Goal: Task Accomplishment & Management: Use online tool/utility

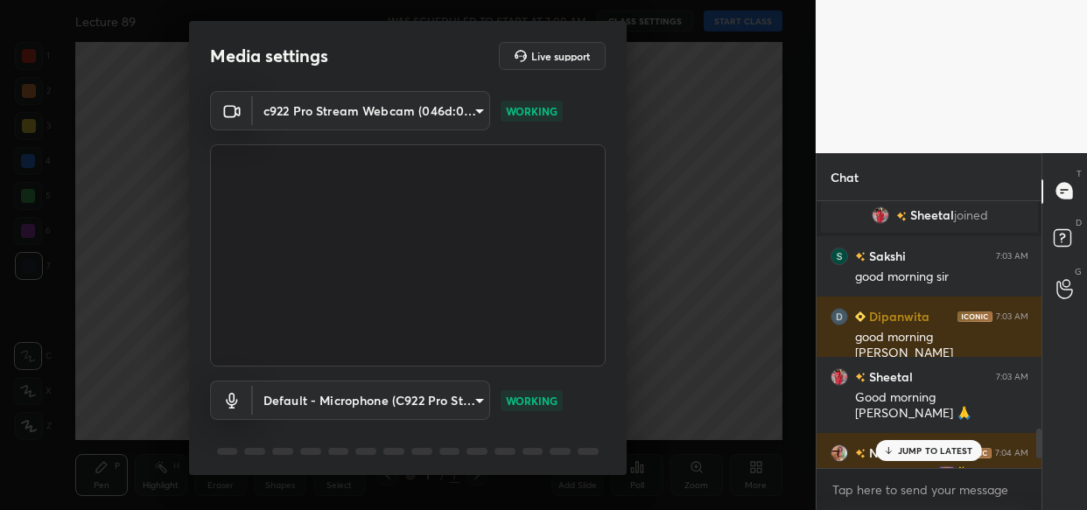
scroll to position [63, 0]
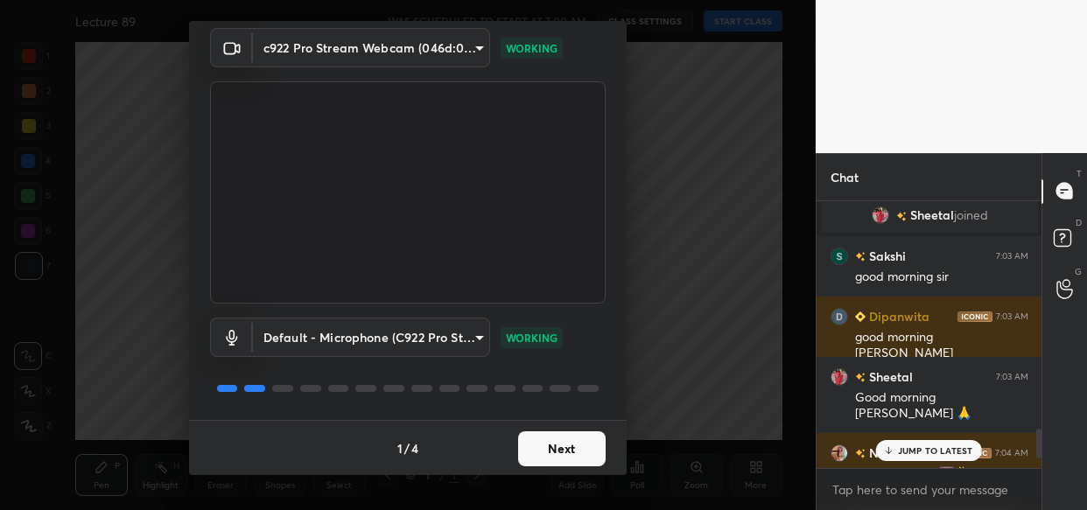
click at [576, 450] on button "Next" at bounding box center [562, 449] width 88 height 35
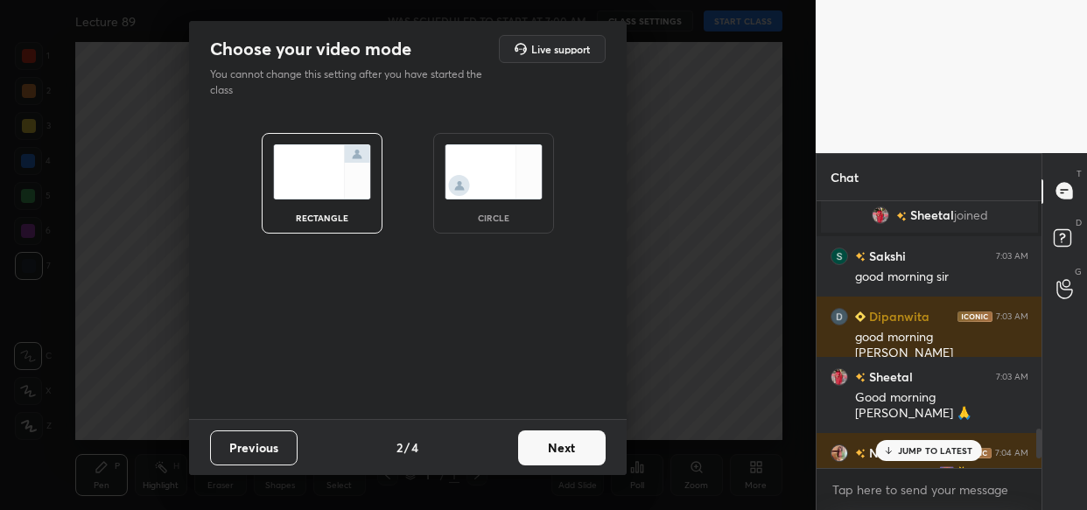
click at [576, 450] on button "Next" at bounding box center [562, 448] width 88 height 35
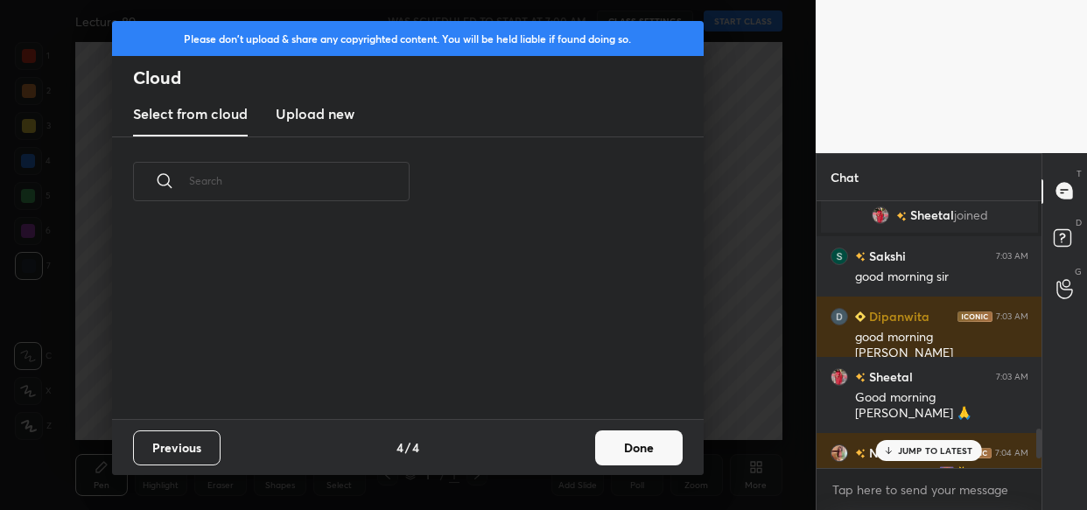
click at [576, 450] on div "Previous 4 / 4 Done" at bounding box center [408, 447] width 592 height 56
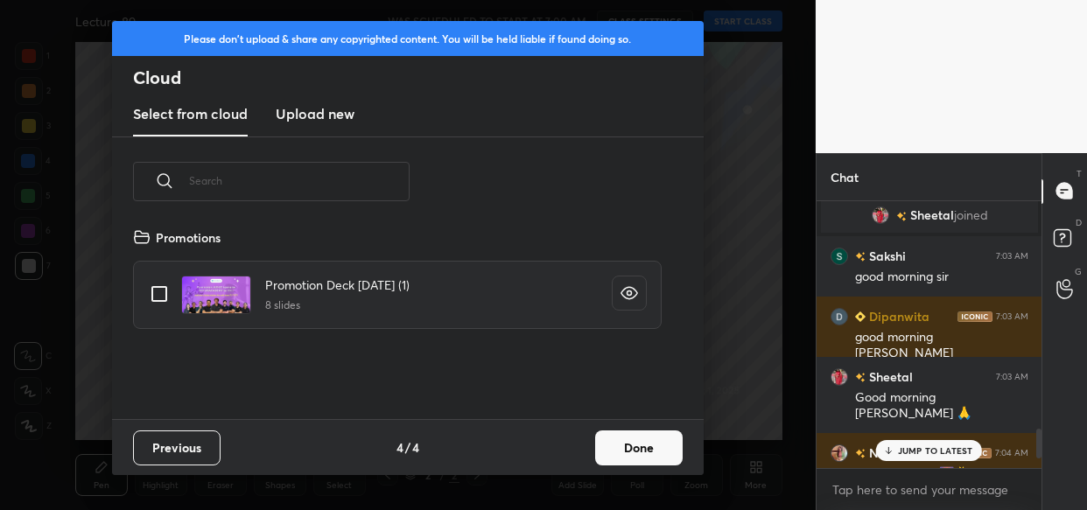
scroll to position [193, 561]
click at [660, 444] on button "Done" at bounding box center [639, 448] width 88 height 35
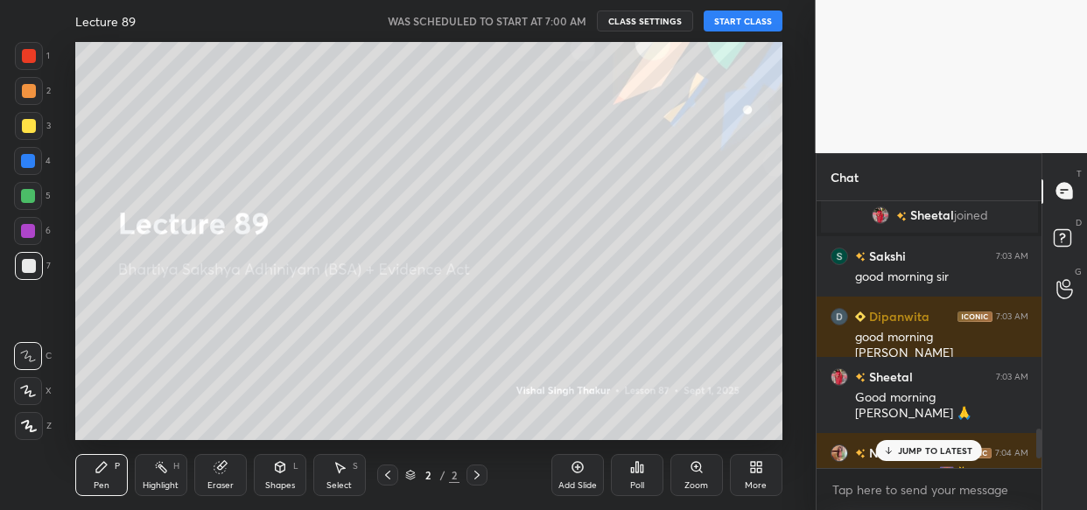
click at [744, 25] on button "START CLASS" at bounding box center [743, 21] width 79 height 21
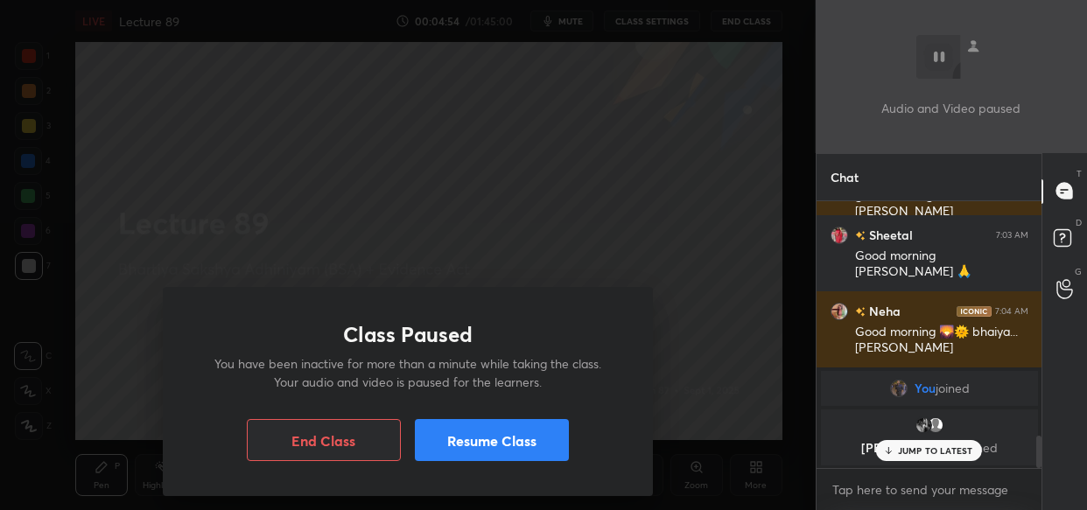
scroll to position [1992, 0]
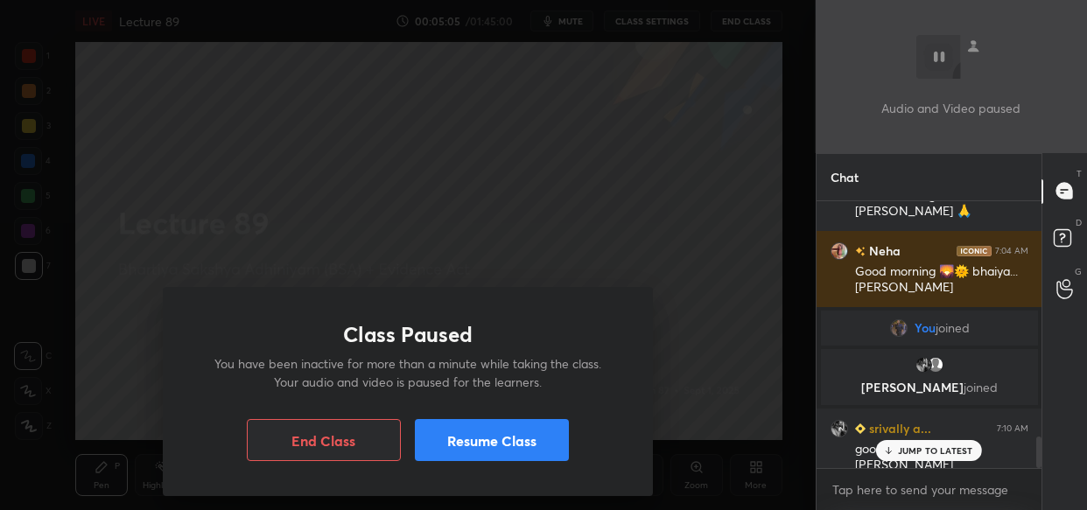
click at [528, 430] on button "Resume Class" at bounding box center [492, 440] width 154 height 42
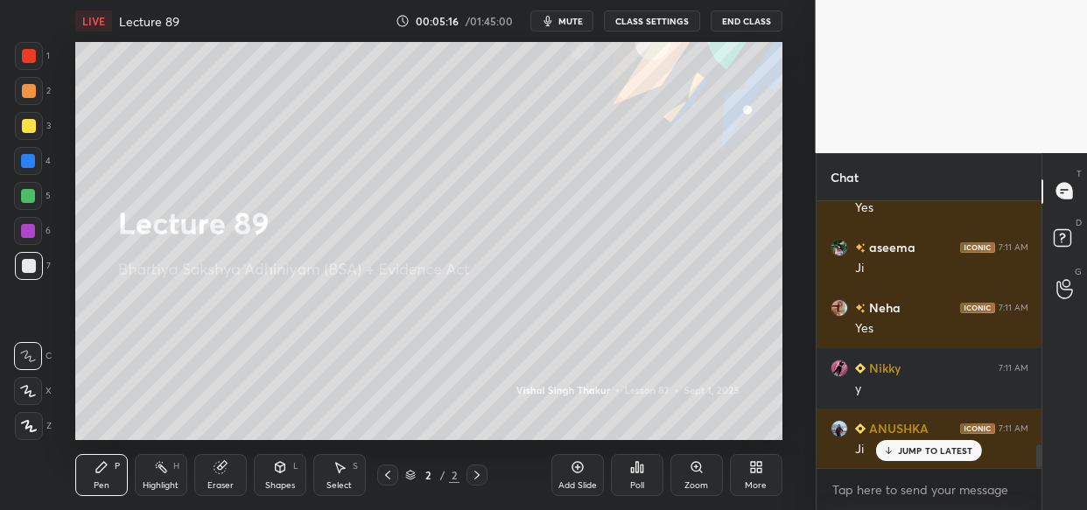
scroll to position [2777, 0]
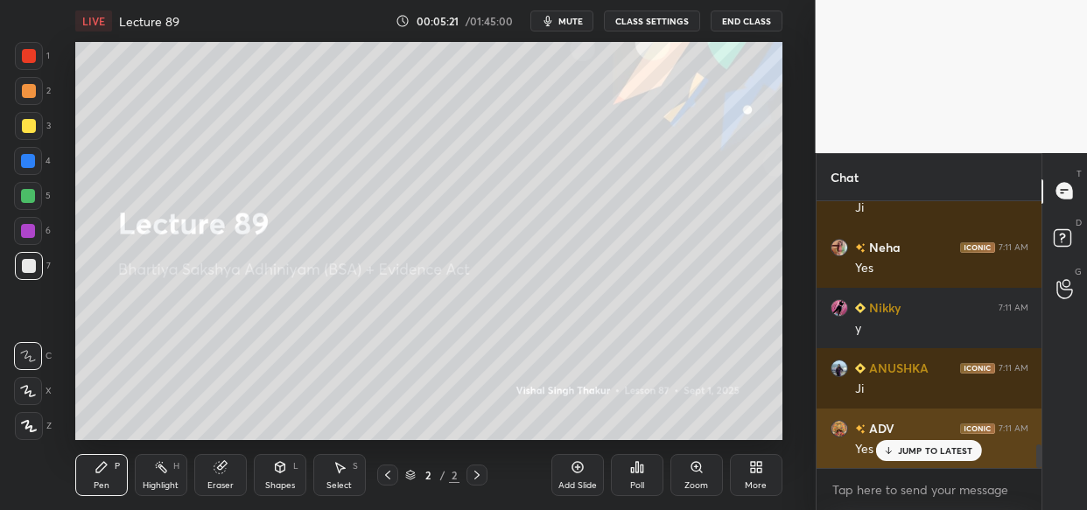
drag, startPoint x: 930, startPoint y: 453, endPoint x: 932, endPoint y: 439, distance: 13.4
click at [930, 451] on p "JUMP TO LATEST" at bounding box center [935, 451] width 75 height 11
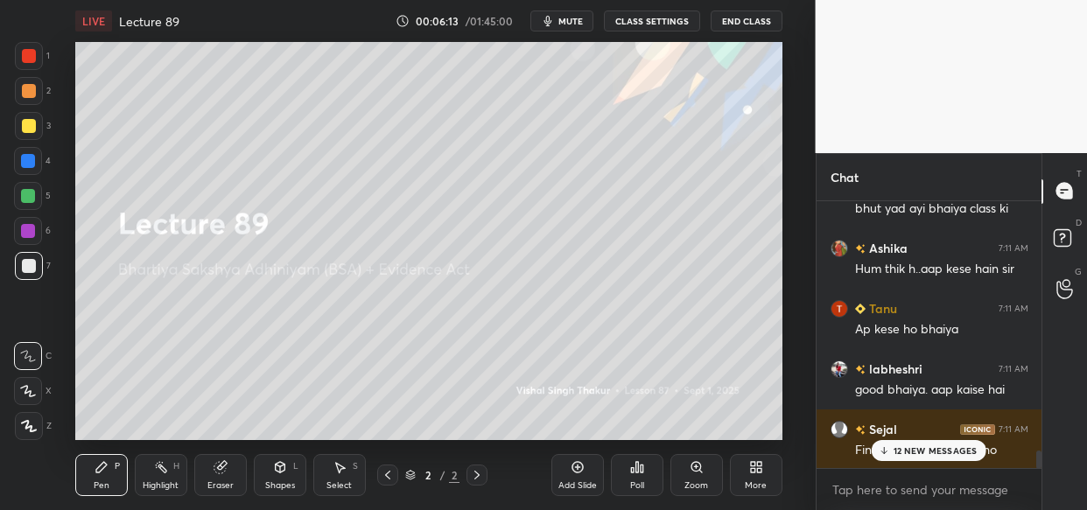
scroll to position [3838, 0]
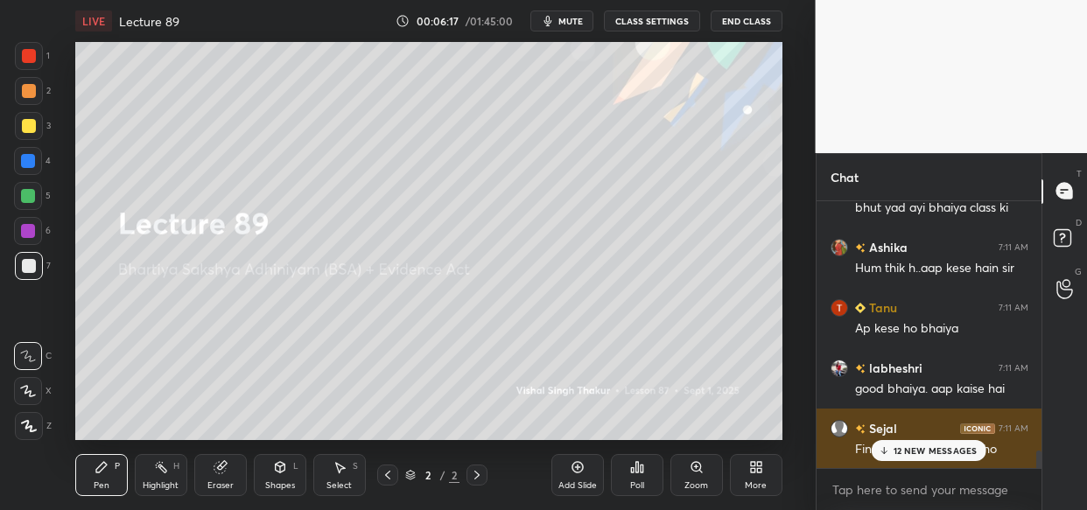
click at [920, 453] on p "12 NEW MESSAGES" at bounding box center [936, 451] width 84 height 11
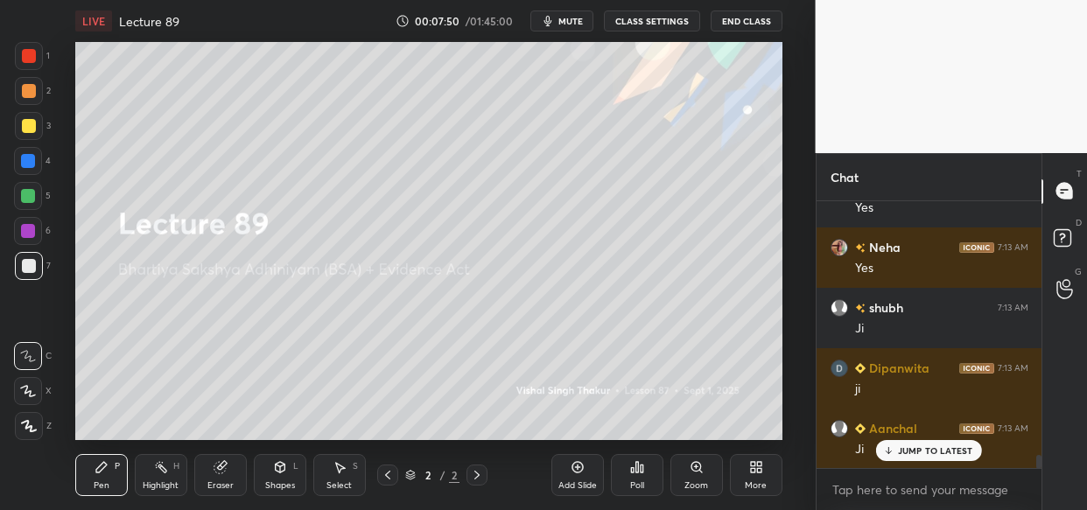
scroll to position [5122, 0]
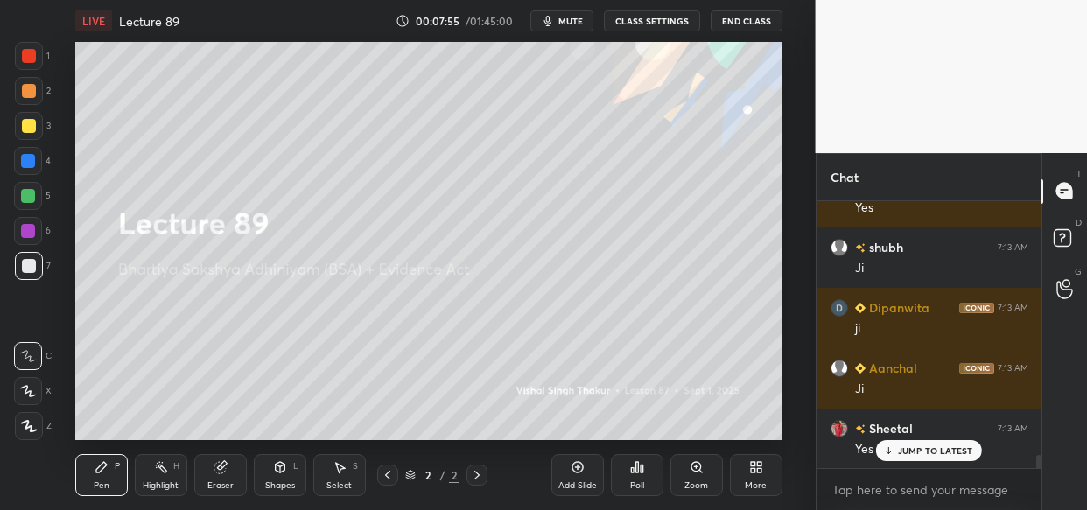
drag, startPoint x: 220, startPoint y: 476, endPoint x: 98, endPoint y: 487, distance: 122.1
click at [217, 476] on div "Eraser" at bounding box center [220, 475] width 53 height 42
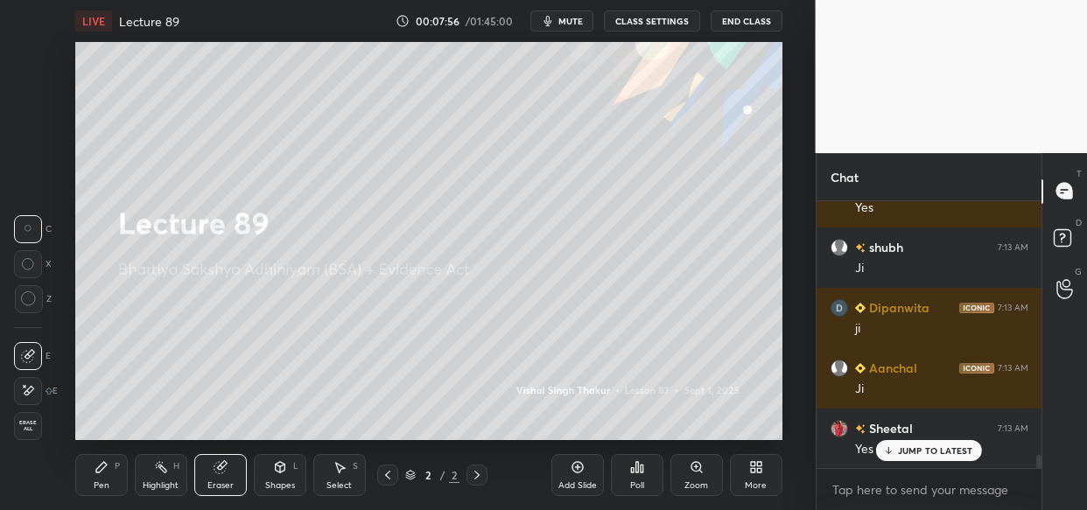
click at [26, 420] on span "Erase all" at bounding box center [28, 426] width 26 height 12
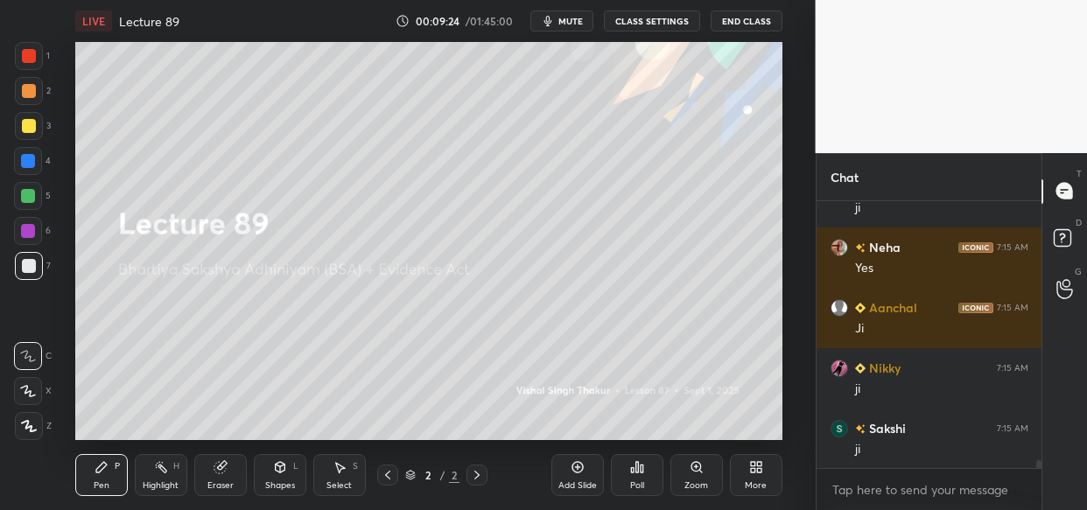
scroll to position [8444, 0]
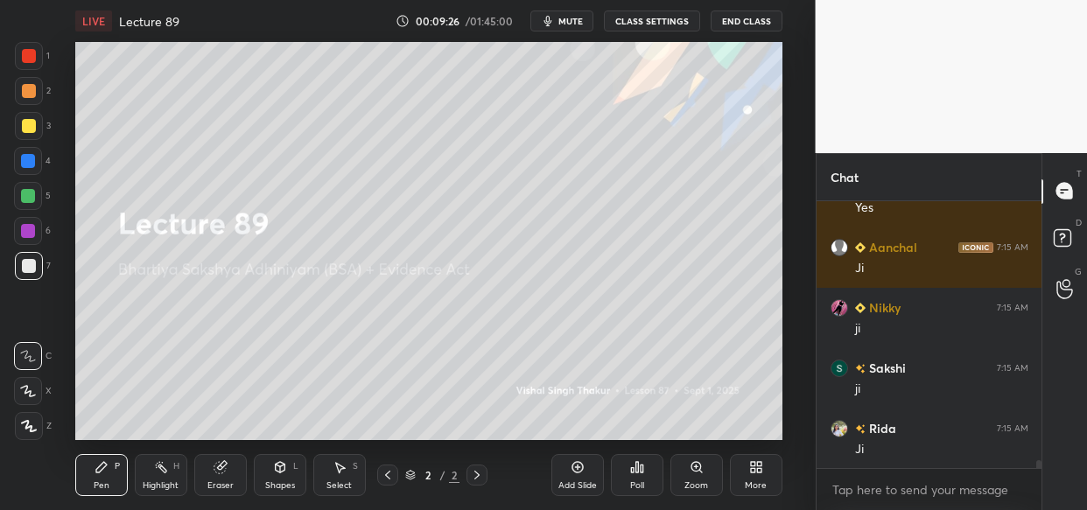
click at [74, 284] on div "Setting up your live class Poll for secs No correct answer Start poll" at bounding box center [429, 241] width 746 height 398
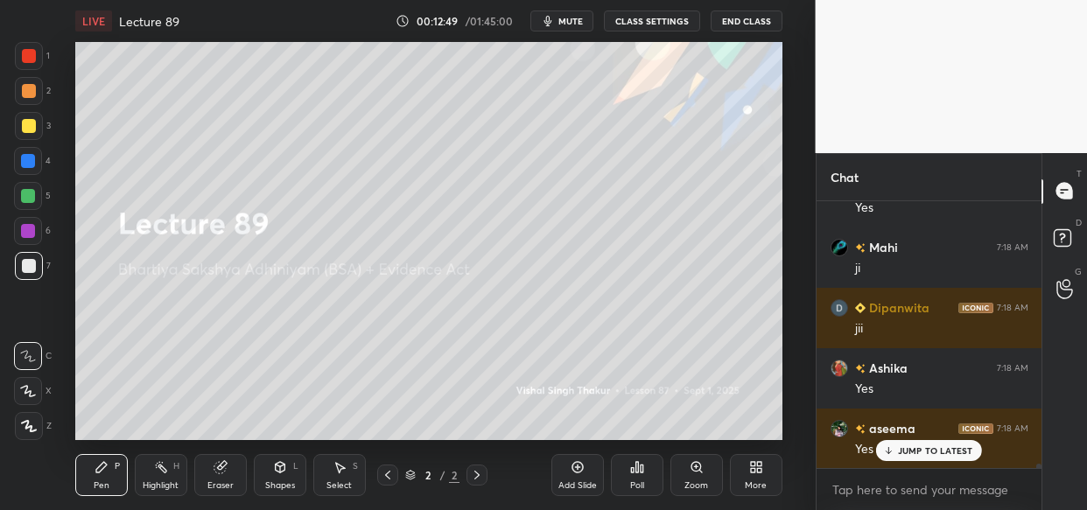
scroll to position [15829, 0]
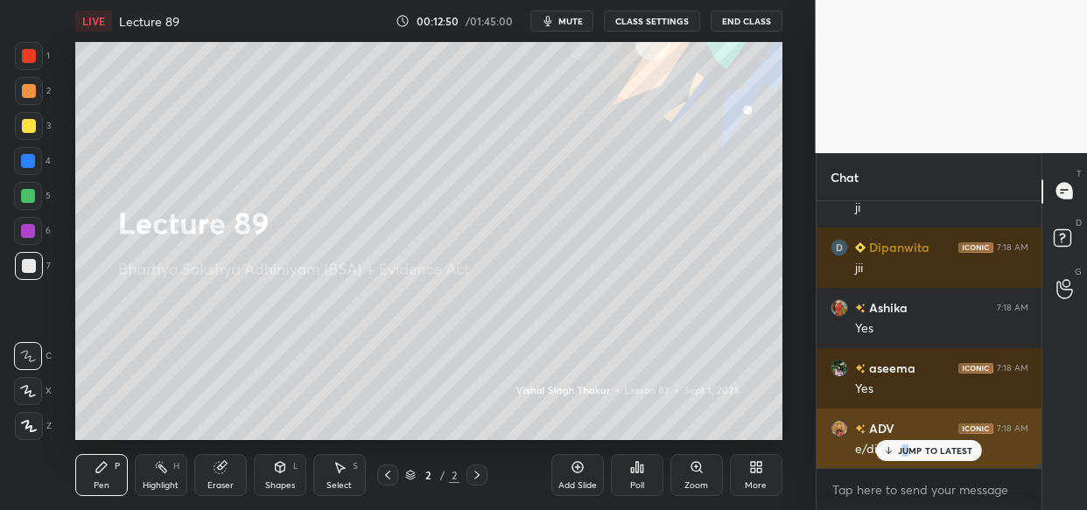
click at [902, 448] on p "JUMP TO LATEST" at bounding box center [935, 451] width 75 height 11
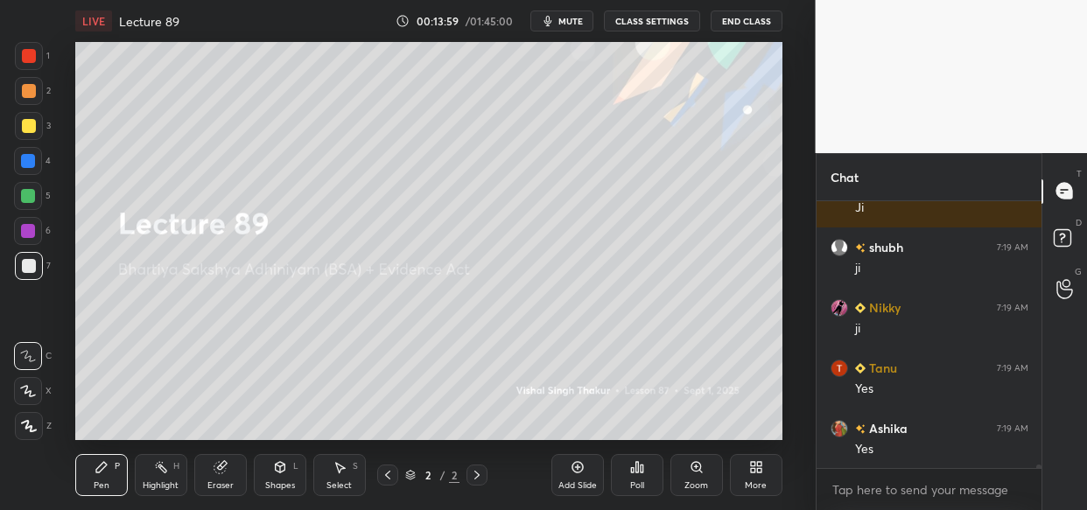
scroll to position [18487, 0]
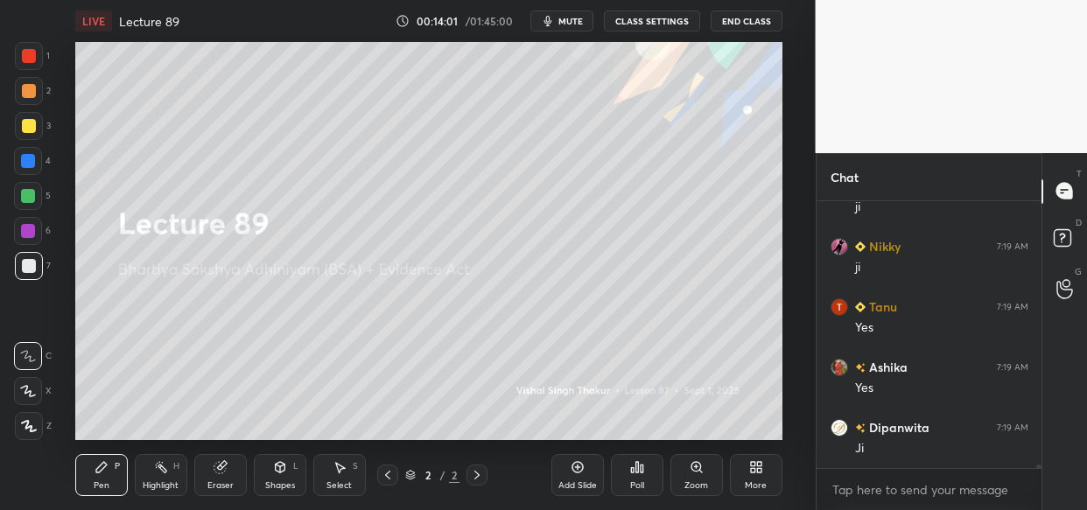
click at [613, 384] on div "LIVE Lecture 89 00:14:01 / 01:45:00 mute CLASS SETTINGS End Class Setting up yo…" at bounding box center [429, 255] width 746 height 510
click at [629, 376] on div "LIVE Lecture 89 00:14:01 / 01:45:00 mute CLASS SETTINGS End Class Setting up yo…" at bounding box center [429, 255] width 746 height 510
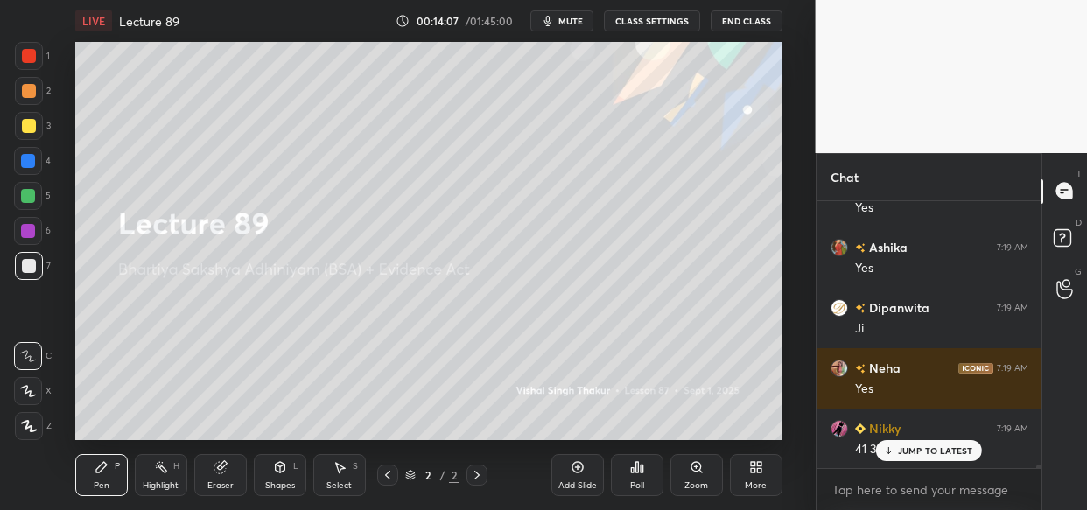
scroll to position [18667, 0]
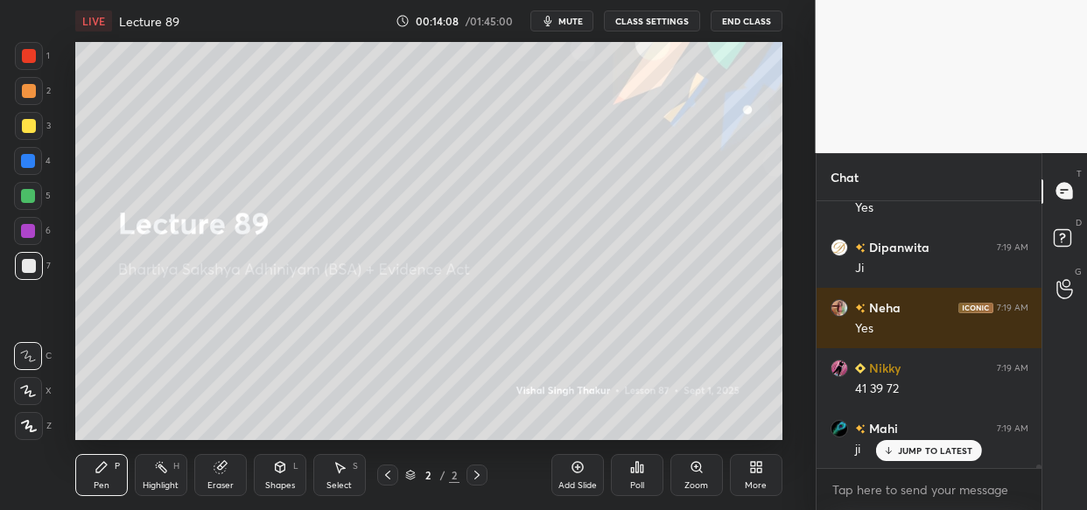
click at [31, 125] on div at bounding box center [29, 126] width 14 height 14
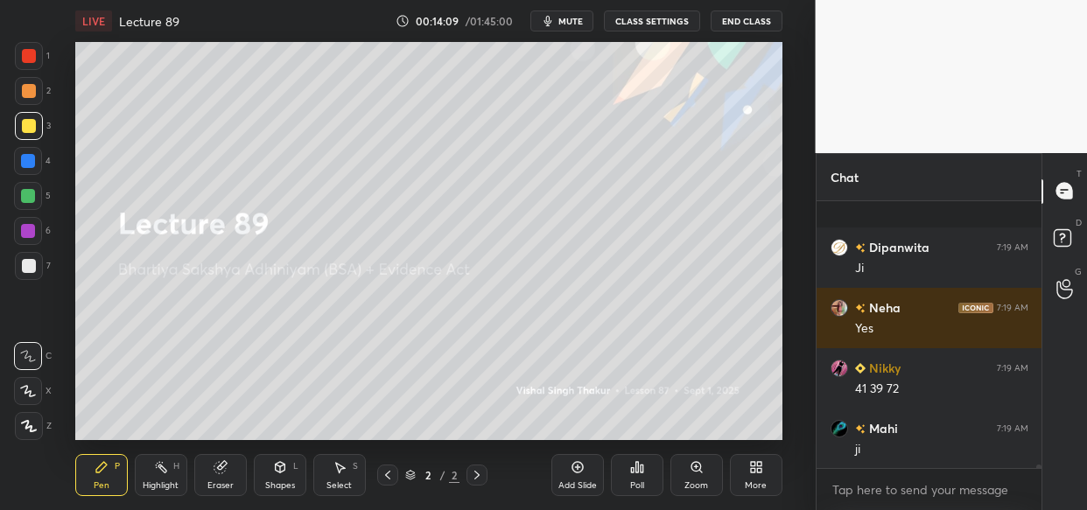
scroll to position [18788, 0]
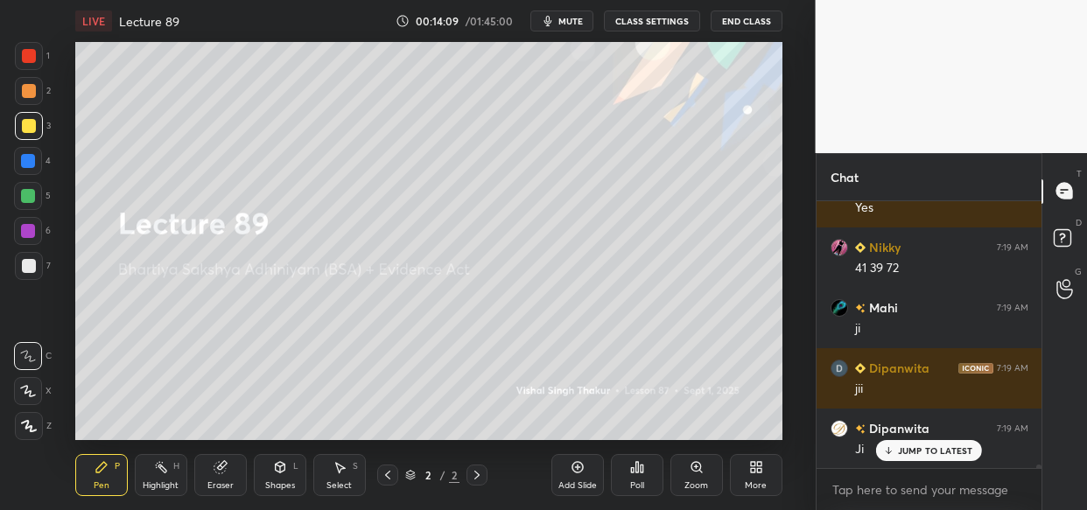
click at [576, 477] on div "Add Slide" at bounding box center [577, 475] width 53 height 42
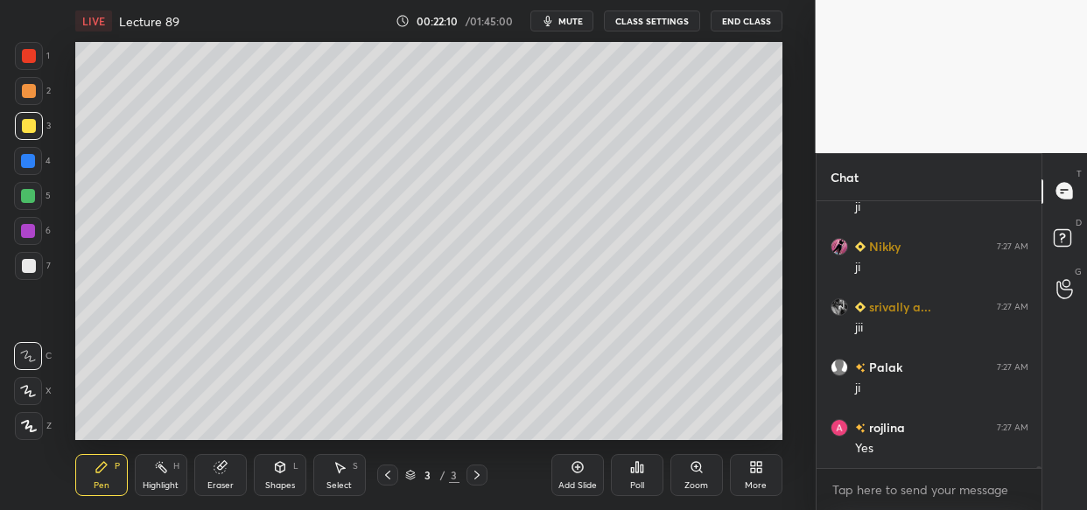
scroll to position [39099, 0]
click at [31, 127] on div at bounding box center [29, 126] width 14 height 14
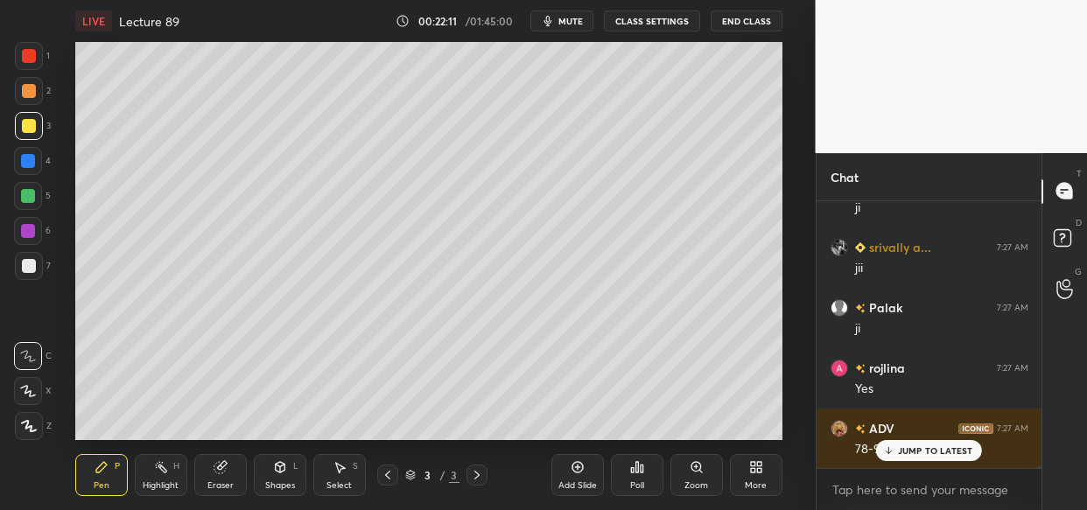
click at [30, 428] on icon at bounding box center [29, 426] width 14 height 11
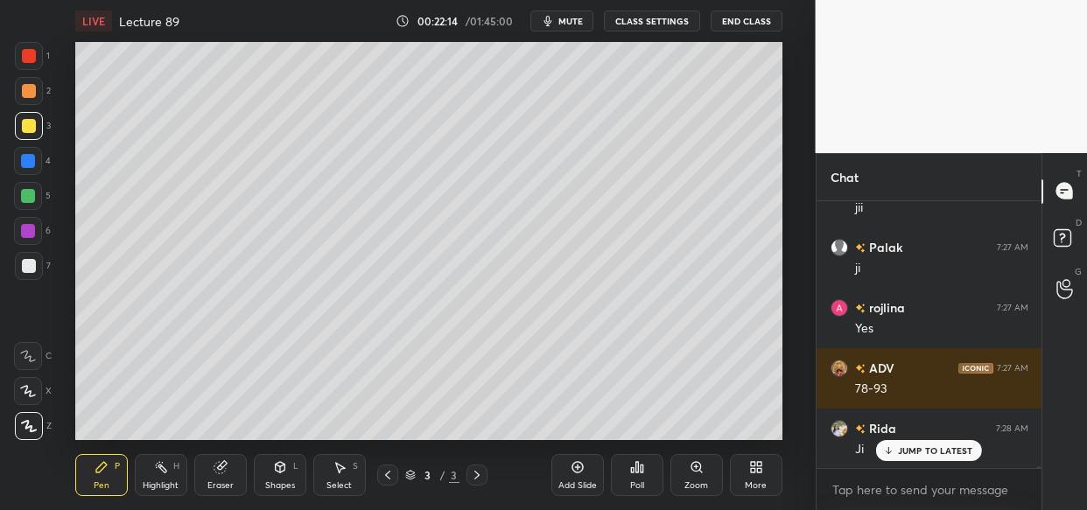
click at [946, 453] on p "JUMP TO LATEST" at bounding box center [935, 451] width 75 height 11
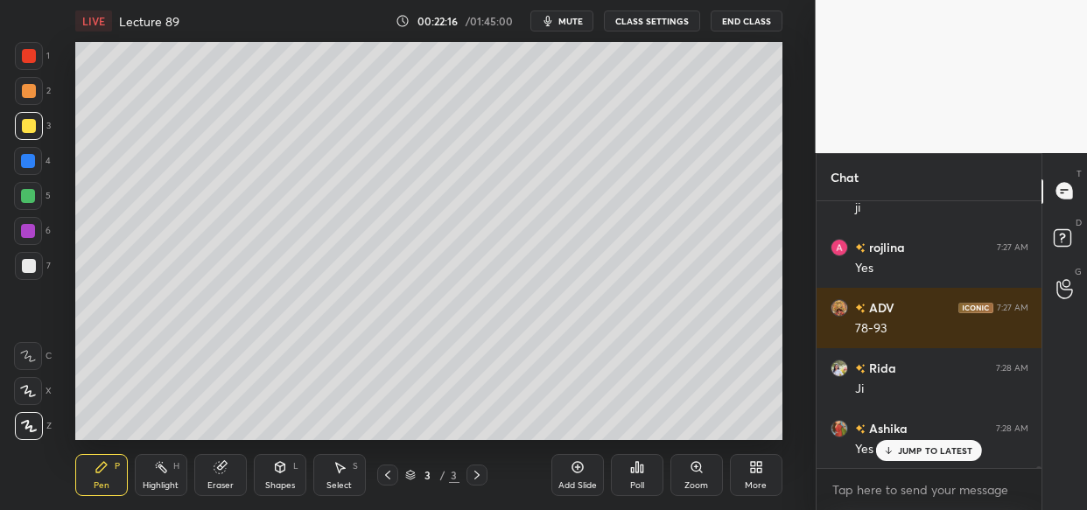
scroll to position [39281, 0]
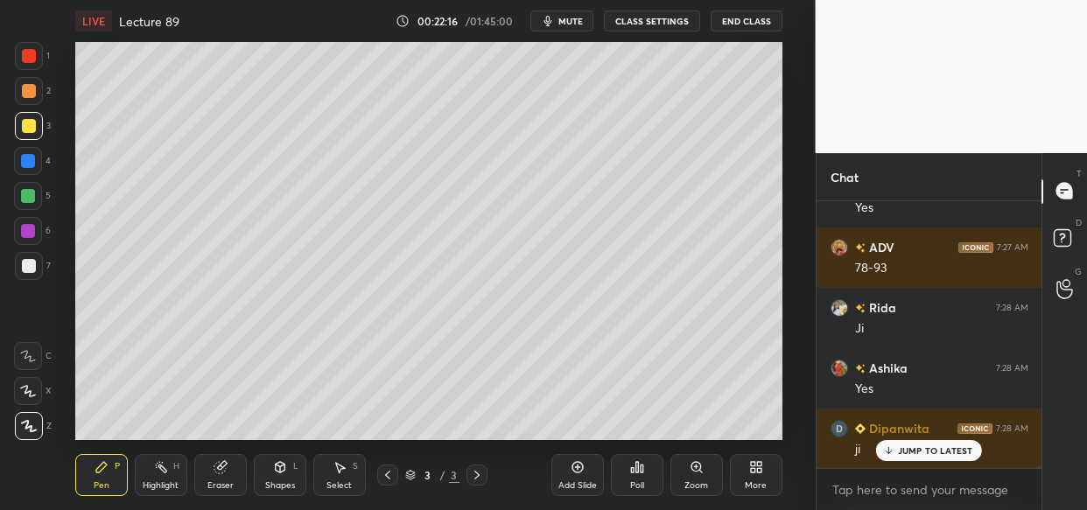
click at [580, 474] on div "Add Slide" at bounding box center [577, 475] width 53 height 42
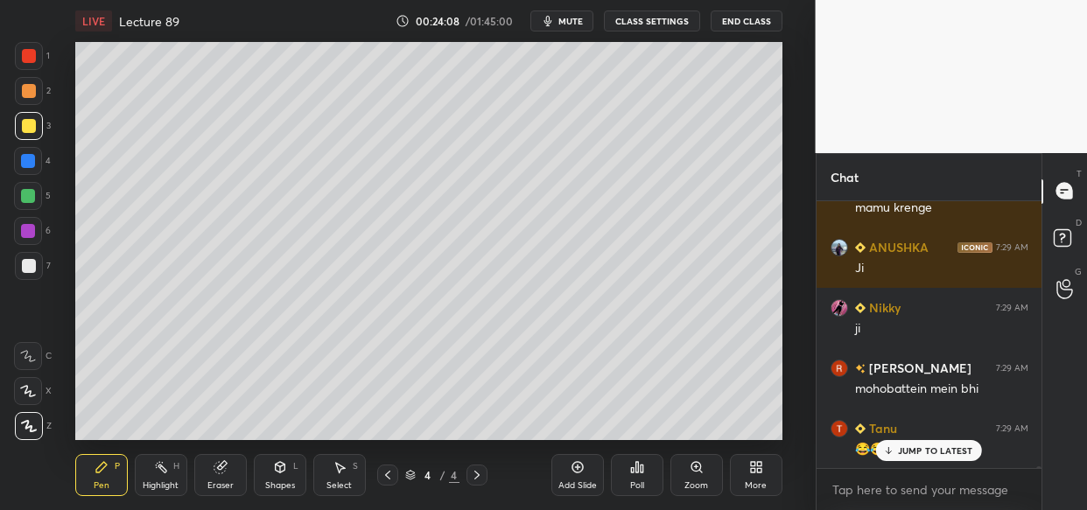
scroll to position [44309, 0]
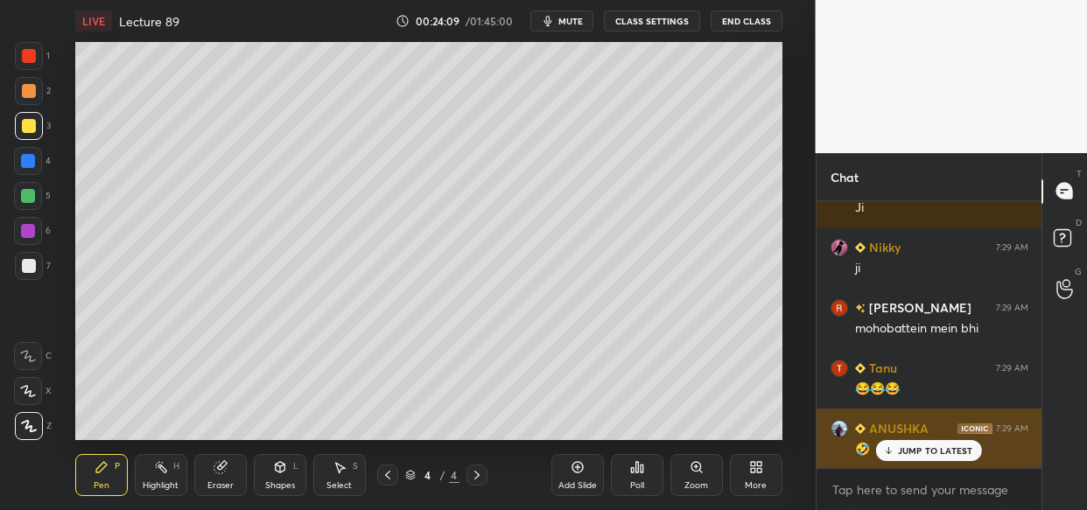
click at [913, 453] on p "JUMP TO LATEST" at bounding box center [935, 451] width 75 height 11
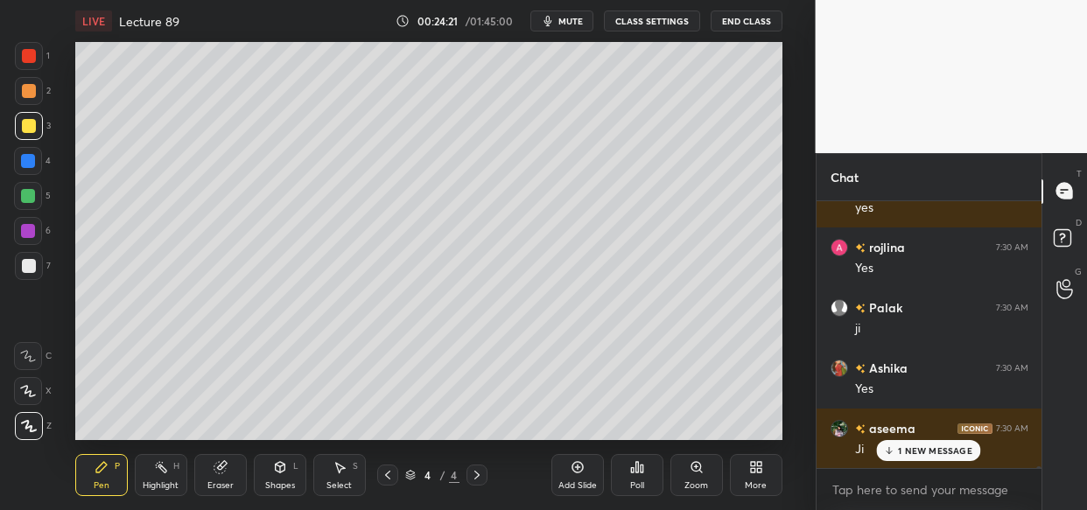
scroll to position [44975, 0]
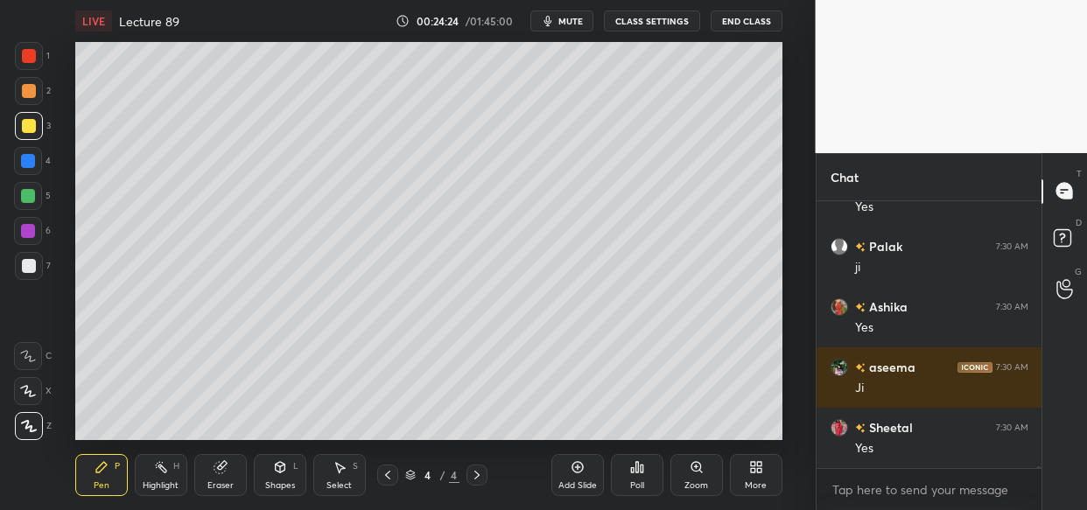
click at [81, 282] on div "Setting up your live class Poll for secs No correct answer Start poll" at bounding box center [429, 241] width 746 height 398
click at [74, 246] on div "Setting up your live class Poll for secs No correct answer Start poll" at bounding box center [429, 241] width 746 height 398
click at [89, 227] on div "Setting up your live class Poll for secs No correct answer Start poll" at bounding box center [429, 241] width 746 height 398
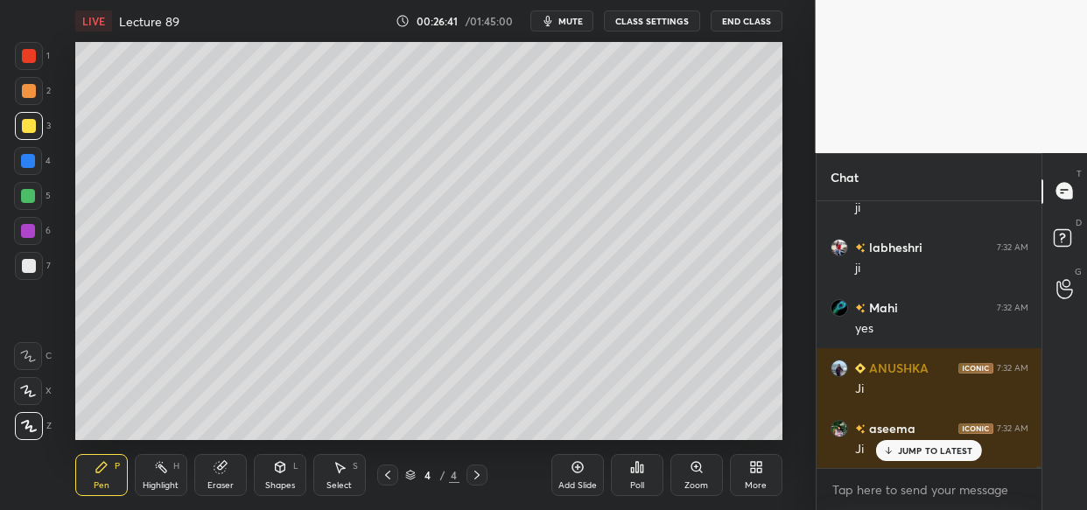
scroll to position [49625, 0]
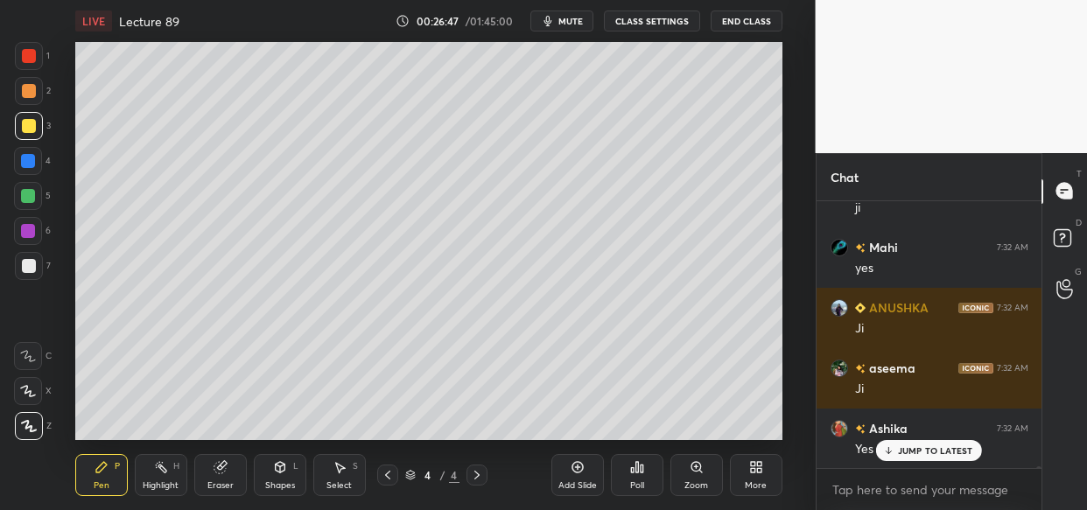
drag, startPoint x: 74, startPoint y: 242, endPoint x: 414, endPoint y: 39, distance: 396.9
click at [413, 37] on div "LIVE Lecture 89 00:26:47 / 01:45:00 mute CLASS SETTINGS End Class Setting up yo…" at bounding box center [429, 255] width 746 height 510
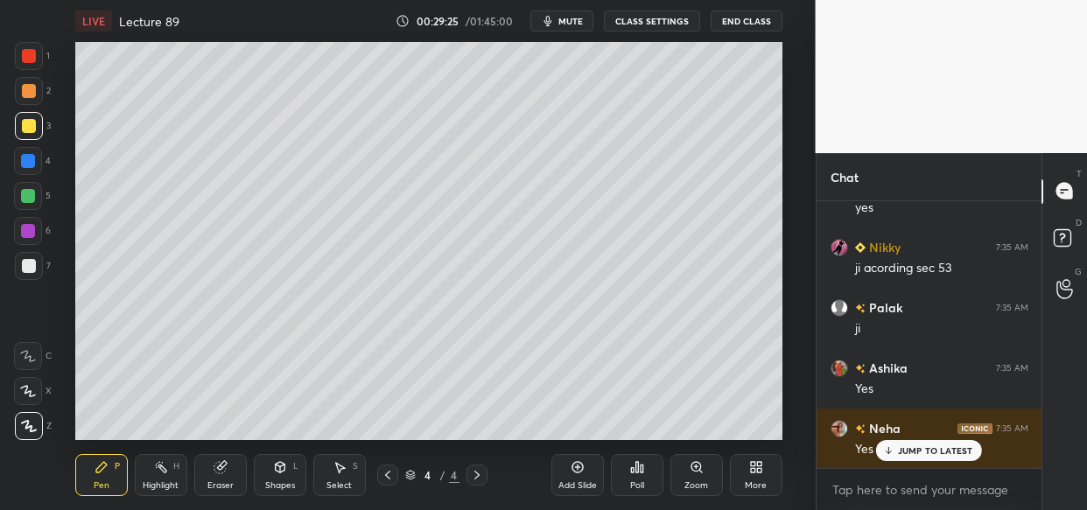
scroll to position [56268, 0]
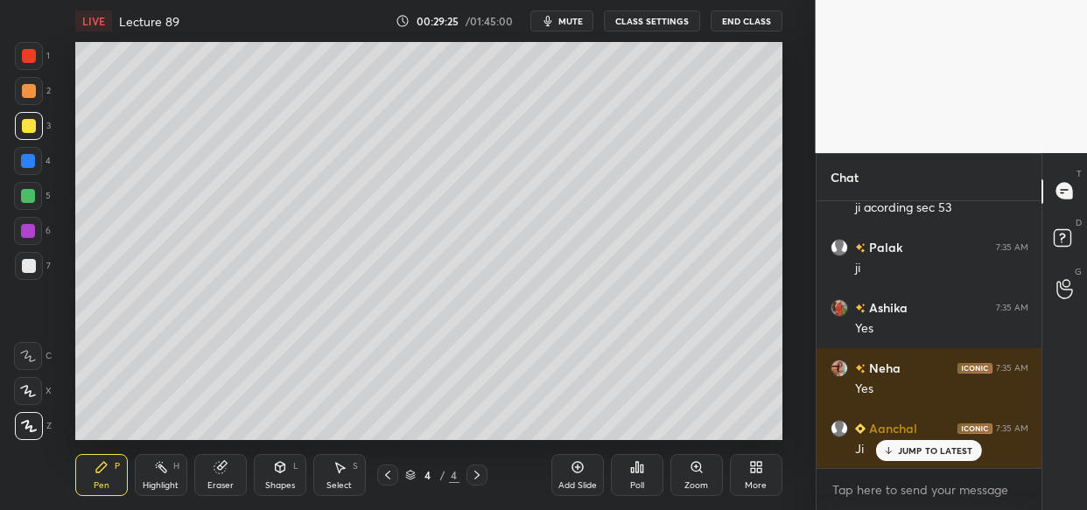
click at [749, 472] on icon at bounding box center [756, 467] width 14 height 14
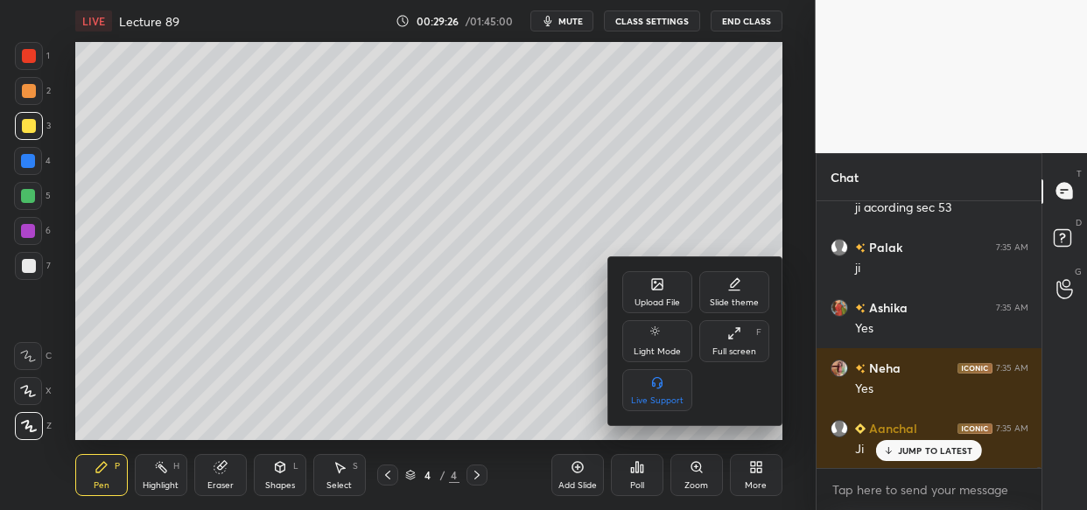
click at [658, 301] on div "Upload File" at bounding box center [658, 302] width 46 height 9
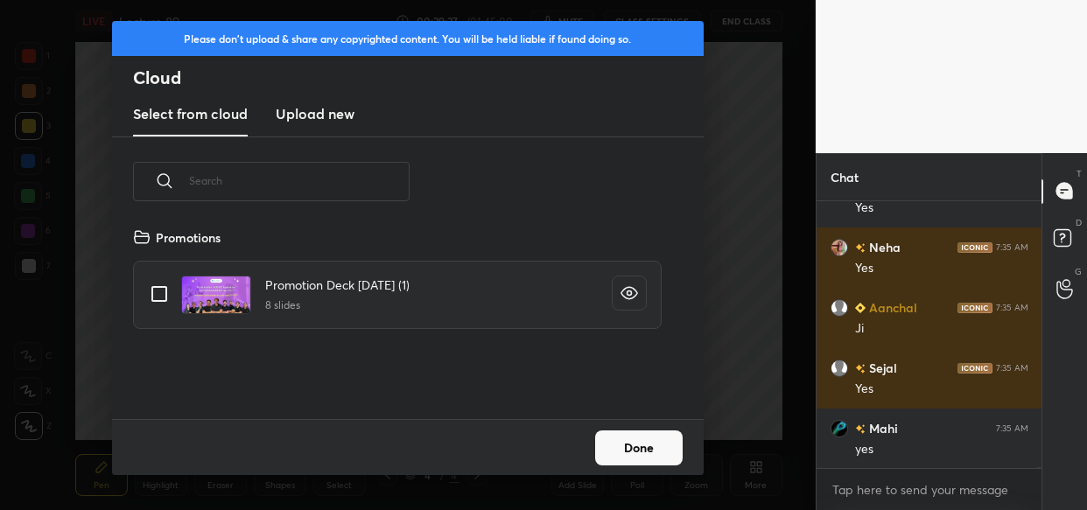
scroll to position [193, 561]
drag, startPoint x: 319, startPoint y: 104, endPoint x: 326, endPoint y: 130, distance: 27.0
click at [319, 109] on h3 "Upload new" at bounding box center [315, 113] width 79 height 21
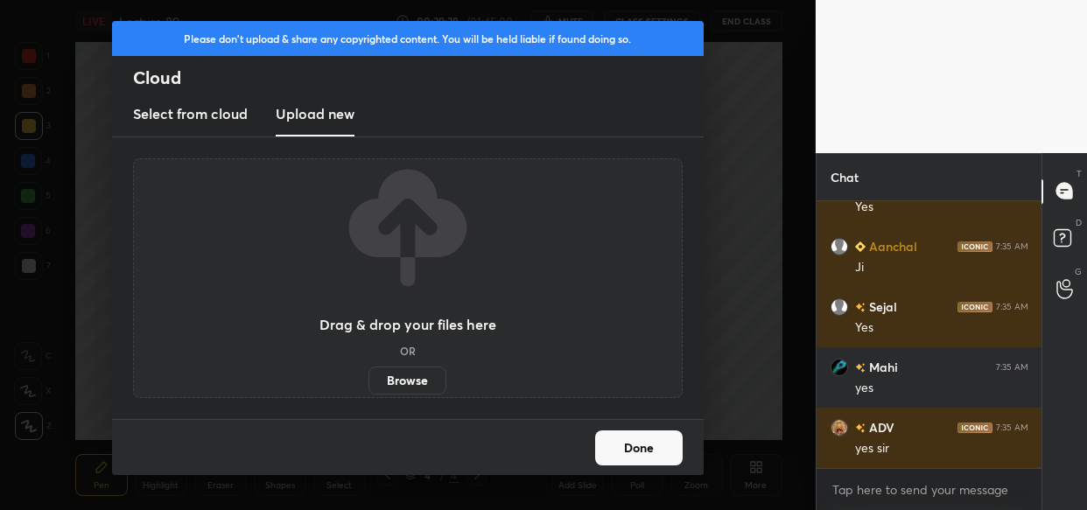
click at [410, 382] on label "Browse" at bounding box center [408, 381] width 78 height 28
click at [369, 382] on input "Browse" at bounding box center [369, 381] width 0 height 28
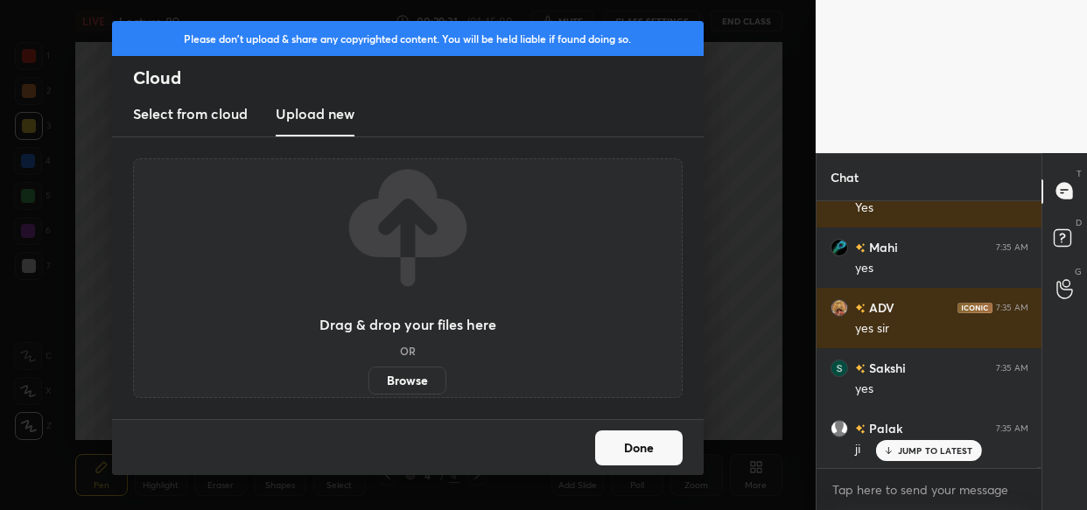
scroll to position [56751, 0]
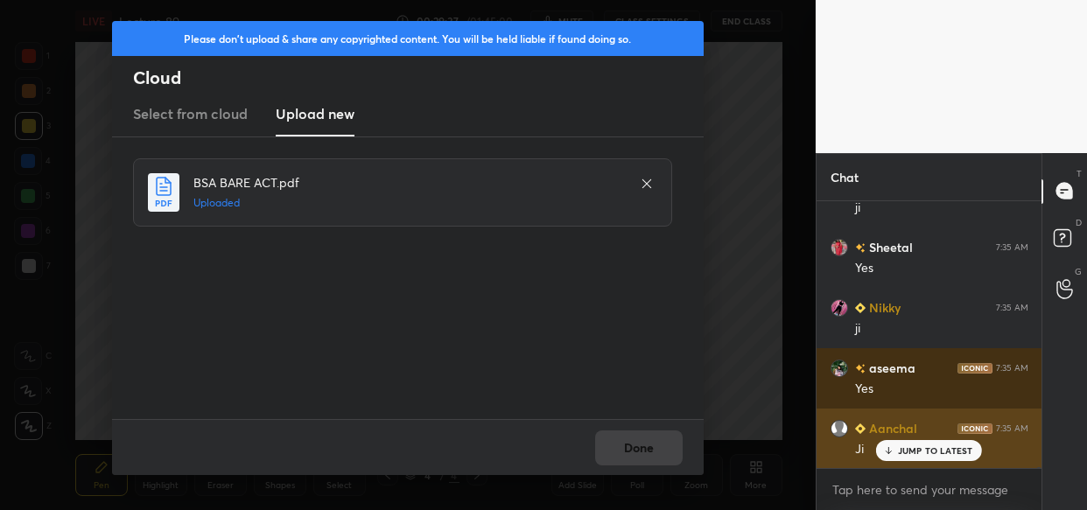
click at [944, 455] on p "JUMP TO LATEST" at bounding box center [935, 451] width 75 height 11
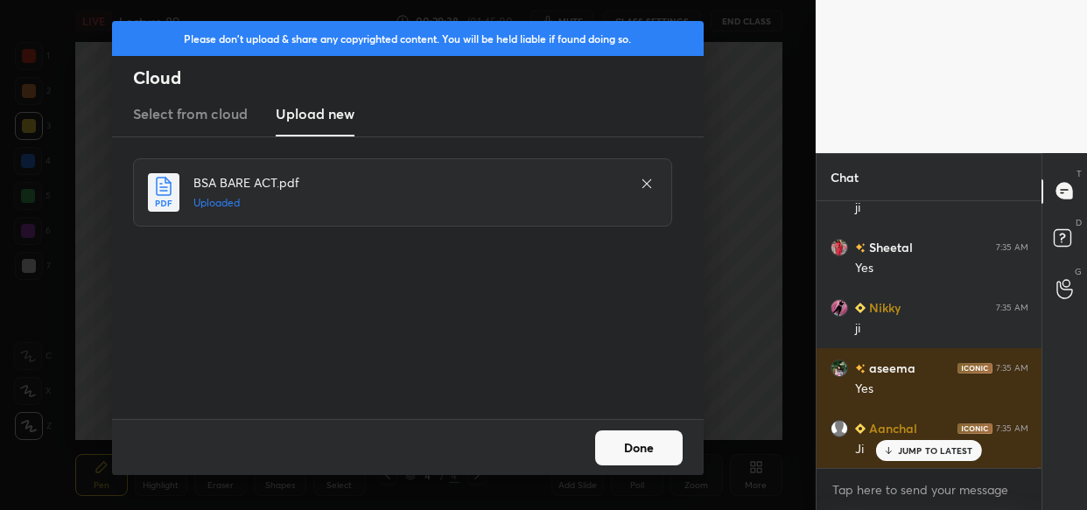
scroll to position [56872, 0]
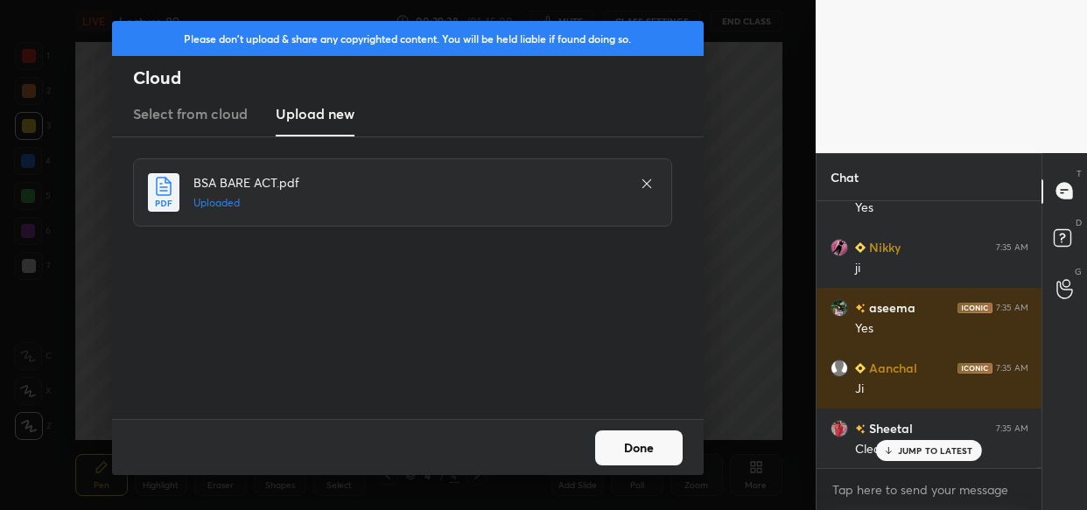
click at [637, 451] on button "Done" at bounding box center [639, 448] width 88 height 35
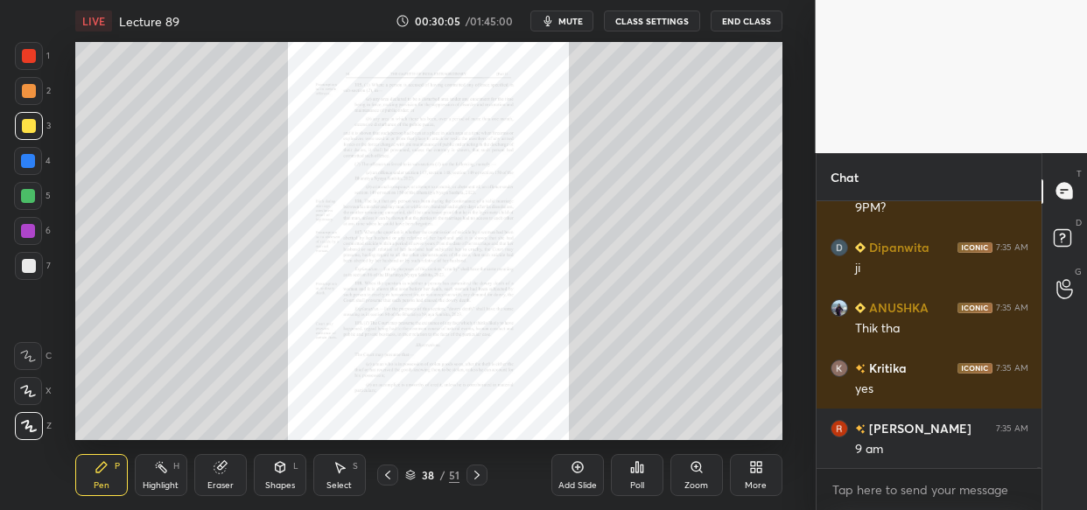
scroll to position [57597, 0]
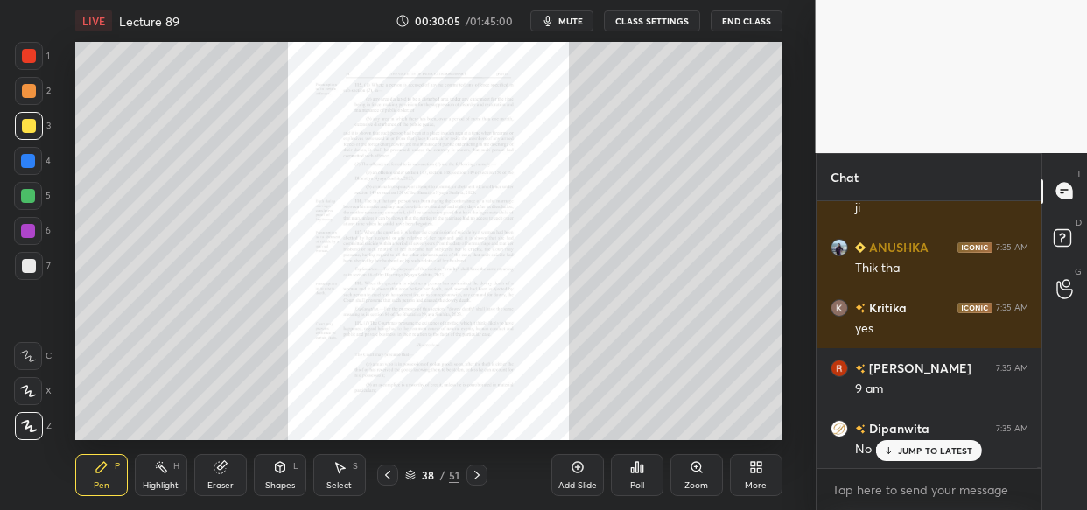
click at [919, 450] on p "JUMP TO LATEST" at bounding box center [935, 451] width 75 height 11
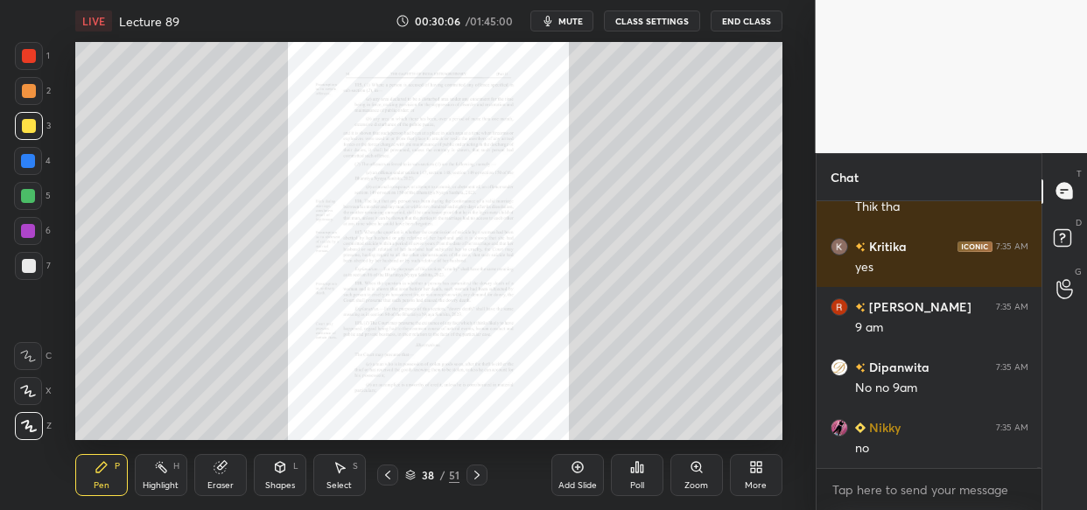
scroll to position [57718, 0]
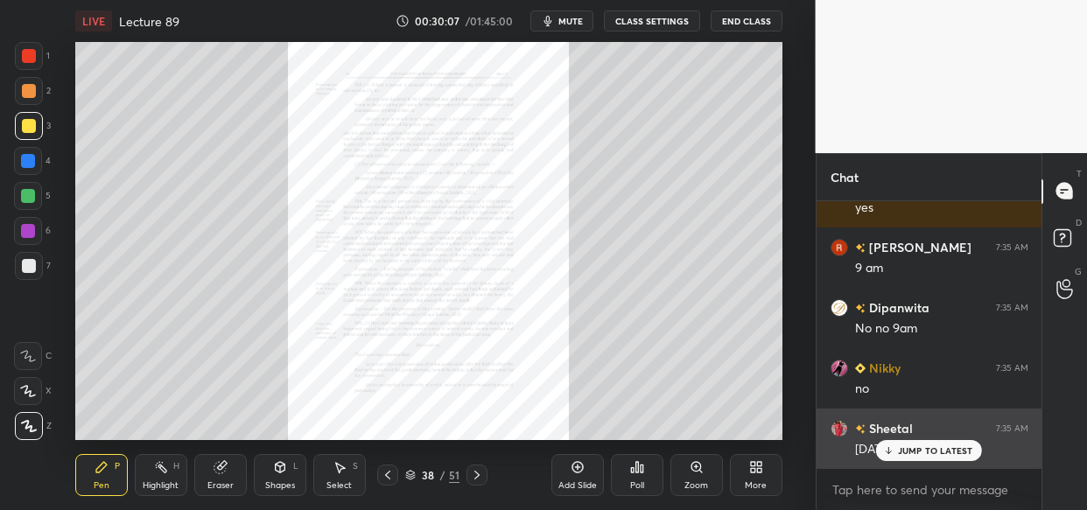
click at [909, 453] on p "JUMP TO LATEST" at bounding box center [935, 451] width 75 height 11
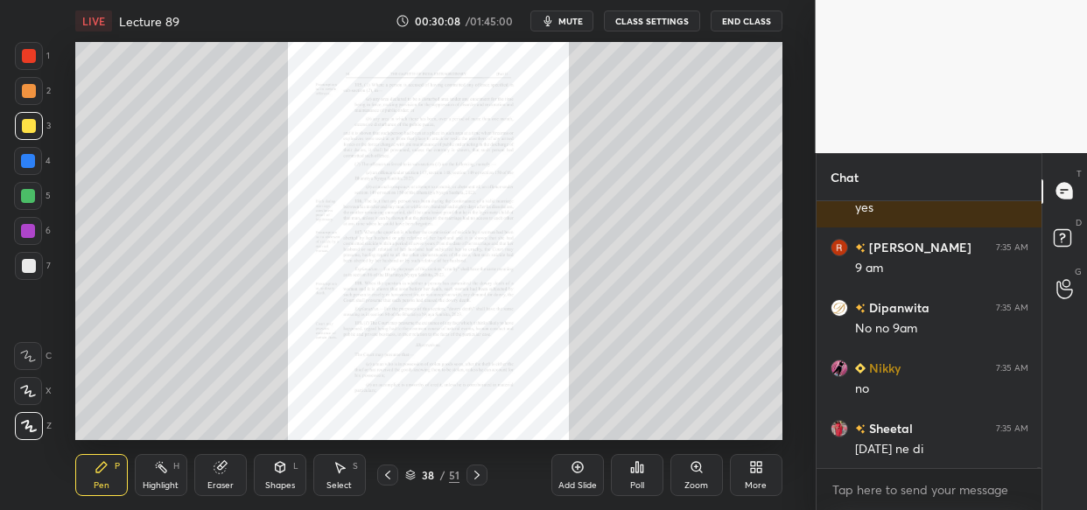
scroll to position [57778, 0]
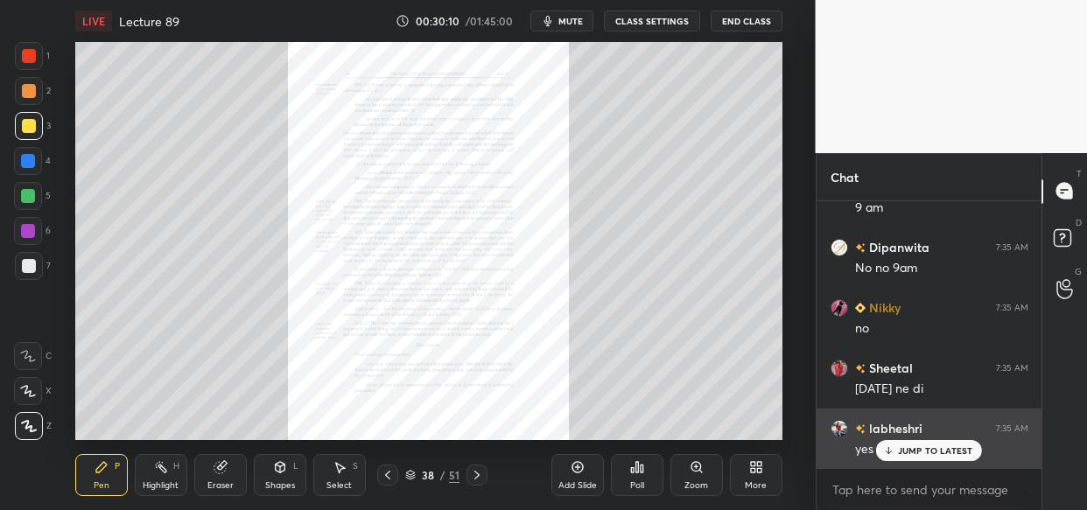
click at [970, 456] on div "JUMP TO LATEST" at bounding box center [928, 450] width 105 height 21
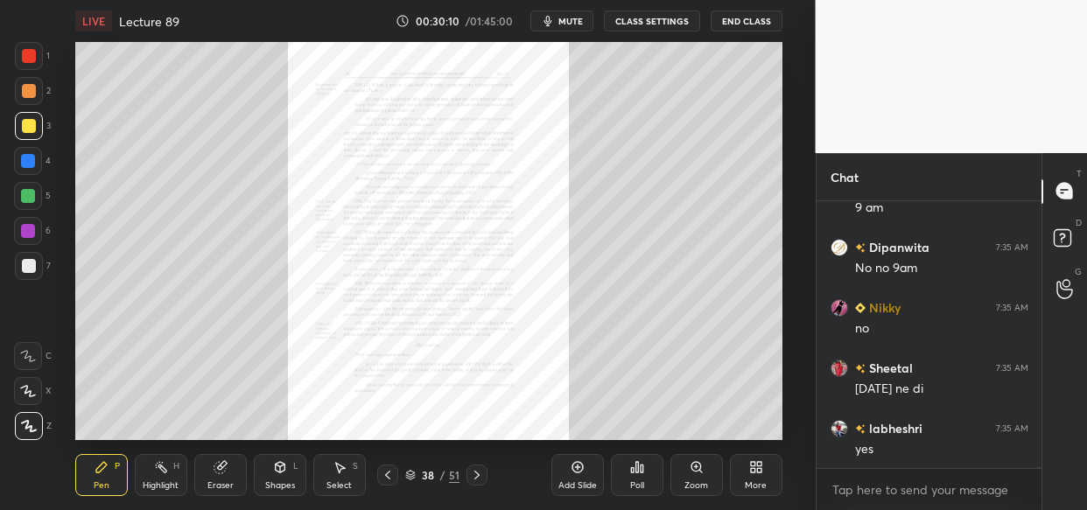
scroll to position [57839, 0]
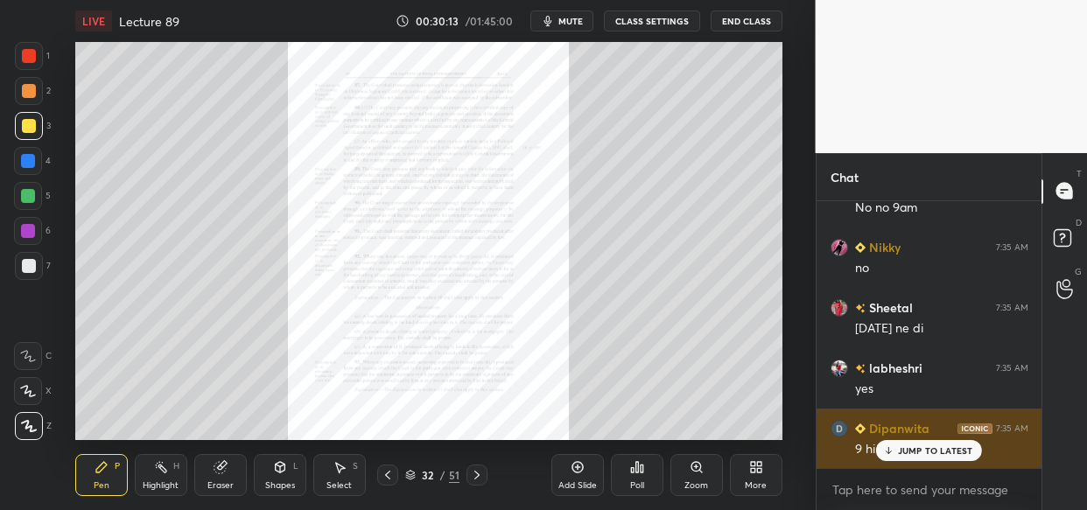
click at [914, 454] on p "JUMP TO LATEST" at bounding box center [935, 451] width 75 height 11
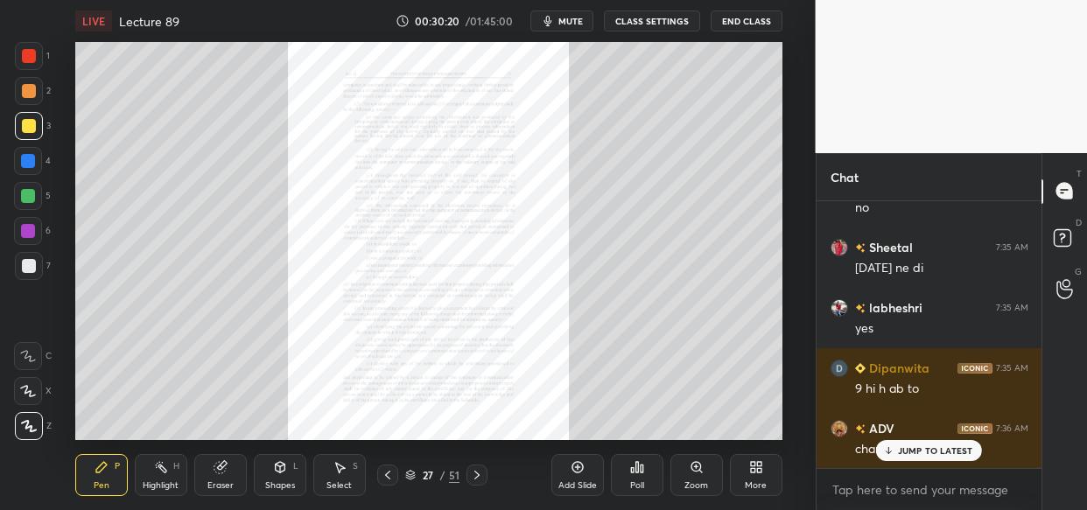
scroll to position [57959, 0]
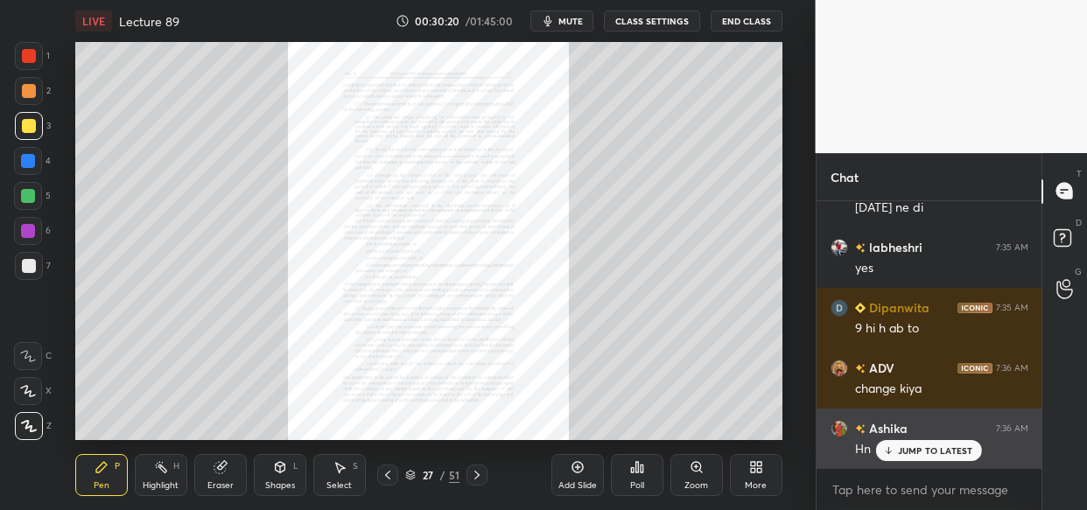
click at [910, 449] on p "JUMP TO LATEST" at bounding box center [935, 451] width 75 height 11
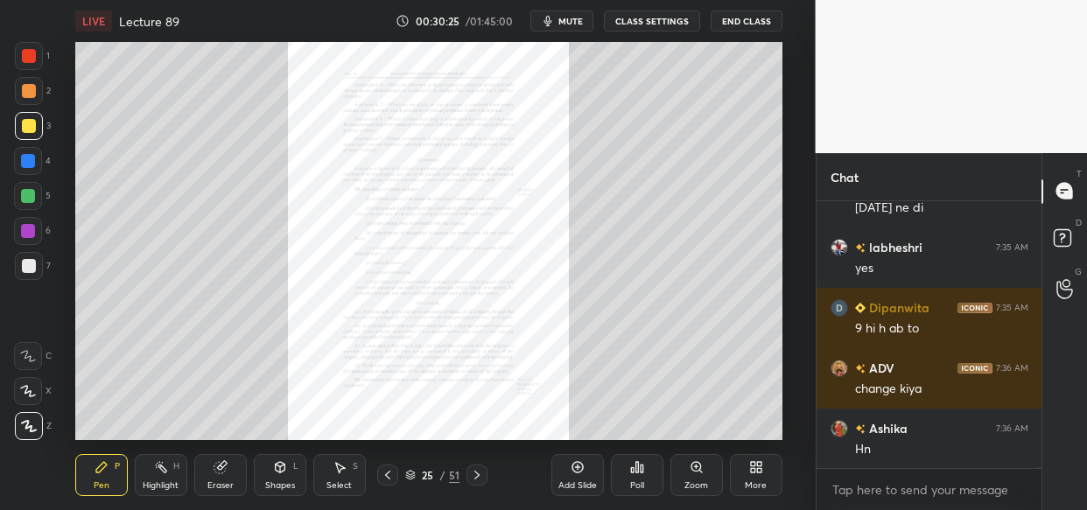
scroll to position [58020, 0]
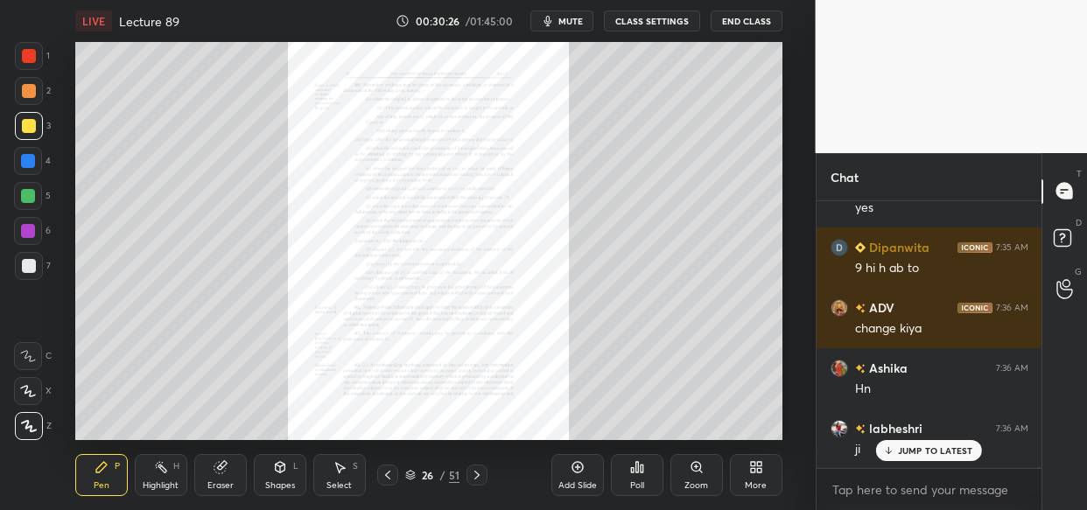
click at [918, 465] on div "labheshri 7:36 AM ji" at bounding box center [930, 439] width 226 height 60
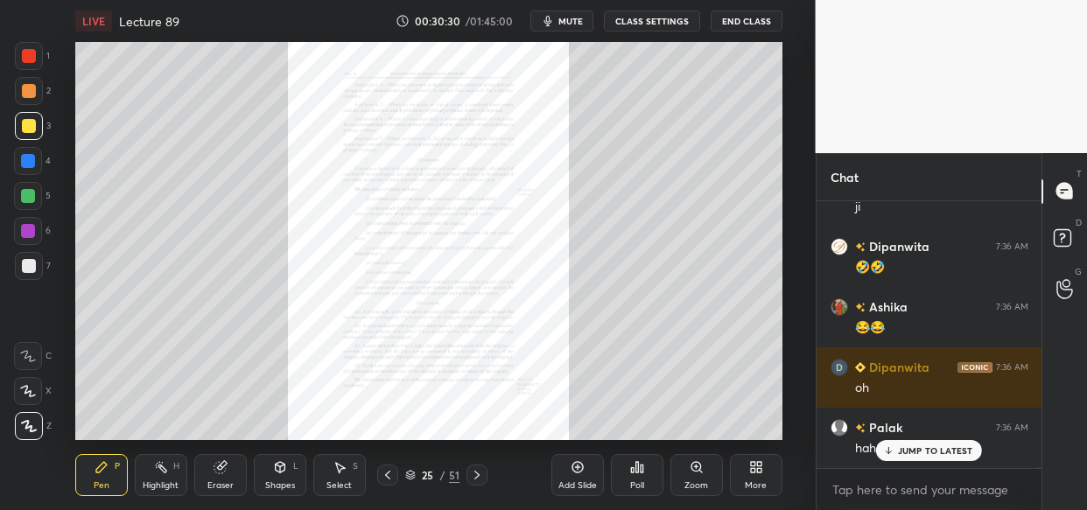
scroll to position [58322, 0]
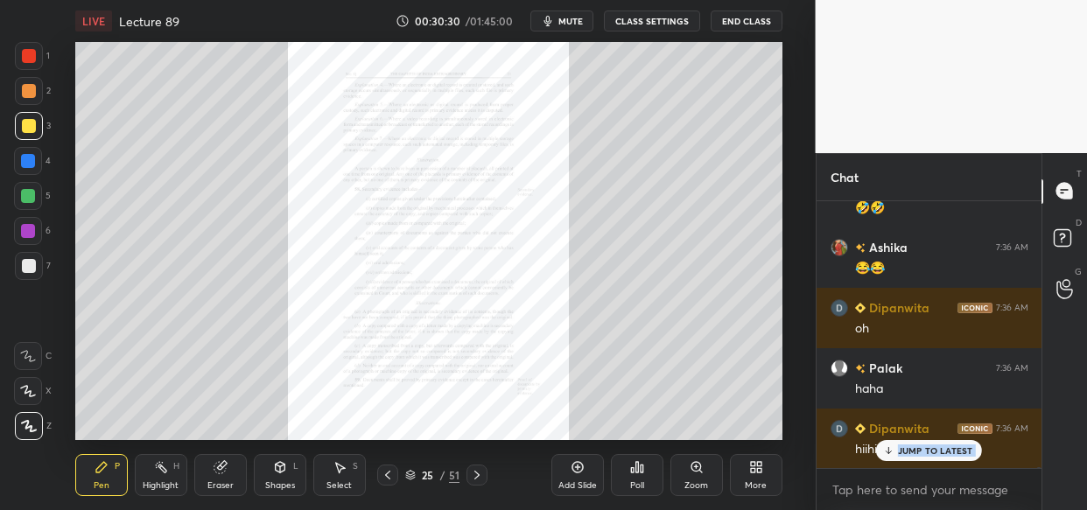
drag, startPoint x: 908, startPoint y: 465, endPoint x: 881, endPoint y: 508, distance: 50.3
click at [898, 491] on div "Kritika 7:35 AM yes Roop 7:35 AM 9 am Dipanwita 7:35 AM No no 9am Nikky 7:35 AM…" at bounding box center [930, 355] width 226 height 309
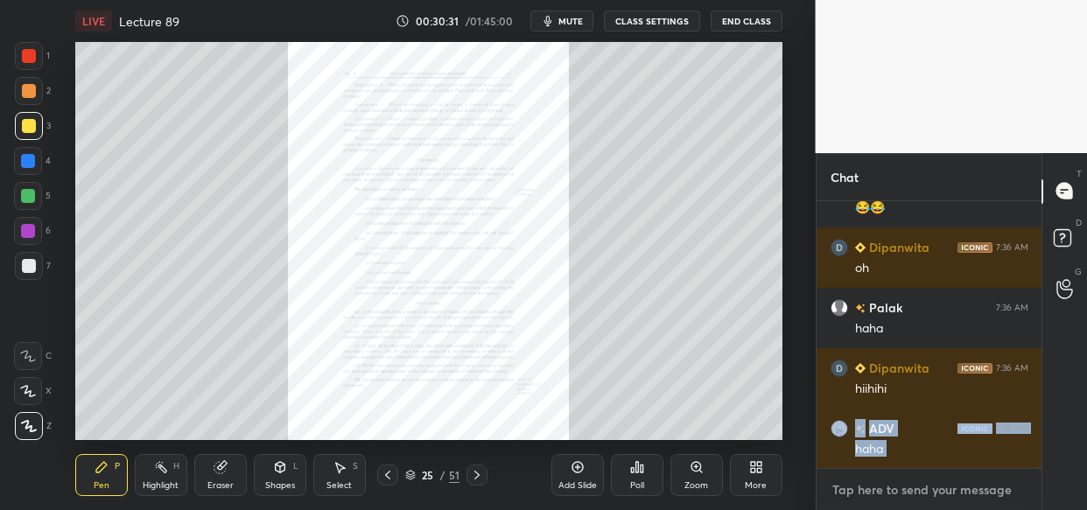
click at [890, 490] on textarea at bounding box center [930, 490] width 198 height 28
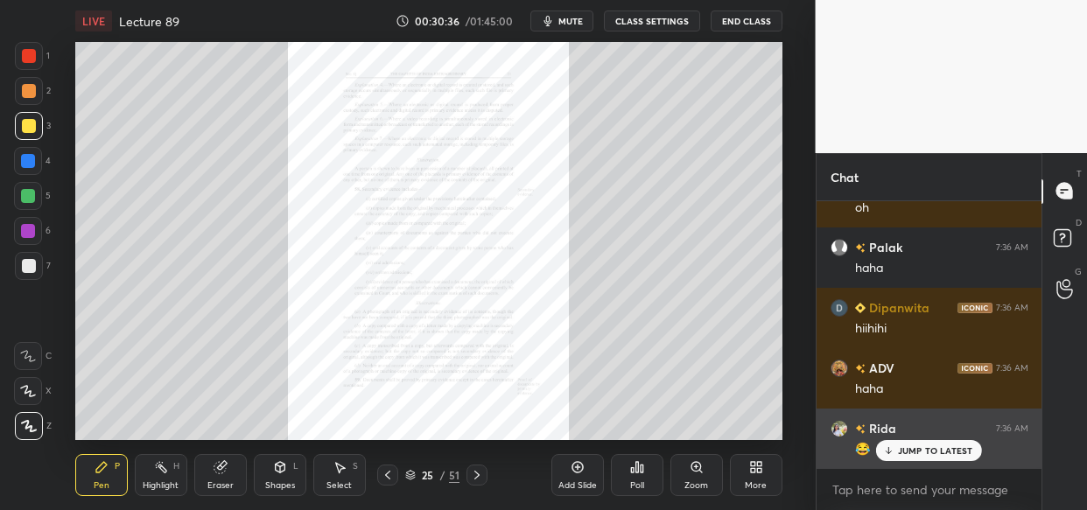
drag, startPoint x: 908, startPoint y: 449, endPoint x: 874, endPoint y: 460, distance: 35.2
click at [908, 450] on p "JUMP TO LATEST" at bounding box center [935, 451] width 75 height 11
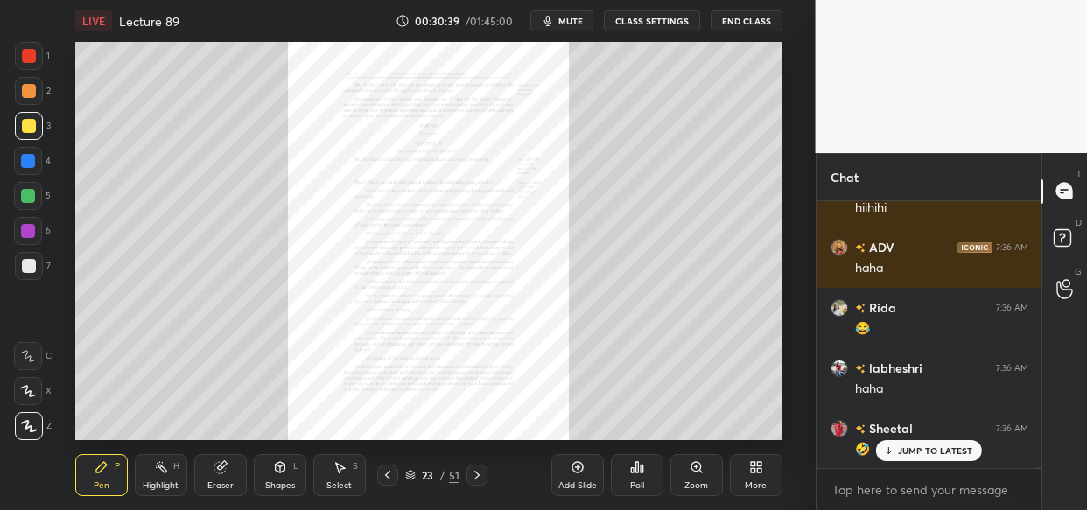
scroll to position [58684, 0]
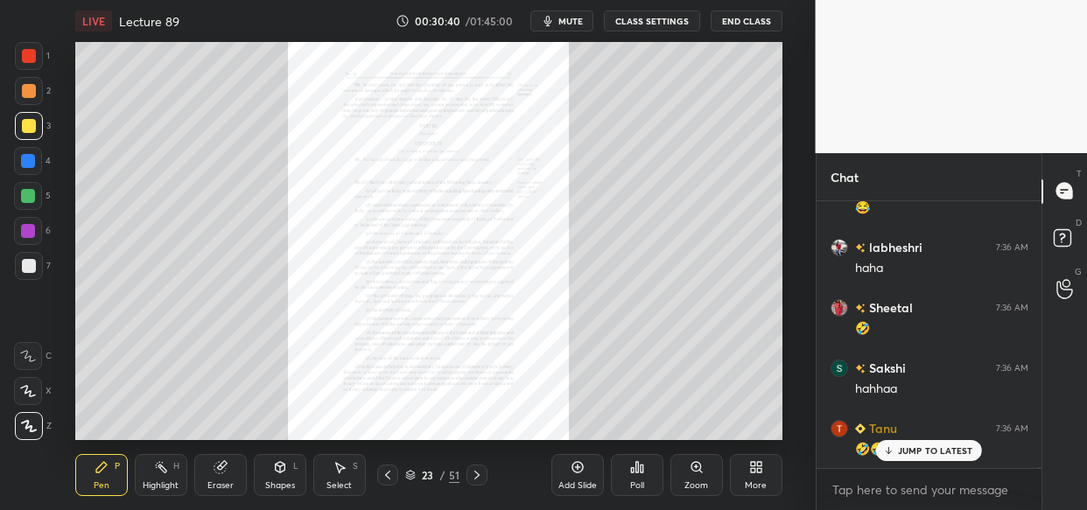
click at [699, 465] on icon at bounding box center [697, 467] width 14 height 14
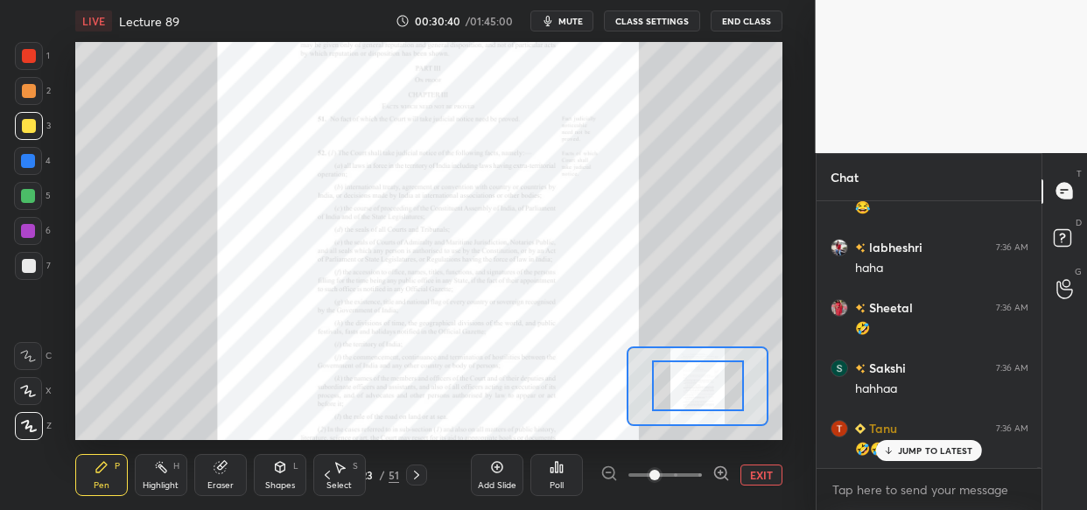
click at [711, 473] on div at bounding box center [665, 475] width 130 height 21
drag, startPoint x: 722, startPoint y: 479, endPoint x: 725, endPoint y: 467, distance: 11.7
click at [722, 476] on icon at bounding box center [722, 474] width 18 height 18
click at [728, 472] on icon at bounding box center [722, 474] width 18 height 18
click at [723, 473] on div at bounding box center [665, 475] width 130 height 21
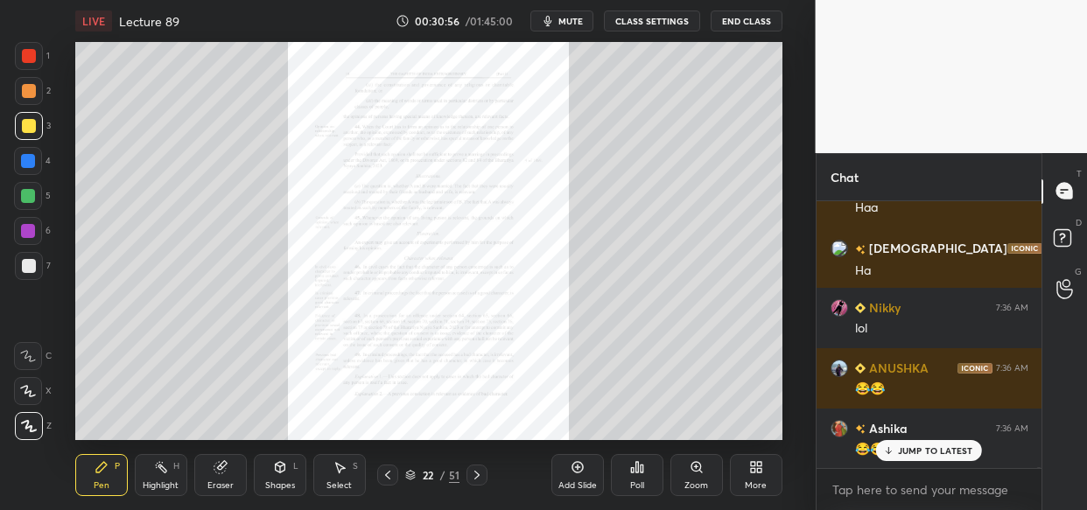
scroll to position [59892, 0]
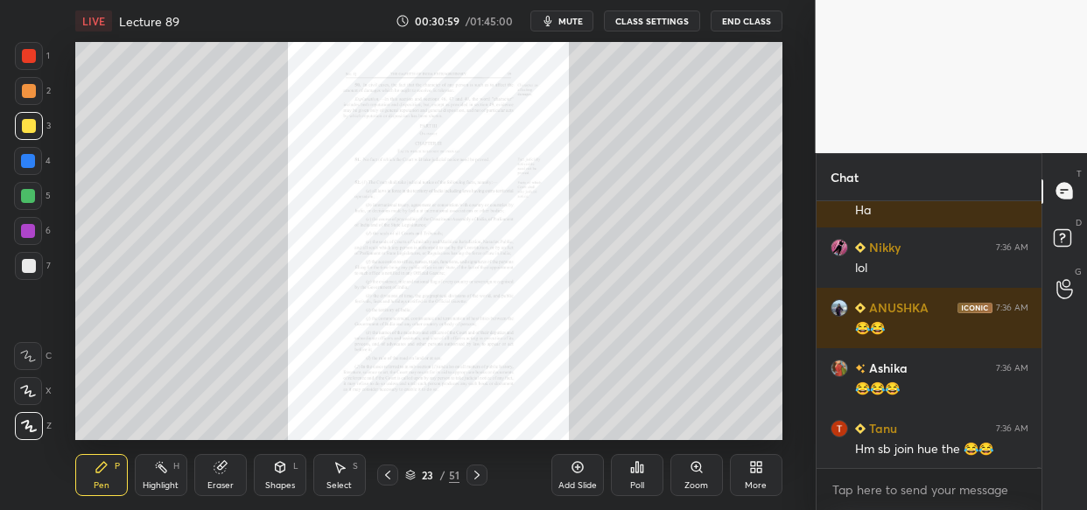
click at [696, 467] on icon at bounding box center [696, 467] width 0 height 4
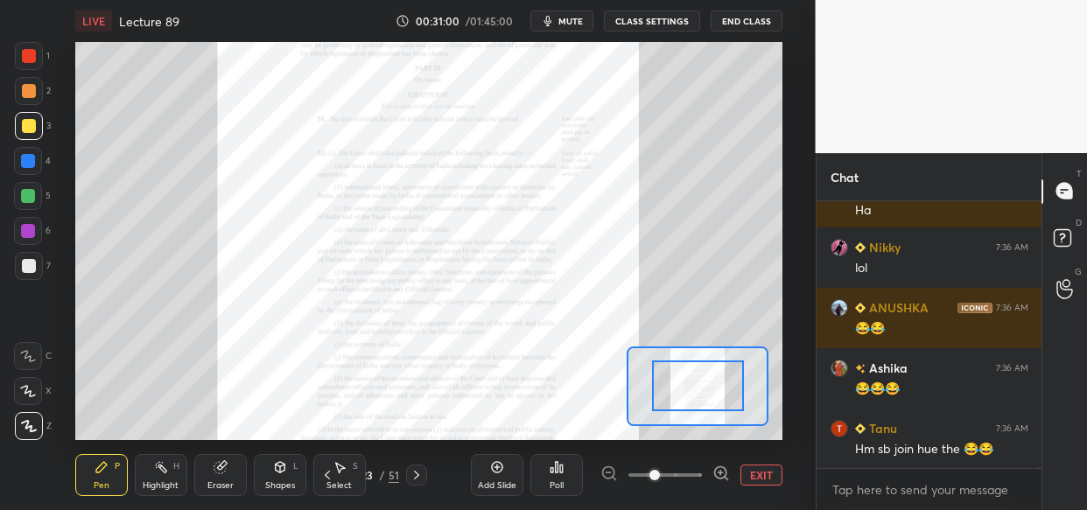
click at [713, 470] on icon at bounding box center [722, 474] width 18 height 18
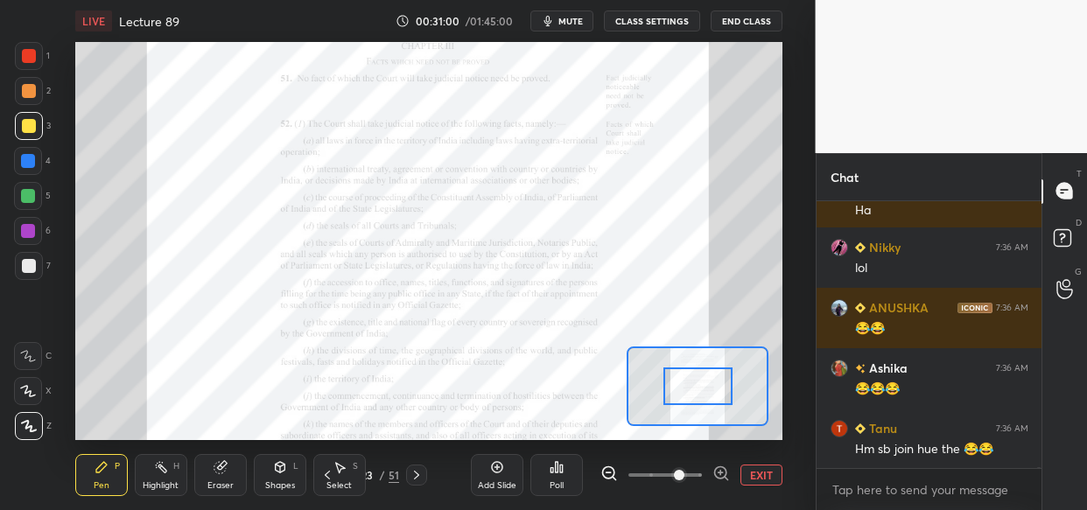
click at [727, 476] on icon at bounding box center [722, 474] width 18 height 18
click at [726, 472] on div at bounding box center [665, 475] width 130 height 21
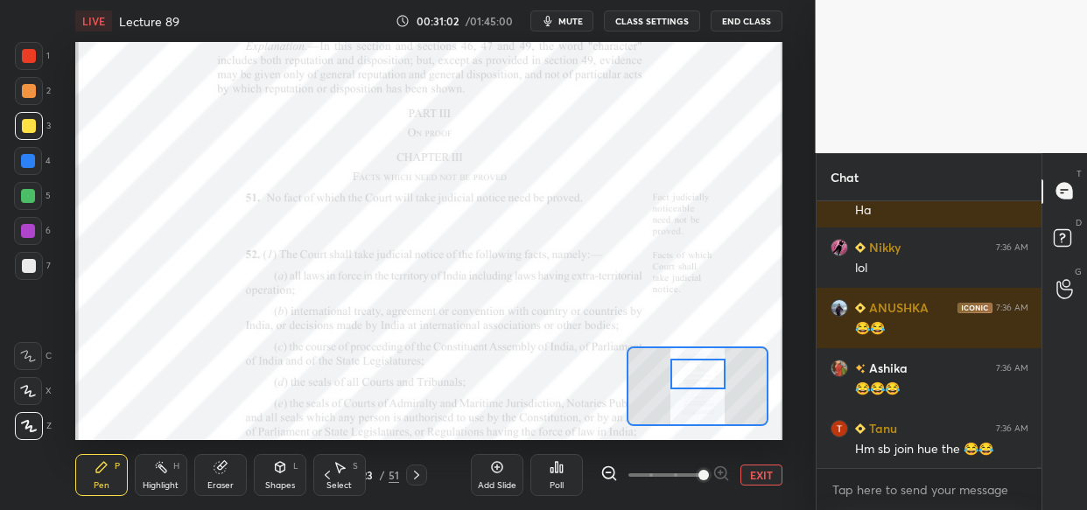
drag, startPoint x: 699, startPoint y: 390, endPoint x: 699, endPoint y: 378, distance: 12.3
click at [699, 378] on div at bounding box center [698, 374] width 55 height 31
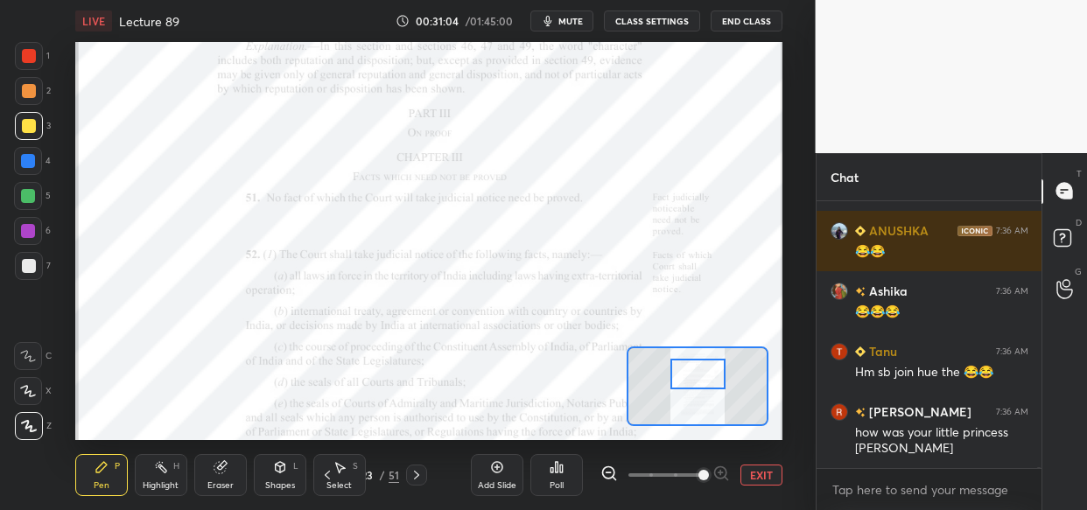
click at [23, 59] on div at bounding box center [29, 56] width 14 height 14
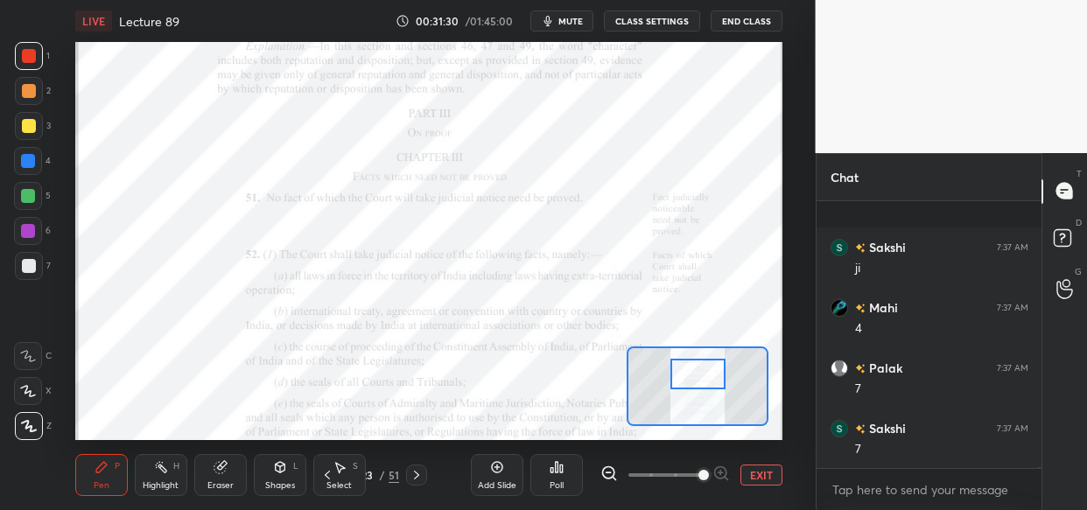
scroll to position [61177, 0]
drag, startPoint x: 60, startPoint y: 275, endPoint x: 64, endPoint y: 256, distance: 19.7
click at [56, 252] on div "1 2 3 4 5 6 7 C X Z C X Z E E Erase all H H LIVE Lecture 89 00:31:31 / 01:45:00…" at bounding box center [401, 255] width 802 height 510
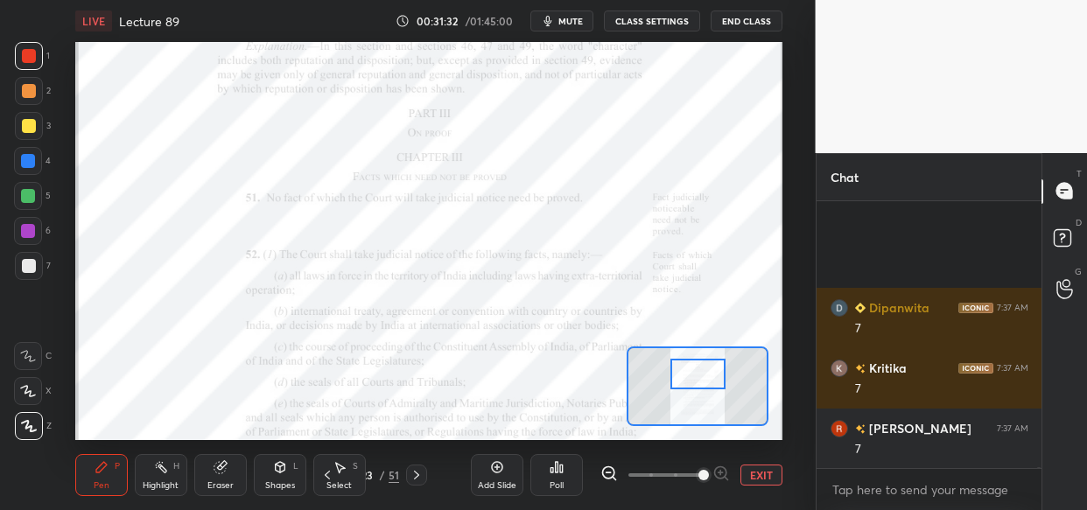
scroll to position [61599, 0]
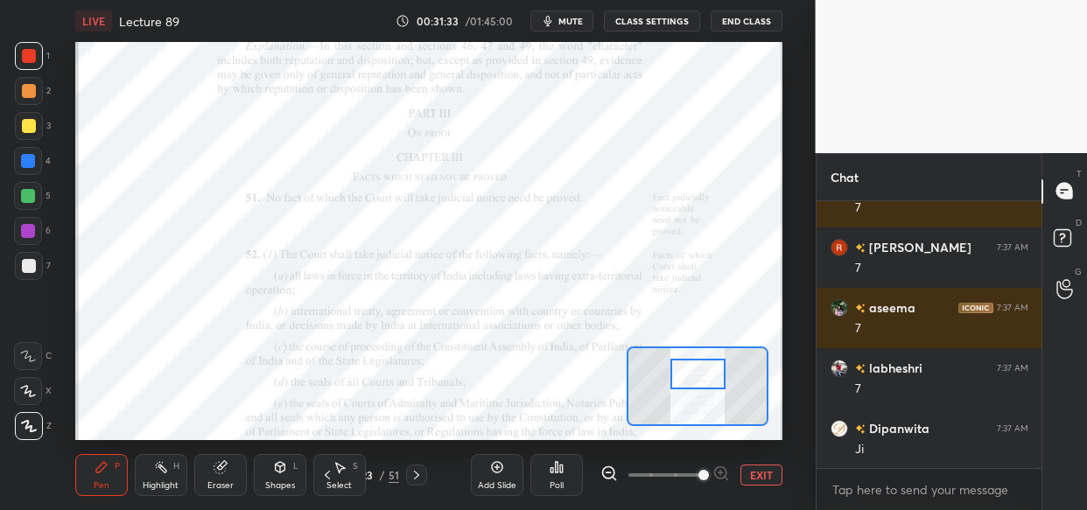
click at [70, 282] on div "Setting up your live class Poll for secs No correct answer Start poll" at bounding box center [429, 241] width 746 height 398
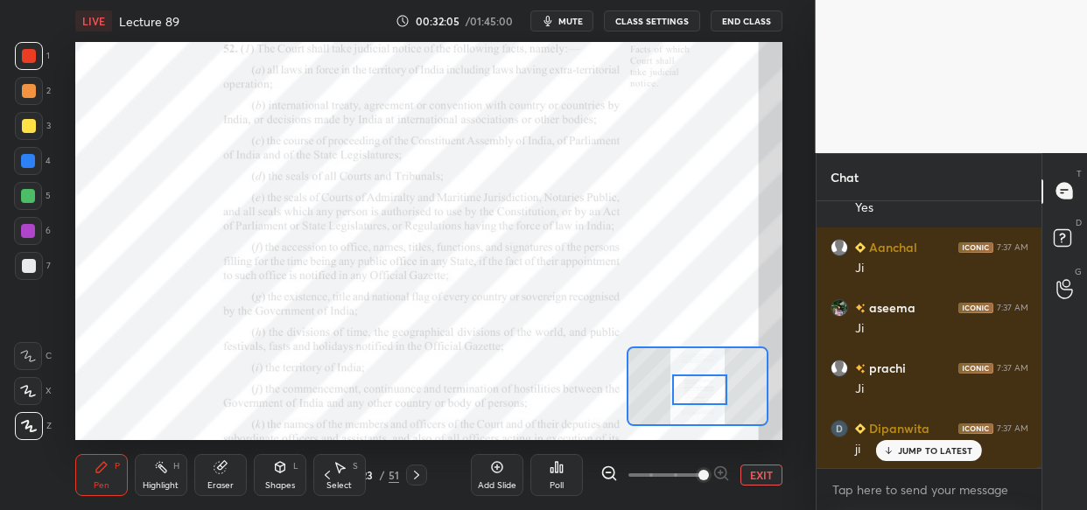
scroll to position [62928, 0]
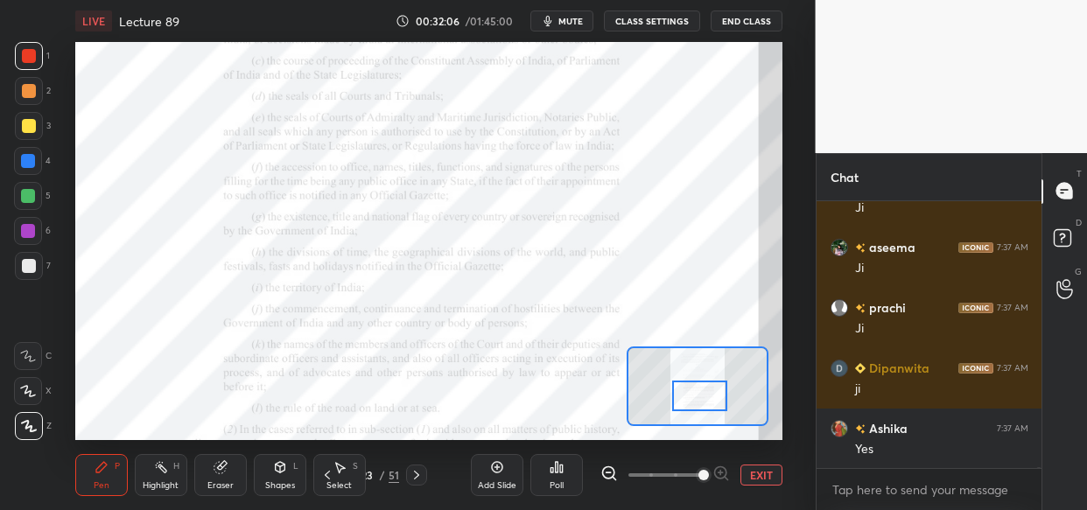
drag, startPoint x: 699, startPoint y: 372, endPoint x: 701, endPoint y: 397, distance: 25.4
click at [701, 397] on div at bounding box center [699, 396] width 55 height 31
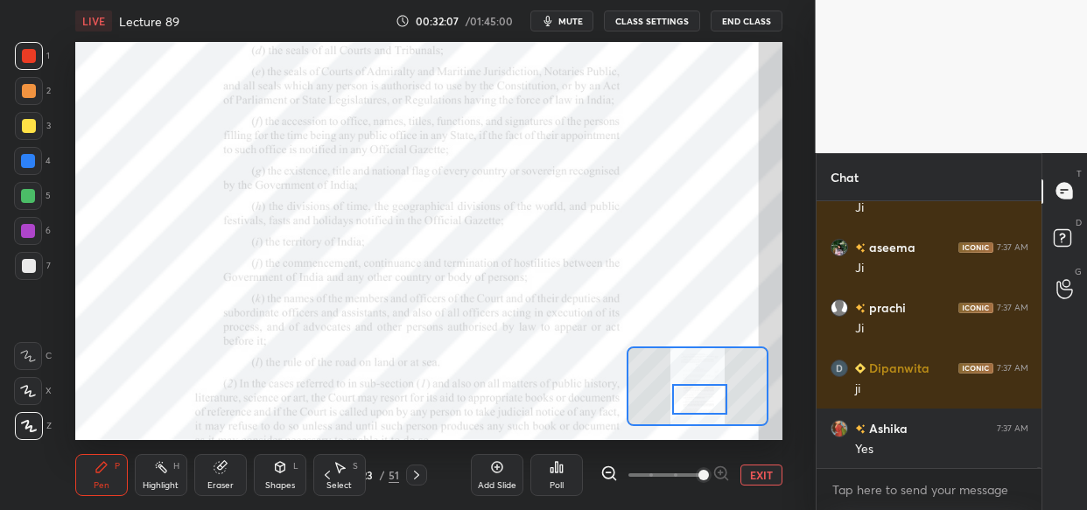
scroll to position [62989, 0]
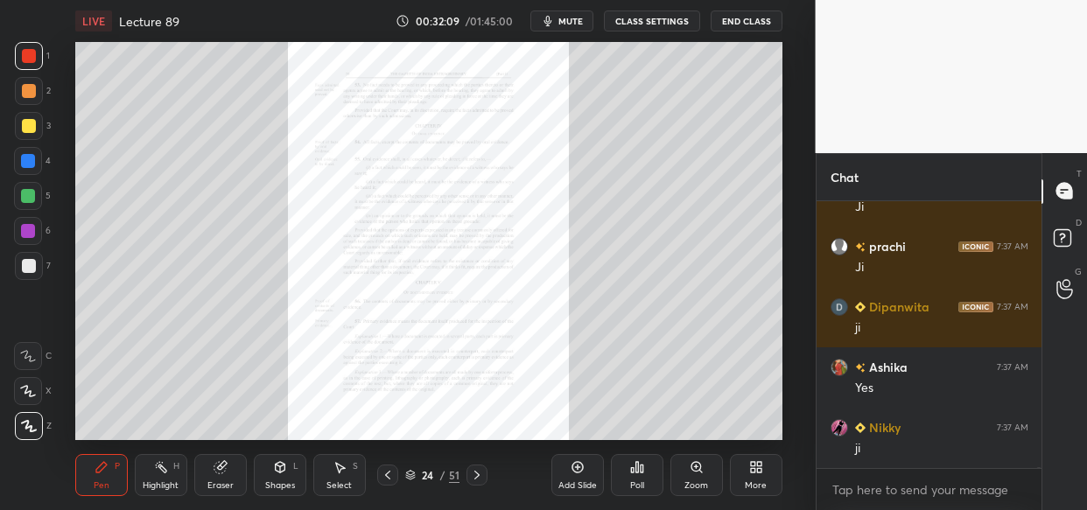
click at [697, 465] on icon at bounding box center [697, 467] width 10 height 10
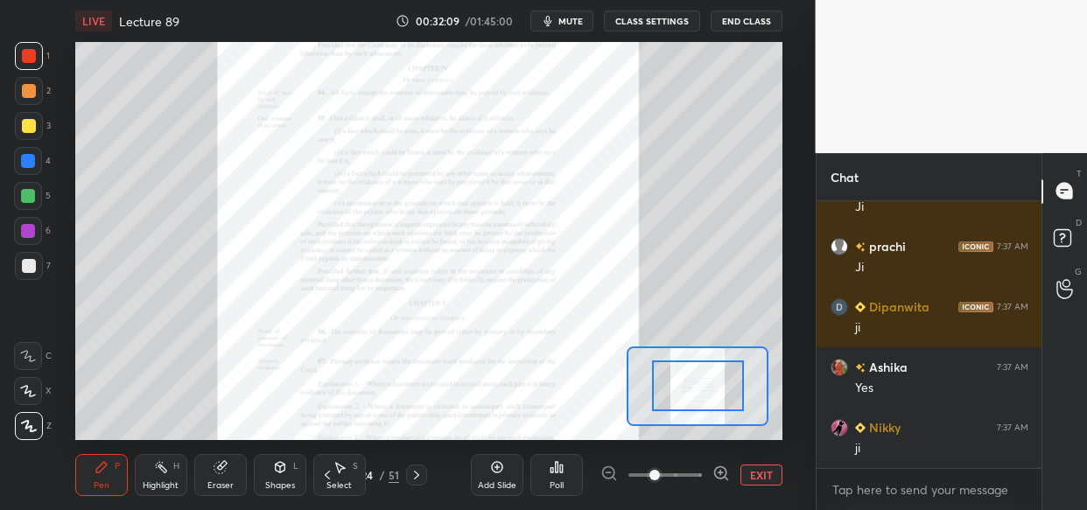
click at [692, 464] on span at bounding box center [665, 475] width 74 height 26
click at [660, 470] on span at bounding box center [654, 475] width 11 height 11
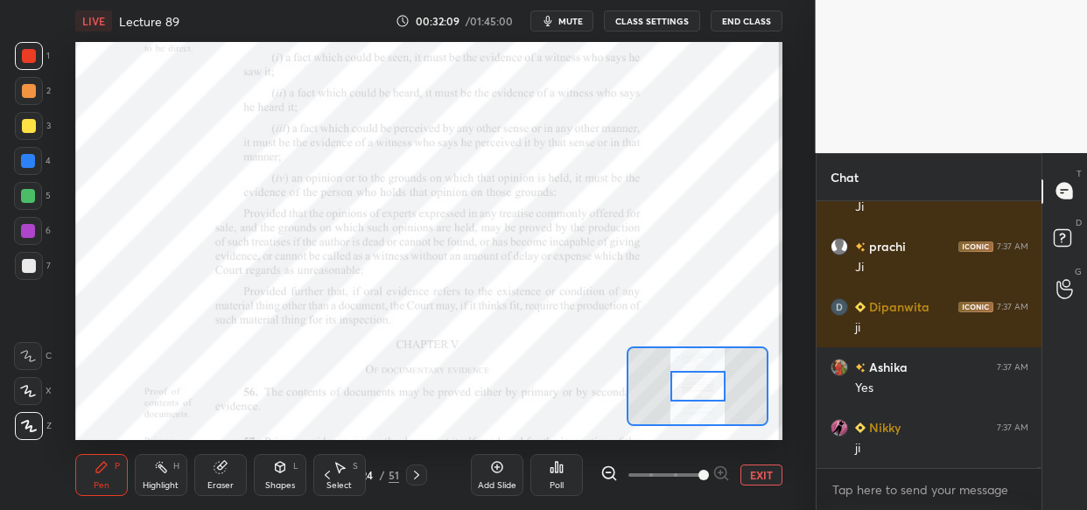
click at [699, 470] on span at bounding box center [704, 475] width 11 height 11
click at [699, 455] on div "Add Slide Poll EXIT" at bounding box center [627, 475] width 312 height 98
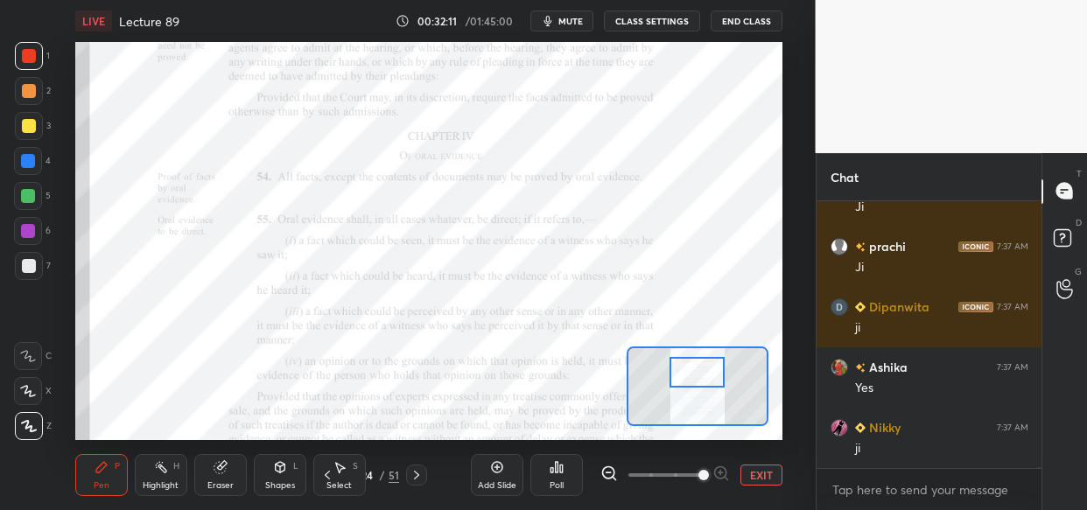
drag, startPoint x: 698, startPoint y: 381, endPoint x: 697, endPoint y: 367, distance: 14.0
click at [697, 367] on div at bounding box center [697, 372] width 55 height 31
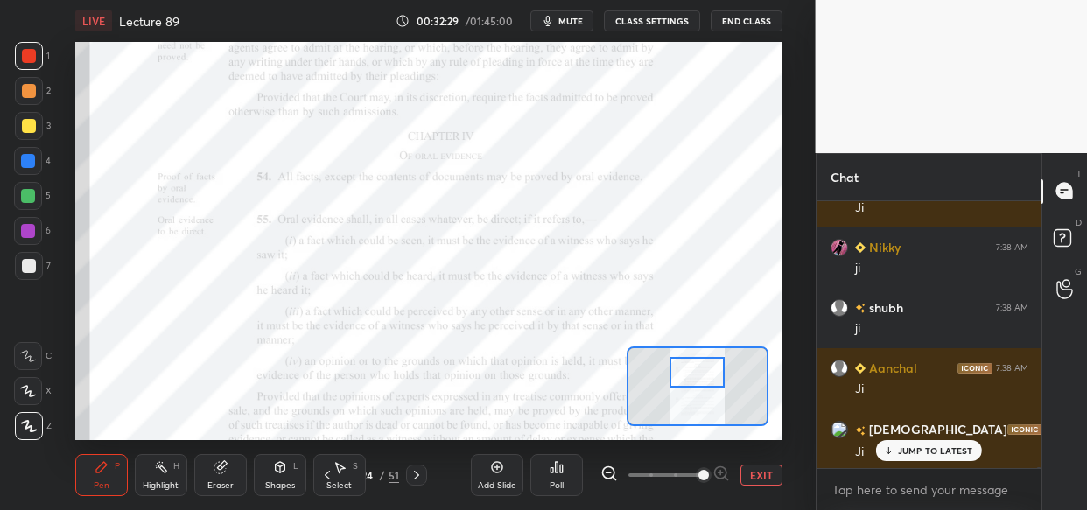
scroll to position [64075, 0]
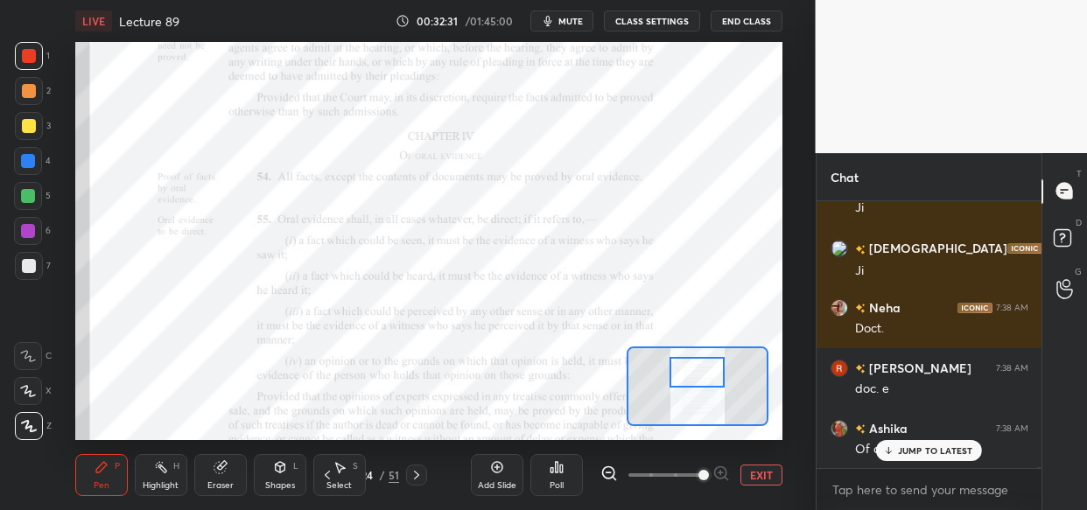
click at [931, 457] on div "Dipanwita 7:38 AM oral e Ashika 7:38 AM Yes labheshri 7:38 AM ji Palak 7:38 AM …" at bounding box center [930, 334] width 226 height 267
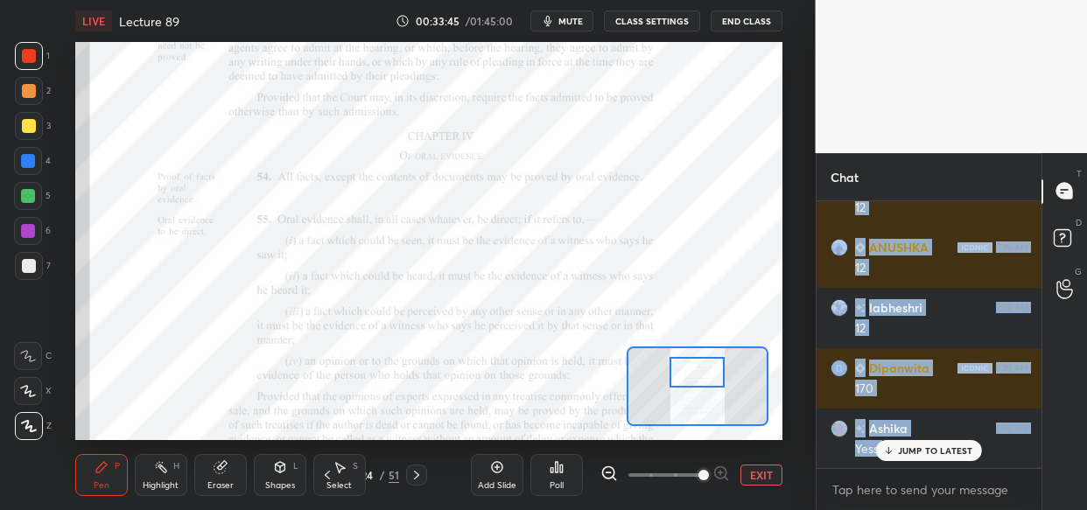
scroll to position [67354, 0]
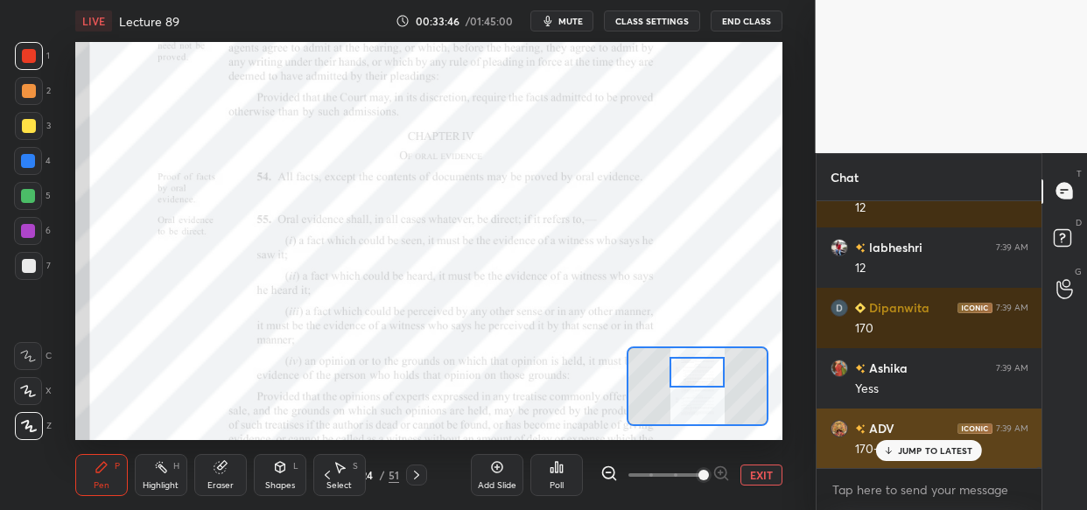
drag, startPoint x: 905, startPoint y: 446, endPoint x: 882, endPoint y: 453, distance: 23.8
click at [904, 446] on p "JUMP TO LATEST" at bounding box center [935, 451] width 75 height 11
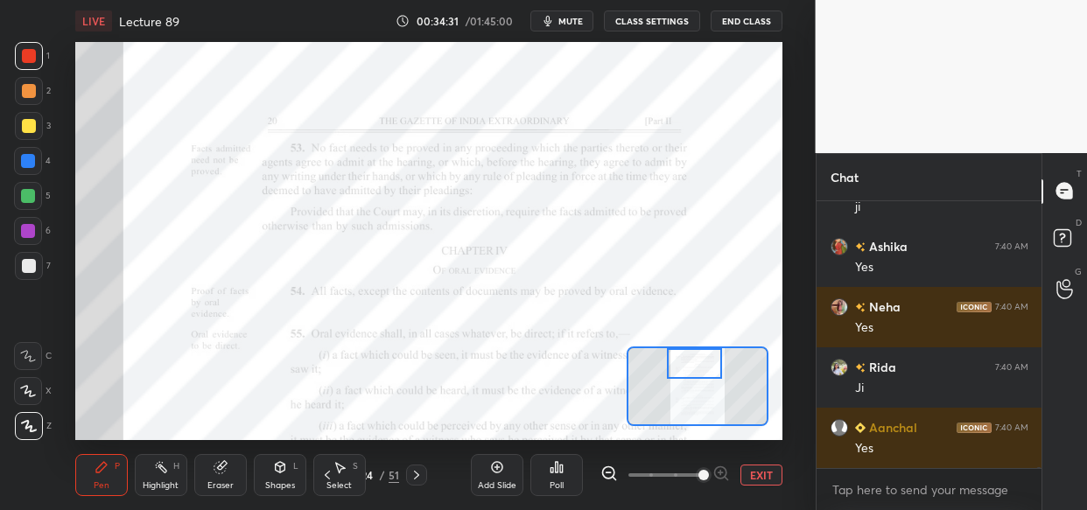
scroll to position [69106, 0]
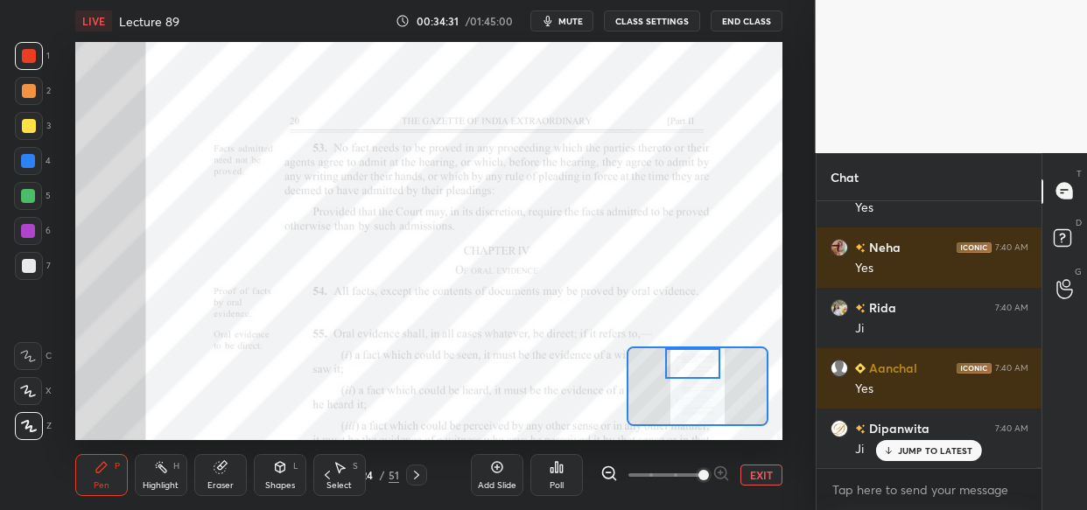
click at [704, 343] on div "Setting up your live class Poll for secs No correct answer Start poll" at bounding box center [428, 241] width 707 height 398
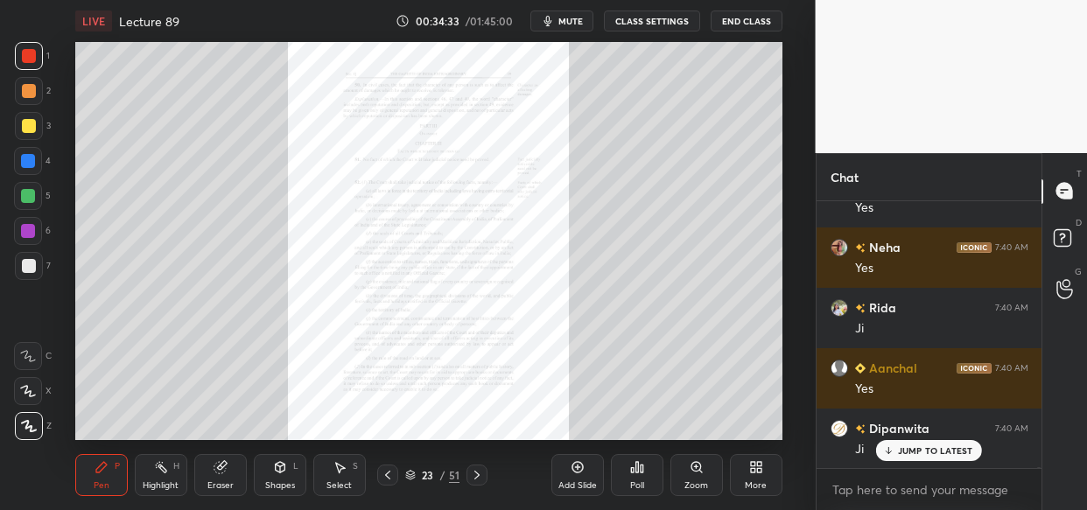
click at [696, 473] on icon at bounding box center [697, 467] width 14 height 14
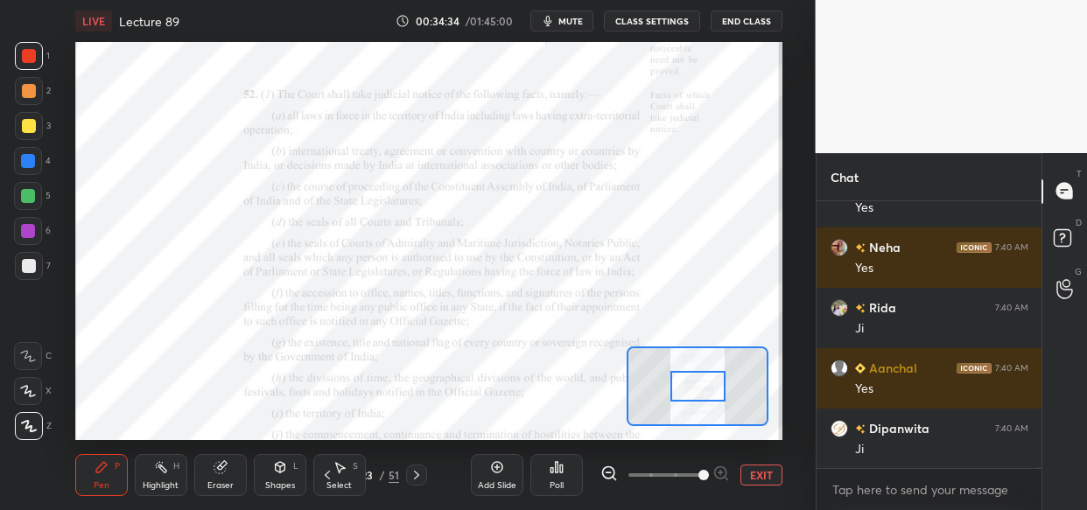
click at [699, 470] on span at bounding box center [704, 475] width 11 height 11
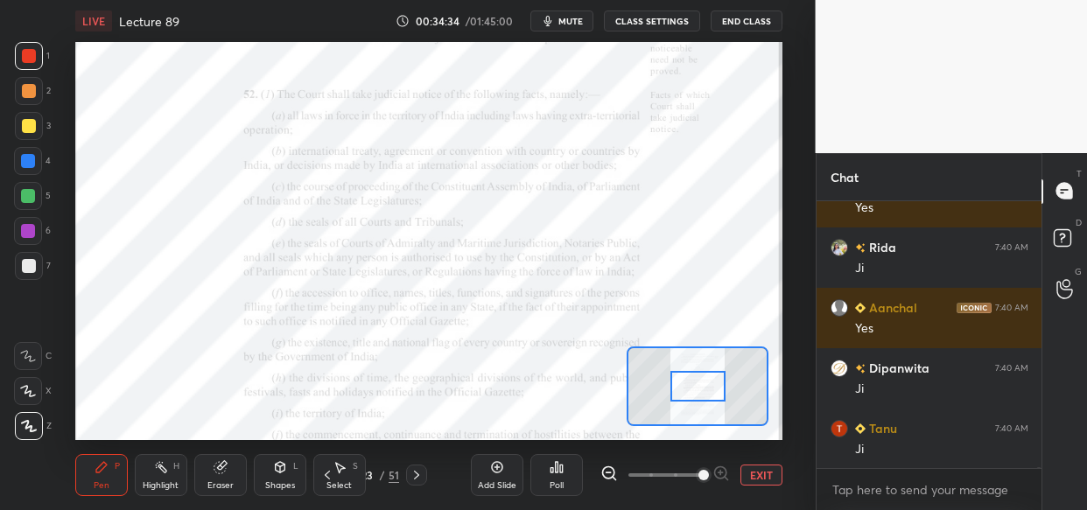
click at [699, 470] on span at bounding box center [704, 475] width 11 height 11
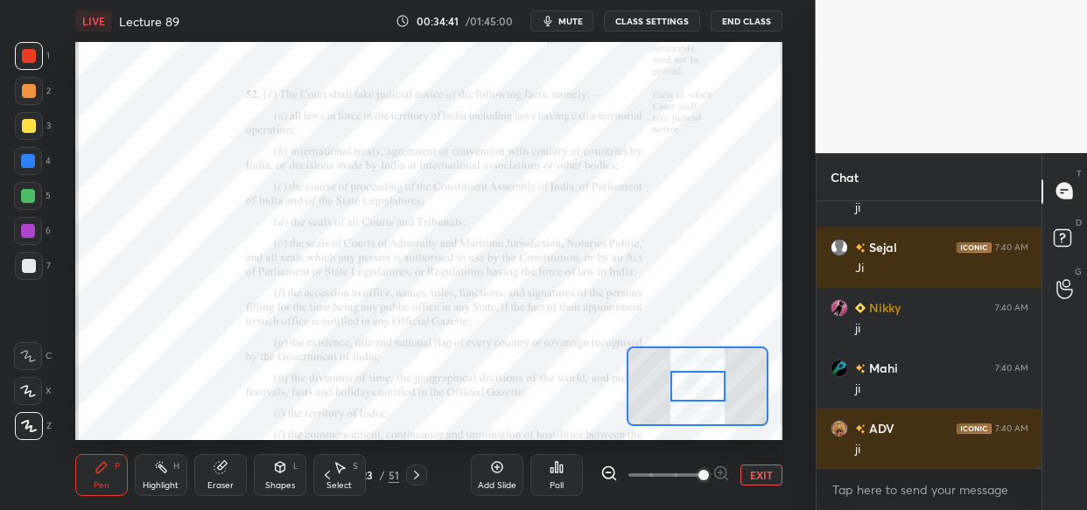
scroll to position [69650, 0]
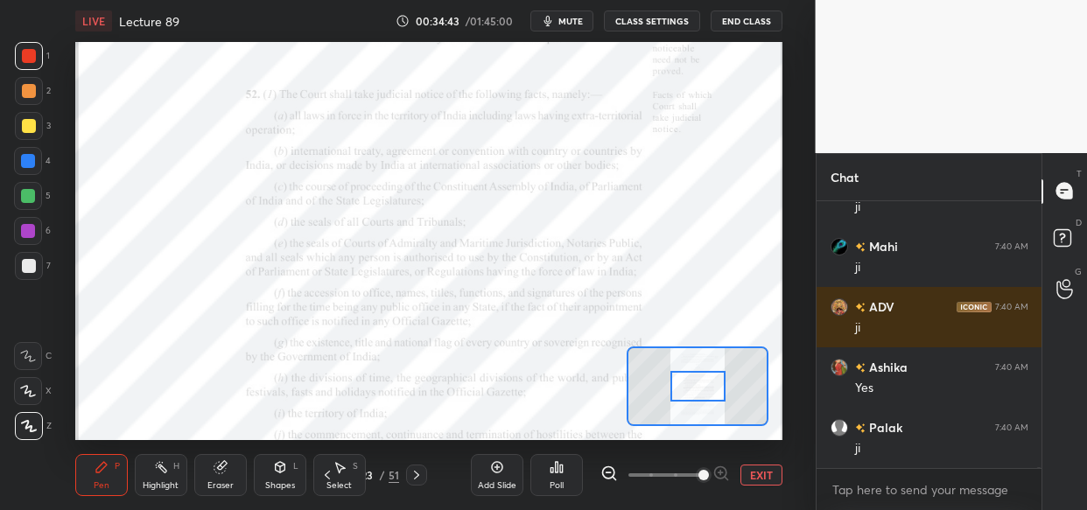
drag, startPoint x: 24, startPoint y: 158, endPoint x: 54, endPoint y: 167, distance: 32.1
click at [26, 162] on div at bounding box center [28, 161] width 14 height 14
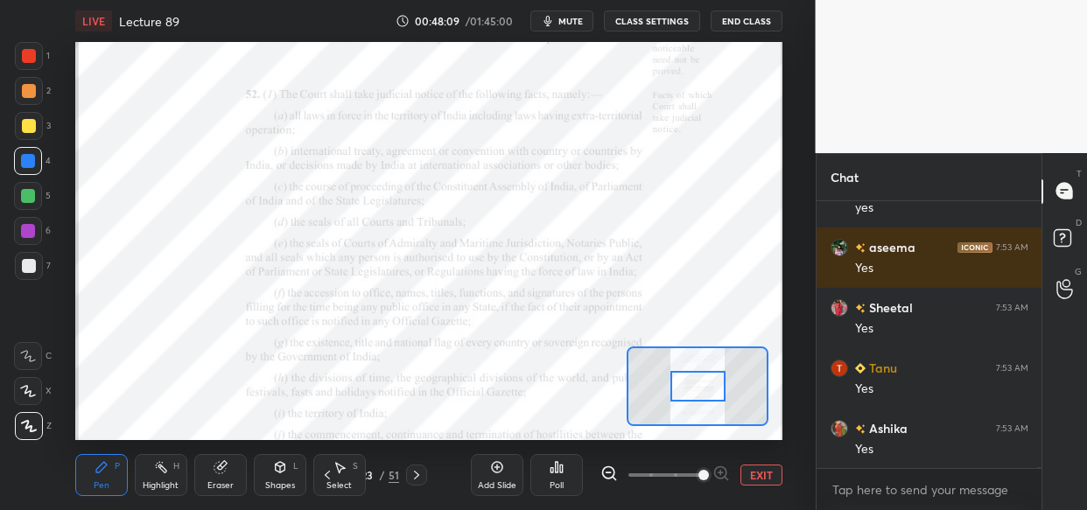
scroll to position [100589, 0]
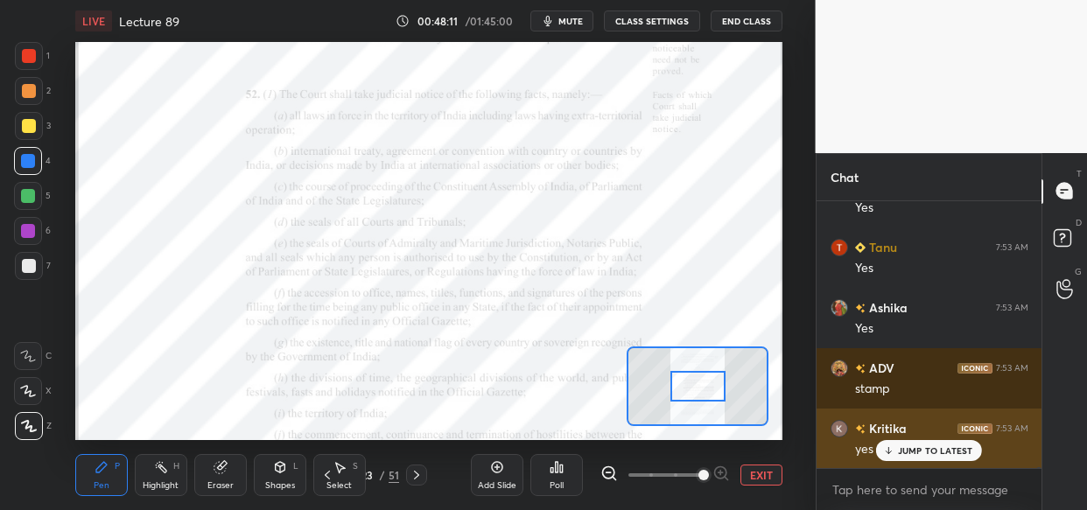
click at [963, 441] on div "JUMP TO LATEST" at bounding box center [928, 450] width 105 height 21
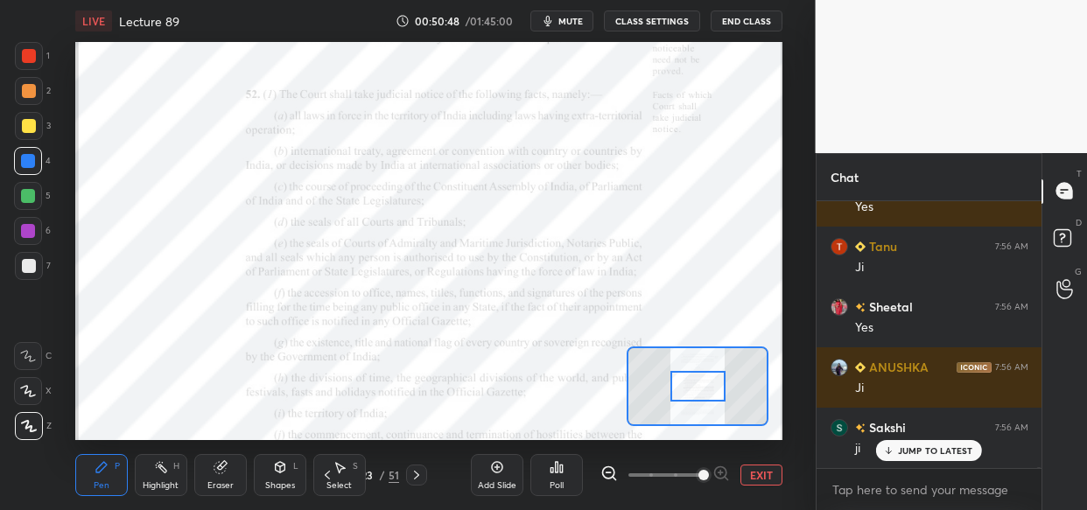
scroll to position [107568, 0]
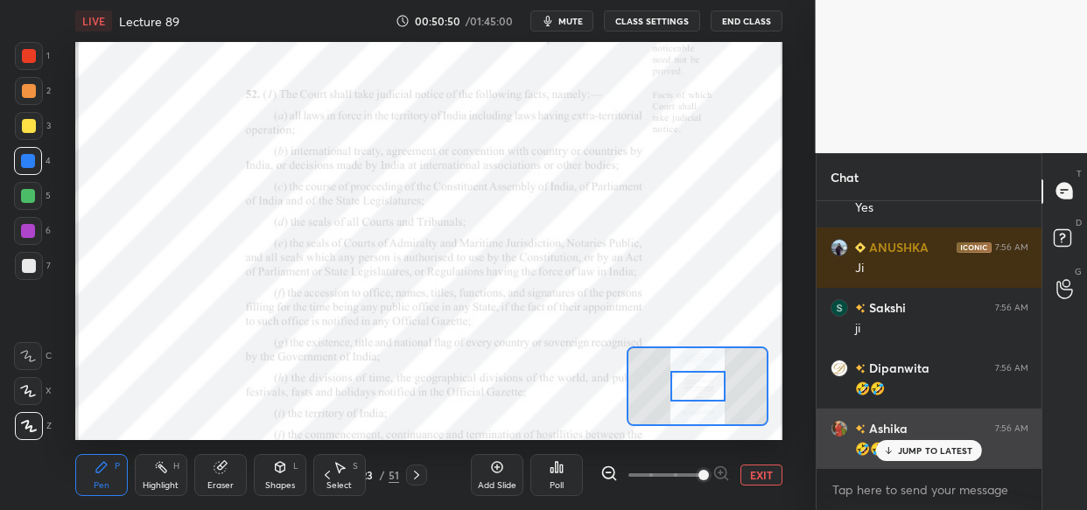
drag, startPoint x: 902, startPoint y: 449, endPoint x: 870, endPoint y: 454, distance: 32.8
click at [900, 449] on p "JUMP TO LATEST" at bounding box center [935, 451] width 75 height 11
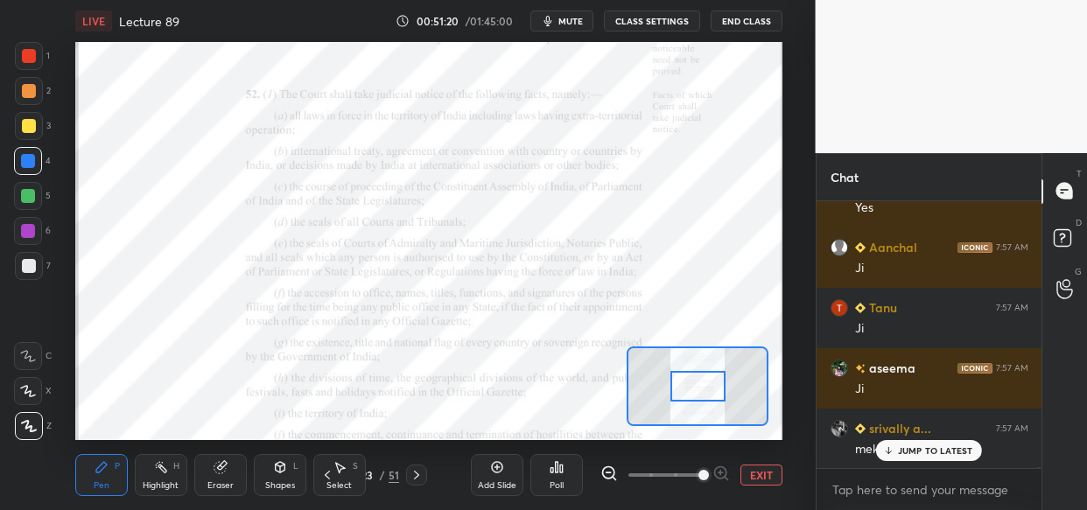
scroll to position [108913, 0]
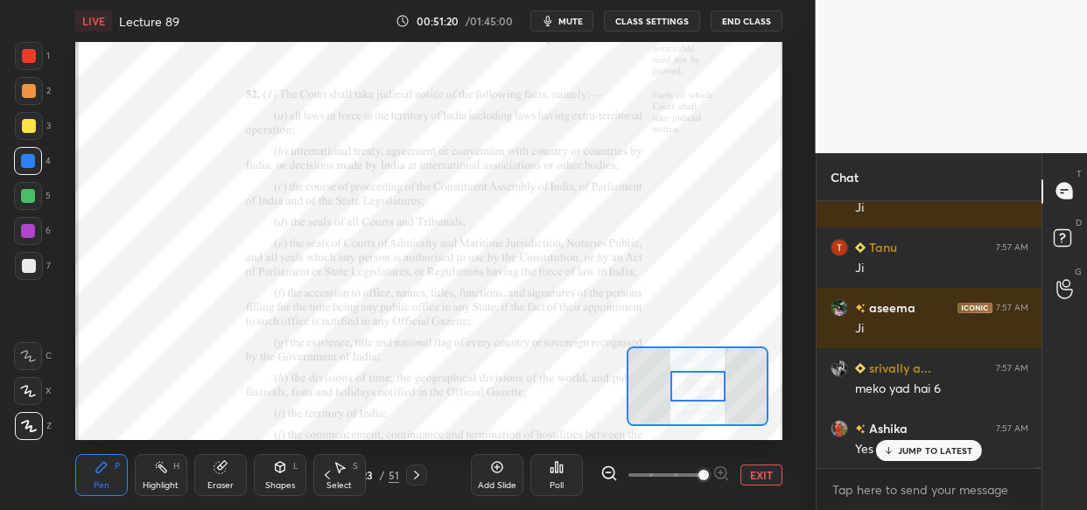
click at [949, 449] on p "JUMP TO LATEST" at bounding box center [935, 451] width 75 height 11
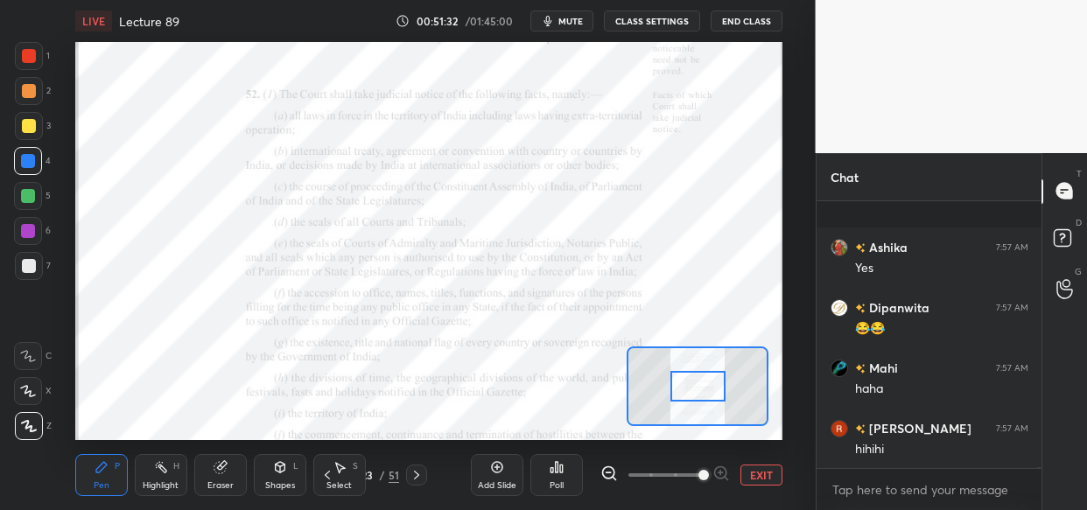
scroll to position [109216, 0]
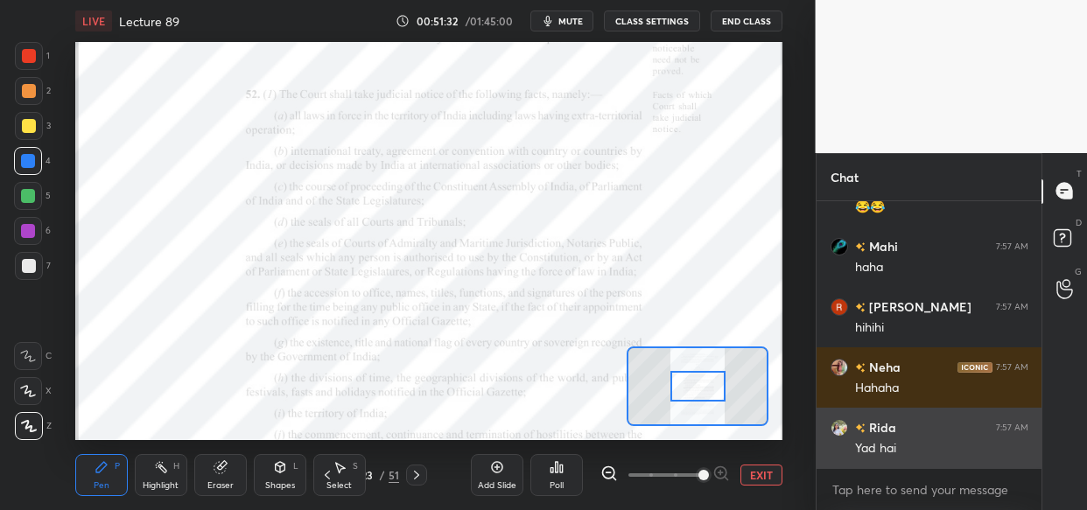
click at [908, 452] on div "Yad hai" at bounding box center [941, 449] width 173 height 18
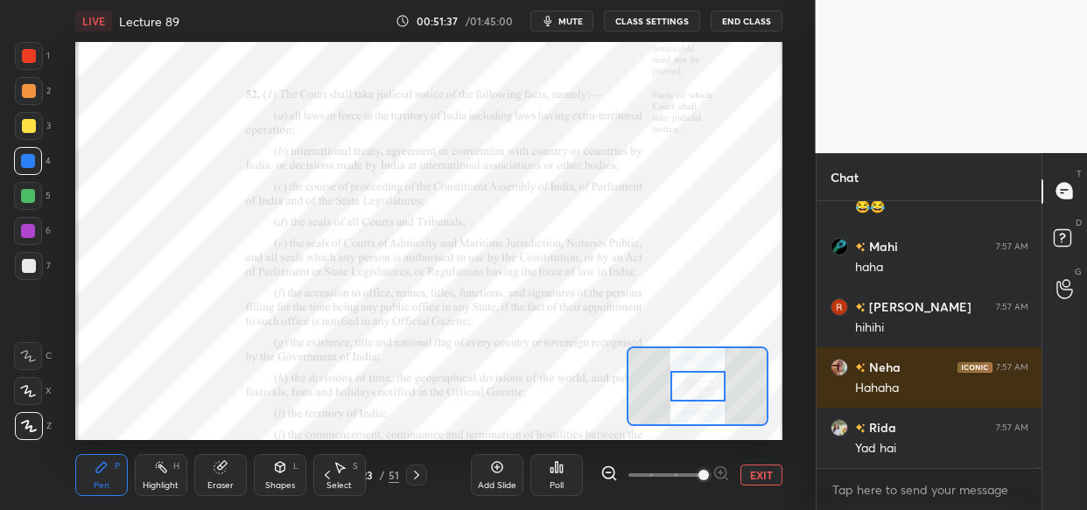
click at [28, 234] on div at bounding box center [28, 231] width 14 height 14
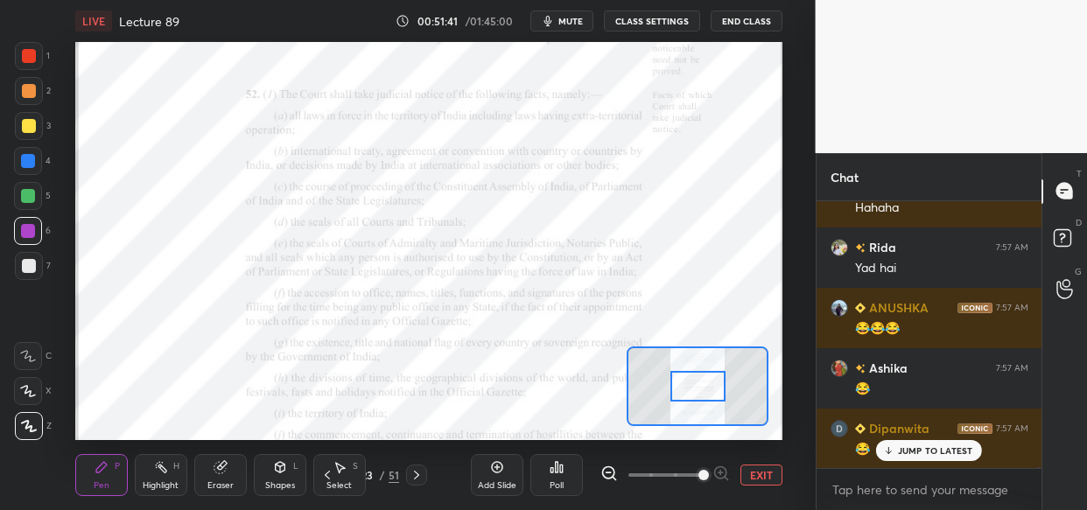
scroll to position [109456, 0]
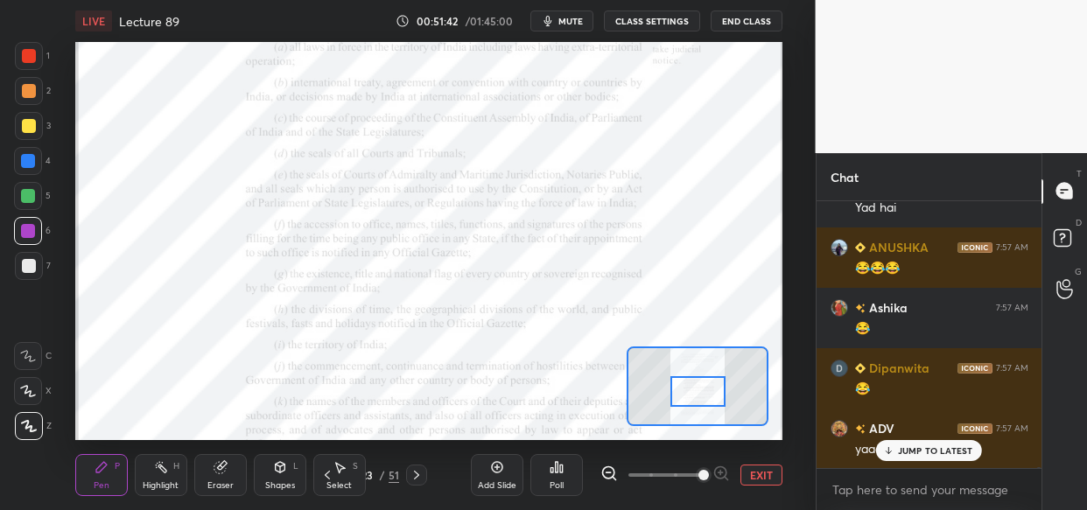
click at [700, 390] on div at bounding box center [698, 391] width 55 height 31
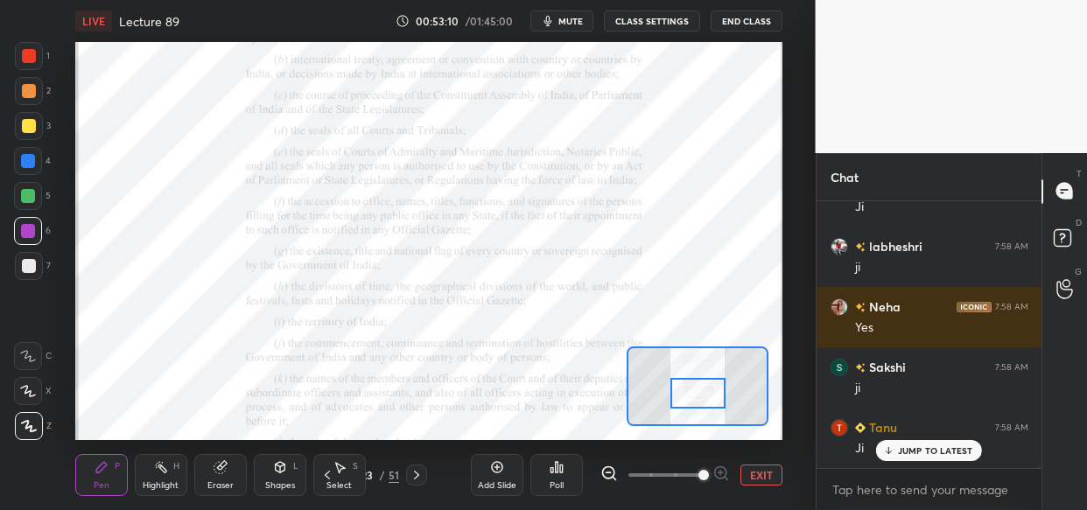
scroll to position [112916, 0]
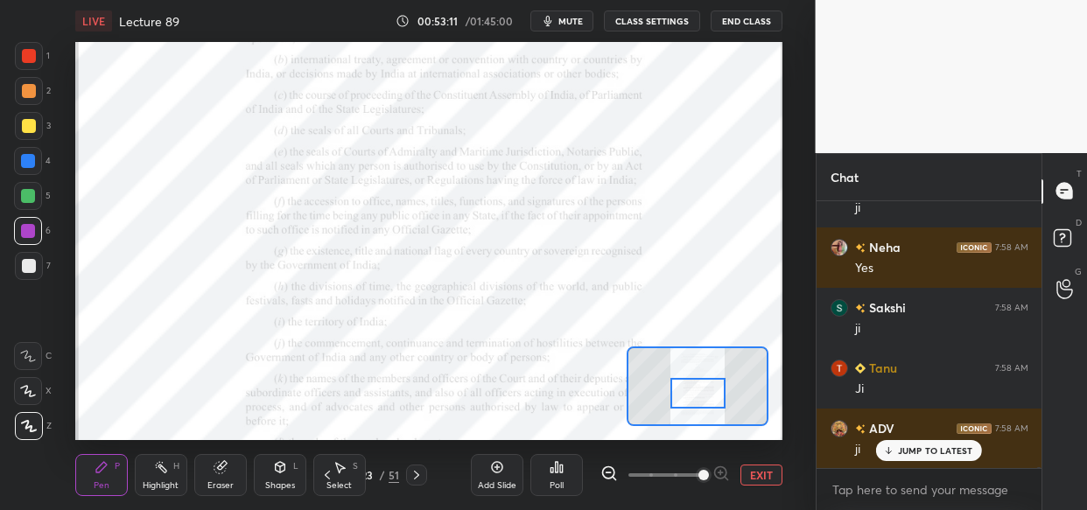
drag, startPoint x: 29, startPoint y: 158, endPoint x: 23, endPoint y: 170, distance: 13.7
click at [31, 157] on div at bounding box center [28, 161] width 14 height 14
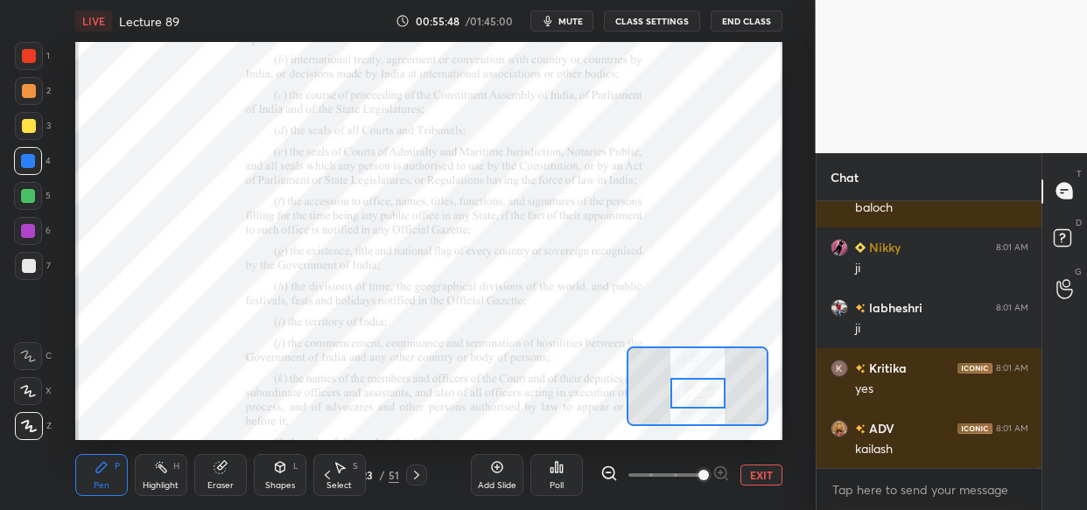
scroll to position [118715, 0]
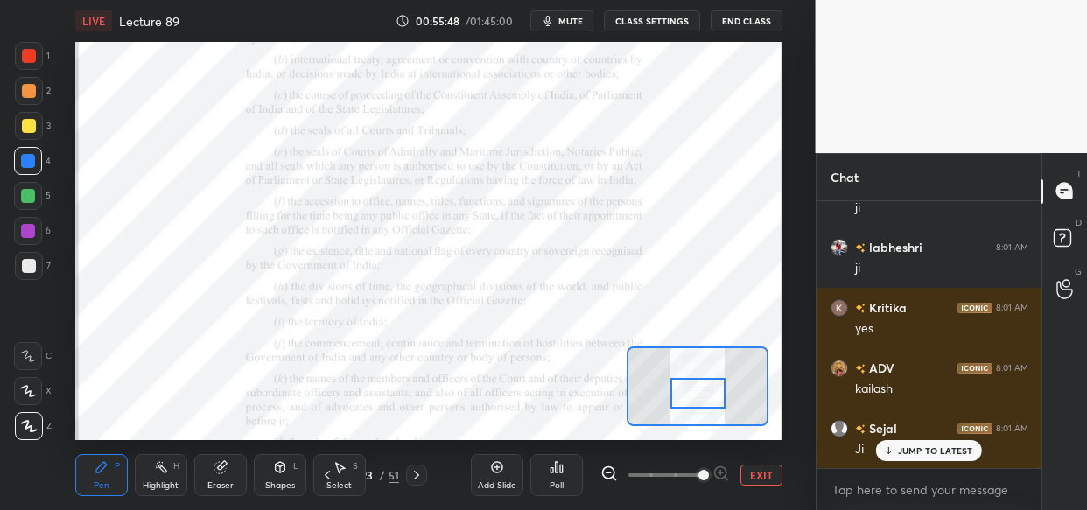
drag, startPoint x: 919, startPoint y: 449, endPoint x: 879, endPoint y: 455, distance: 40.7
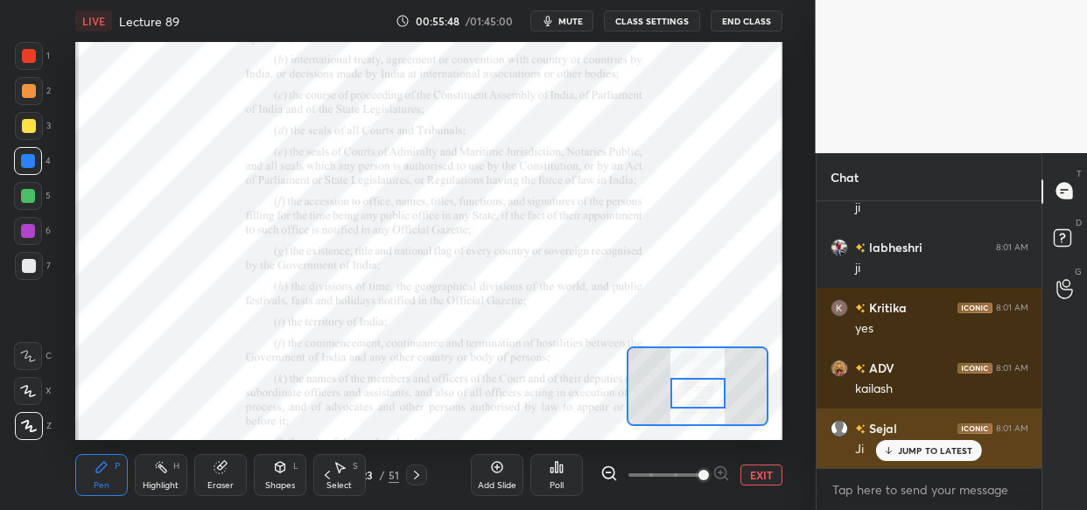
click at [919, 450] on p "JUMP TO LATEST" at bounding box center [935, 451] width 75 height 11
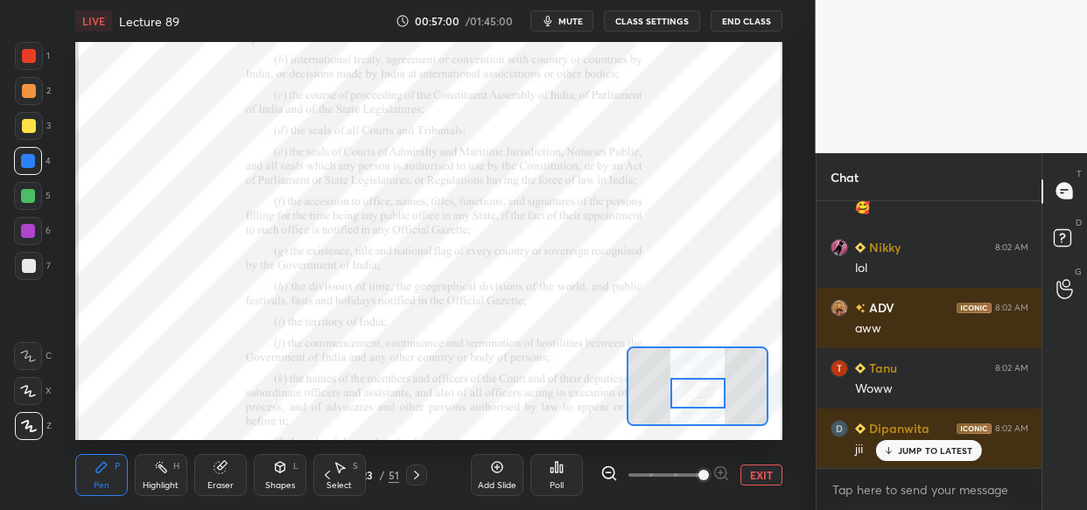
scroll to position [121086, 0]
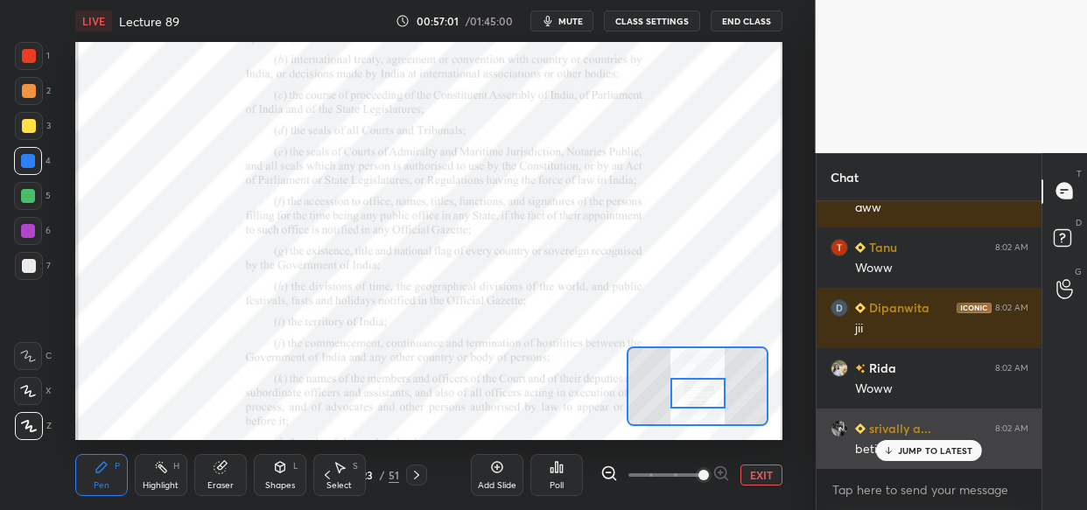
drag, startPoint x: 915, startPoint y: 456, endPoint x: 870, endPoint y: 464, distance: 45.3
click at [913, 455] on div "JUMP TO LATEST" at bounding box center [928, 450] width 105 height 21
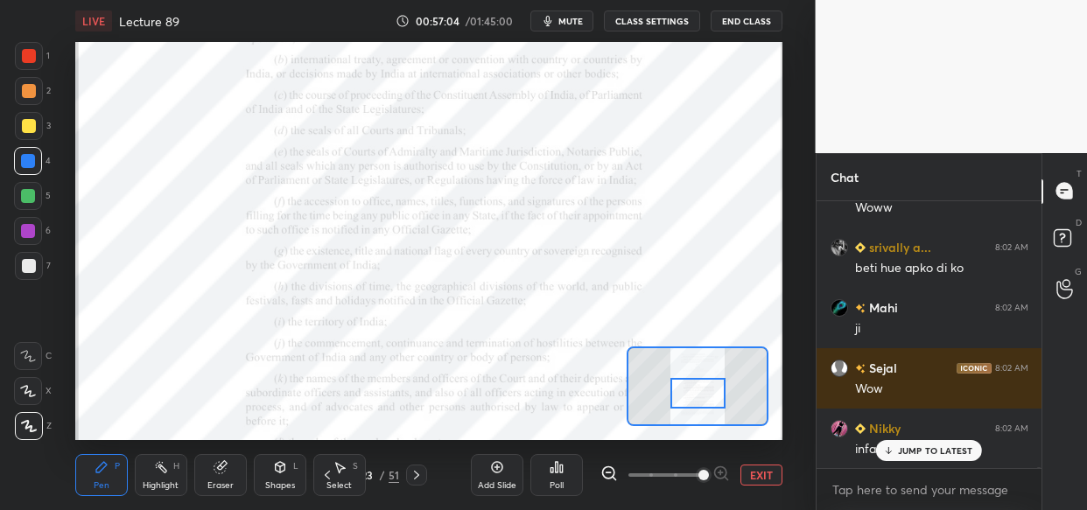
scroll to position [121448, 0]
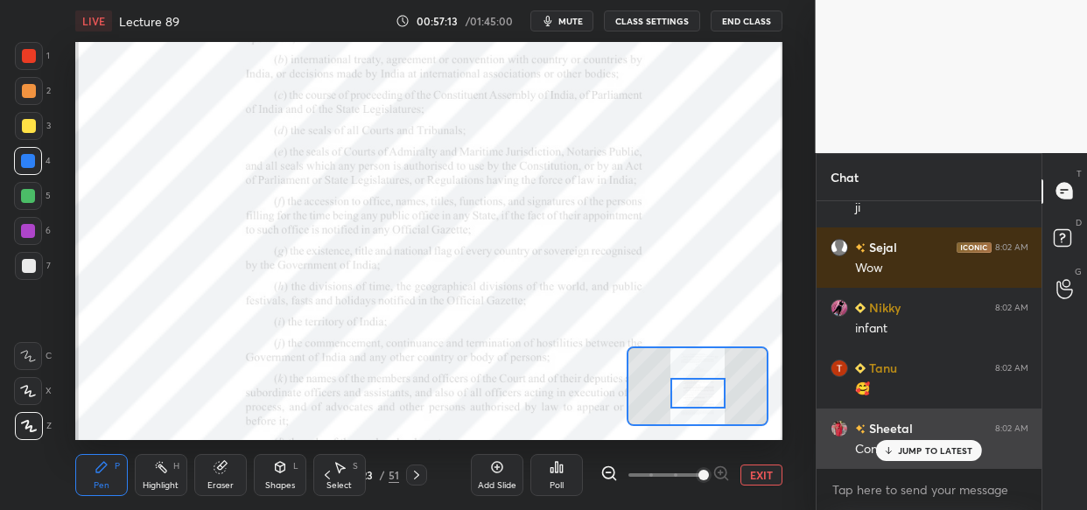
click at [941, 464] on div "Sheetal 8:02 AM Congratulations 🎊" at bounding box center [930, 439] width 226 height 60
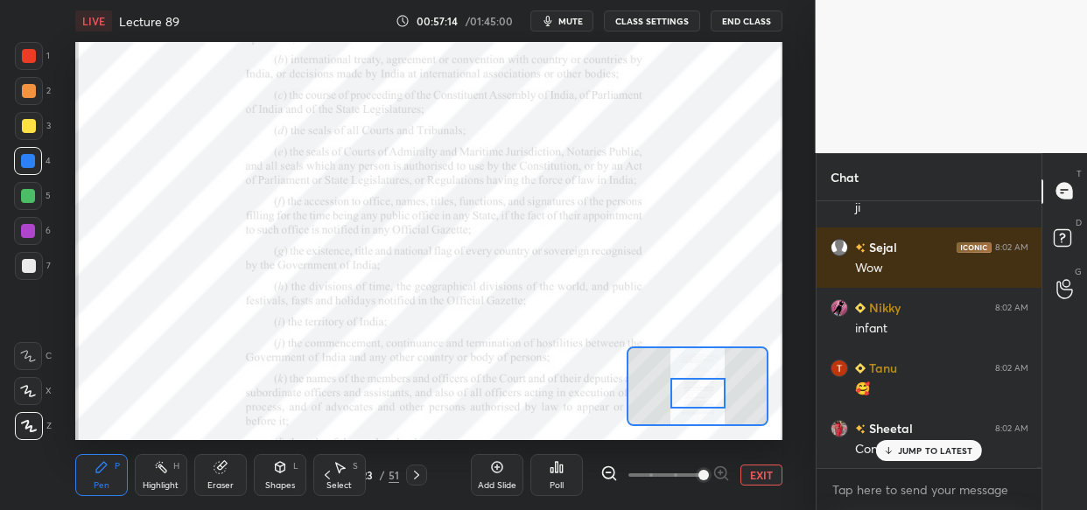
scroll to position [121509, 0]
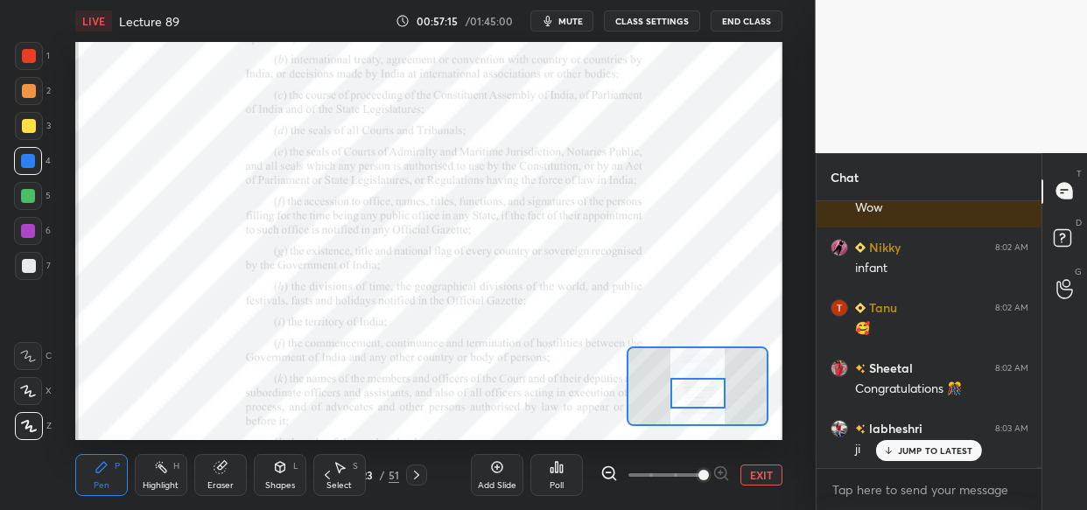
click at [940, 441] on div "JUMP TO LATEST" at bounding box center [928, 450] width 105 height 21
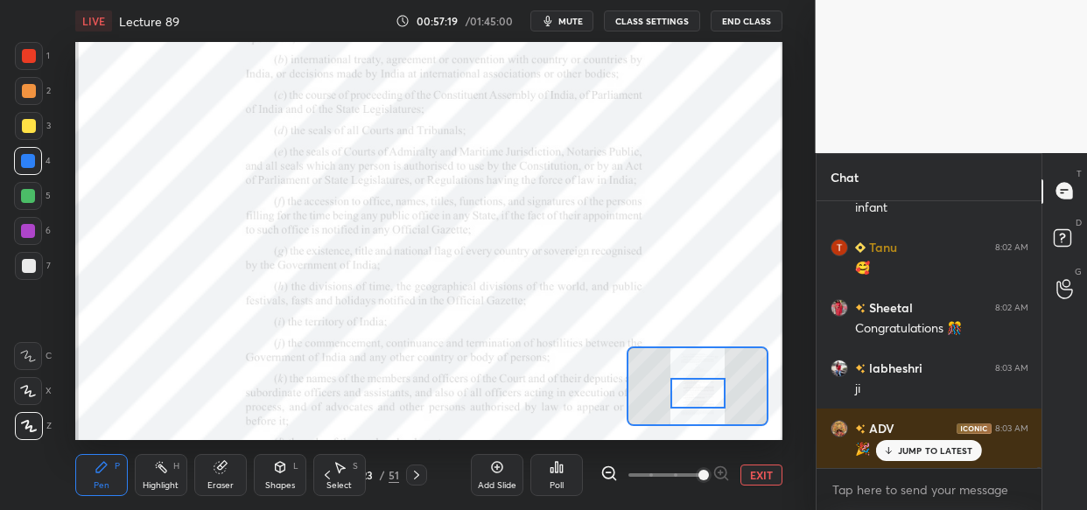
scroll to position [121630, 0]
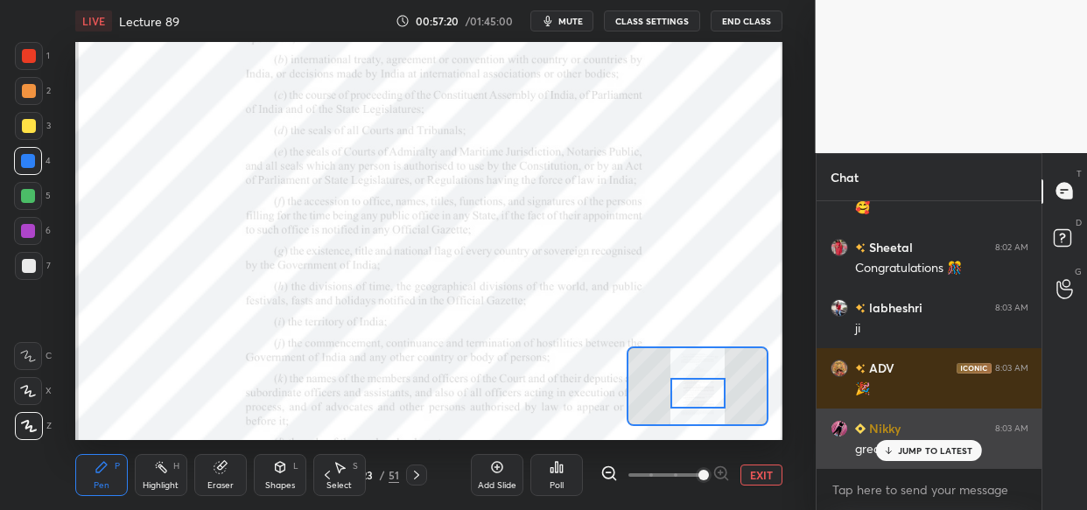
click at [950, 453] on p "JUMP TO LATEST" at bounding box center [935, 451] width 75 height 11
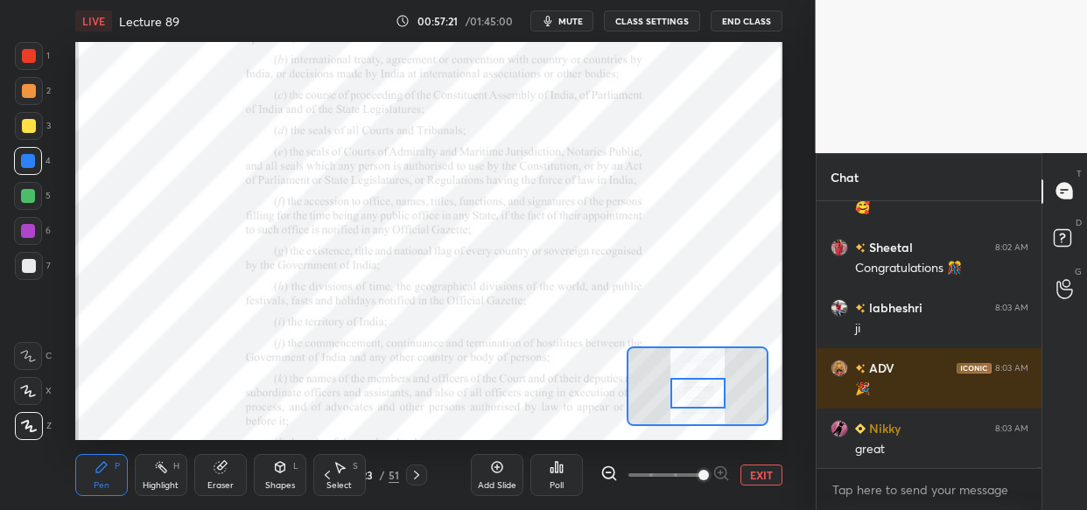
scroll to position [121690, 0]
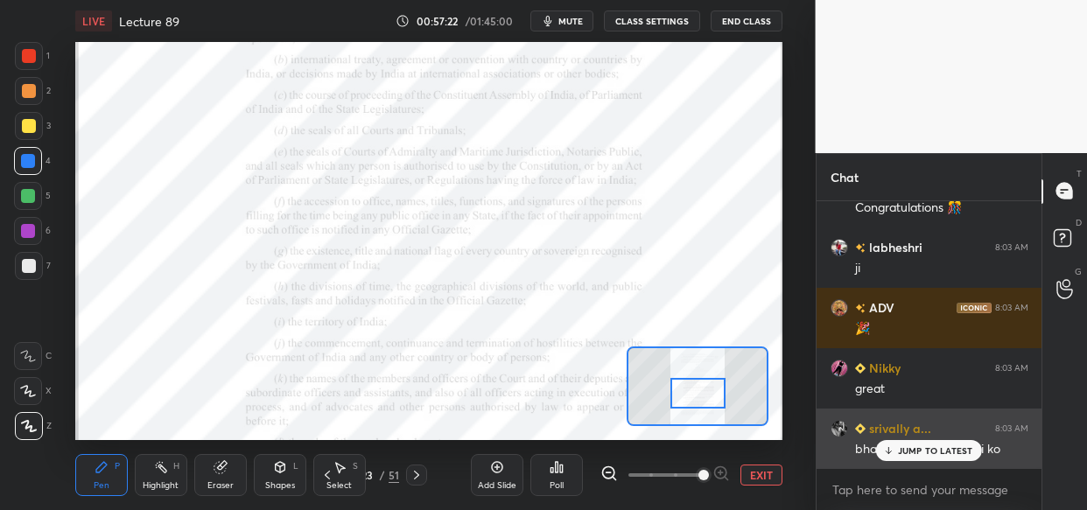
click at [939, 454] on p "JUMP TO LATEST" at bounding box center [935, 451] width 75 height 11
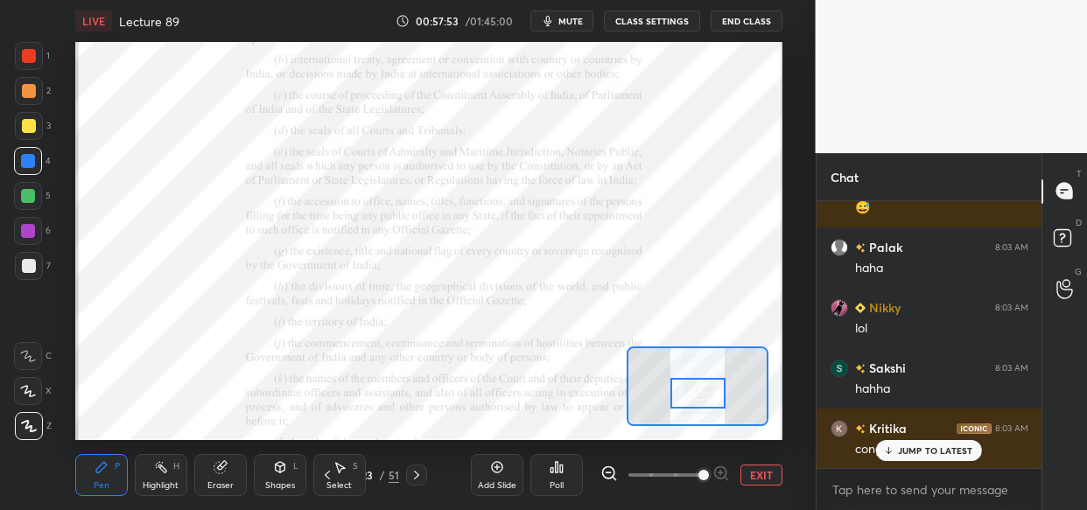
scroll to position [122795, 0]
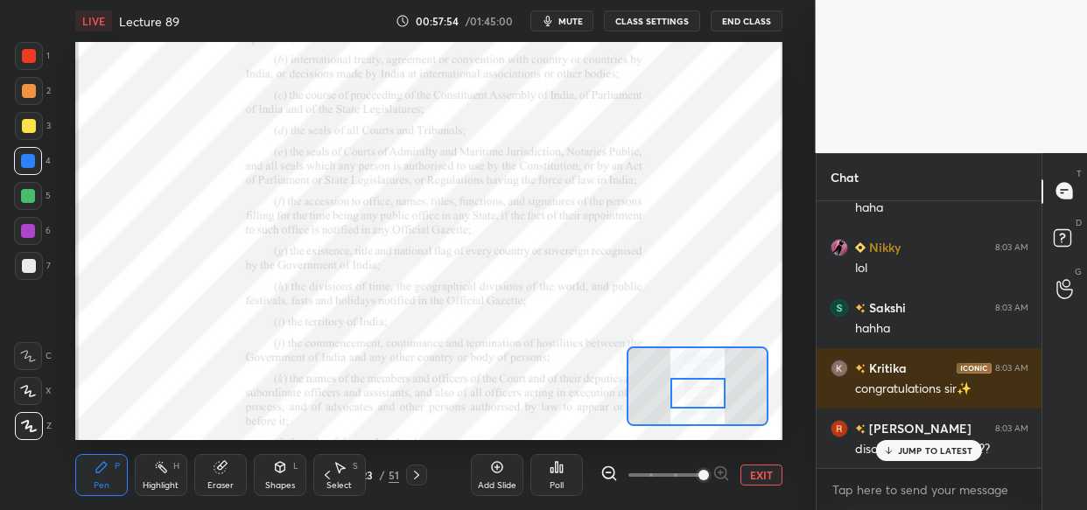
drag, startPoint x: 928, startPoint y: 458, endPoint x: 866, endPoint y: 448, distance: 62.9
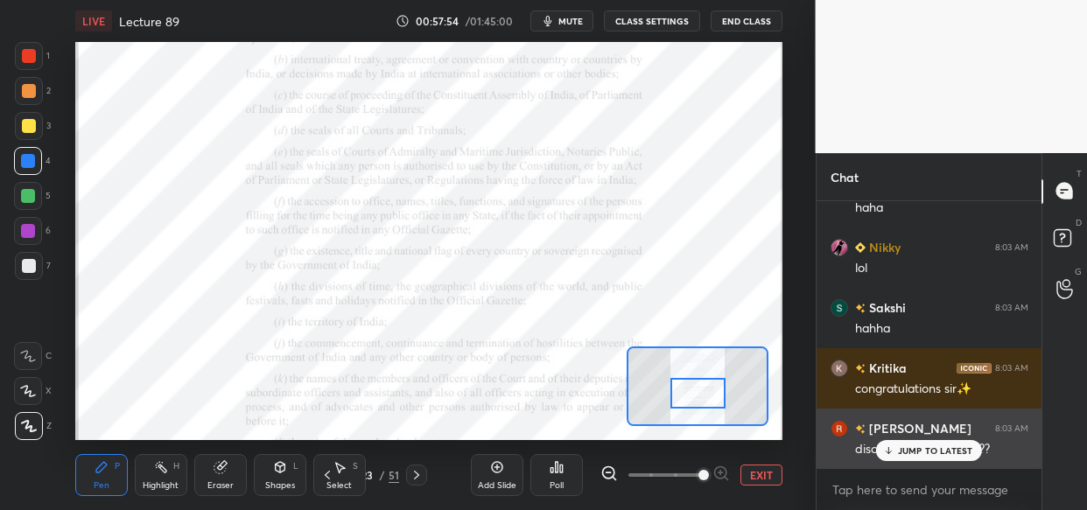
click at [928, 455] on div "JUMP TO LATEST" at bounding box center [928, 450] width 105 height 21
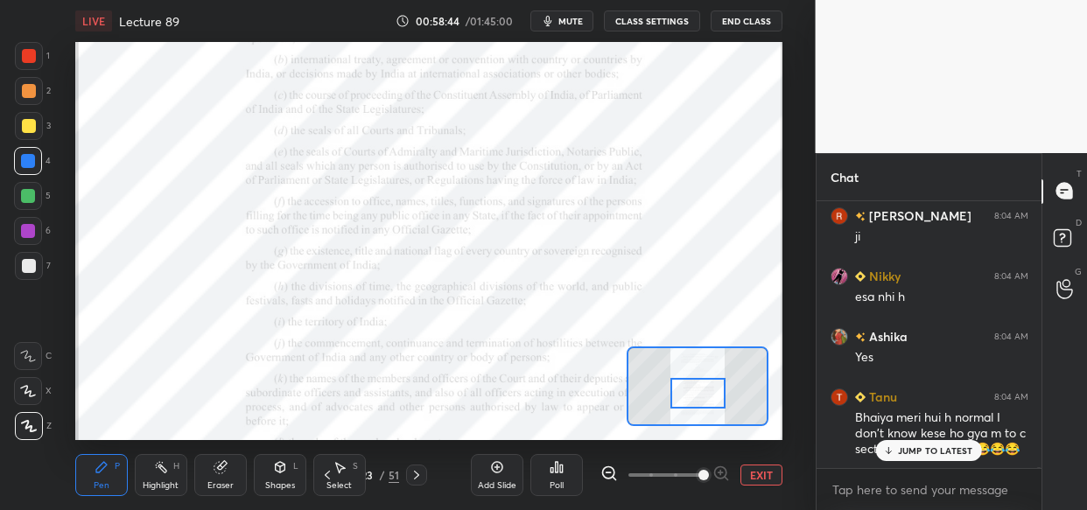
scroll to position [123703, 0]
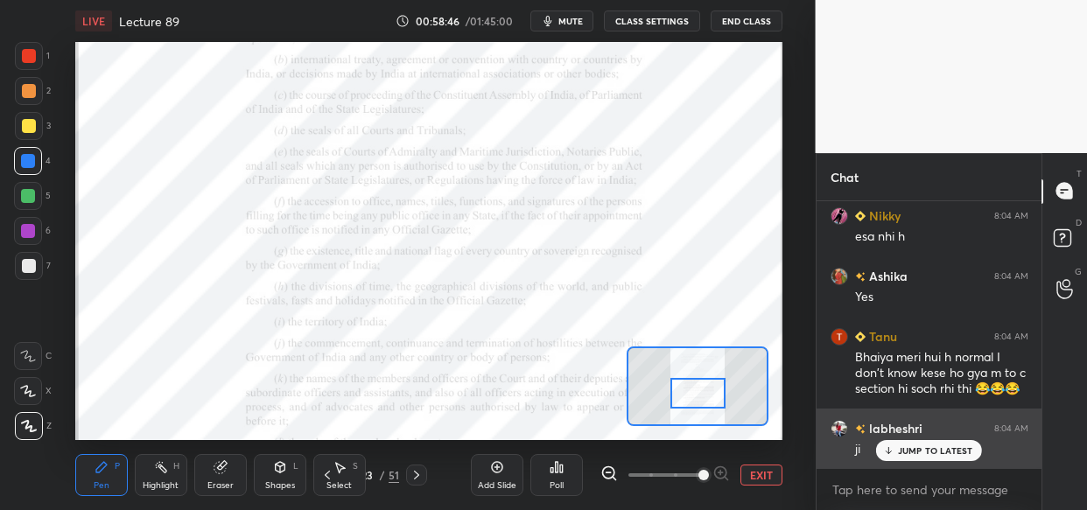
click at [951, 446] on p "JUMP TO LATEST" at bounding box center [935, 451] width 75 height 11
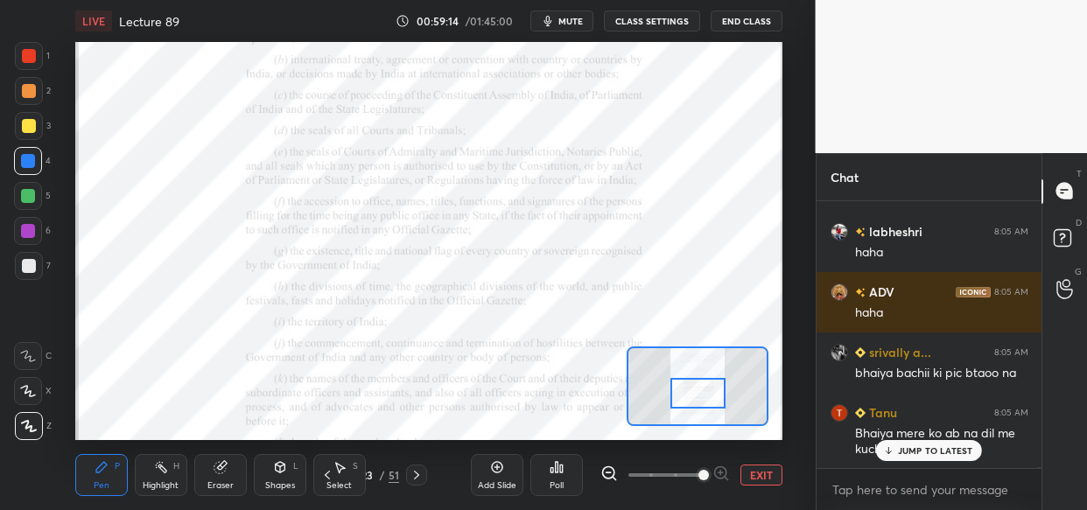
scroll to position [124763, 0]
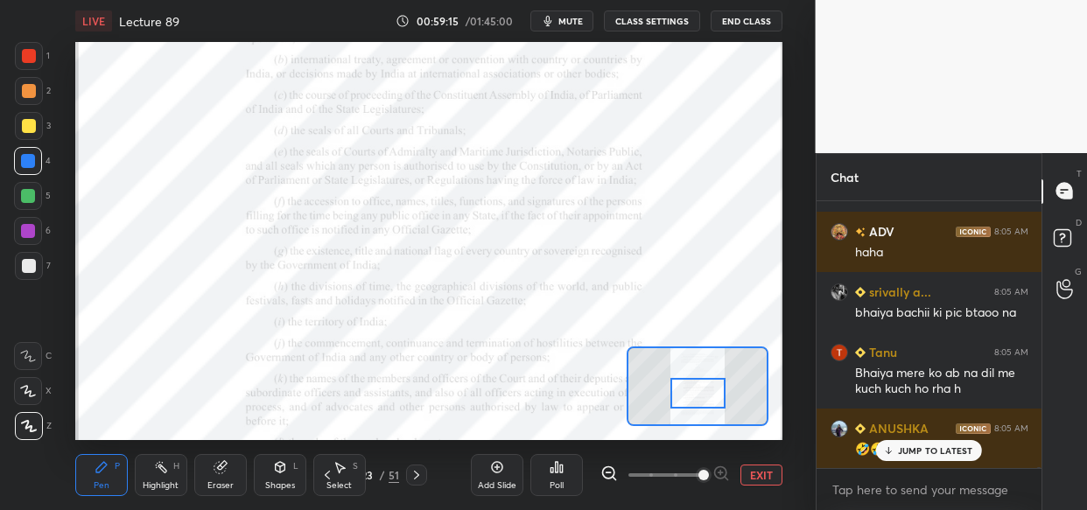
drag, startPoint x: 932, startPoint y: 449, endPoint x: 850, endPoint y: 440, distance: 82.7
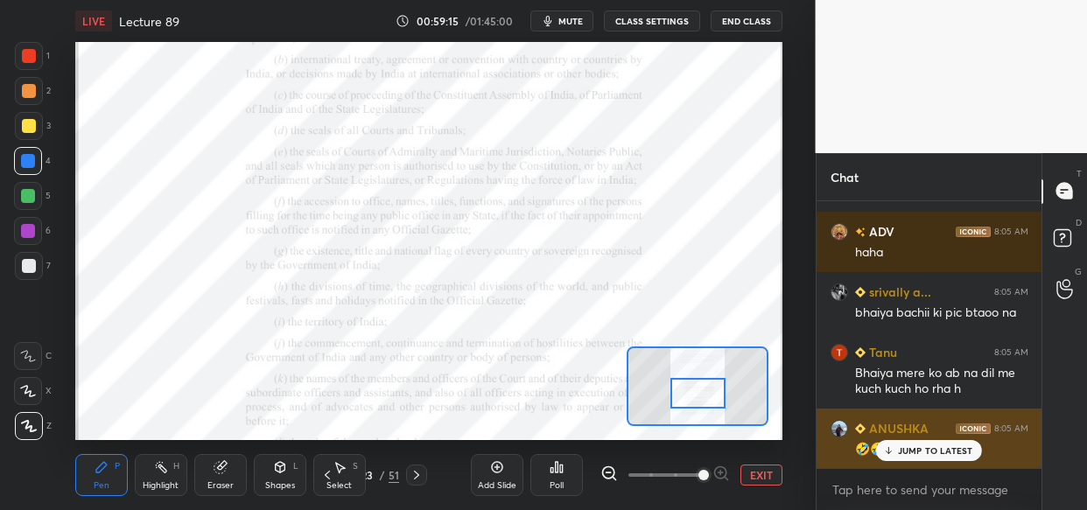
click at [930, 449] on p "JUMP TO LATEST" at bounding box center [935, 451] width 75 height 11
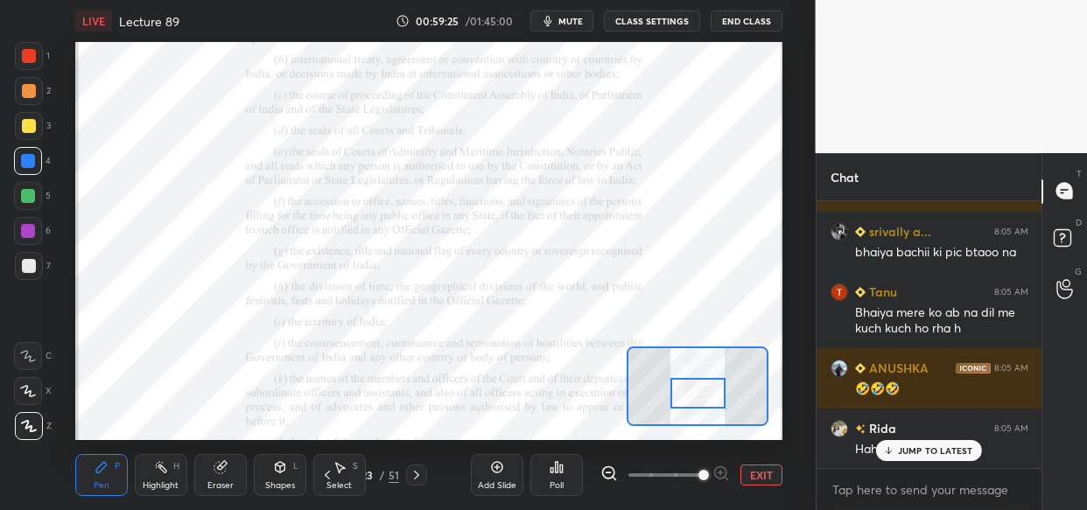
scroll to position [124884, 0]
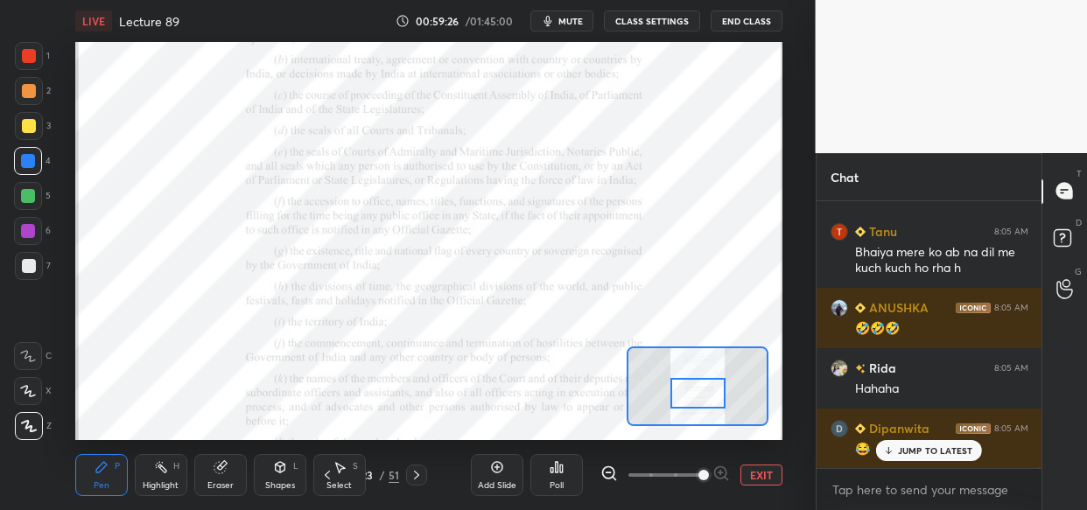
click at [916, 446] on p "JUMP TO LATEST" at bounding box center [935, 451] width 75 height 11
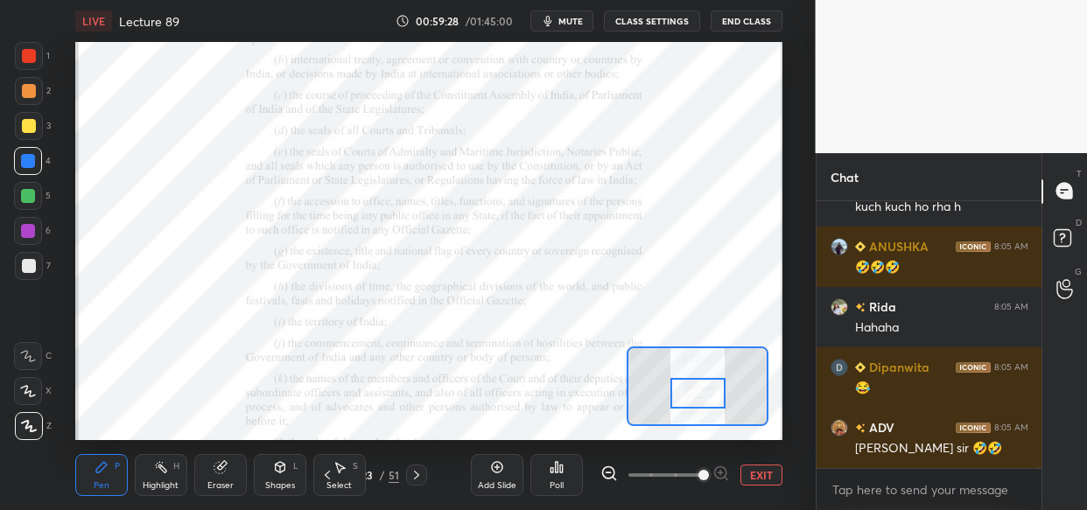
scroll to position [125005, 0]
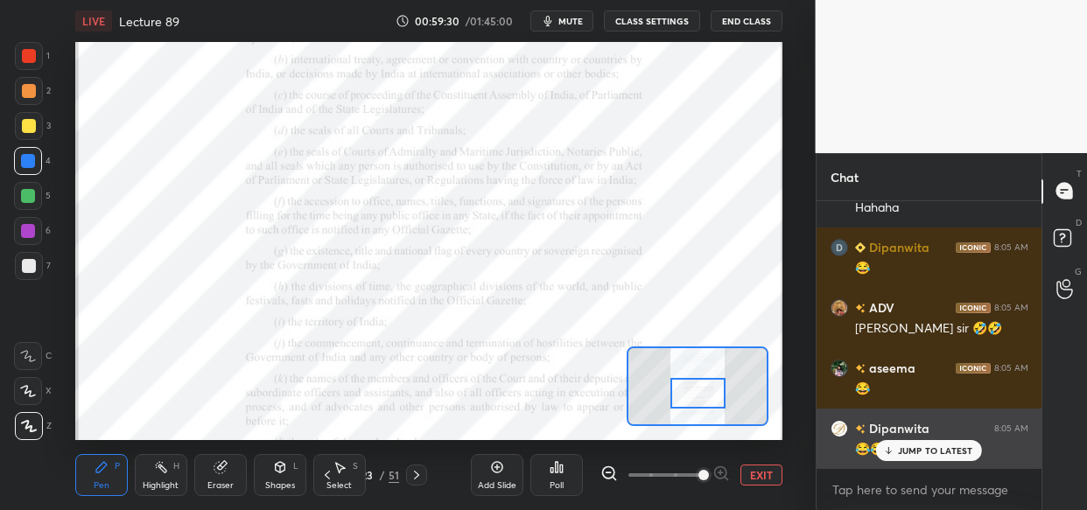
click at [922, 452] on p "JUMP TO LATEST" at bounding box center [935, 451] width 75 height 11
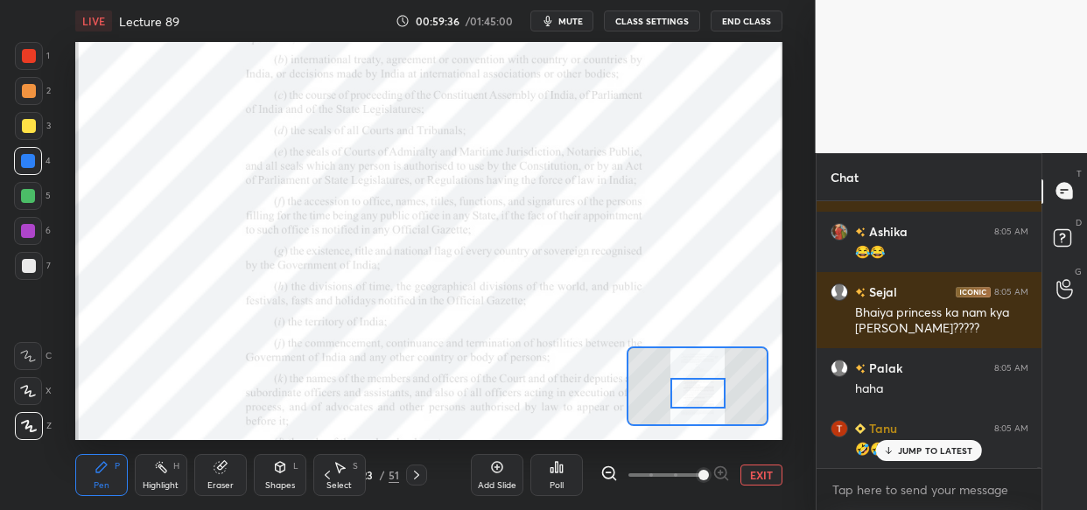
scroll to position [125520, 0]
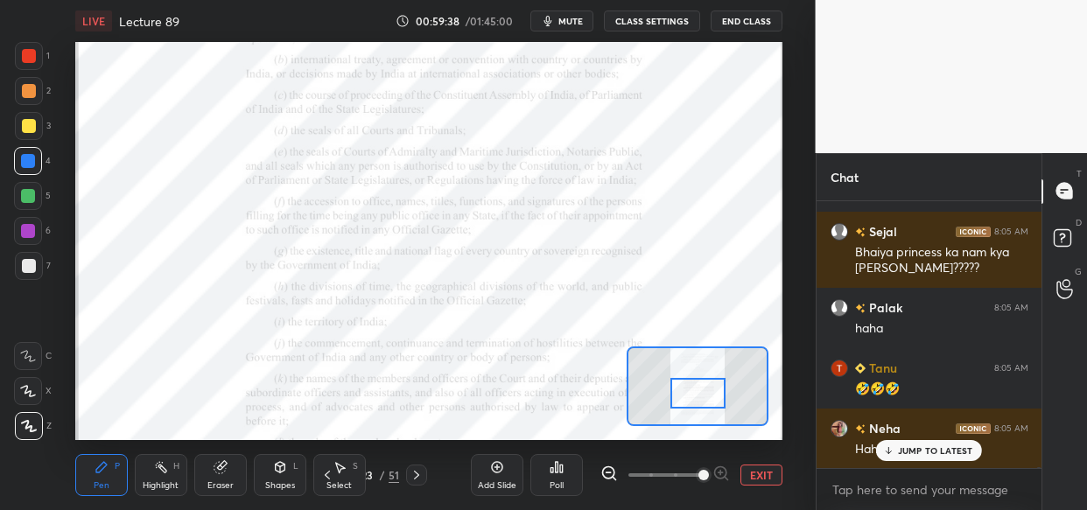
click at [220, 473] on icon at bounding box center [219, 467] width 11 height 11
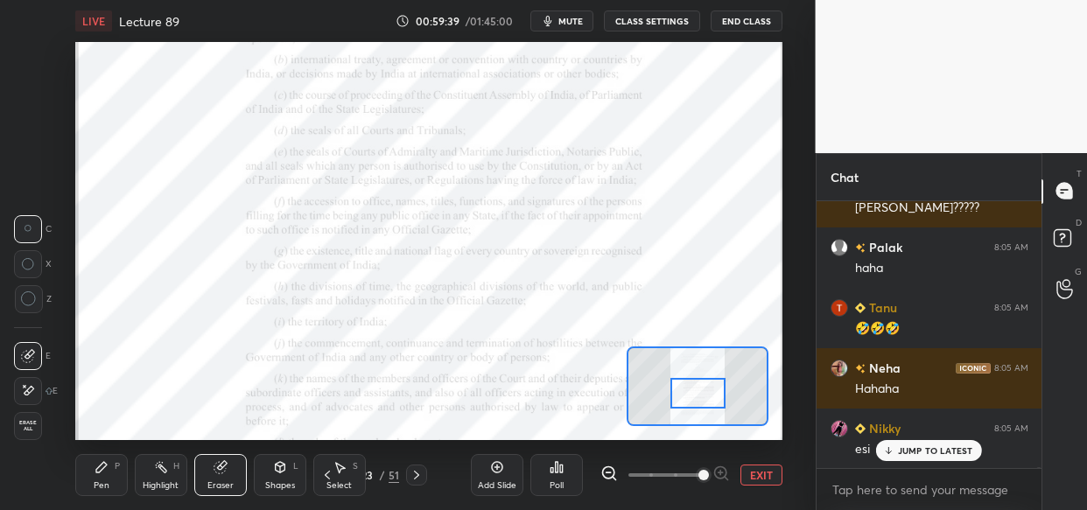
click at [212, 474] on div "Eraser" at bounding box center [220, 475] width 53 height 42
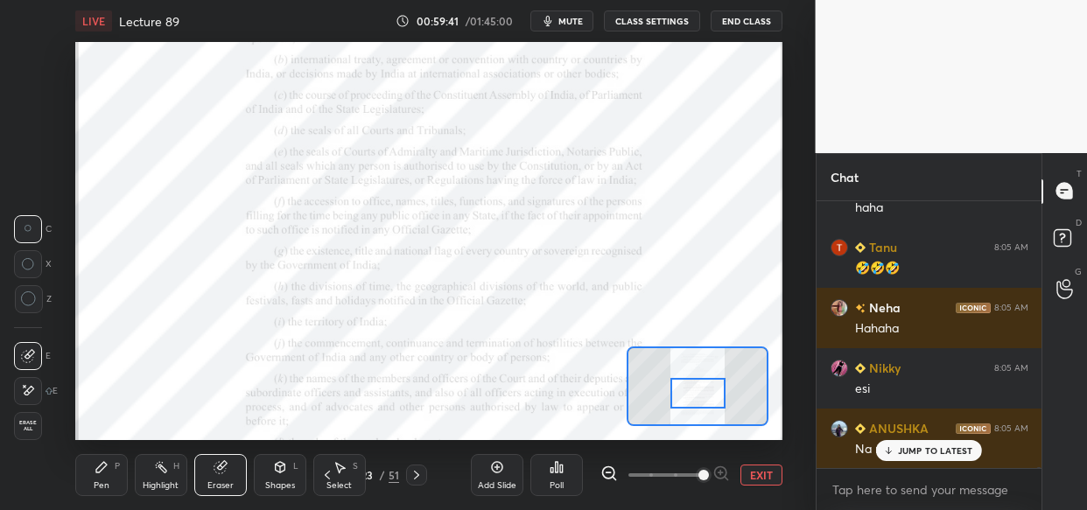
click at [96, 469] on icon at bounding box center [101, 467] width 11 height 11
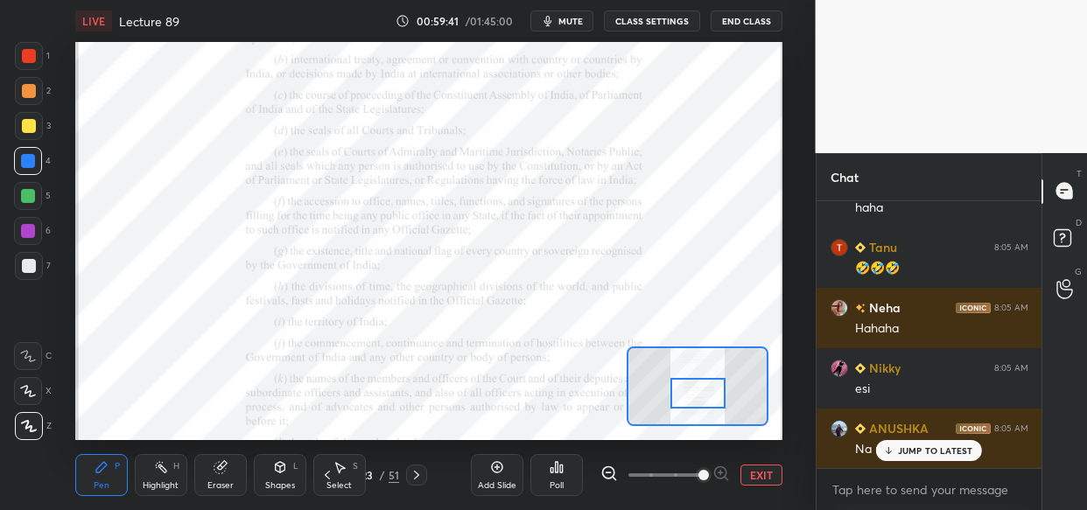
scroll to position [125701, 0]
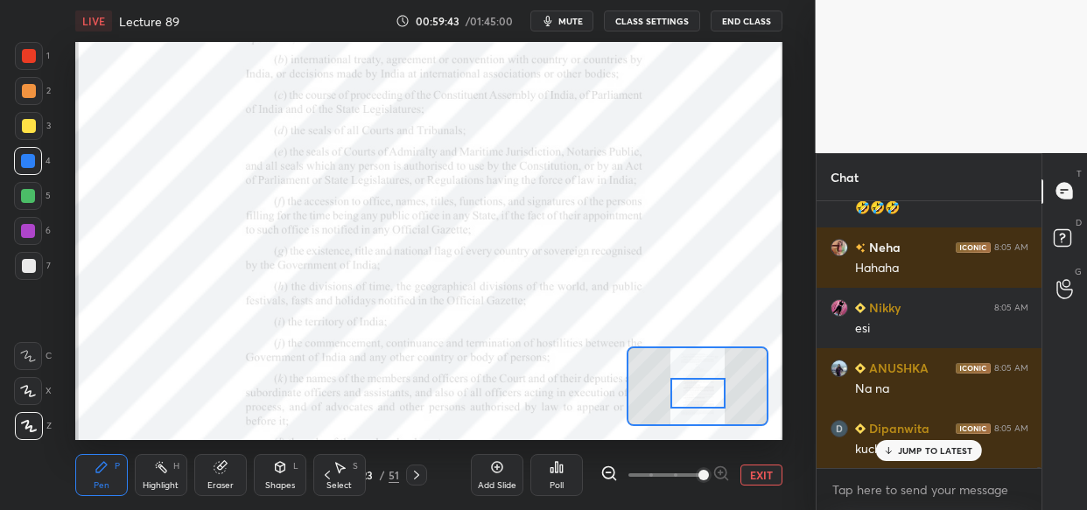
drag, startPoint x: 502, startPoint y: 474, endPoint x: 427, endPoint y: 475, distance: 75.3
click at [500, 475] on div "Add Slide" at bounding box center [497, 475] width 53 height 42
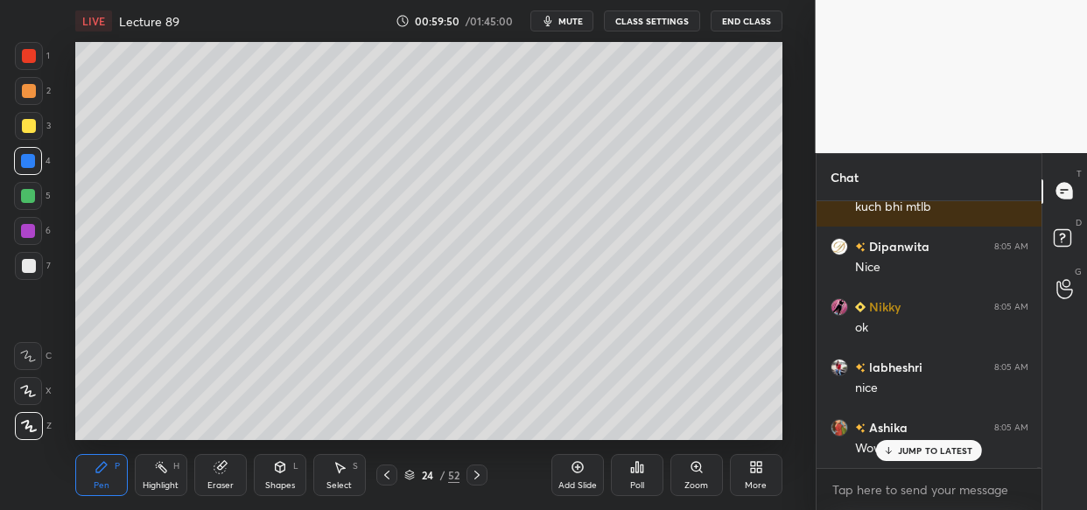
scroll to position [126003, 0]
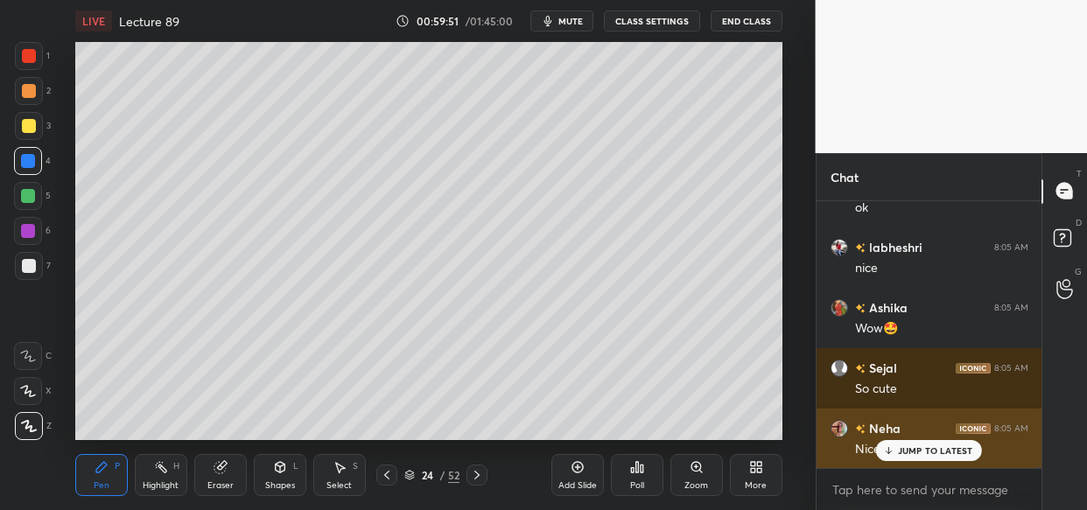
click at [926, 453] on p "JUMP TO LATEST" at bounding box center [935, 451] width 75 height 11
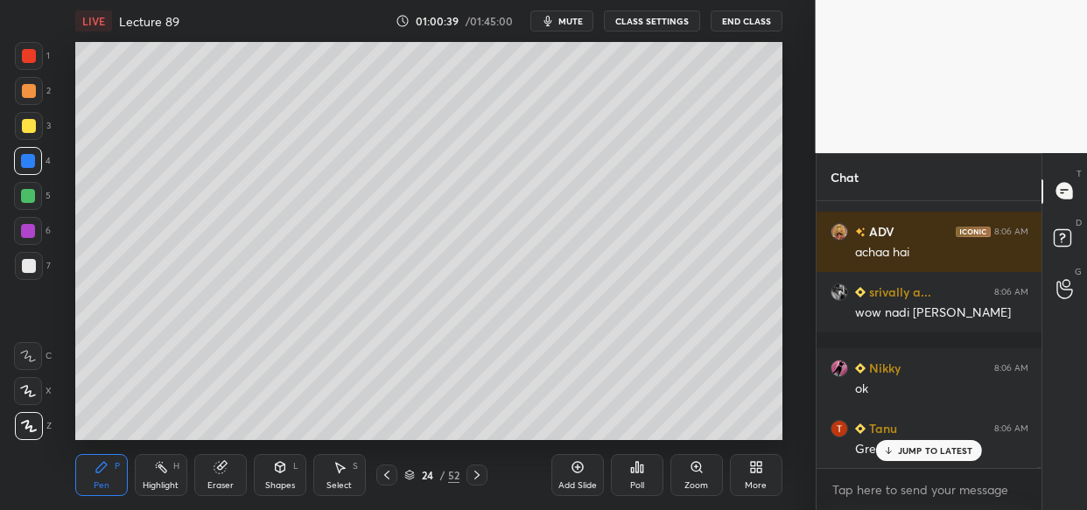
scroll to position [127589, 0]
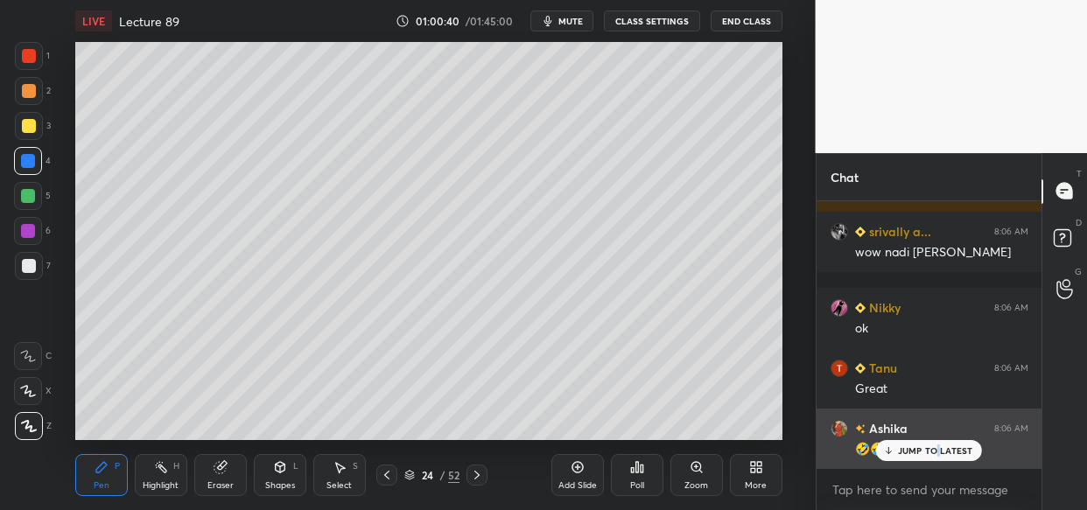
click at [935, 455] on p "JUMP TO LATEST" at bounding box center [935, 451] width 75 height 11
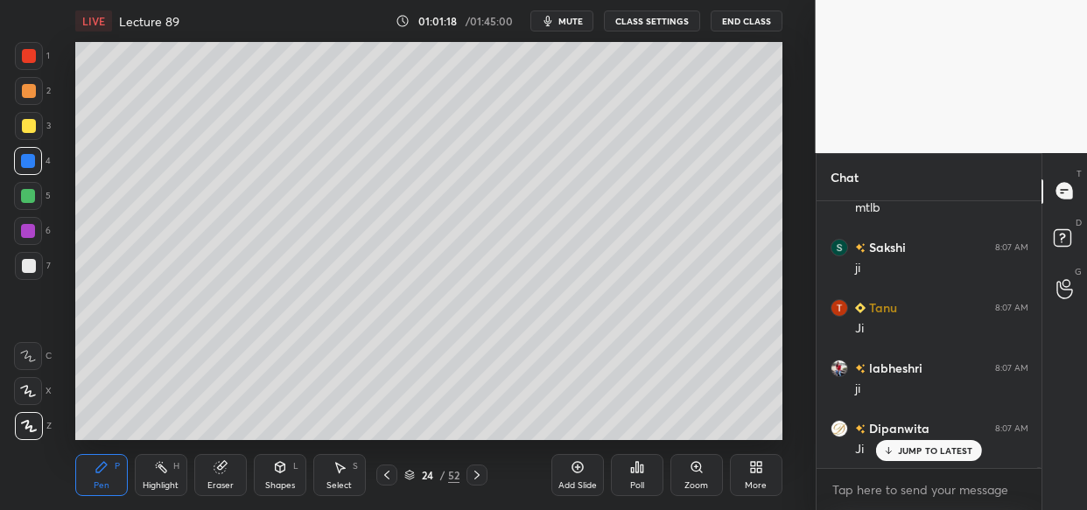
scroll to position [128631, 0]
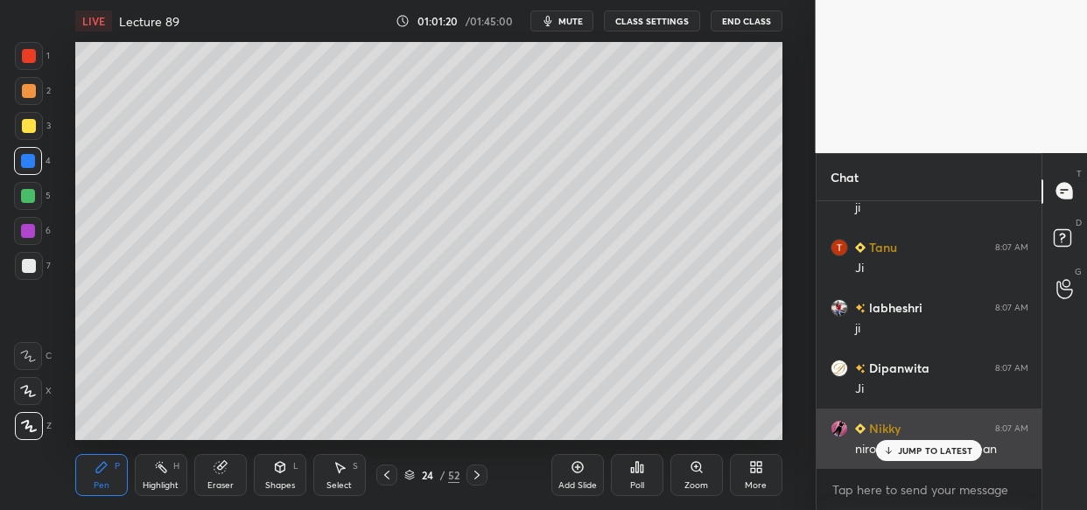
click at [902, 447] on p "JUMP TO LATEST" at bounding box center [935, 451] width 75 height 11
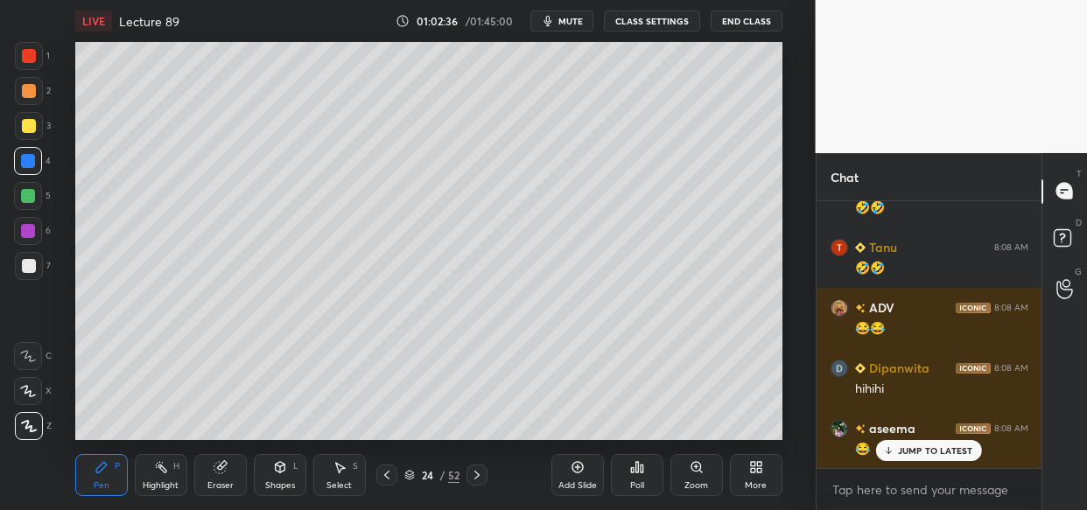
scroll to position [130414, 0]
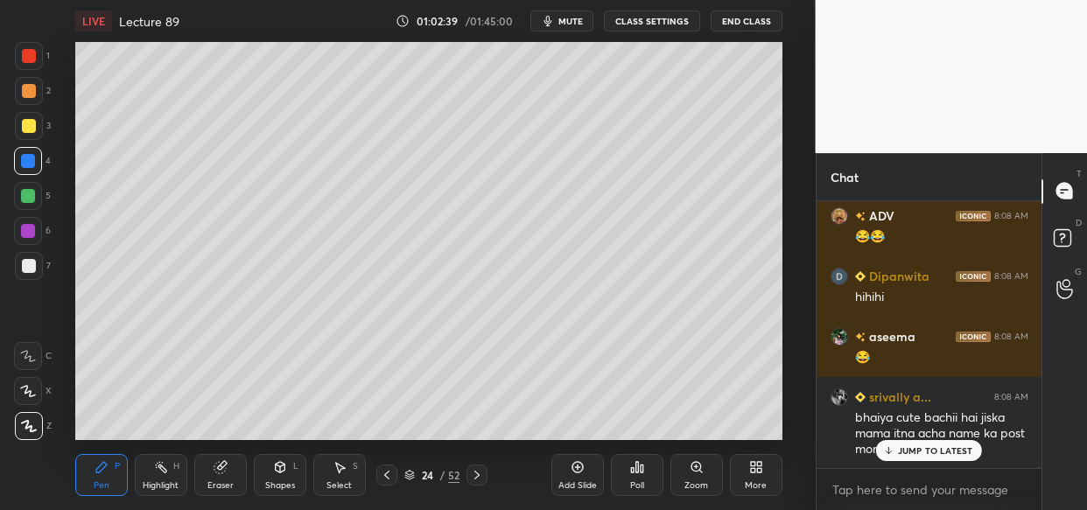
drag, startPoint x: 945, startPoint y: 453, endPoint x: 775, endPoint y: 438, distance: 171.4
click at [944, 452] on p "JUMP TO LATEST" at bounding box center [935, 451] width 75 height 11
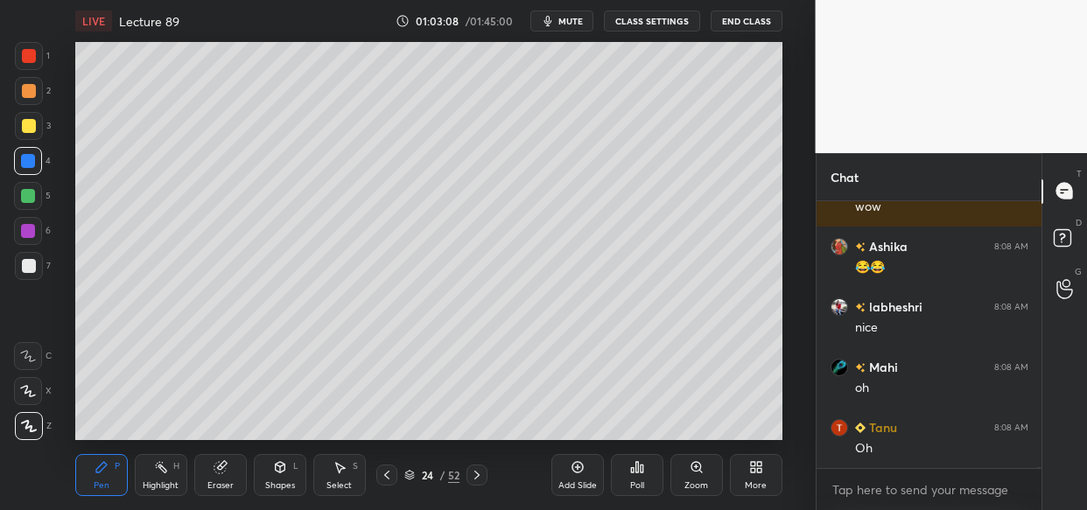
scroll to position [131018, 0]
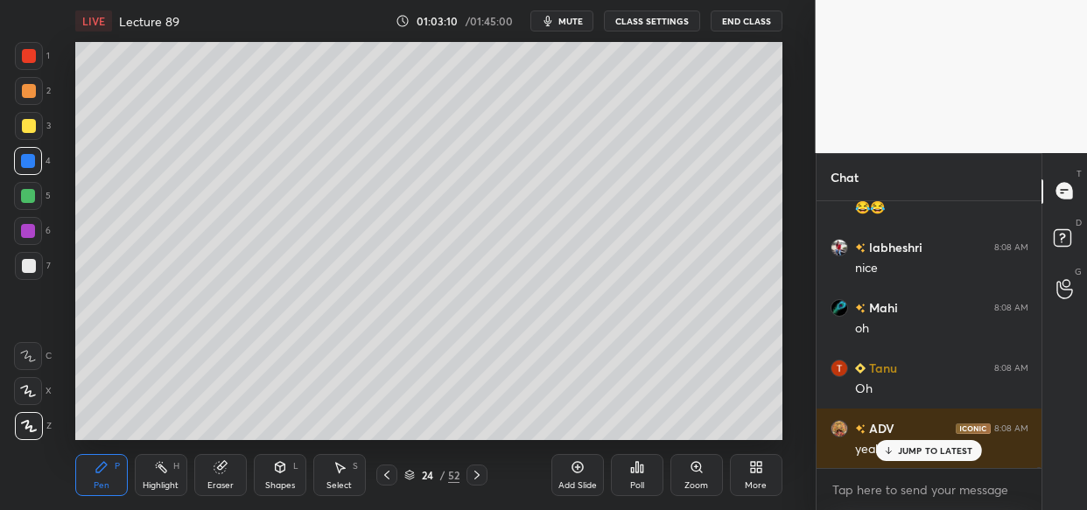
click at [930, 453] on p "JUMP TO LATEST" at bounding box center [935, 451] width 75 height 11
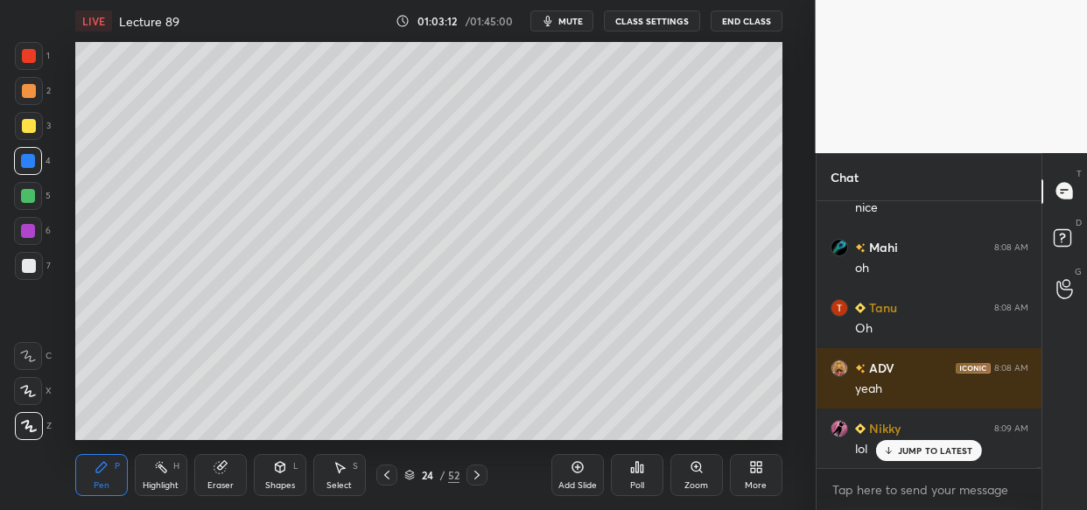
scroll to position [131139, 0]
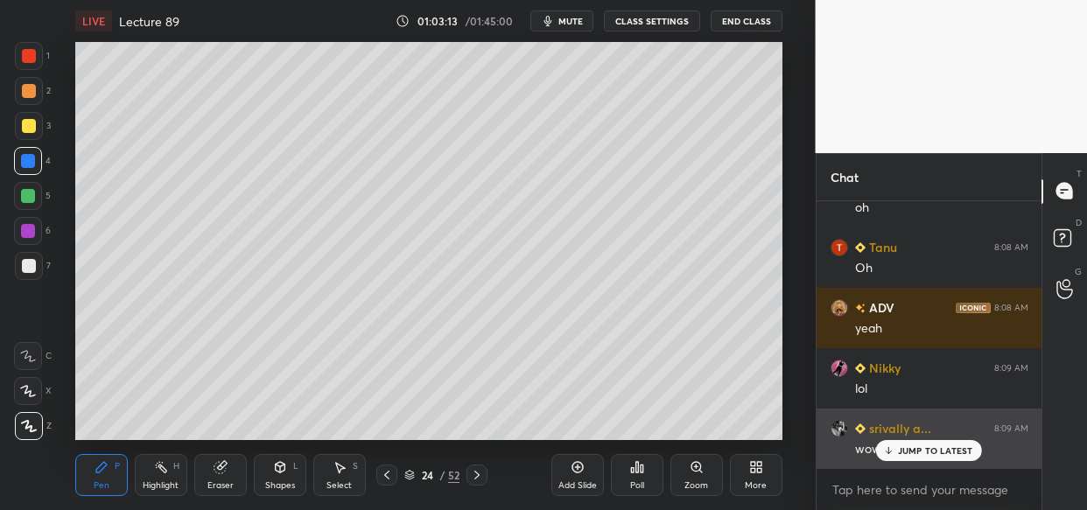
click at [915, 454] on p "JUMP TO LATEST" at bounding box center [935, 451] width 75 height 11
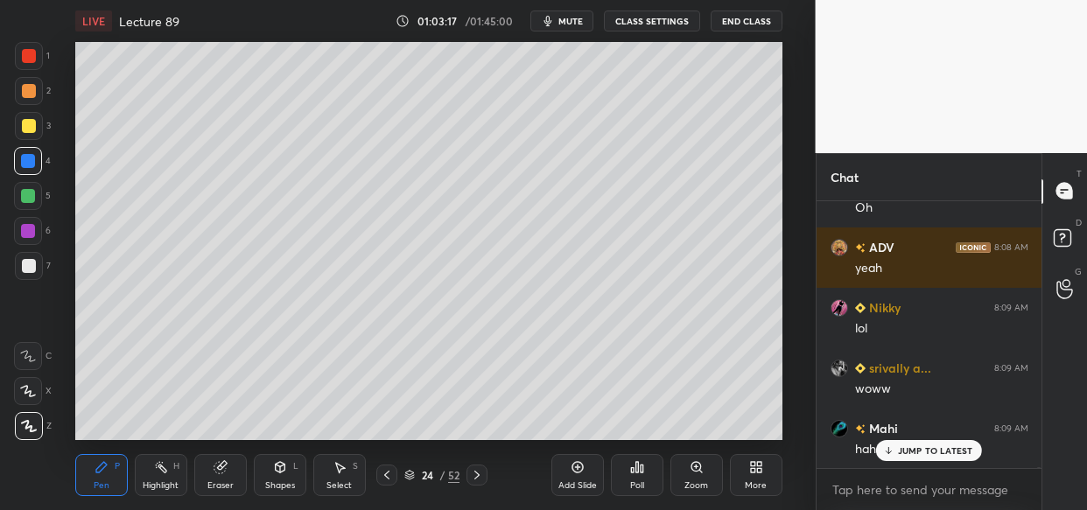
scroll to position [131260, 0]
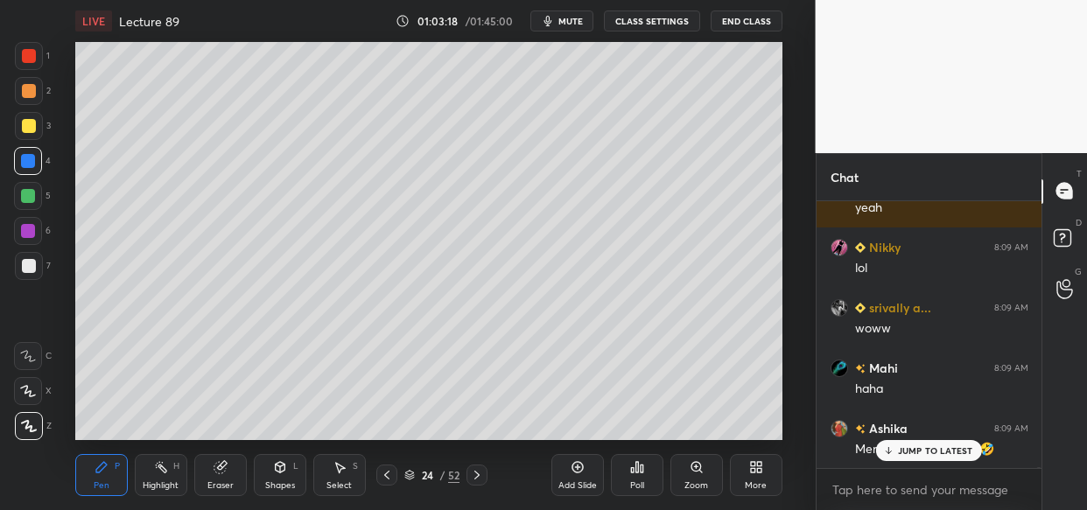
click at [915, 447] on p "JUMP TO LATEST" at bounding box center [935, 451] width 75 height 11
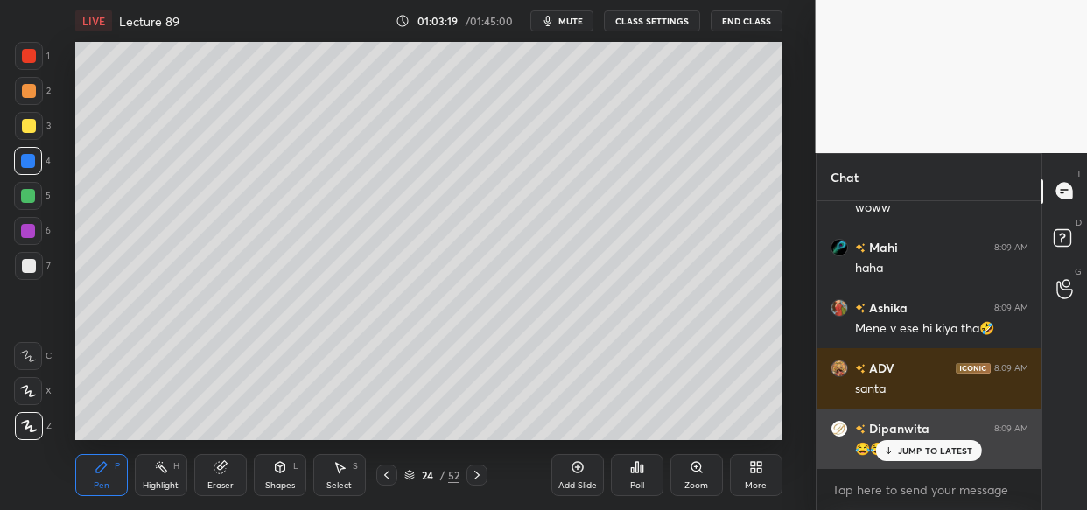
click at [933, 449] on p "JUMP TO LATEST" at bounding box center [935, 451] width 75 height 11
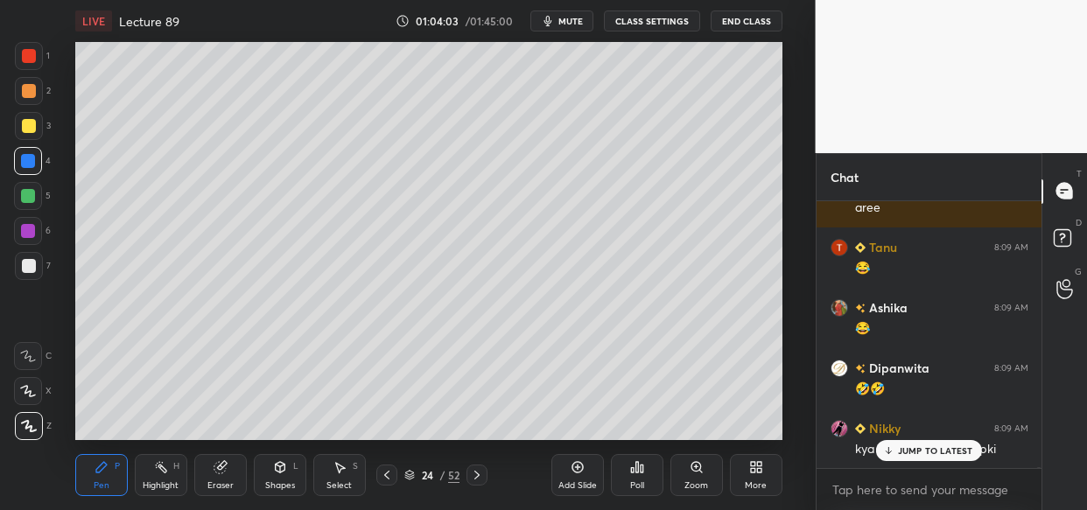
scroll to position [132649, 0]
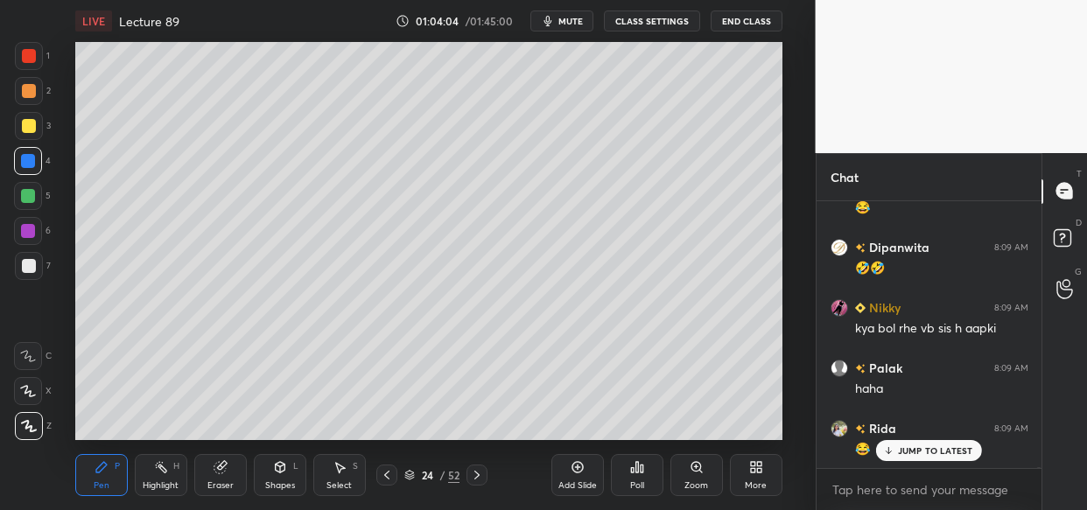
click at [941, 450] on p "JUMP TO LATEST" at bounding box center [935, 451] width 75 height 11
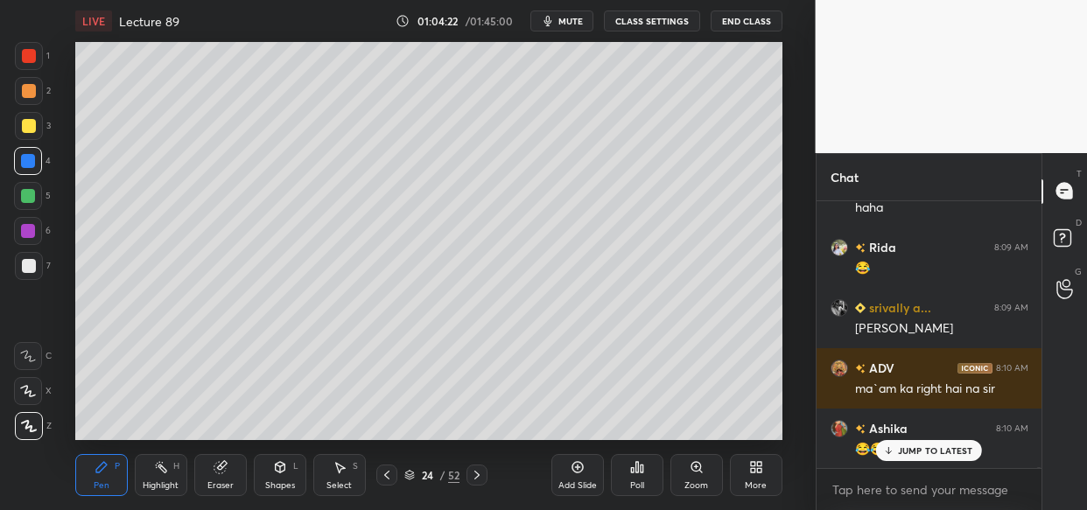
scroll to position [132891, 0]
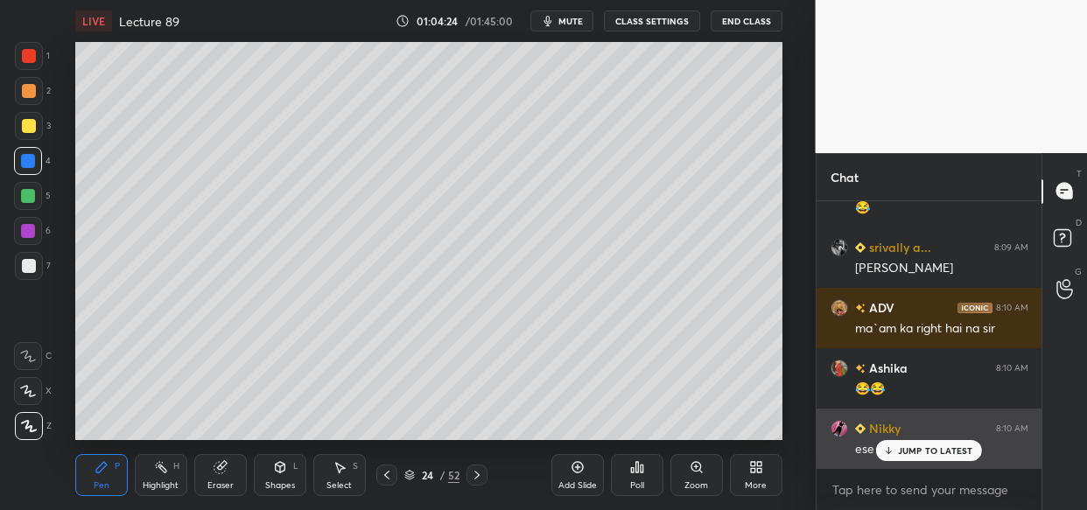
click at [923, 455] on p "JUMP TO LATEST" at bounding box center [935, 451] width 75 height 11
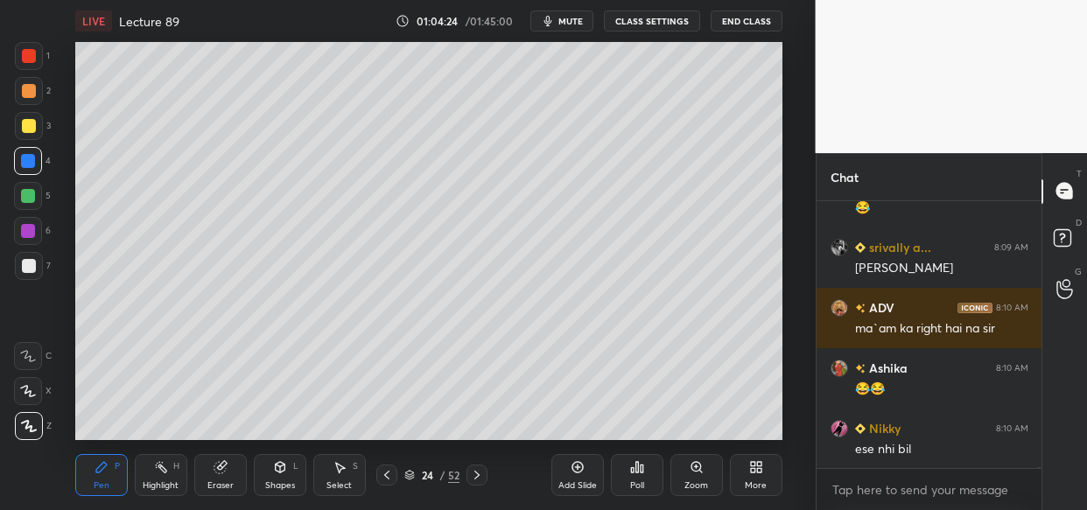
scroll to position [132951, 0]
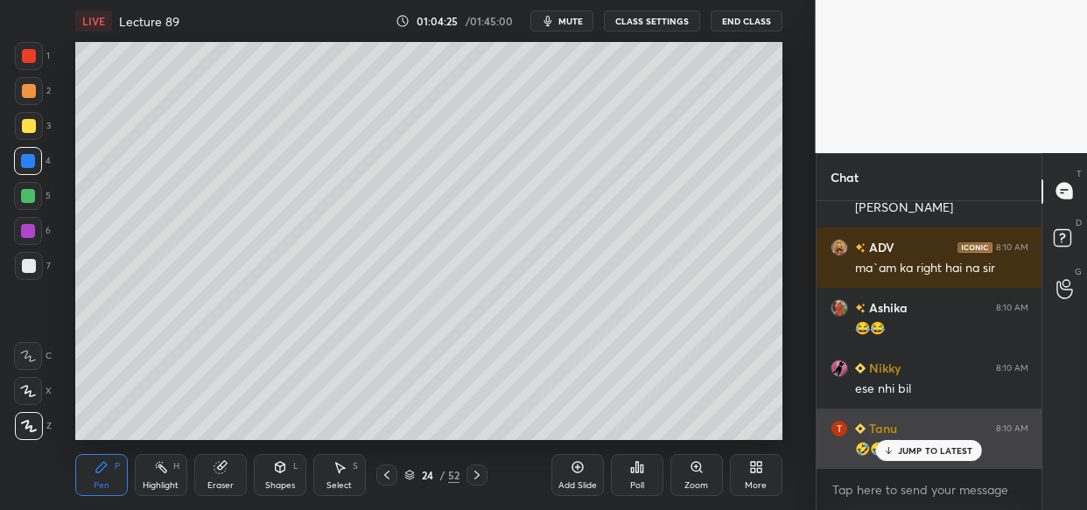
click at [928, 448] on p "JUMP TO LATEST" at bounding box center [935, 451] width 75 height 11
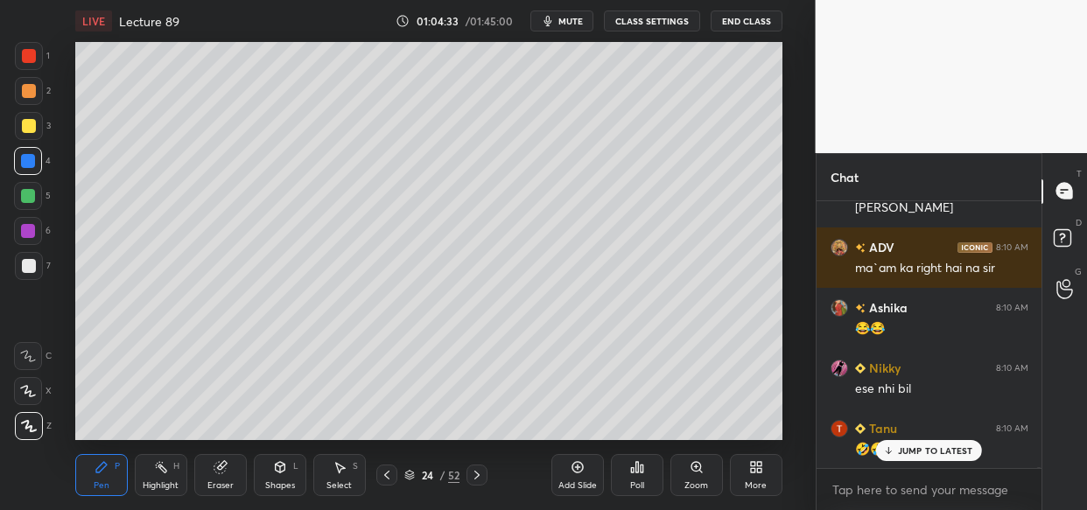
scroll to position [133012, 0]
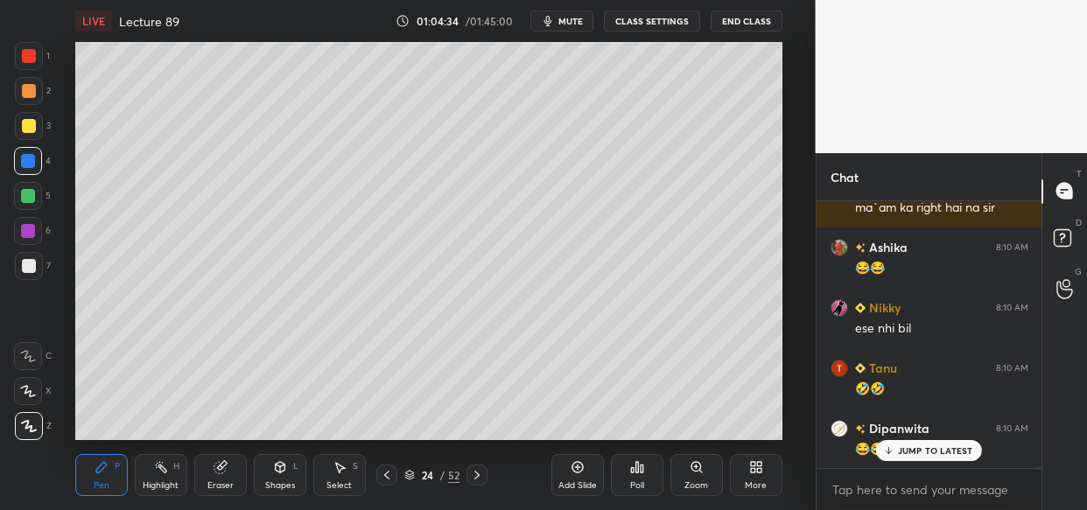
drag, startPoint x: 899, startPoint y: 445, endPoint x: 783, endPoint y: 440, distance: 116.5
click at [896, 443] on div "JUMP TO LATEST" at bounding box center [928, 450] width 105 height 21
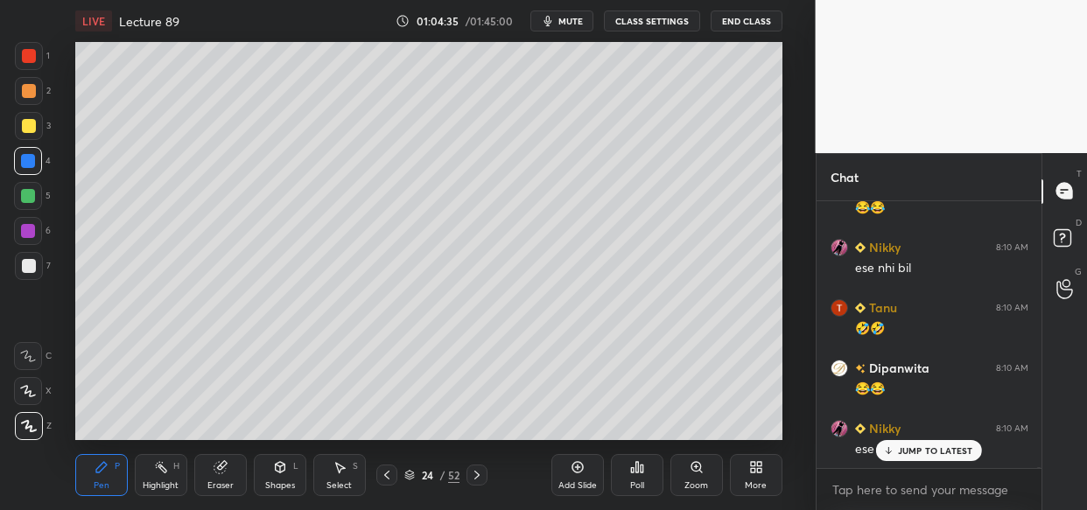
scroll to position [133193, 0]
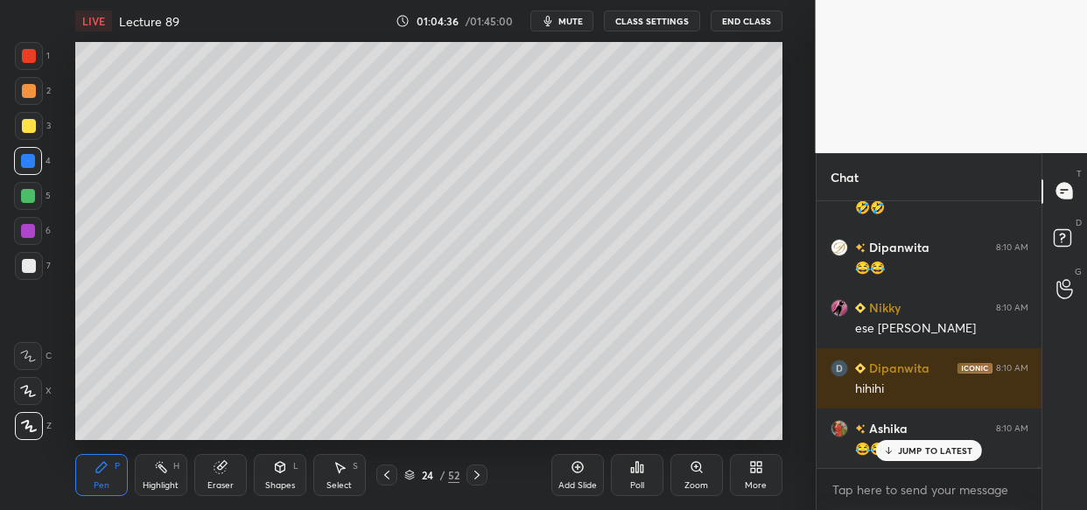
click at [948, 452] on div "Tanu 8:09 AM 😂 Ashika 8:09 AM 😂 Dipanwita 8:09 AM 🤣🤣 Nikky 8:09 AM kya bol rhe …" at bounding box center [930, 334] width 226 height 267
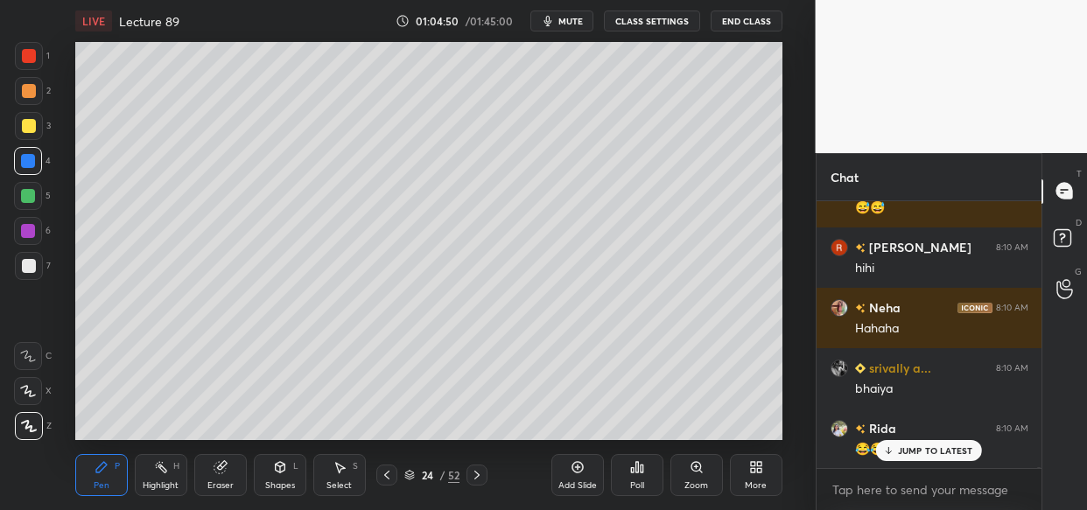
scroll to position [133616, 0]
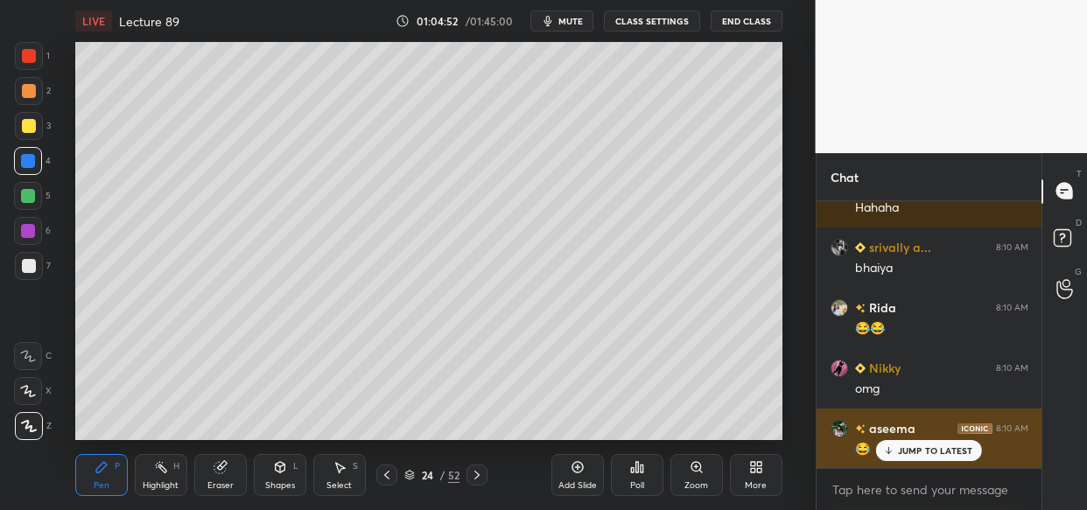
drag, startPoint x: 971, startPoint y: 453, endPoint x: 962, endPoint y: 455, distance: 8.9
click at [966, 455] on p "JUMP TO LATEST" at bounding box center [935, 451] width 75 height 11
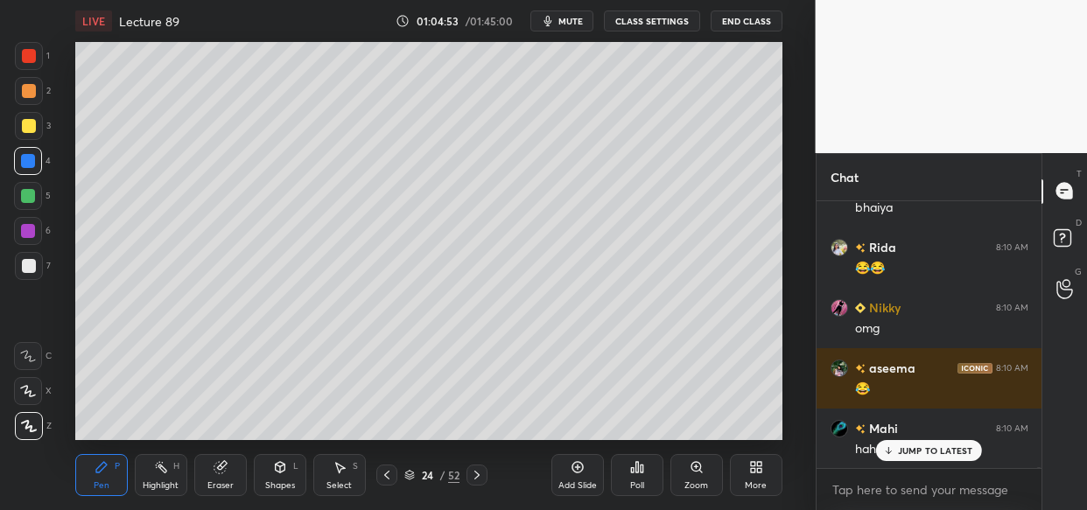
scroll to position [133797, 0]
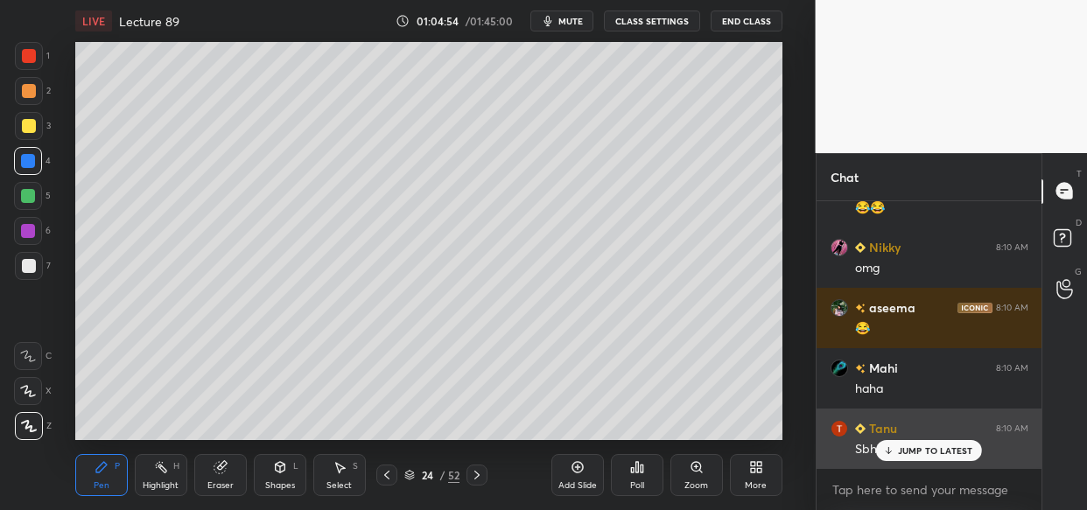
click at [916, 451] on p "JUMP TO LATEST" at bounding box center [935, 451] width 75 height 11
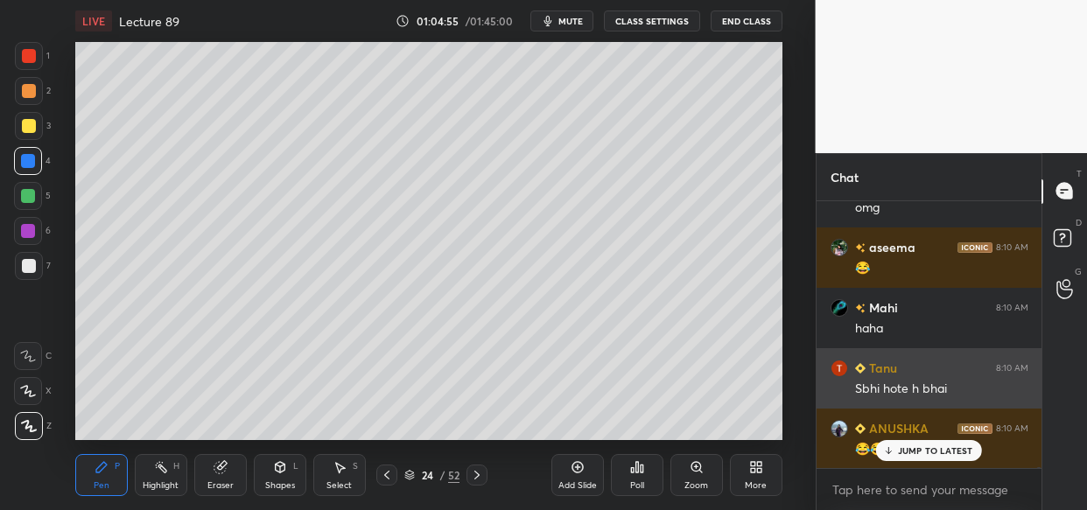
scroll to position [133979, 0]
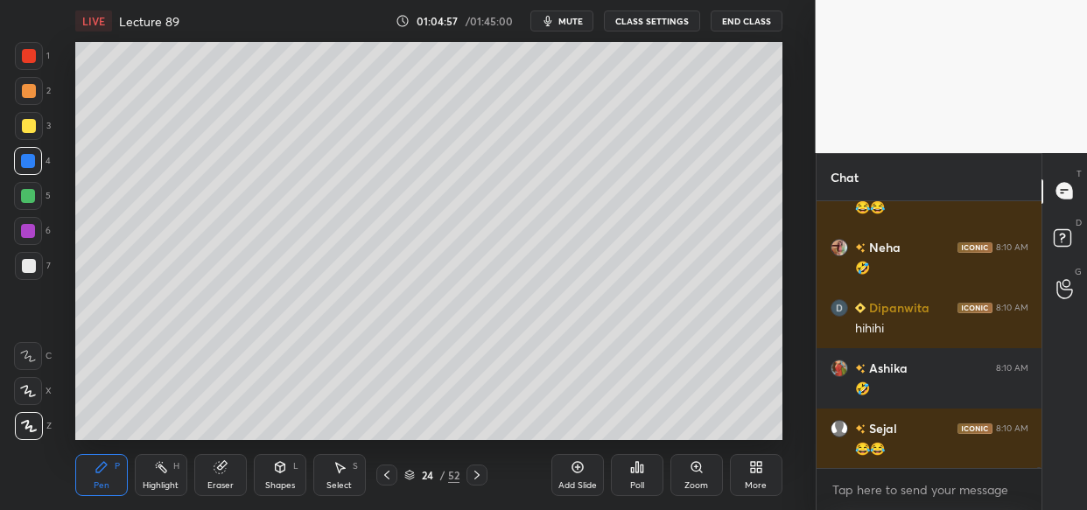
click at [888, 439] on div "Tanu 8:10 AM Sbhi hote h bhai ANUSHKA 8:10 AM 😂😂 Neha 8:10 AM 🤣 Dipanwita 8:10 …" at bounding box center [930, 334] width 226 height 267
click at [928, 457] on div "JUMP TO LATEST" at bounding box center [928, 450] width 105 height 21
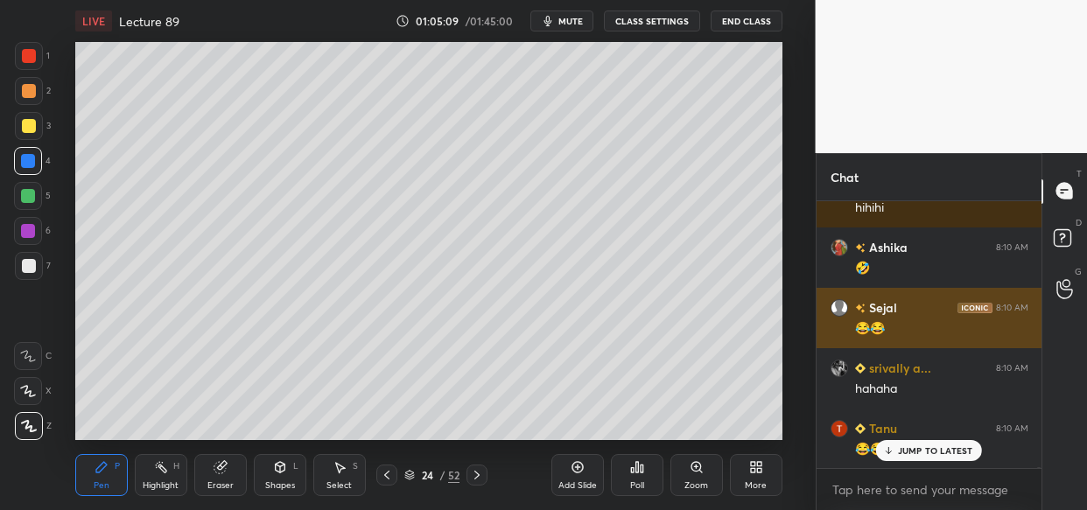
scroll to position [134280, 0]
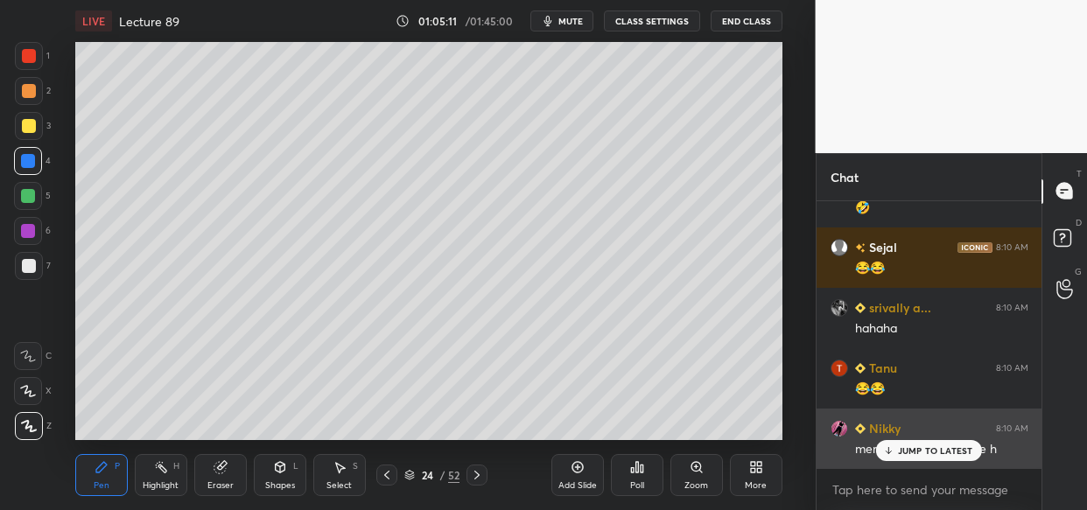
drag, startPoint x: 940, startPoint y: 453, endPoint x: 919, endPoint y: 459, distance: 21.7
click at [938, 451] on p "JUMP TO LATEST" at bounding box center [935, 451] width 75 height 11
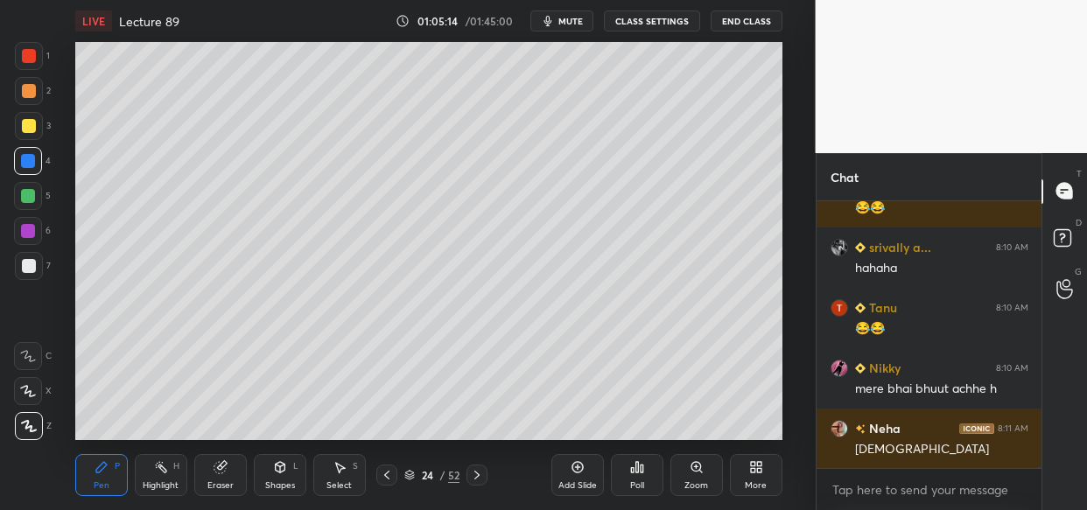
scroll to position [134401, 0]
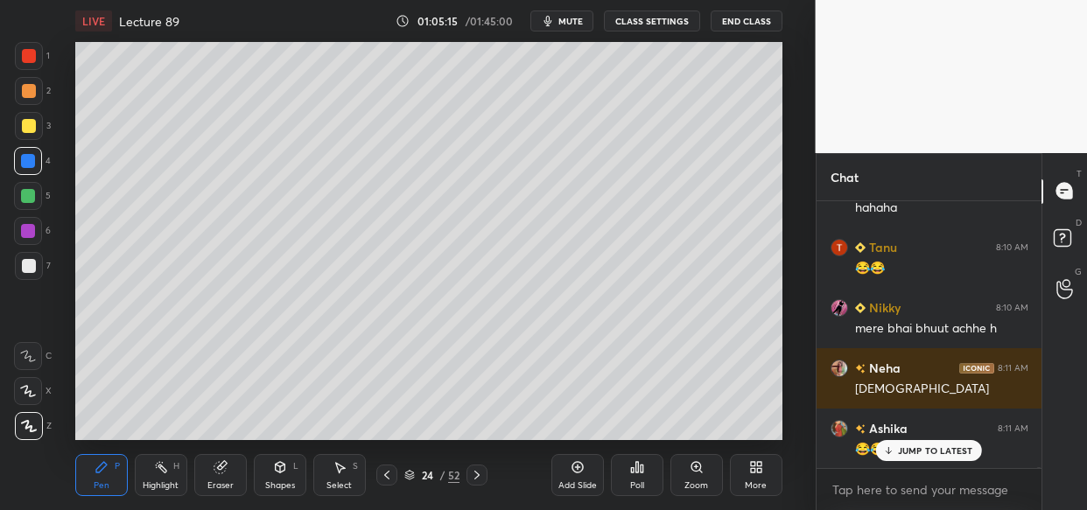
click at [958, 452] on p "JUMP TO LATEST" at bounding box center [935, 451] width 75 height 11
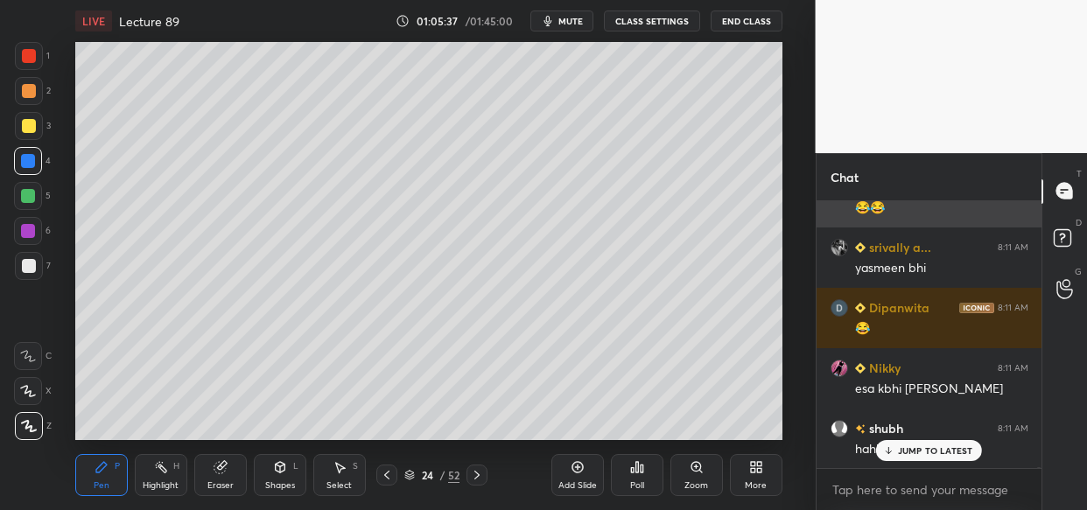
scroll to position [134703, 0]
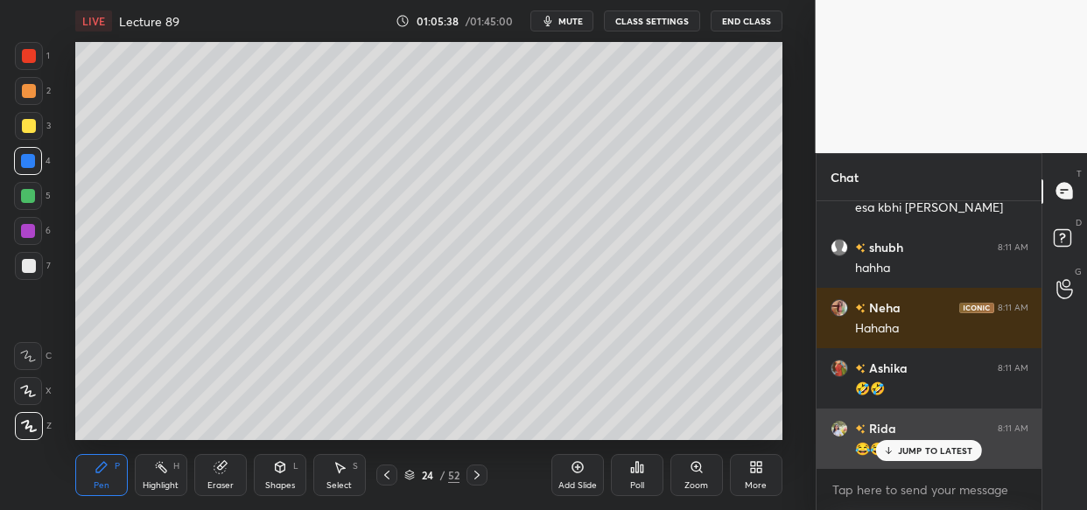
drag, startPoint x: 914, startPoint y: 451, endPoint x: 892, endPoint y: 461, distance: 24.3
click at [916, 453] on p "JUMP TO LATEST" at bounding box center [935, 451] width 75 height 11
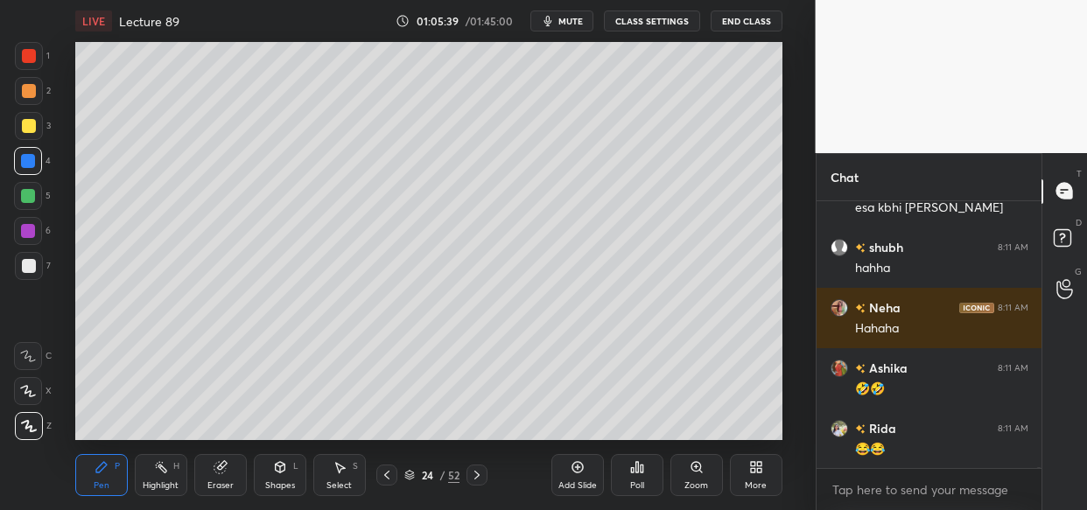
scroll to position [134944, 0]
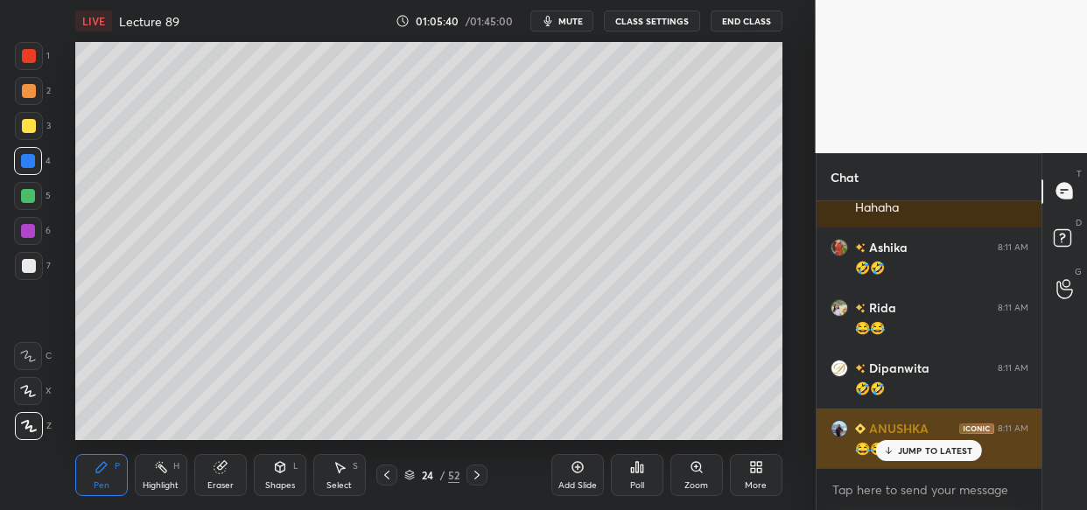
click at [930, 451] on p "JUMP TO LATEST" at bounding box center [935, 451] width 75 height 11
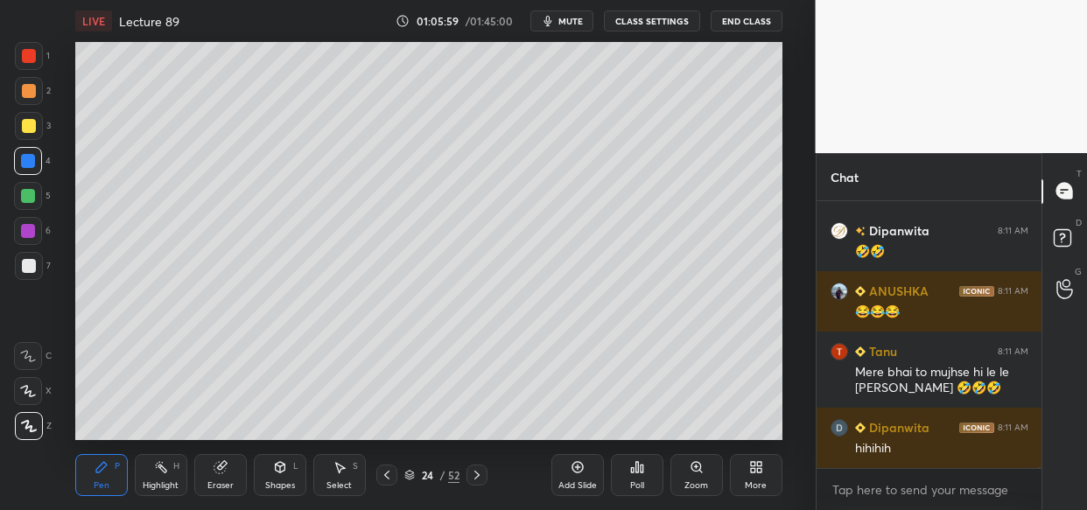
scroll to position [135141, 0]
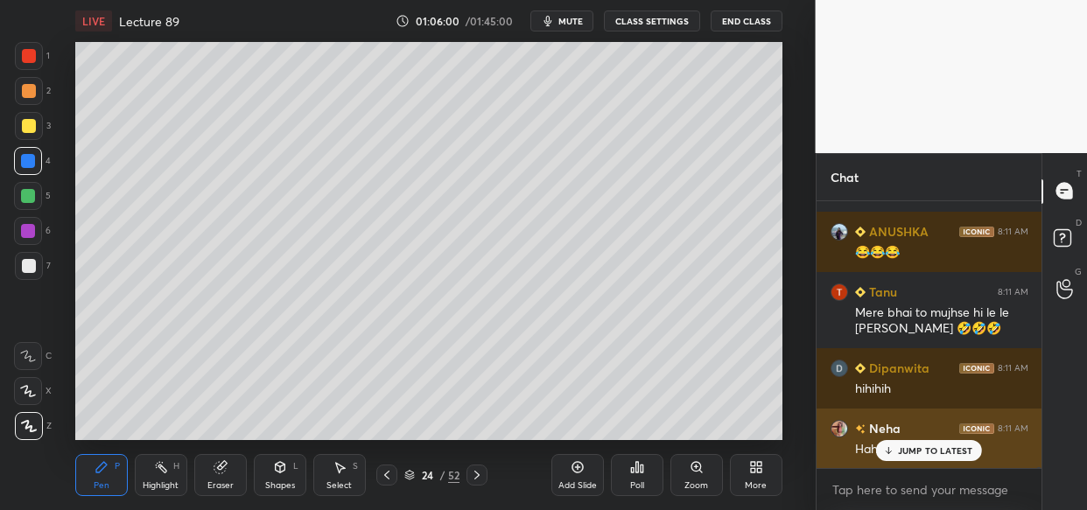
drag, startPoint x: 932, startPoint y: 446, endPoint x: 892, endPoint y: 446, distance: 40.3
click at [929, 442] on div "JUMP TO LATEST" at bounding box center [928, 450] width 105 height 21
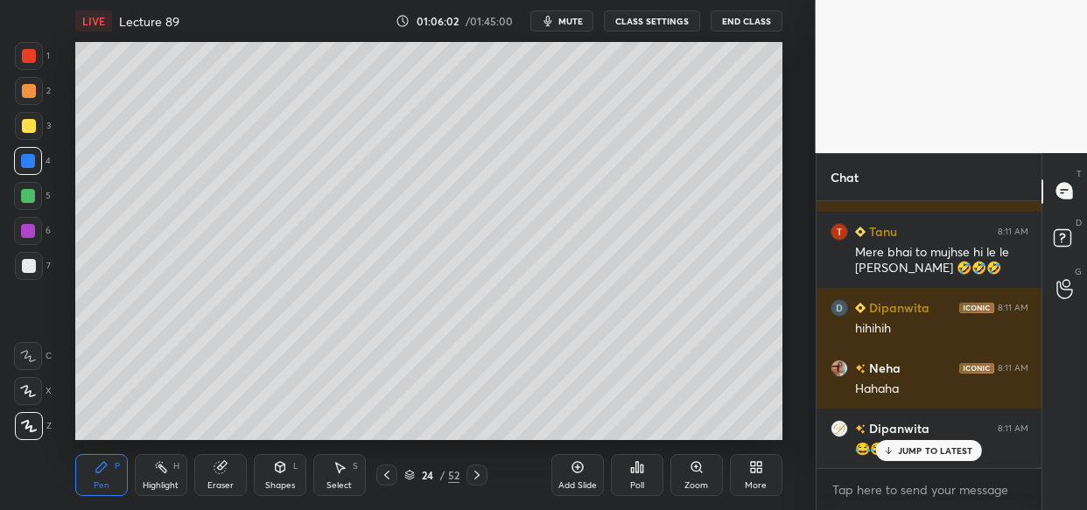
click at [911, 439] on div "😂😂" at bounding box center [941, 448] width 173 height 21
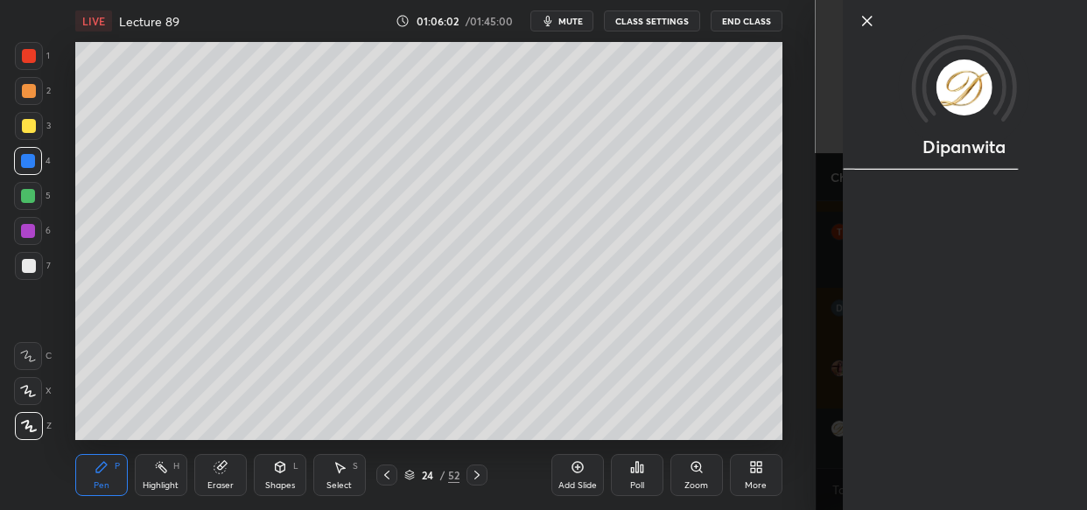
click at [934, 441] on div "Dipanwita" at bounding box center [964, 255] width 244 height 510
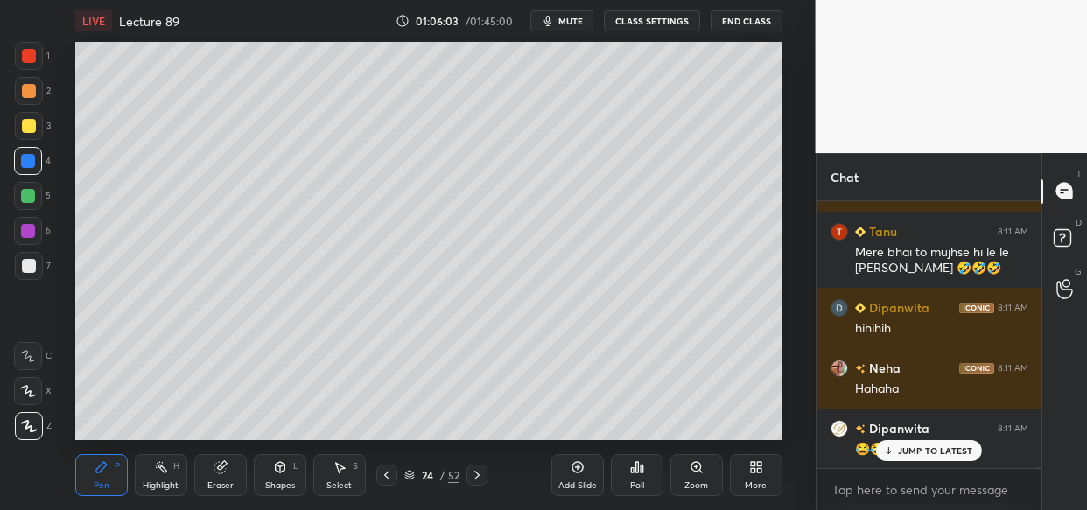
scroll to position [135262, 0]
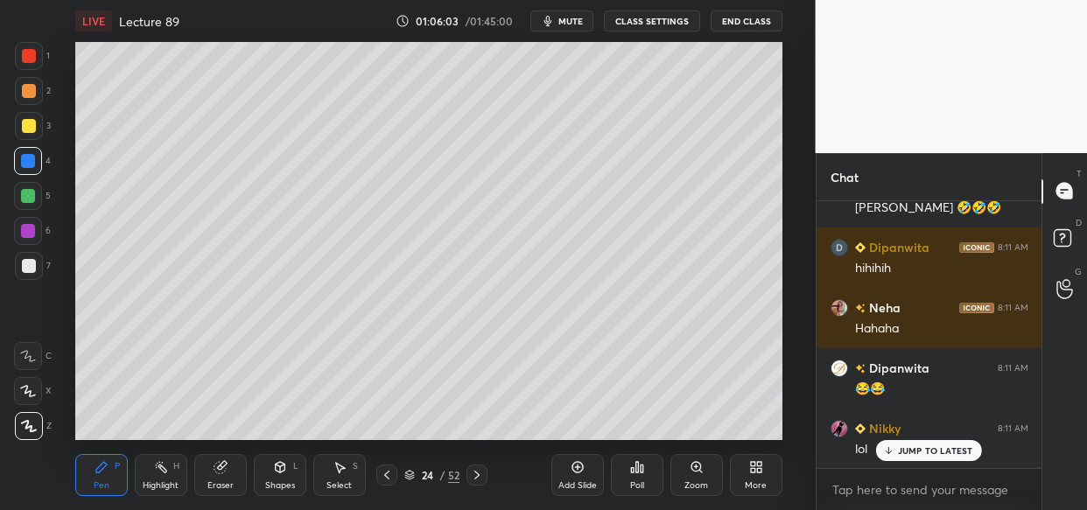
click at [938, 457] on div "JUMP TO LATEST" at bounding box center [928, 450] width 105 height 21
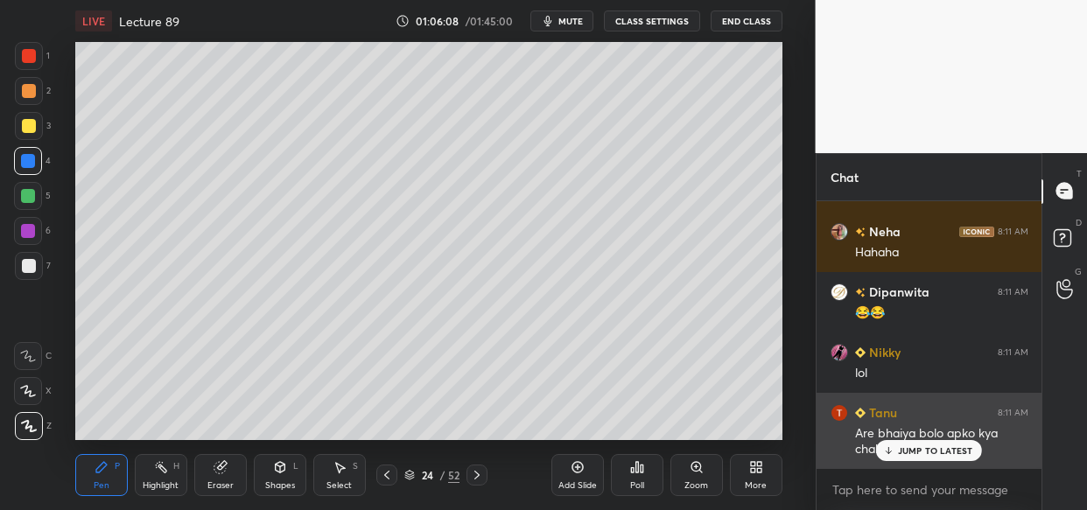
drag, startPoint x: 940, startPoint y: 459, endPoint x: 930, endPoint y: 462, distance: 10.2
click at [937, 460] on div "JUMP TO LATEST" at bounding box center [928, 450] width 105 height 21
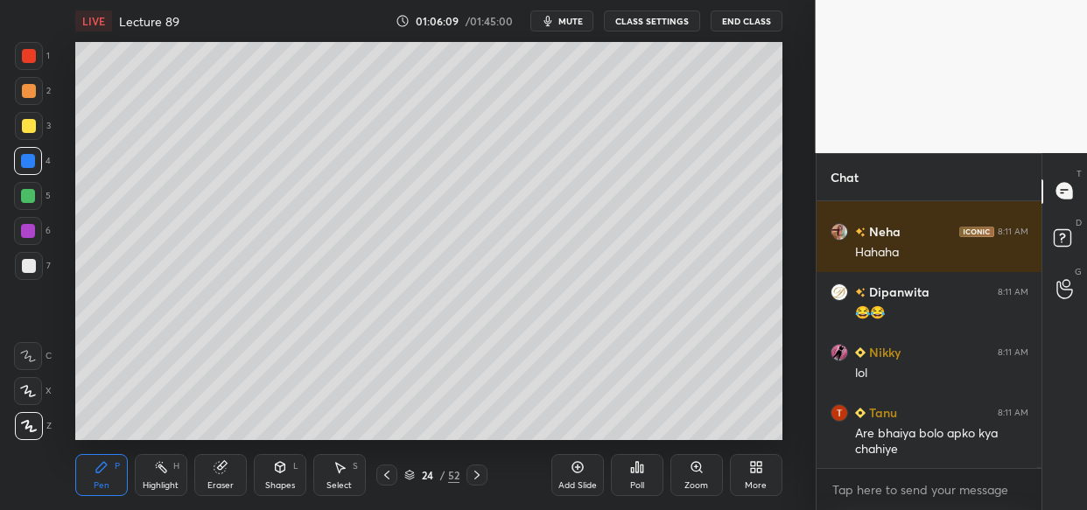
scroll to position [135399, 0]
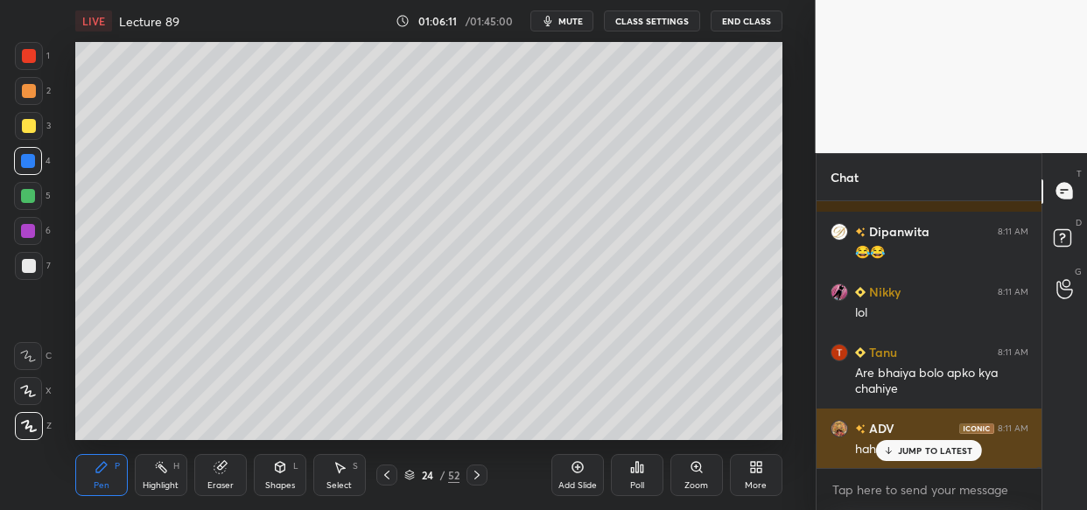
drag, startPoint x: 954, startPoint y: 455, endPoint x: 944, endPoint y: 457, distance: 10.6
click at [949, 456] on div "JUMP TO LATEST" at bounding box center [928, 450] width 105 height 21
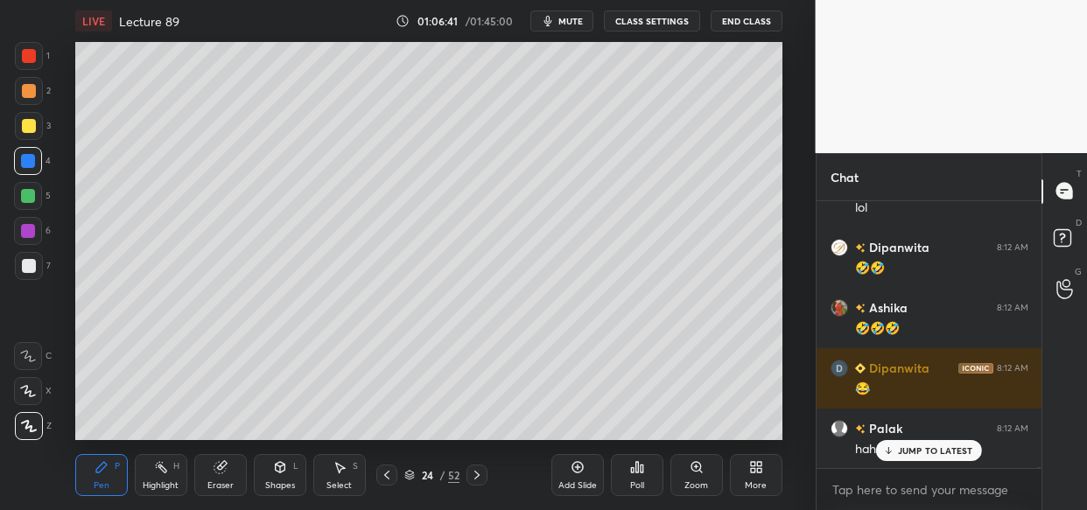
scroll to position [136486, 0]
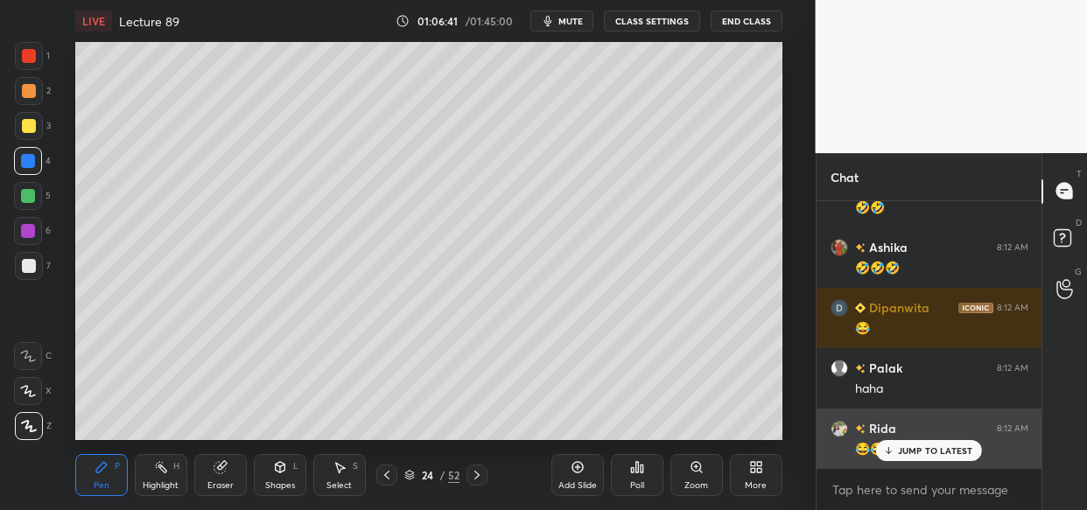
click at [932, 453] on p "JUMP TO LATEST" at bounding box center [935, 451] width 75 height 11
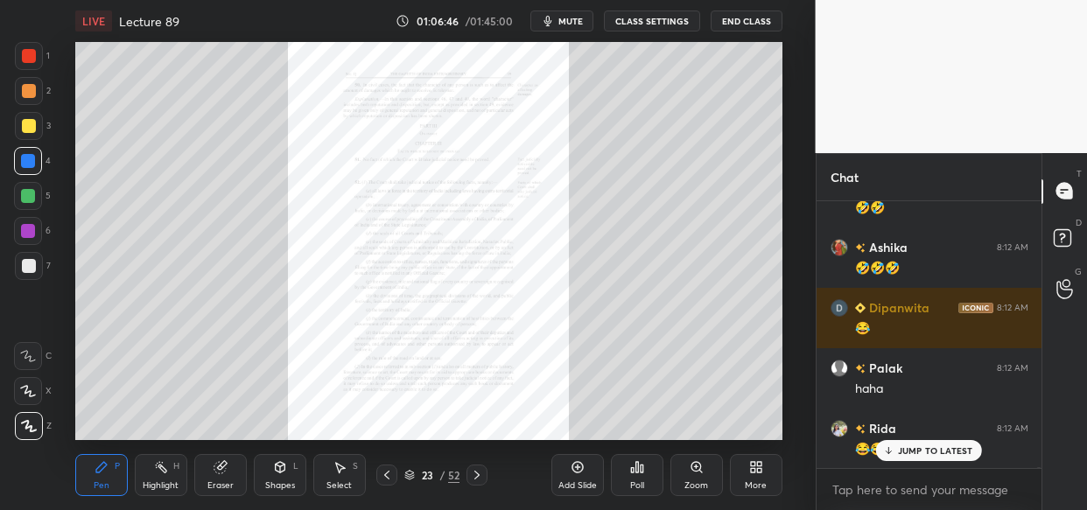
scroll to position [136546, 0]
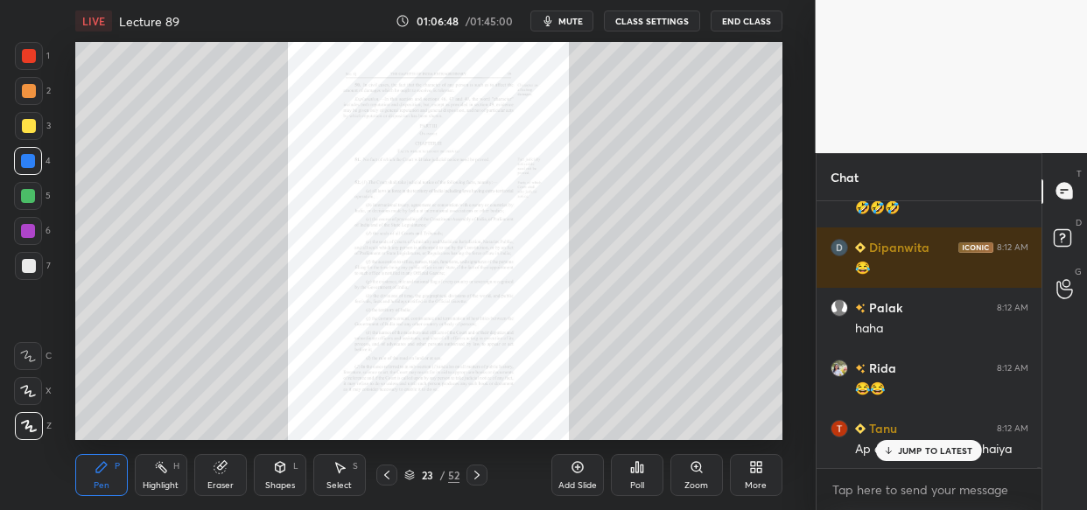
click at [936, 463] on div "Tanu 8:12 AM Ap address send kro bhaiya" at bounding box center [930, 439] width 226 height 60
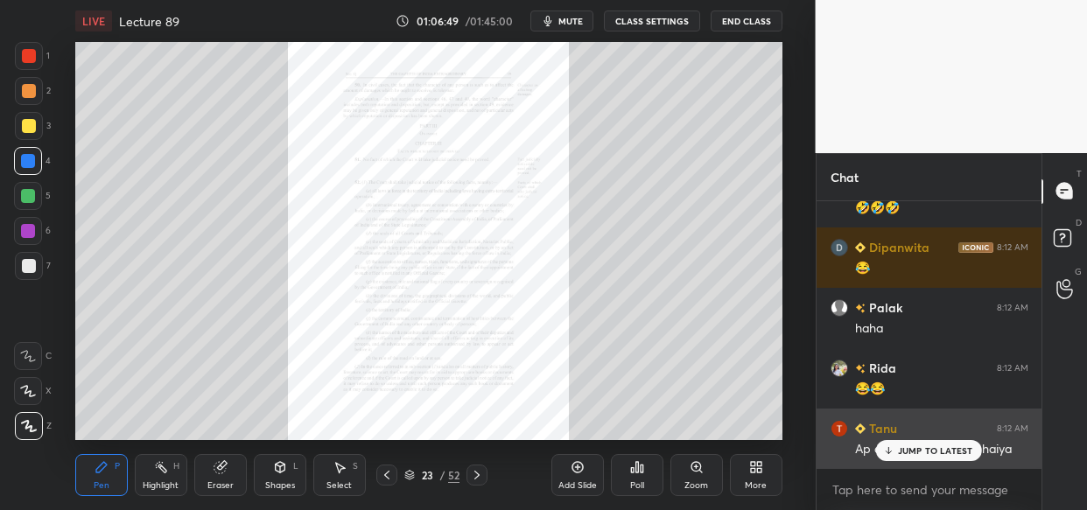
click at [956, 455] on p "JUMP TO LATEST" at bounding box center [935, 451] width 75 height 11
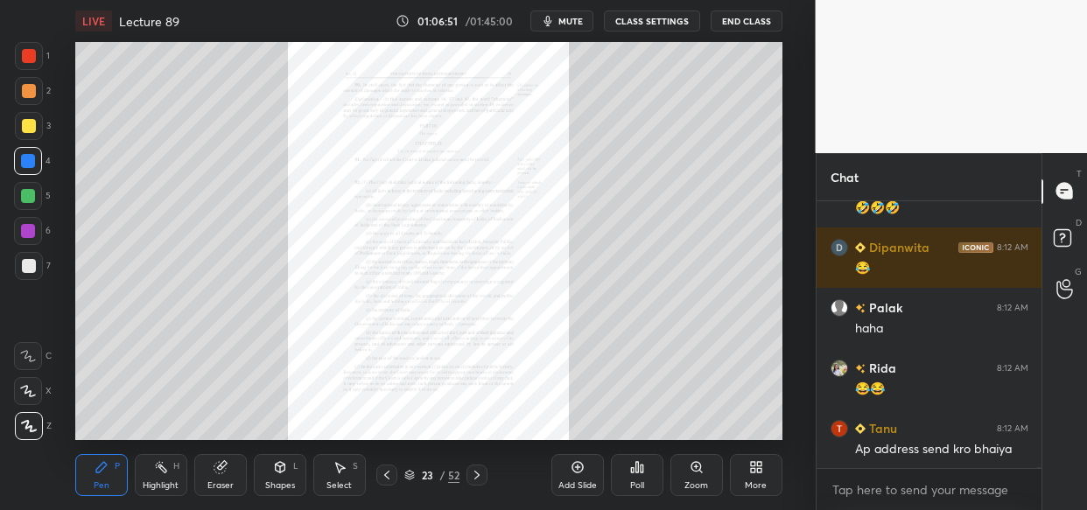
click at [685, 484] on div "Zoom" at bounding box center [697, 485] width 24 height 9
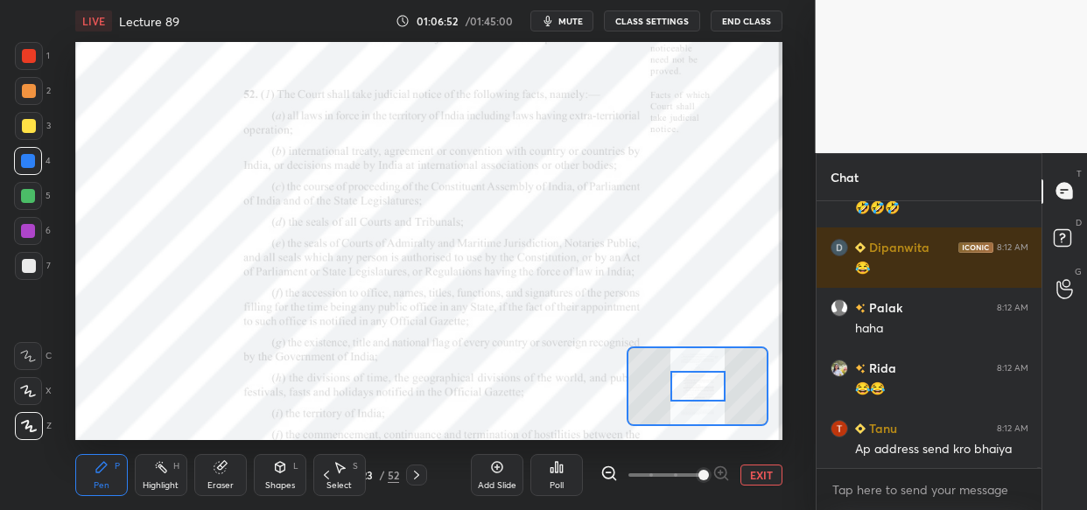
click at [709, 470] on span at bounding box center [704, 475] width 11 height 11
click at [709, 474] on span at bounding box center [704, 475] width 11 height 11
click at [707, 470] on span at bounding box center [704, 475] width 11 height 11
click at [709, 476] on span at bounding box center [704, 475] width 11 height 11
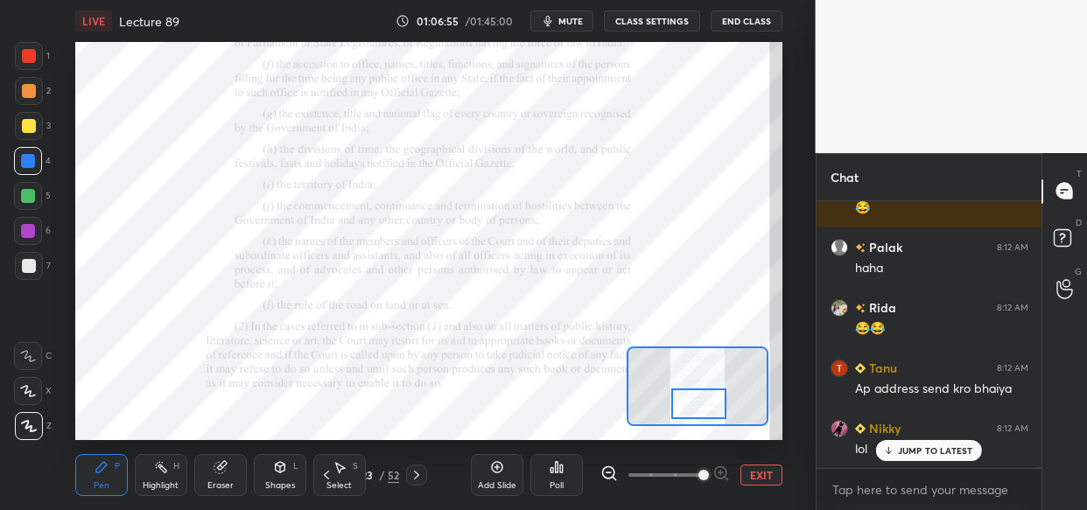
drag, startPoint x: 693, startPoint y: 384, endPoint x: 694, endPoint y: 397, distance: 13.2
click at [694, 399] on div at bounding box center [698, 404] width 55 height 31
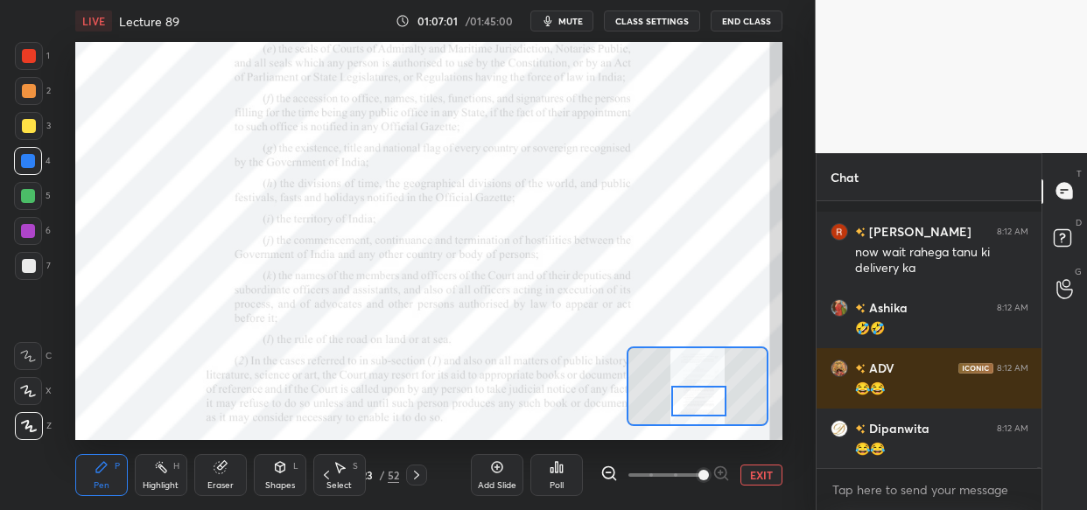
scroll to position [136985, 0]
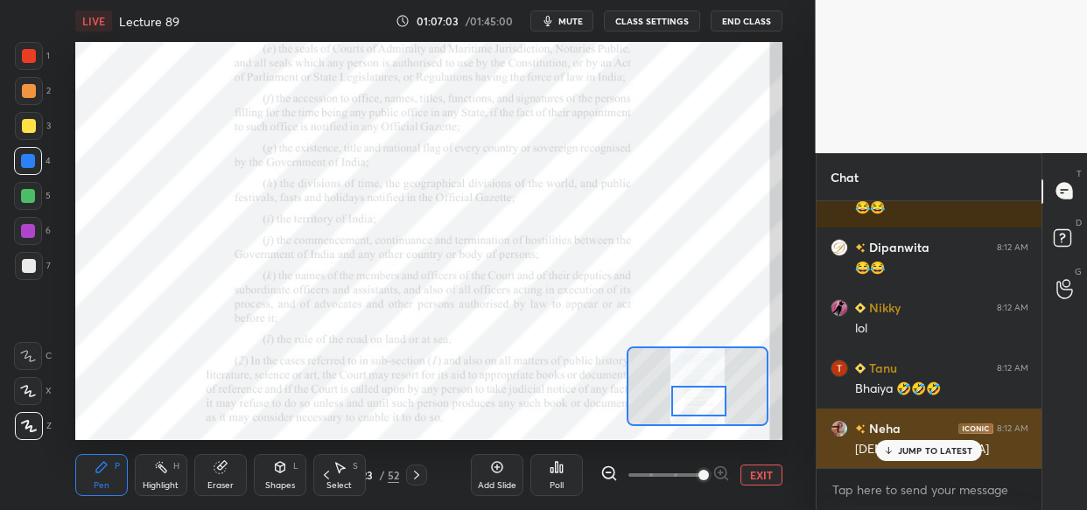
click at [916, 452] on p "JUMP TO LATEST" at bounding box center [935, 451] width 75 height 11
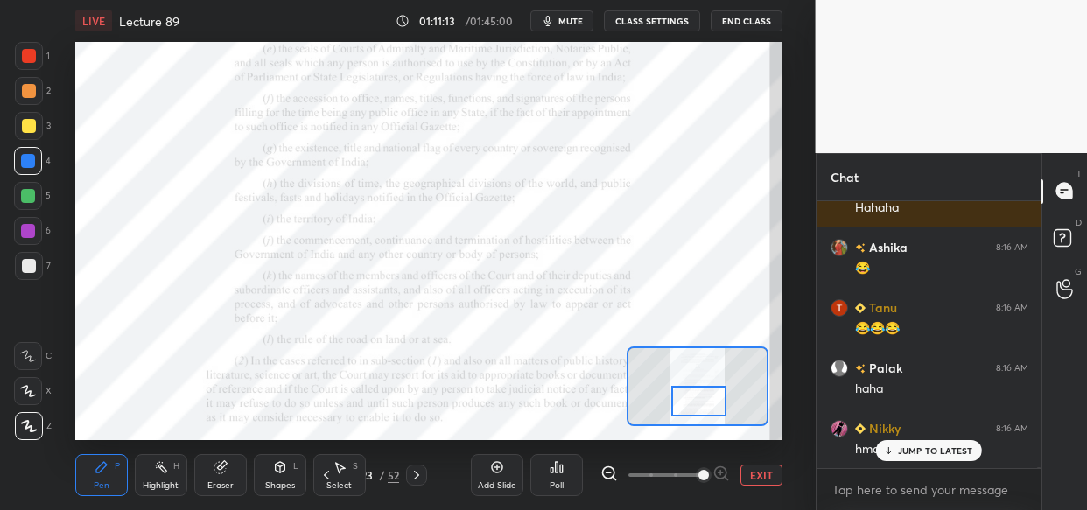
scroll to position [145501, 0]
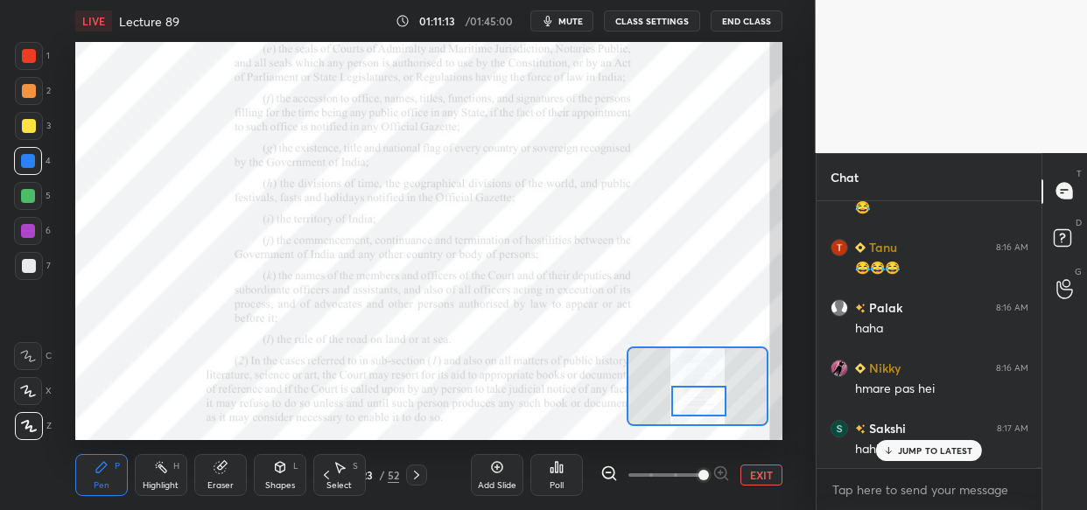
click at [920, 451] on p "JUMP TO LATEST" at bounding box center [935, 451] width 75 height 11
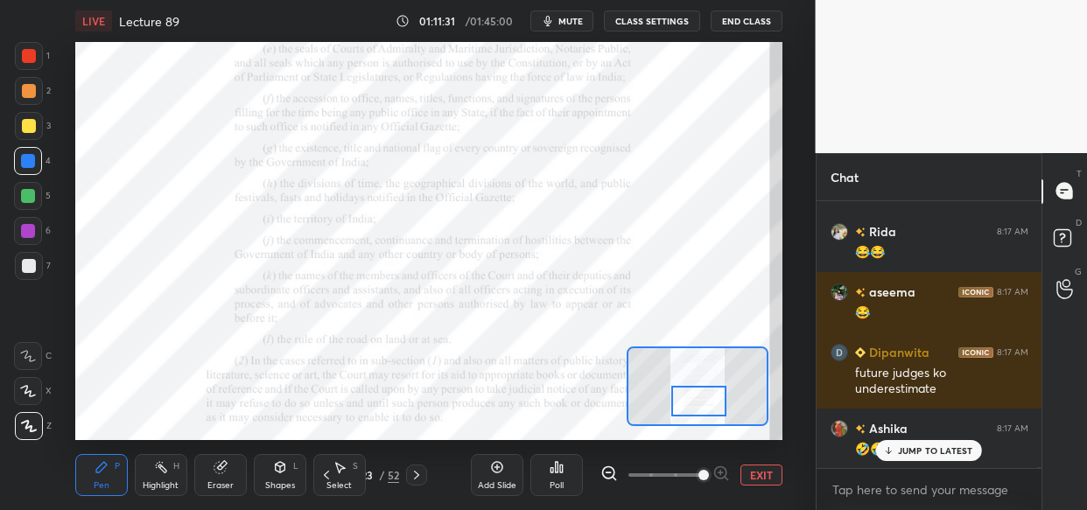
scroll to position [146423, 0]
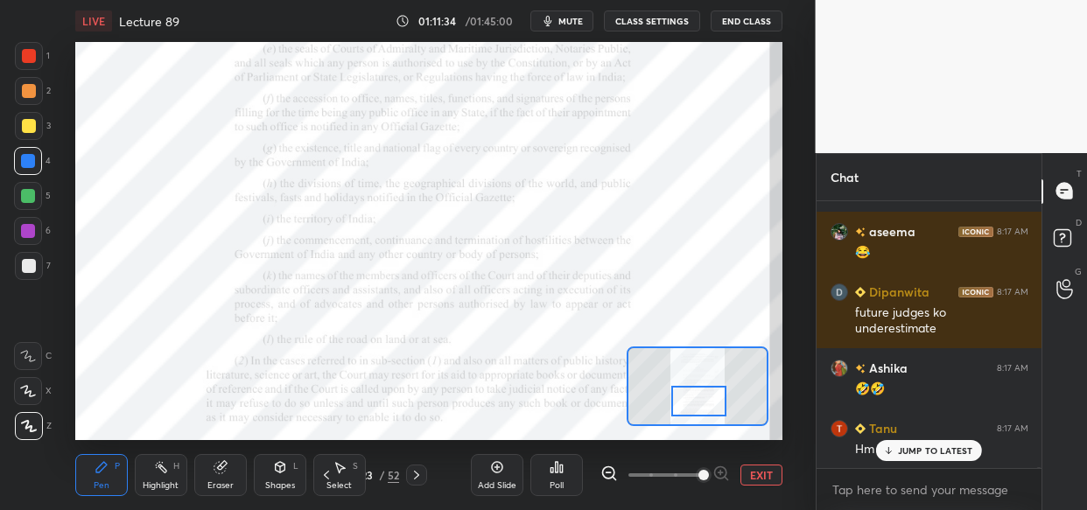
click at [941, 462] on div "Tanu 8:17 AM Hm to dhor h 🤣🤣" at bounding box center [930, 439] width 226 height 60
click at [949, 449] on p "JUMP TO LATEST" at bounding box center [935, 451] width 75 height 11
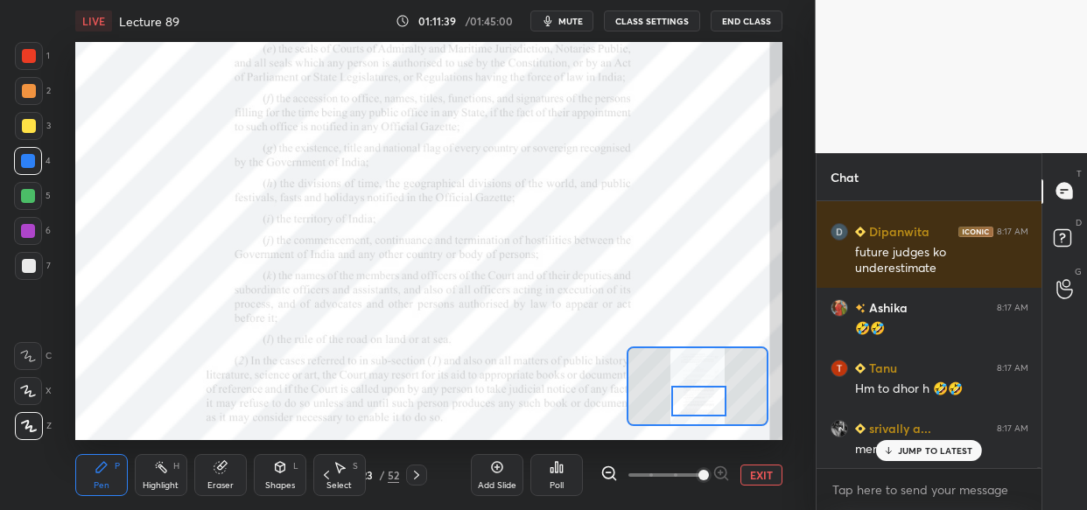
scroll to position [146543, 0]
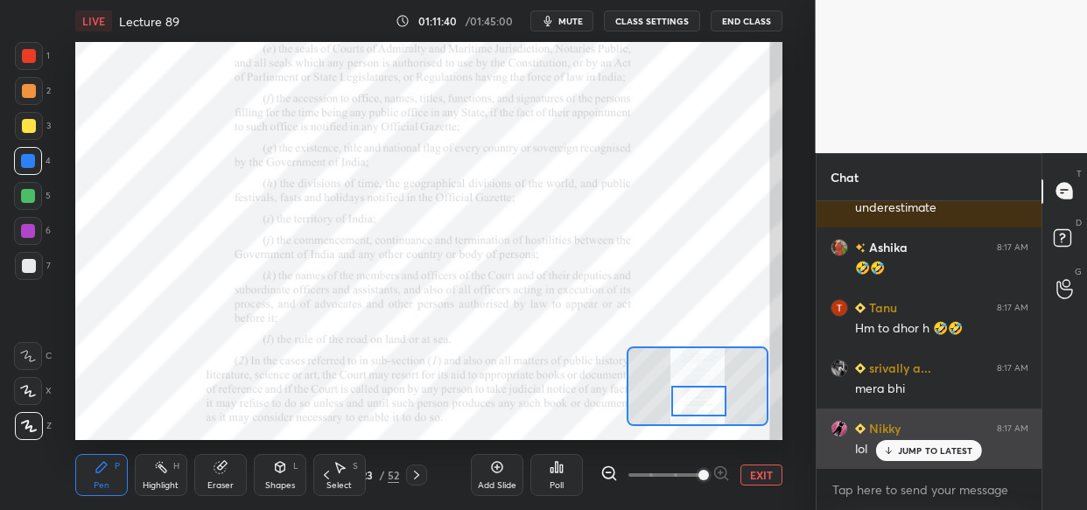
drag, startPoint x: 946, startPoint y: 450, endPoint x: 884, endPoint y: 456, distance: 62.5
click at [942, 453] on p "JUMP TO LATEST" at bounding box center [935, 451] width 75 height 11
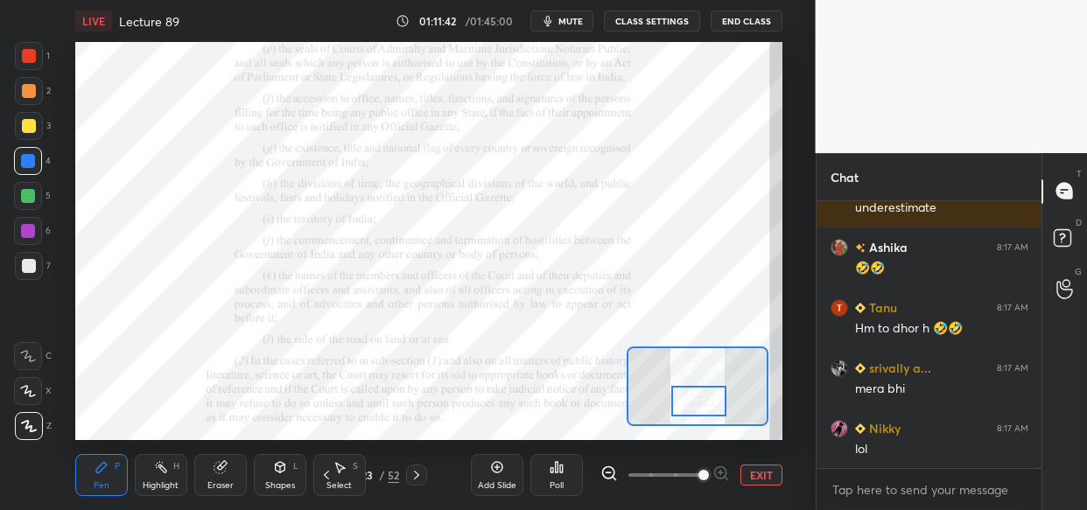
click at [25, 228] on div at bounding box center [28, 231] width 14 height 14
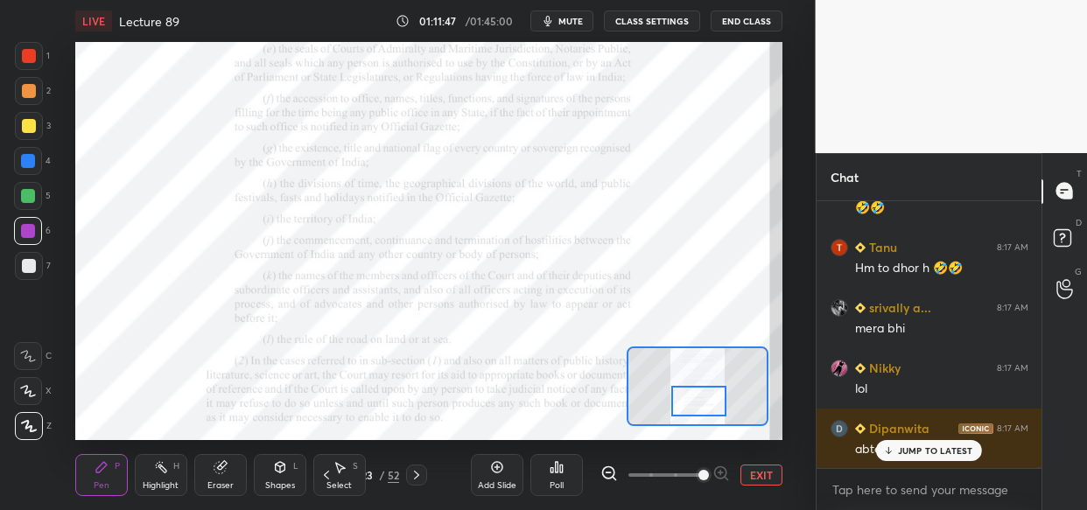
click at [30, 59] on div at bounding box center [29, 56] width 14 height 14
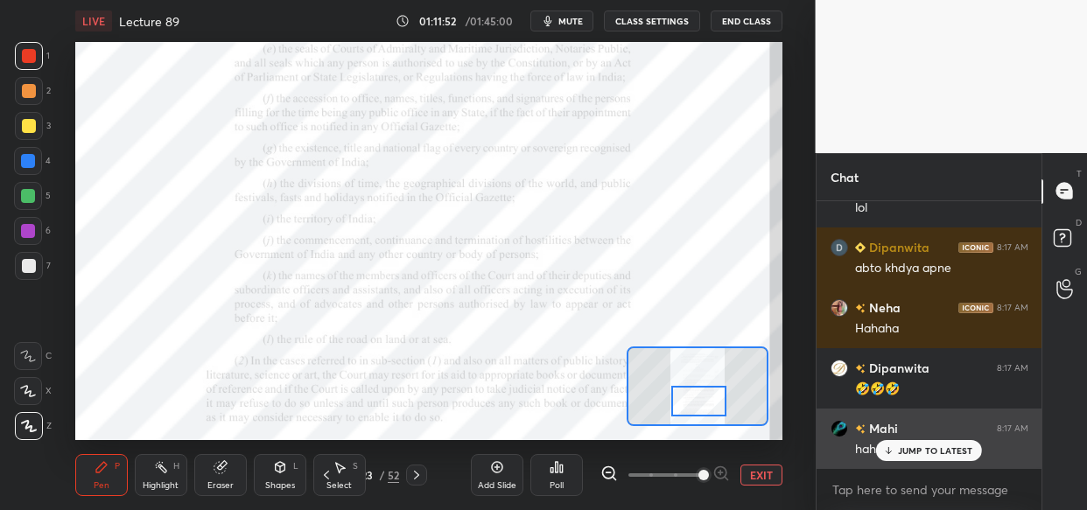
drag, startPoint x: 937, startPoint y: 446, endPoint x: 880, endPoint y: 449, distance: 57.8
click at [936, 450] on p "JUMP TO LATEST" at bounding box center [935, 451] width 75 height 11
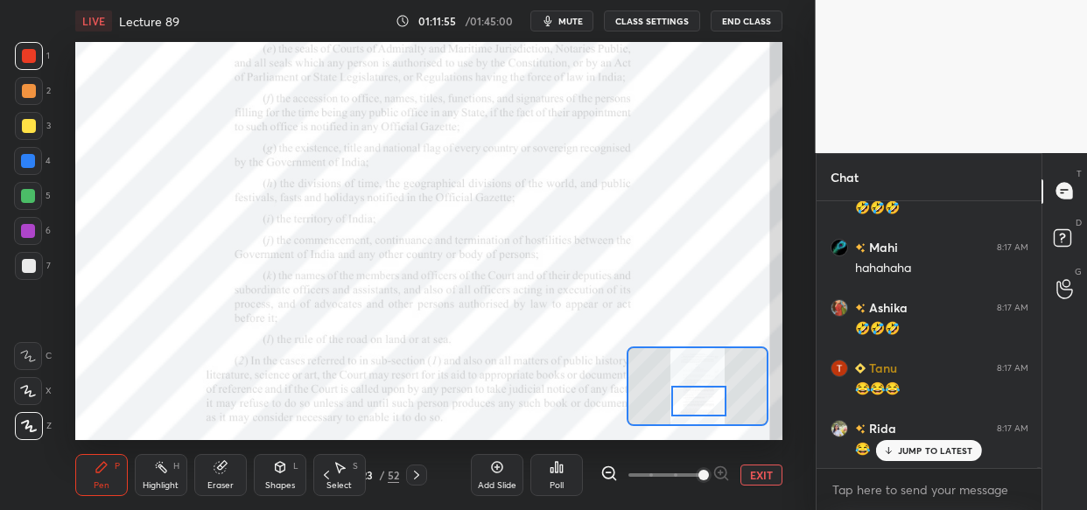
scroll to position [147027, 0]
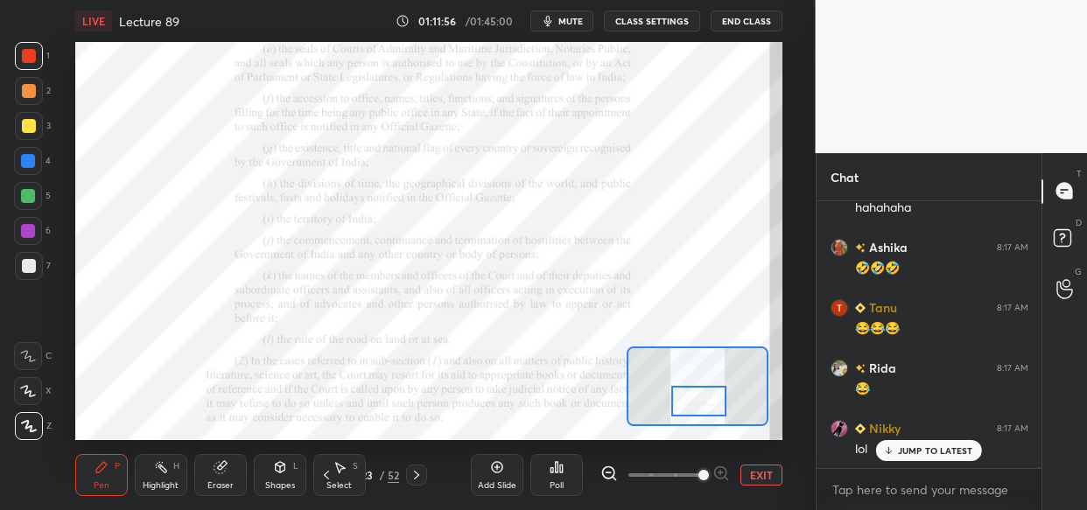
drag, startPoint x: 980, startPoint y: 455, endPoint x: 952, endPoint y: 474, distance: 33.3
click at [976, 458] on div "Rida 8:17 AM 😂😂 aseema 8:17 AM 😂 Dipanwita 8:17 AM future judges ko underestima…" at bounding box center [930, 334] width 226 height 267
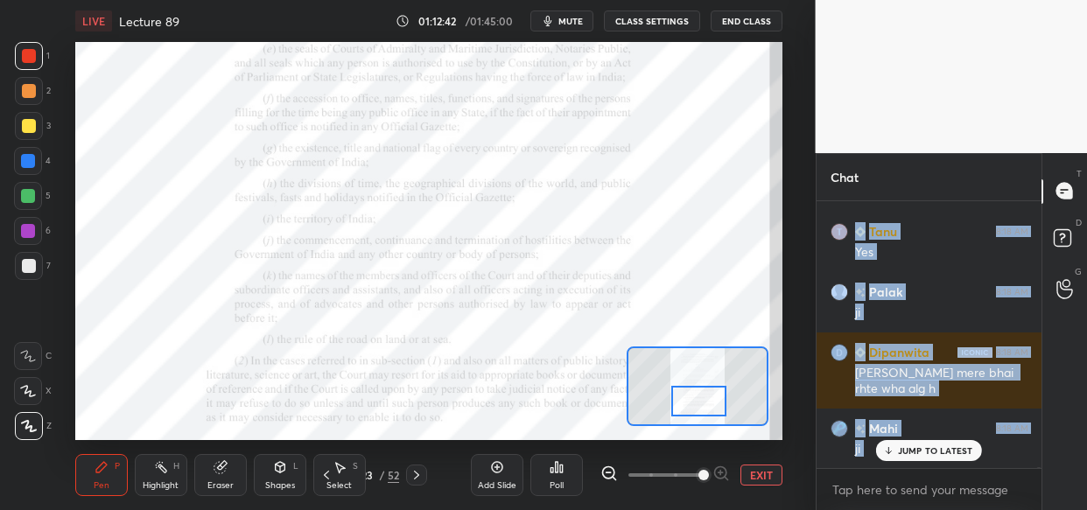
scroll to position [148733, 0]
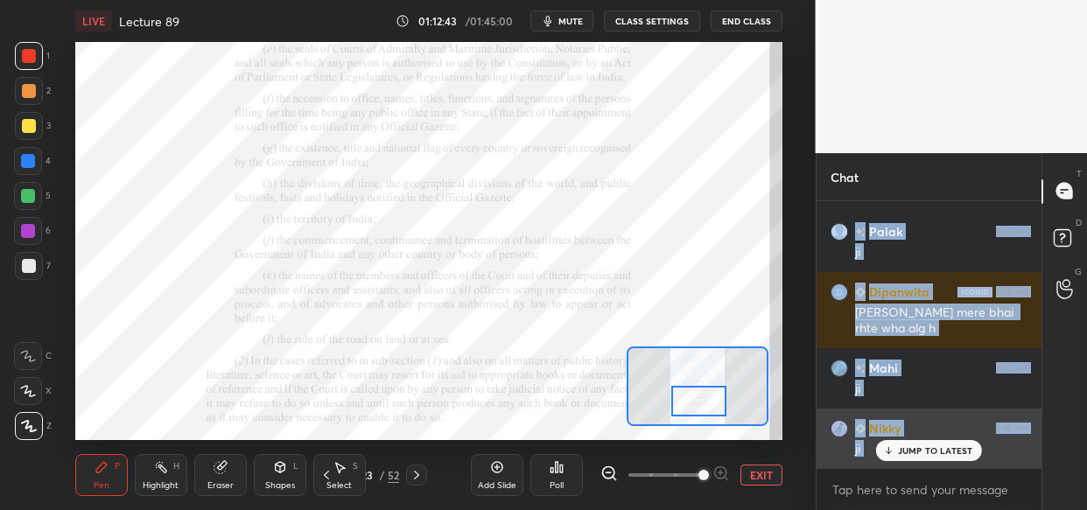
click at [945, 435] on div "Nikky 8:18 AM" at bounding box center [930, 428] width 198 height 18
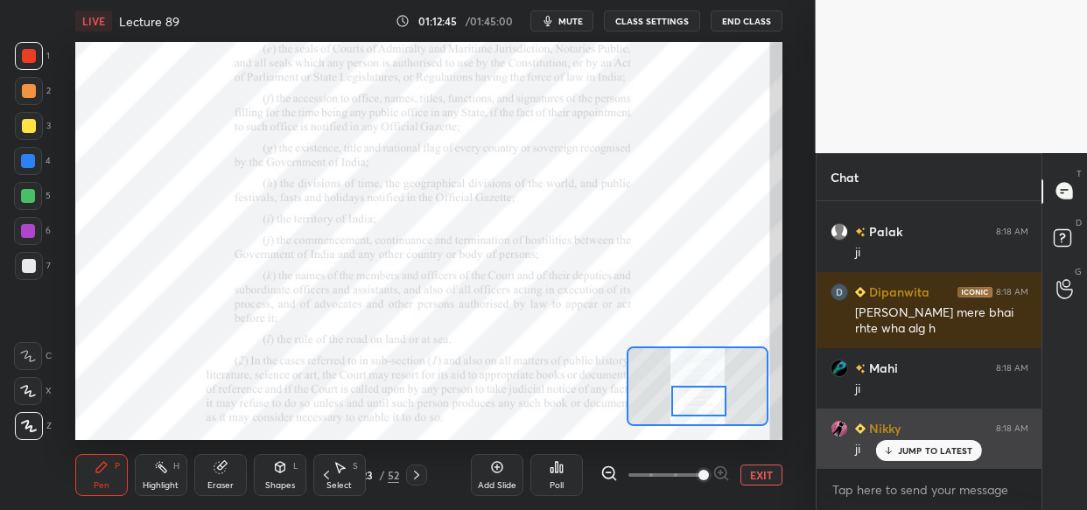
drag, startPoint x: 943, startPoint y: 446, endPoint x: 922, endPoint y: 447, distance: 21.1
click at [944, 446] on p "JUMP TO LATEST" at bounding box center [935, 451] width 75 height 11
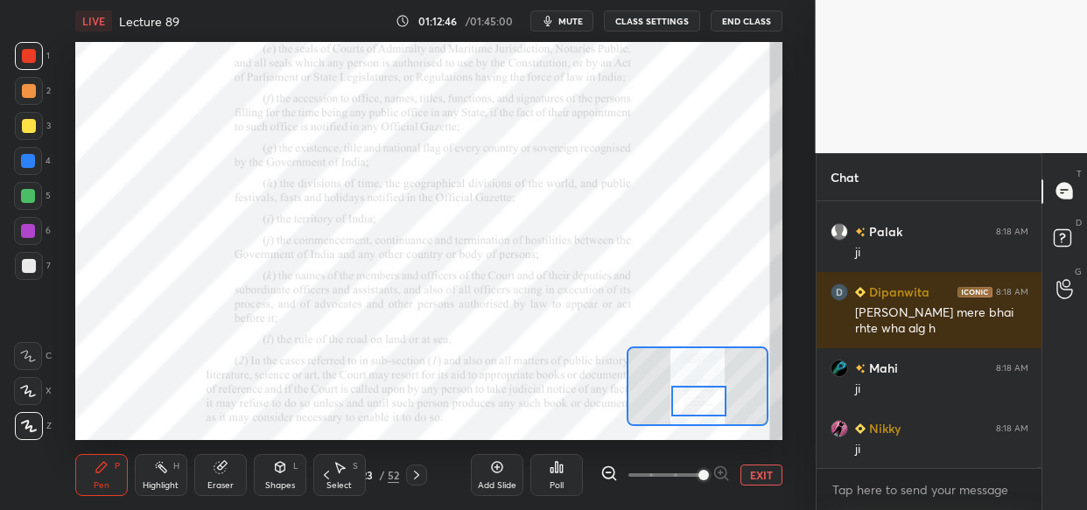
scroll to position [148794, 0]
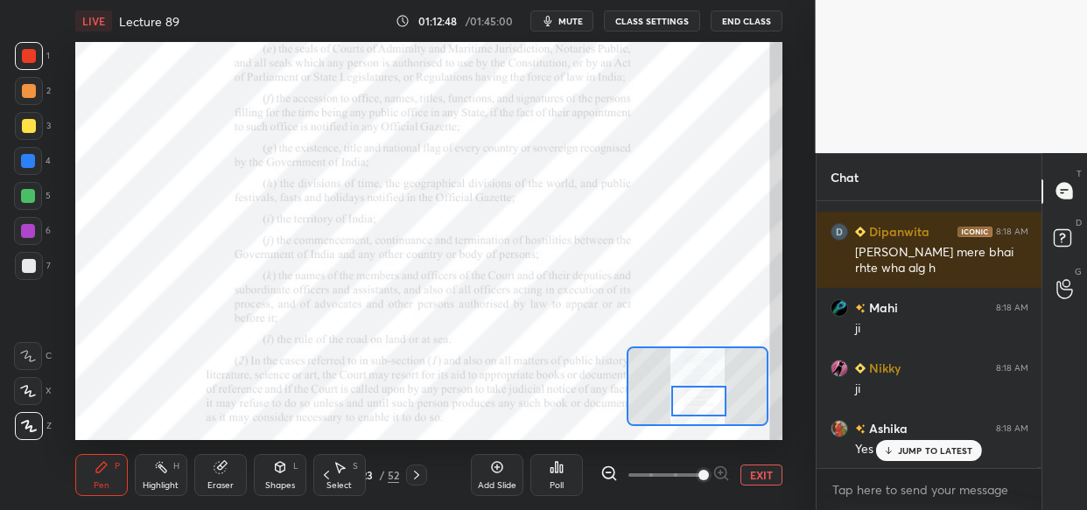
click at [938, 454] on p "JUMP TO LATEST" at bounding box center [935, 451] width 75 height 11
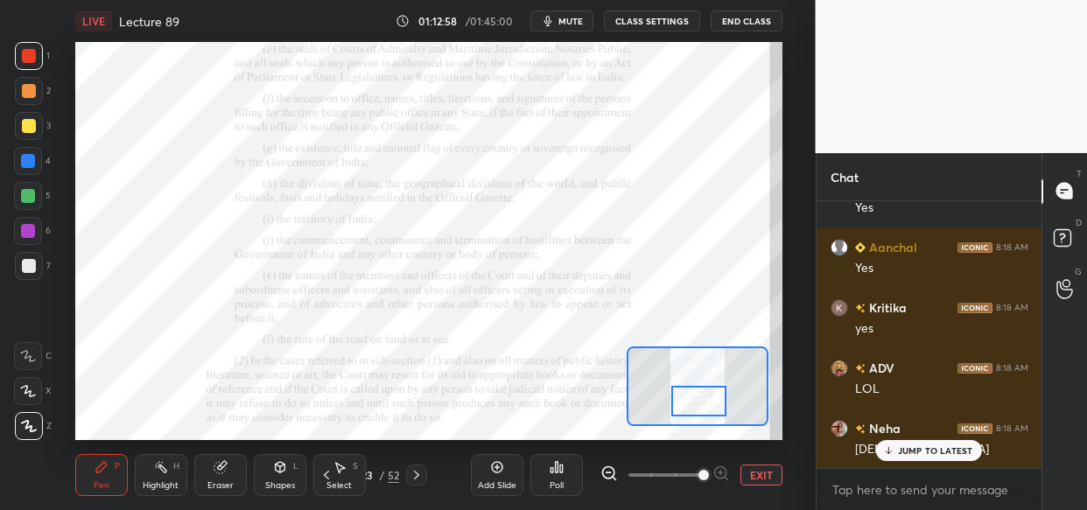
scroll to position [149217, 0]
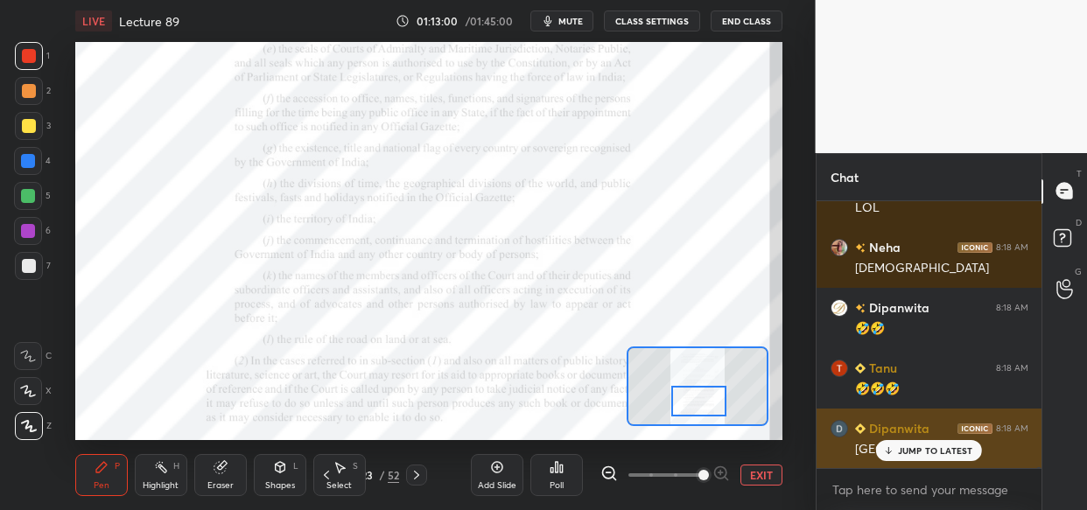
click at [929, 449] on p "JUMP TO LATEST" at bounding box center [935, 451] width 75 height 11
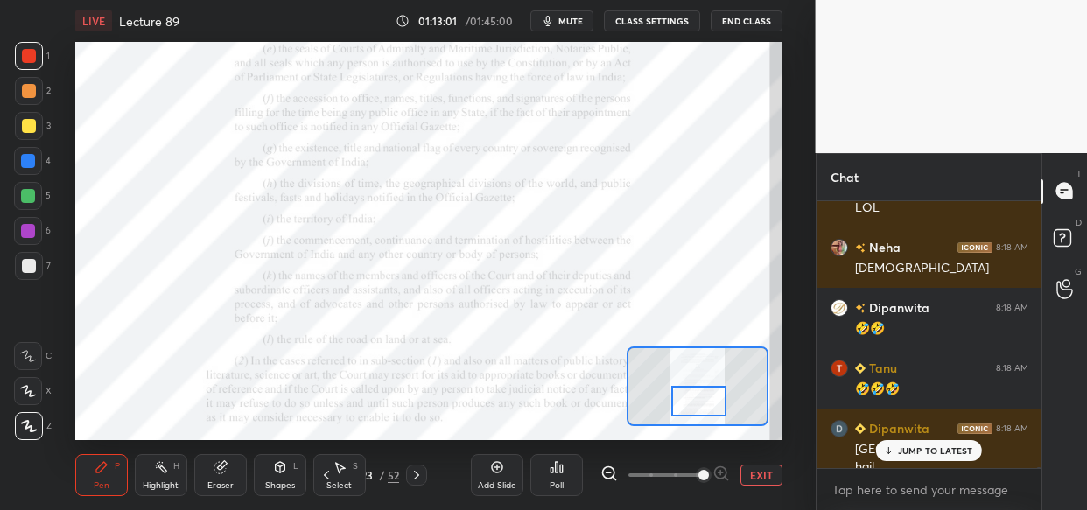
scroll to position [149234, 0]
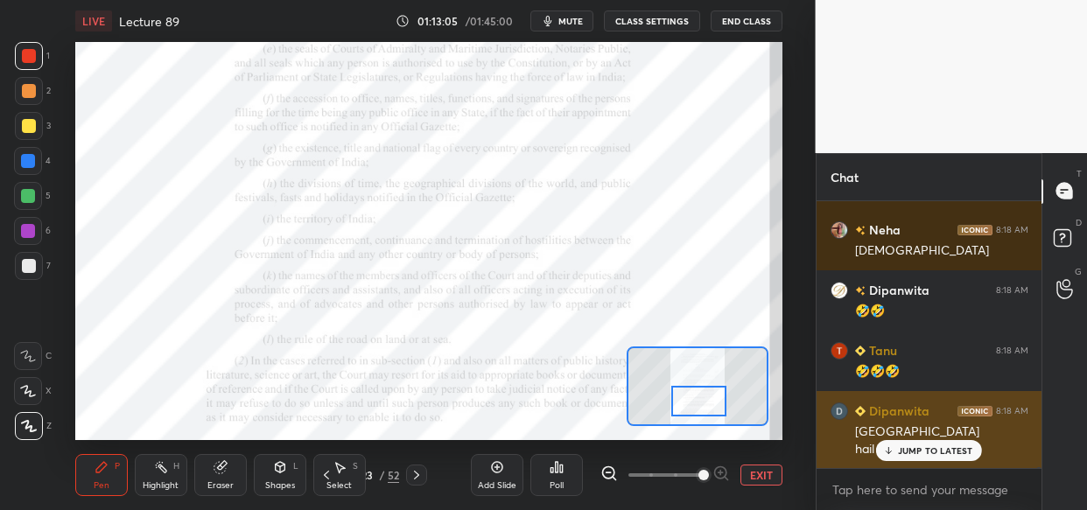
click at [925, 456] on div "JUMP TO LATEST" at bounding box center [928, 450] width 105 height 21
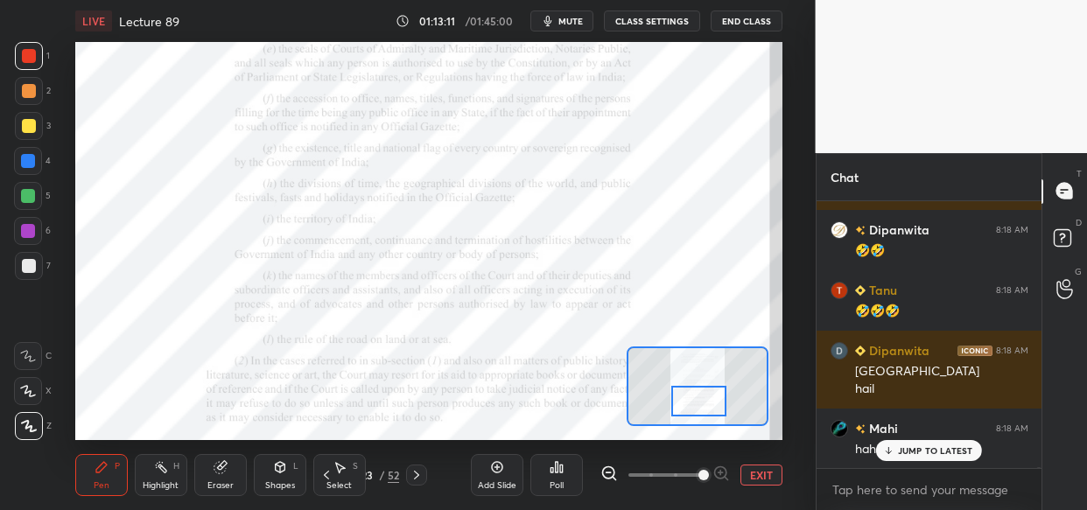
drag, startPoint x: 940, startPoint y: 454, endPoint x: 751, endPoint y: 462, distance: 189.2
click at [935, 454] on p "JUMP TO LATEST" at bounding box center [935, 451] width 75 height 11
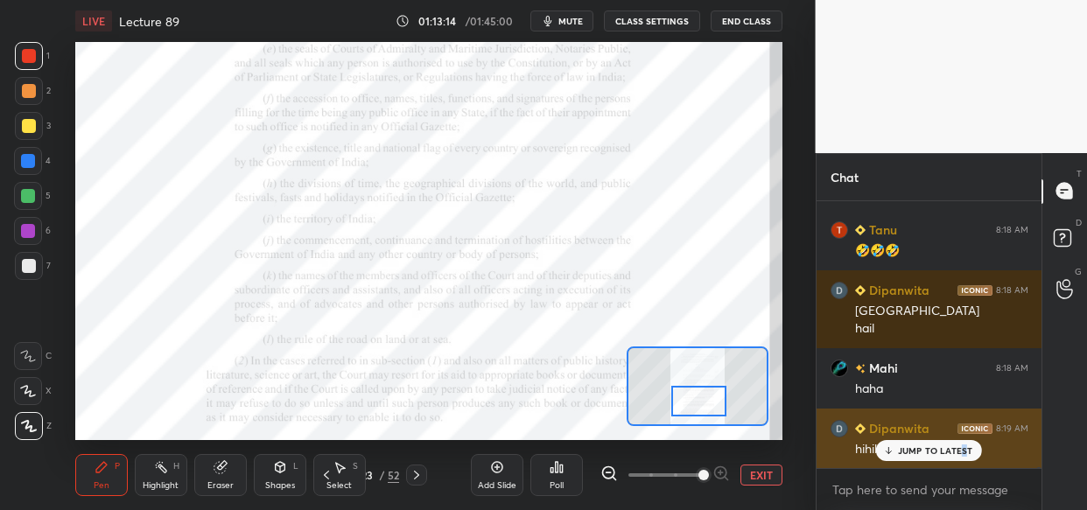
drag, startPoint x: 965, startPoint y: 449, endPoint x: 846, endPoint y: 446, distance: 119.1
click at [961, 448] on p "JUMP TO LATEST" at bounding box center [935, 451] width 75 height 11
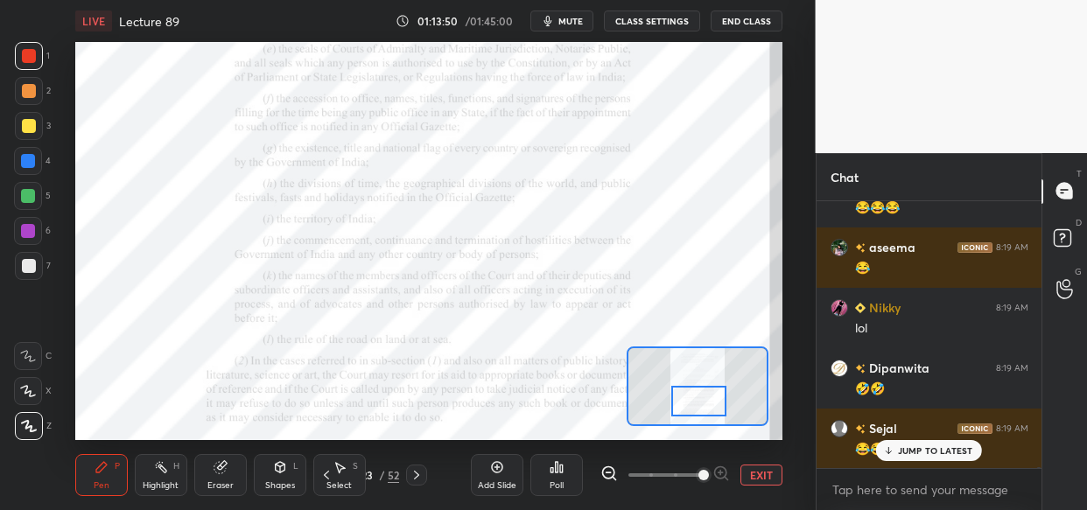
scroll to position [150218, 0]
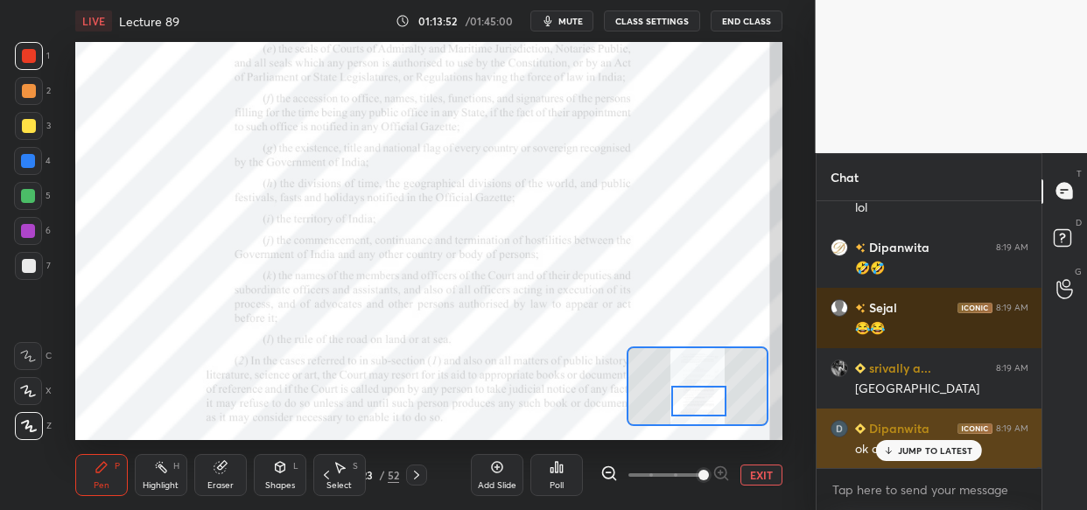
click at [941, 448] on p "JUMP TO LATEST" at bounding box center [935, 451] width 75 height 11
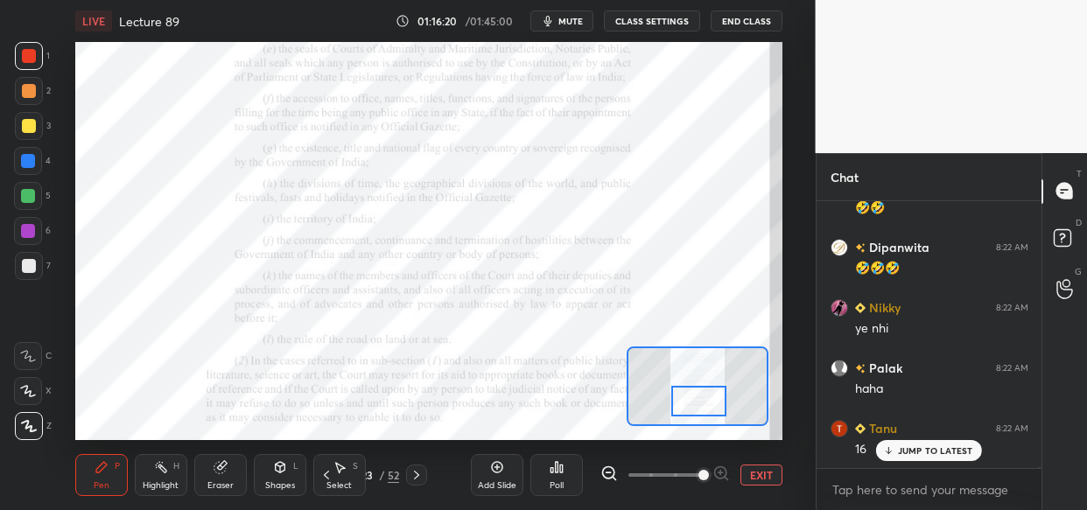
scroll to position [155368, 0]
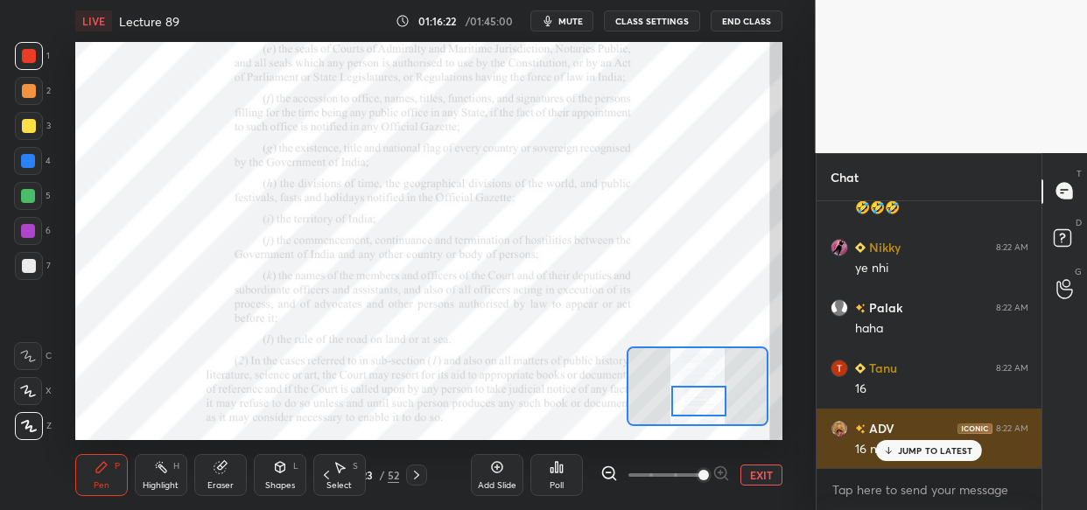
click at [906, 450] on p "JUMP TO LATEST" at bounding box center [935, 451] width 75 height 11
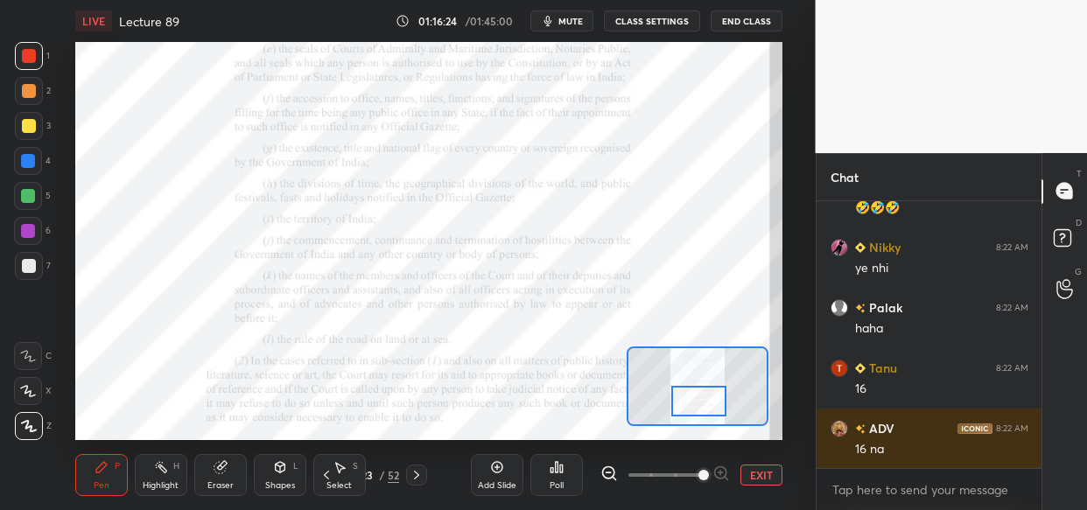
scroll to position [155428, 0]
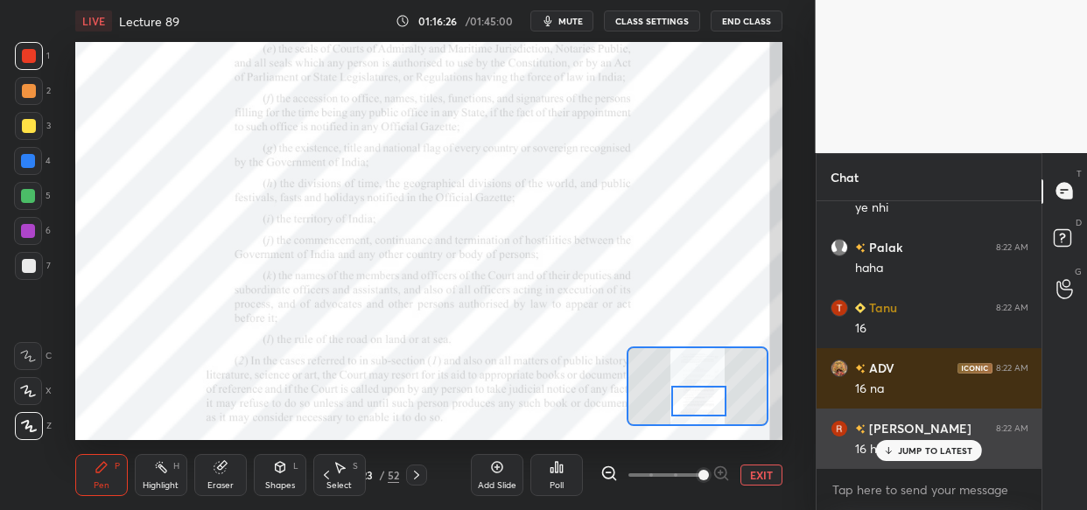
click at [910, 453] on p "JUMP TO LATEST" at bounding box center [935, 451] width 75 height 11
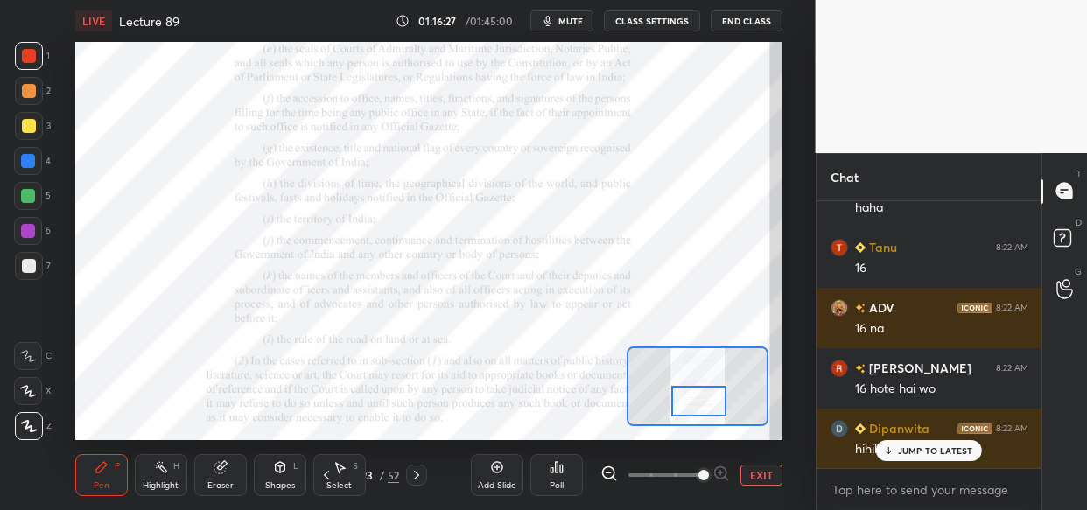
scroll to position [155549, 0]
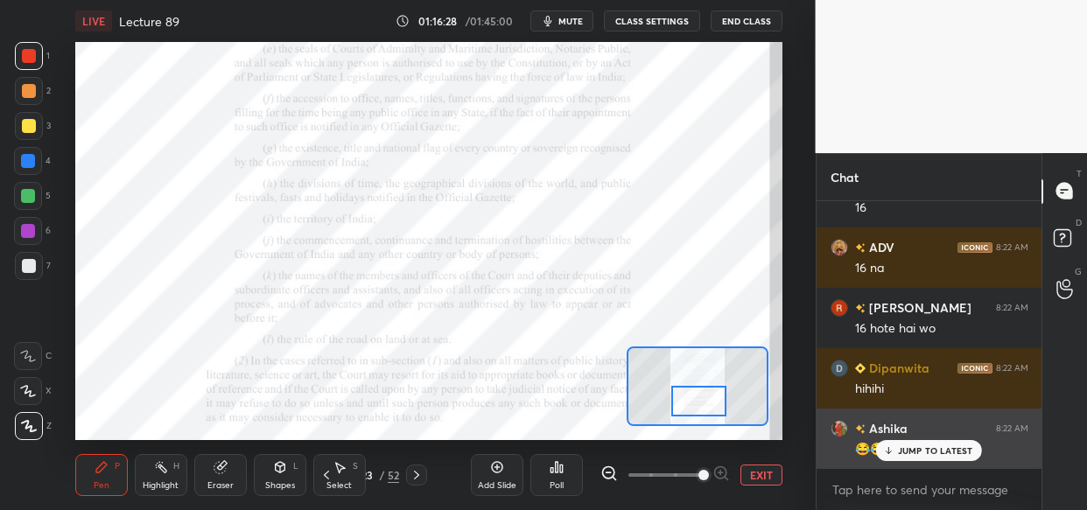
click at [906, 453] on p "JUMP TO LATEST" at bounding box center [935, 451] width 75 height 11
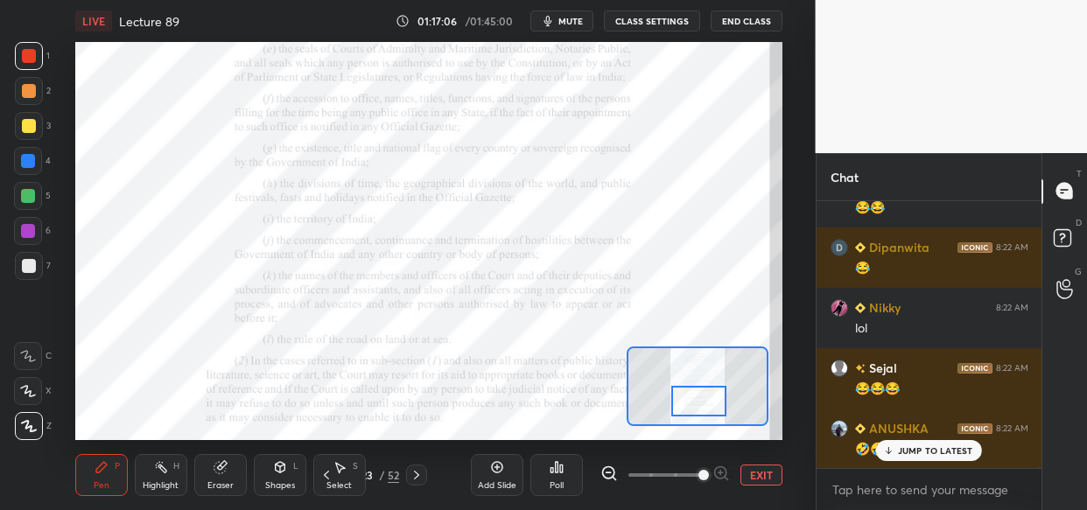
scroll to position [156696, 0]
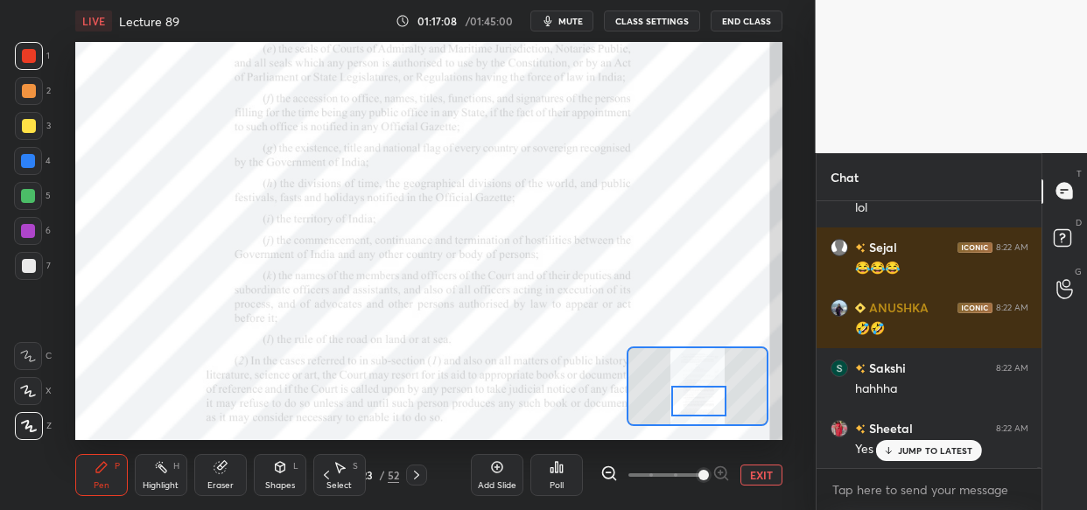
drag, startPoint x: 969, startPoint y: 450, endPoint x: 871, endPoint y: 422, distance: 102.0
click at [972, 446] on div "JUMP TO LATEST" at bounding box center [928, 450] width 105 height 21
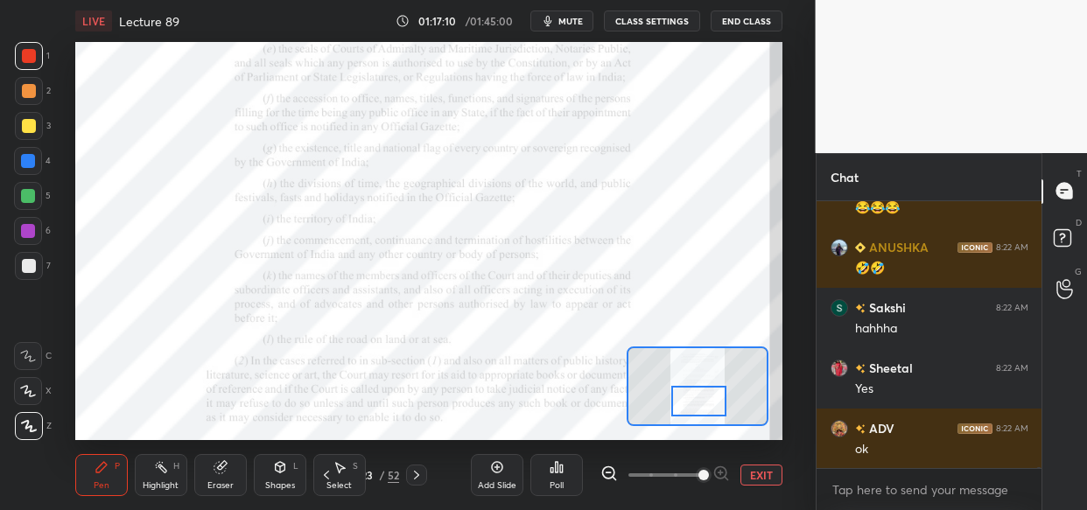
scroll to position [156878, 0]
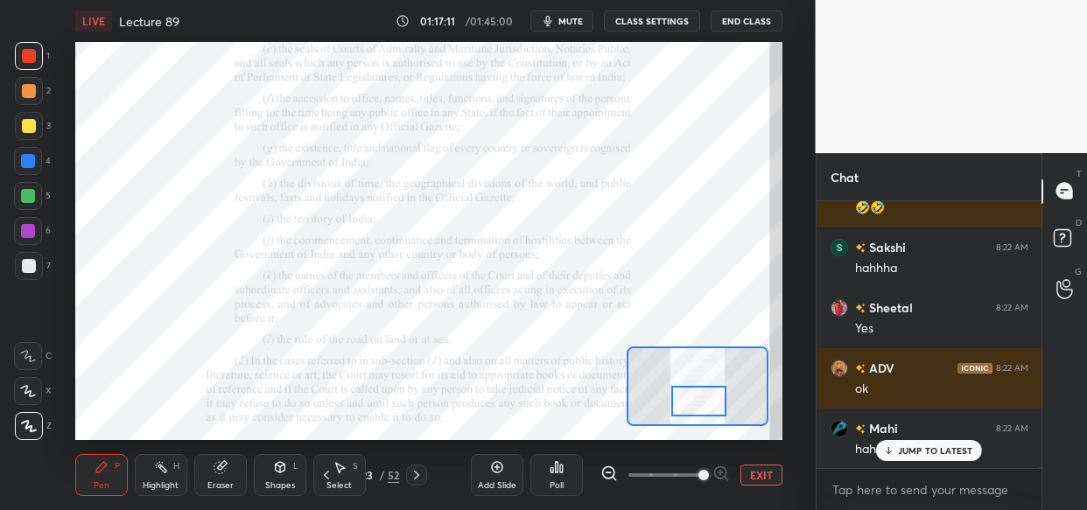
click at [222, 471] on icon at bounding box center [219, 467] width 11 height 11
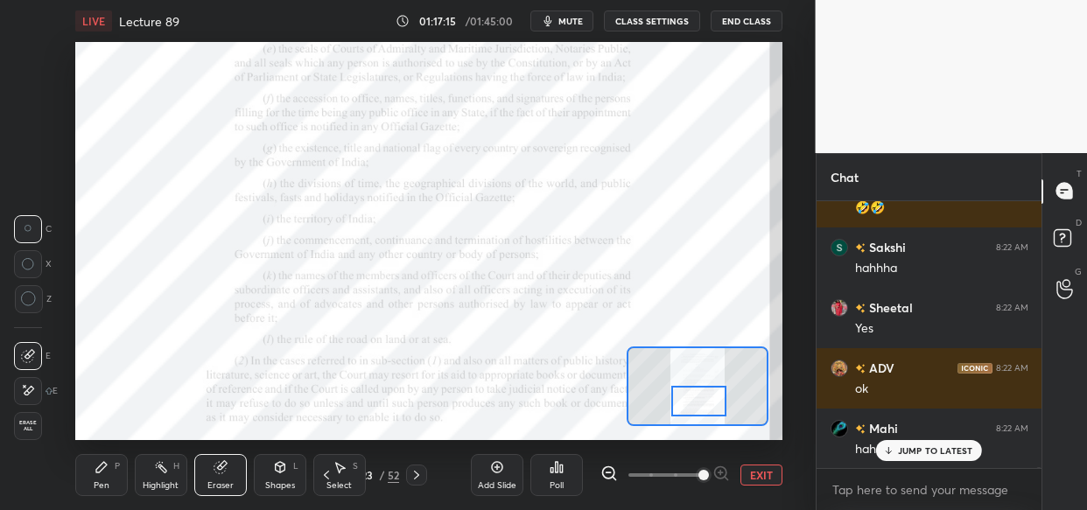
drag, startPoint x: 920, startPoint y: 451, endPoint x: 710, endPoint y: 439, distance: 210.4
click at [915, 446] on p "JUMP TO LATEST" at bounding box center [935, 451] width 75 height 11
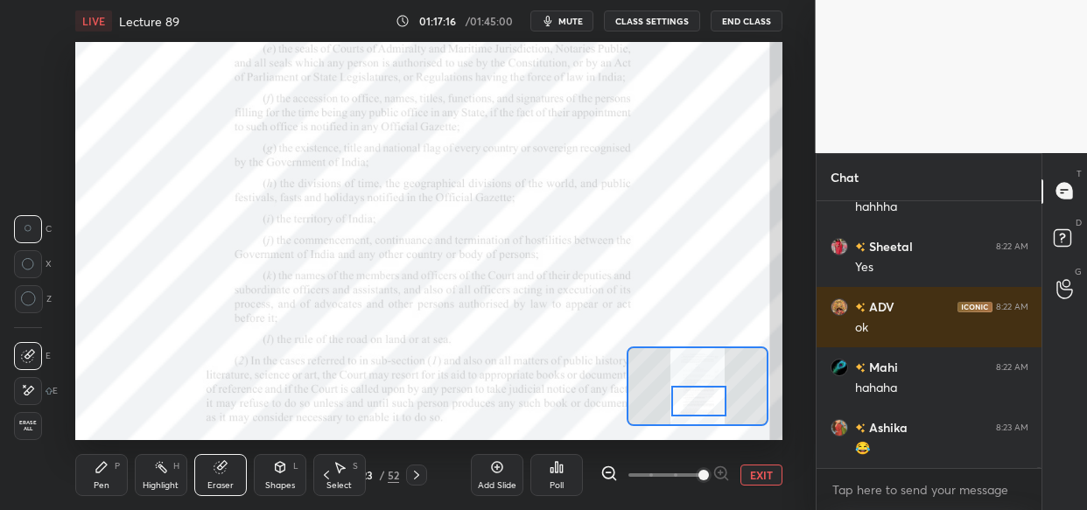
drag, startPoint x: 112, startPoint y: 469, endPoint x: 107, endPoint y: 489, distance: 20.8
click at [111, 469] on div "Pen P" at bounding box center [101, 475] width 53 height 42
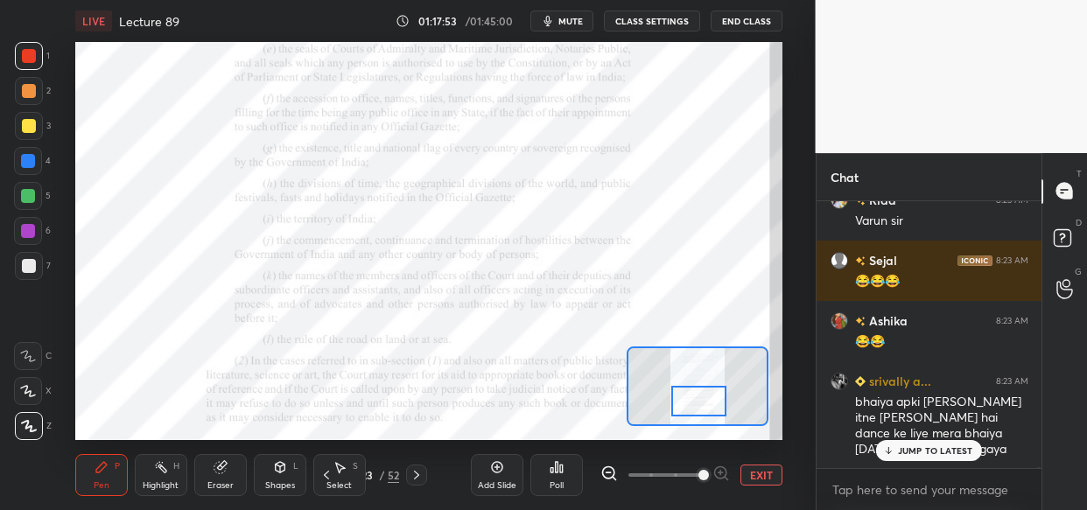
scroll to position [158149, 0]
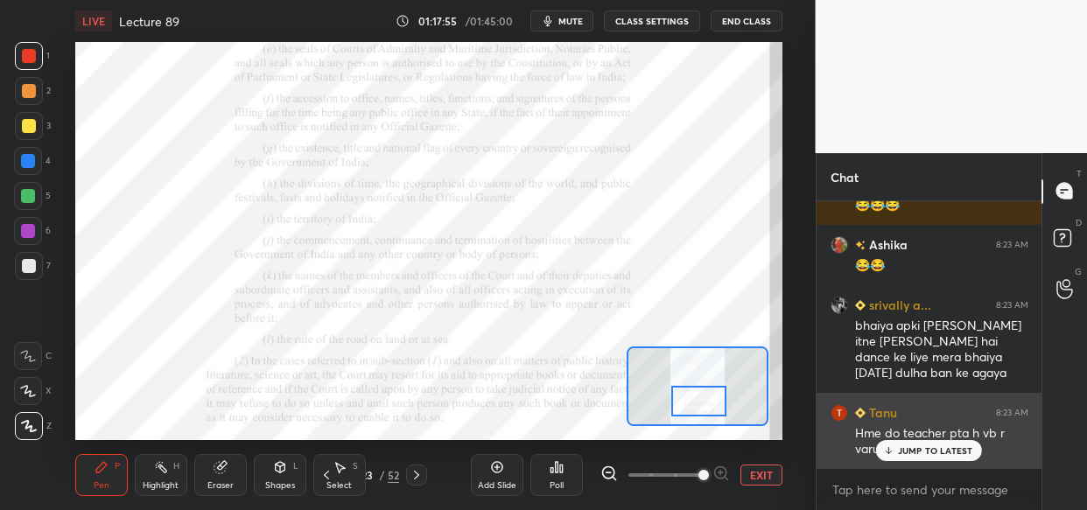
drag, startPoint x: 926, startPoint y: 446, endPoint x: 892, endPoint y: 459, distance: 36.6
click at [924, 446] on p "JUMP TO LATEST" at bounding box center [935, 451] width 75 height 11
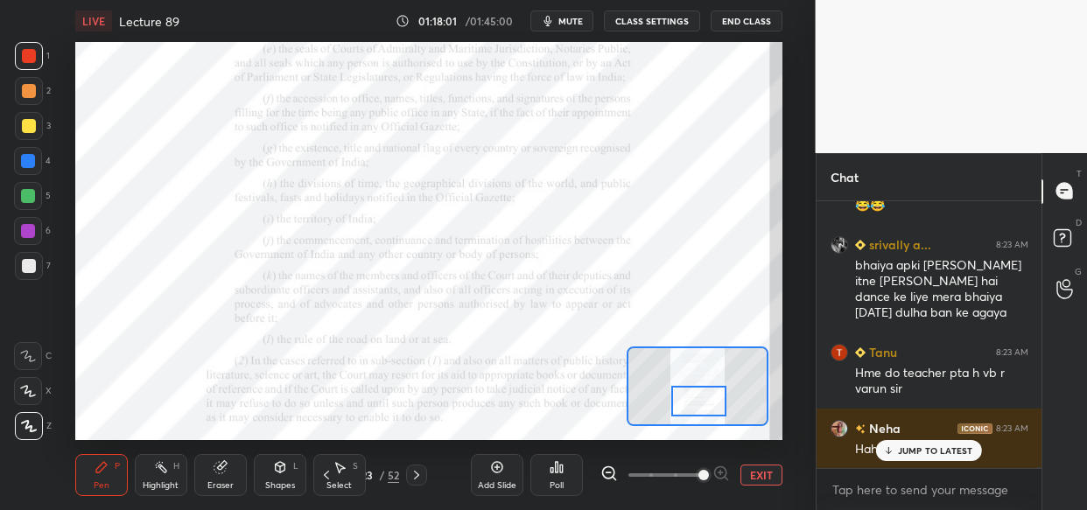
scroll to position [158269, 0]
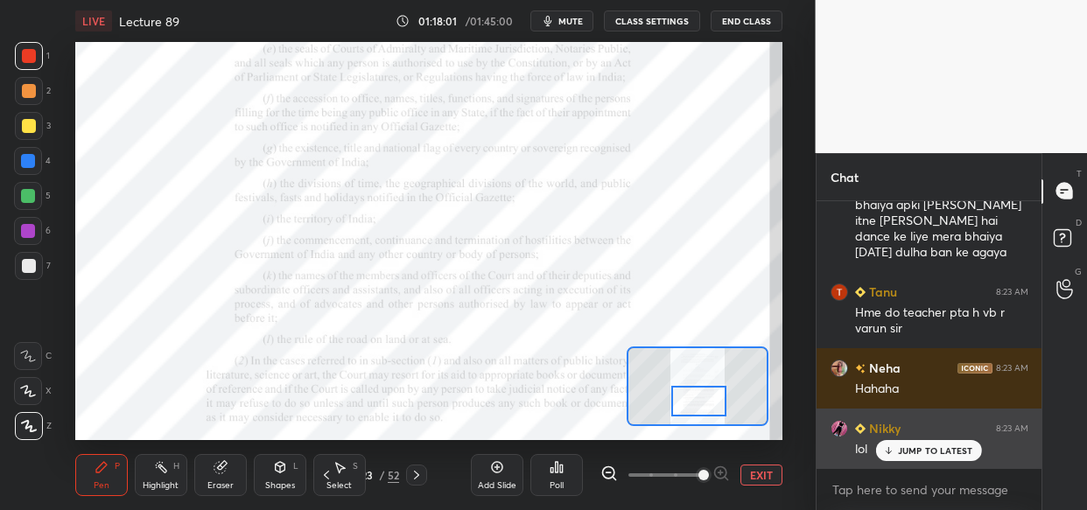
drag, startPoint x: 945, startPoint y: 447, endPoint x: 931, endPoint y: 447, distance: 14.0
click at [940, 446] on p "JUMP TO LATEST" at bounding box center [935, 451] width 75 height 11
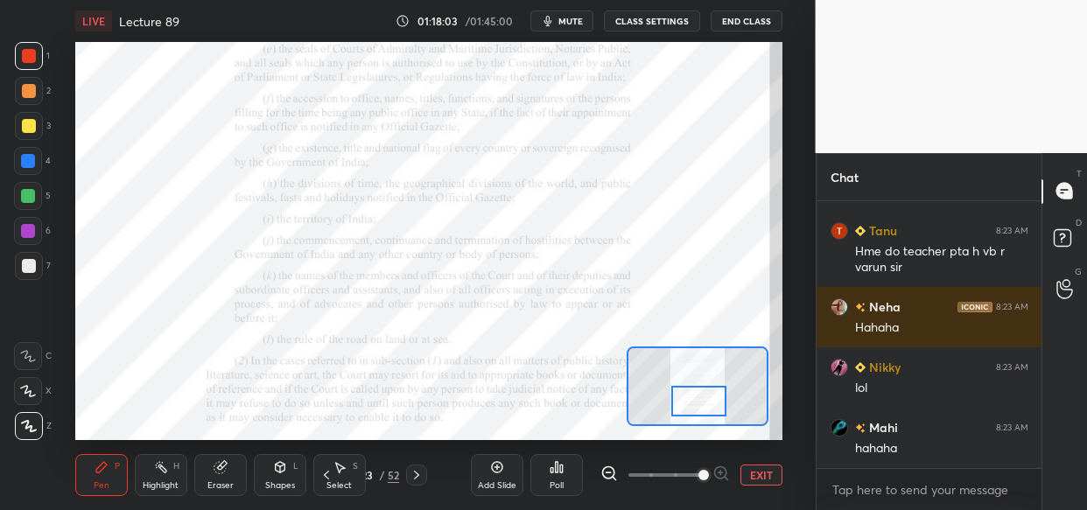
scroll to position [158390, 0]
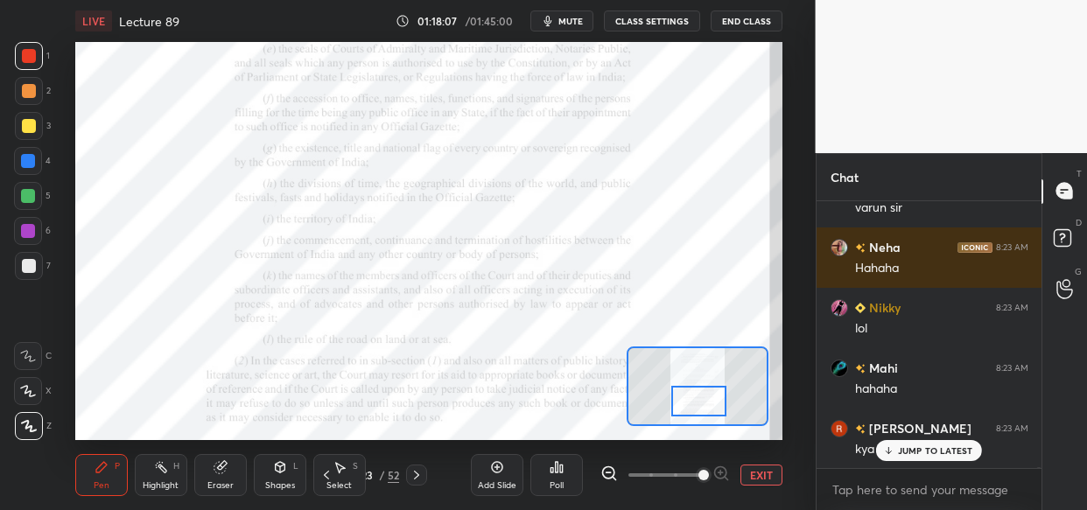
click at [892, 451] on div "JUMP TO LATEST" at bounding box center [928, 450] width 105 height 21
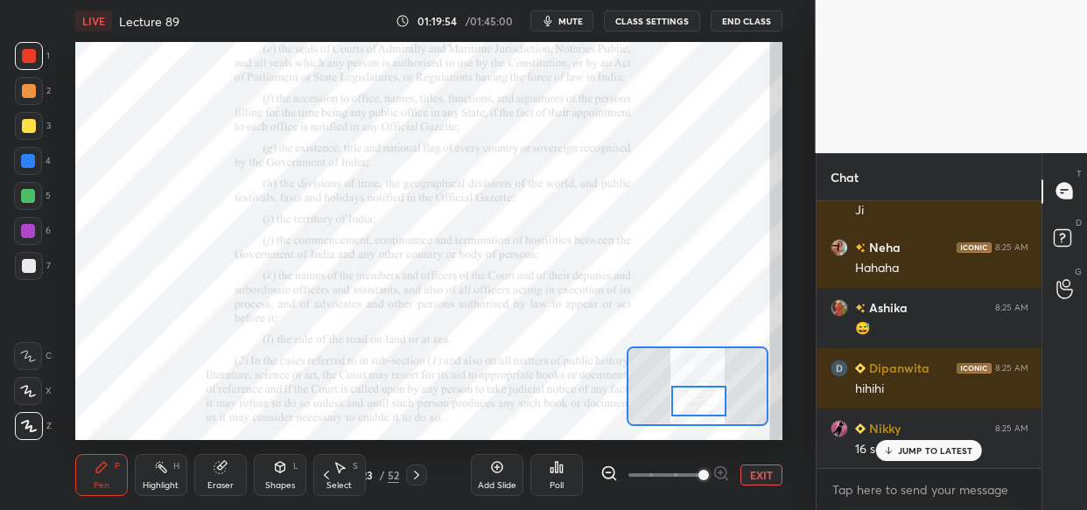
scroll to position [162195, 0]
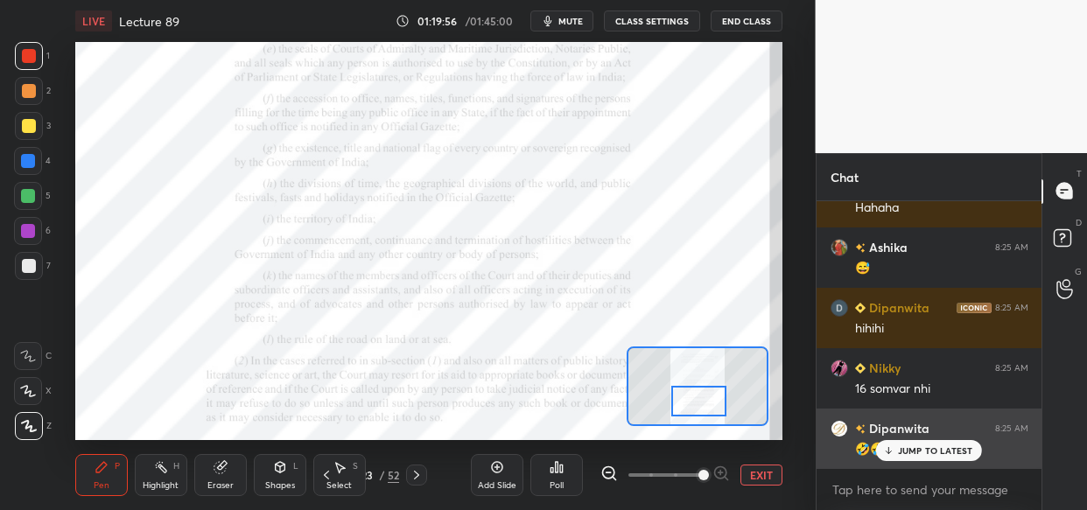
drag, startPoint x: 948, startPoint y: 439, endPoint x: 910, endPoint y: 449, distance: 38.9
click at [947, 440] on div "JUMP TO LATEST" at bounding box center [928, 450] width 105 height 21
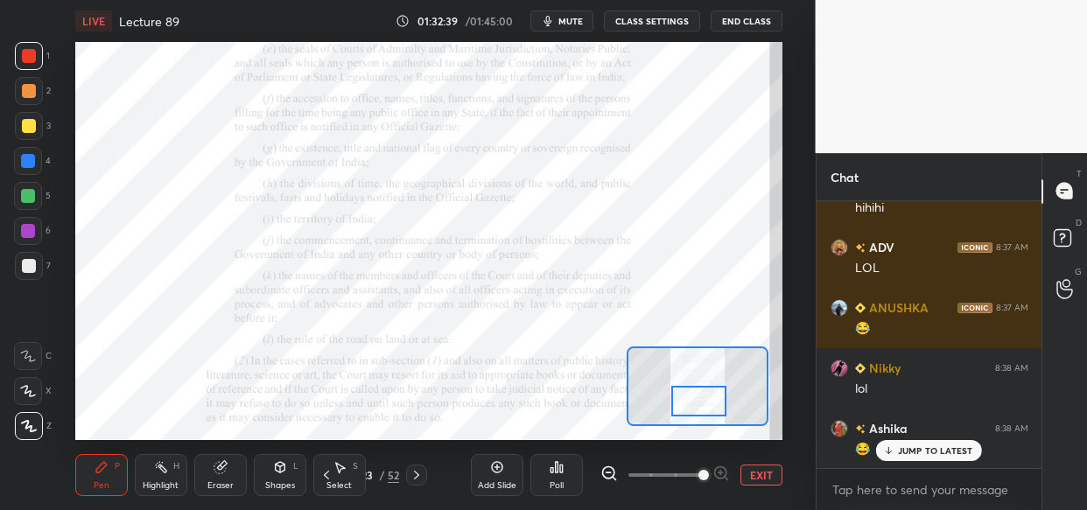
scroll to position [186842, 0]
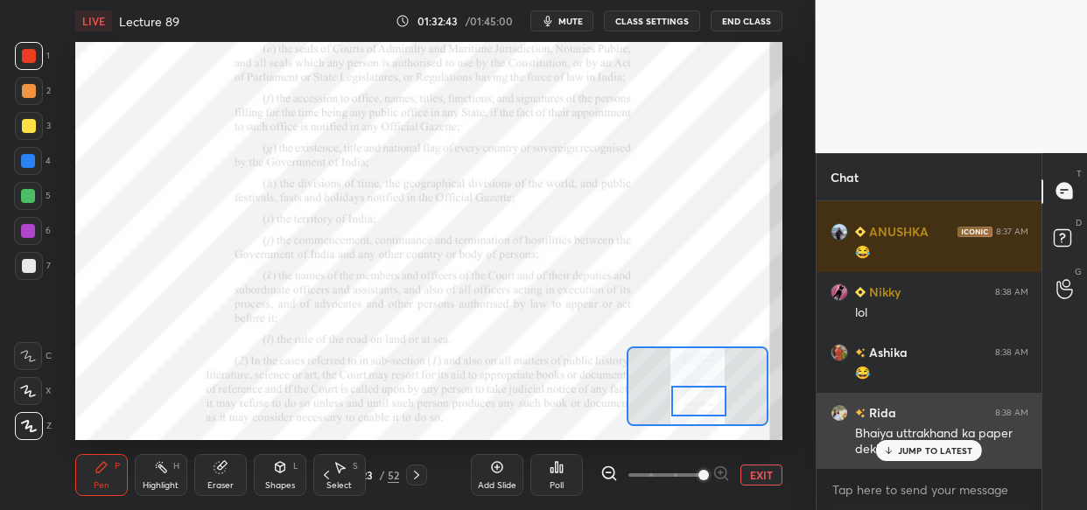
click at [937, 452] on p "JUMP TO LATEST" at bounding box center [935, 451] width 75 height 11
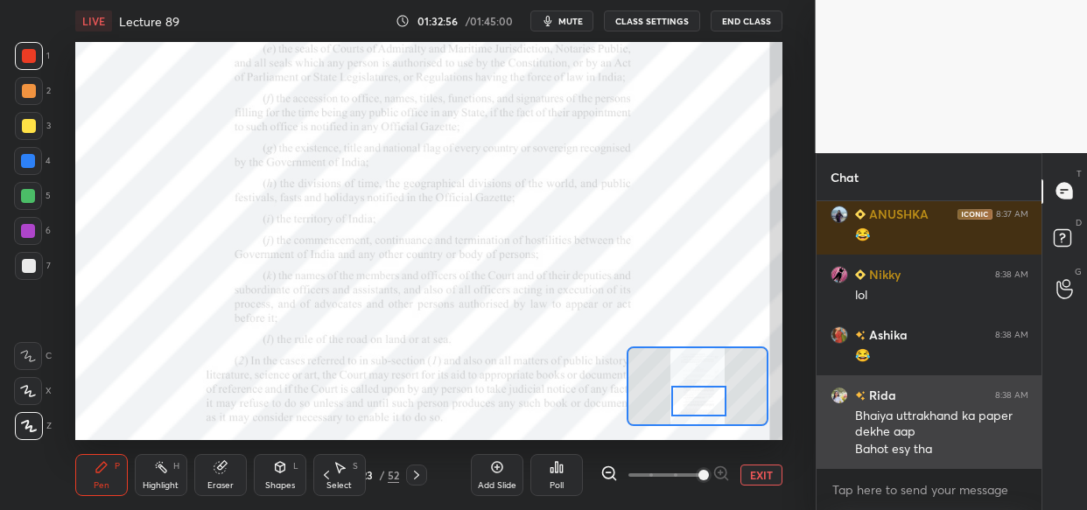
scroll to position [186920, 0]
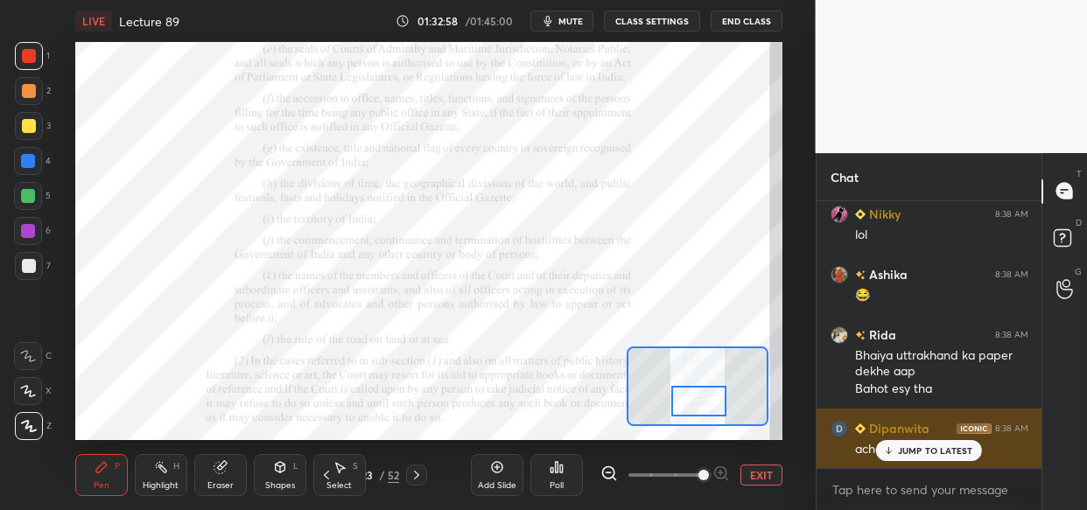
click at [913, 446] on p "JUMP TO LATEST" at bounding box center [935, 451] width 75 height 11
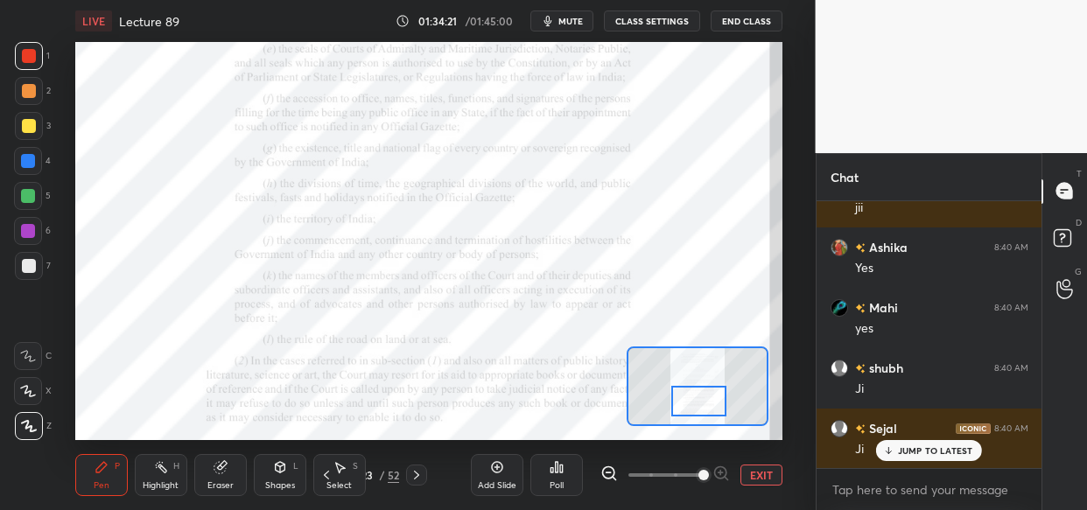
scroll to position [188403, 0]
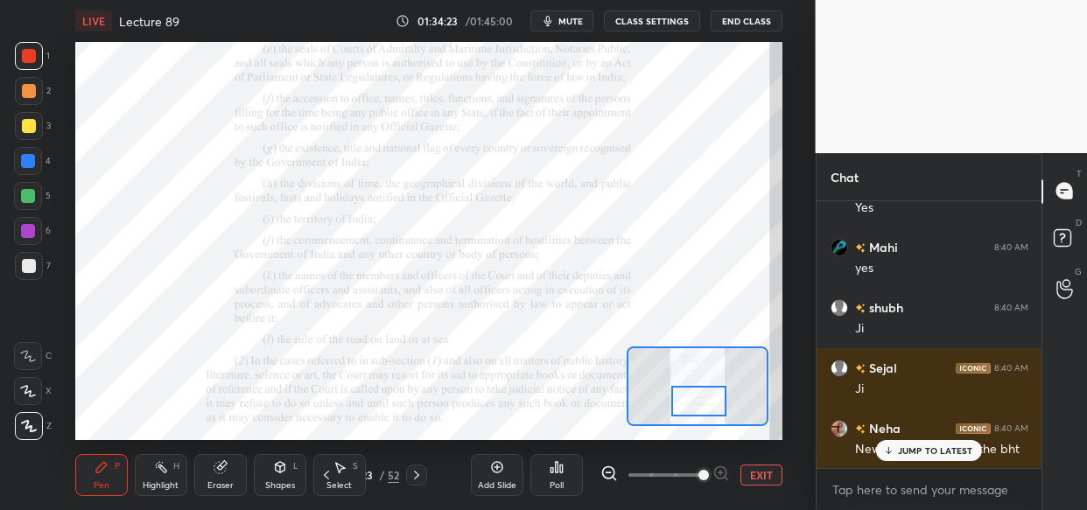
drag, startPoint x: 932, startPoint y: 455, endPoint x: 898, endPoint y: 471, distance: 37.6
click at [931, 456] on div "JUMP TO LATEST" at bounding box center [928, 450] width 105 height 21
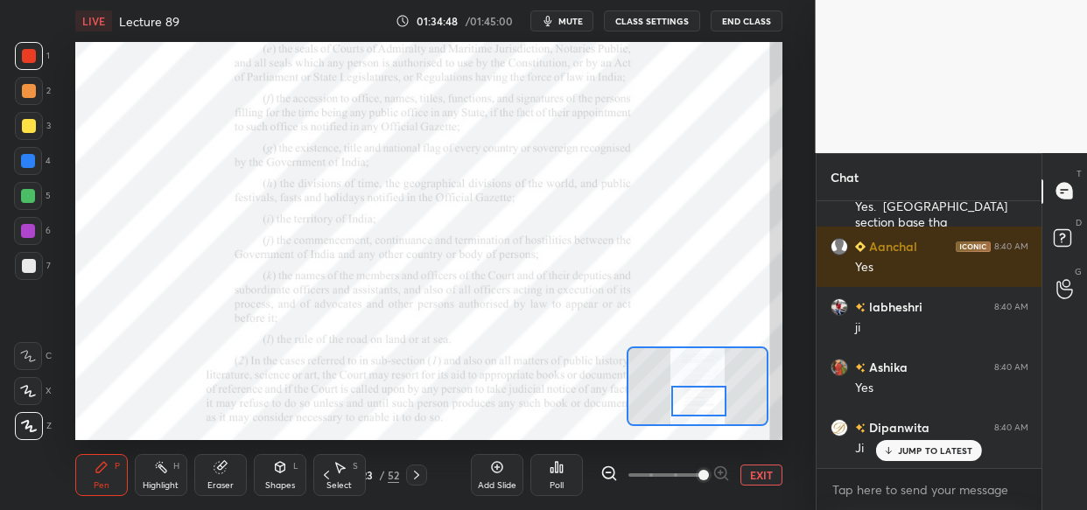
scroll to position [188826, 0]
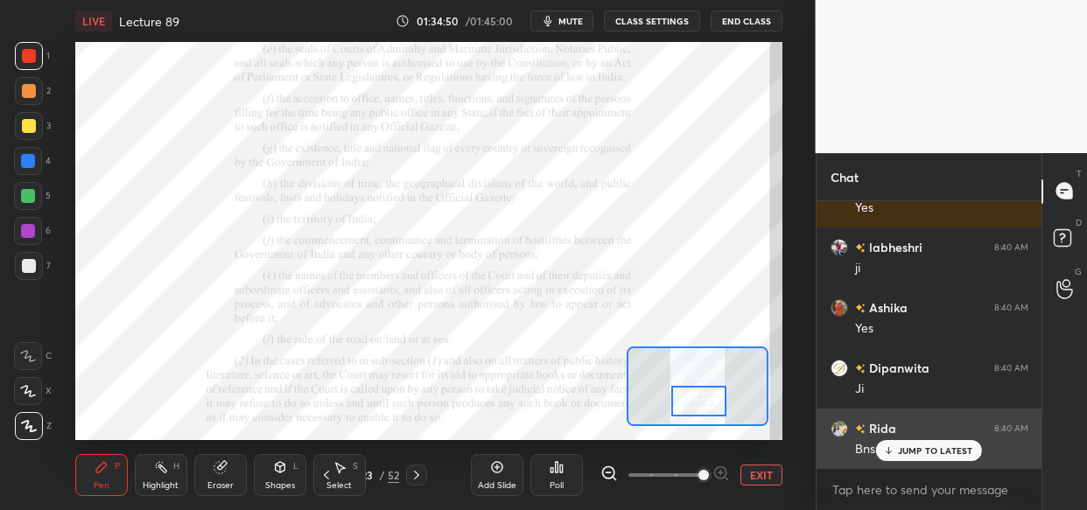
drag, startPoint x: 892, startPoint y: 453, endPoint x: 890, endPoint y: 465, distance: 11.5
click at [892, 453] on icon at bounding box center [888, 451] width 11 height 11
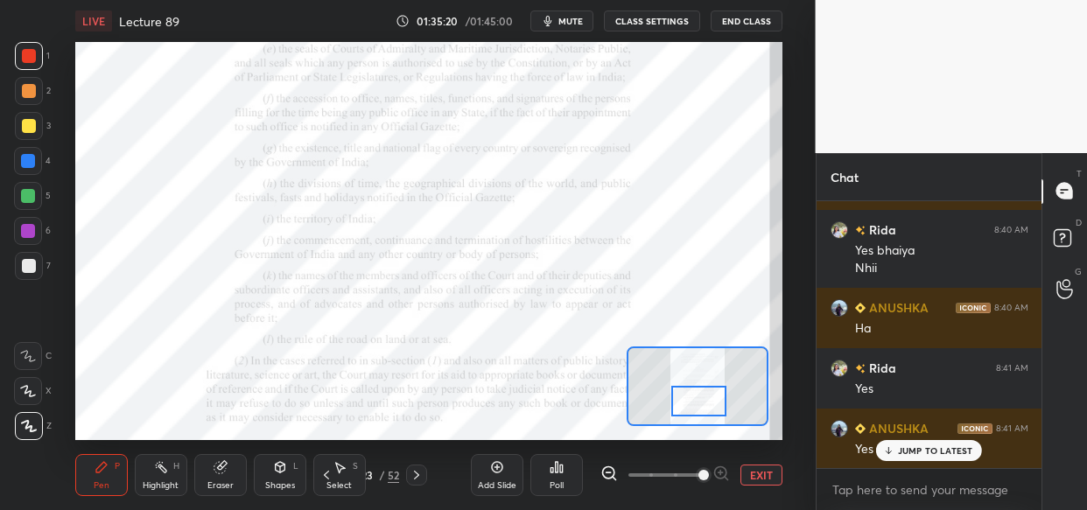
scroll to position [189205, 0]
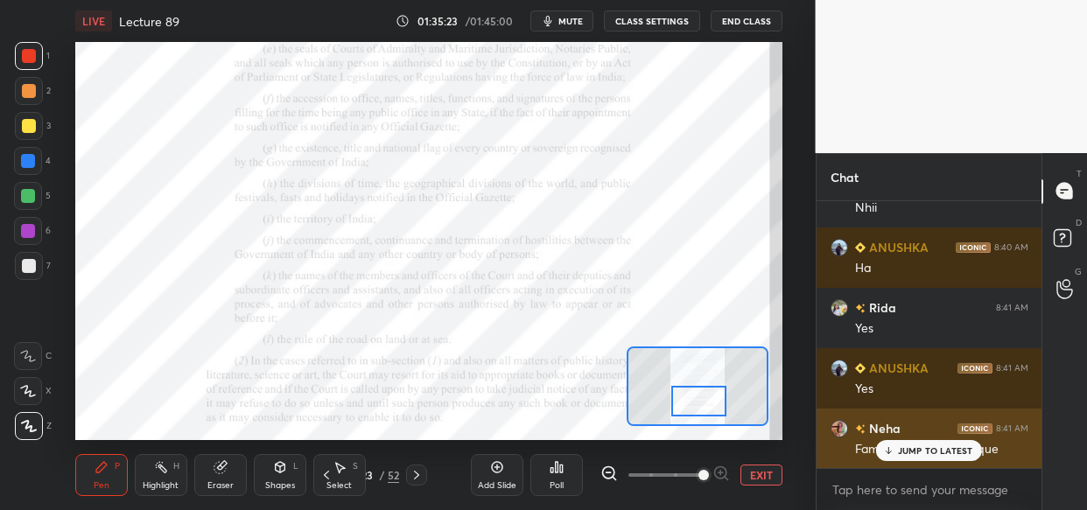
click at [911, 452] on p "JUMP TO LATEST" at bounding box center [935, 451] width 75 height 11
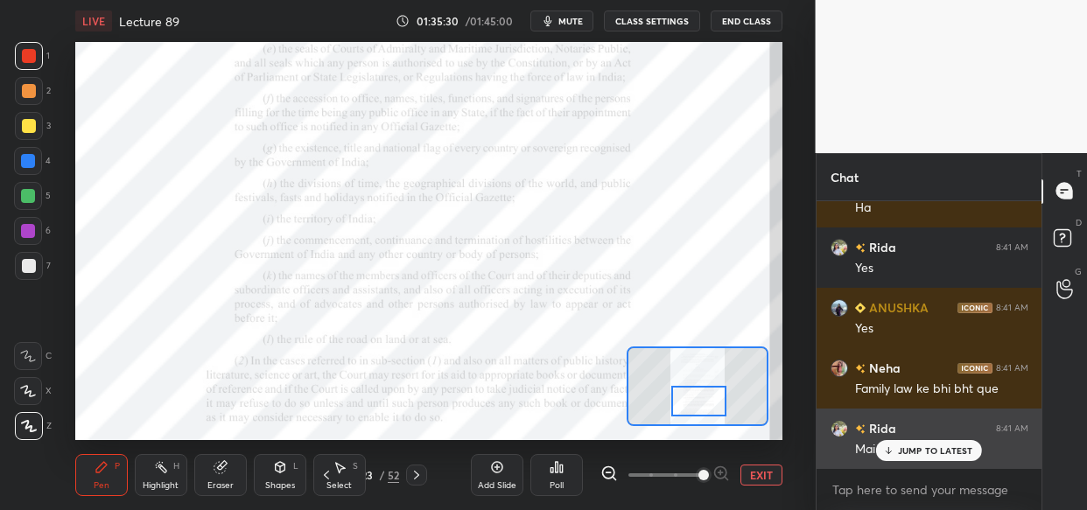
drag, startPoint x: 933, startPoint y: 442, endPoint x: 902, endPoint y: 448, distance: 32.1
click at [933, 440] on div "JUMP TO LATEST" at bounding box center [928, 450] width 105 height 21
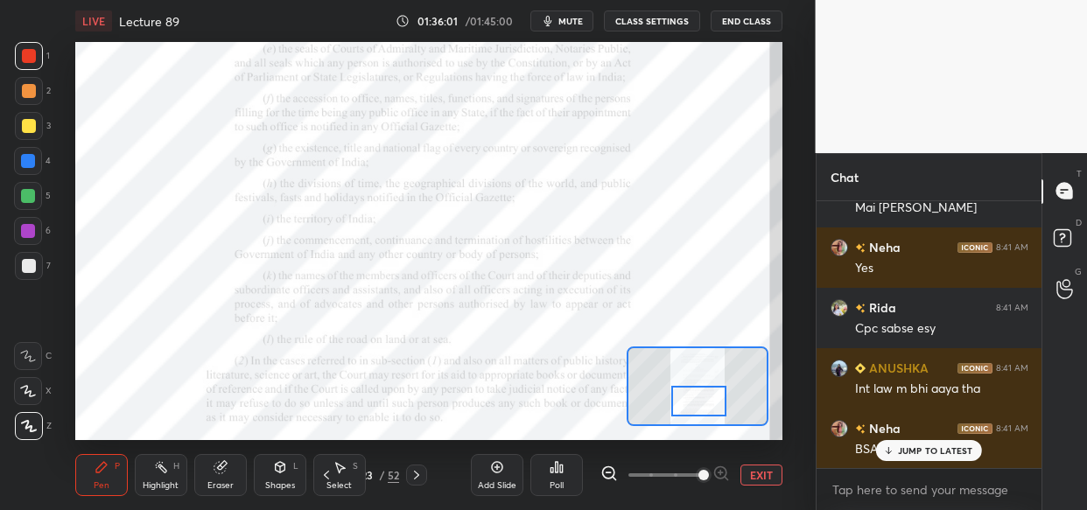
scroll to position [189568, 0]
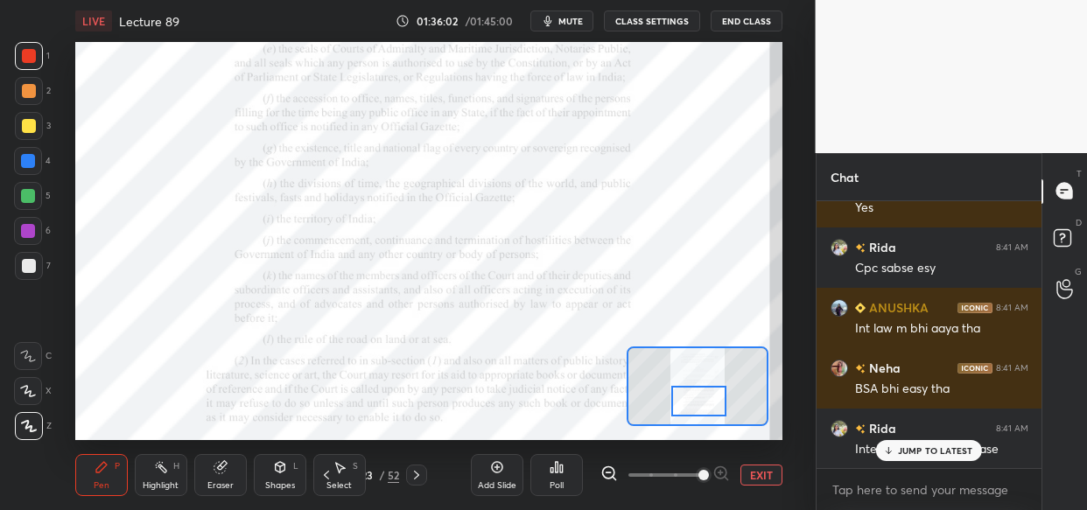
click at [940, 457] on div "Ashika 8:40 AM Yes Dipanwita 8:40 AM Ji Rida 8:40 AM Bnss ANUSHKA 8:40 AM Bnss …" at bounding box center [930, 334] width 226 height 267
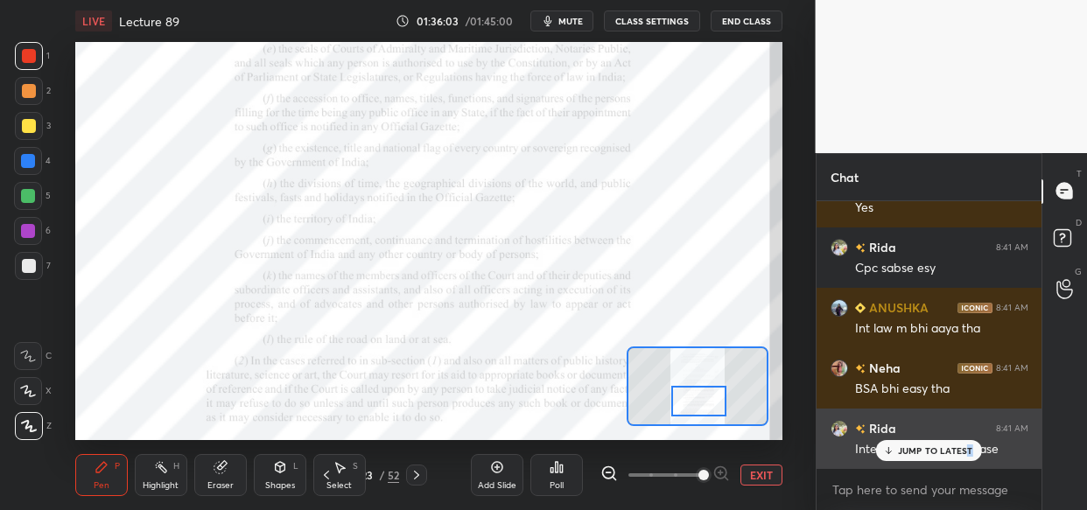
click at [964, 449] on p "JUMP TO LATEST" at bounding box center [935, 451] width 75 height 11
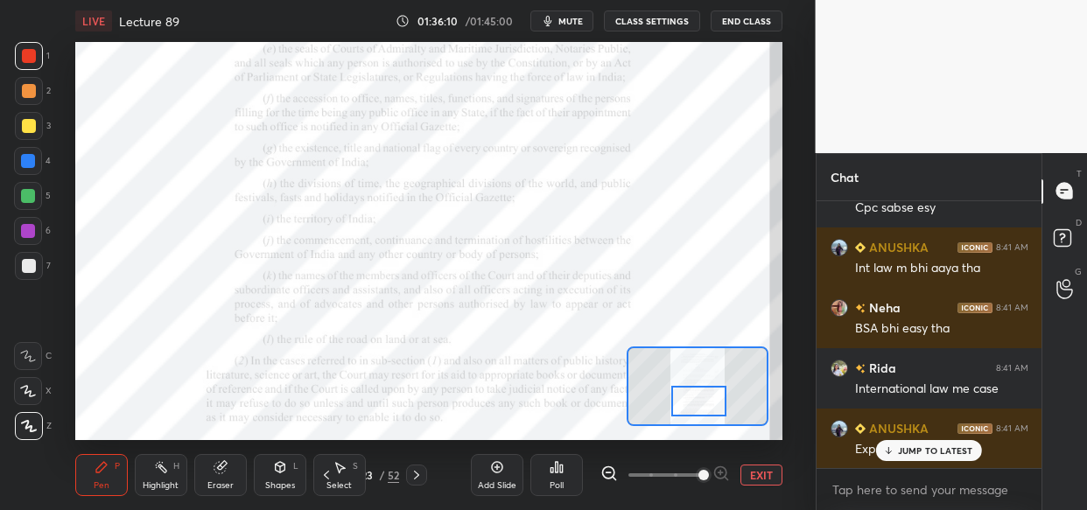
click at [919, 454] on p "JUMP TO LATEST" at bounding box center [935, 451] width 75 height 11
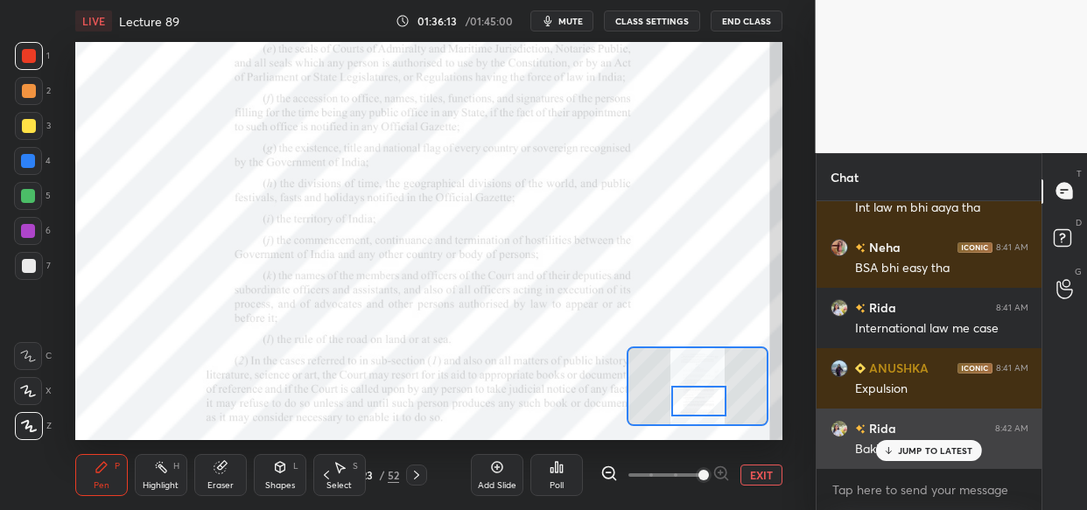
drag, startPoint x: 932, startPoint y: 446, endPoint x: 915, endPoint y: 456, distance: 20.0
click at [931, 447] on p "JUMP TO LATEST" at bounding box center [935, 451] width 75 height 11
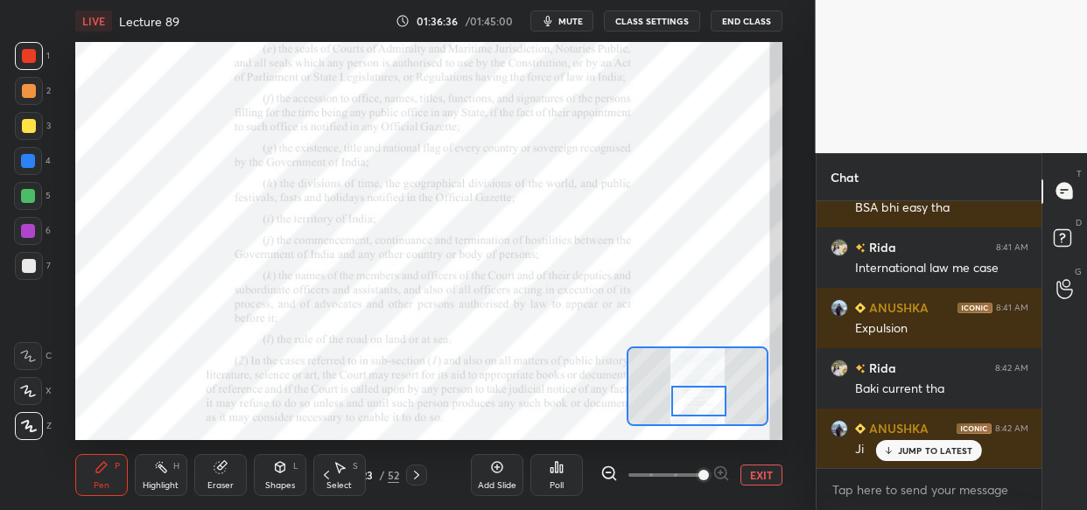
scroll to position [189809, 0]
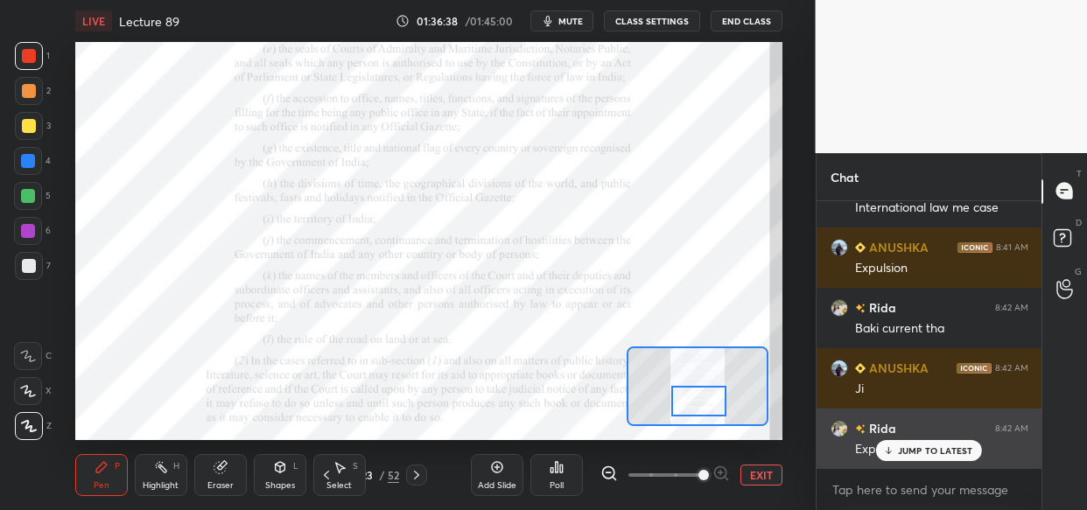
drag, startPoint x: 960, startPoint y: 455, endPoint x: 935, endPoint y: 465, distance: 27.1
click at [959, 454] on div "JUMP TO LATEST" at bounding box center [928, 450] width 105 height 21
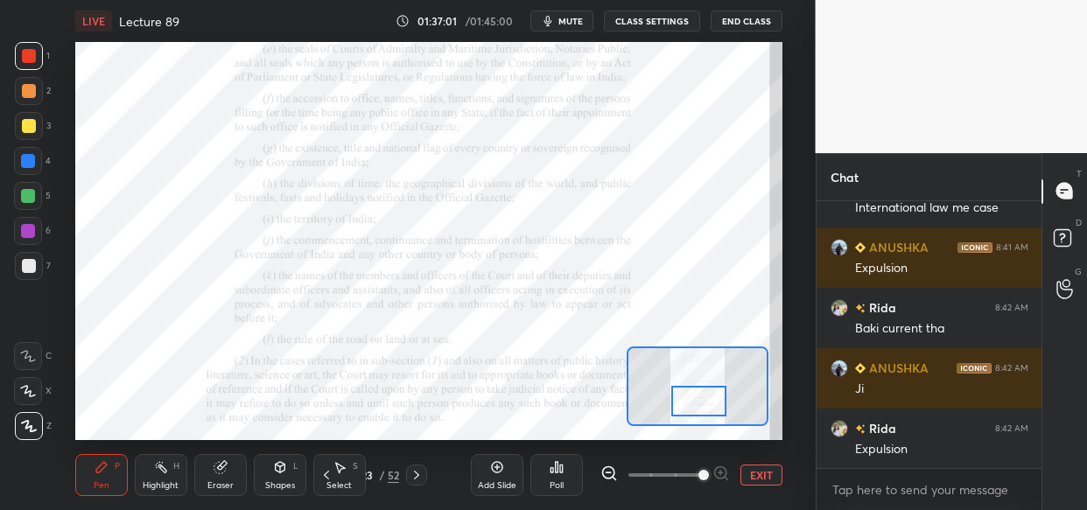
scroll to position [189870, 0]
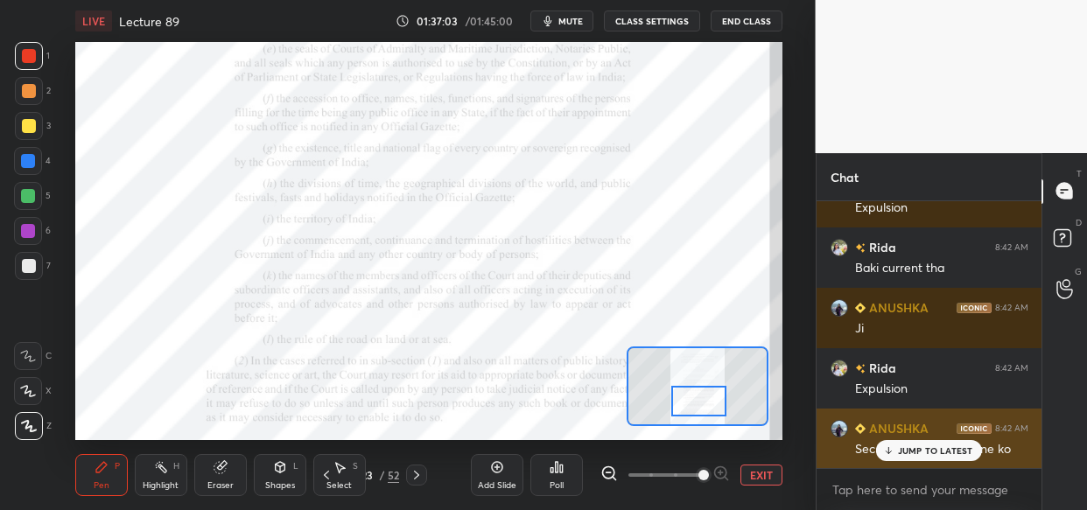
click at [913, 455] on p "JUMP TO LATEST" at bounding box center [935, 451] width 75 height 11
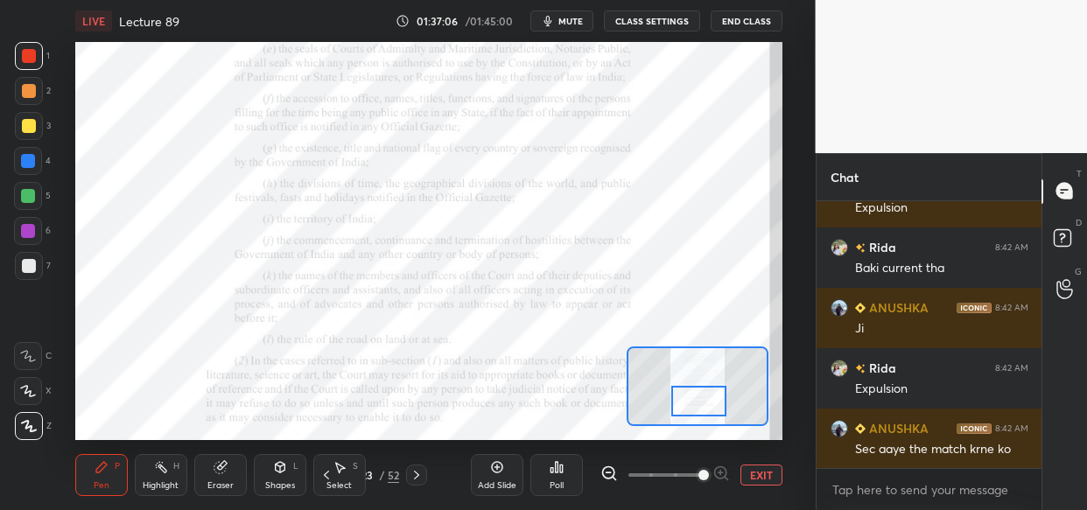
scroll to position [189930, 0]
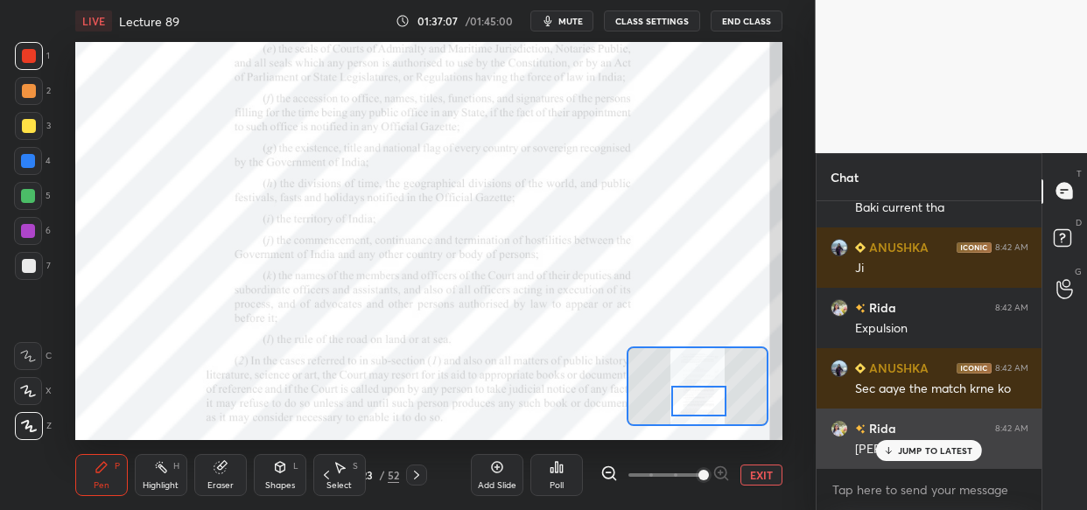
click at [916, 459] on div "JUMP TO LATEST" at bounding box center [928, 450] width 105 height 21
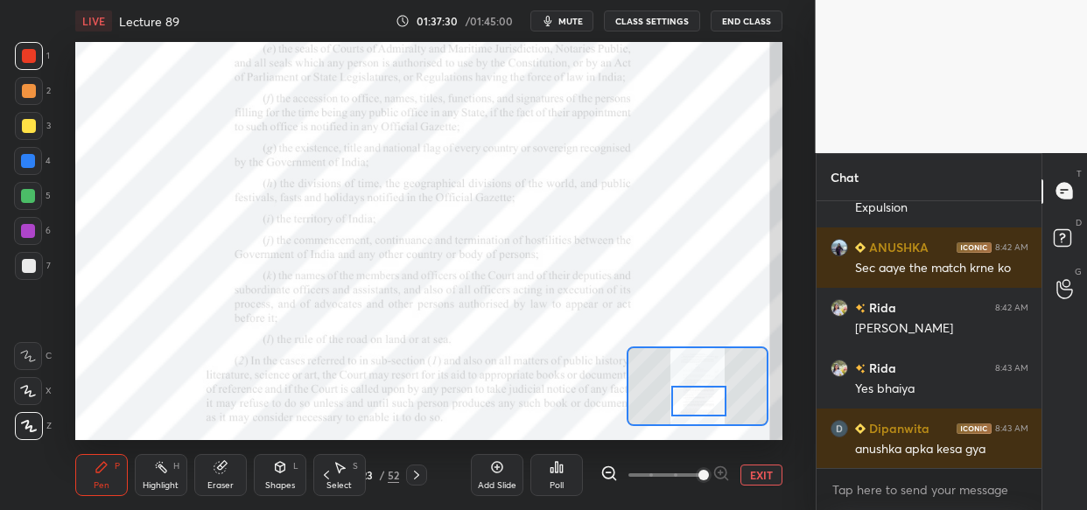
scroll to position [190111, 0]
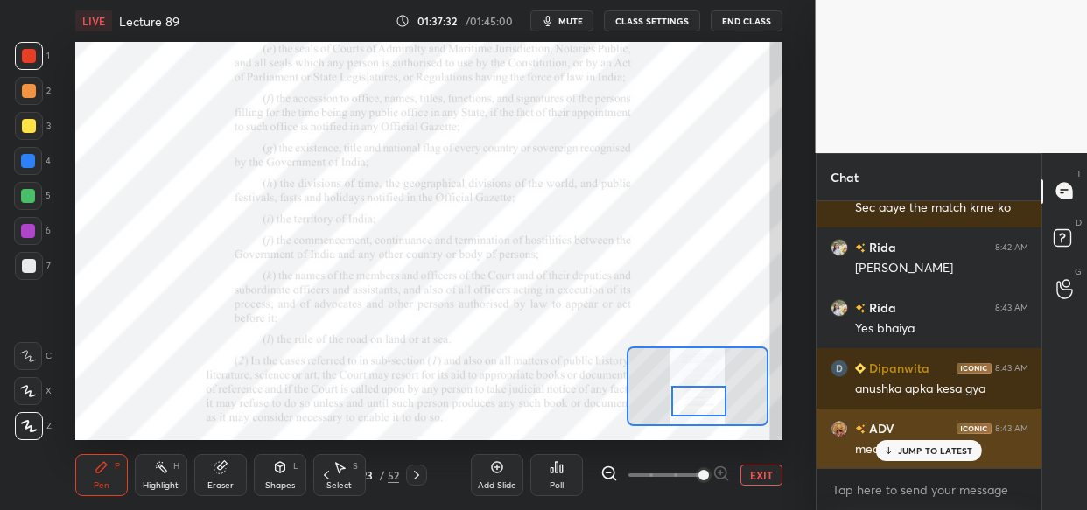
click at [944, 460] on div "JUMP TO LATEST" at bounding box center [928, 450] width 105 height 21
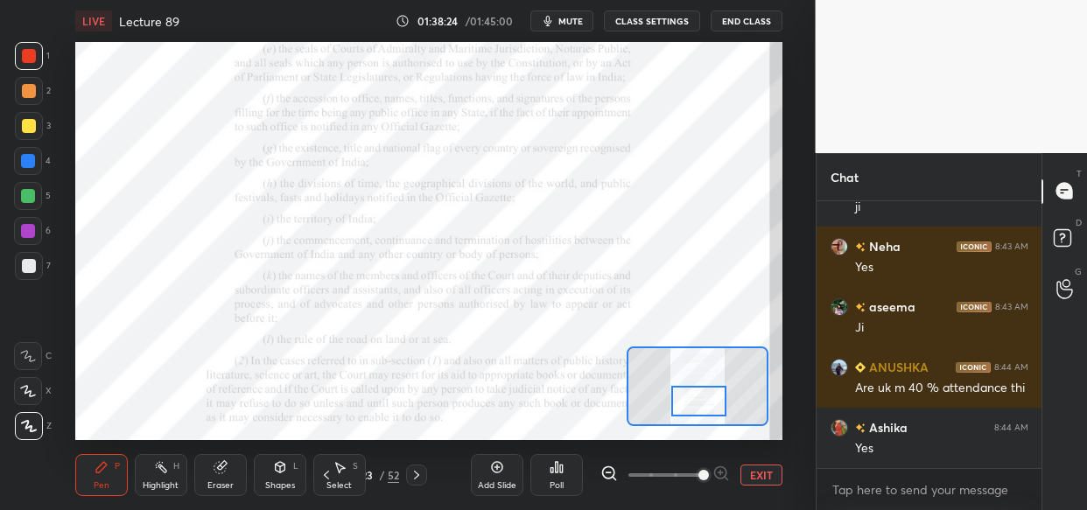
scroll to position [191170, 0]
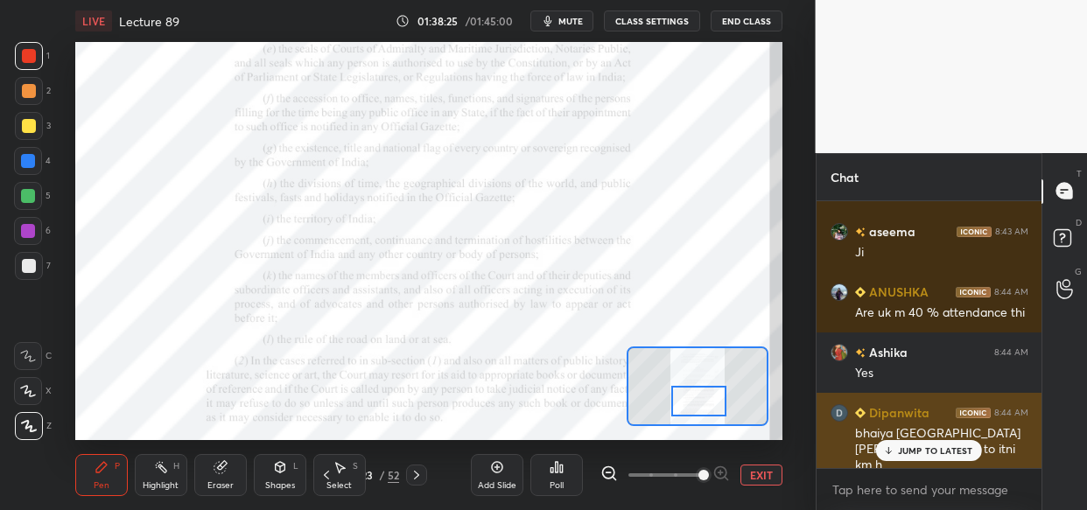
click at [954, 453] on p "JUMP TO LATEST" at bounding box center [935, 451] width 75 height 11
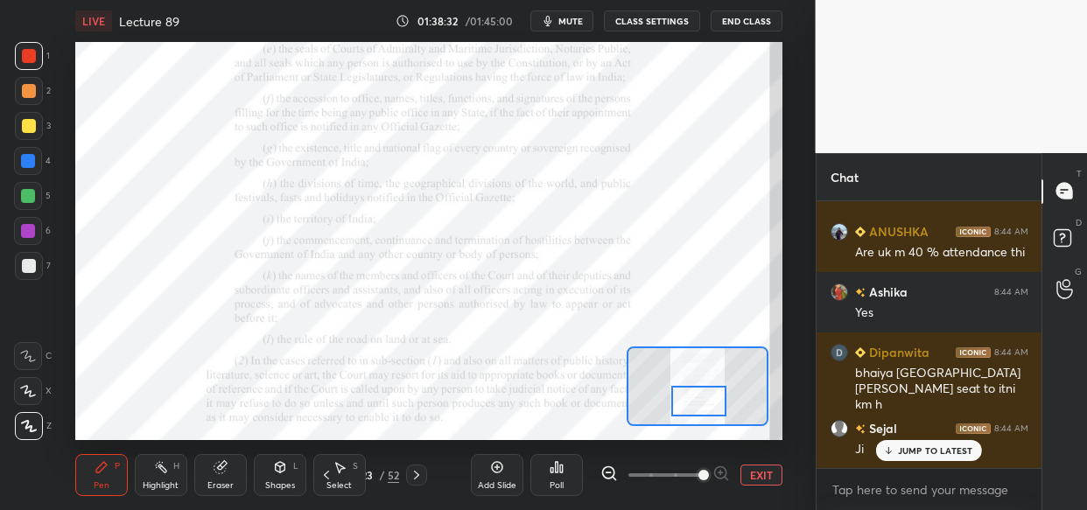
scroll to position [191291, 0]
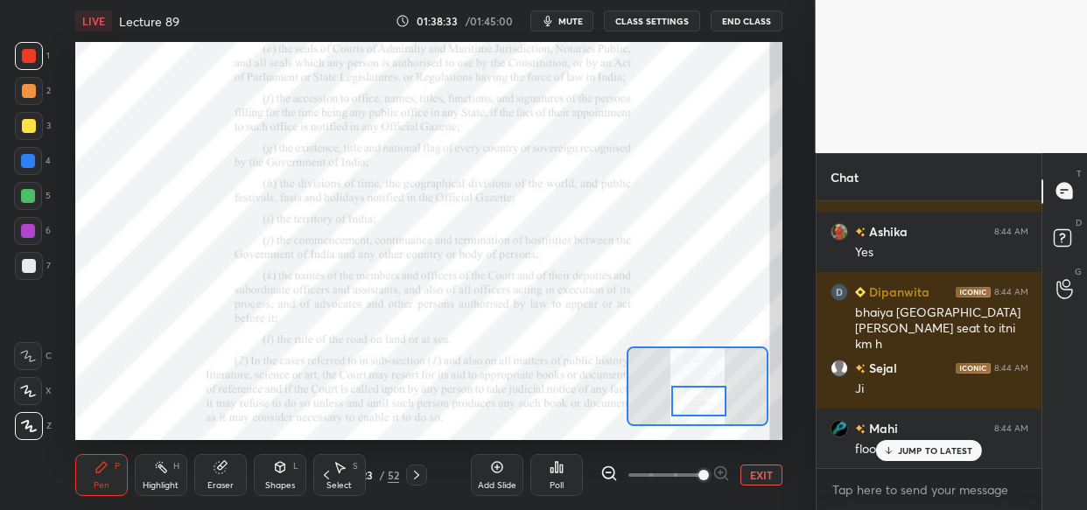
click at [969, 450] on div "ANUSHKA 8:43 AM Thik tha layba Rida 8:43 AM Bhaiya mai form Dali thi but gyi nh…" at bounding box center [930, 334] width 226 height 267
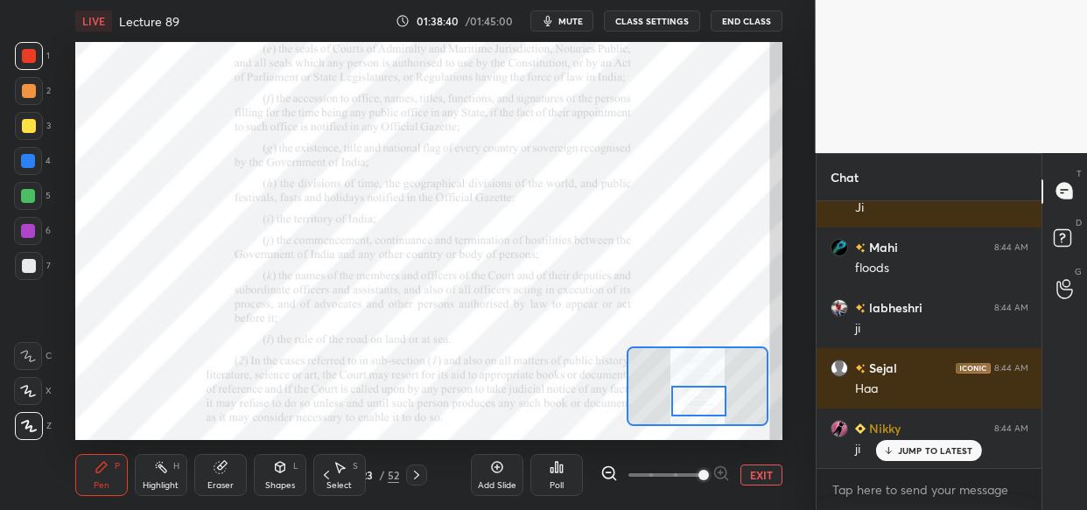
scroll to position [191564, 0]
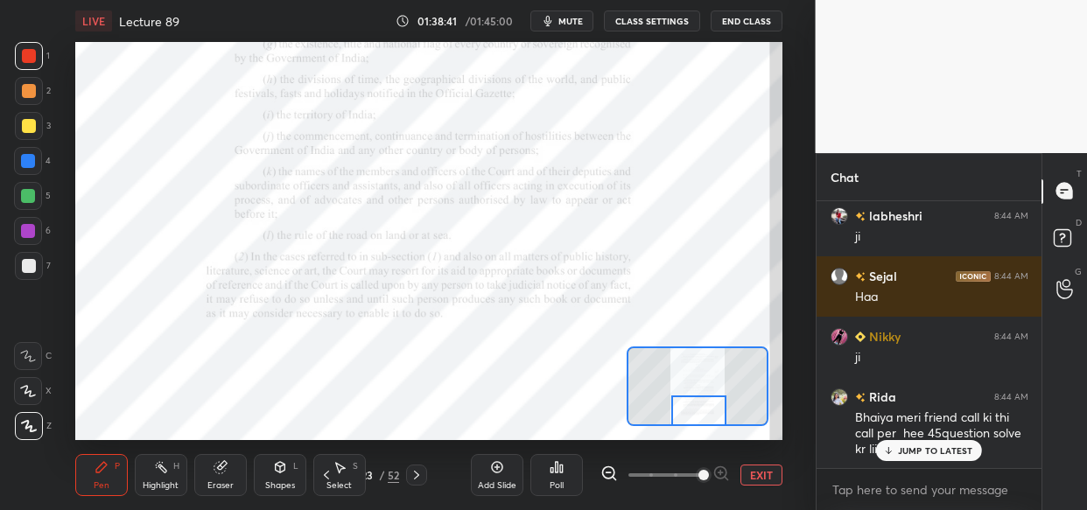
drag, startPoint x: 700, startPoint y: 395, endPoint x: 700, endPoint y: 409, distance: 14.0
click at [700, 409] on div at bounding box center [698, 411] width 55 height 31
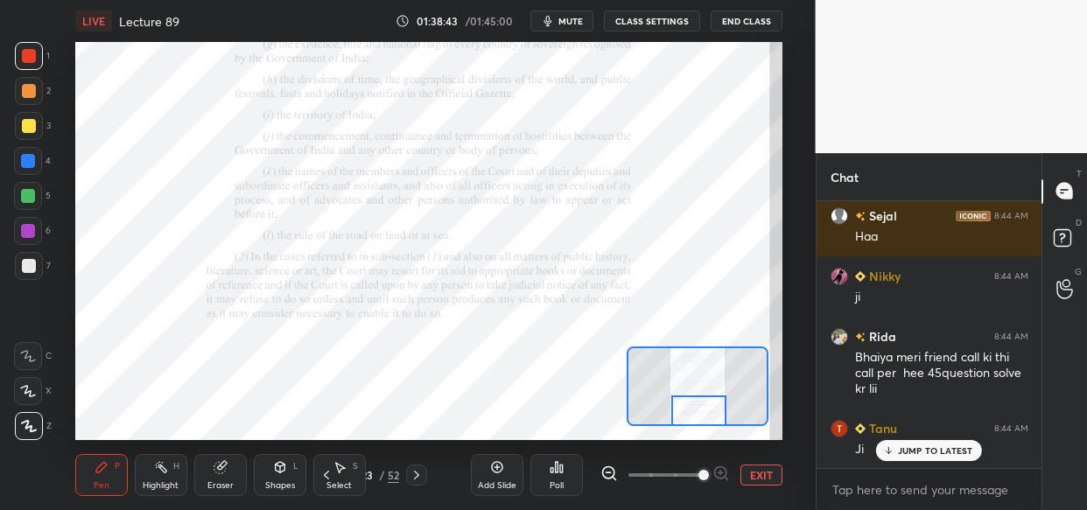
click at [942, 446] on p "JUMP TO LATEST" at bounding box center [935, 451] width 75 height 11
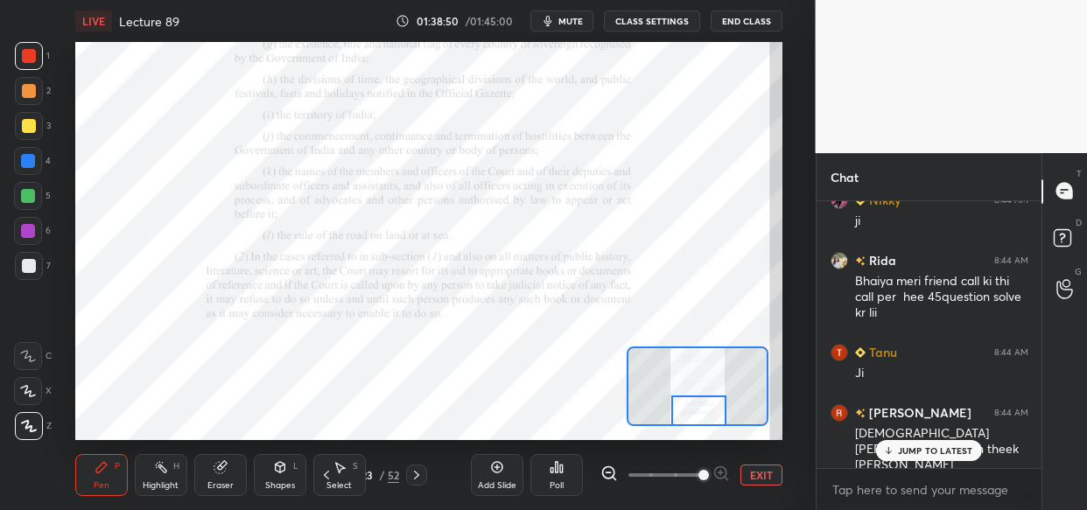
click at [24, 164] on div at bounding box center [28, 161] width 14 height 14
click at [20, 240] on div at bounding box center [28, 231] width 28 height 28
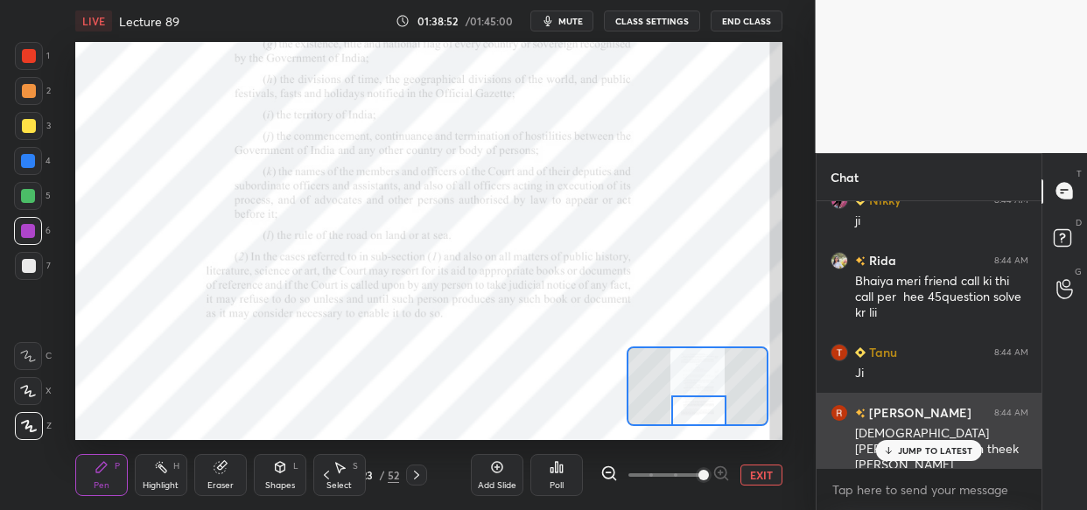
drag, startPoint x: 925, startPoint y: 456, endPoint x: 862, endPoint y: 466, distance: 63.8
click at [921, 456] on div "JUMP TO LATEST" at bounding box center [928, 450] width 105 height 21
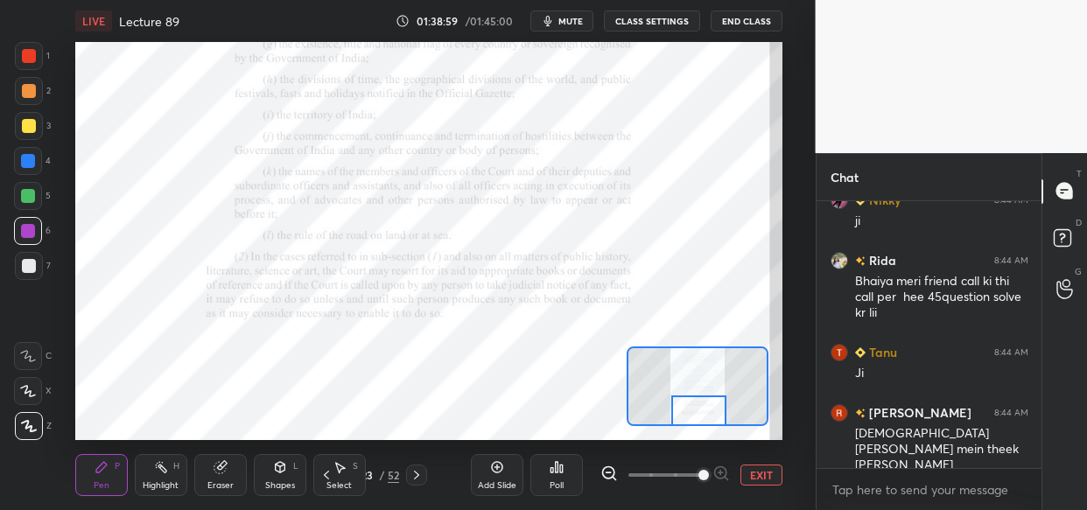
scroll to position [191761, 0]
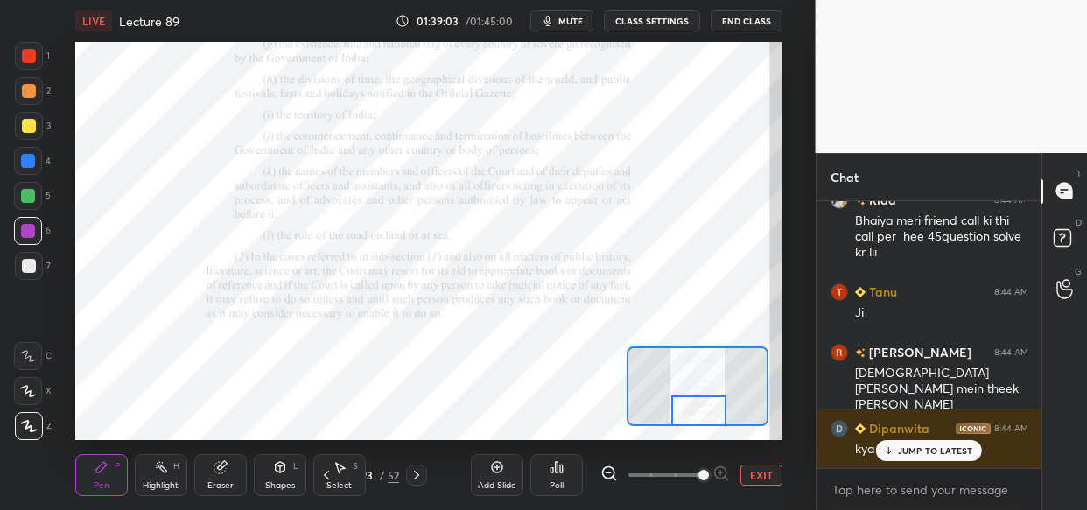
click at [241, 470] on div "Eraser" at bounding box center [220, 475] width 53 height 42
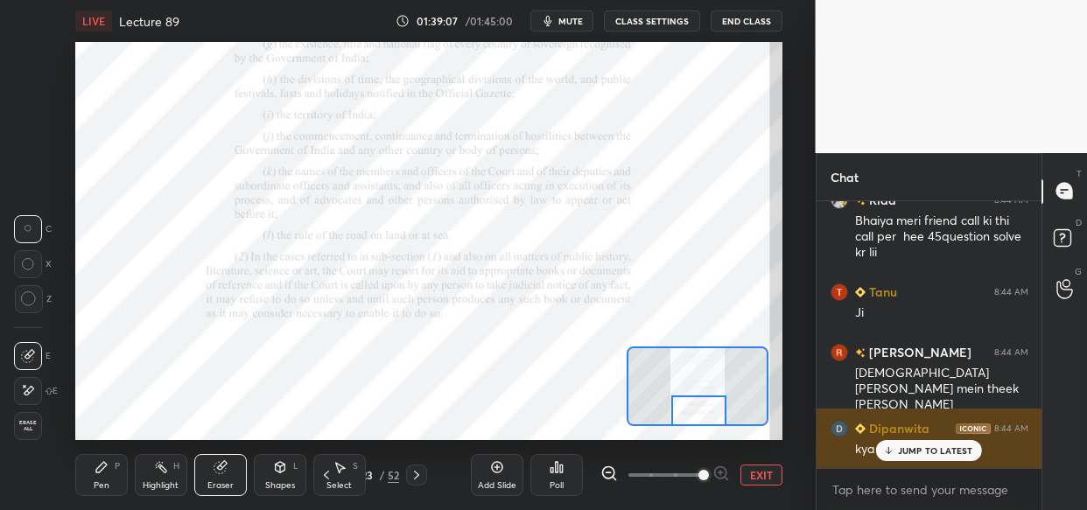
drag, startPoint x: 937, startPoint y: 449, endPoint x: 839, endPoint y: 460, distance: 97.7
click at [931, 453] on p "JUMP TO LATEST" at bounding box center [935, 451] width 75 height 11
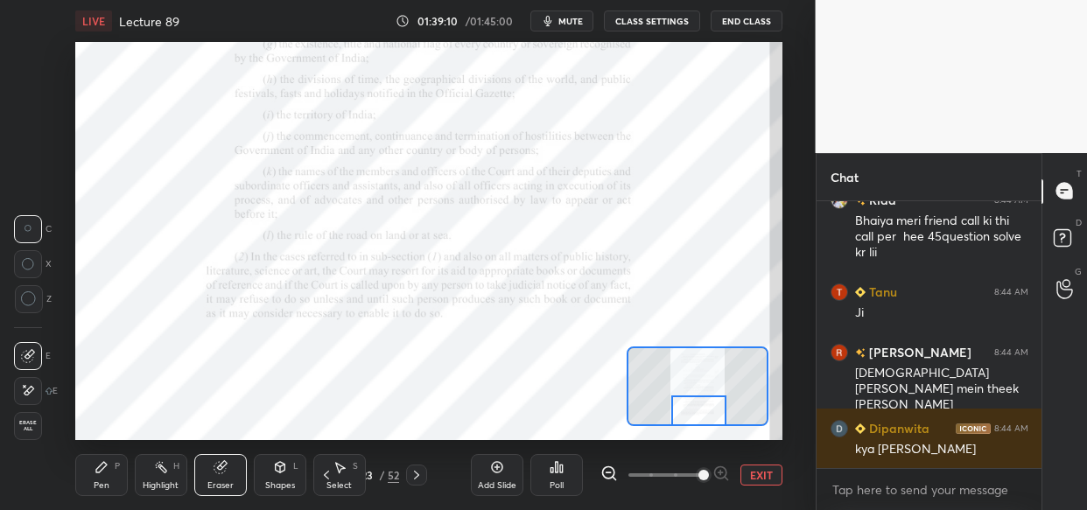
drag, startPoint x: 104, startPoint y: 464, endPoint x: 154, endPoint y: 453, distance: 51.0
click at [104, 467] on icon at bounding box center [102, 467] width 14 height 14
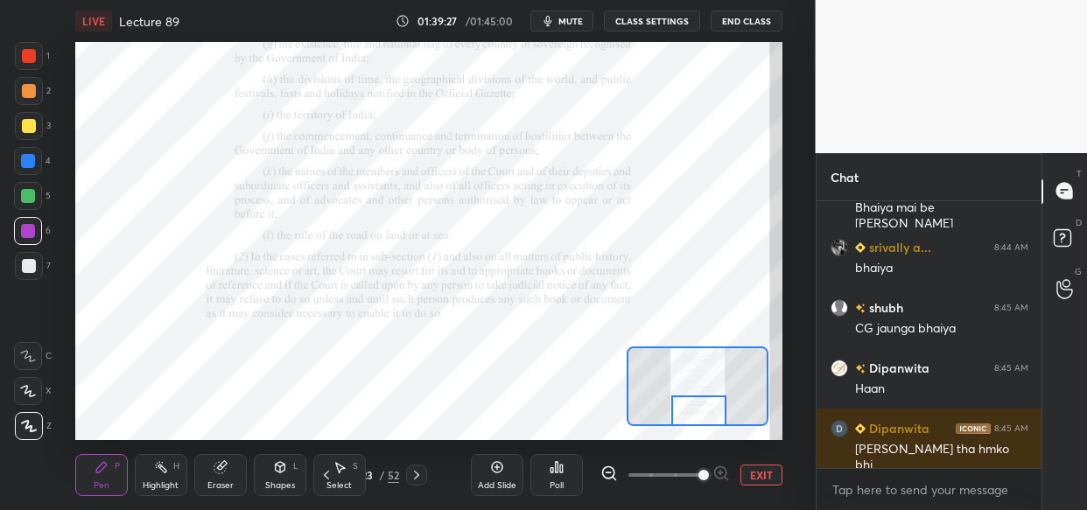
scroll to position [192080, 0]
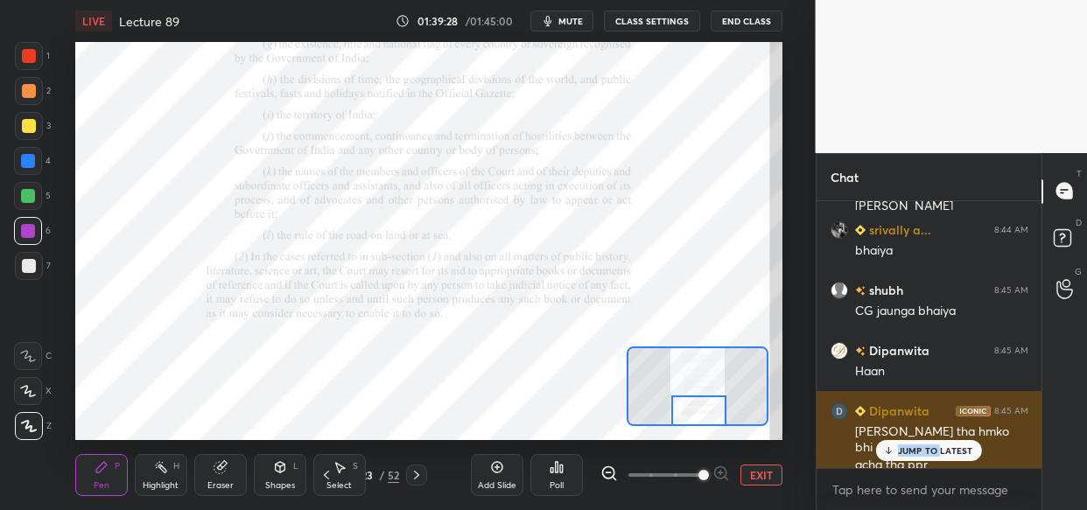
click at [939, 460] on div "JUMP TO LATEST" at bounding box center [928, 450] width 105 height 21
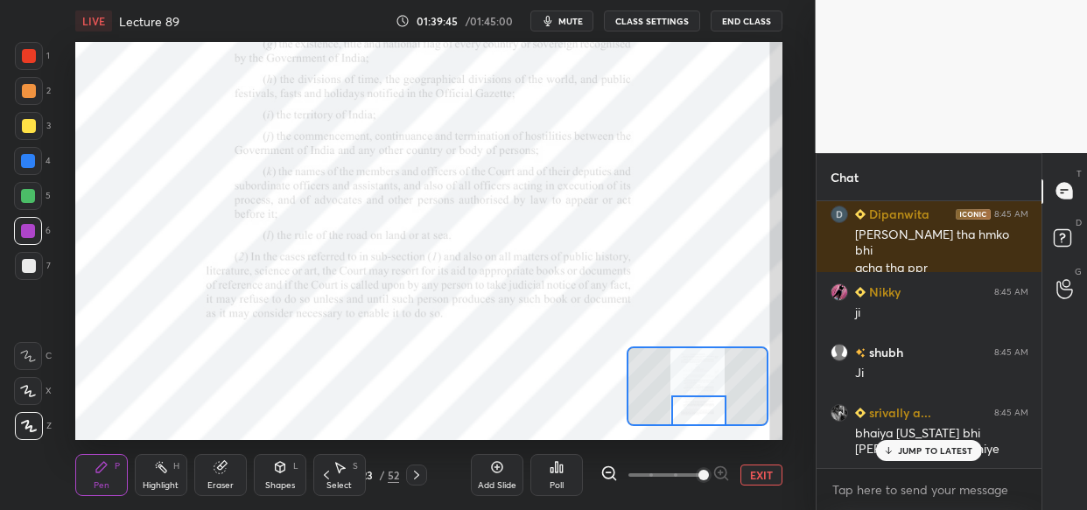
scroll to position [192353, 0]
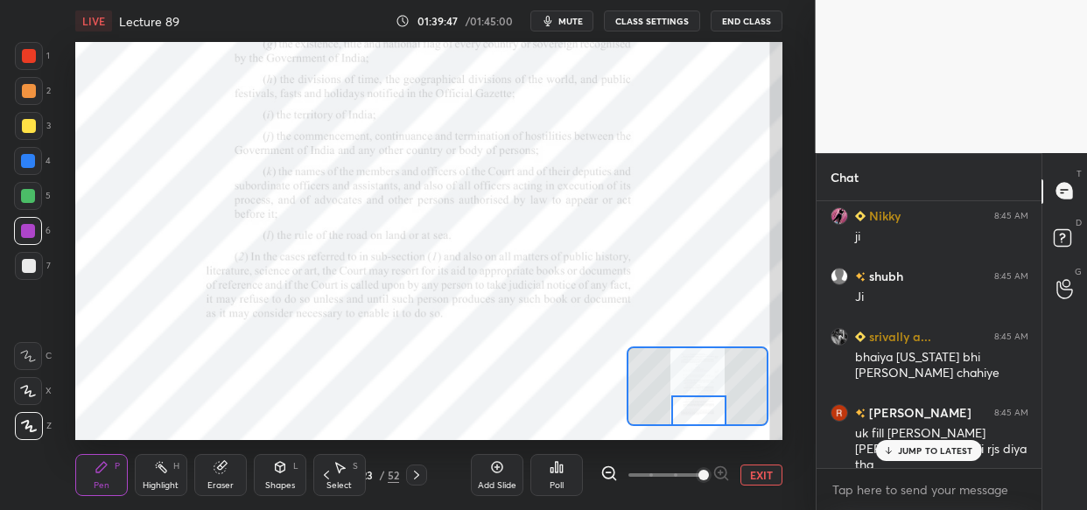
click at [946, 453] on p "JUMP TO LATEST" at bounding box center [935, 451] width 75 height 11
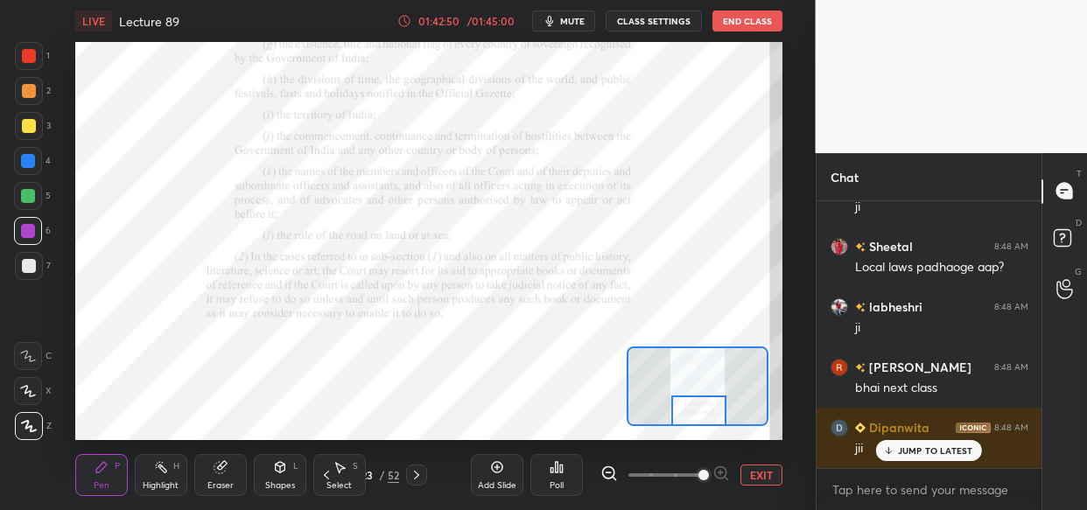
scroll to position [198505, 0]
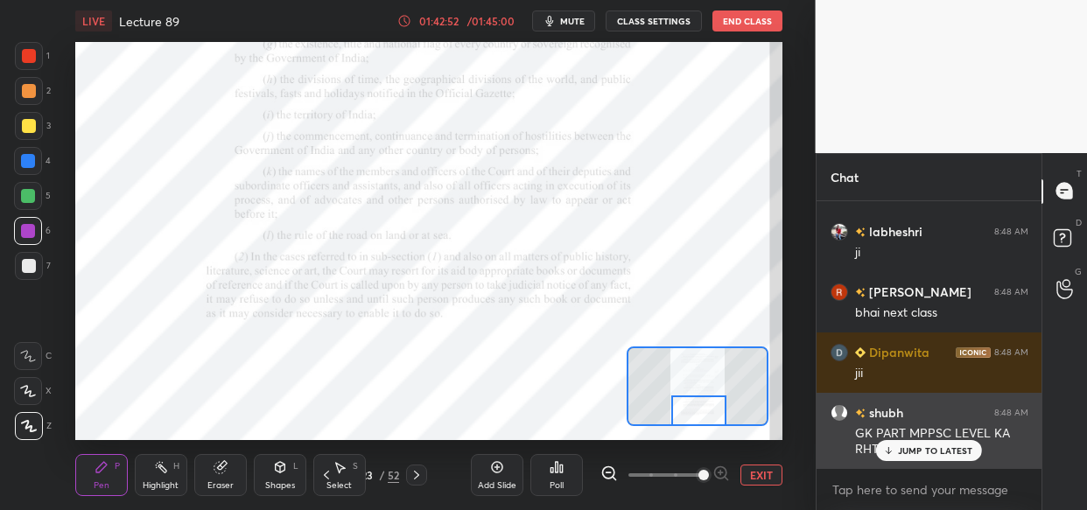
click at [911, 449] on p "JUMP TO LATEST" at bounding box center [935, 451] width 75 height 11
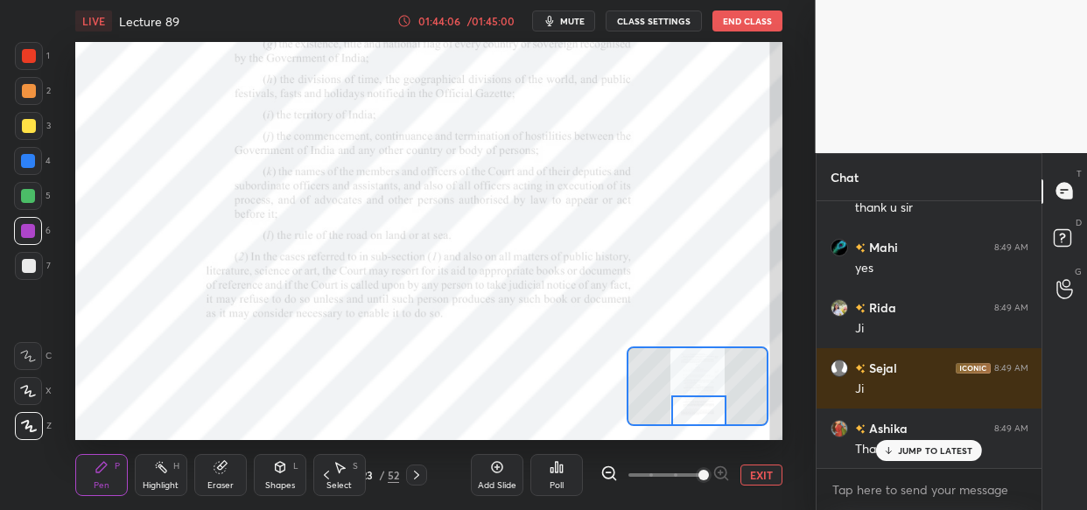
scroll to position [201541, 0]
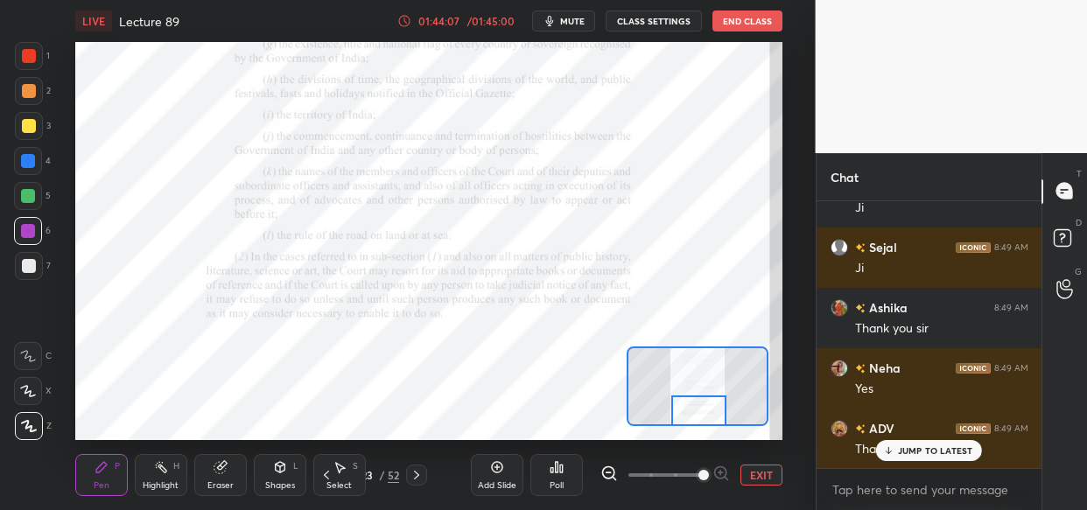
click at [919, 435] on div "ADV 8:49 AM Thank you, sir!" at bounding box center [930, 439] width 226 height 60
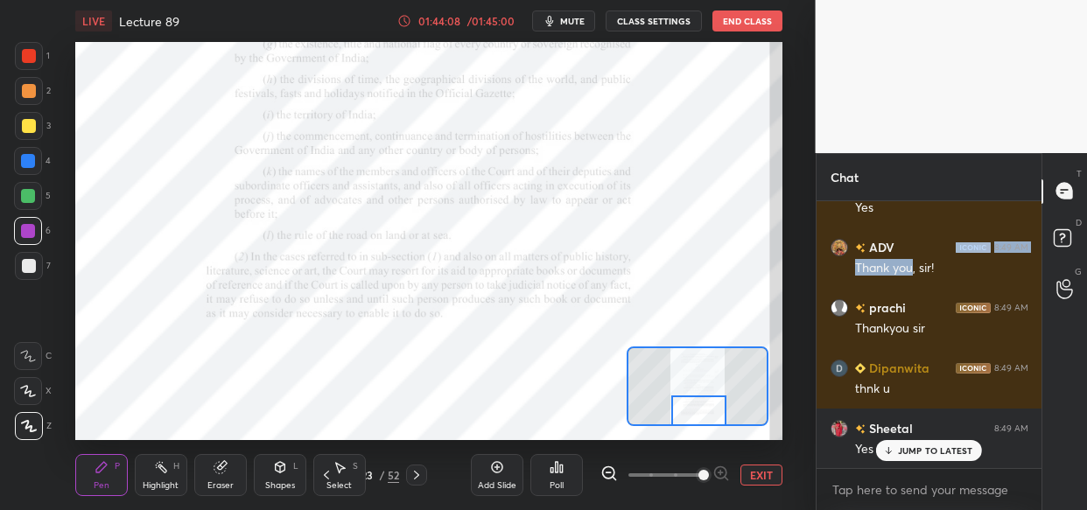
scroll to position [201782, 0]
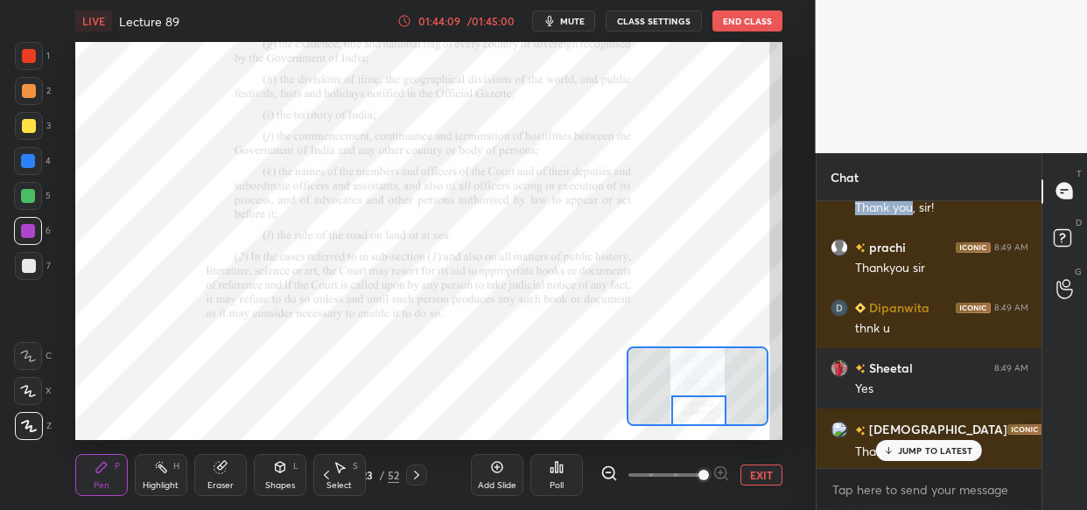
click at [928, 453] on div "Tanu 8:49 AM Ji aseema 8:49 AM Ji Dipanwita 8:49 AM ji bhaiya Kritika 8:49 AM y…" at bounding box center [930, 334] width 226 height 267
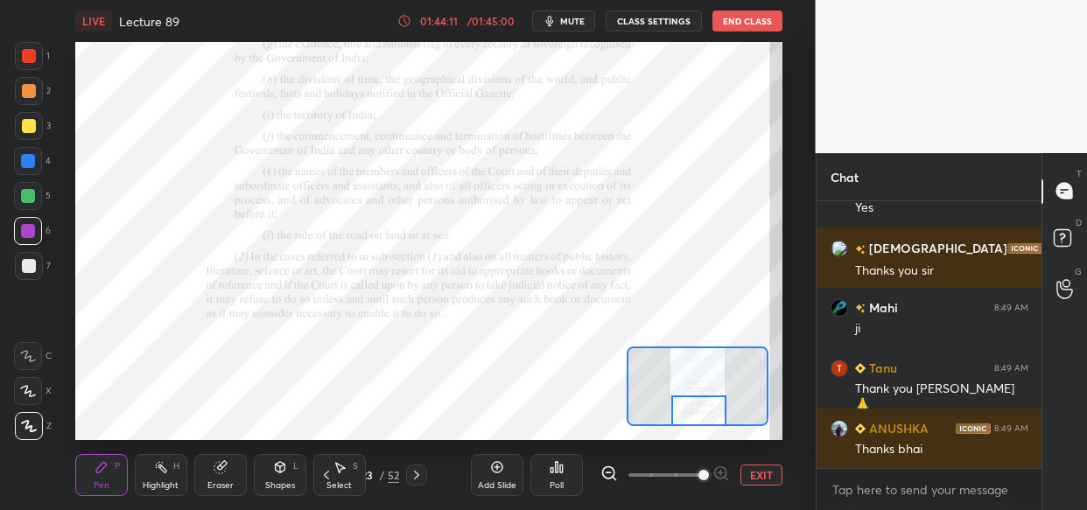
scroll to position [202024, 0]
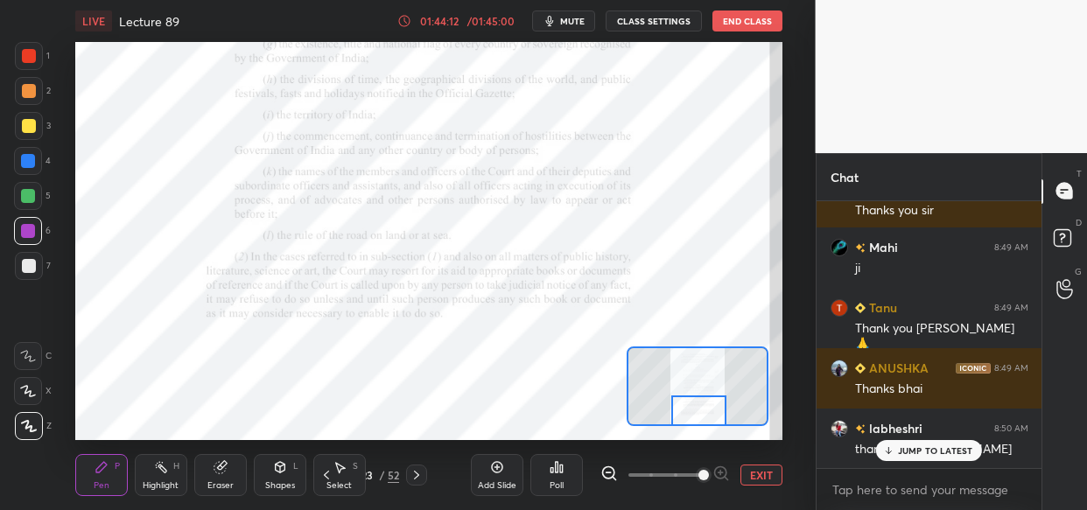
click at [737, 30] on button "End Class" at bounding box center [748, 21] width 70 height 21
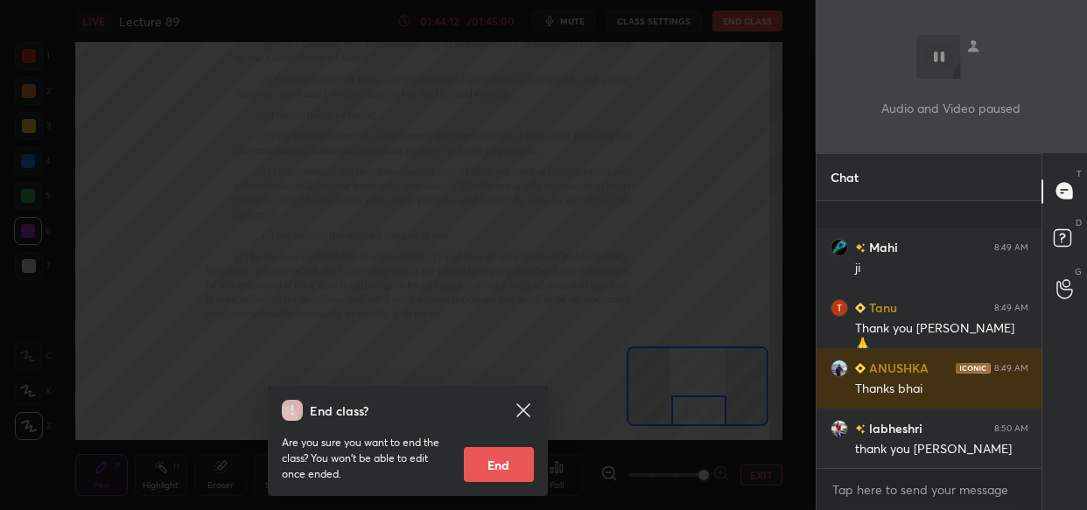
scroll to position [202145, 0]
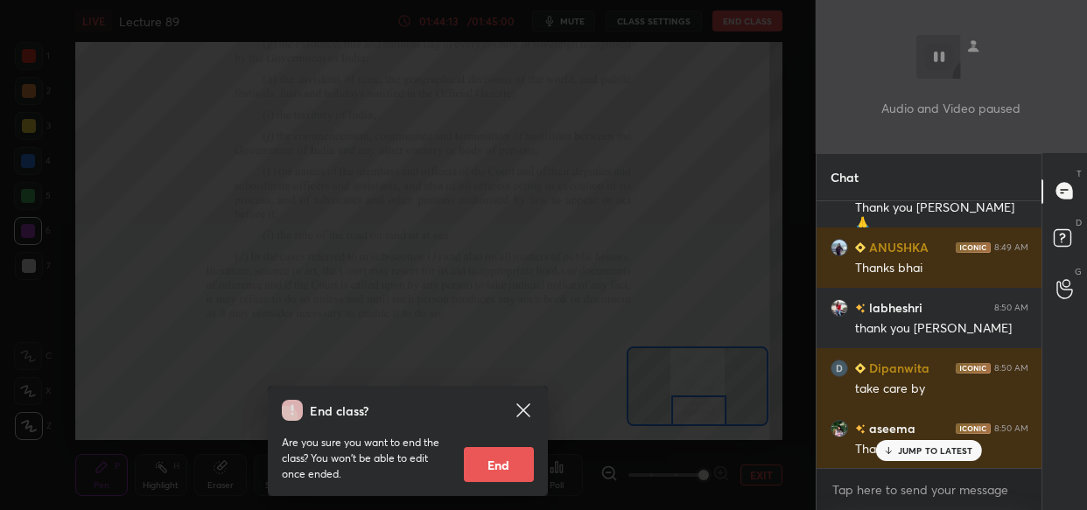
drag, startPoint x: 498, startPoint y: 460, endPoint x: 530, endPoint y: 456, distance: 32.6
click at [501, 464] on button "End" at bounding box center [499, 464] width 70 height 35
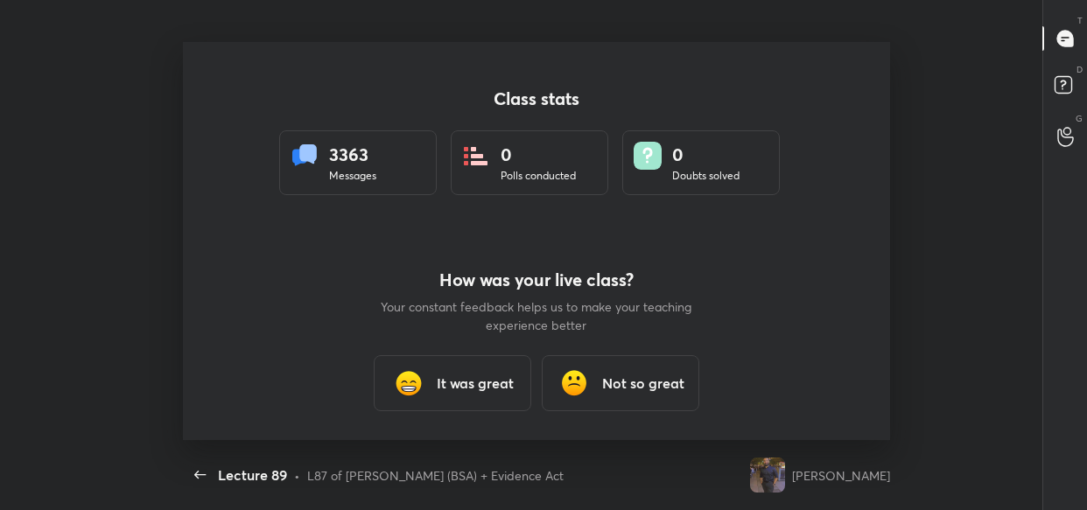
scroll to position [0, 0]
drag, startPoint x: 199, startPoint y: 471, endPoint x: 208, endPoint y: 484, distance: 16.3
click at [197, 471] on icon "button" at bounding box center [200, 475] width 21 height 21
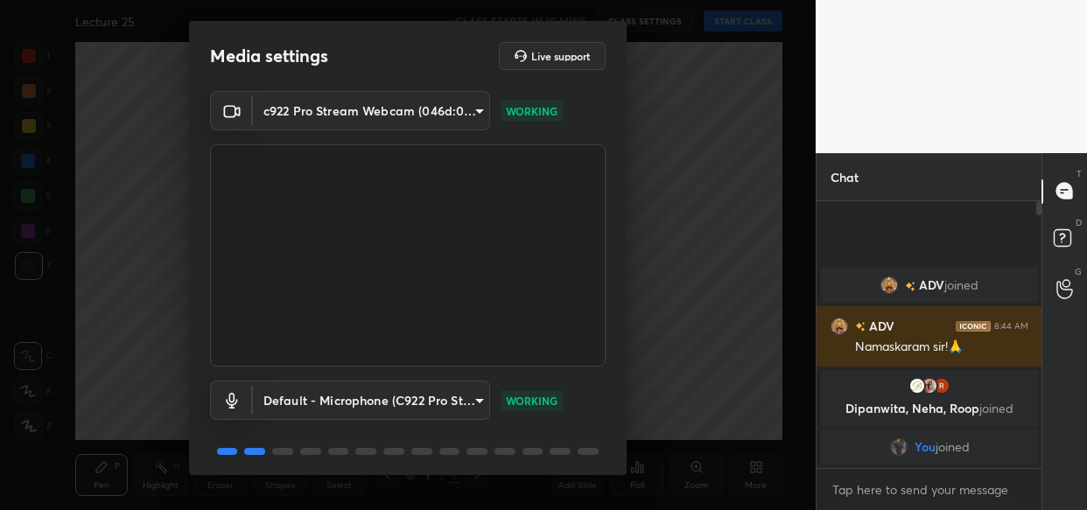
scroll to position [63, 0]
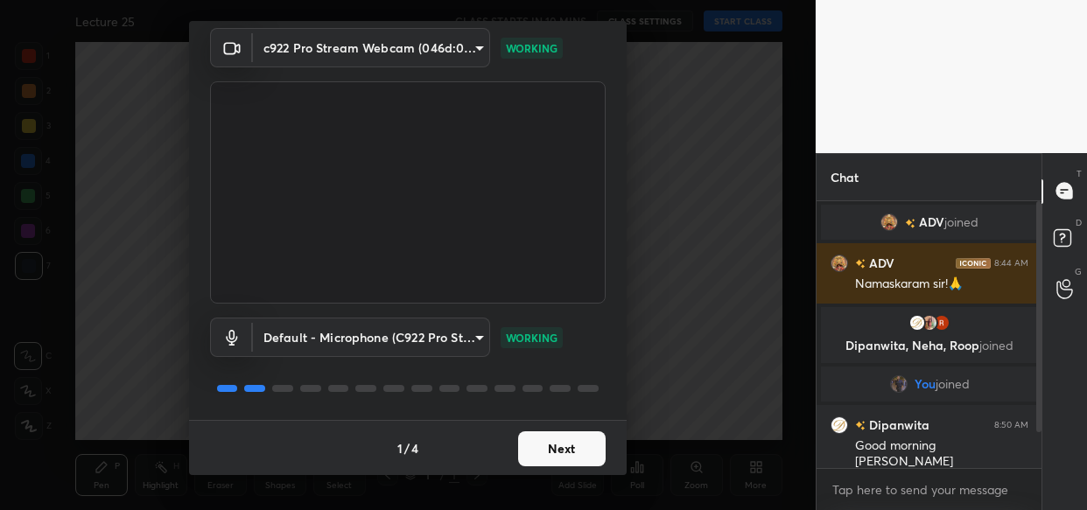
click at [576, 433] on button "Next" at bounding box center [562, 449] width 88 height 35
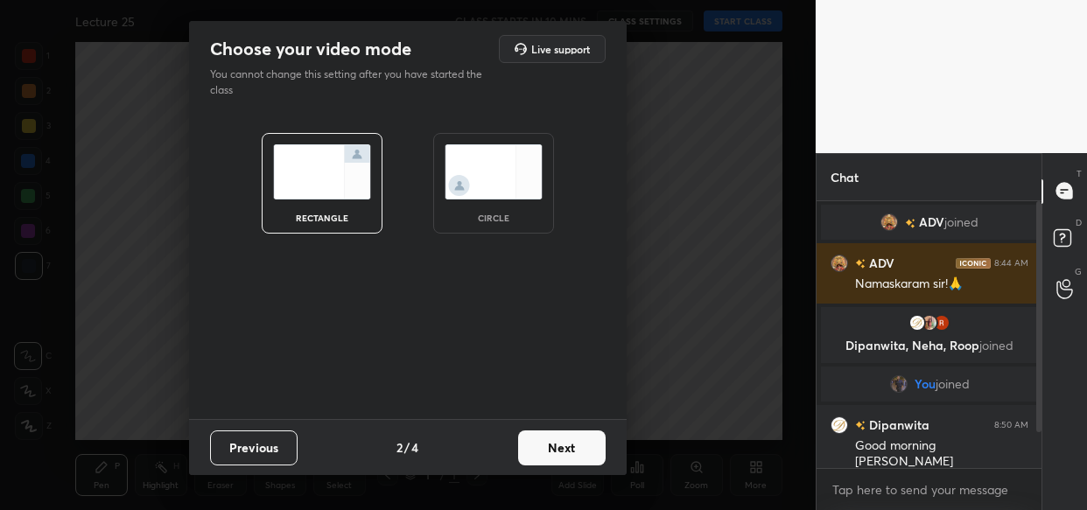
click at [572, 450] on button "Next" at bounding box center [562, 448] width 88 height 35
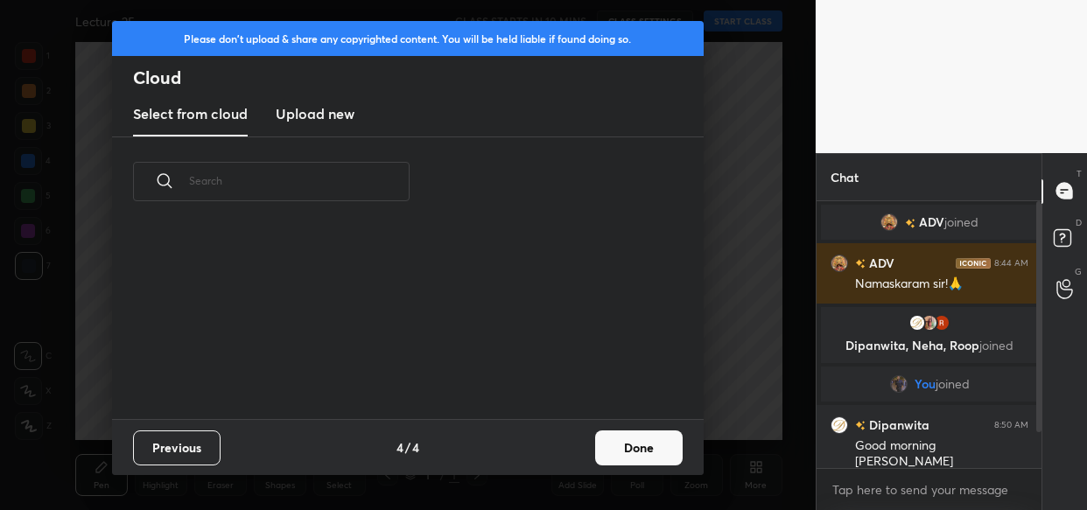
click at [579, 452] on div "Previous 4 / 4 Done" at bounding box center [408, 447] width 592 height 56
drag, startPoint x: 584, startPoint y: 452, endPoint x: 622, endPoint y: 466, distance: 41.0
click at [584, 453] on div "Previous 4 / 4 Done" at bounding box center [408, 447] width 592 height 56
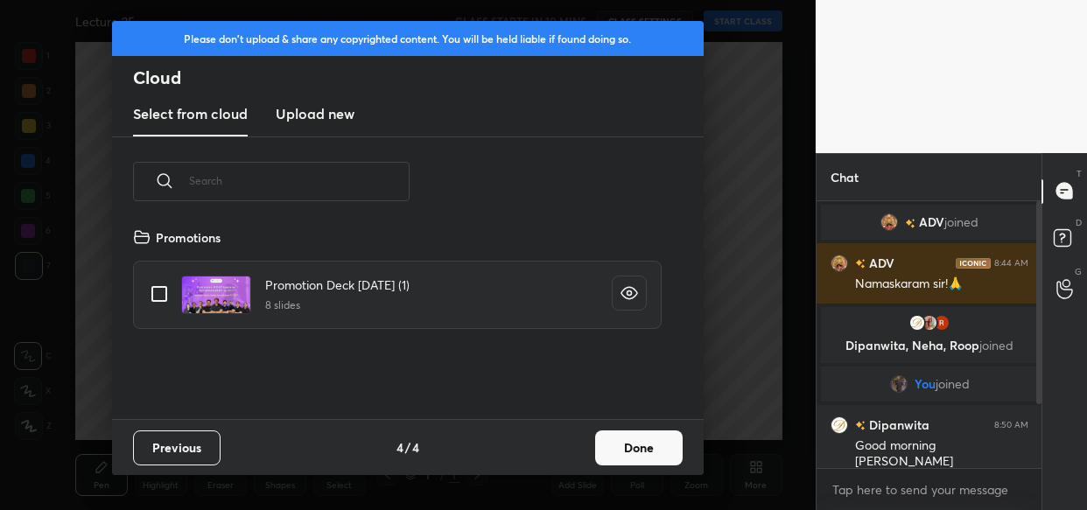
drag, startPoint x: 652, startPoint y: 461, endPoint x: 649, endPoint y: 474, distance: 12.5
click at [651, 460] on button "Done" at bounding box center [639, 448] width 88 height 35
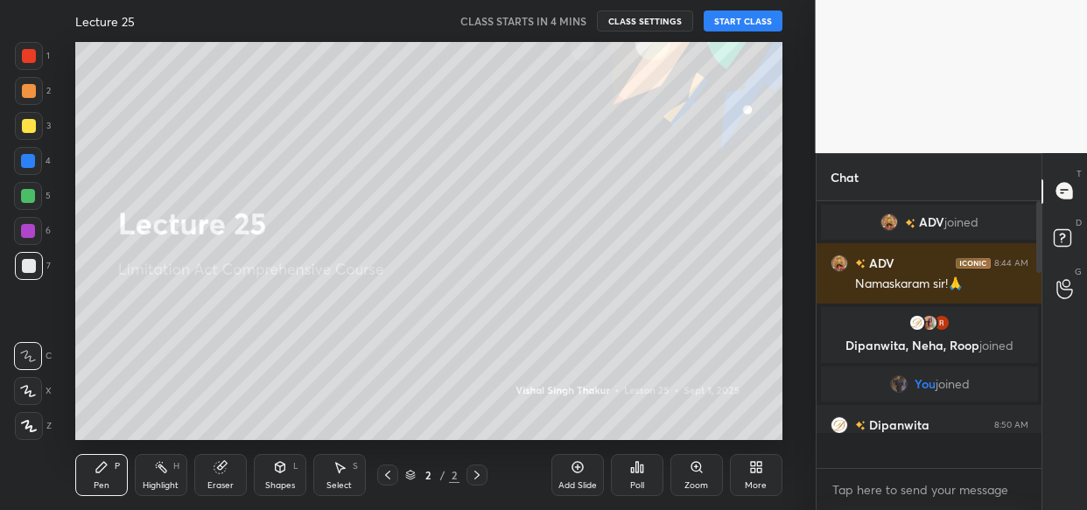
scroll to position [263, 221]
click at [744, 18] on button "START CLASS" at bounding box center [743, 21] width 79 height 21
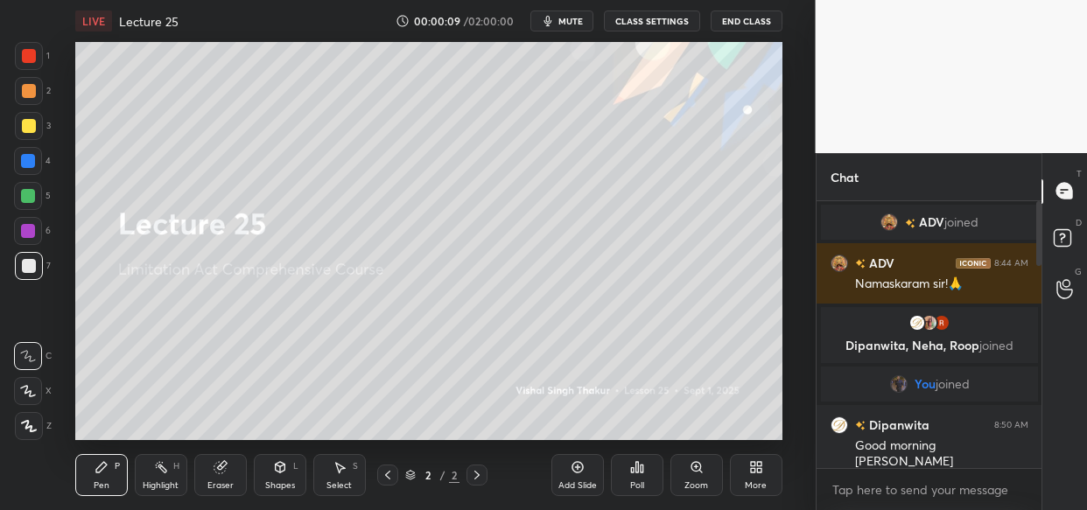
click at [571, 20] on span "mute" at bounding box center [570, 21] width 25 height 12
drag, startPoint x: 556, startPoint y: 25, endPoint x: 546, endPoint y: 31, distance: 11.0
click at [554, 25] on span "unmute" at bounding box center [569, 21] width 38 height 12
click at [30, 114] on div at bounding box center [29, 126] width 28 height 28
drag, startPoint x: 902, startPoint y: 489, endPoint x: 875, endPoint y: 490, distance: 27.1
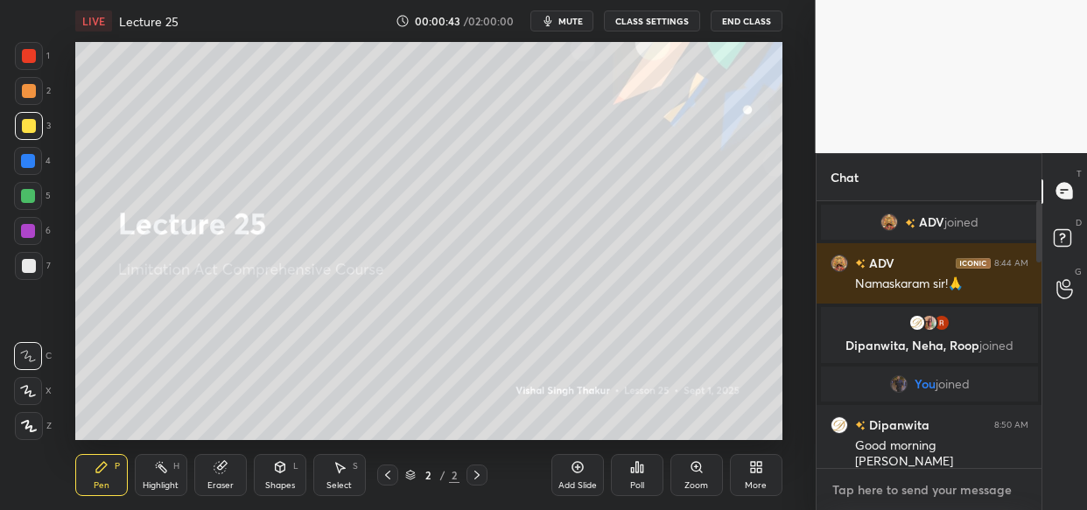
click at [901, 487] on textarea at bounding box center [930, 490] width 198 height 28
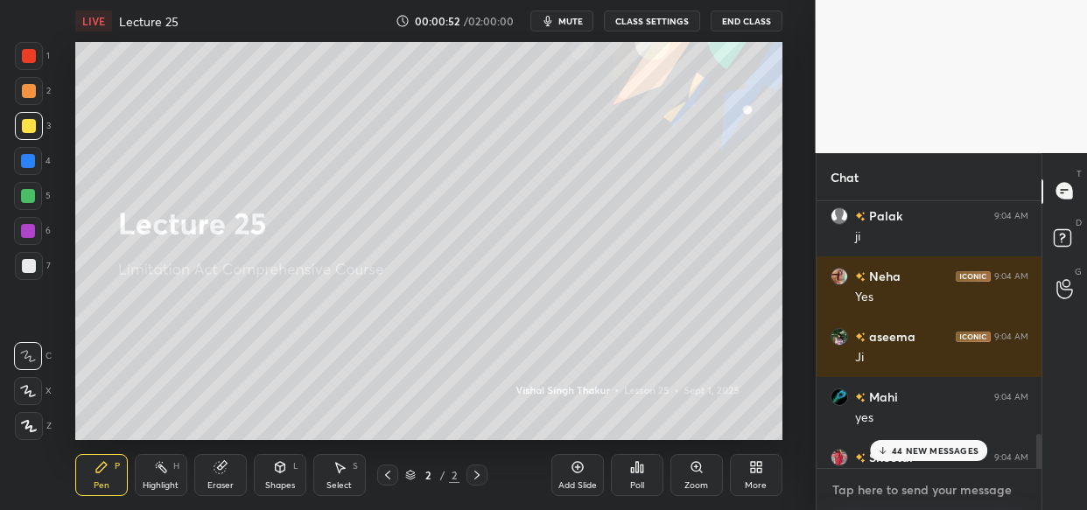
scroll to position [1871, 0]
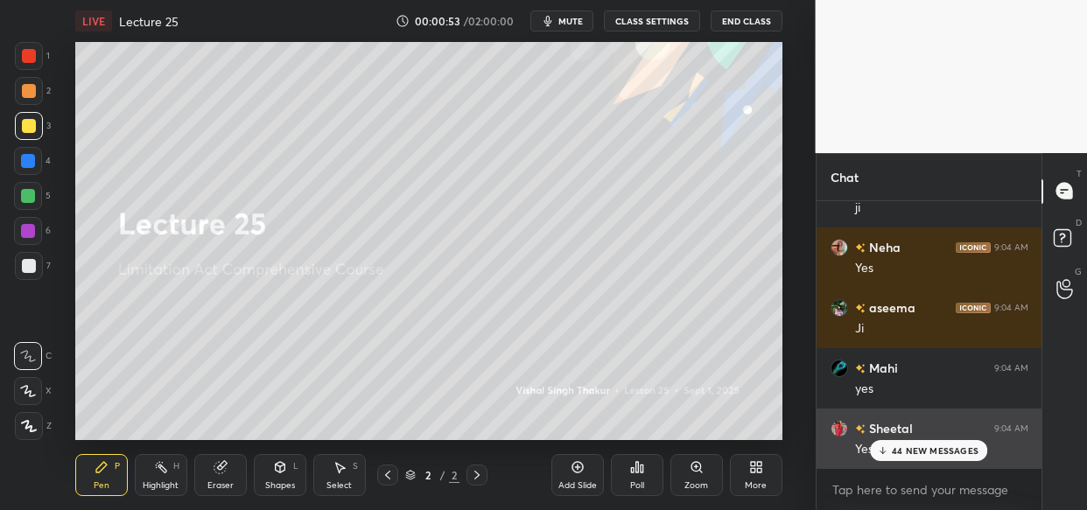
drag, startPoint x: 946, startPoint y: 446, endPoint x: 954, endPoint y: 453, distance: 11.1
click at [945, 446] on p "44 NEW MESSAGES" at bounding box center [935, 451] width 87 height 11
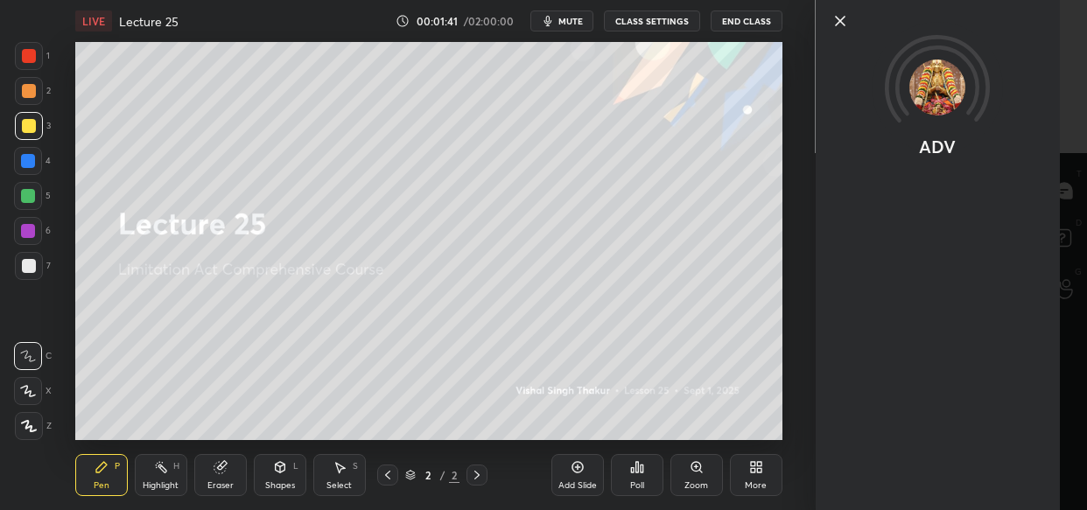
scroll to position [2171, 0]
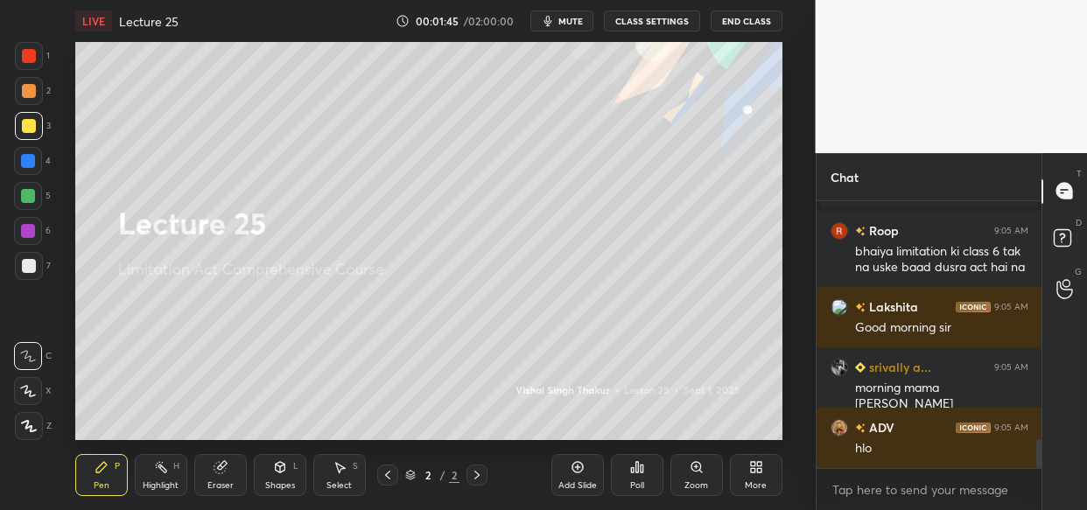
click at [32, 60] on div at bounding box center [29, 56] width 14 height 14
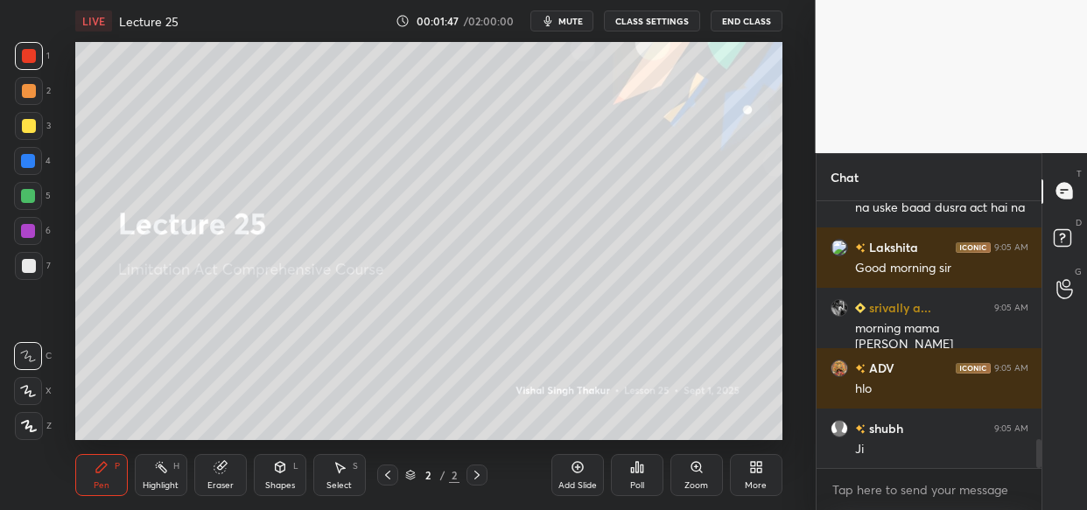
drag, startPoint x: 218, startPoint y: 473, endPoint x: 192, endPoint y: 482, distance: 28.0
click at [217, 474] on div "Eraser" at bounding box center [220, 475] width 53 height 42
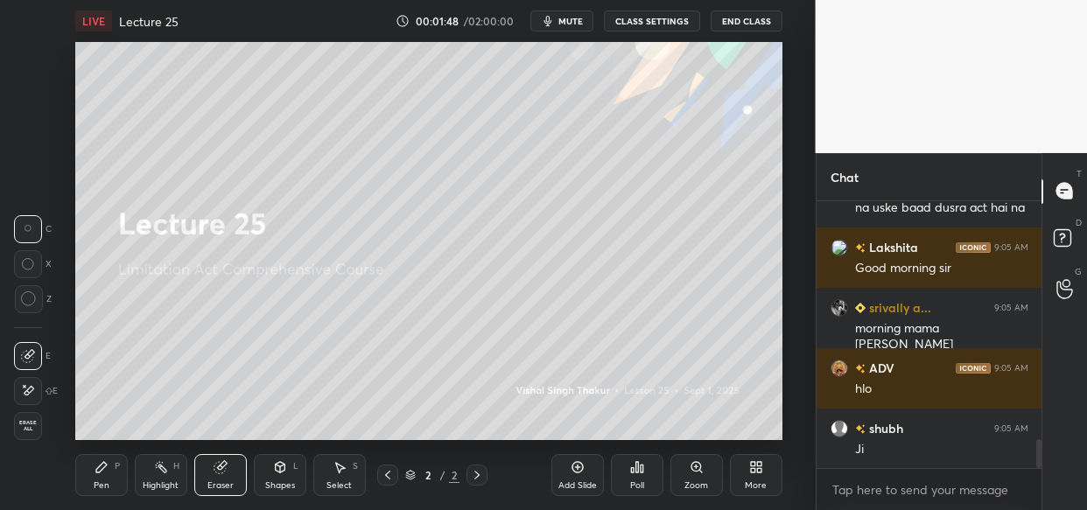
click at [48, 427] on div "E E Erase all" at bounding box center [36, 387] width 44 height 105
click at [27, 424] on span "Erase all" at bounding box center [28, 426] width 26 height 12
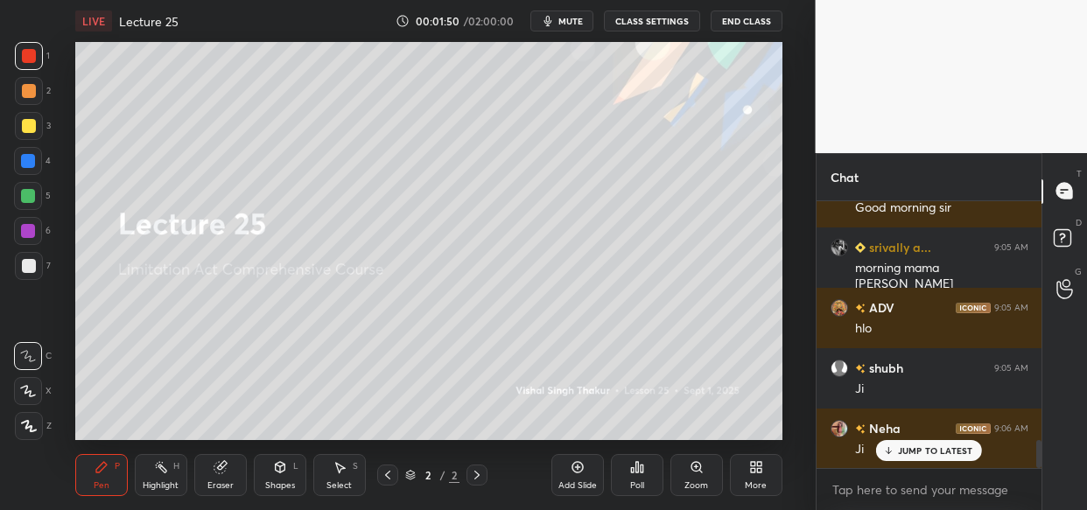
drag, startPoint x: 28, startPoint y: 123, endPoint x: 23, endPoint y: 139, distance: 17.4
click at [25, 123] on div at bounding box center [29, 126] width 14 height 14
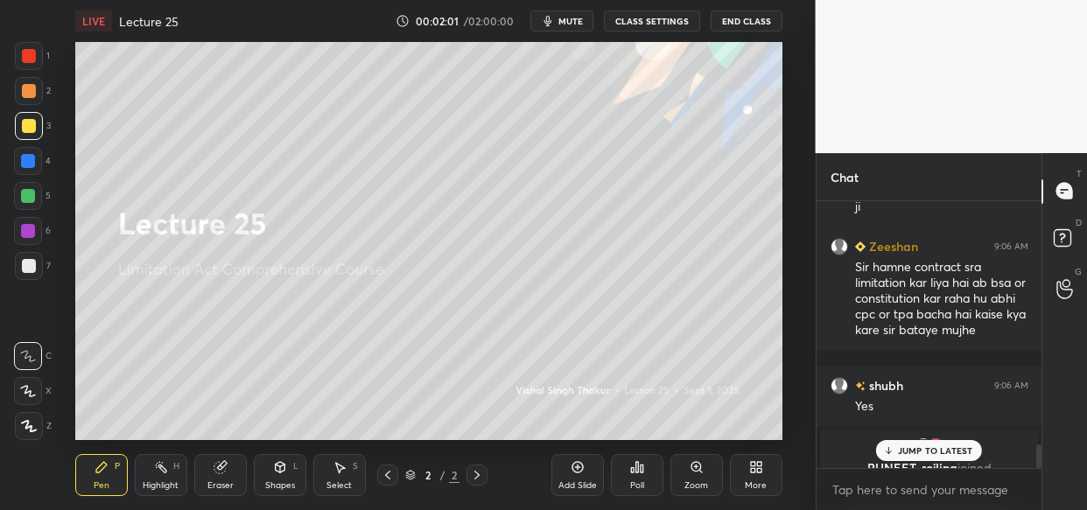
scroll to position [2795, 0]
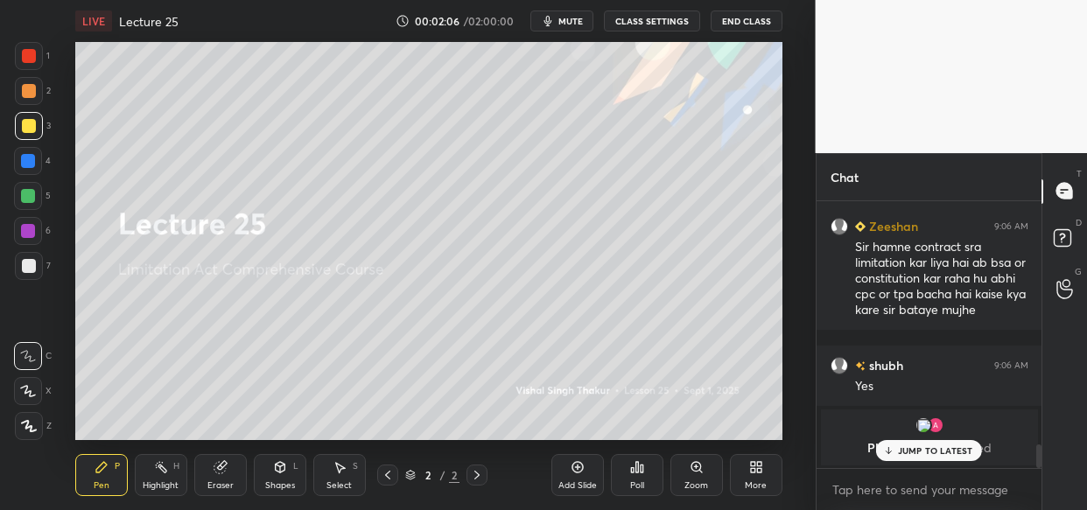
click at [225, 475] on div "Eraser" at bounding box center [220, 475] width 53 height 42
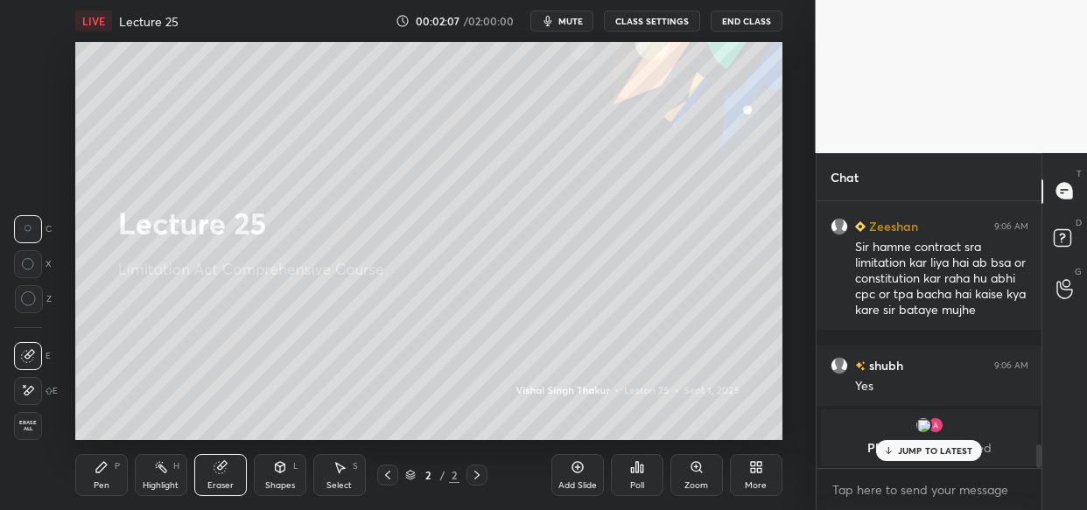
click at [24, 421] on span "Erase all" at bounding box center [28, 426] width 26 height 12
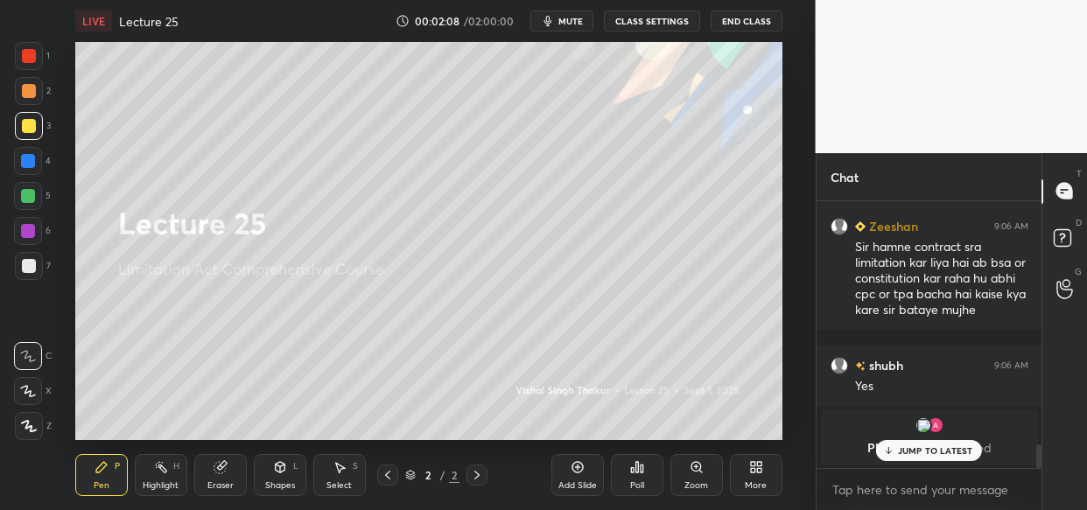
click at [944, 453] on p "JUMP TO LATEST" at bounding box center [935, 451] width 75 height 11
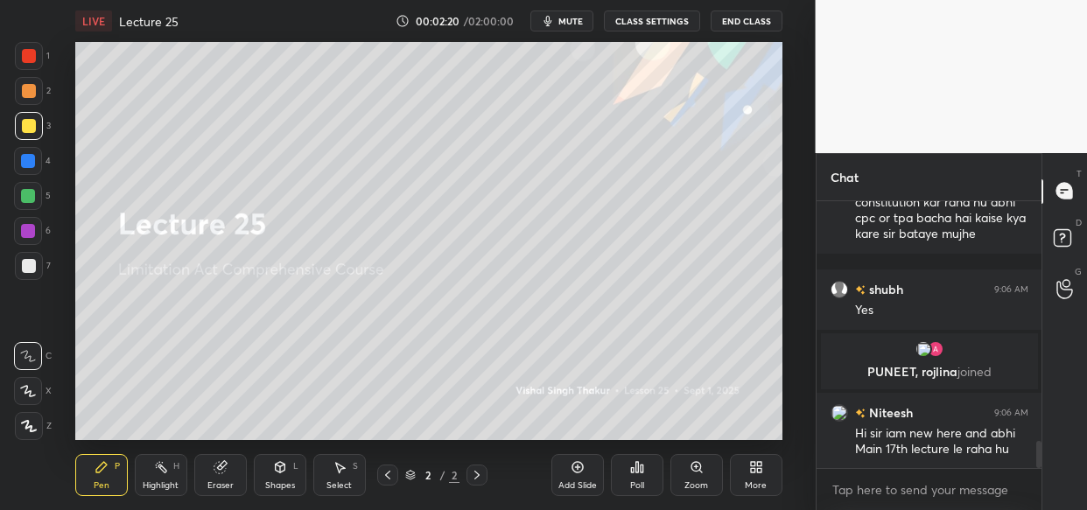
scroll to position [2412, 0]
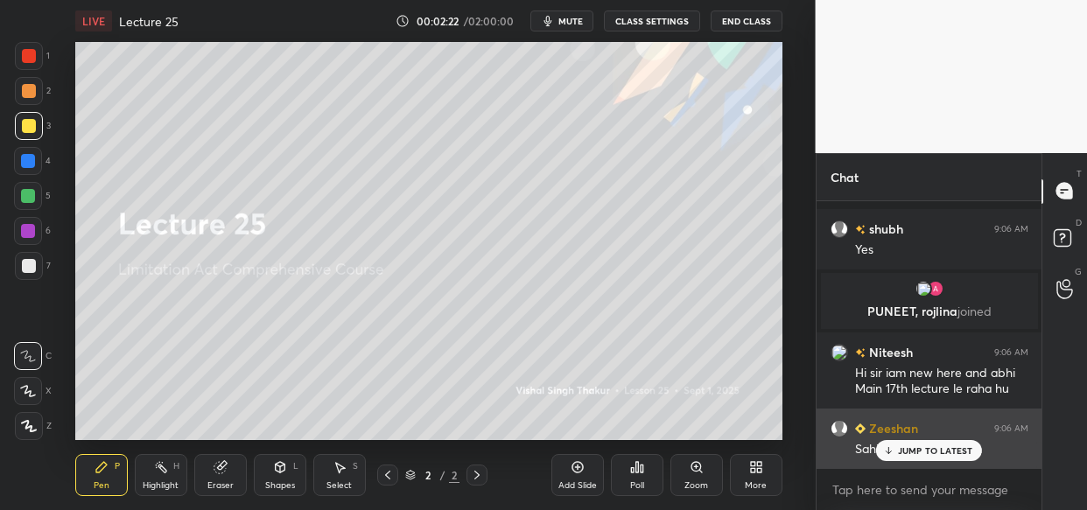
drag, startPoint x: 926, startPoint y: 450, endPoint x: 900, endPoint y: 453, distance: 26.4
click at [923, 450] on p "JUMP TO LATEST" at bounding box center [935, 451] width 75 height 11
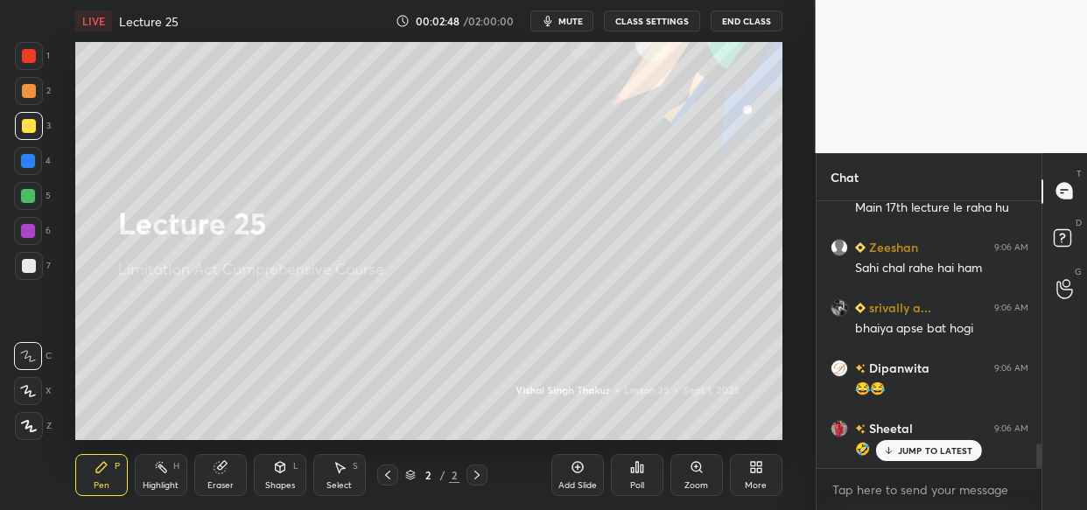
scroll to position [2654, 0]
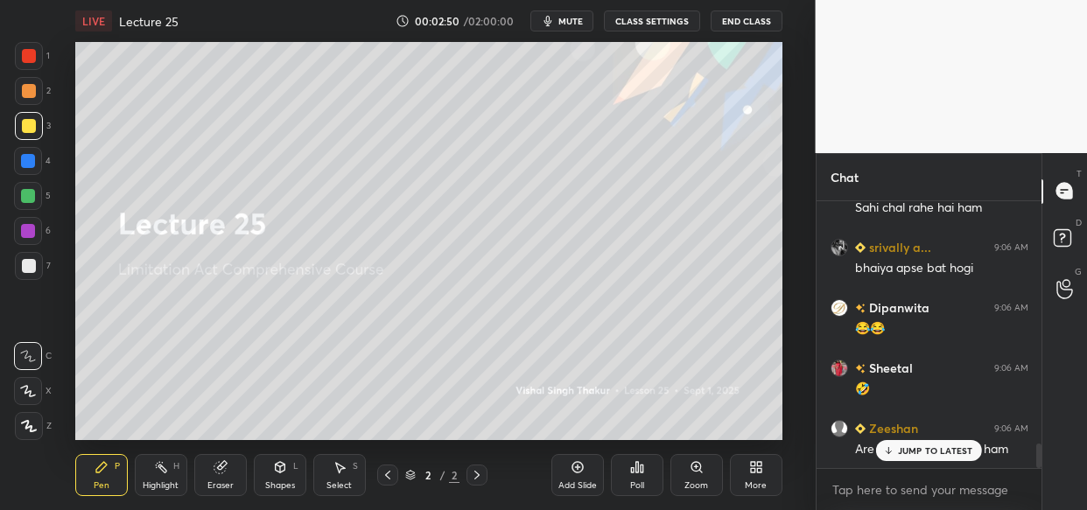
click at [922, 452] on p "JUMP TO LATEST" at bounding box center [935, 451] width 75 height 11
click at [22, 61] on div at bounding box center [29, 56] width 14 height 14
click at [26, 125] on div at bounding box center [29, 126] width 14 height 14
click at [32, 425] on icon at bounding box center [29, 426] width 16 height 12
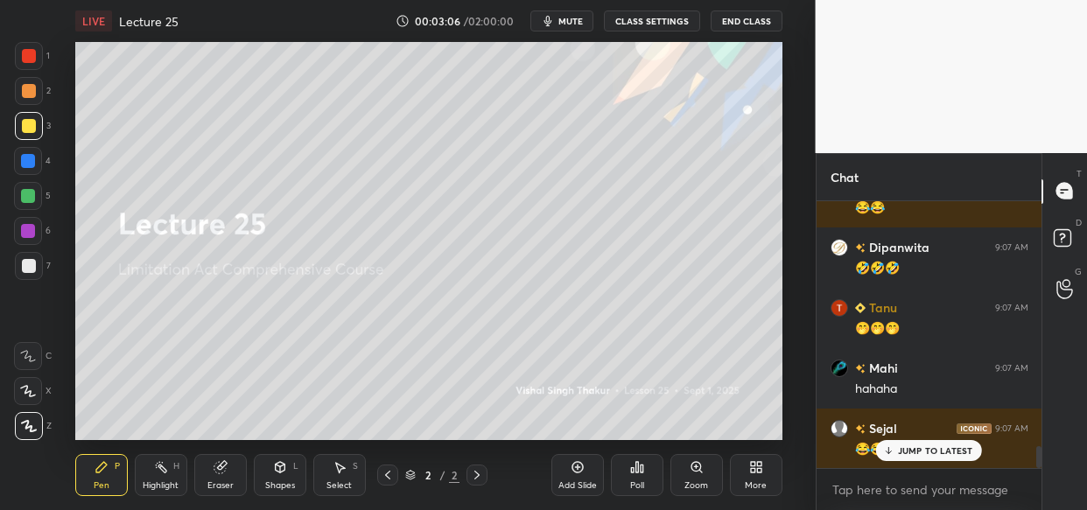
scroll to position [3016, 0]
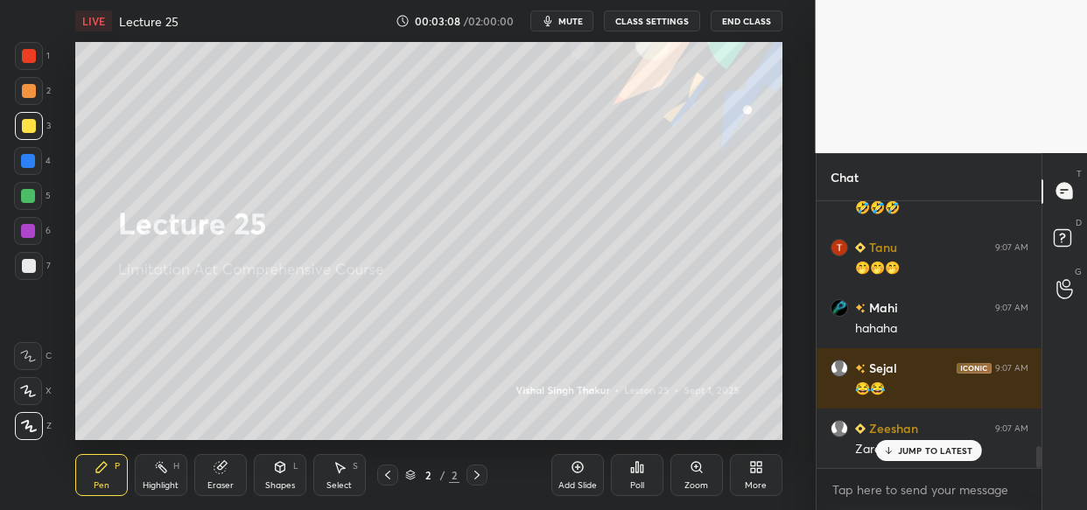
drag, startPoint x: 921, startPoint y: 460, endPoint x: 808, endPoint y: 494, distance: 118.0
click at [917, 459] on div "JUMP TO LATEST" at bounding box center [928, 450] width 105 height 21
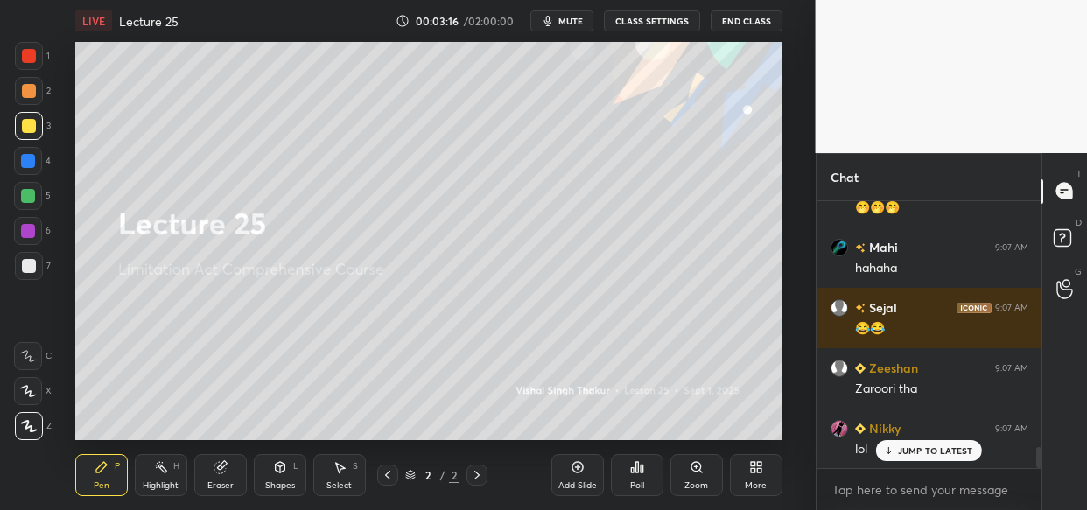
scroll to position [3169, 0]
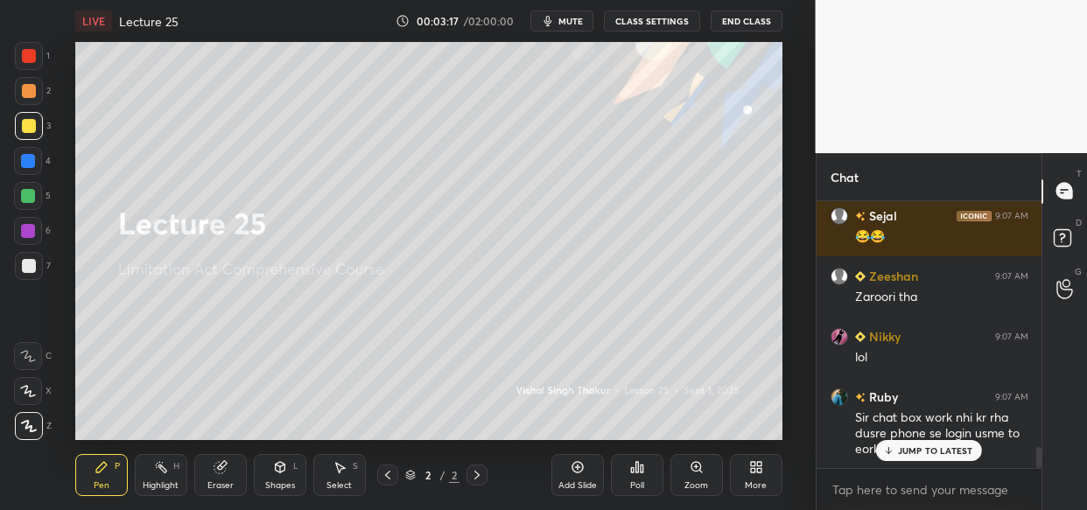
drag, startPoint x: 931, startPoint y: 446, endPoint x: 853, endPoint y: 442, distance: 78.9
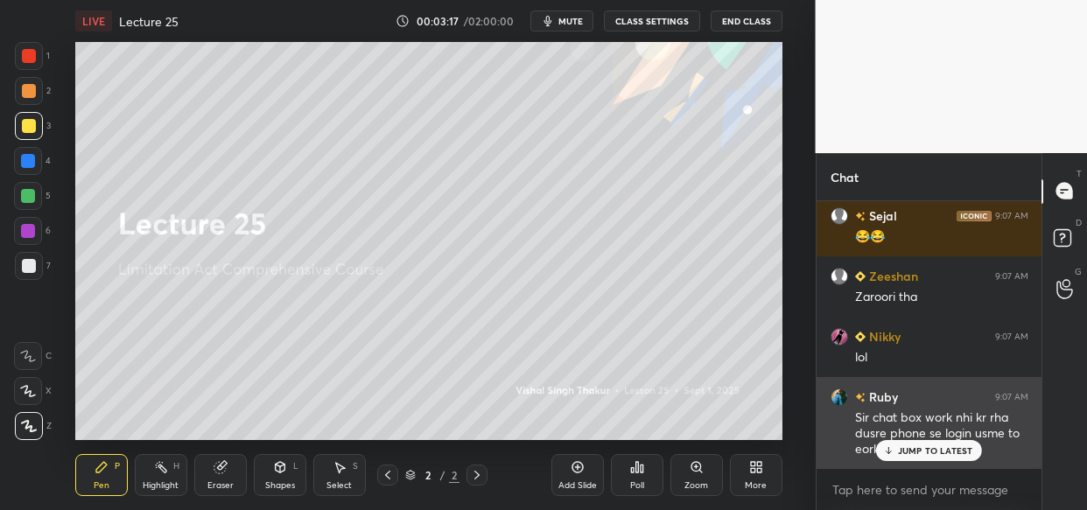
click at [930, 446] on p "JUMP TO LATEST" at bounding box center [935, 451] width 75 height 11
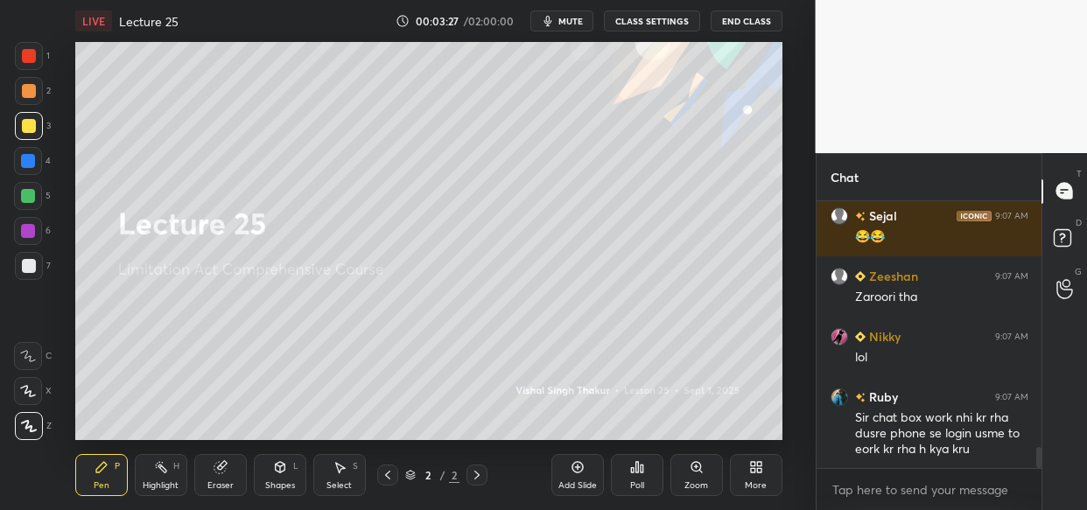
click at [29, 129] on div at bounding box center [29, 126] width 14 height 14
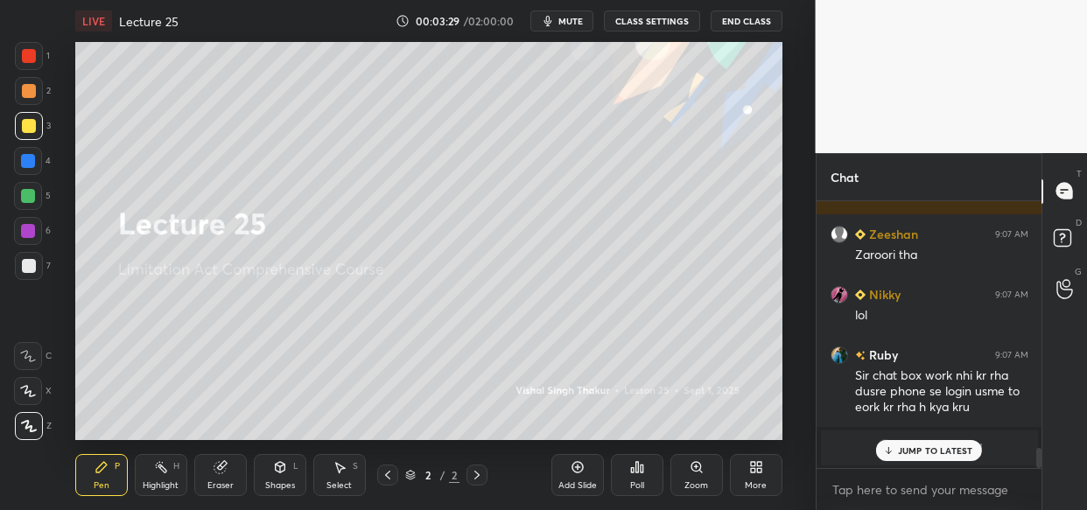
drag, startPoint x: 968, startPoint y: 446, endPoint x: 842, endPoint y: 473, distance: 128.9
click at [965, 446] on p "JUMP TO LATEST" at bounding box center [935, 451] width 75 height 11
click at [25, 127] on div at bounding box center [29, 126] width 14 height 14
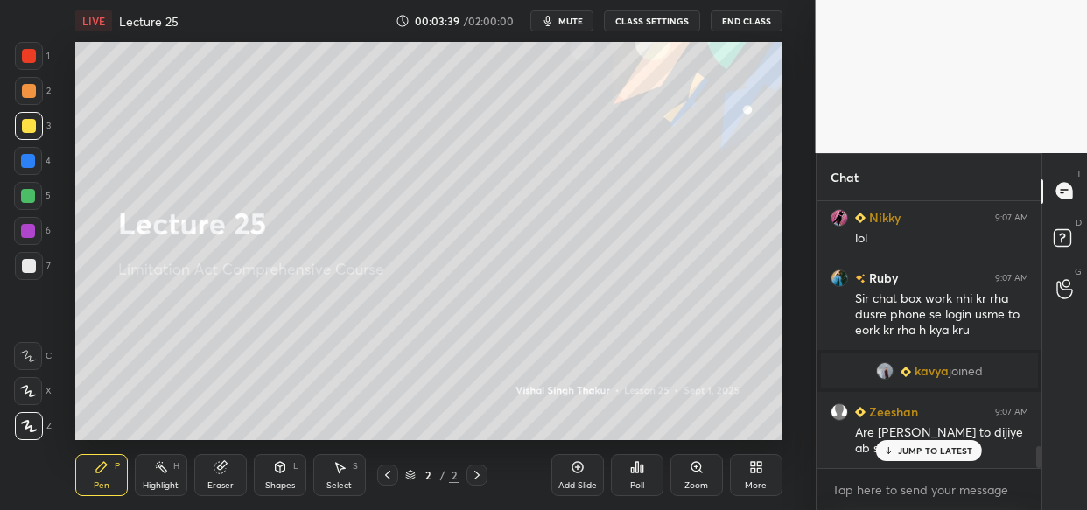
scroll to position [3036, 0]
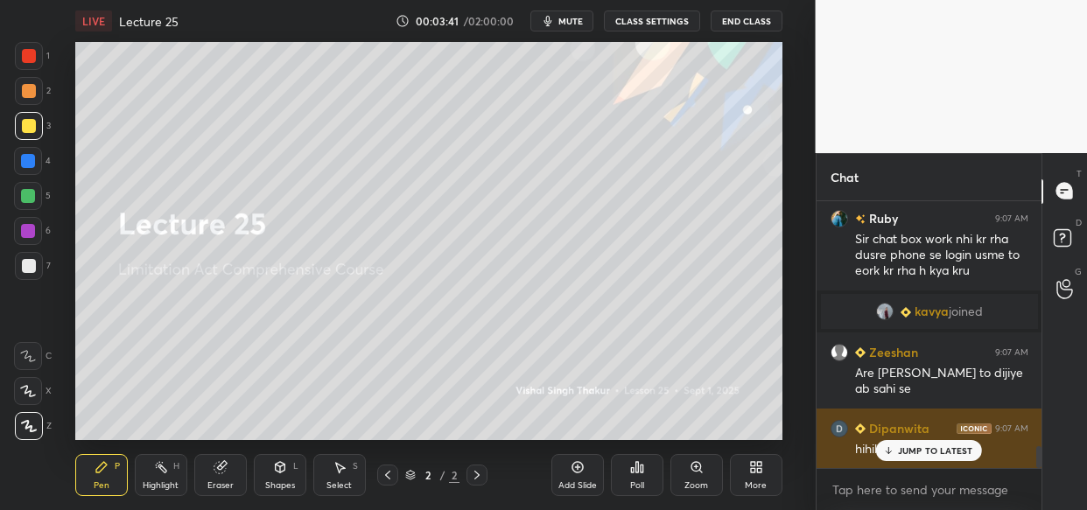
click at [942, 446] on div "JUMP TO LATEST" at bounding box center [928, 450] width 105 height 21
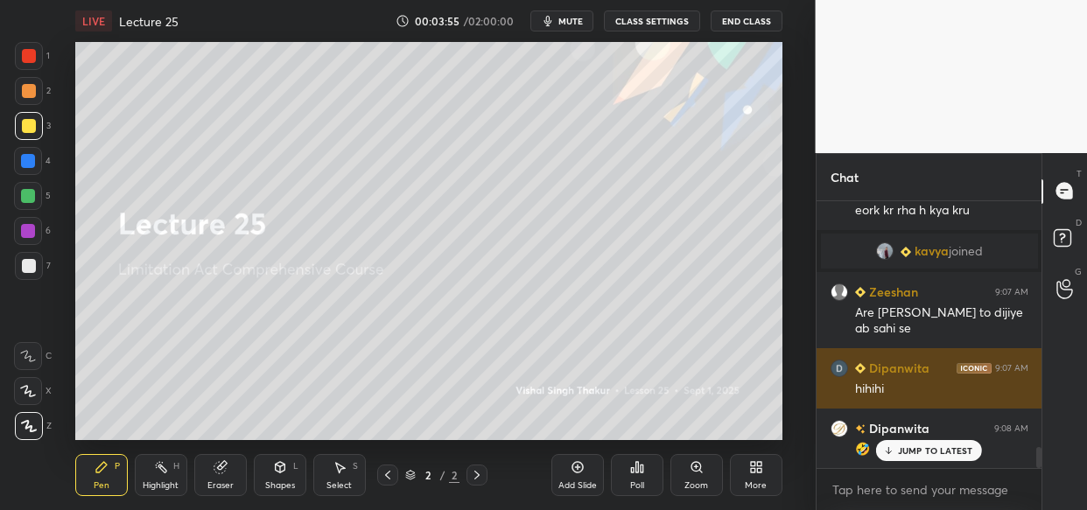
scroll to position [3156, 0]
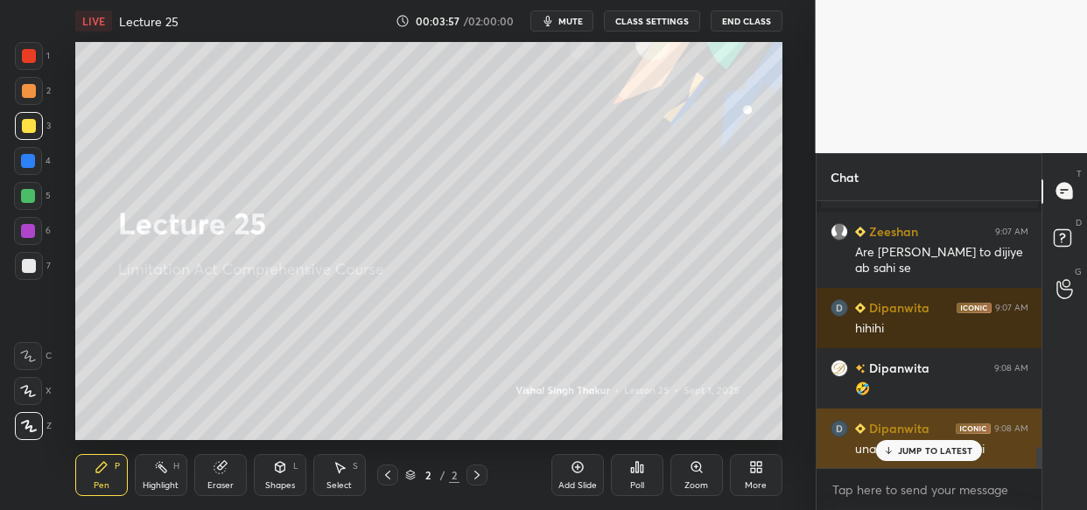
click at [937, 447] on p "JUMP TO LATEST" at bounding box center [935, 451] width 75 height 11
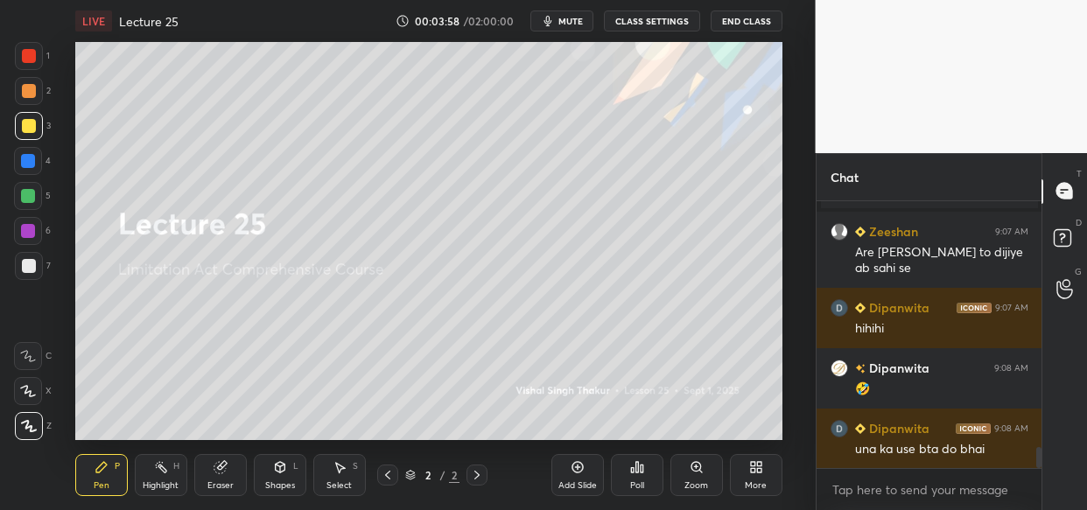
drag, startPoint x: 223, startPoint y: 475, endPoint x: 212, endPoint y: 506, distance: 32.7
click at [221, 487] on div "Eraser" at bounding box center [220, 475] width 53 height 42
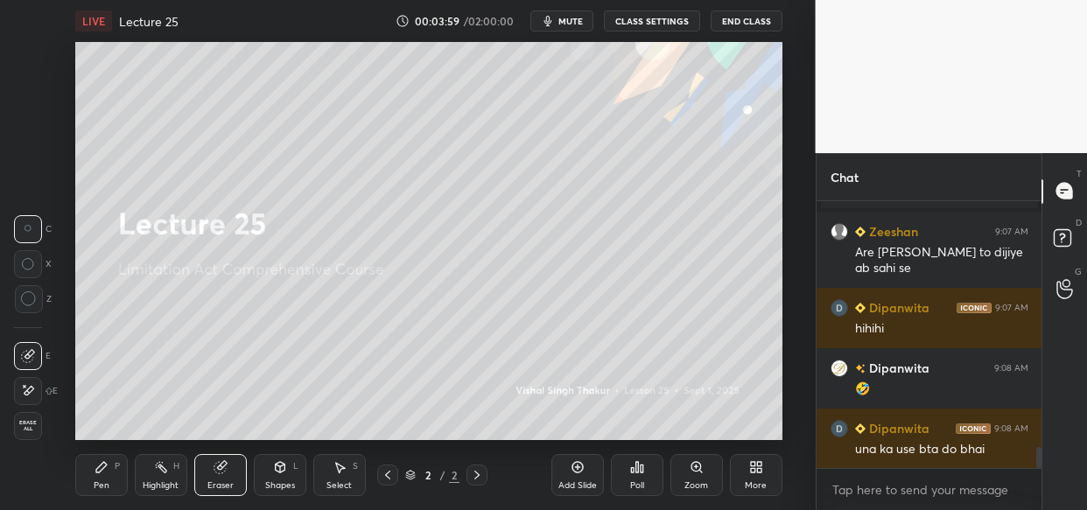
click at [36, 439] on div "1 2 3 4 5 6 7 C X Z C X Z E E Erase all H H LIVE Lecture 25 00:03:59 / 02:00:00…" at bounding box center [401, 255] width 802 height 510
click at [26, 418] on div "Erase all" at bounding box center [28, 426] width 28 height 28
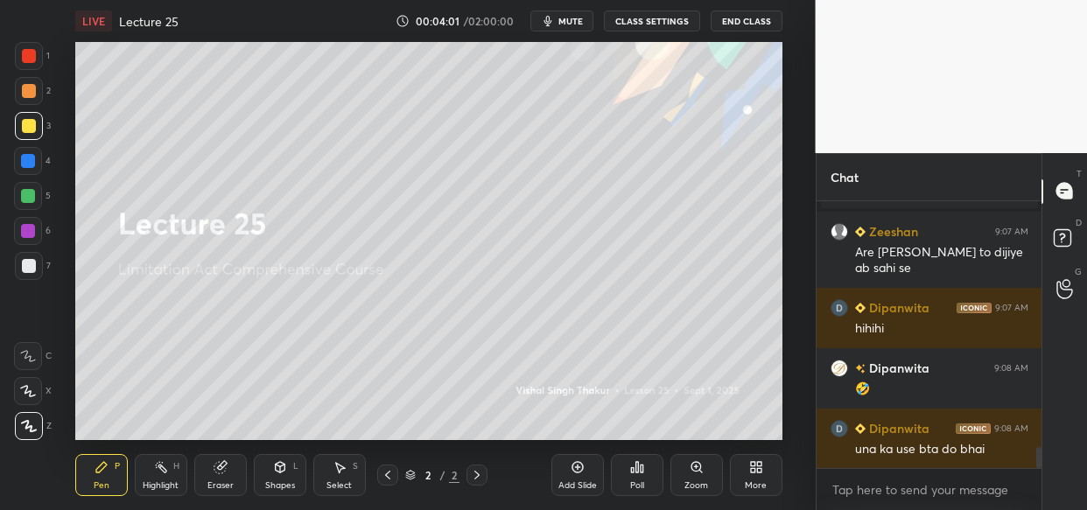
scroll to position [3174, 0]
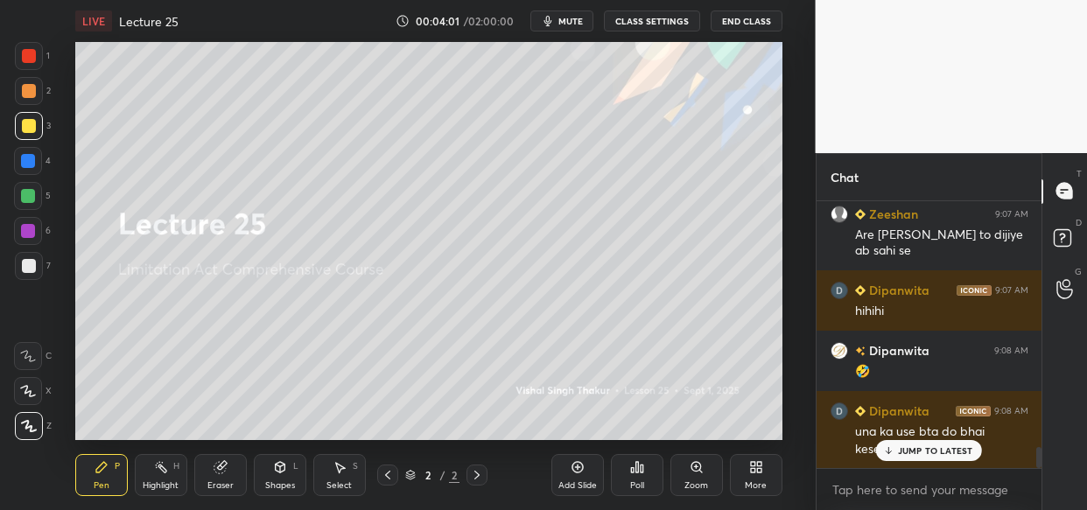
click at [39, 123] on div at bounding box center [29, 126] width 28 height 28
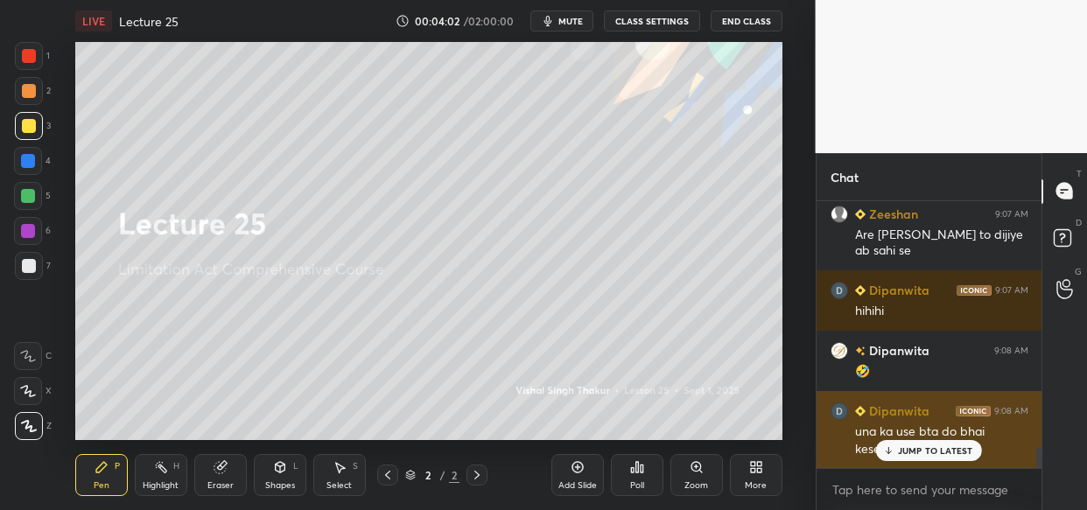
click at [943, 446] on p "JUMP TO LATEST" at bounding box center [935, 451] width 75 height 11
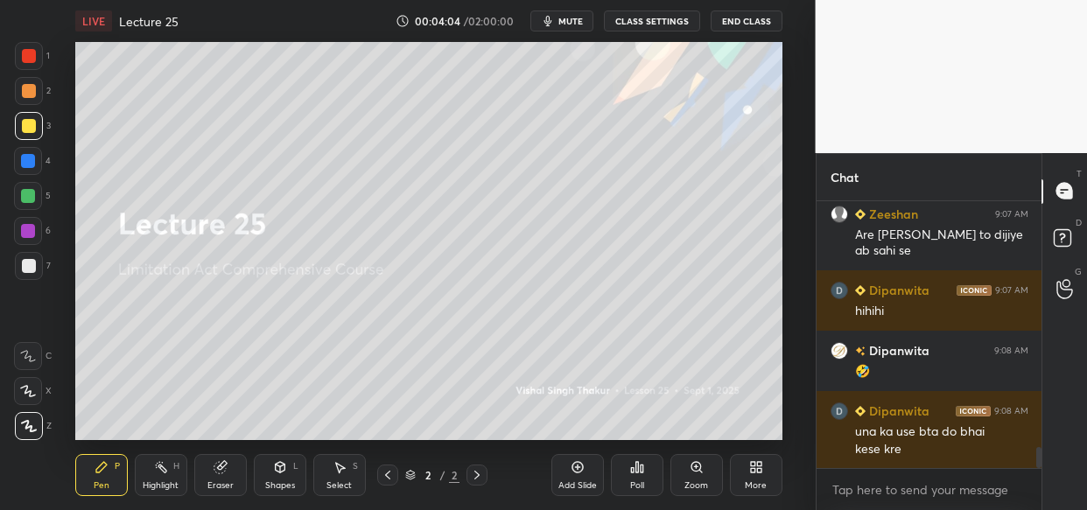
click at [574, 471] on icon at bounding box center [577, 467] width 11 height 11
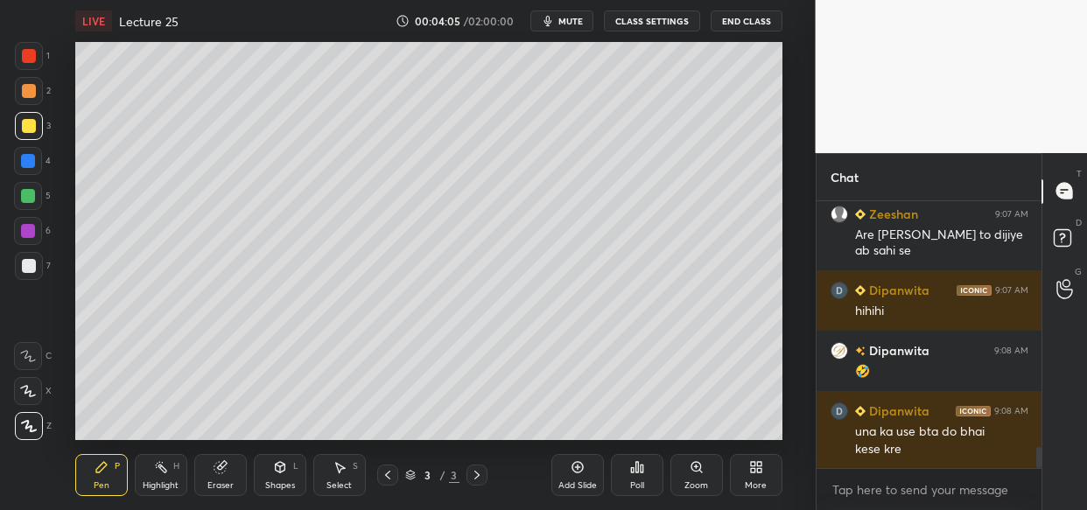
scroll to position [3216, 0]
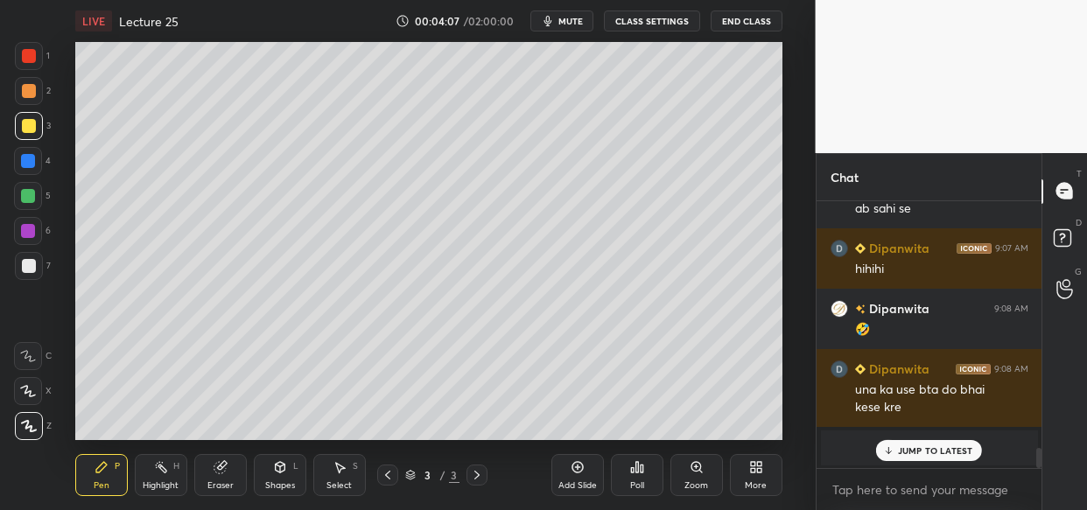
drag, startPoint x: 930, startPoint y: 445, endPoint x: 918, endPoint y: 449, distance: 13.0
click at [927, 446] on p "JUMP TO LATEST" at bounding box center [935, 451] width 75 height 11
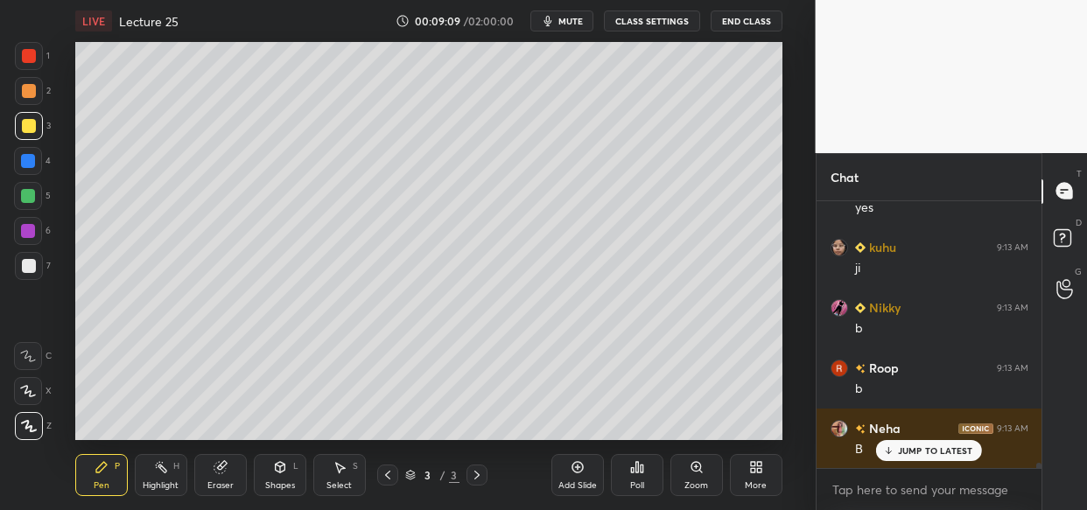
scroll to position [13005, 0]
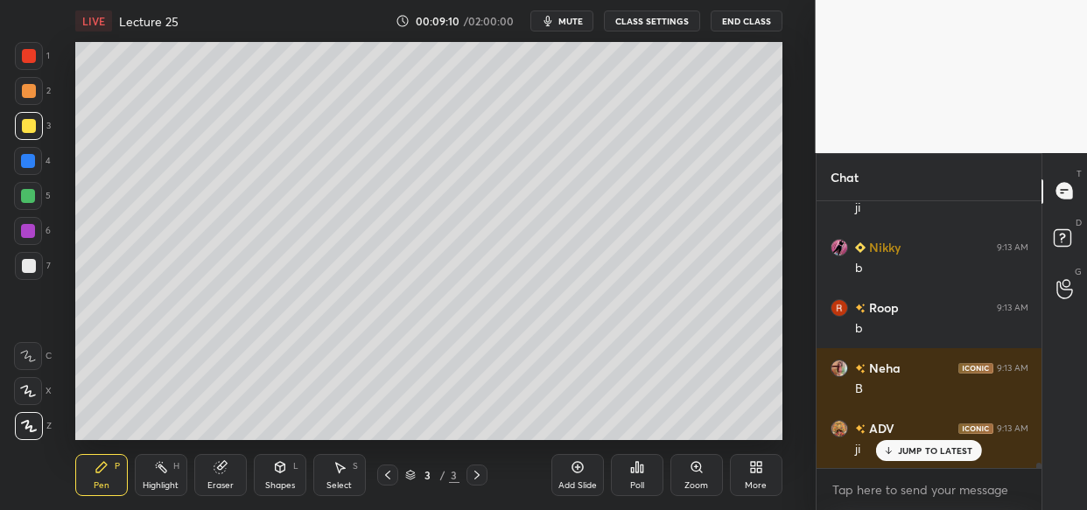
click at [572, 476] on div "Add Slide" at bounding box center [577, 475] width 53 height 42
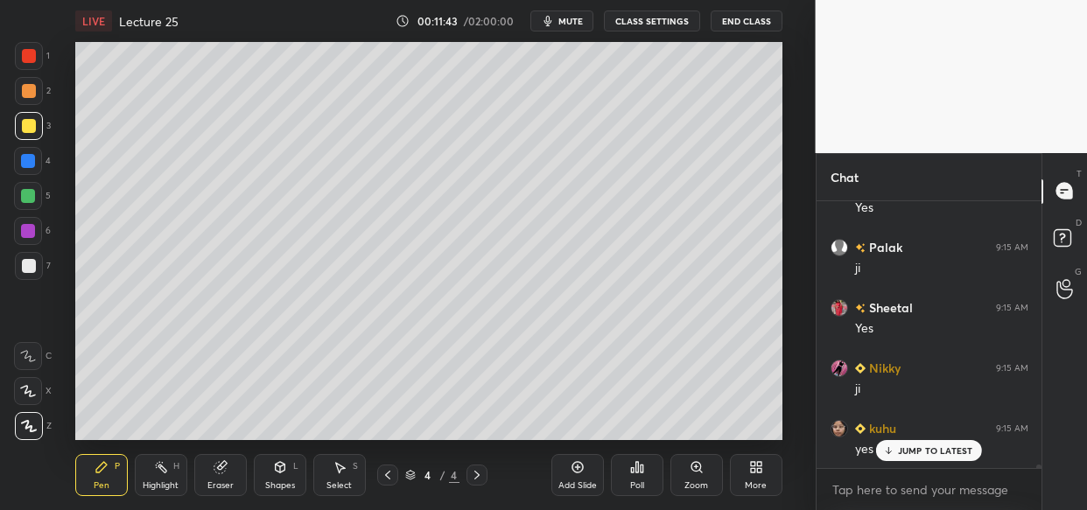
scroll to position [19277, 0]
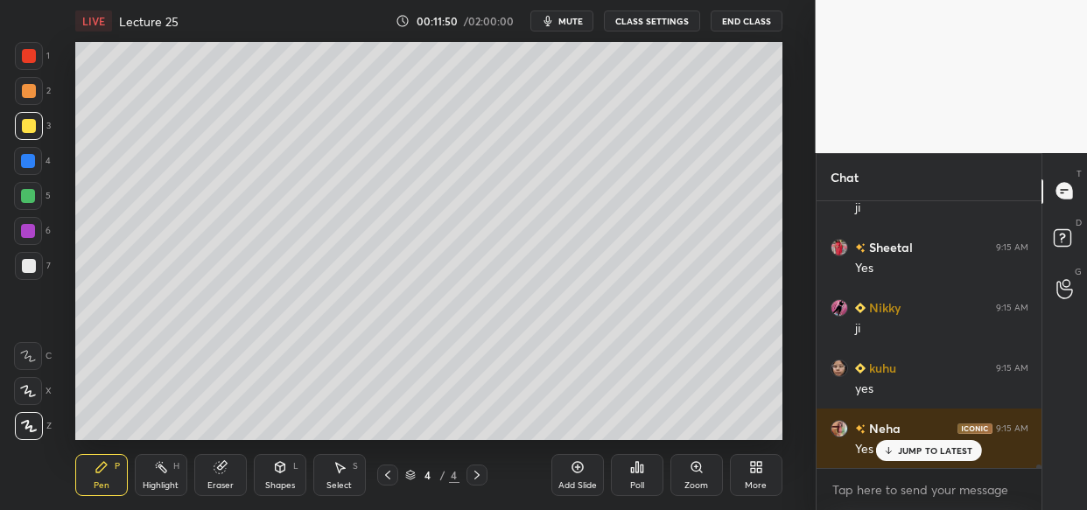
click at [578, 111] on div at bounding box center [408, 255] width 816 height 510
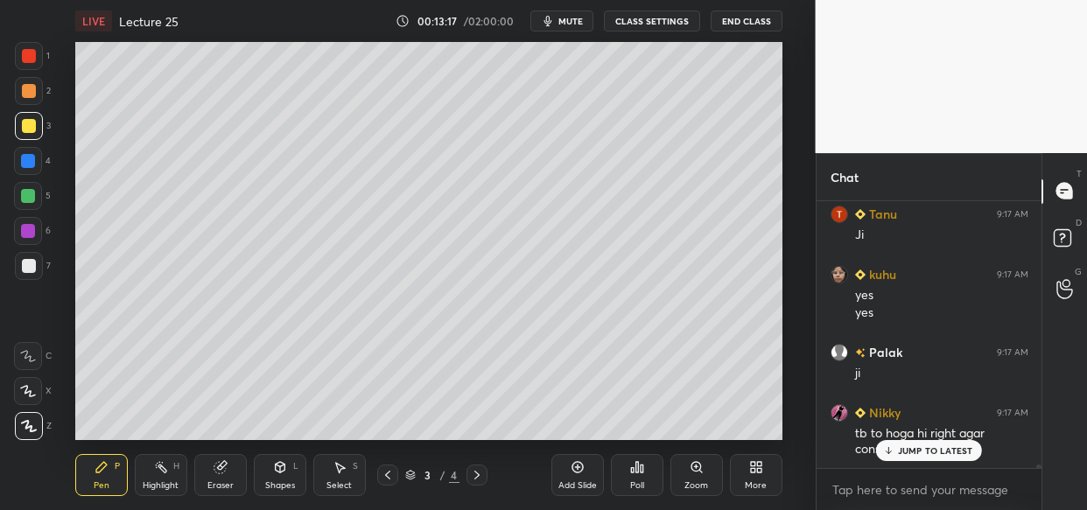
scroll to position [22529, 0]
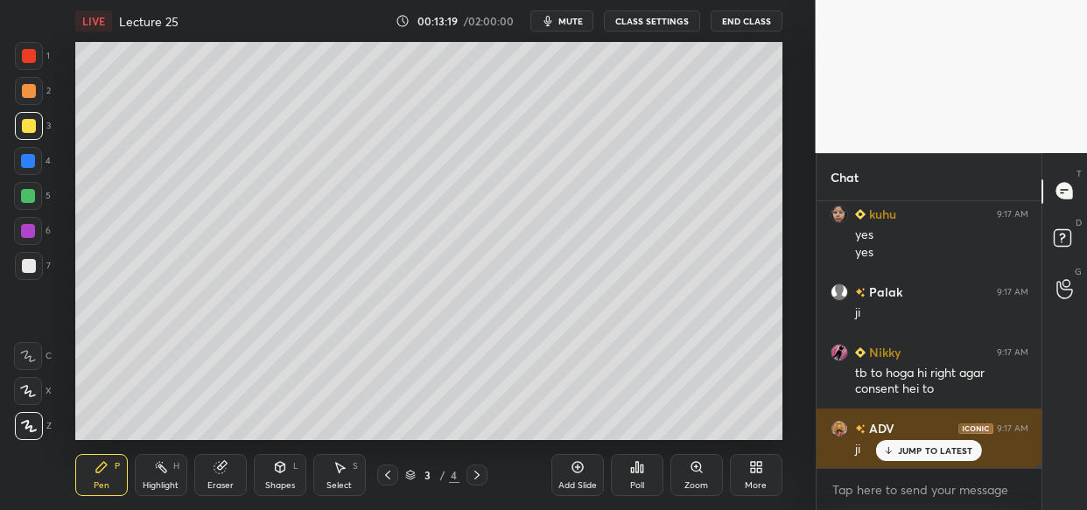
click at [934, 452] on p "JUMP TO LATEST" at bounding box center [935, 451] width 75 height 11
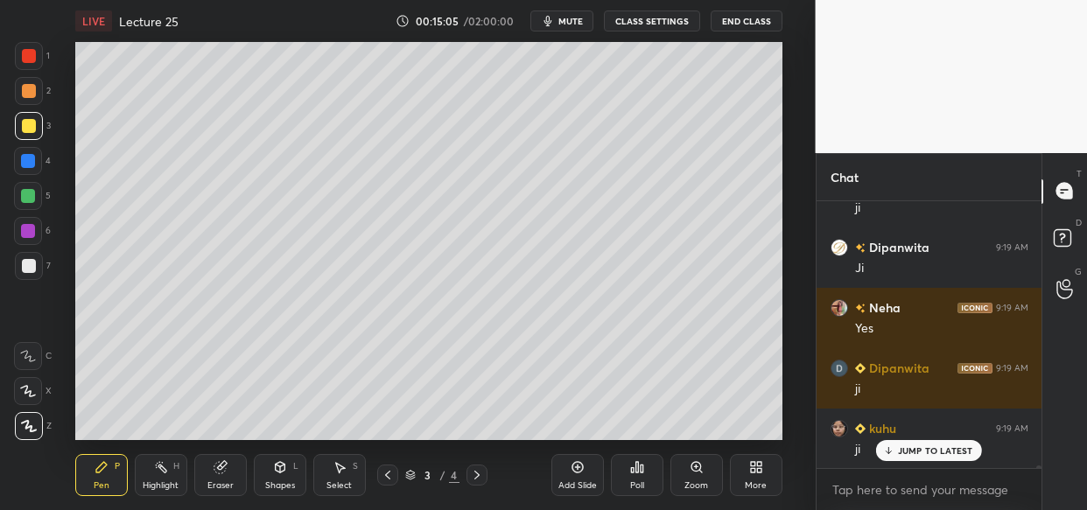
scroll to position [25850, 0]
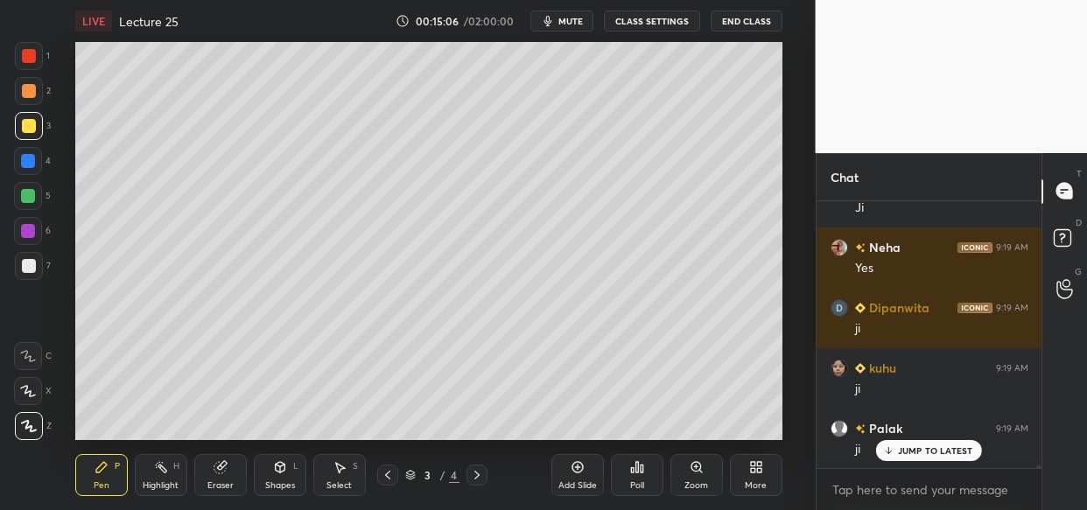
click at [579, 459] on div "Add Slide" at bounding box center [577, 475] width 53 height 42
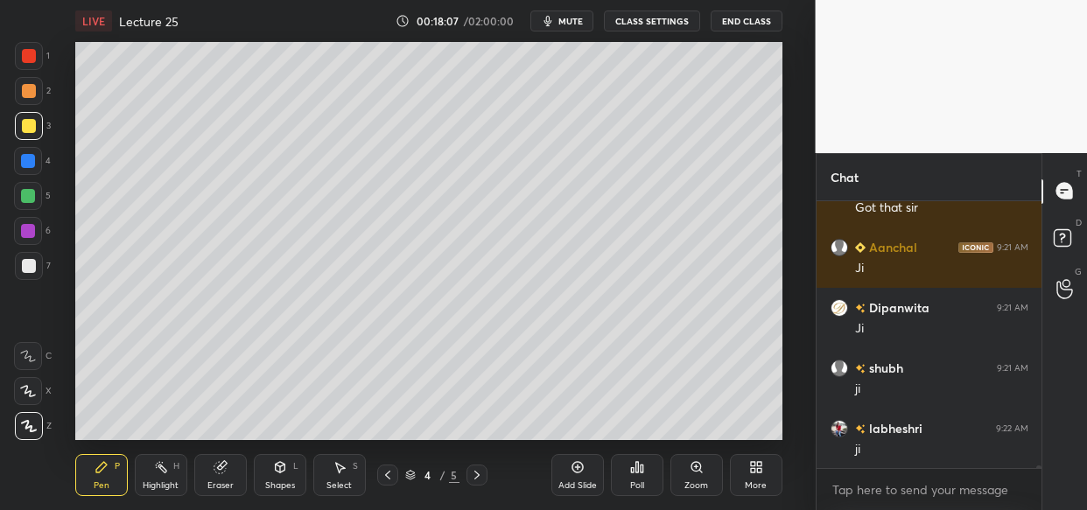
scroll to position [30700, 0]
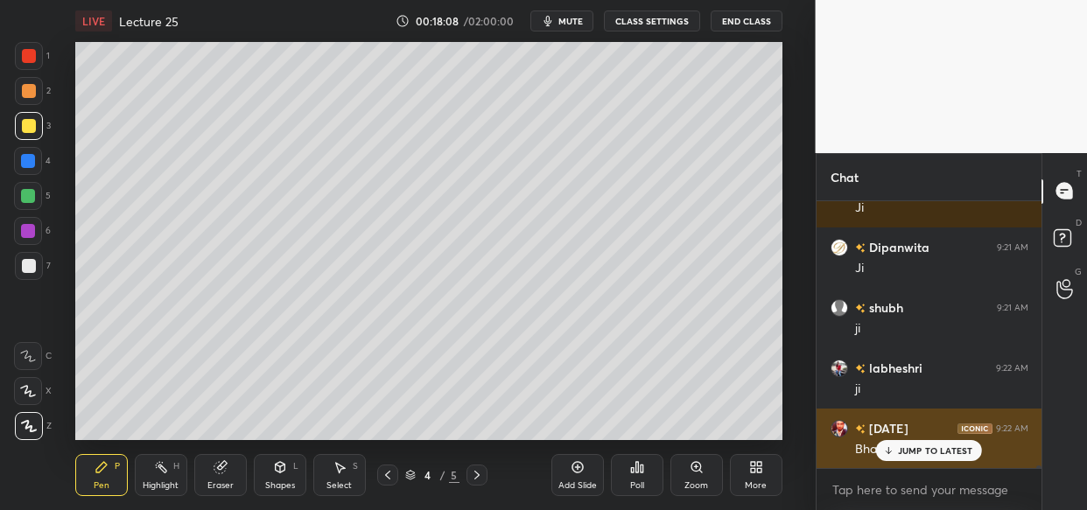
click at [909, 446] on p "JUMP TO LATEST" at bounding box center [935, 451] width 75 height 11
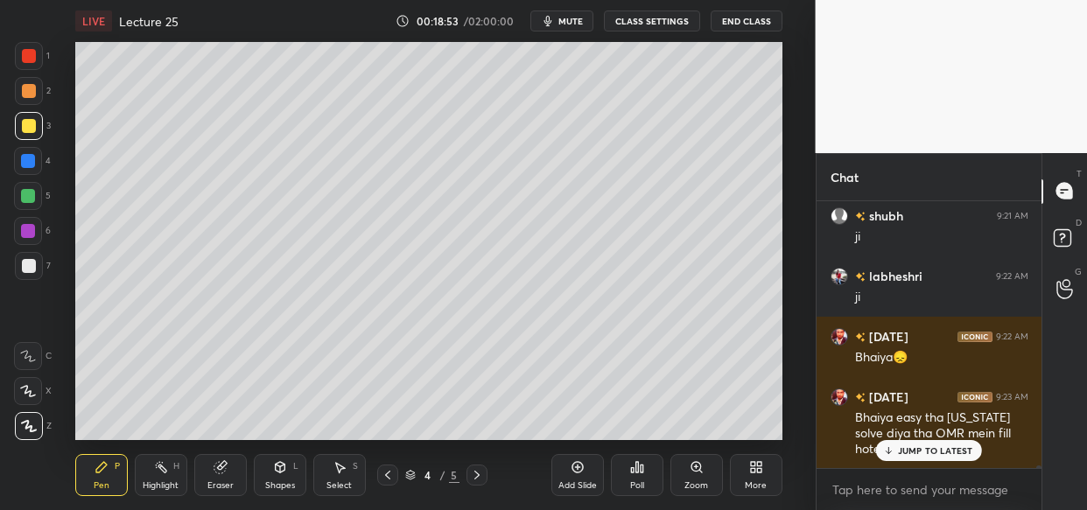
scroll to position [30852, 0]
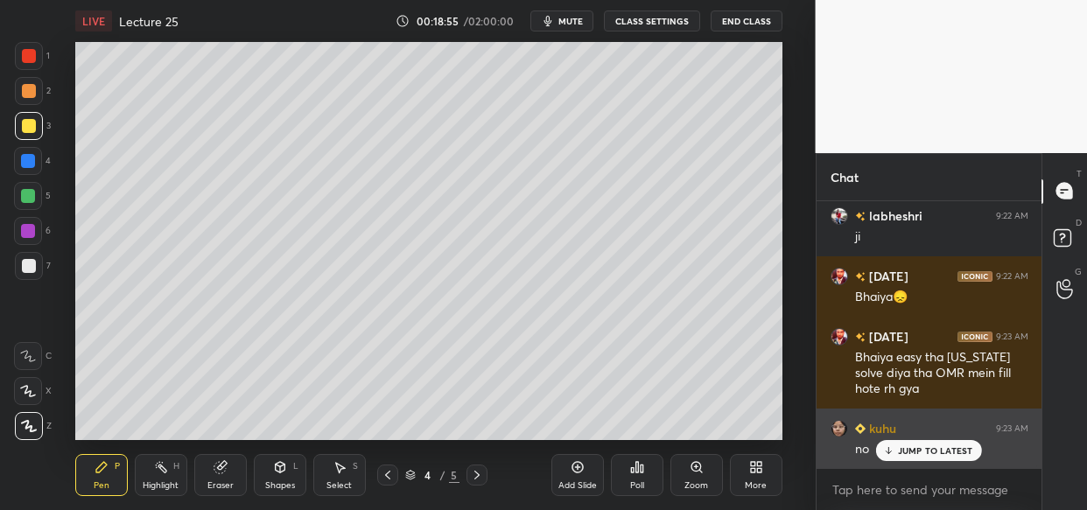
click at [927, 453] on p "JUMP TO LATEST" at bounding box center [935, 451] width 75 height 11
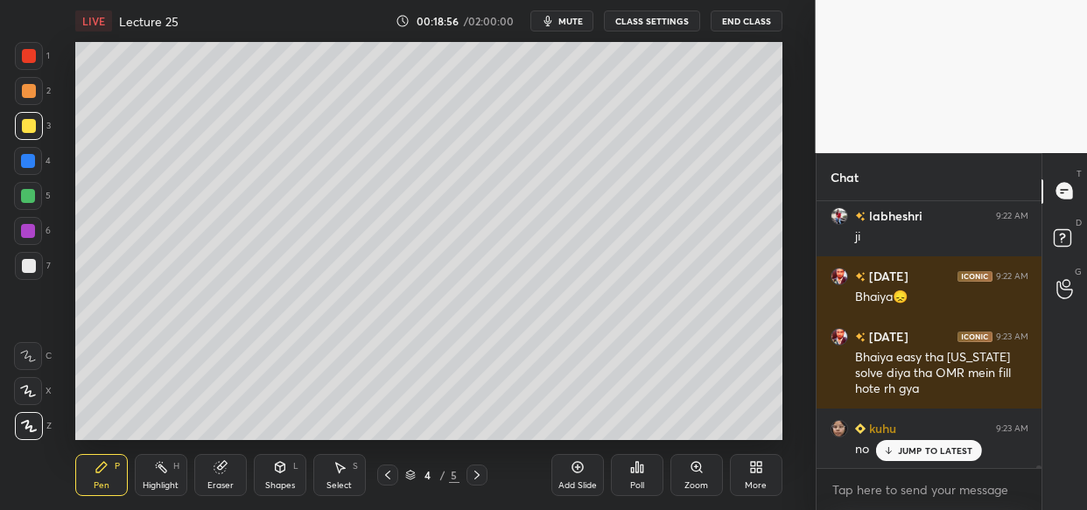
scroll to position [30912, 0]
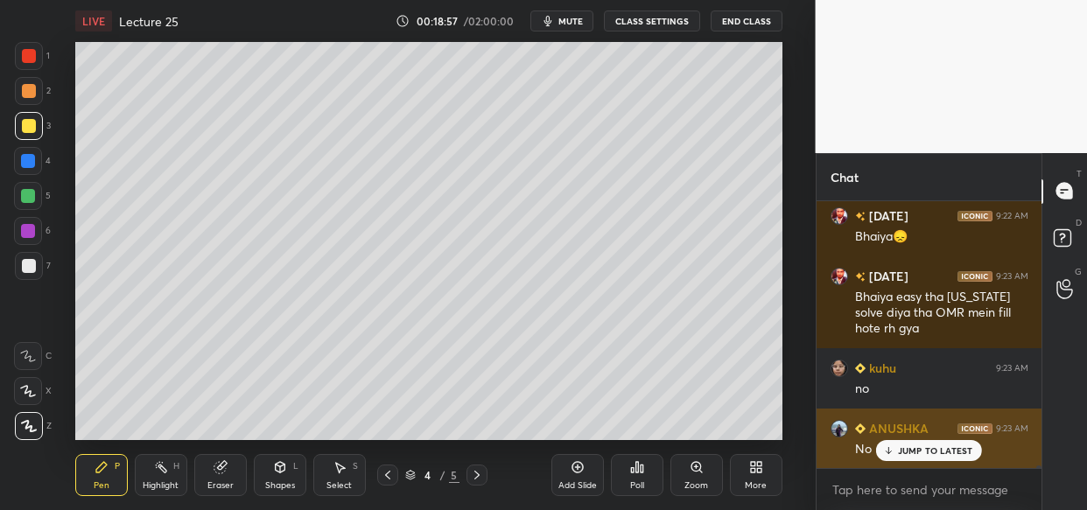
drag, startPoint x: 932, startPoint y: 453, endPoint x: 916, endPoint y: 456, distance: 16.1
click at [934, 453] on p "JUMP TO LATEST" at bounding box center [935, 451] width 75 height 11
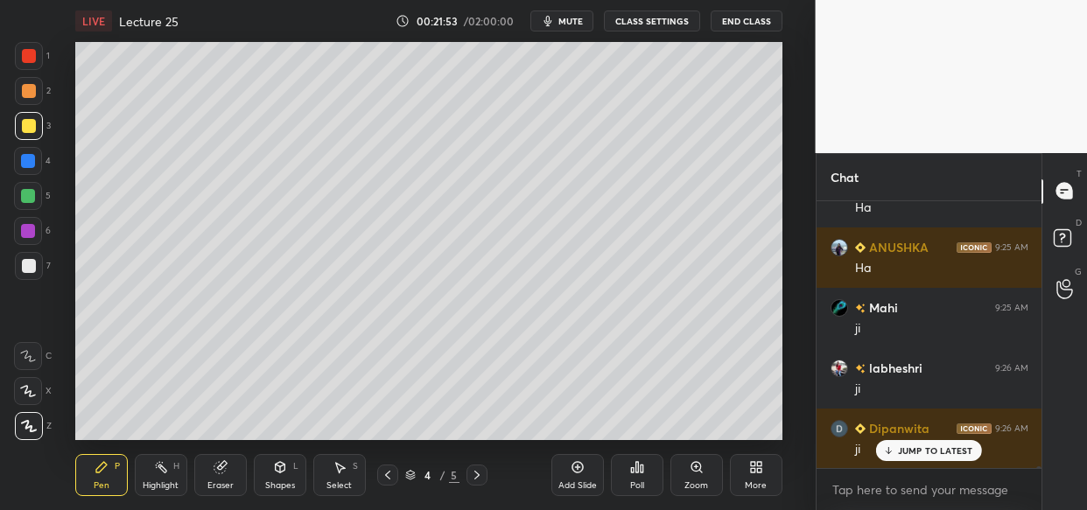
scroll to position [32696, 0]
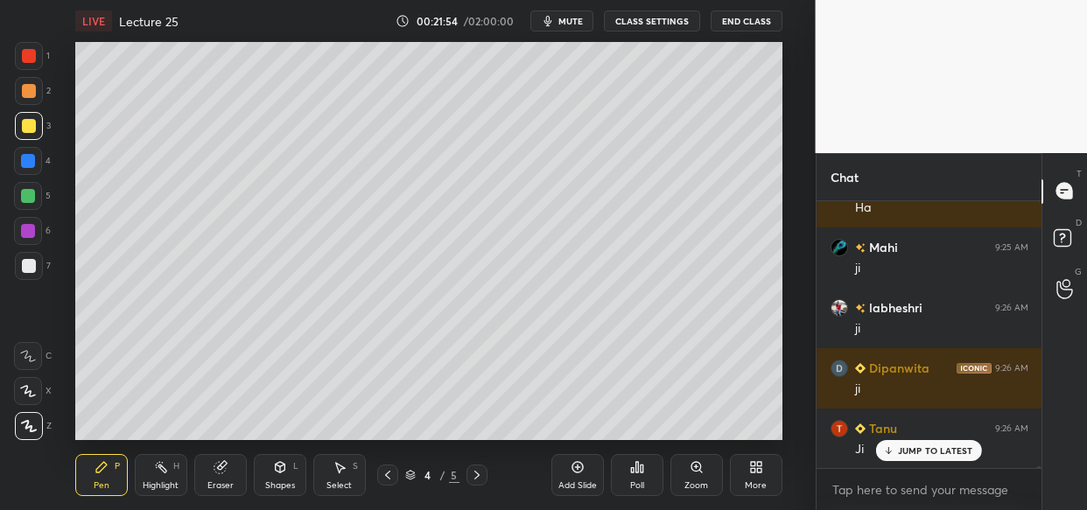
click at [171, 444] on div "LIVE Lecture 25 00:21:54 / 02:00:00 mute CLASS SETTINGS End Class Setting up yo…" at bounding box center [429, 255] width 746 height 510
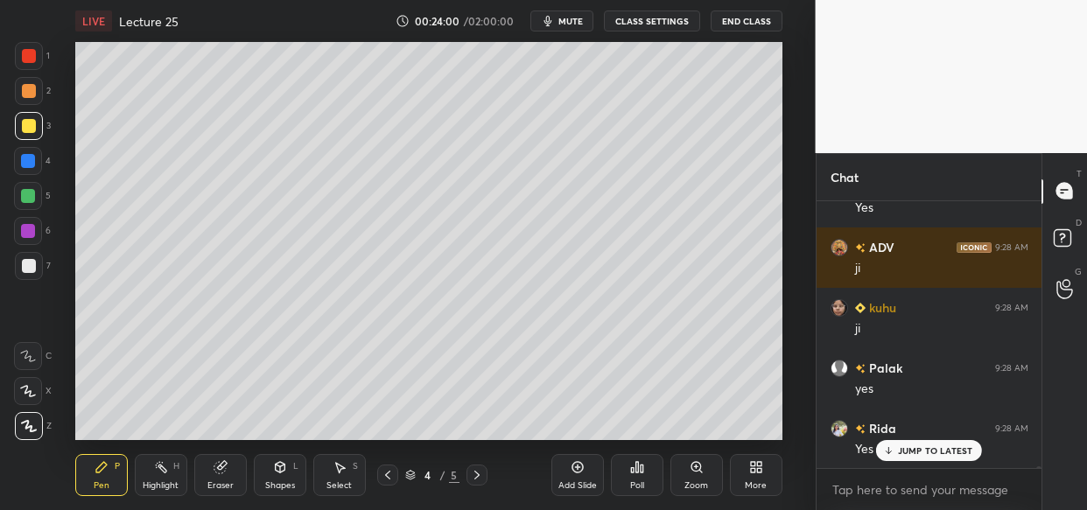
scroll to position [36057, 0]
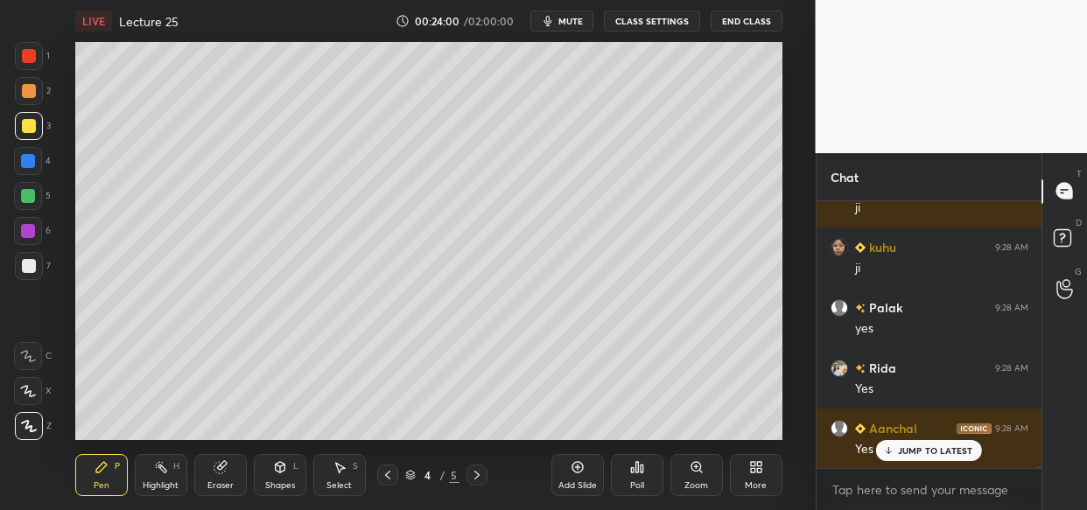
click at [568, 470] on div "Add Slide" at bounding box center [577, 475] width 53 height 42
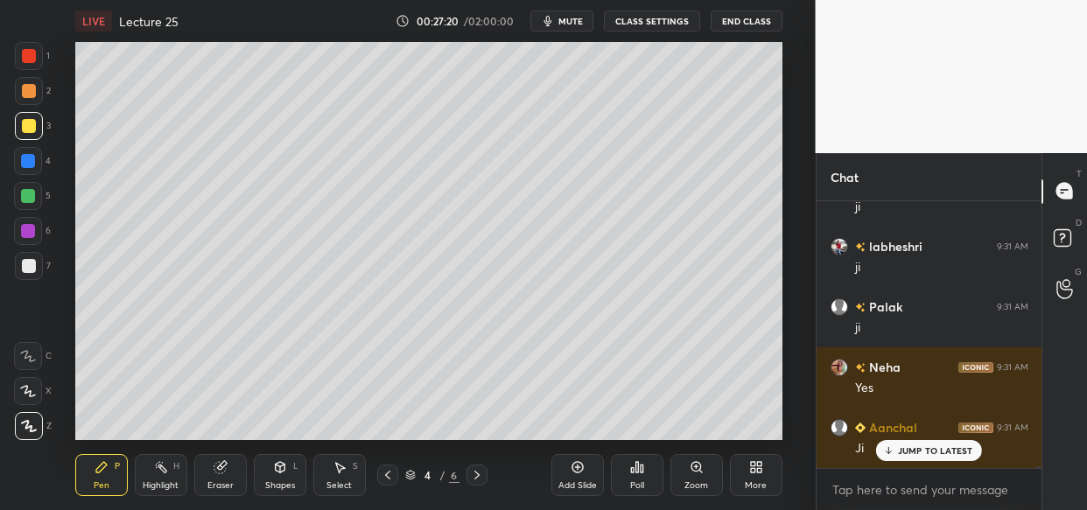
scroll to position [41148, 0]
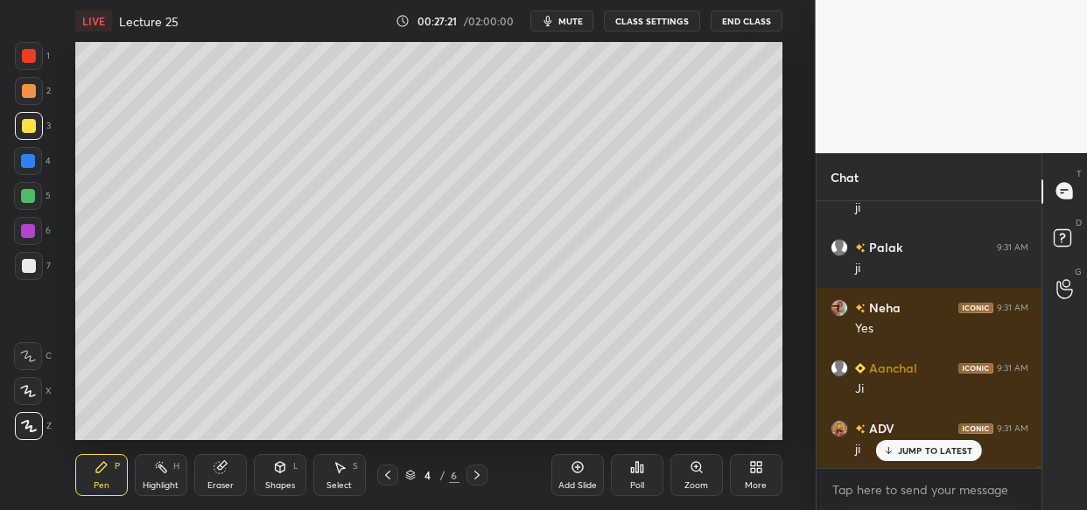
click at [577, 468] on icon at bounding box center [578, 467] width 14 height 14
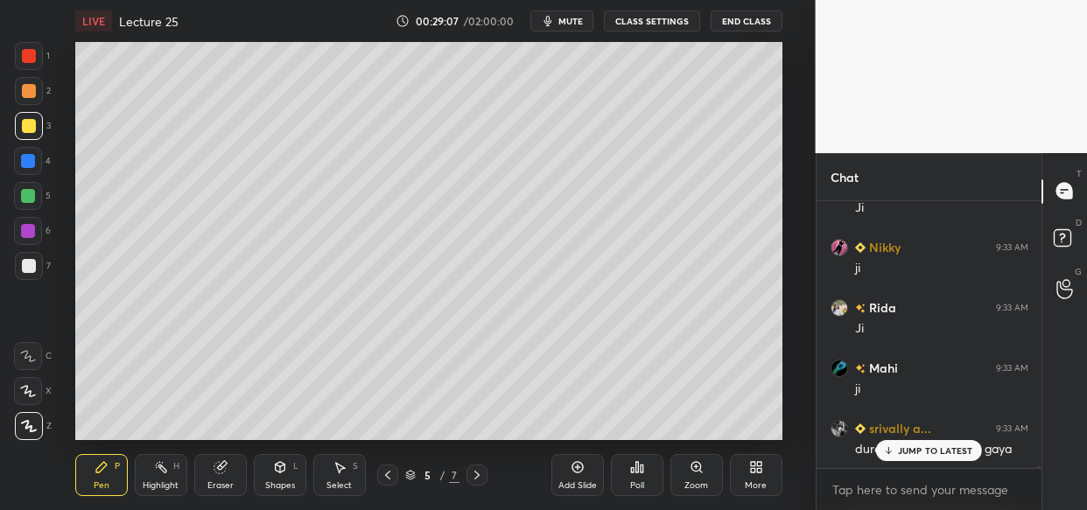
scroll to position [43745, 0]
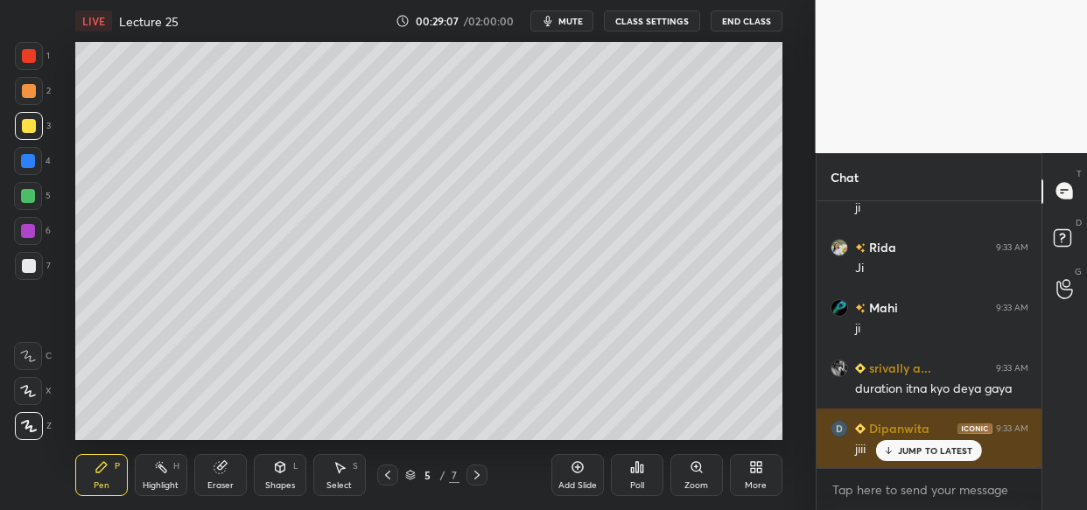
click at [902, 453] on p "JUMP TO LATEST" at bounding box center [935, 451] width 75 height 11
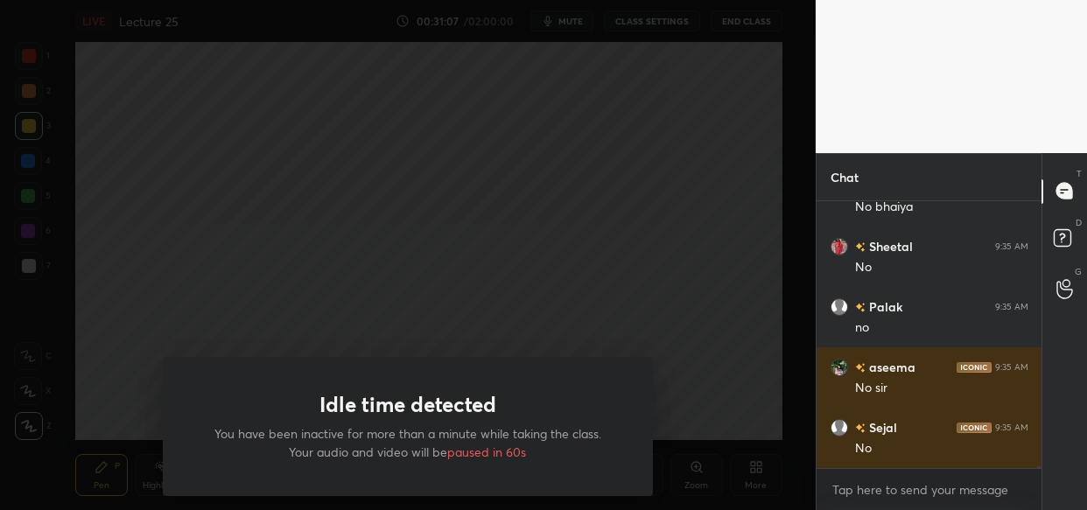
scroll to position [48413, 0]
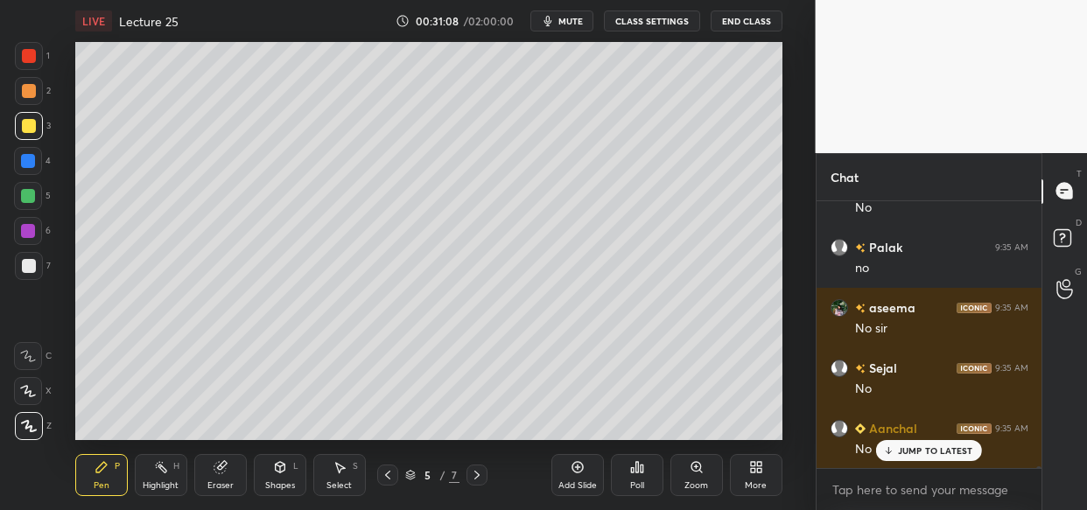
click at [532, 225] on div at bounding box center [408, 255] width 816 height 510
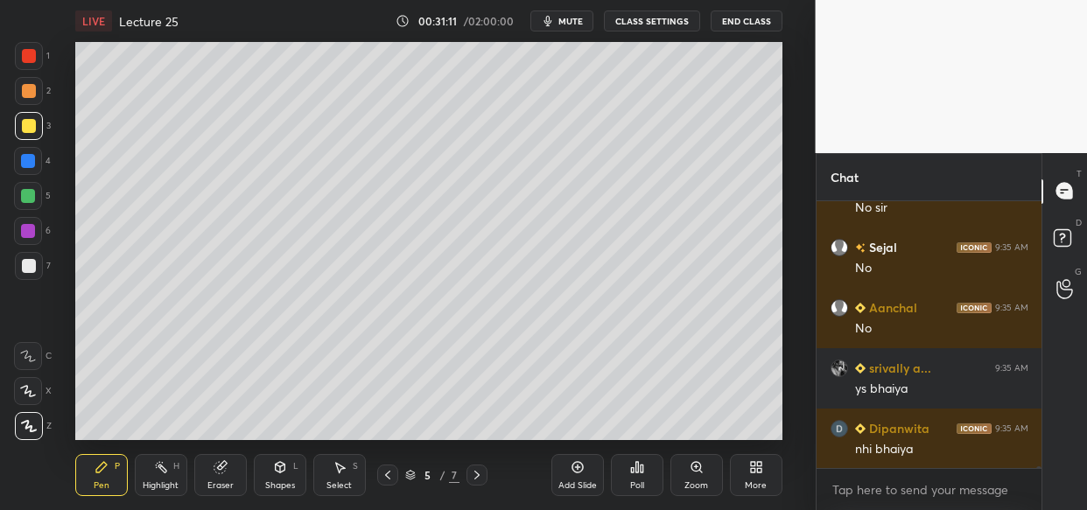
scroll to position [48594, 0]
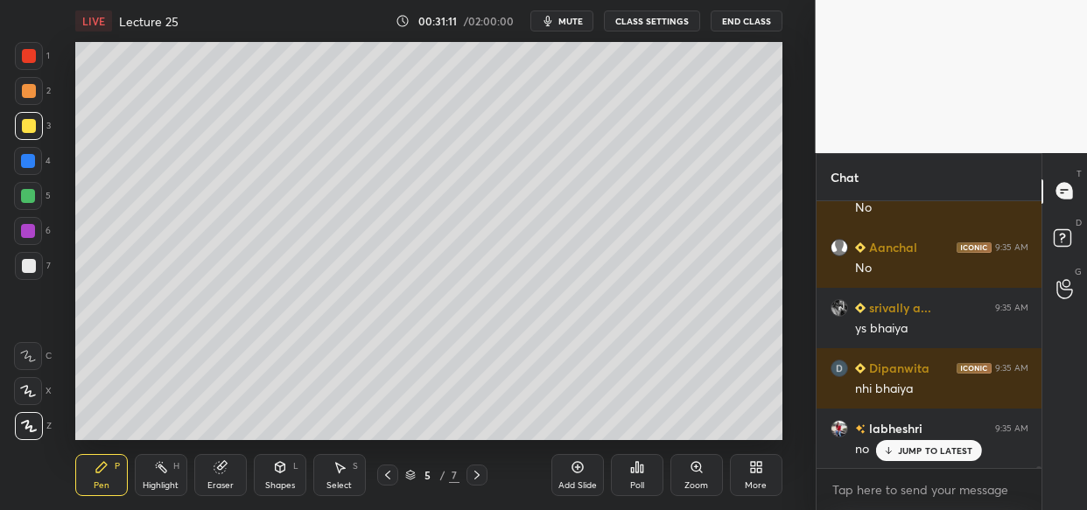
click at [937, 453] on p "JUMP TO LATEST" at bounding box center [935, 451] width 75 height 11
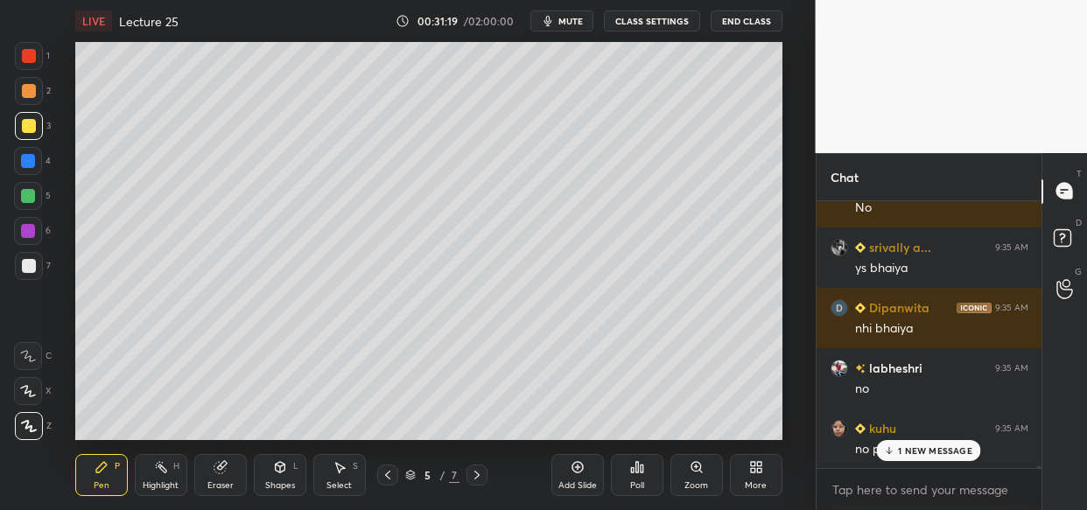
scroll to position [48715, 0]
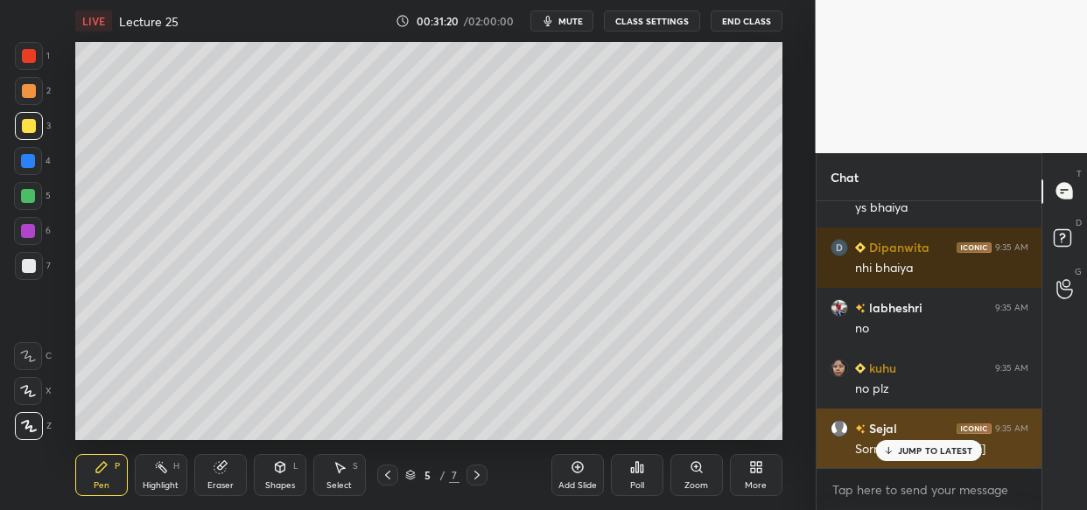
click at [930, 448] on p "JUMP TO LATEST" at bounding box center [935, 451] width 75 height 11
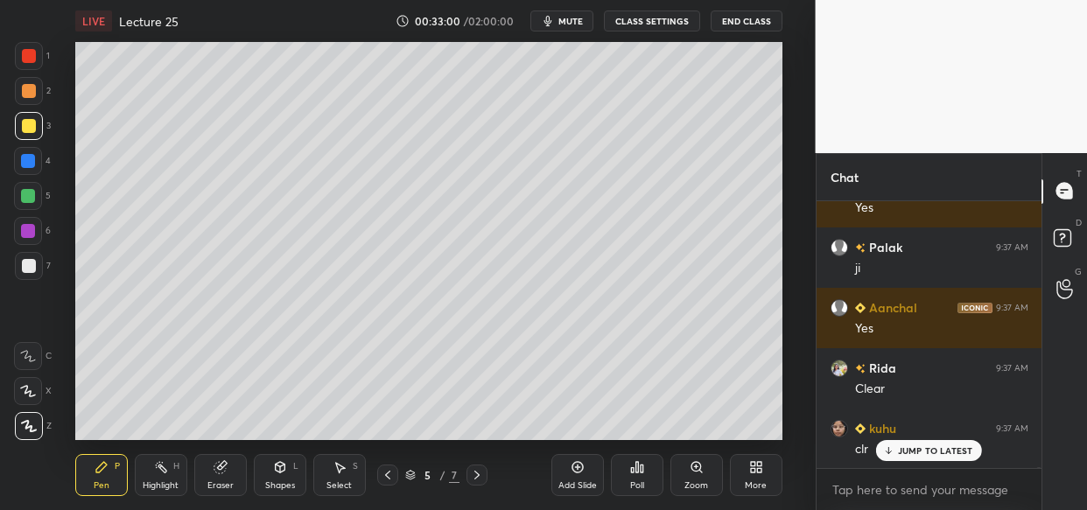
scroll to position [55270, 0]
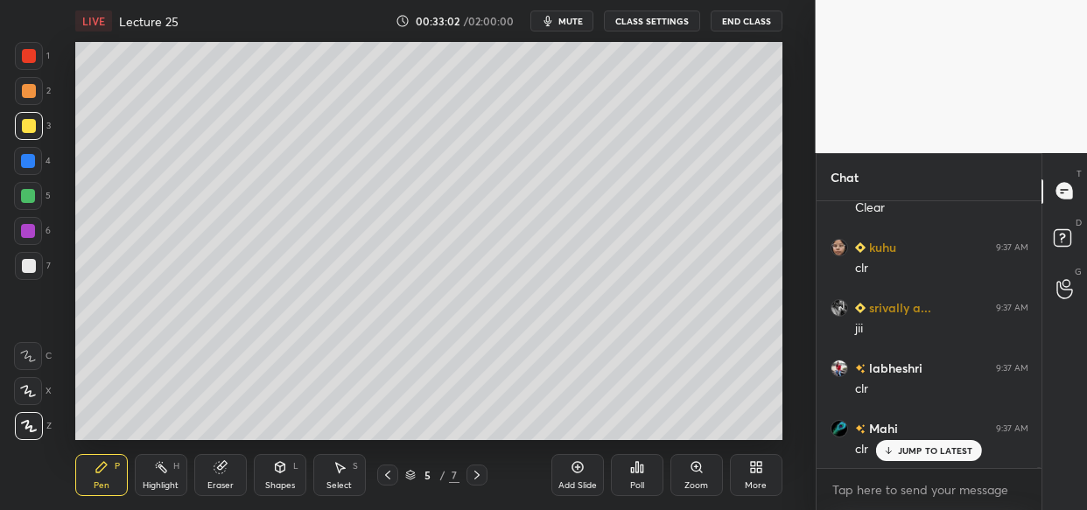
drag, startPoint x: 578, startPoint y: 472, endPoint x: 507, endPoint y: 474, distance: 71.0
click at [578, 472] on icon at bounding box center [577, 467] width 11 height 11
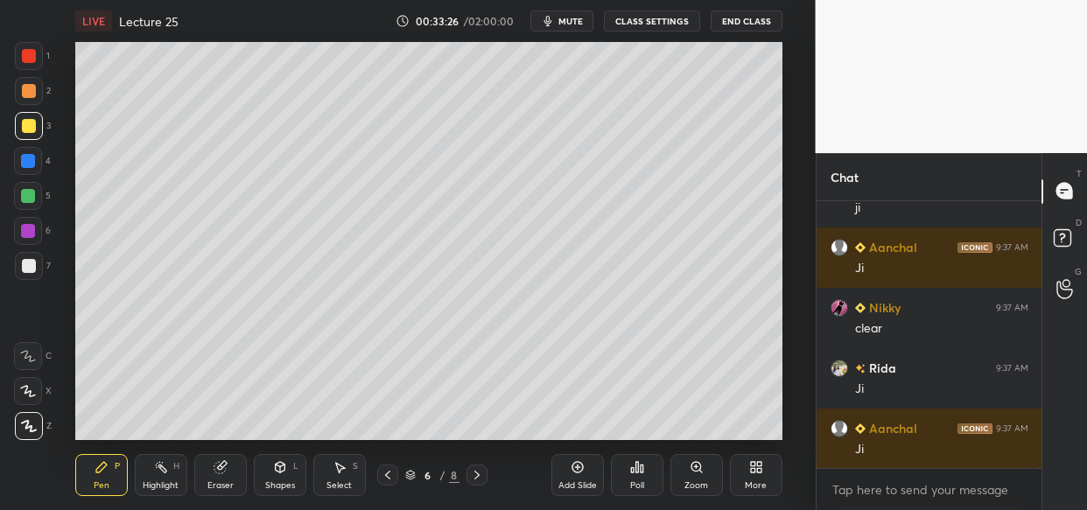
scroll to position [55995, 0]
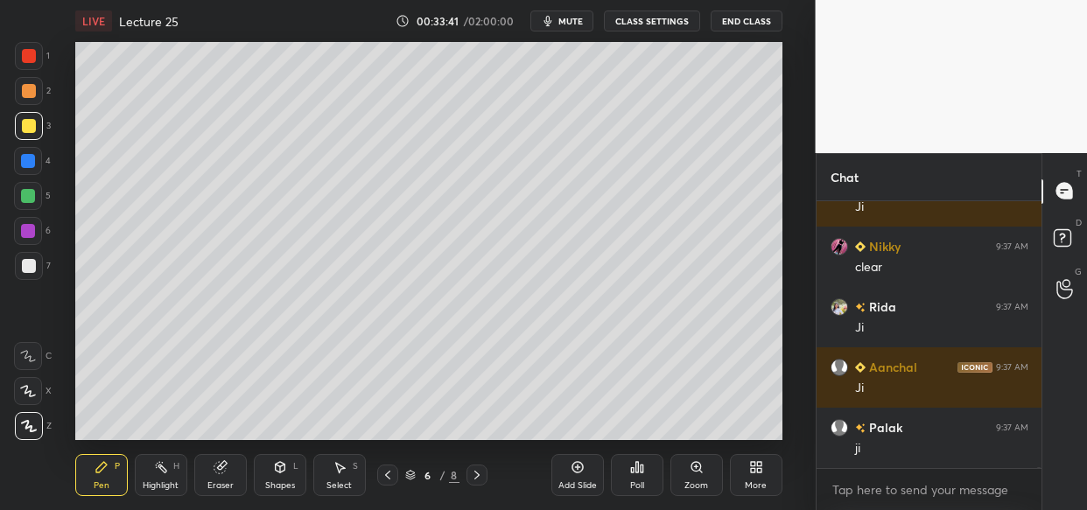
click at [223, 473] on icon at bounding box center [221, 467] width 14 height 14
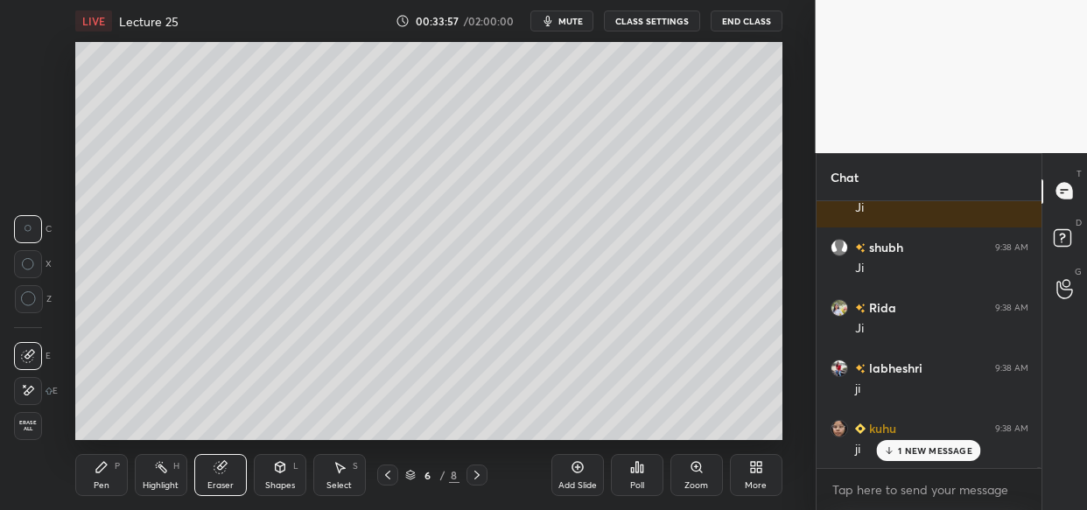
scroll to position [56538, 0]
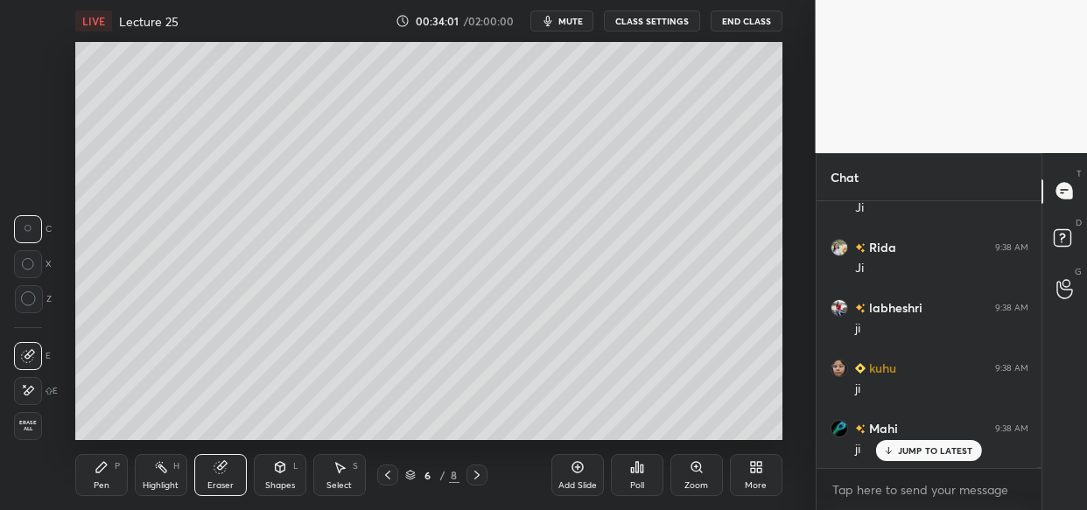
click at [93, 478] on div "Pen P" at bounding box center [101, 475] width 53 height 42
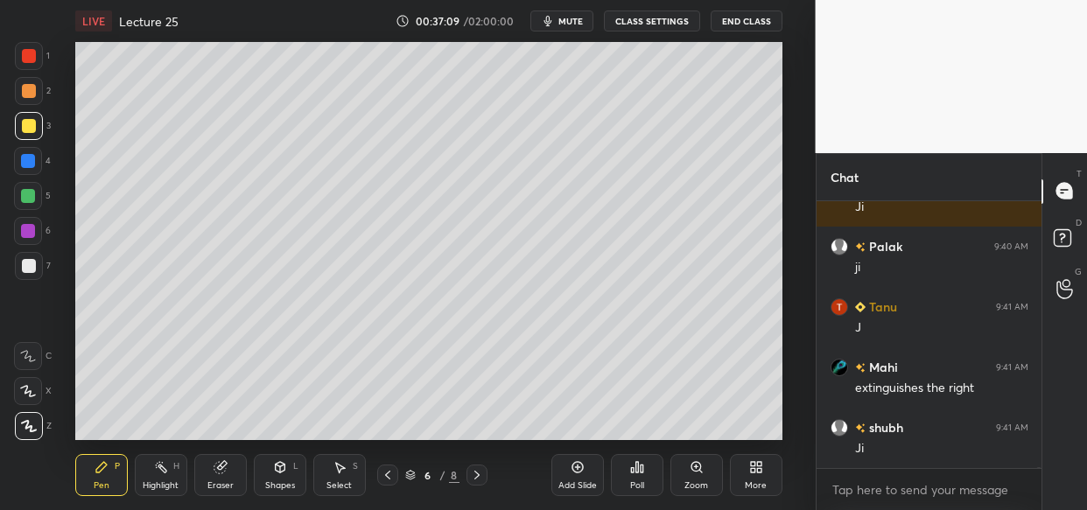
scroll to position [59092, 0]
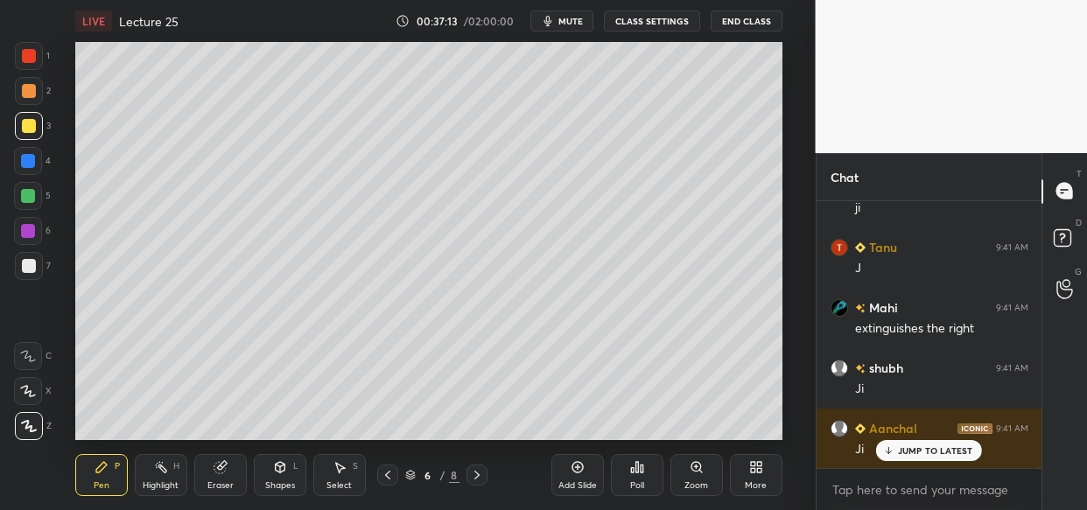
drag, startPoint x: 576, startPoint y: 484, endPoint x: 546, endPoint y: 476, distance: 30.8
click at [575, 484] on div "Add Slide" at bounding box center [577, 485] width 39 height 9
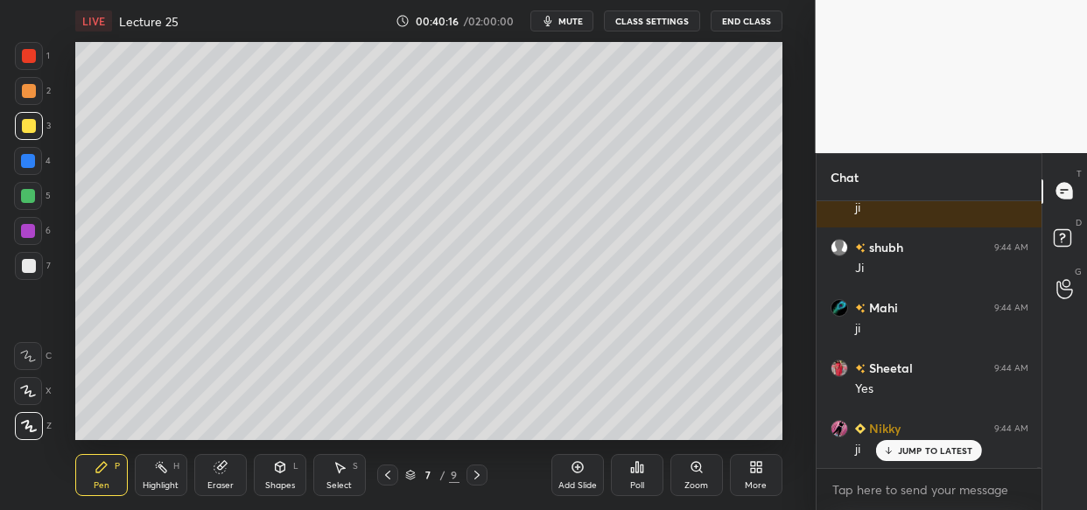
scroll to position [63476, 0]
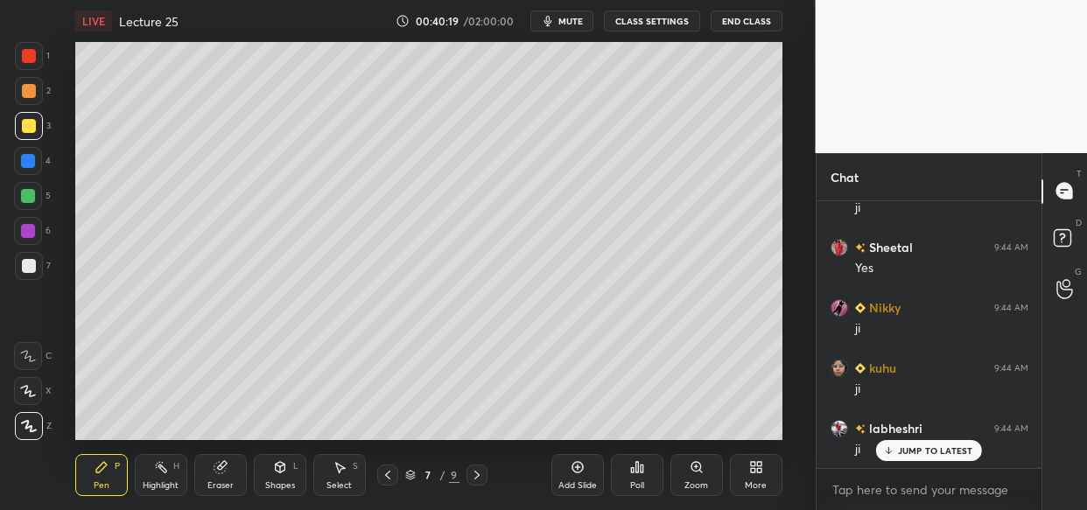
click at [564, 481] on div "Add Slide" at bounding box center [577, 485] width 39 height 9
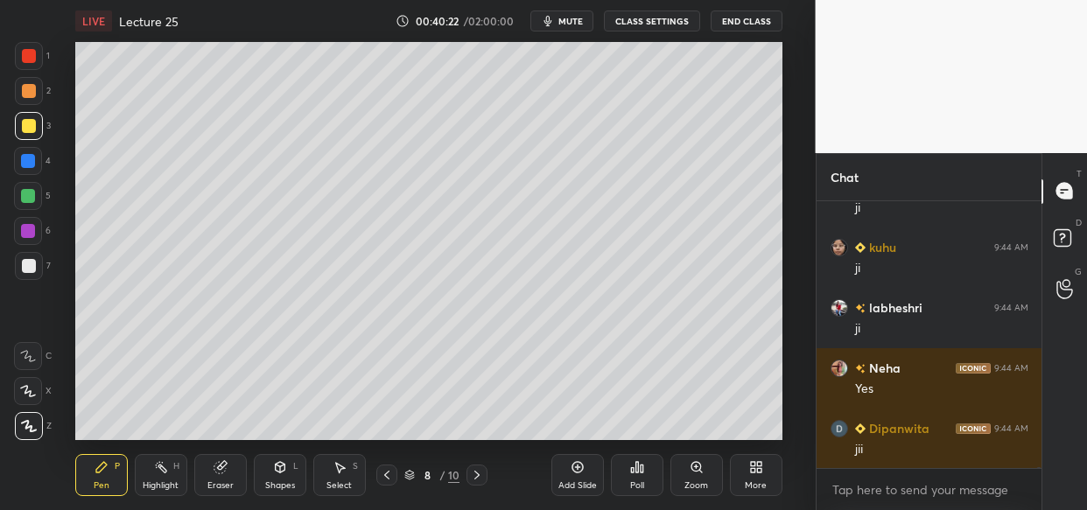
scroll to position [63717, 0]
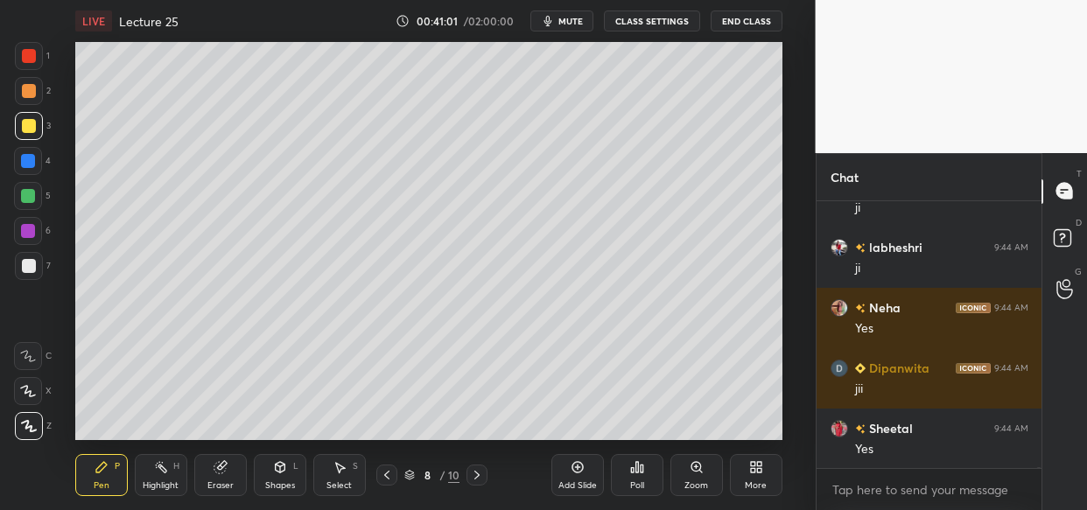
click at [221, 467] on icon at bounding box center [219, 467] width 11 height 11
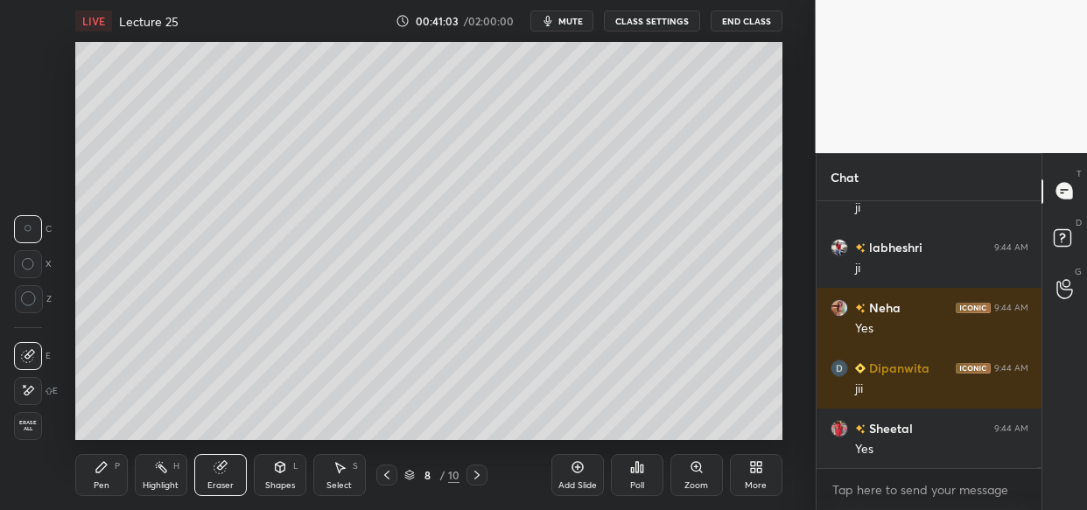
drag, startPoint x: 104, startPoint y: 468, endPoint x: 133, endPoint y: 439, distance: 40.9
click at [104, 470] on icon at bounding box center [102, 467] width 14 height 14
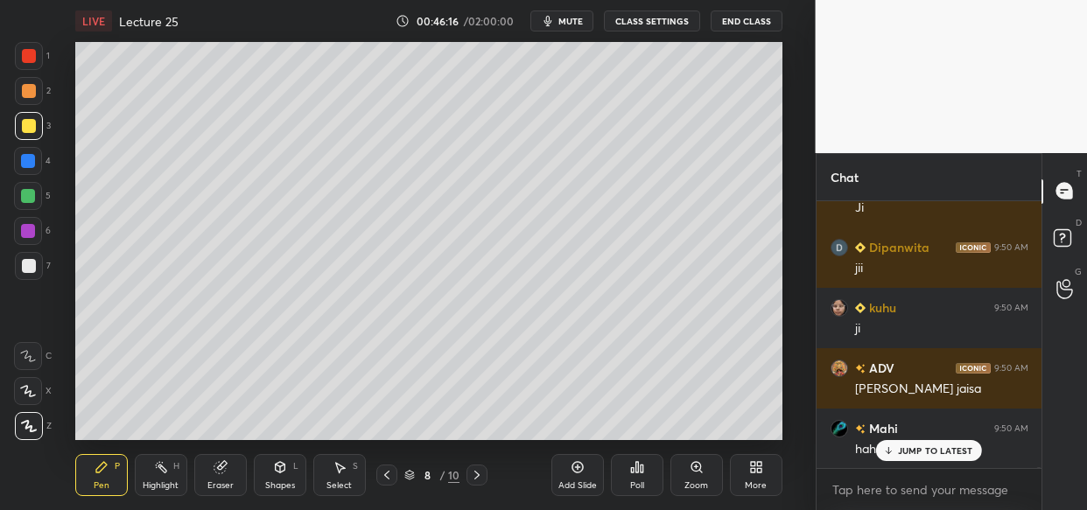
scroll to position [73502, 0]
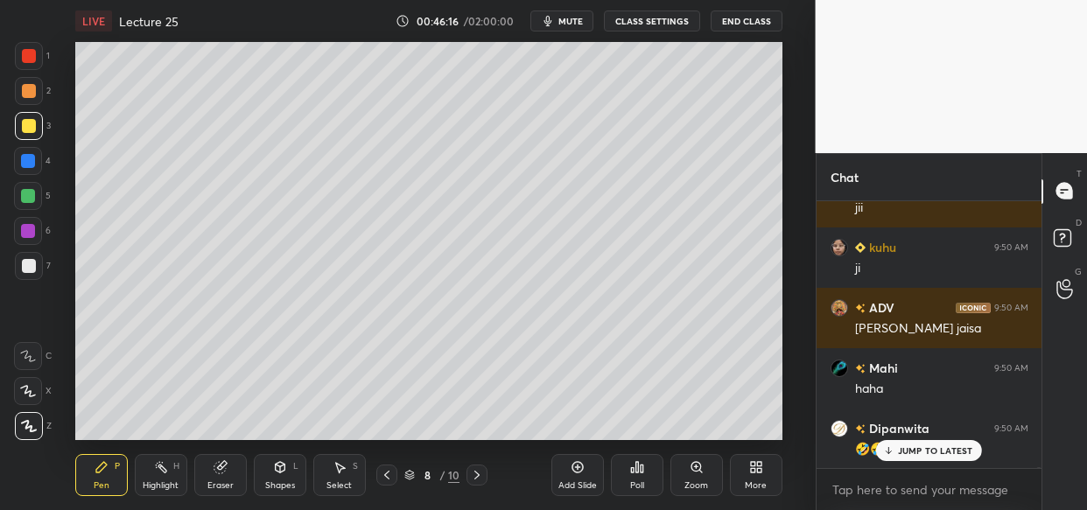
click at [958, 455] on p "JUMP TO LATEST" at bounding box center [935, 451] width 75 height 11
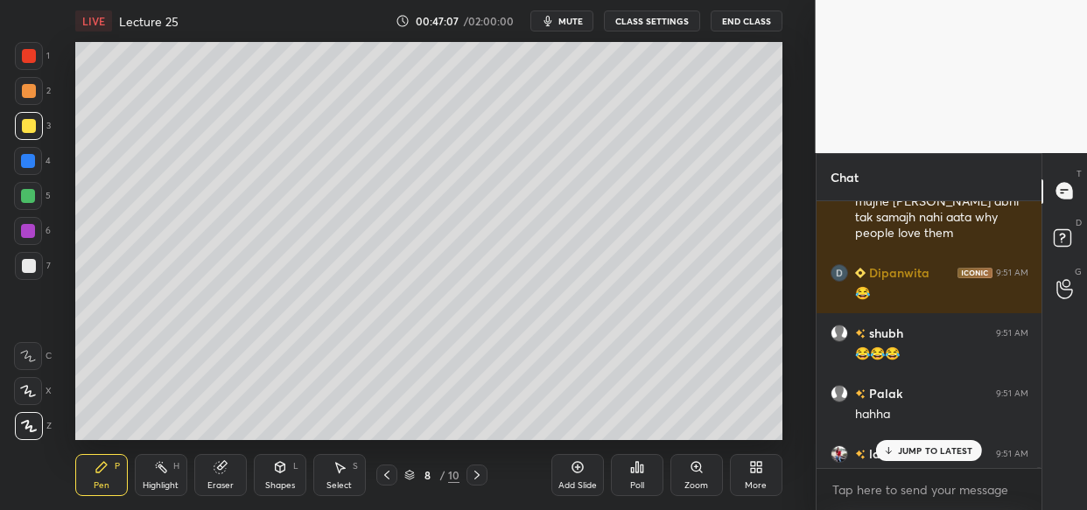
scroll to position [75104, 0]
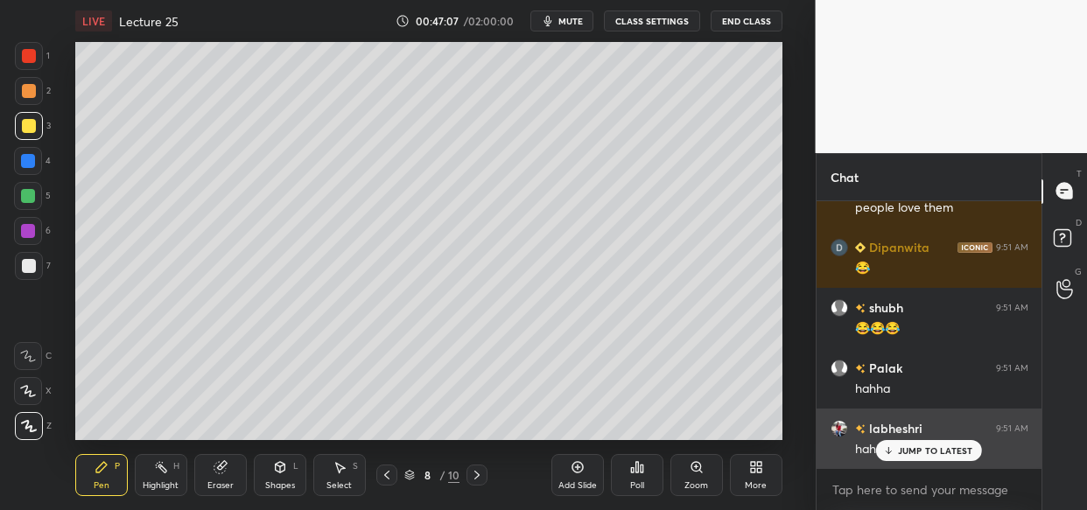
drag, startPoint x: 921, startPoint y: 448, endPoint x: 910, endPoint y: 446, distance: 10.8
click at [921, 446] on p "JUMP TO LATEST" at bounding box center [935, 451] width 75 height 11
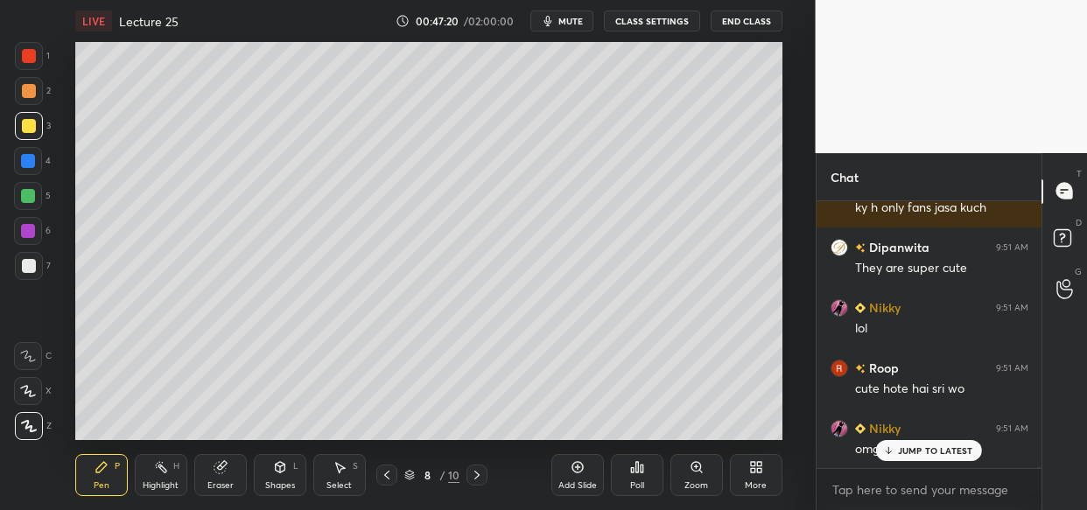
scroll to position [75542, 0]
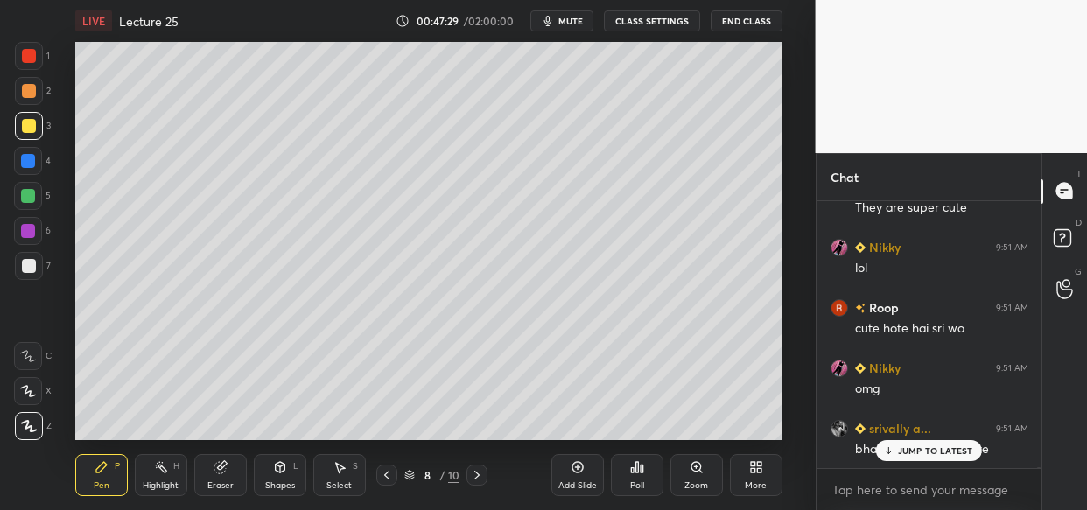
drag, startPoint x: 937, startPoint y: 446, endPoint x: 910, endPoint y: 471, distance: 35.9
click at [935, 446] on p "JUMP TO LATEST" at bounding box center [935, 451] width 75 height 11
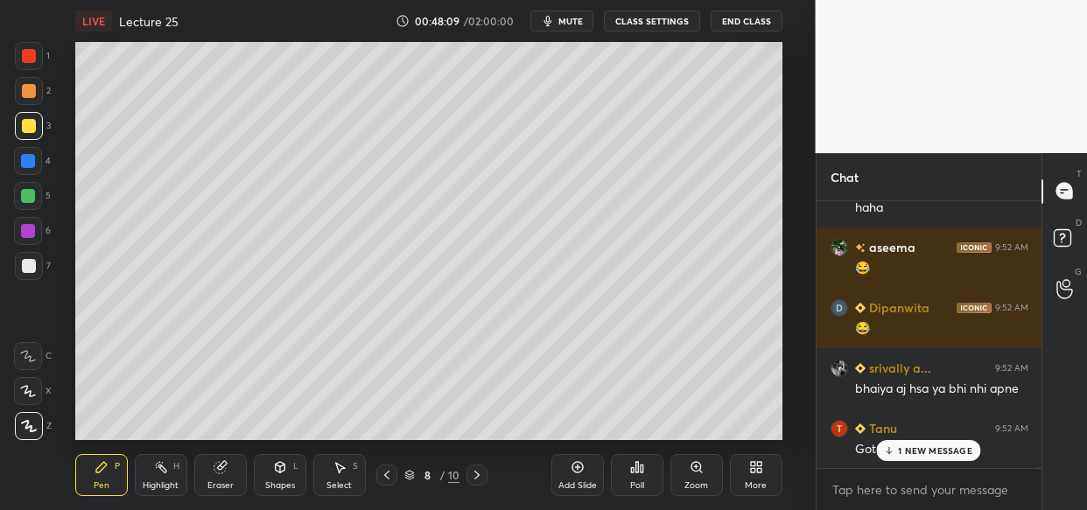
scroll to position [76524, 0]
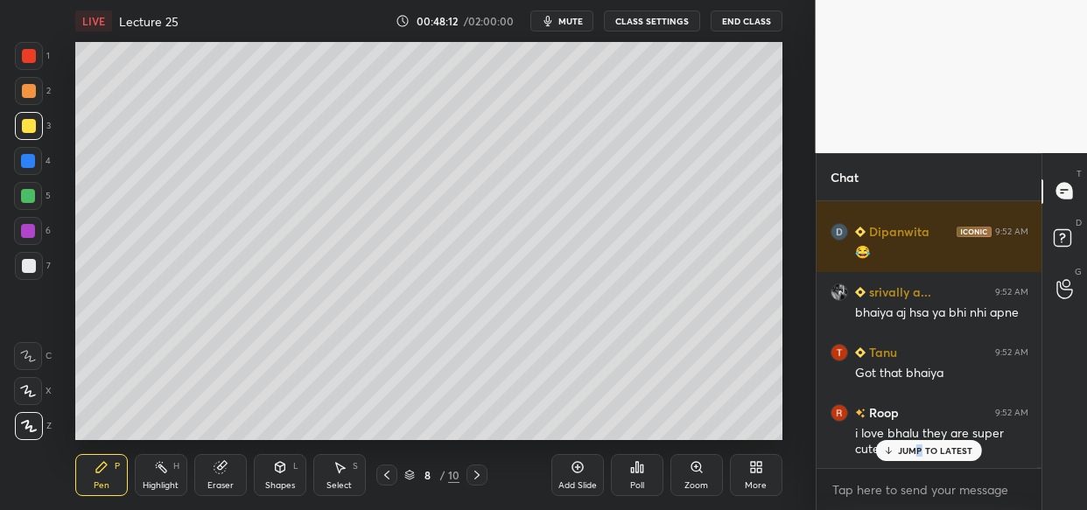
drag, startPoint x: 917, startPoint y: 446, endPoint x: 870, endPoint y: 472, distance: 53.7
click at [919, 449] on p "JUMP TO LATEST" at bounding box center [935, 451] width 75 height 11
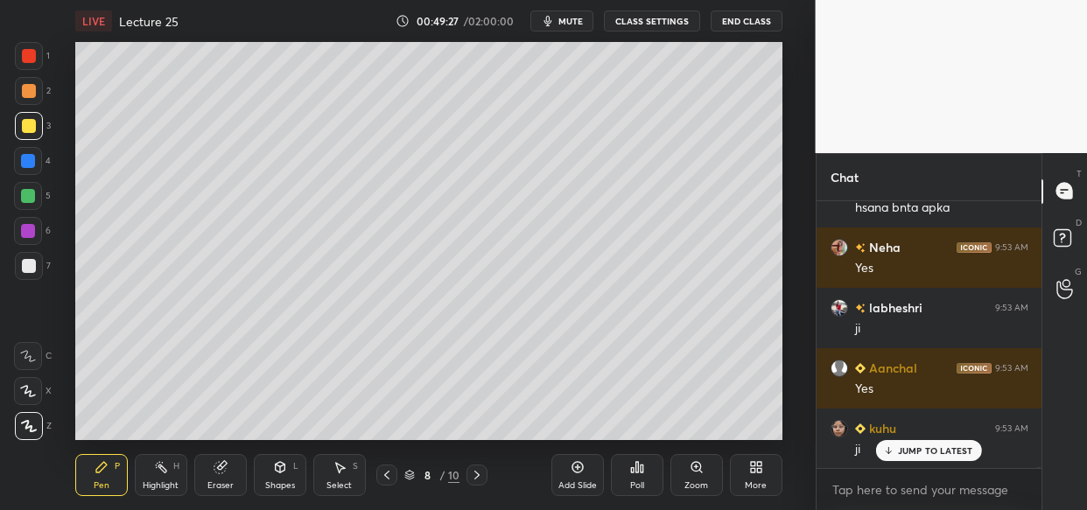
scroll to position [78533, 0]
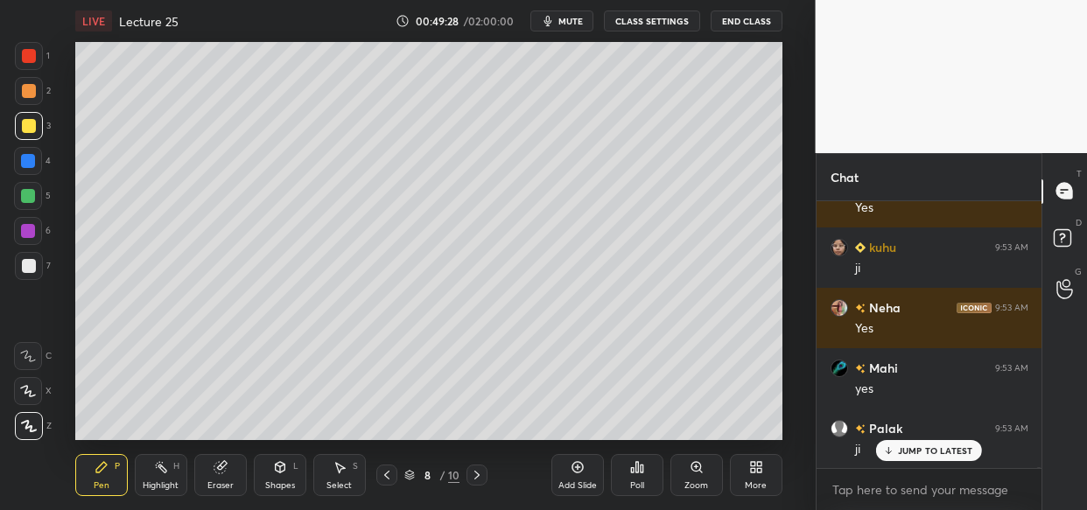
click at [575, 477] on div "Add Slide" at bounding box center [577, 475] width 53 height 42
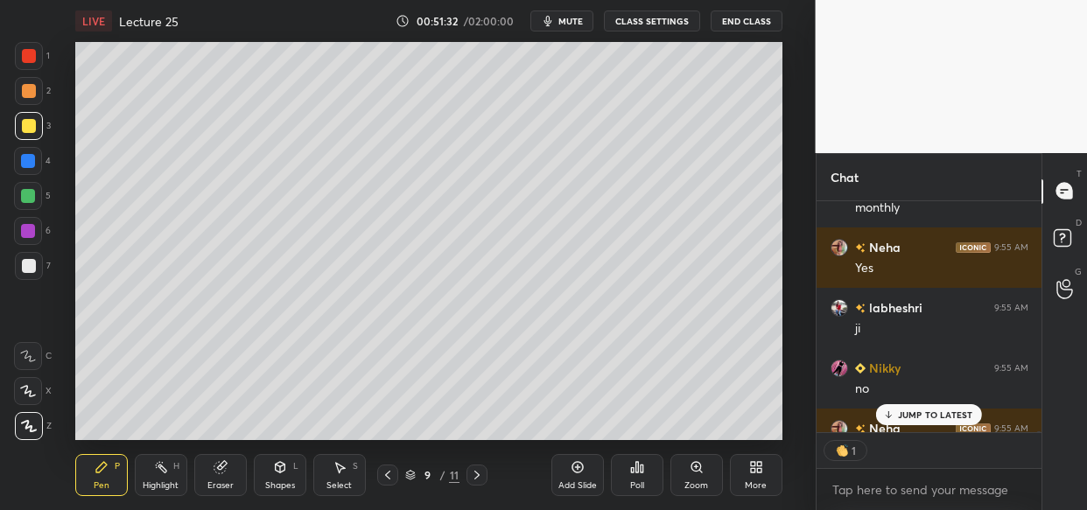
scroll to position [82737, 0]
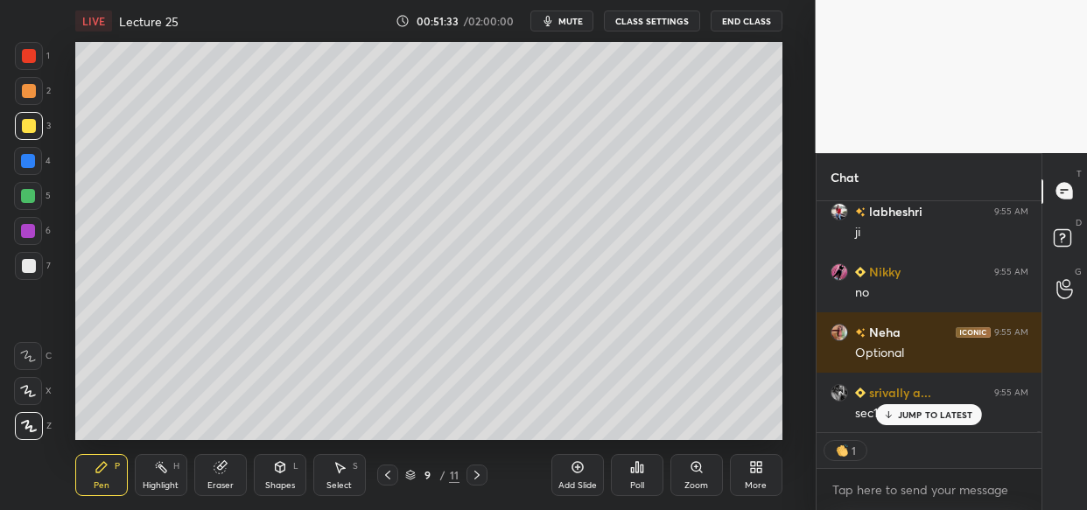
drag, startPoint x: 925, startPoint y: 417, endPoint x: 866, endPoint y: 439, distance: 63.4
click at [923, 419] on p "JUMP TO LATEST" at bounding box center [935, 415] width 75 height 11
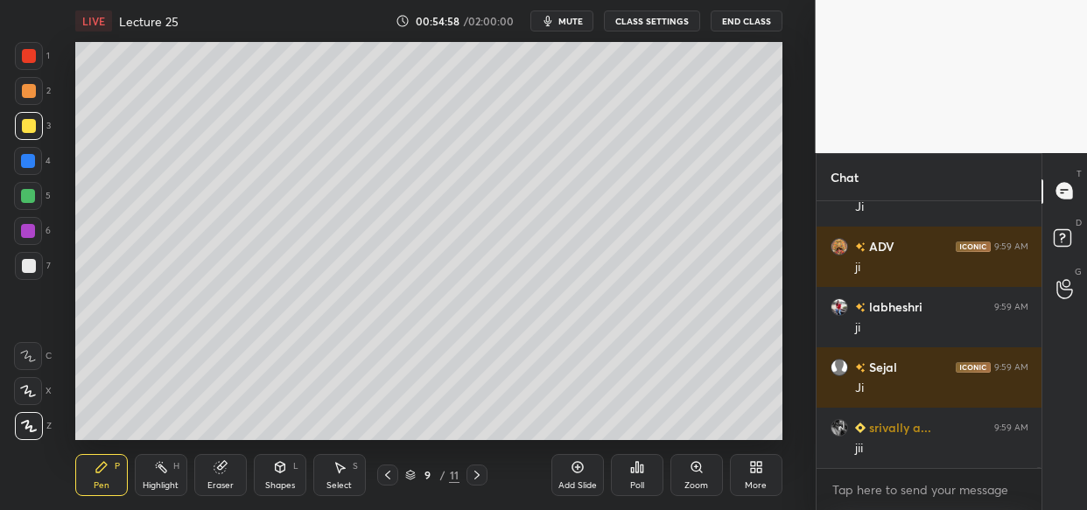
scroll to position [89711, 0]
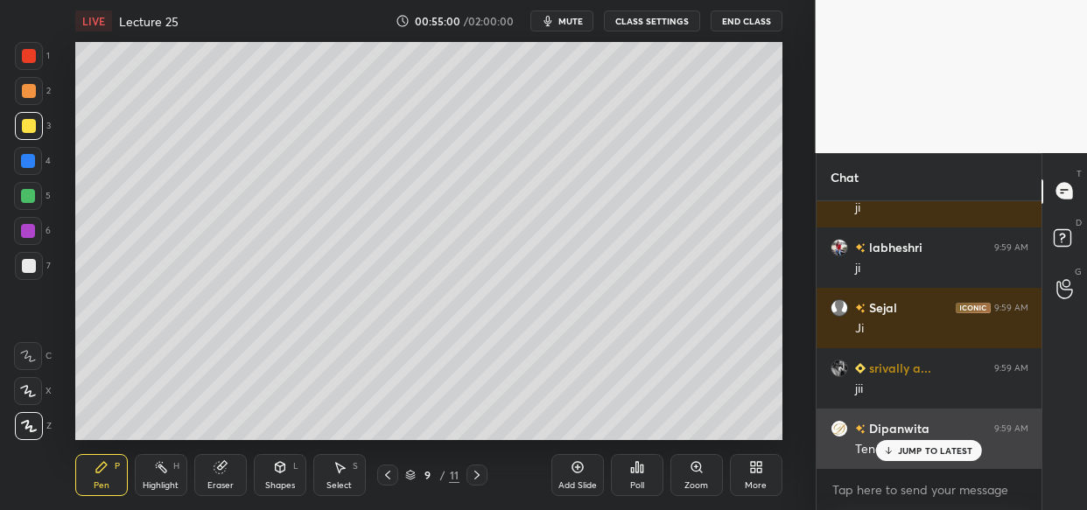
click at [919, 453] on p "JUMP TO LATEST" at bounding box center [935, 451] width 75 height 11
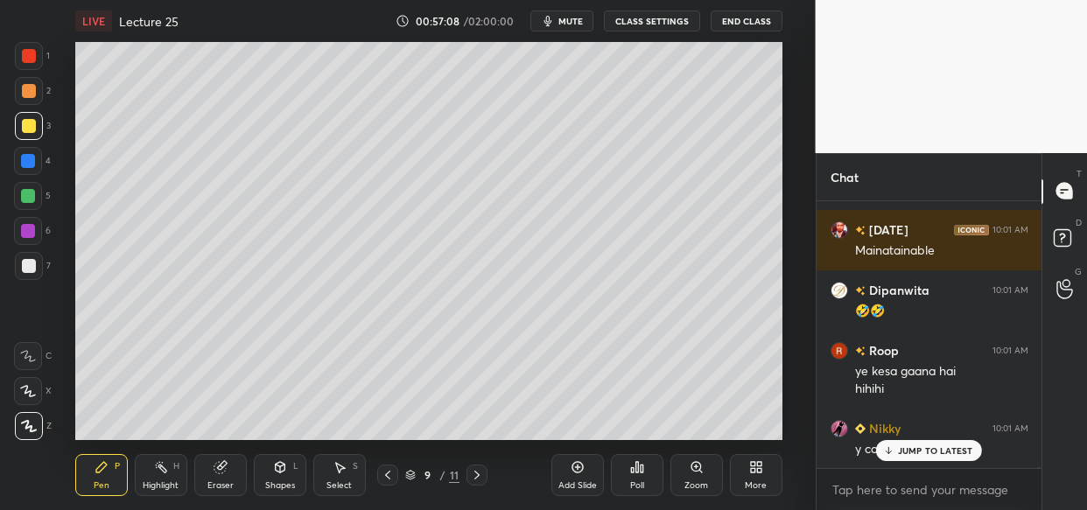
scroll to position [93413, 0]
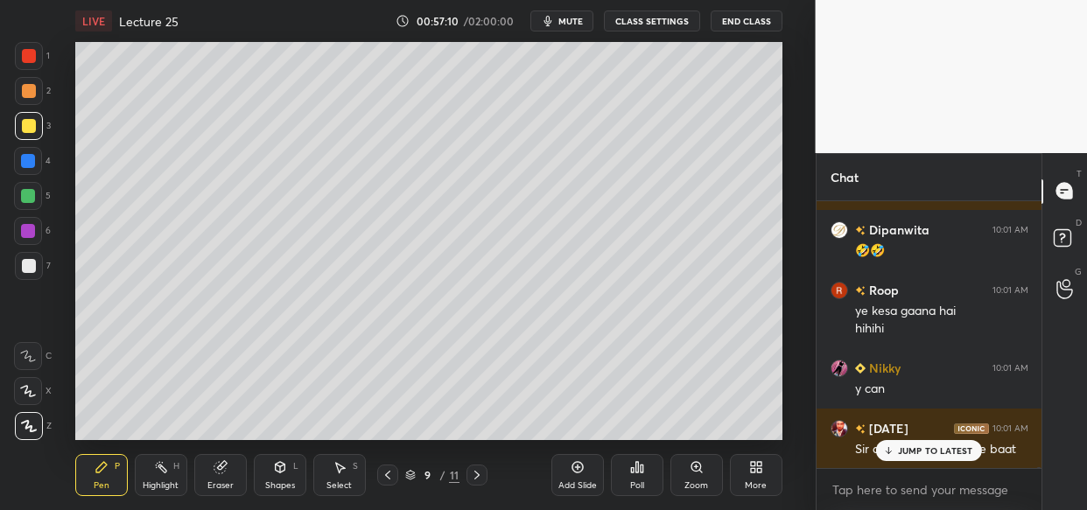
drag, startPoint x: 905, startPoint y: 441, endPoint x: 738, endPoint y: 503, distance: 178.4
click at [903, 443] on div "JUMP TO LATEST" at bounding box center [928, 450] width 105 height 21
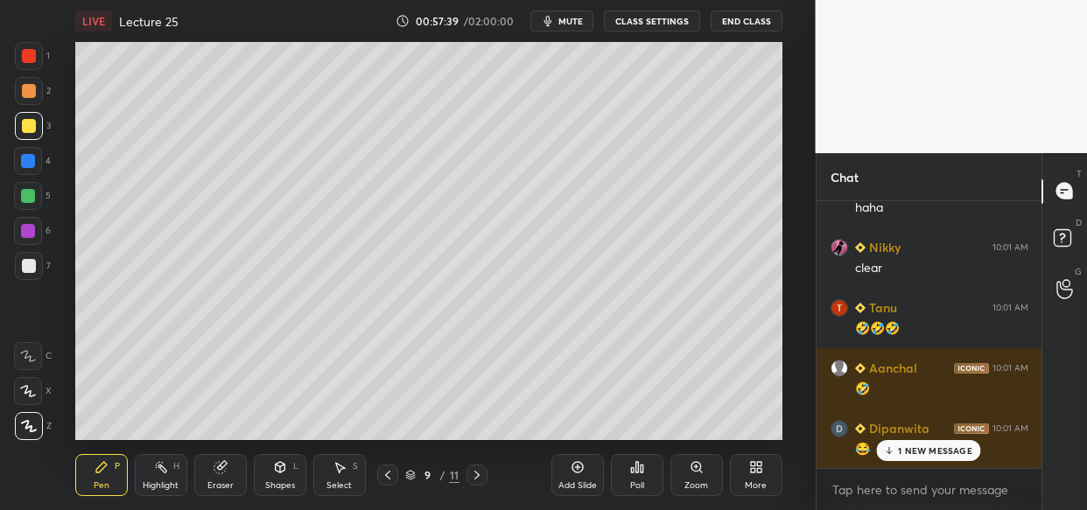
scroll to position [94078, 0]
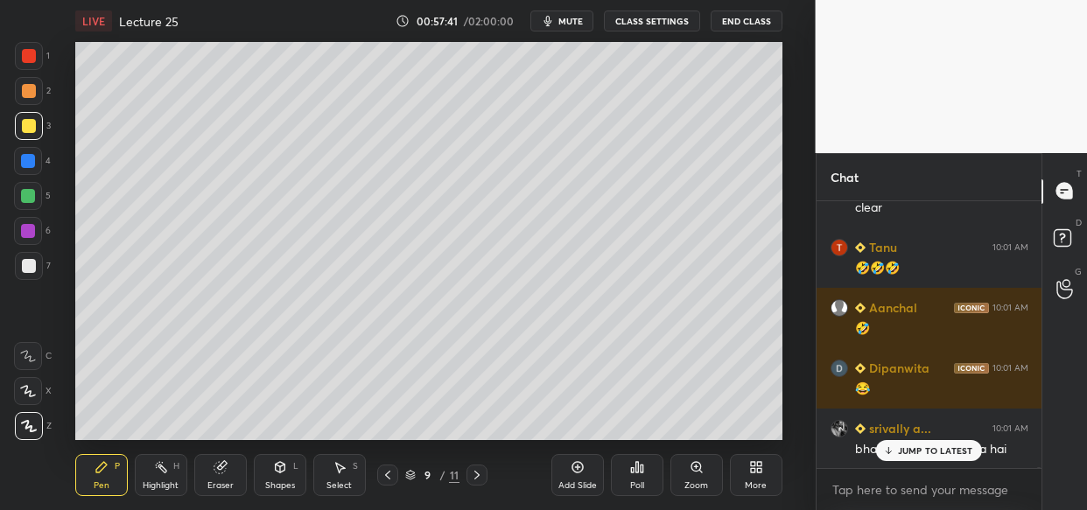
click at [915, 453] on div "Dipanwita 10:01 AM 🤣🤣 Roop 10:01 AM ye kesa gaana hai hihihi Nikky 10:01 AM y c…" at bounding box center [930, 334] width 226 height 267
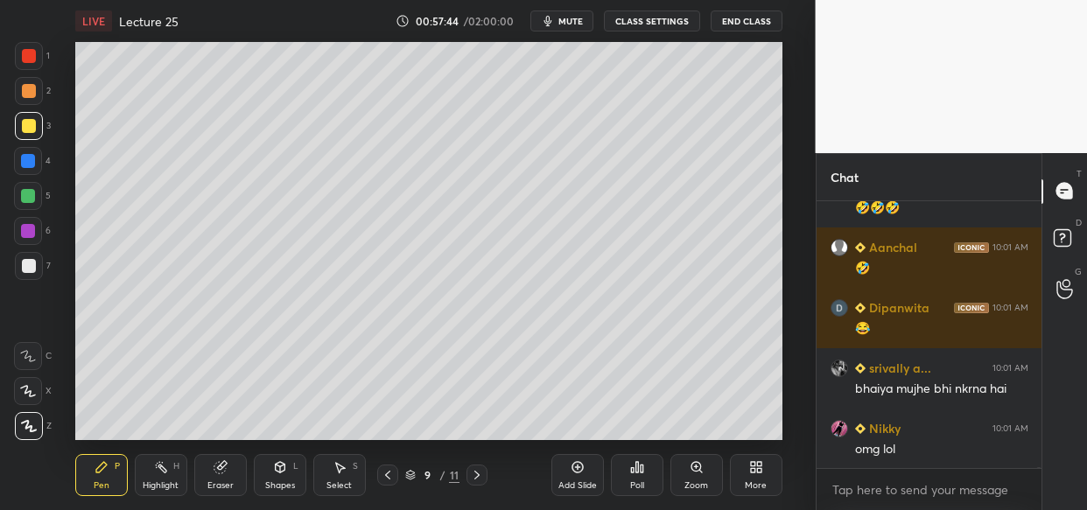
scroll to position [94214, 0]
click at [576, 462] on icon at bounding box center [577, 467] width 11 height 11
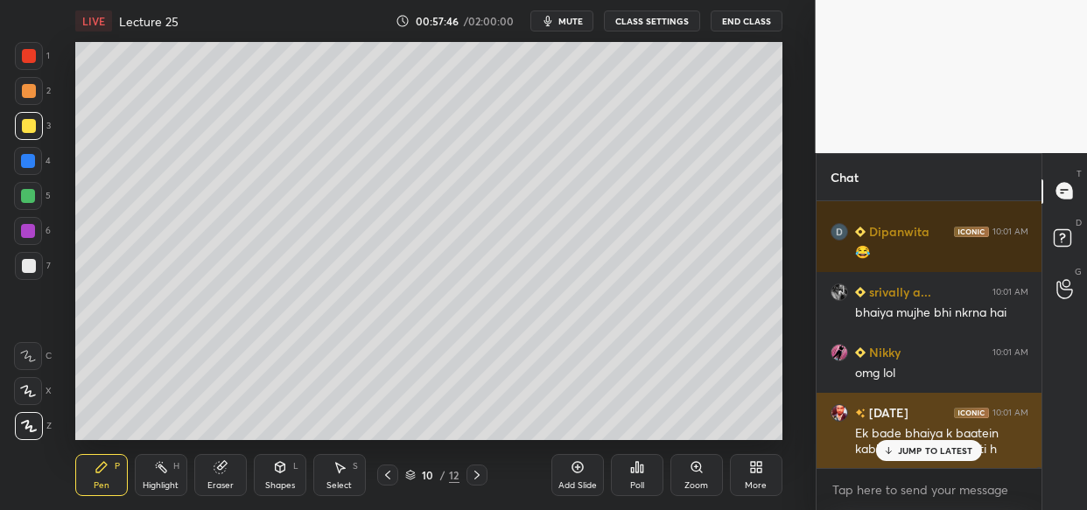
drag, startPoint x: 954, startPoint y: 454, endPoint x: 904, endPoint y: 465, distance: 51.0
click at [951, 453] on p "JUMP TO LATEST" at bounding box center [935, 451] width 75 height 11
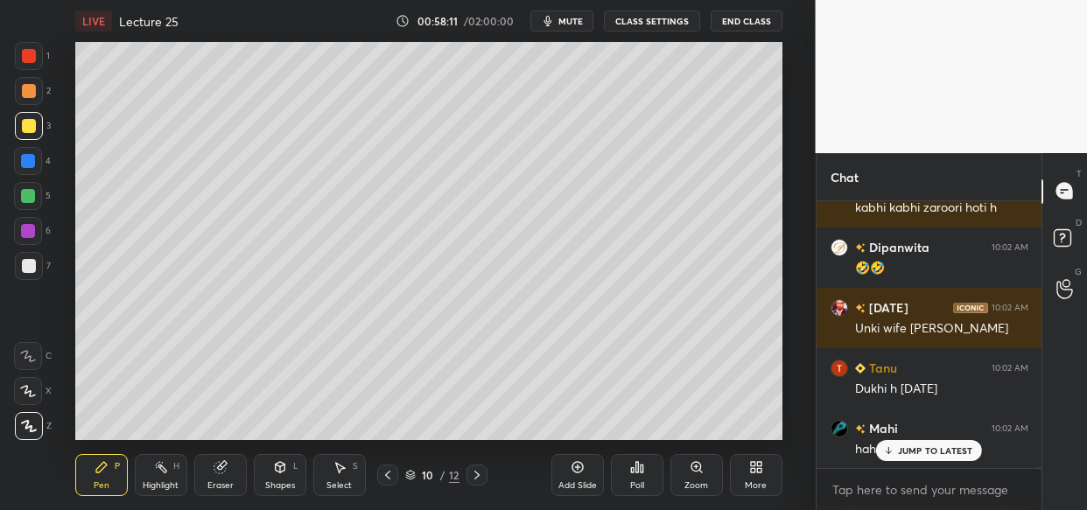
scroll to position [94516, 0]
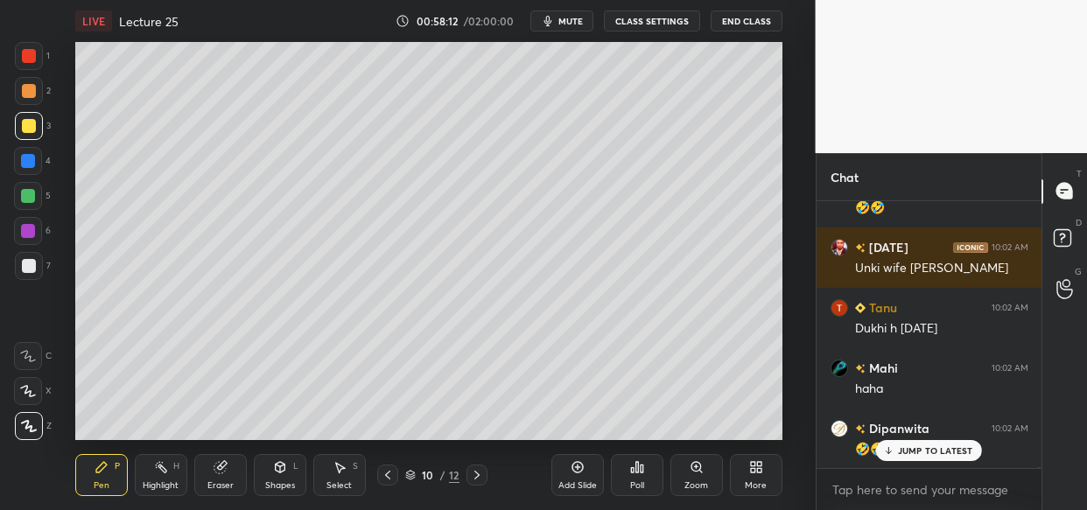
click at [923, 457] on div "JUMP TO LATEST" at bounding box center [928, 450] width 105 height 21
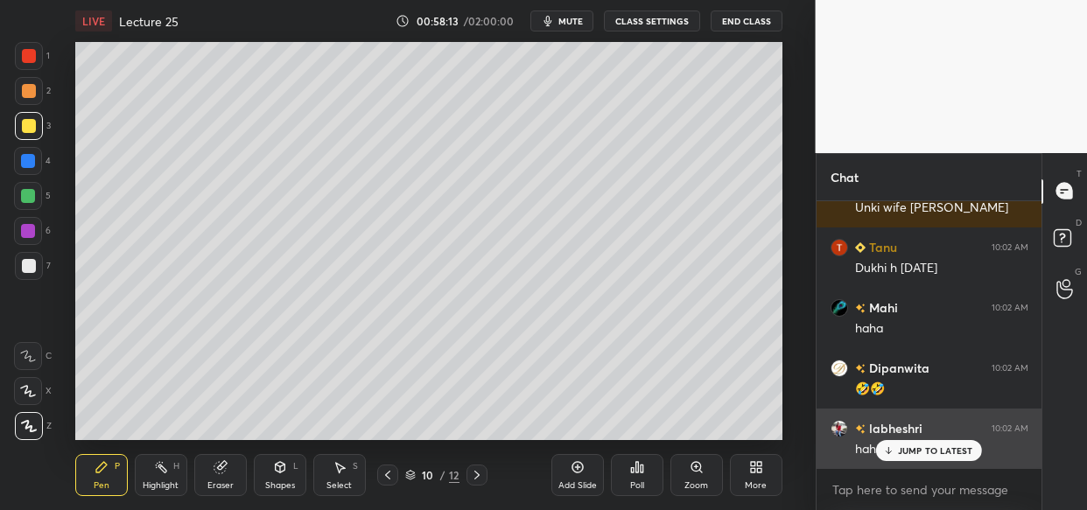
click at [920, 453] on p "JUMP TO LATEST" at bounding box center [935, 451] width 75 height 11
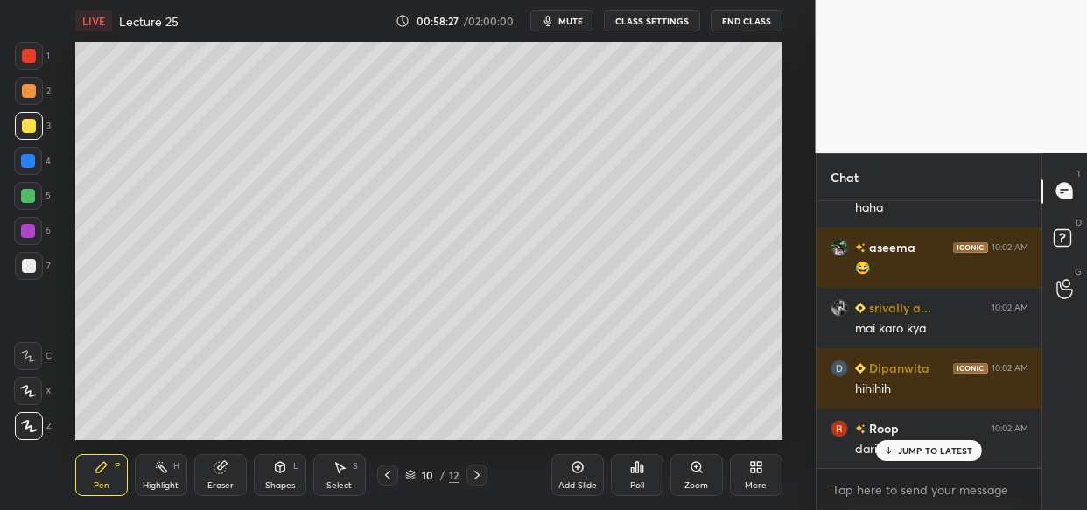
scroll to position [94939, 0]
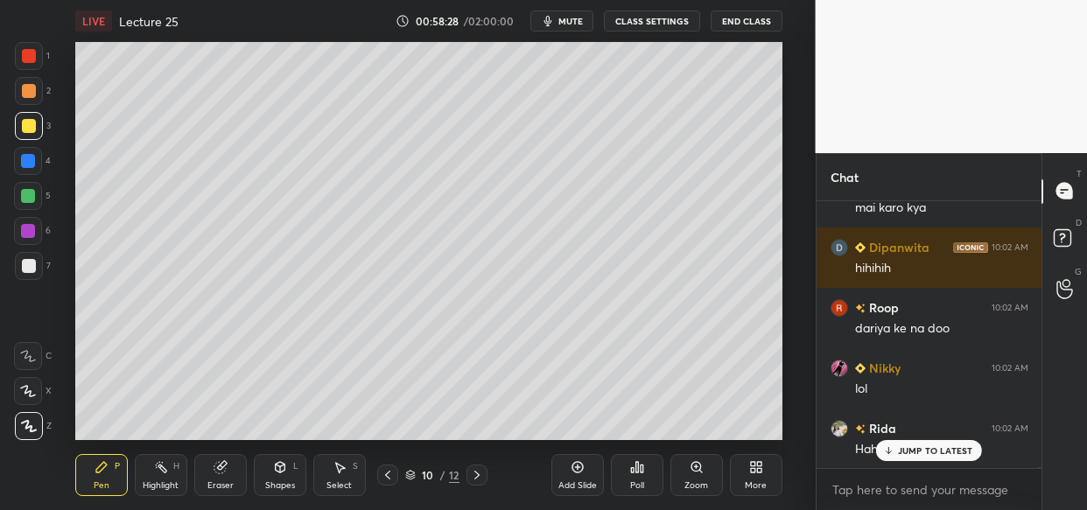
click at [914, 454] on p "JUMP TO LATEST" at bounding box center [935, 451] width 75 height 11
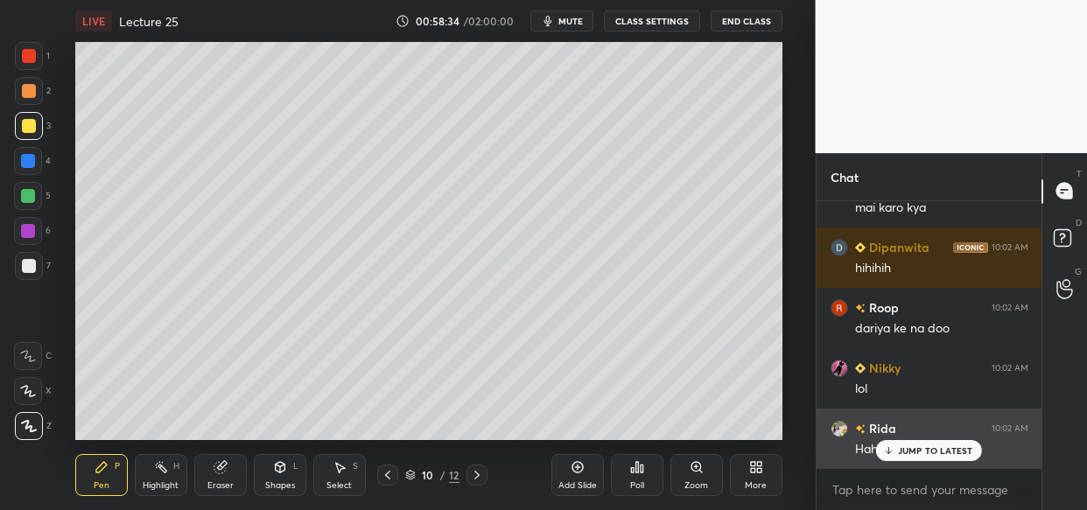
click at [937, 446] on p "JUMP TO LATEST" at bounding box center [935, 451] width 75 height 11
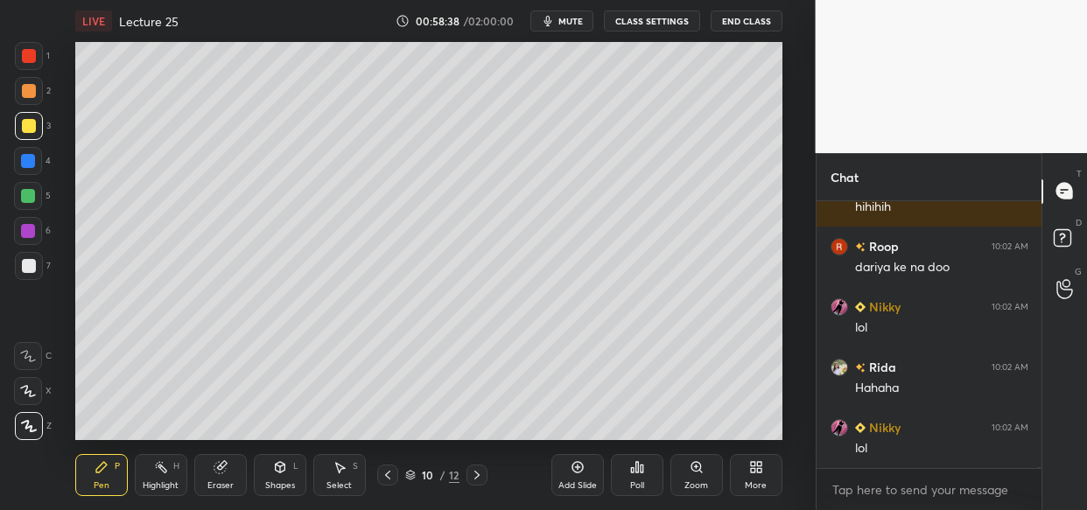
scroll to position [95075, 0]
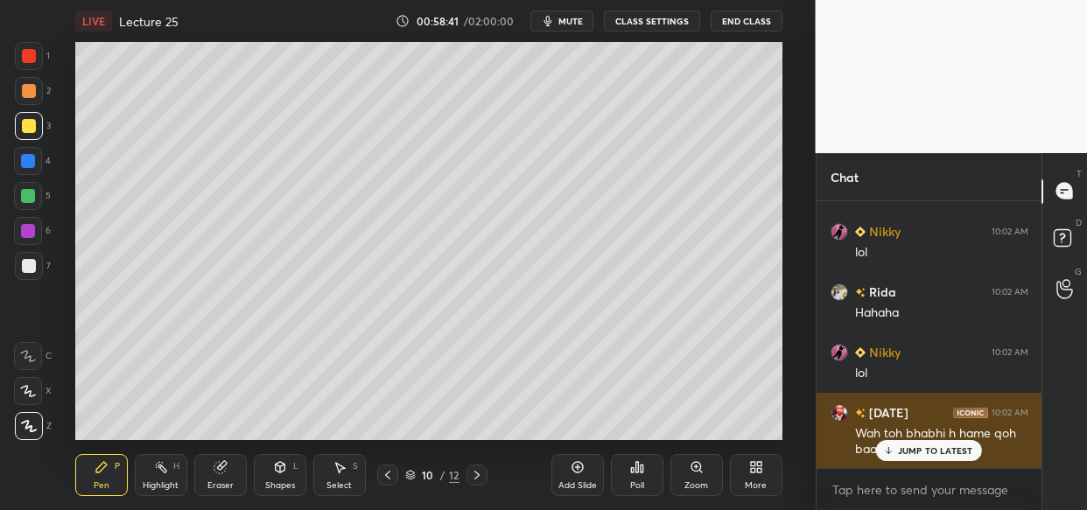
click at [927, 446] on p "JUMP TO LATEST" at bounding box center [935, 451] width 75 height 11
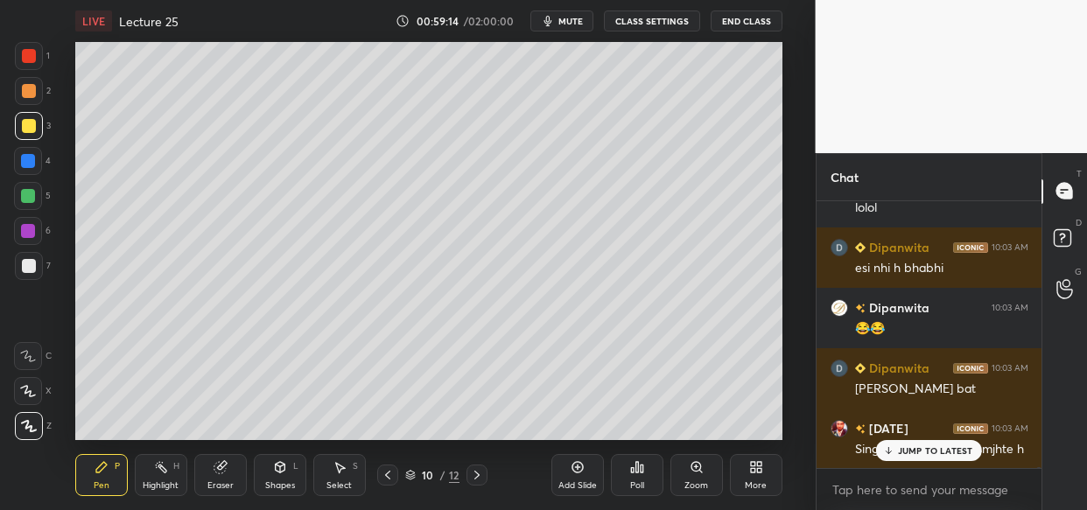
scroll to position [95679, 0]
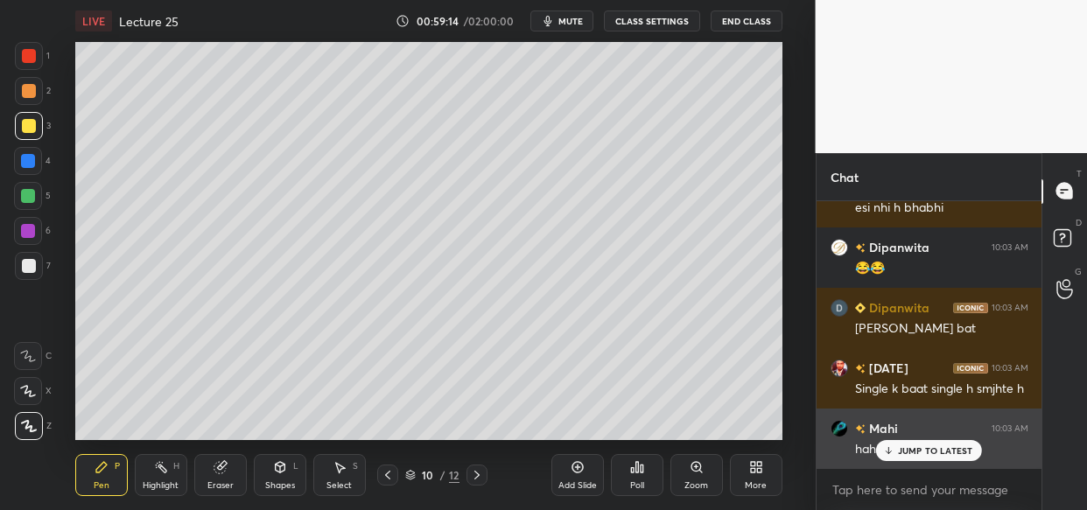
drag, startPoint x: 945, startPoint y: 451, endPoint x: 926, endPoint y: 465, distance: 23.8
click at [944, 449] on p "JUMP TO LATEST" at bounding box center [935, 451] width 75 height 11
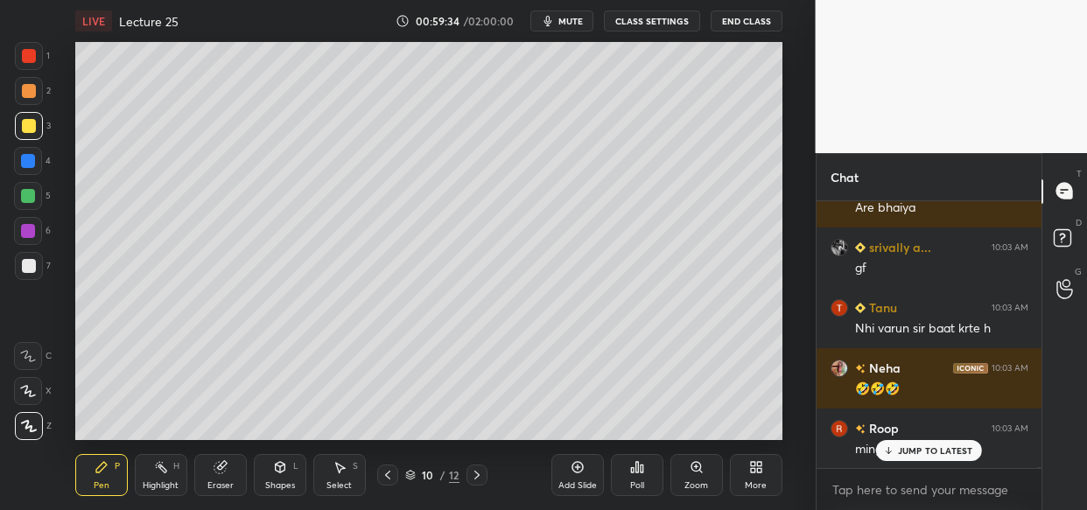
scroll to position [96465, 0]
click at [941, 447] on p "JUMP TO LATEST" at bounding box center [935, 451] width 75 height 11
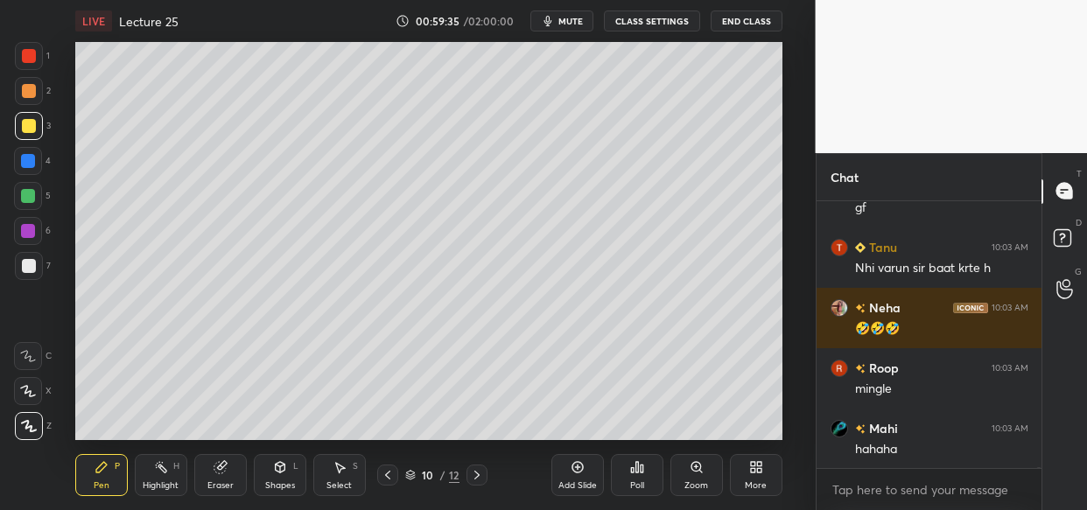
scroll to position [96525, 0]
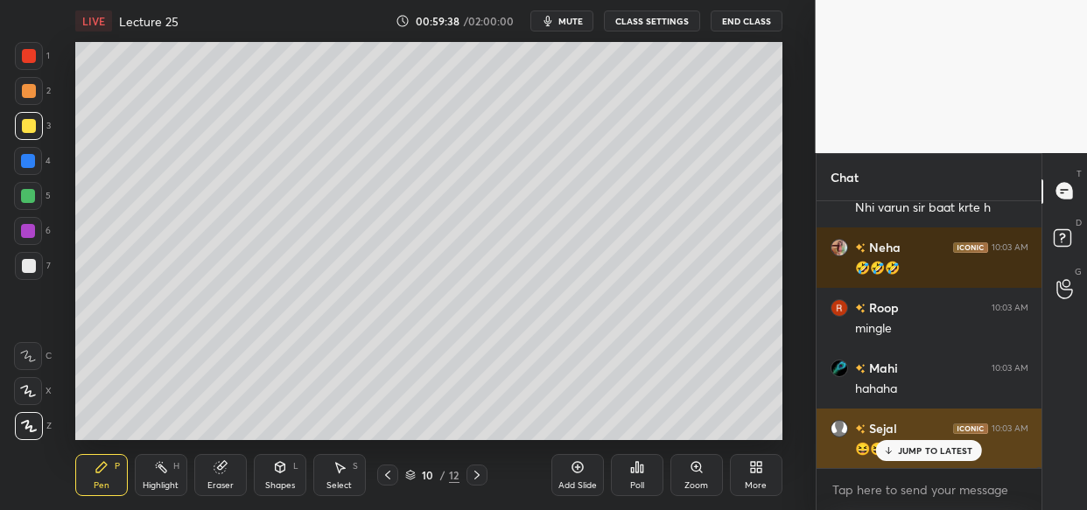
click at [913, 455] on div "JUMP TO LATEST" at bounding box center [928, 450] width 105 height 21
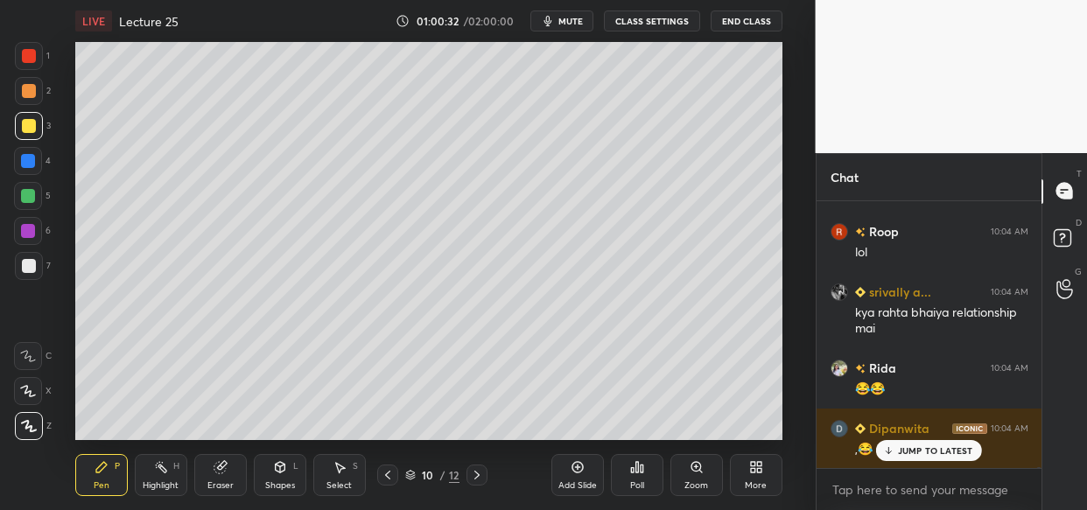
scroll to position [98006, 0]
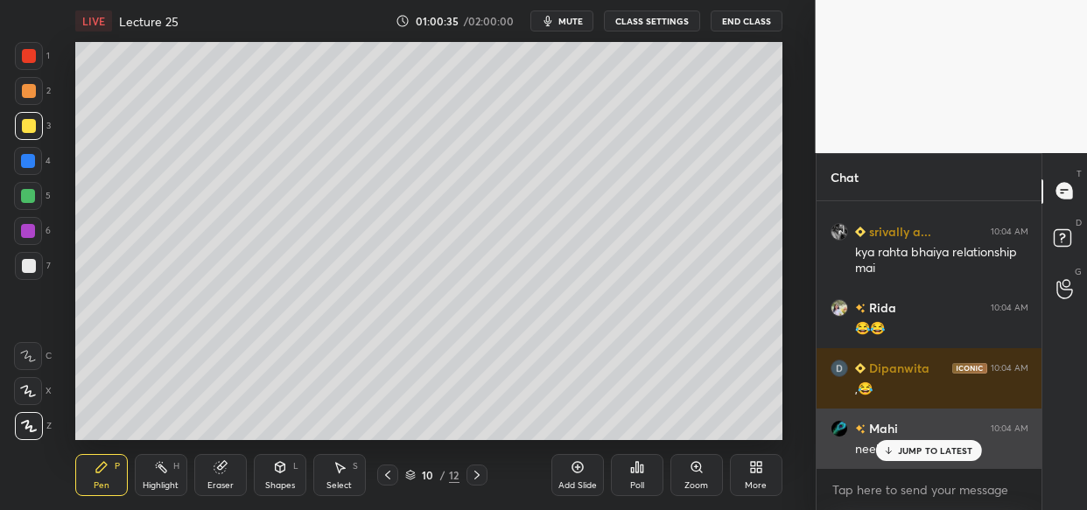
click at [886, 454] on icon at bounding box center [888, 451] width 11 height 11
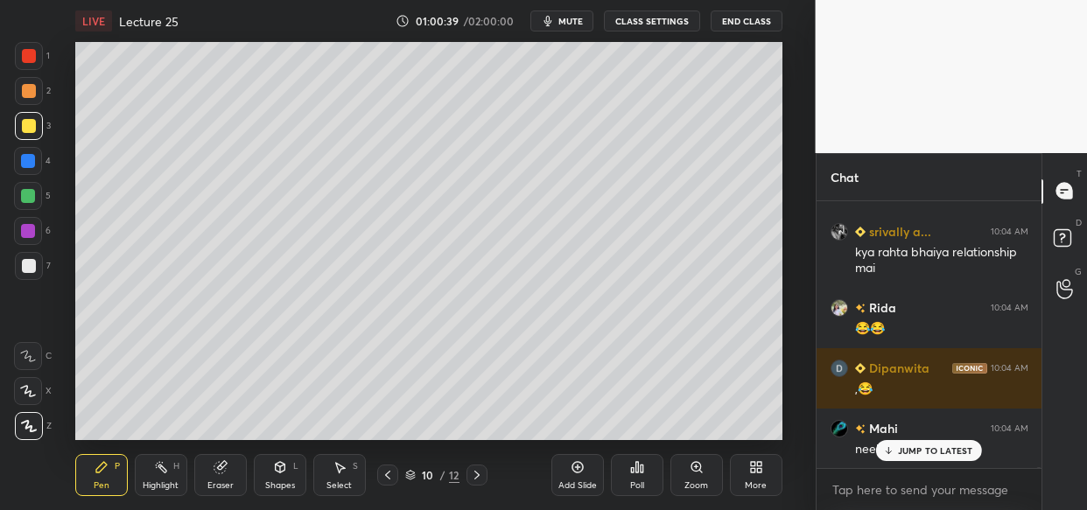
scroll to position [98066, 0]
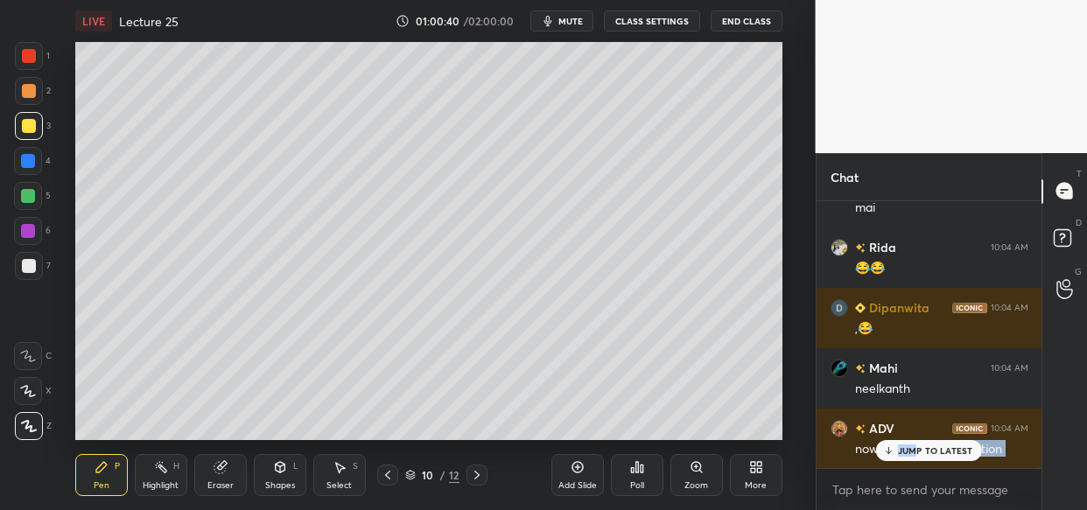
click at [913, 442] on div "Tanu 10:04 AM 🤣🤣 Mahi 10:04 AM haha Dipanwita 10:04 AM jiska kat jata wo bhi ro…" at bounding box center [930, 334] width 226 height 267
click at [927, 453] on p "JUMP TO LATEST" at bounding box center [935, 451] width 75 height 11
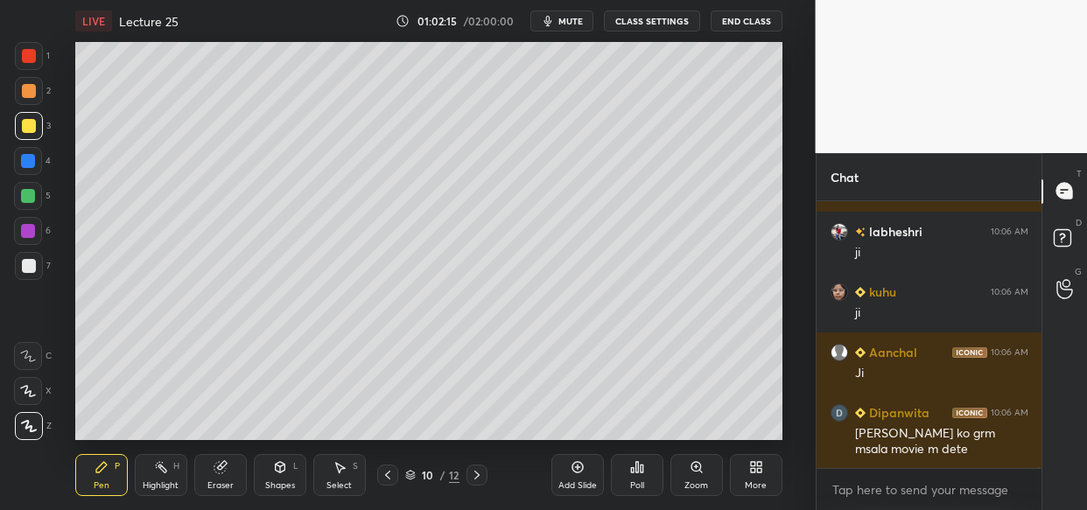
scroll to position [99986, 0]
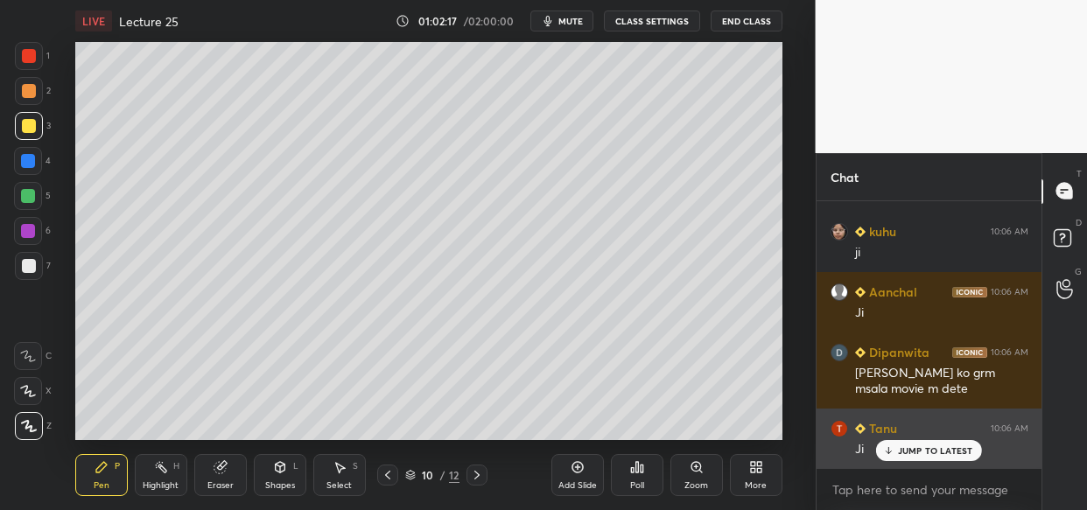
drag, startPoint x: 945, startPoint y: 448, endPoint x: 930, endPoint y: 463, distance: 21.0
click at [947, 448] on p "JUMP TO LATEST" at bounding box center [935, 451] width 75 height 11
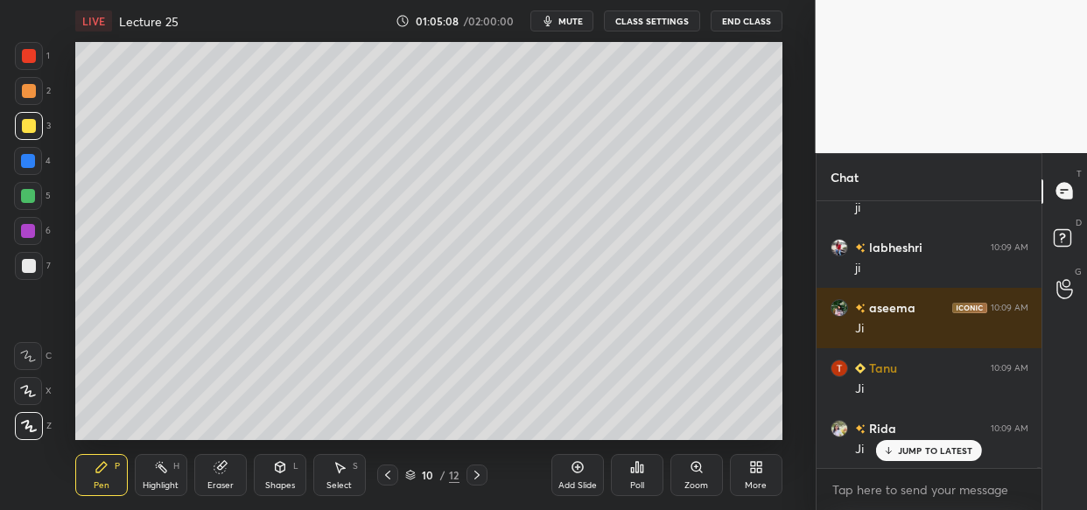
scroll to position [104516, 0]
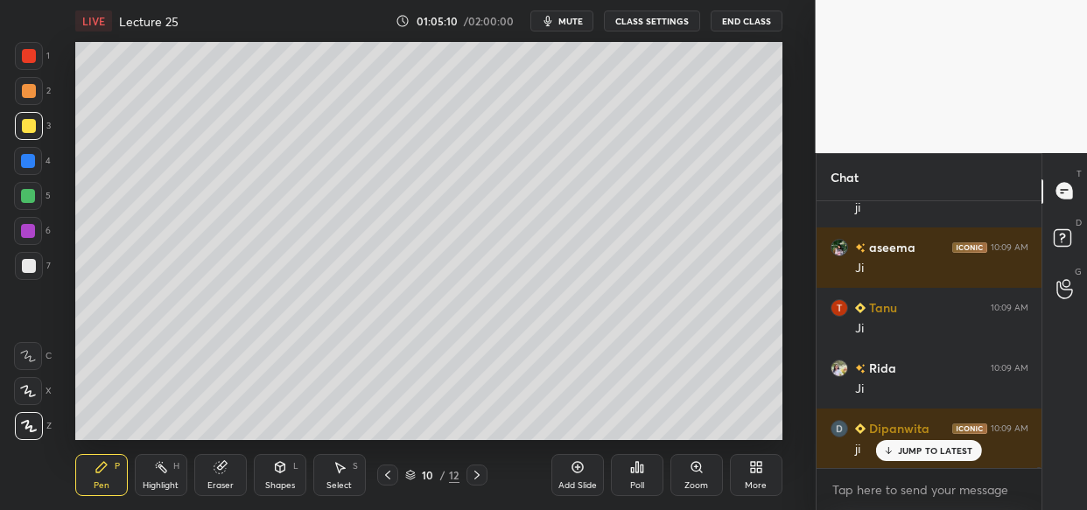
drag, startPoint x: 566, startPoint y: 483, endPoint x: 551, endPoint y: 485, distance: 15.0
click at [563, 484] on div "Add Slide" at bounding box center [577, 485] width 39 height 9
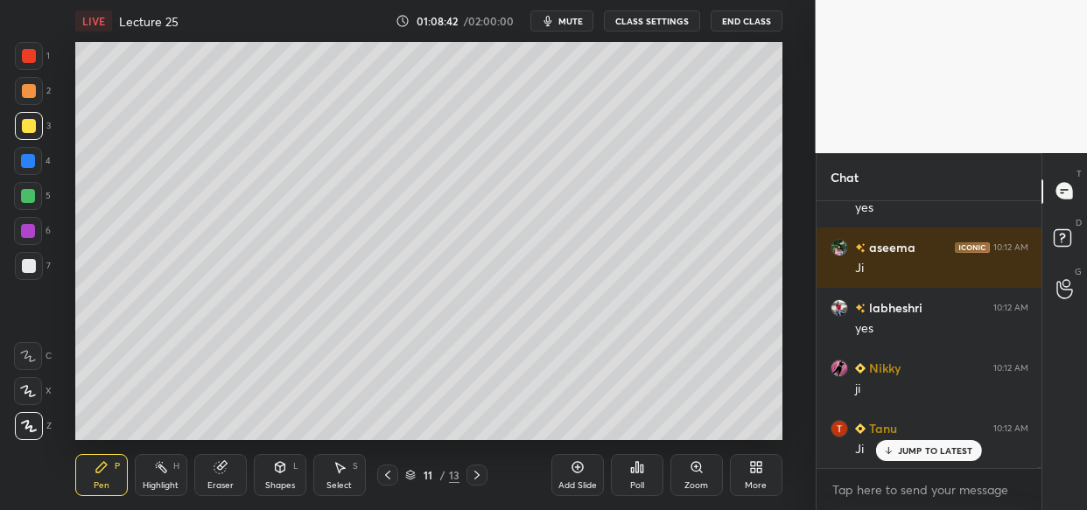
scroll to position [107959, 0]
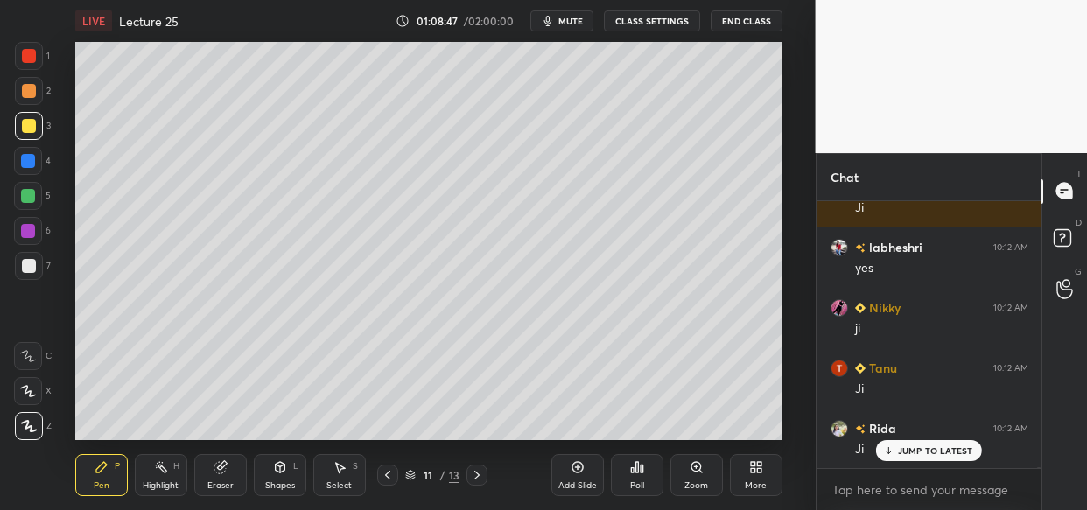
click at [576, 484] on div "Add Slide" at bounding box center [577, 485] width 39 height 9
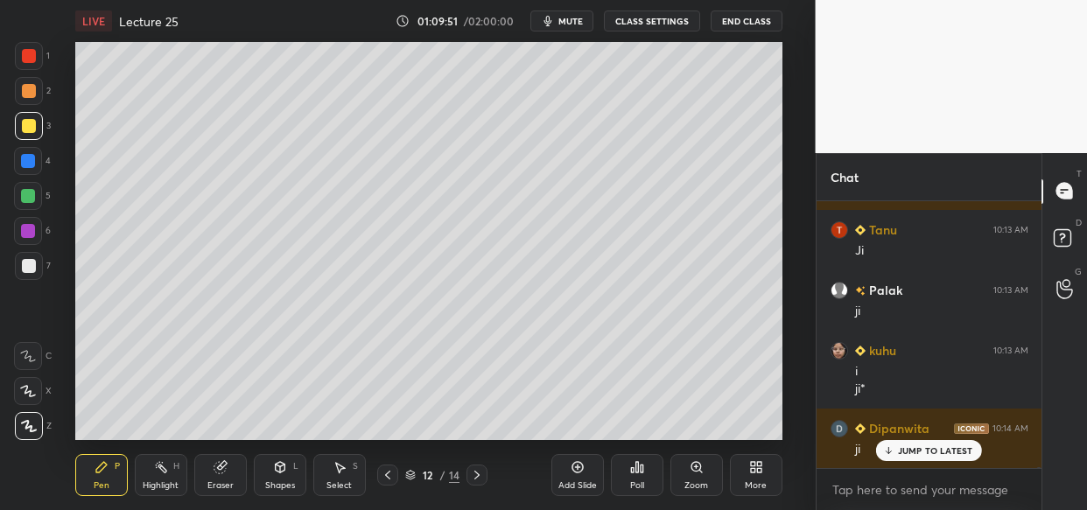
scroll to position [109728, 0]
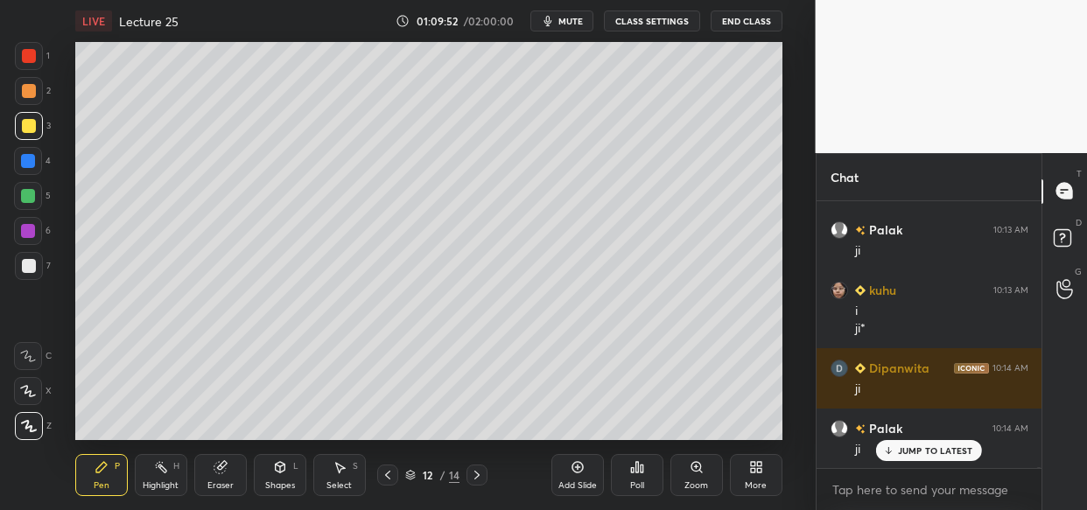
click at [574, 481] on div "Add Slide" at bounding box center [577, 485] width 39 height 9
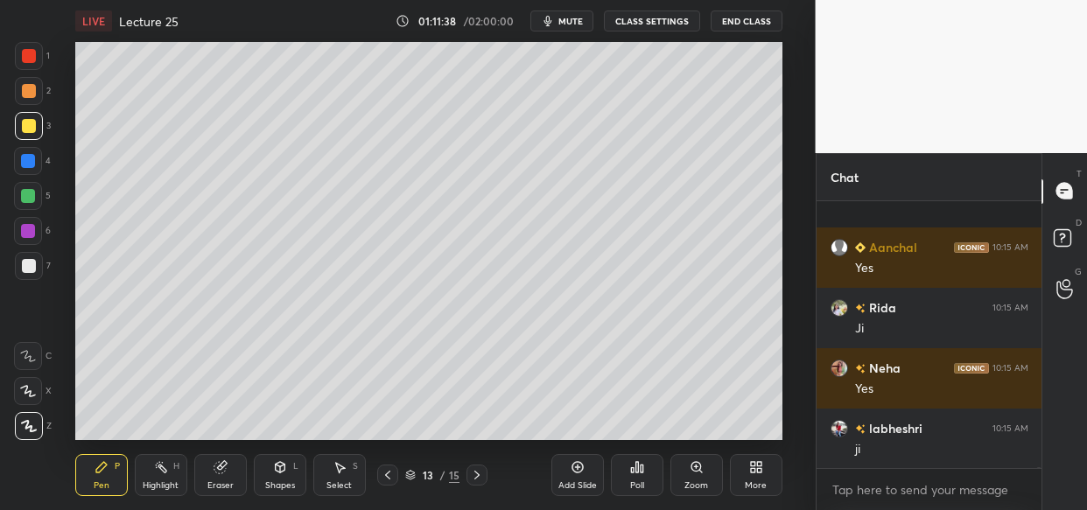
scroll to position [112204, 0]
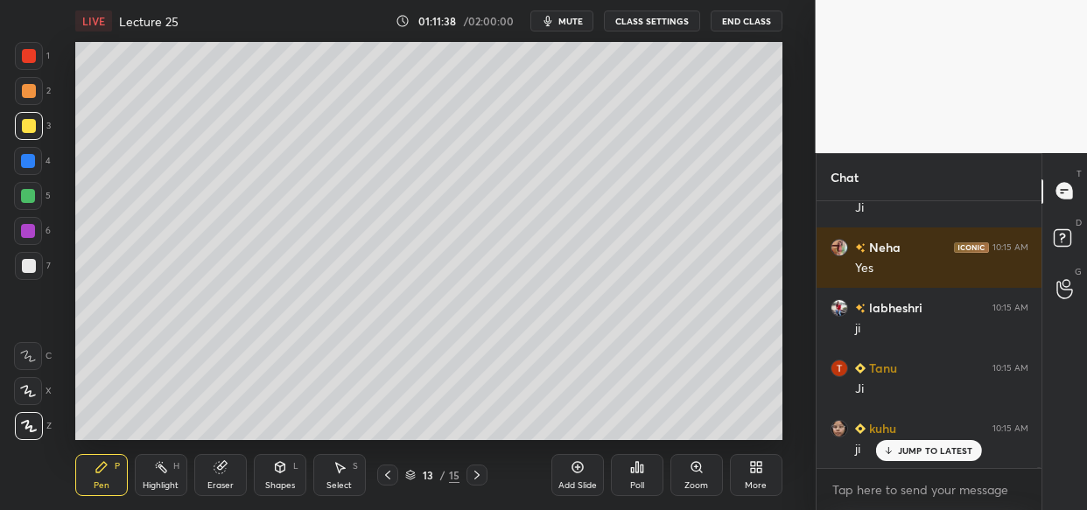
click at [573, 476] on div "Add Slide" at bounding box center [577, 475] width 53 height 42
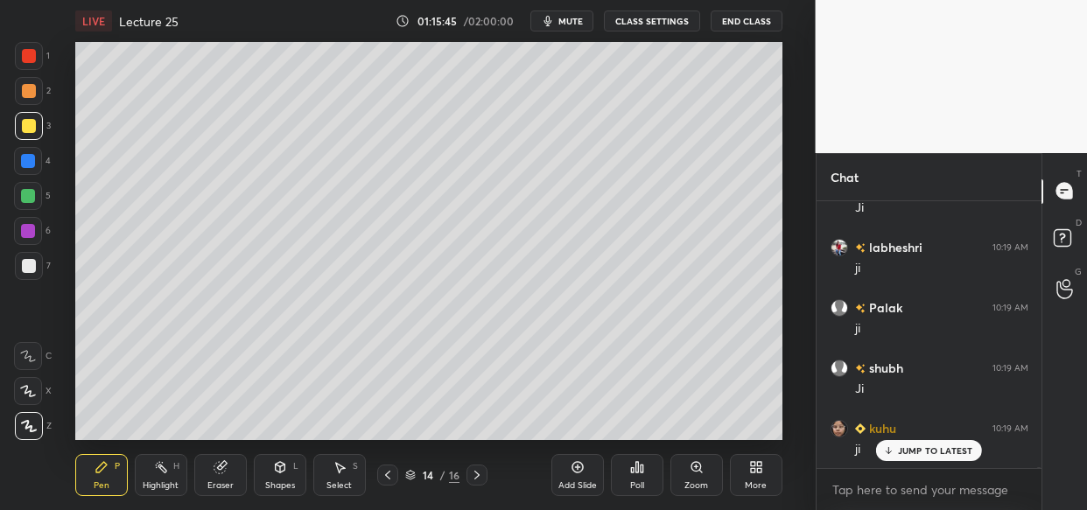
scroll to position [114879, 0]
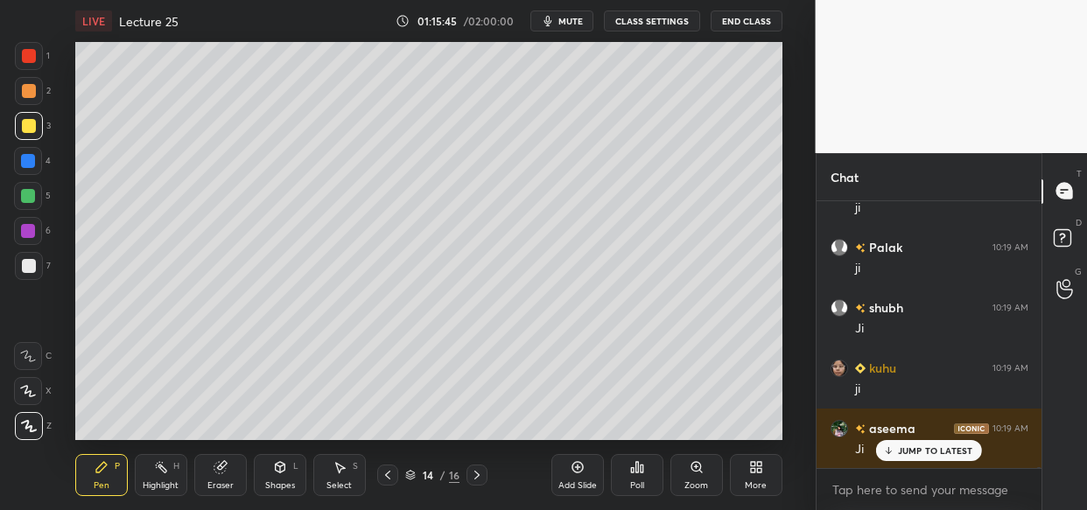
click at [585, 483] on div "Add Slide" at bounding box center [577, 485] width 39 height 9
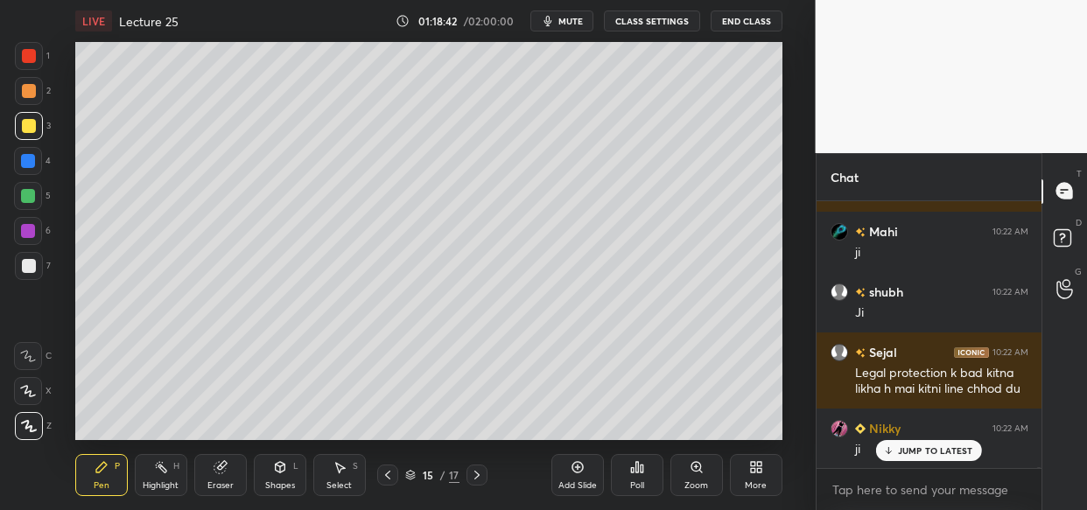
scroll to position [116224, 0]
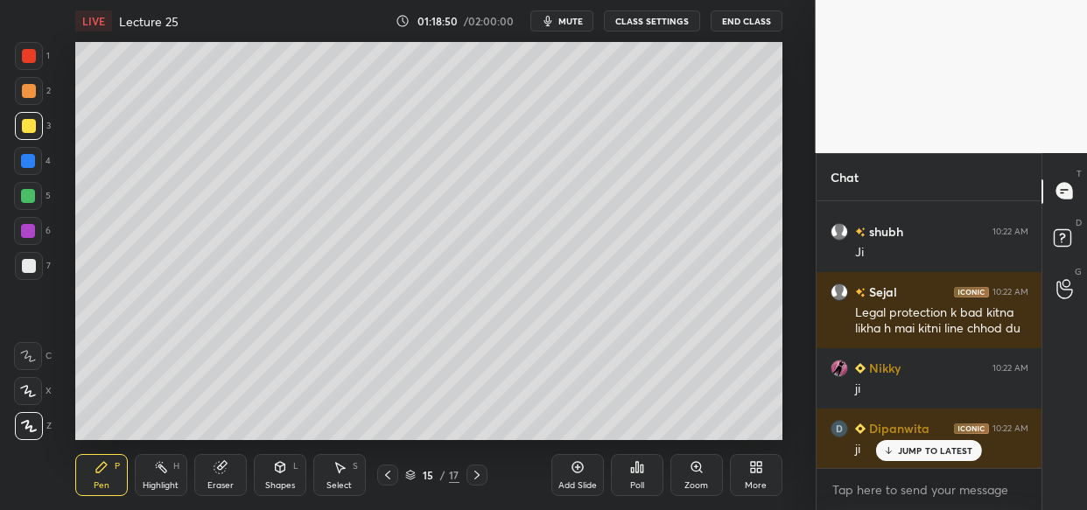
click at [586, 476] on div "Add Slide" at bounding box center [577, 475] width 53 height 42
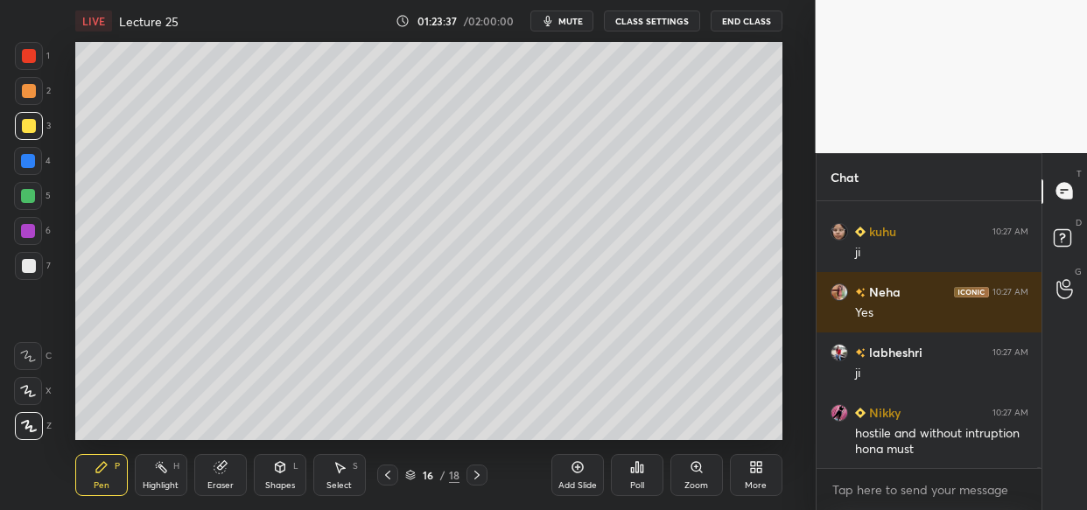
scroll to position [125359, 0]
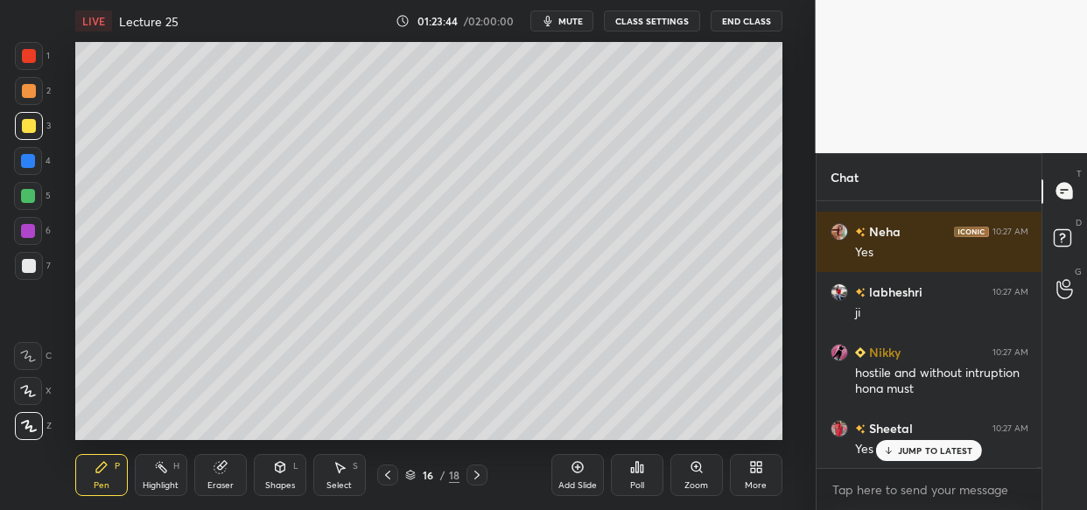
click at [565, 482] on div "Add Slide" at bounding box center [577, 485] width 39 height 9
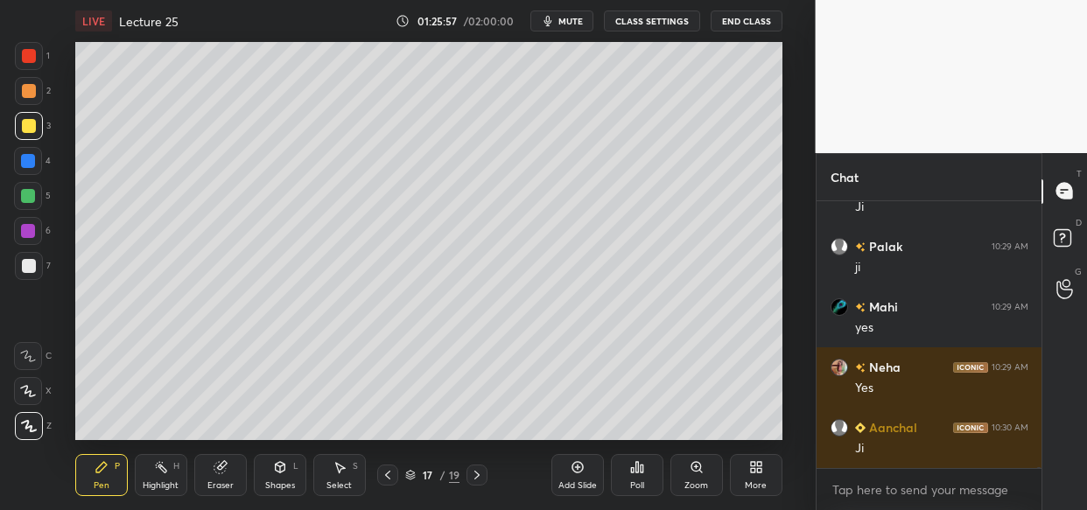
scroll to position [126265, 0]
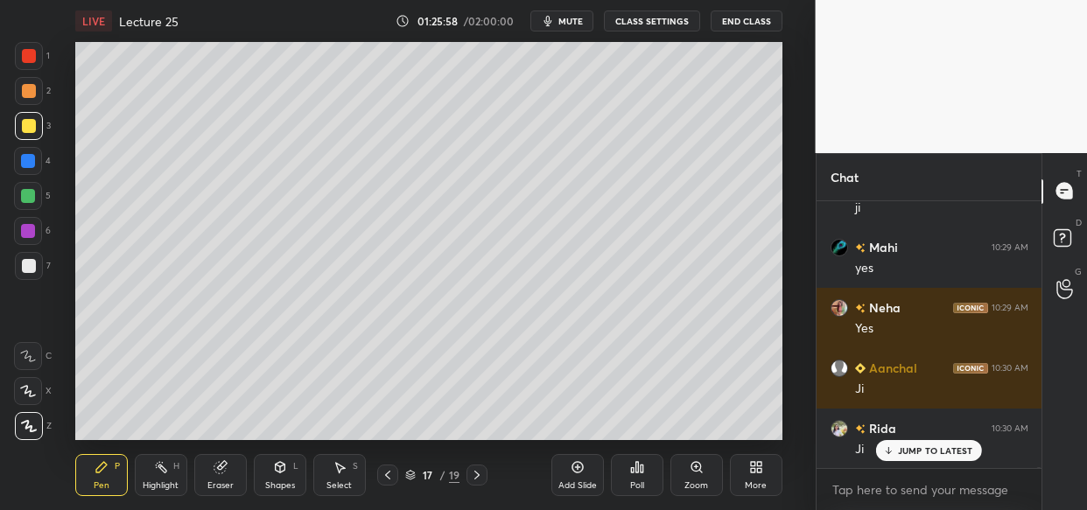
click at [582, 481] on div "Add Slide" at bounding box center [577, 485] width 39 height 9
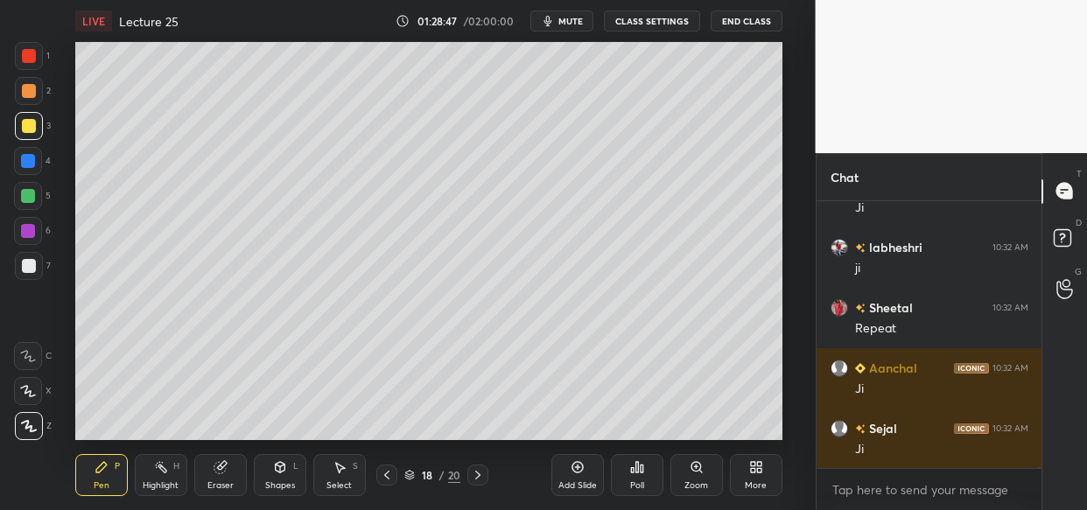
scroll to position [128923, 0]
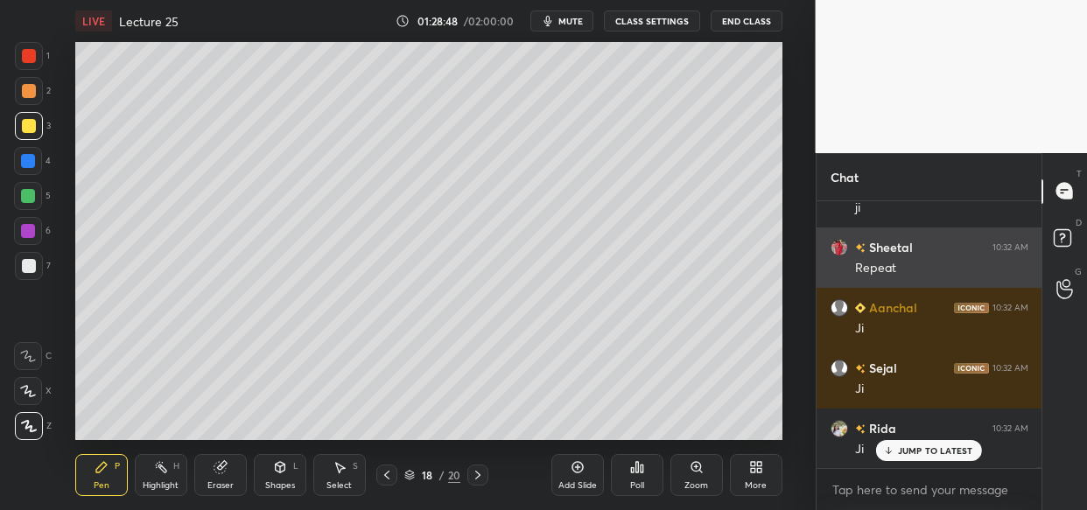
click at [839, 238] on img "grid" at bounding box center [840, 247] width 18 height 18
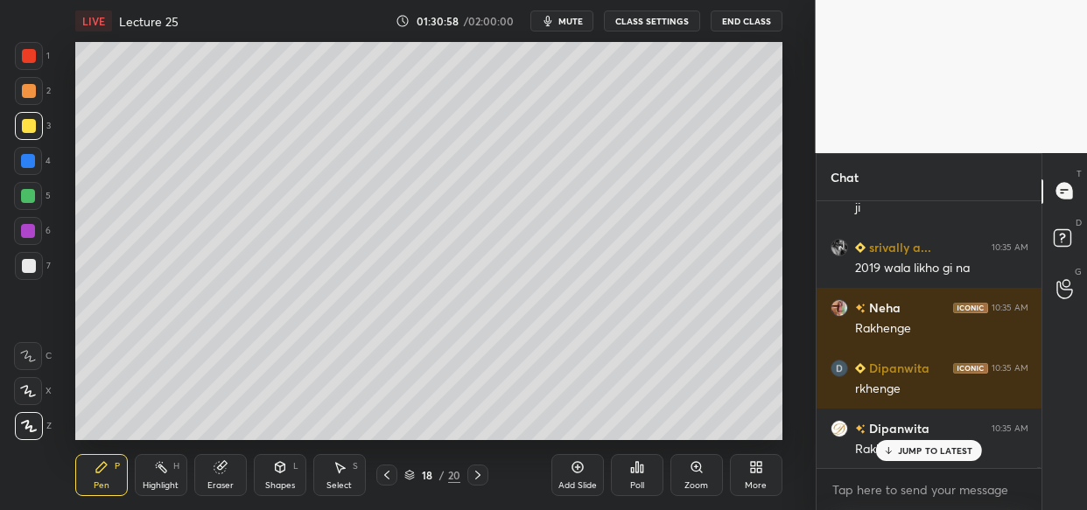
scroll to position [130614, 0]
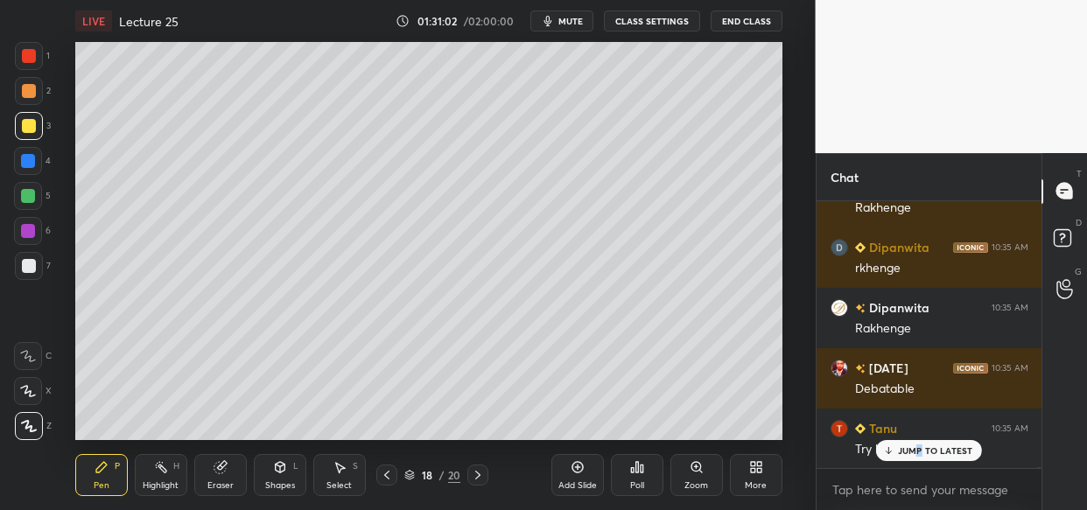
drag, startPoint x: 918, startPoint y: 444, endPoint x: 897, endPoint y: 474, distance: 36.4
click at [917, 445] on div "JUMP TO LATEST" at bounding box center [928, 450] width 105 height 21
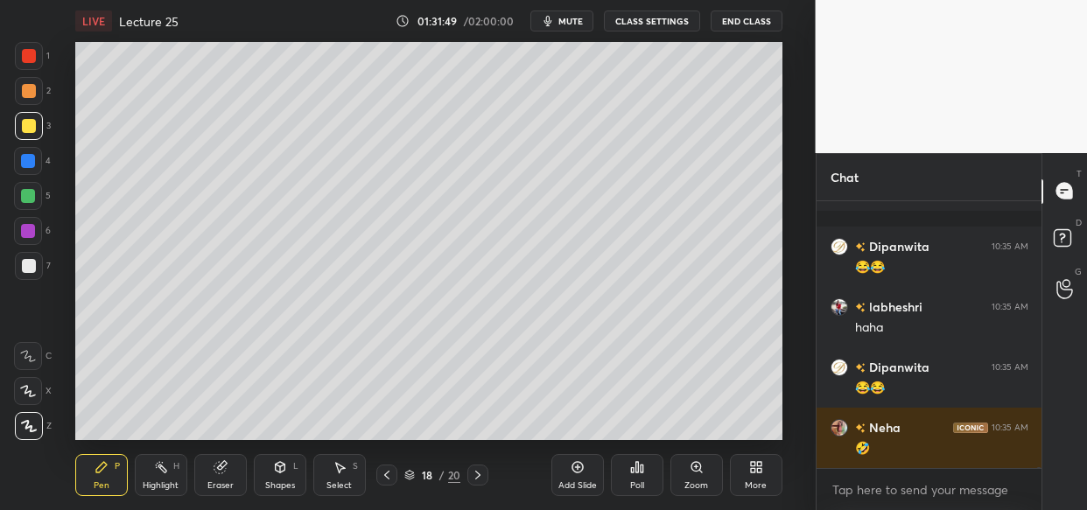
scroll to position [131596, 0]
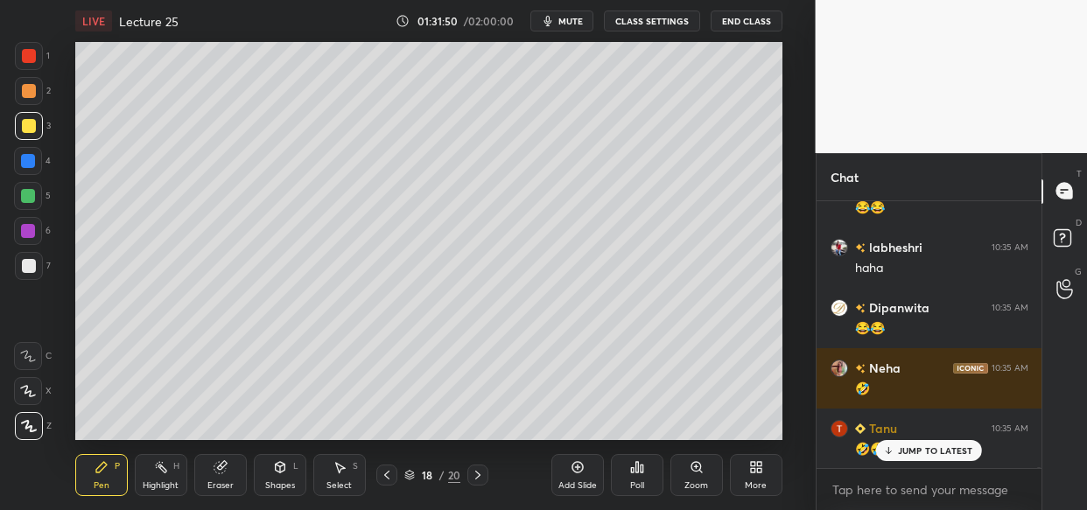
click at [558, 18] on button "mute" at bounding box center [561, 21] width 63 height 21
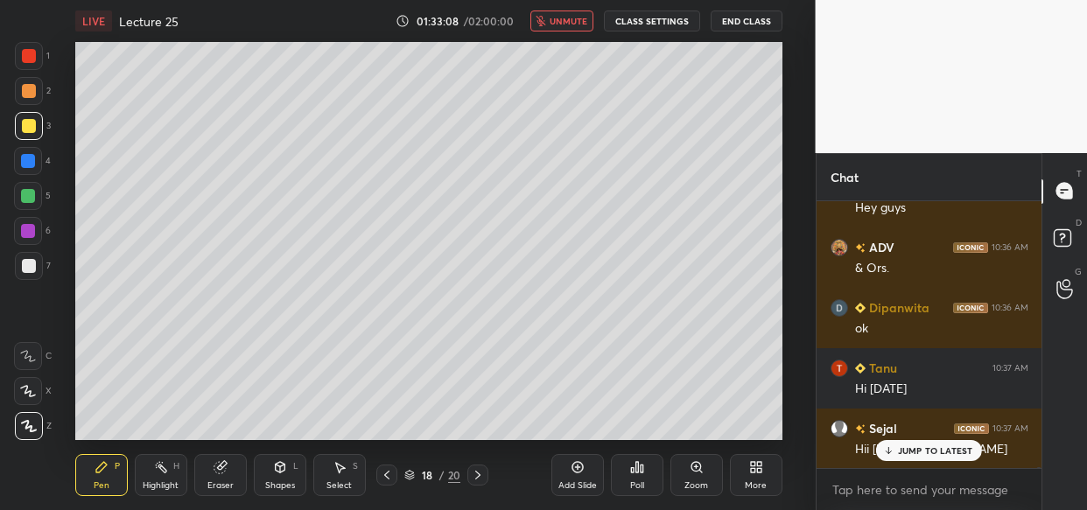
scroll to position [132141, 0]
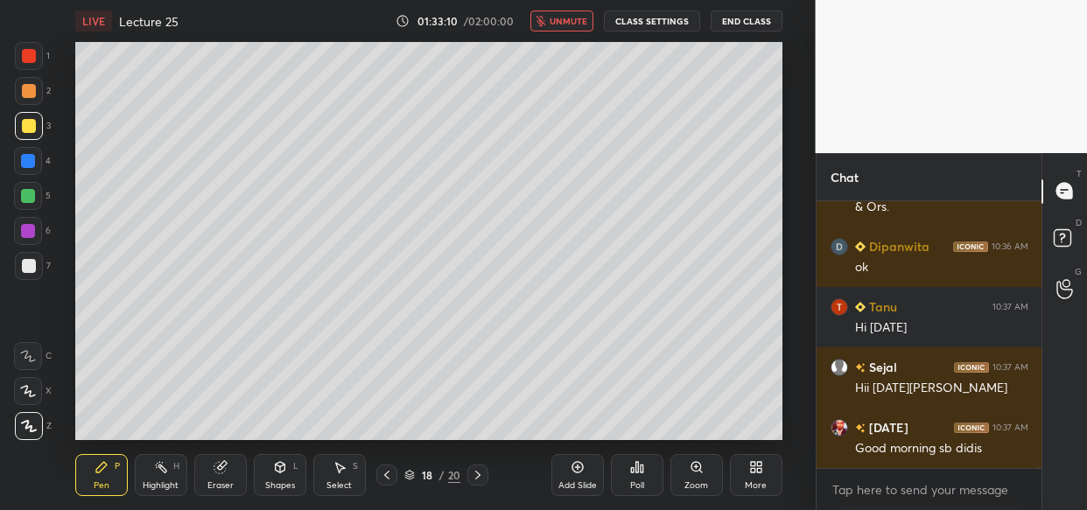
click at [570, 18] on span "unmute" at bounding box center [569, 21] width 38 height 12
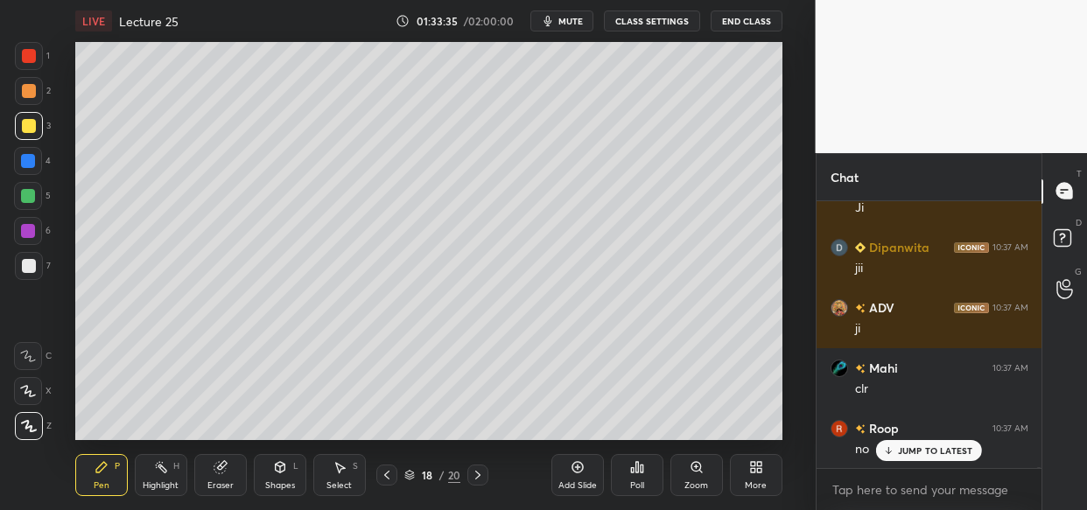
scroll to position [133424, 0]
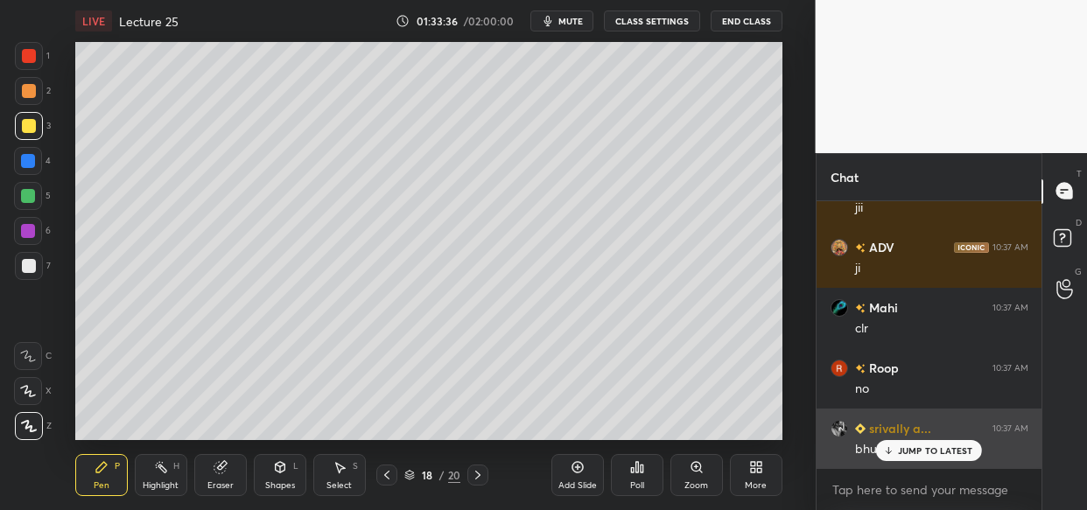
click at [917, 448] on p "JUMP TO LATEST" at bounding box center [935, 451] width 75 height 11
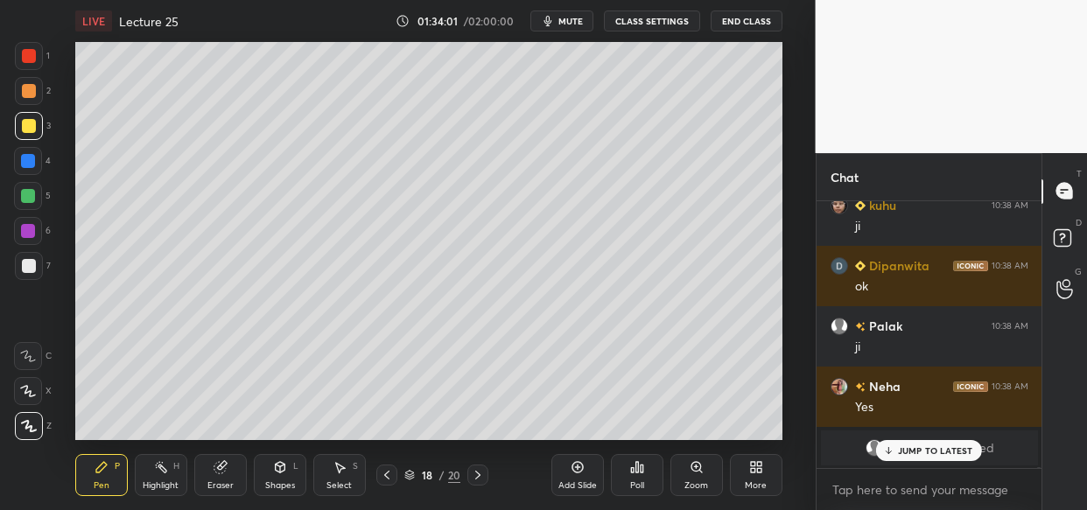
scroll to position [134191, 0]
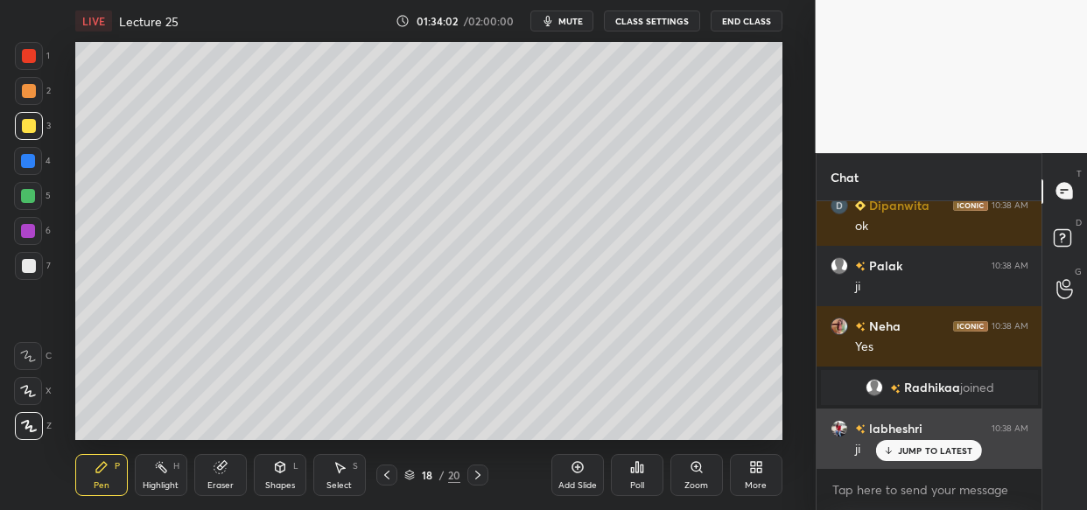
click at [940, 444] on div "JUMP TO LATEST" at bounding box center [928, 450] width 105 height 21
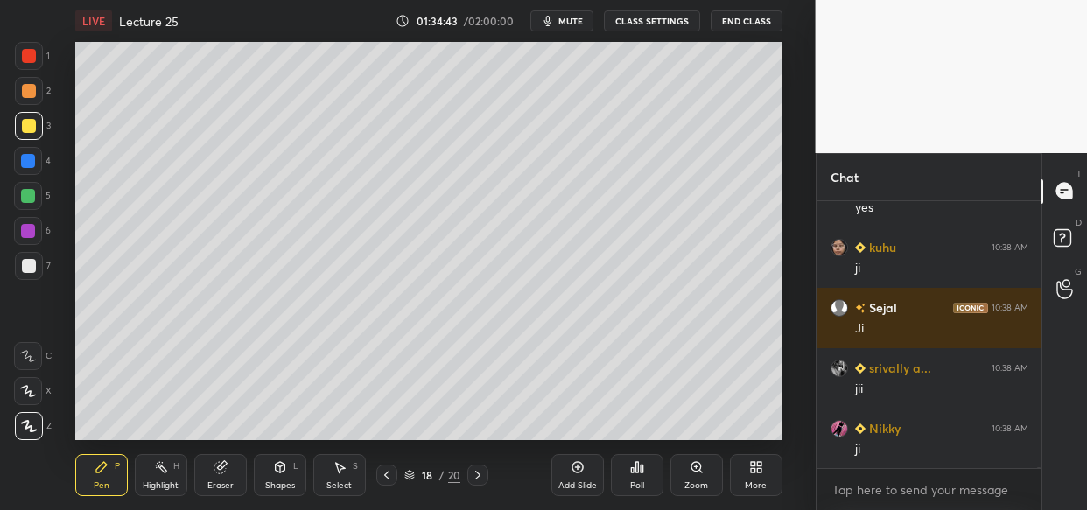
scroll to position [134553, 0]
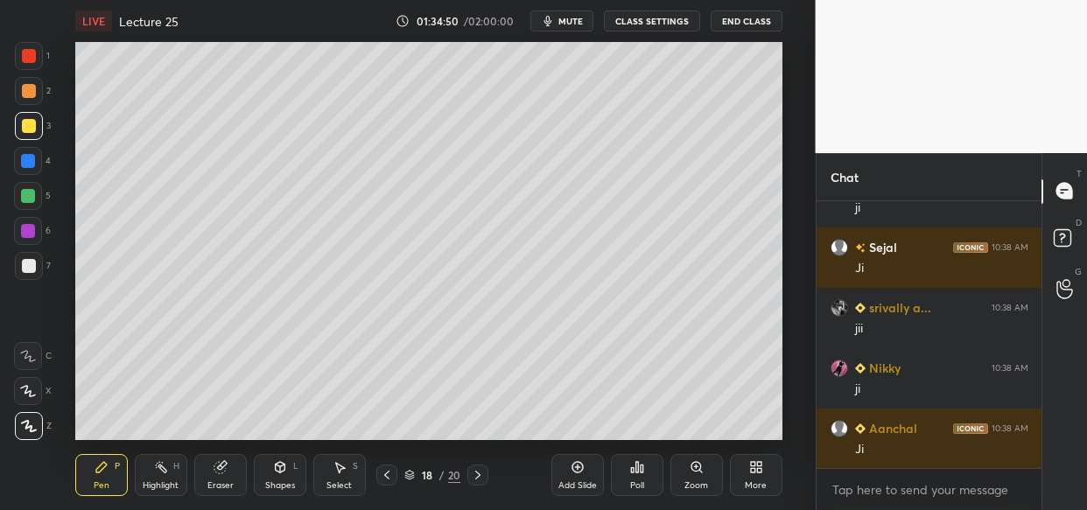
click at [577, 443] on div "LIVE Lecture 25 01:34:50 / 02:00:00 mute CLASS SETTINGS End Class Setting up yo…" at bounding box center [429, 255] width 746 height 510
click at [565, 464] on div "LIVE Lecture 25 01:34:50 / 02:00:00 mute CLASS SETTINGS End Class Setting up yo…" at bounding box center [429, 255] width 746 height 510
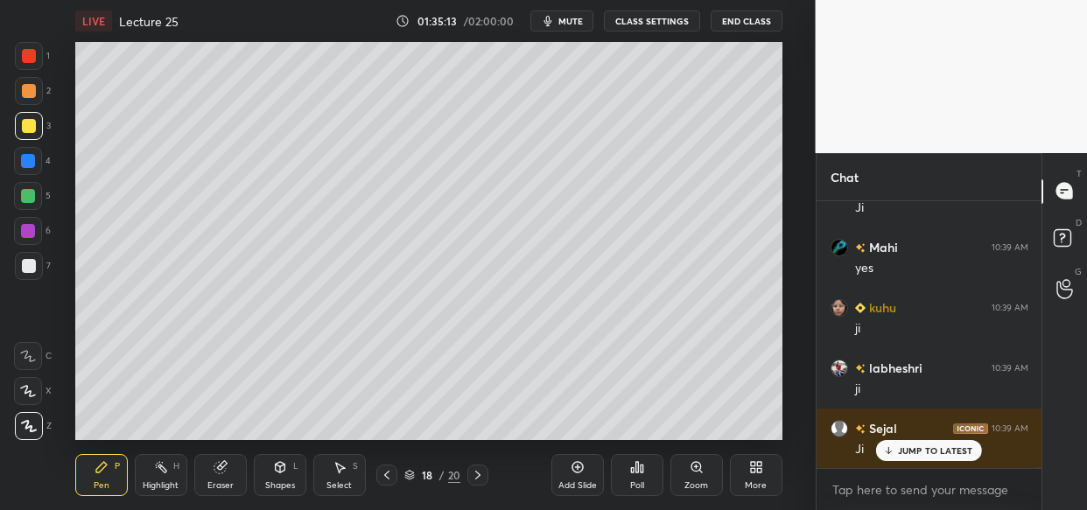
scroll to position [135097, 0]
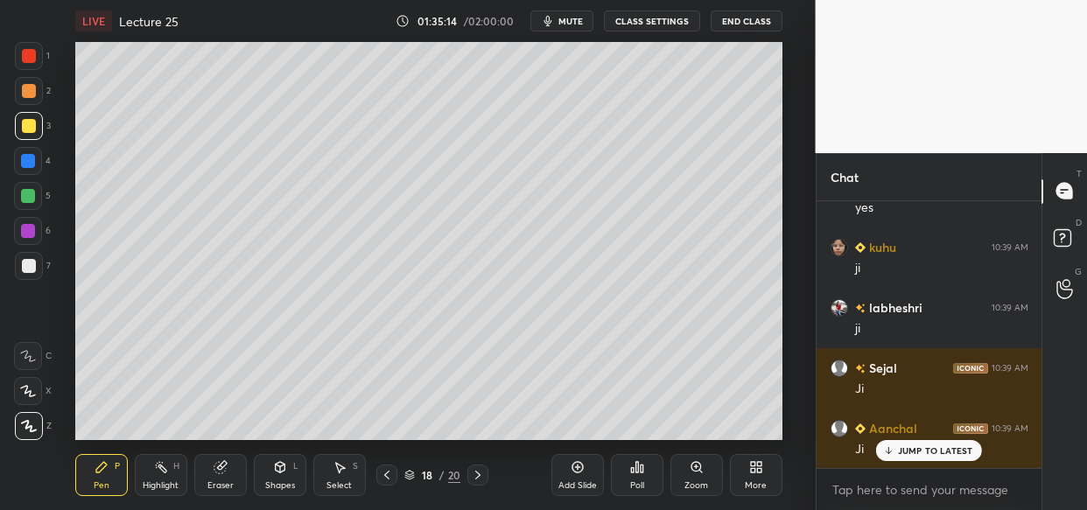
click at [584, 489] on div "Add Slide" at bounding box center [577, 485] width 39 height 9
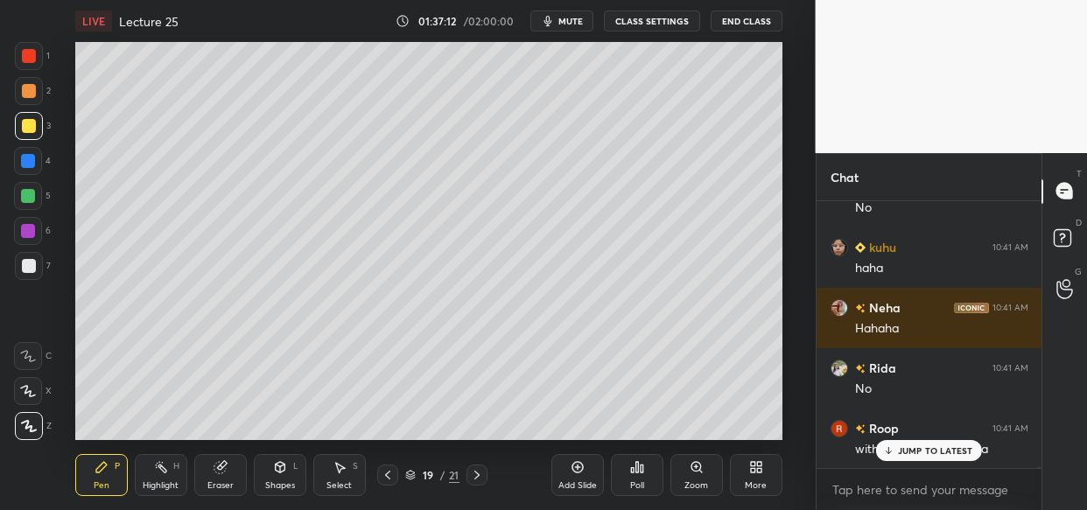
scroll to position [137892, 0]
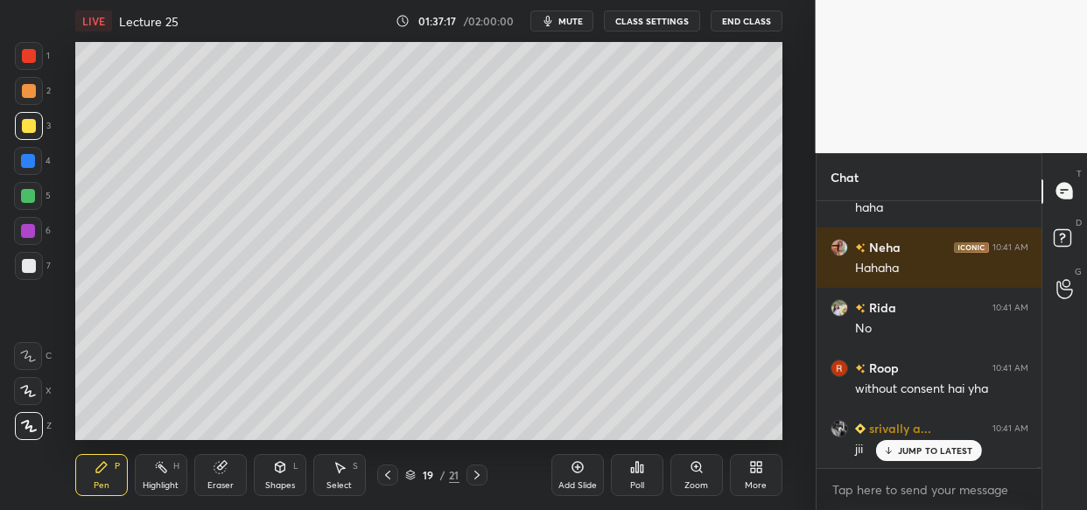
click at [569, 16] on span "mute" at bounding box center [570, 21] width 25 height 12
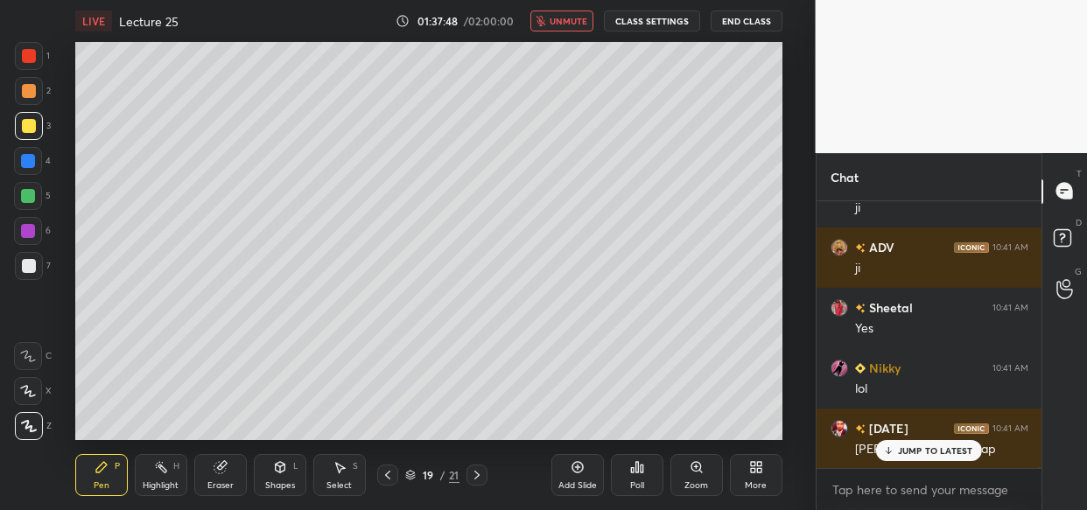
scroll to position [138255, 0]
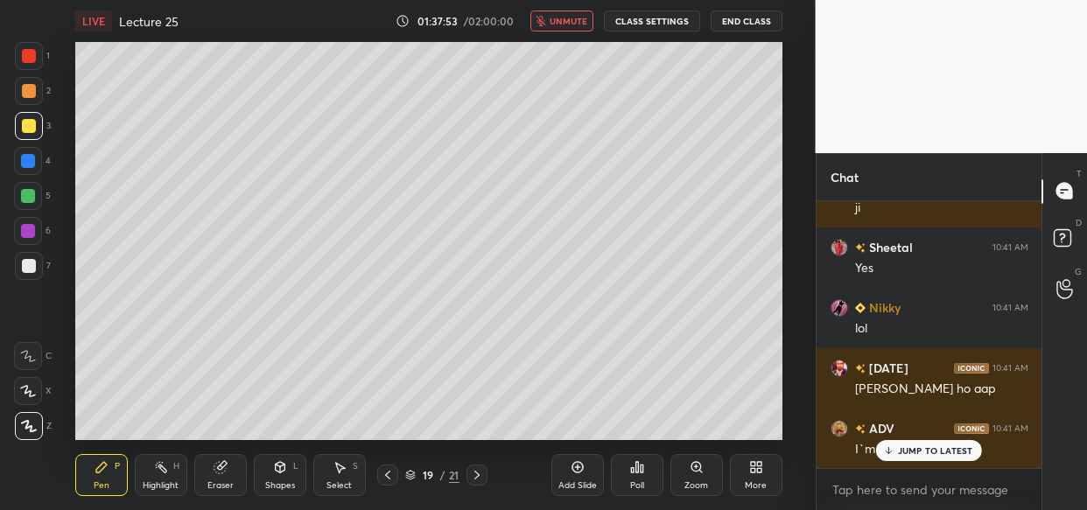
click at [572, 18] on span "unmute" at bounding box center [569, 21] width 38 height 12
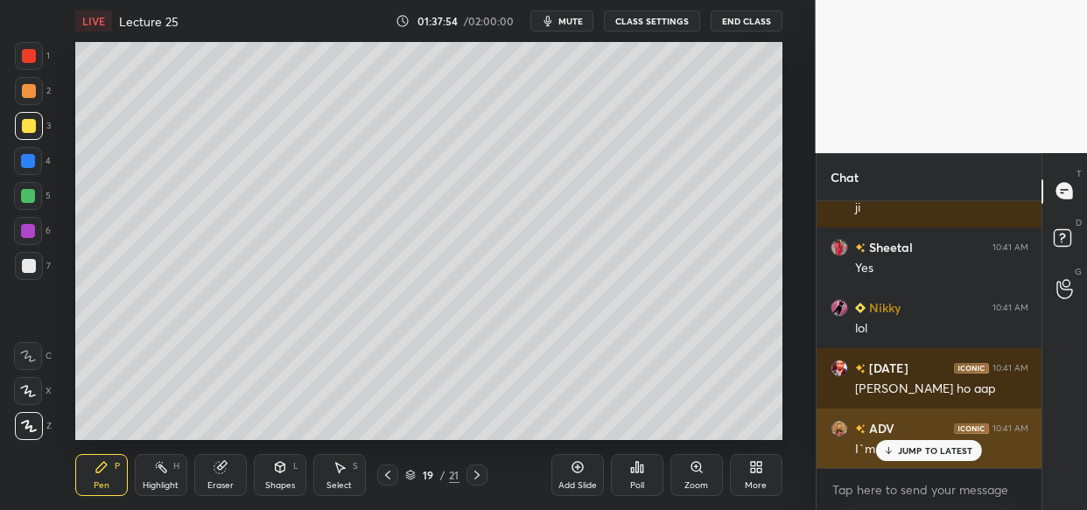
click at [922, 460] on div "JUMP TO LATEST" at bounding box center [928, 450] width 105 height 21
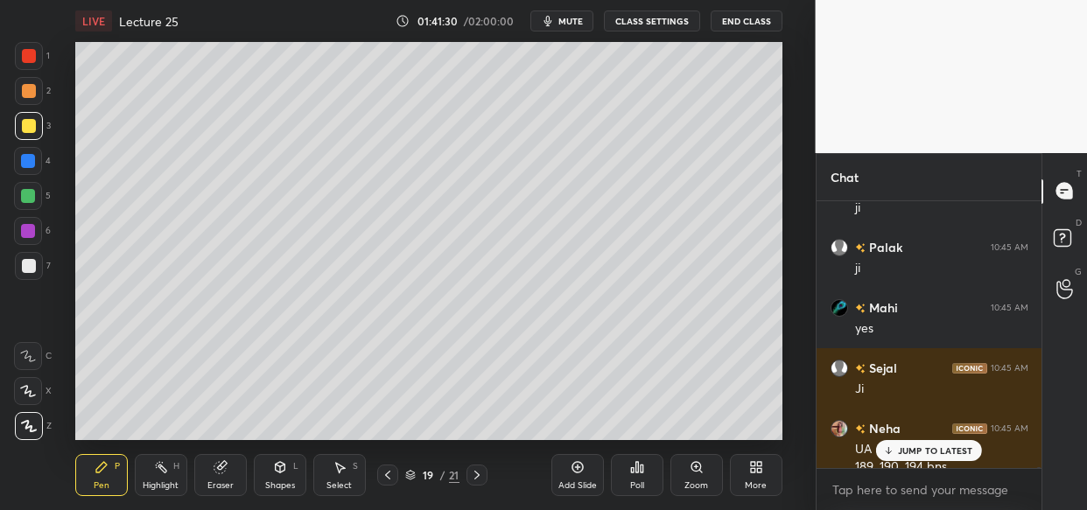
scroll to position [142128, 0]
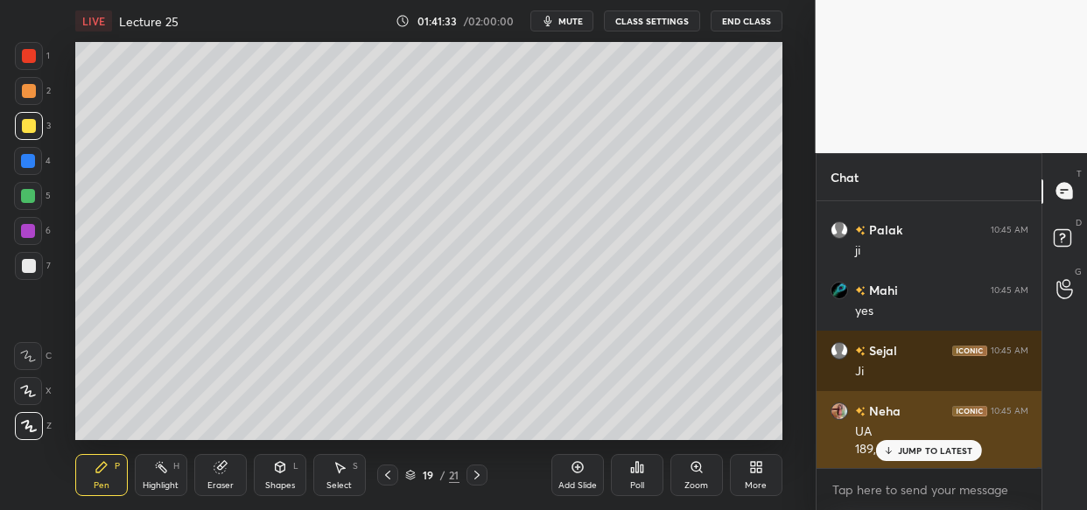
click at [895, 446] on div "JUMP TO LATEST" at bounding box center [928, 450] width 105 height 21
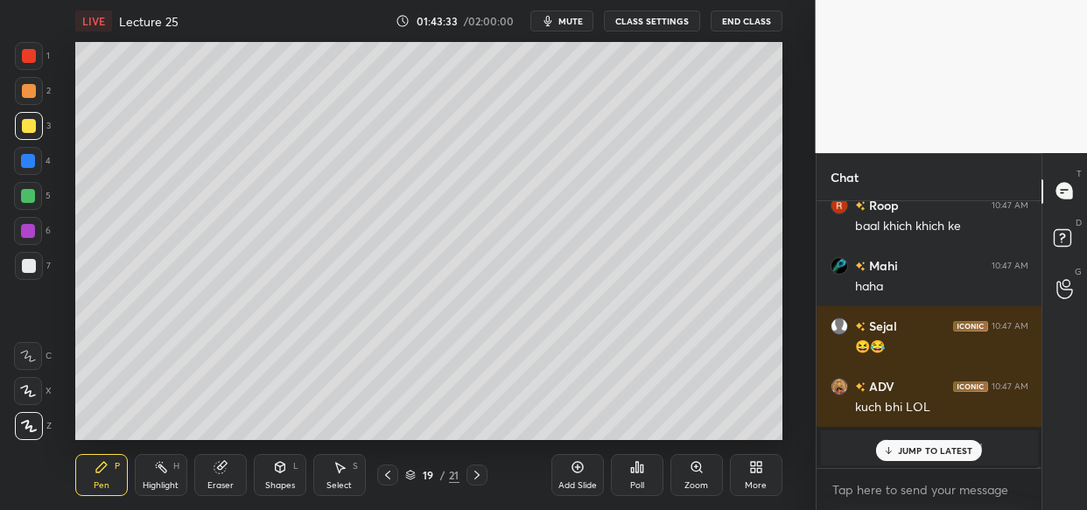
scroll to position [145870, 0]
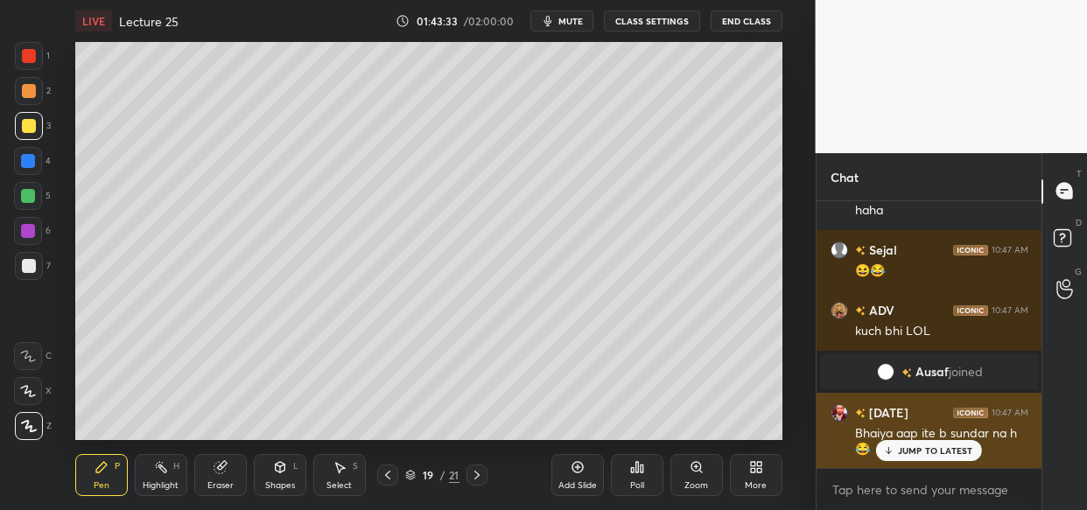
click at [935, 454] on p "JUMP TO LATEST" at bounding box center [935, 451] width 75 height 11
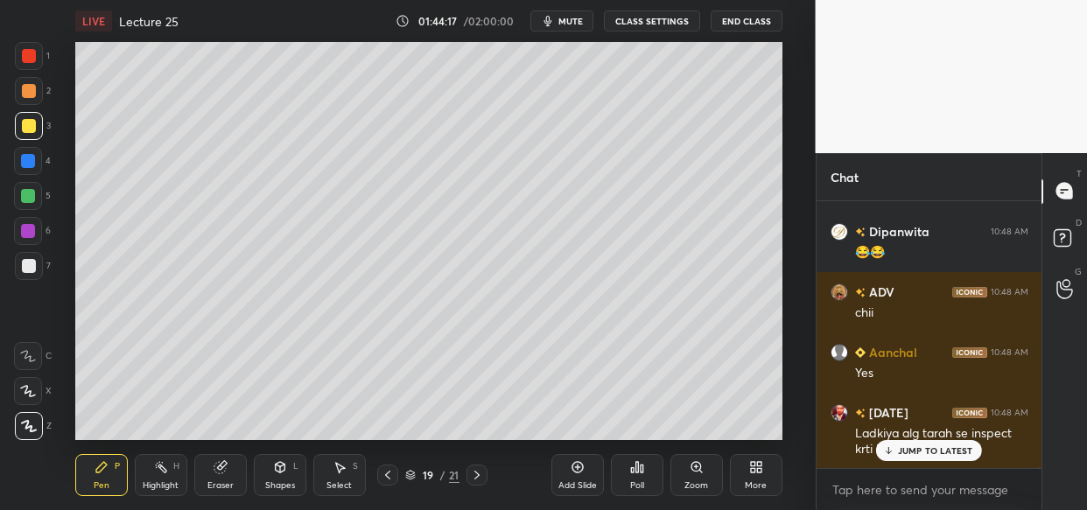
scroll to position [147196, 0]
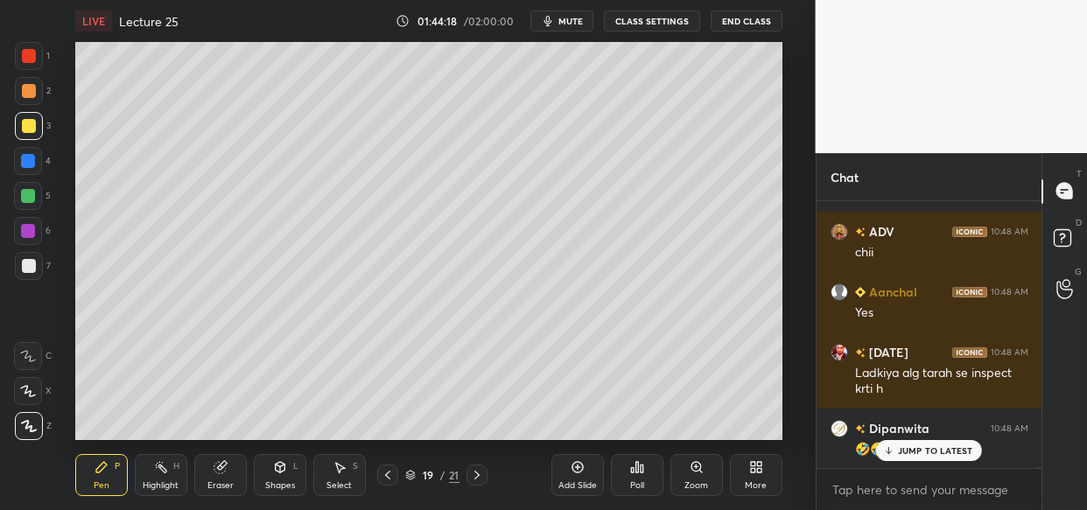
click at [921, 453] on p "JUMP TO LATEST" at bounding box center [935, 451] width 75 height 11
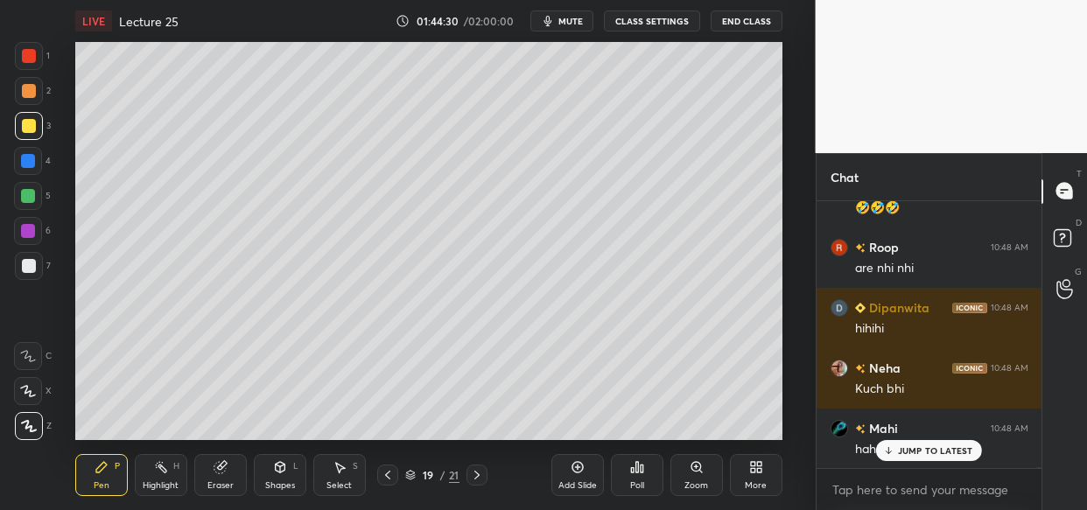
scroll to position [147498, 0]
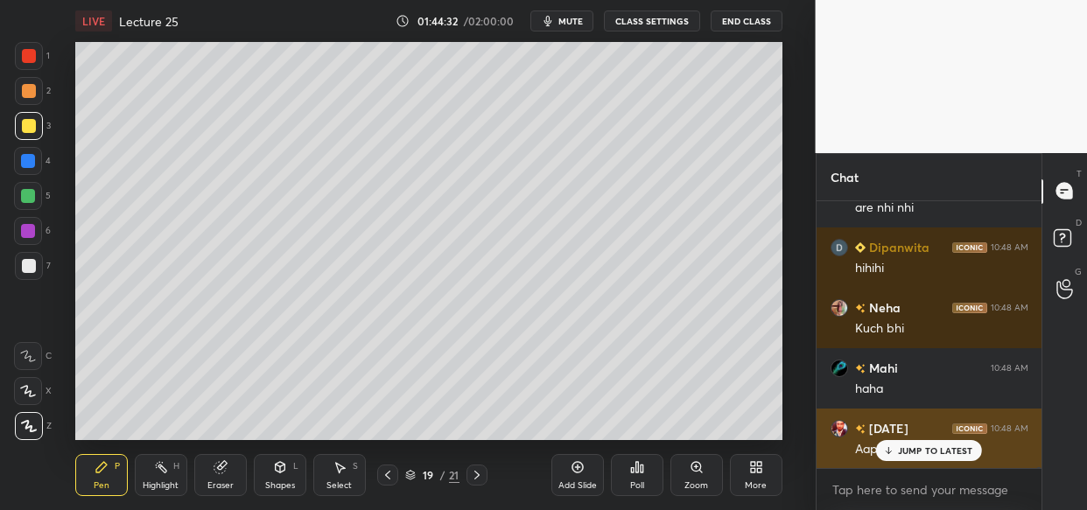
click at [911, 455] on p "JUMP TO LATEST" at bounding box center [935, 451] width 75 height 11
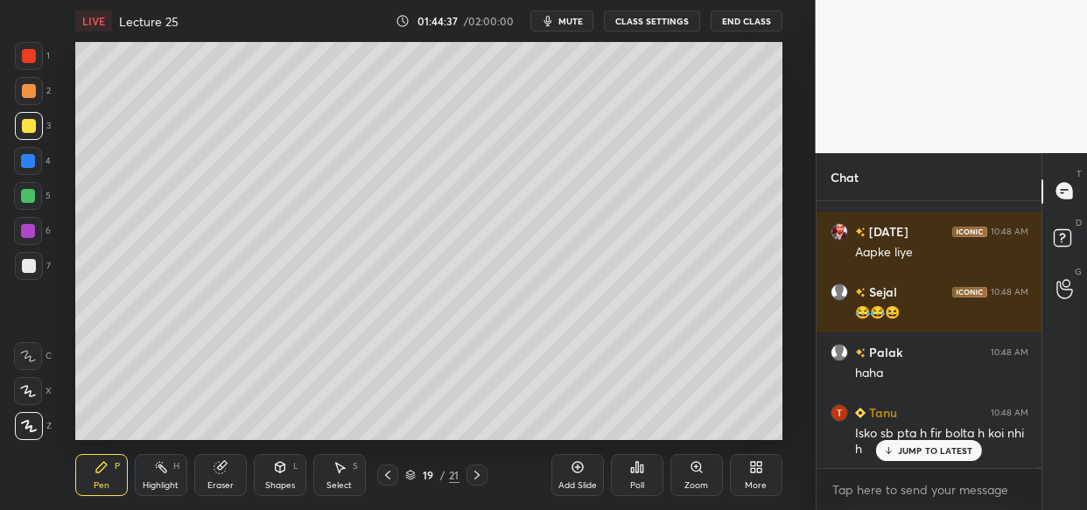
scroll to position [147787, 0]
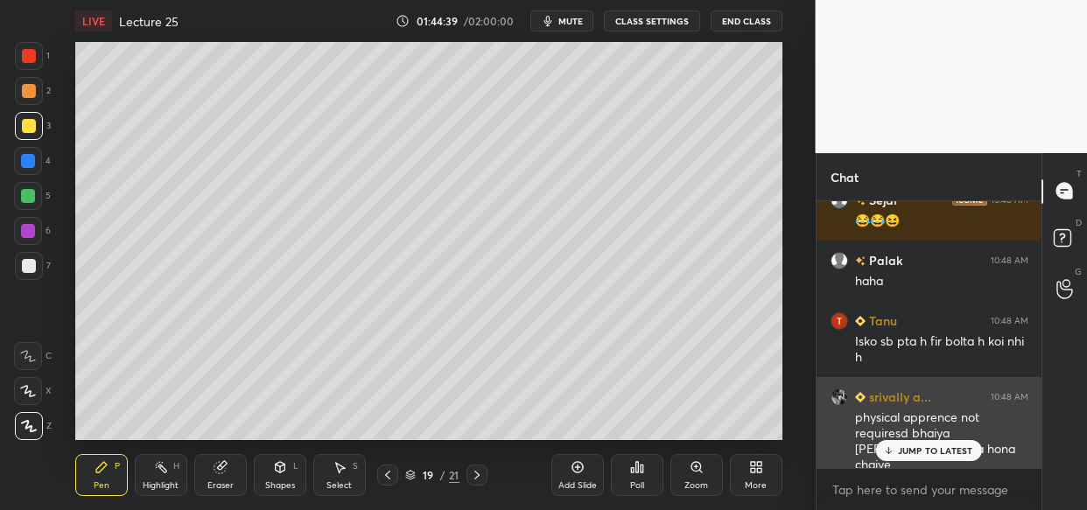
click at [945, 452] on p "JUMP TO LATEST" at bounding box center [935, 451] width 75 height 11
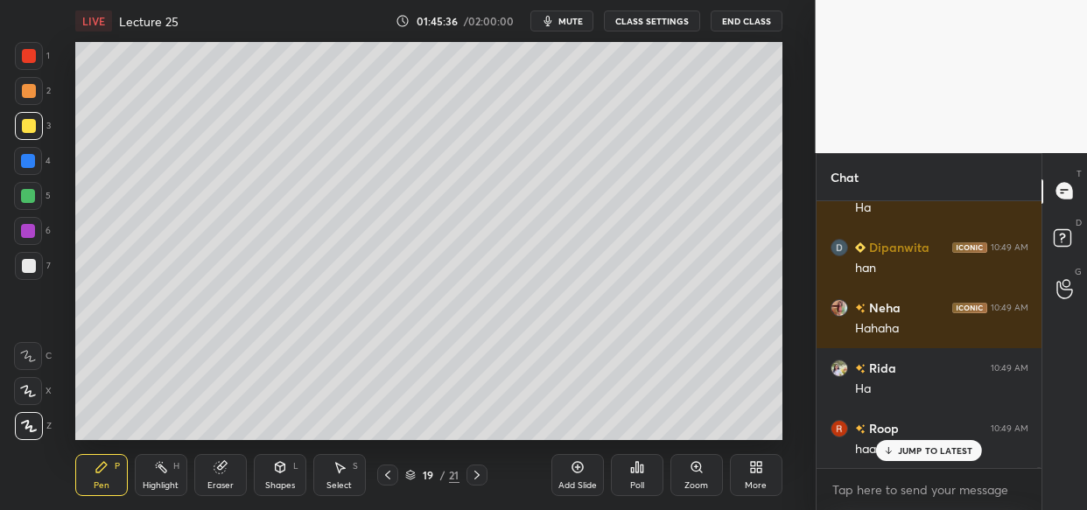
scroll to position [149586, 0]
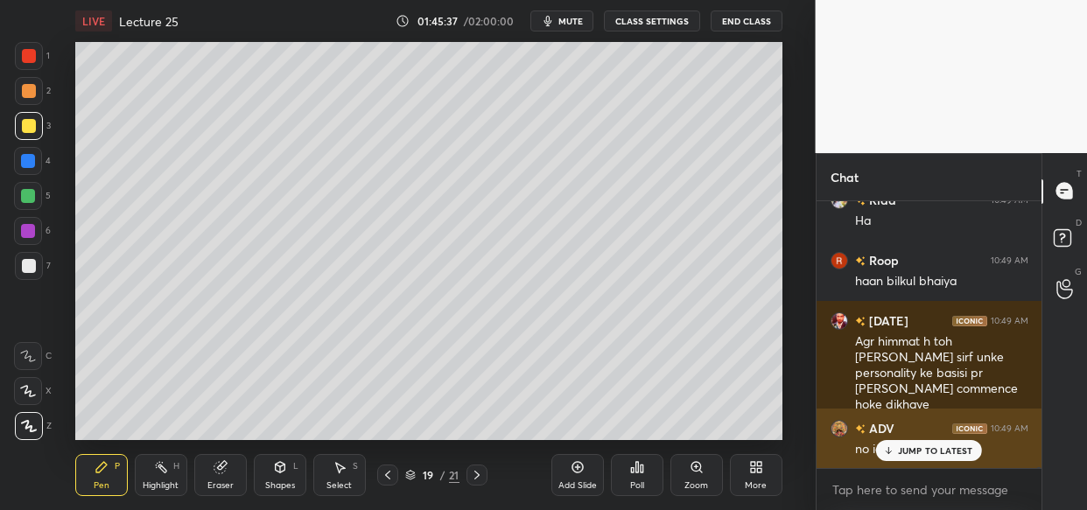
drag, startPoint x: 938, startPoint y: 452, endPoint x: 902, endPoint y: 455, distance: 36.9
click at [937, 449] on p "JUMP TO LATEST" at bounding box center [935, 451] width 75 height 11
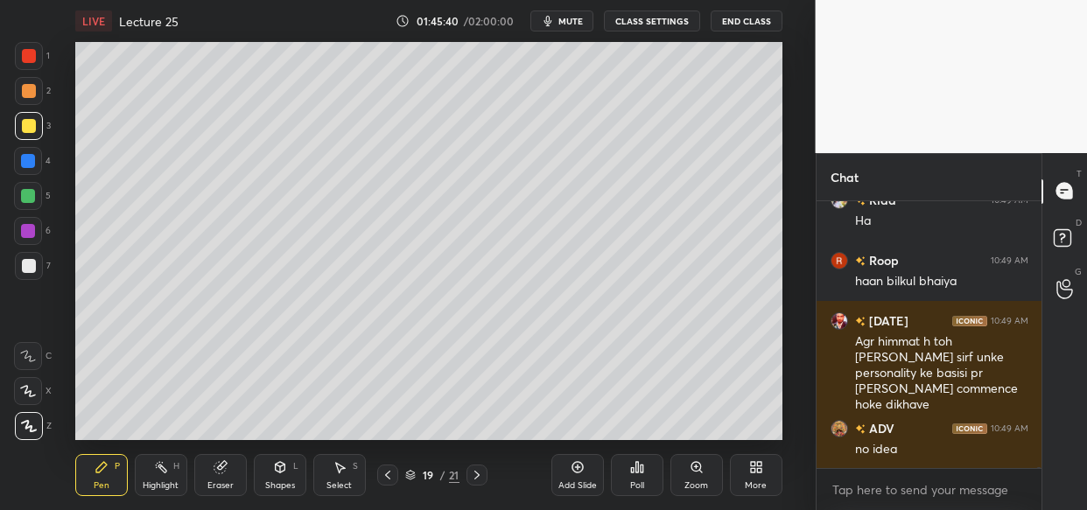
scroll to position [149662, 0]
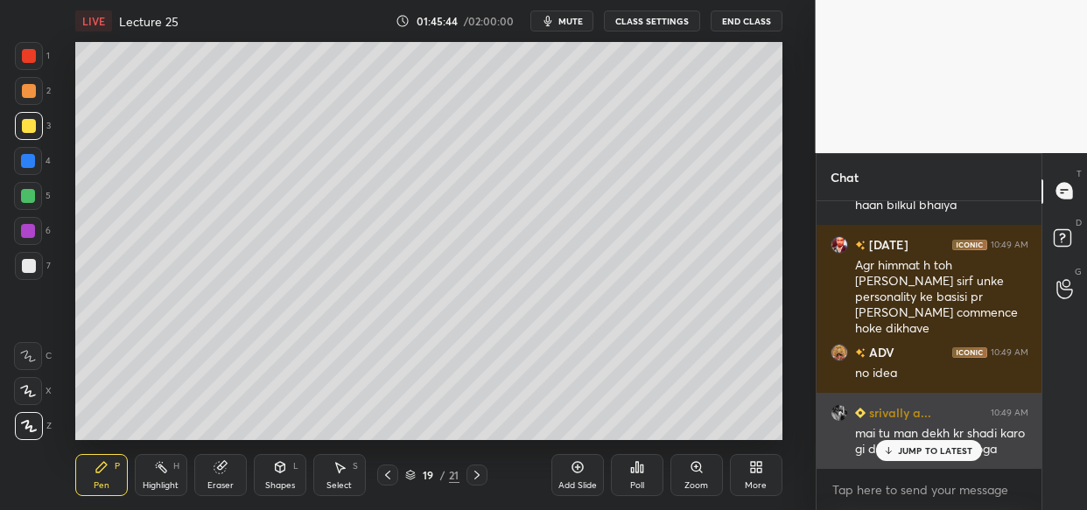
drag, startPoint x: 923, startPoint y: 453, endPoint x: 854, endPoint y: 465, distance: 70.2
click at [920, 454] on p "JUMP TO LATEST" at bounding box center [935, 451] width 75 height 11
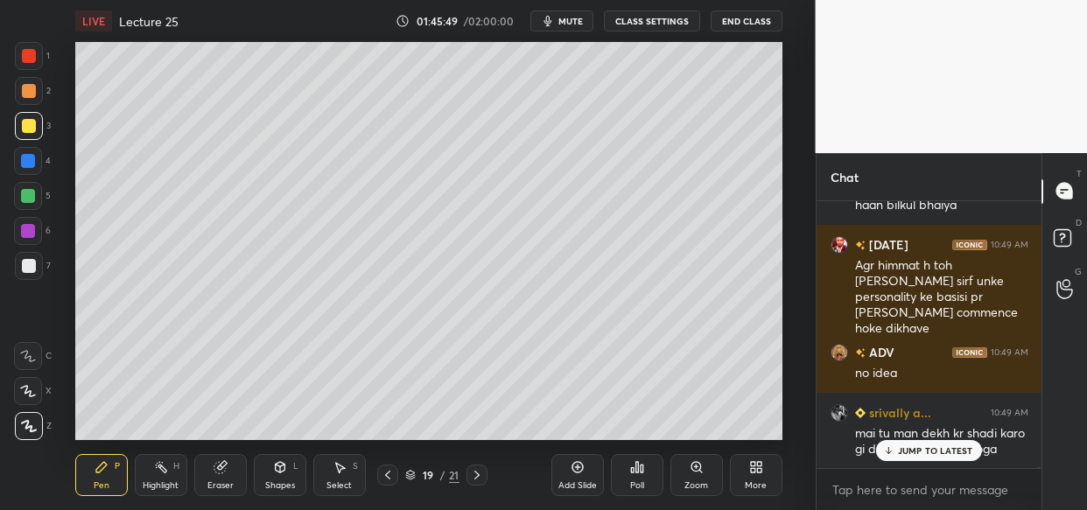
scroll to position [149723, 0]
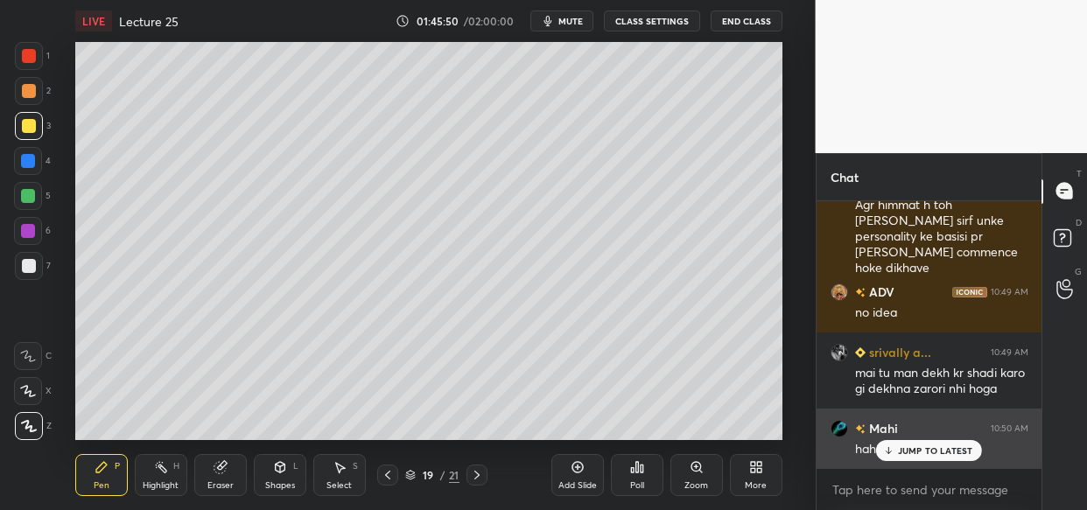
click at [918, 451] on p "JUMP TO LATEST" at bounding box center [935, 451] width 75 height 11
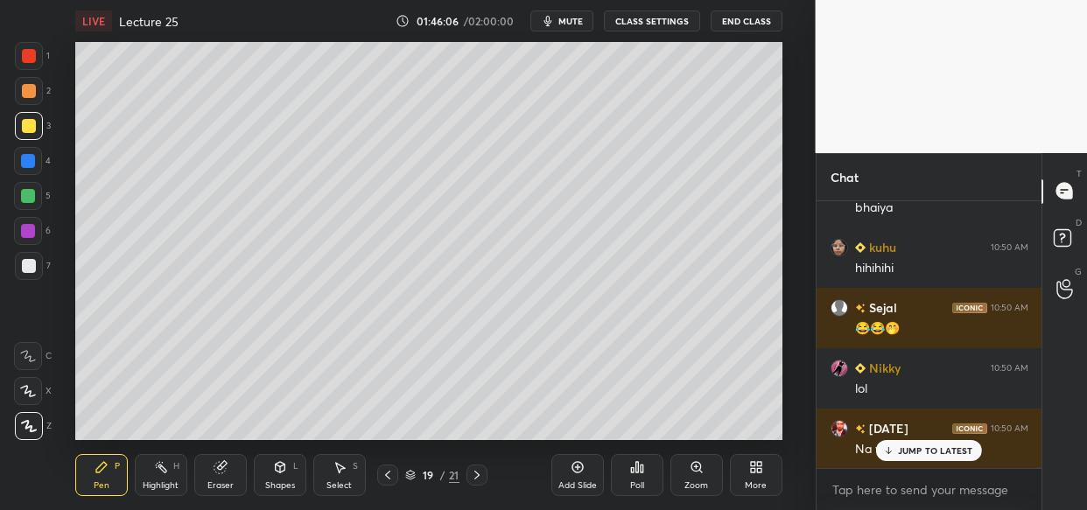
scroll to position [150403, 0]
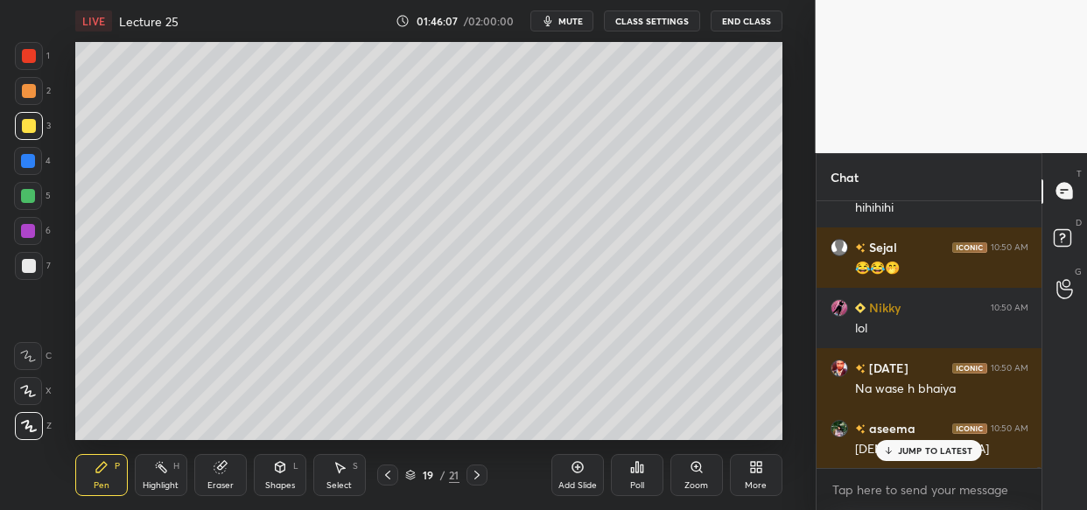
click at [936, 449] on p "JUMP TO LATEST" at bounding box center [935, 451] width 75 height 11
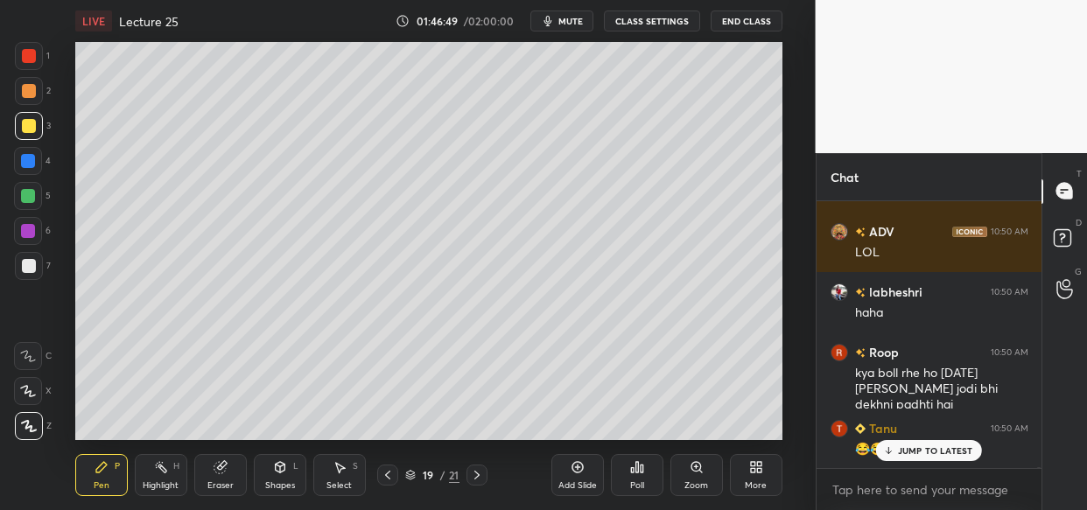
scroll to position [151280, 0]
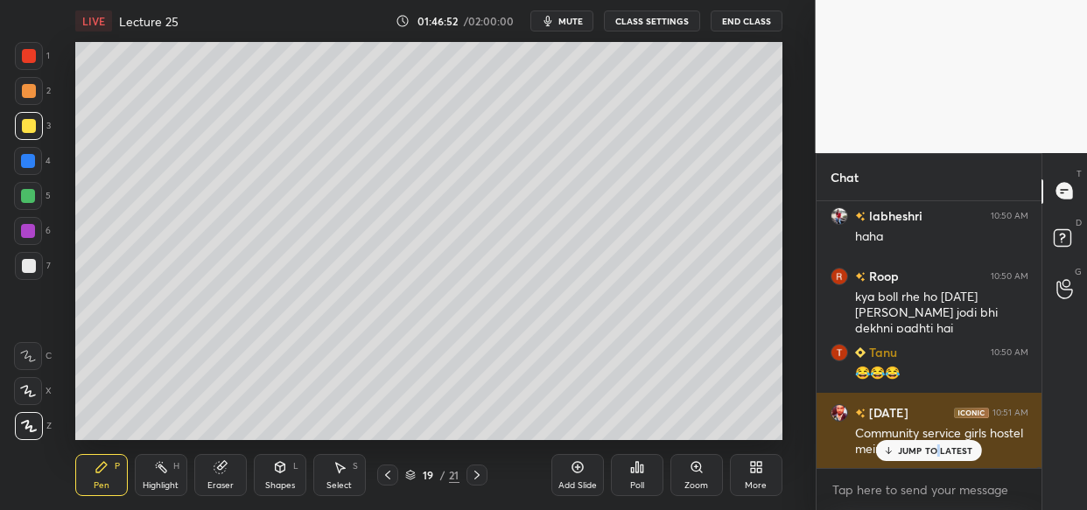
click at [936, 455] on p "JUMP TO LATEST" at bounding box center [935, 451] width 75 height 11
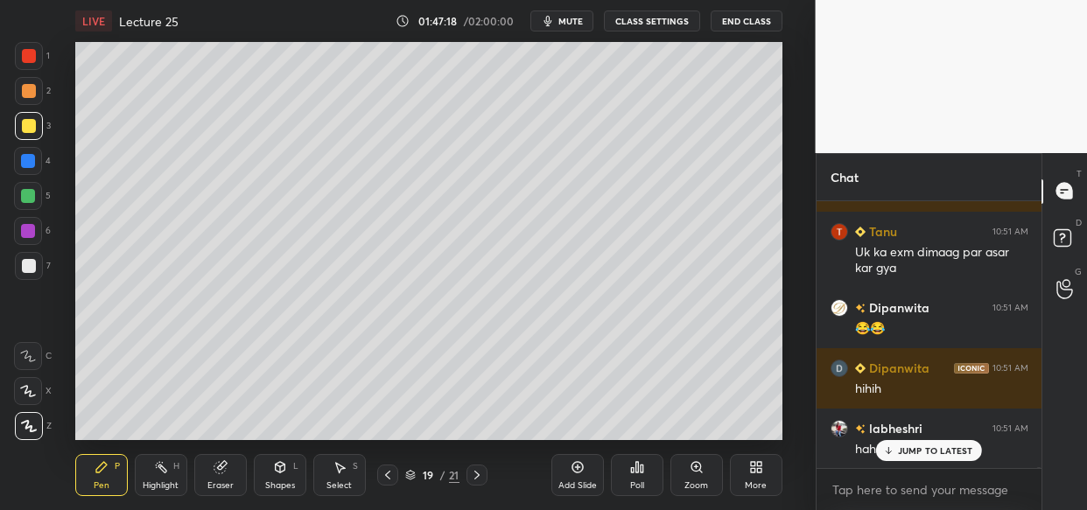
scroll to position [152160, 0]
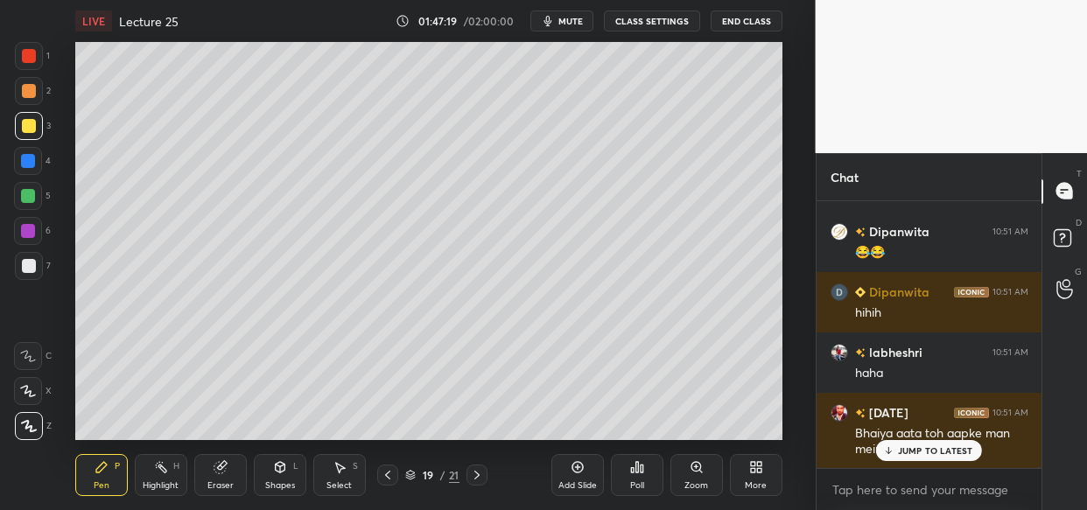
drag, startPoint x: 954, startPoint y: 455, endPoint x: 937, endPoint y: 471, distance: 23.6
click at [951, 455] on p "JUMP TO LATEST" at bounding box center [935, 451] width 75 height 11
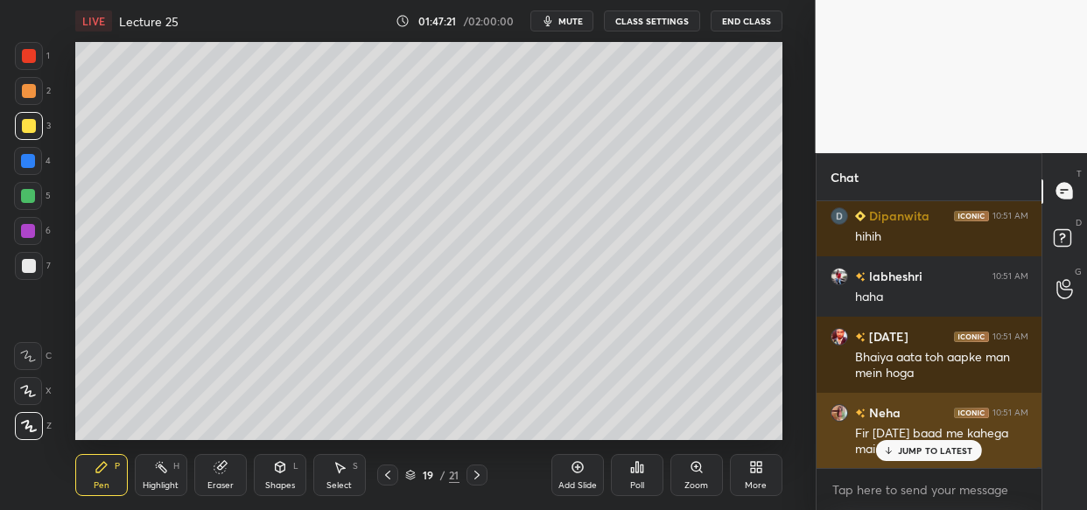
click at [913, 450] on p "JUMP TO LATEST" at bounding box center [935, 451] width 75 height 11
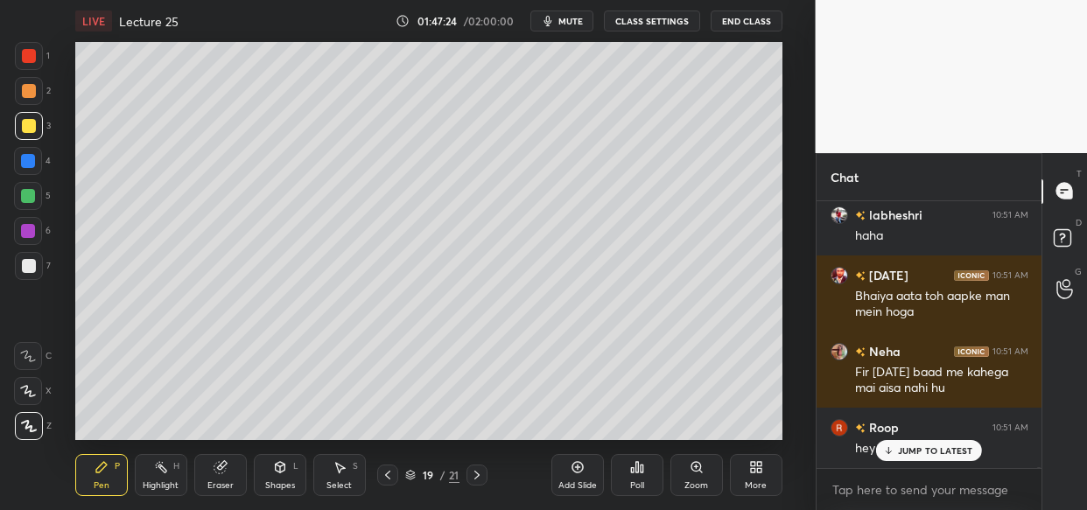
scroll to position [152285, 0]
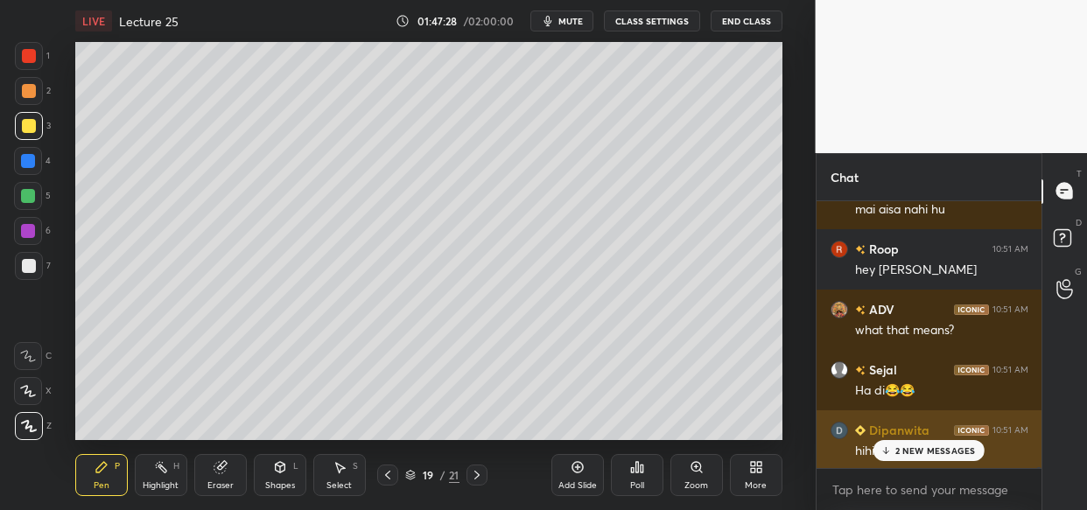
click at [940, 446] on p "2 NEW MESSAGES" at bounding box center [935, 451] width 81 height 11
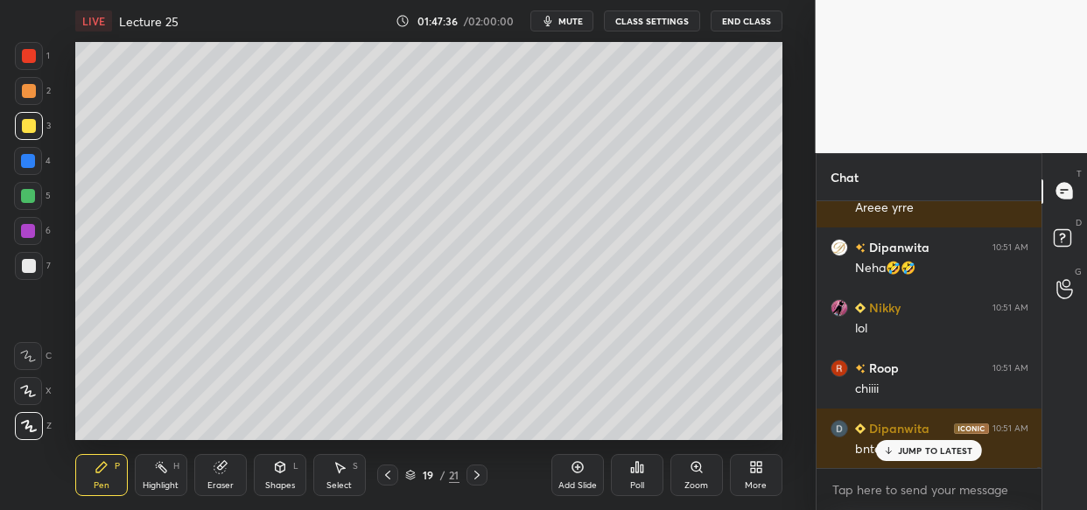
scroll to position [152840, 0]
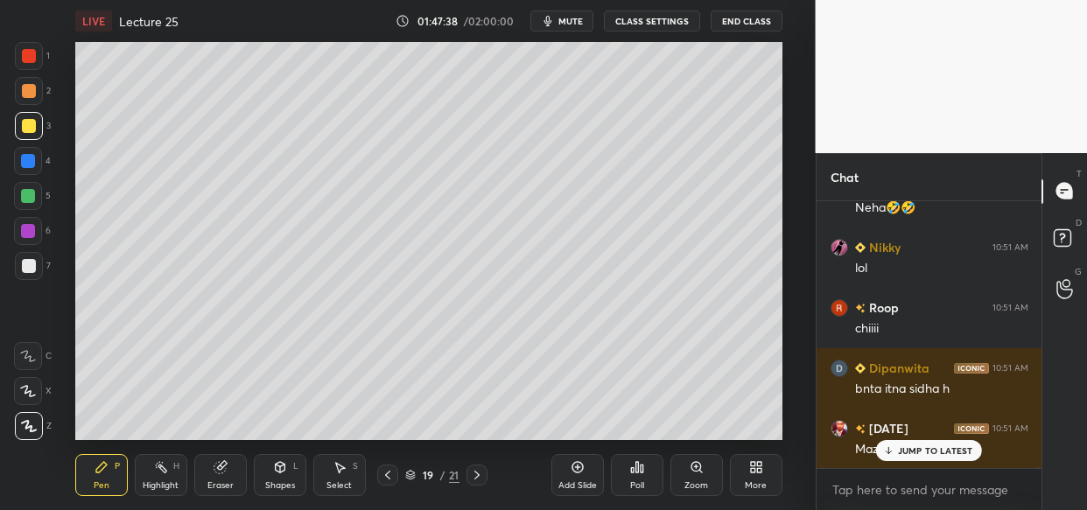
click at [915, 446] on p "JUMP TO LATEST" at bounding box center [935, 451] width 75 height 11
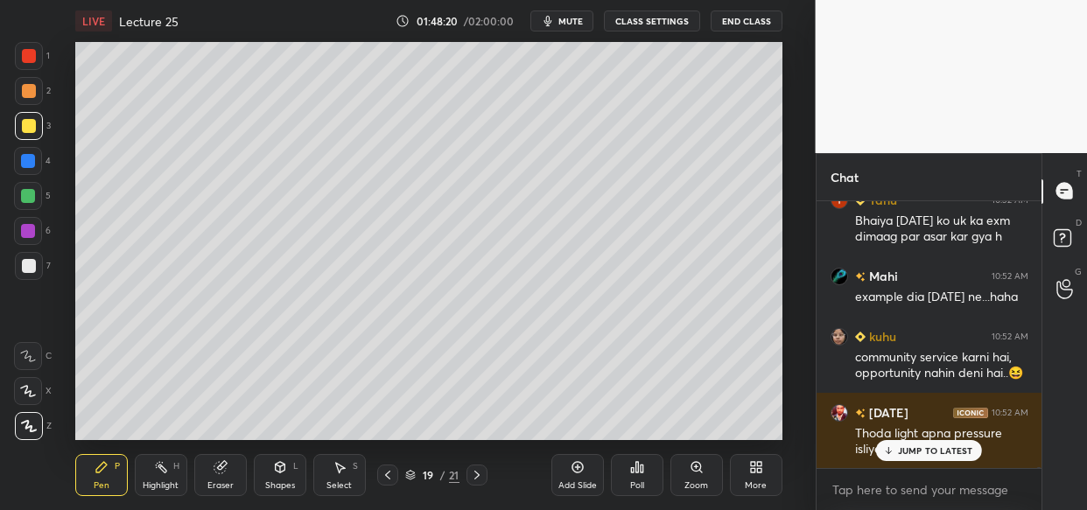
scroll to position [153869, 0]
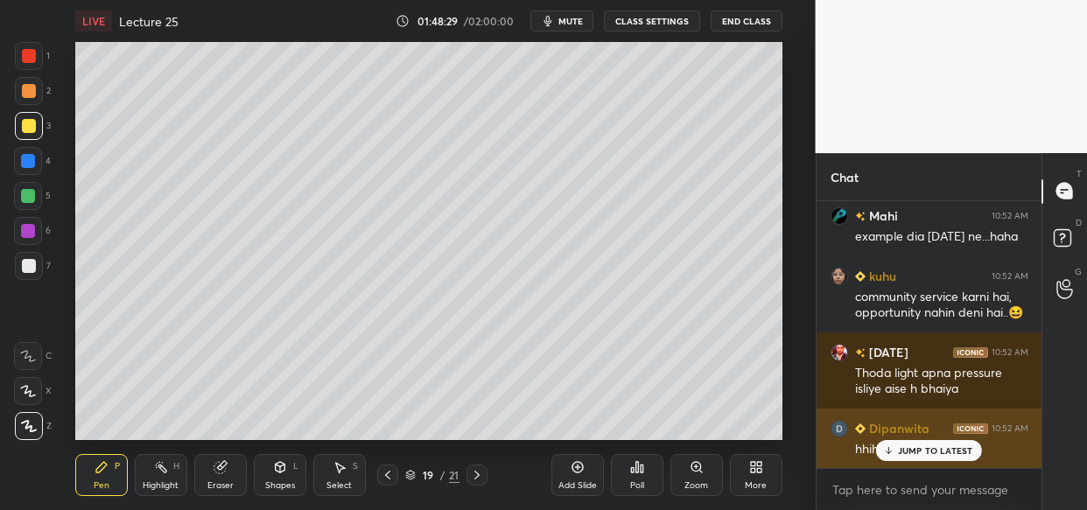
drag, startPoint x: 933, startPoint y: 446, endPoint x: 880, endPoint y: 464, distance: 56.5
click at [931, 447] on p "JUMP TO LATEST" at bounding box center [935, 451] width 75 height 11
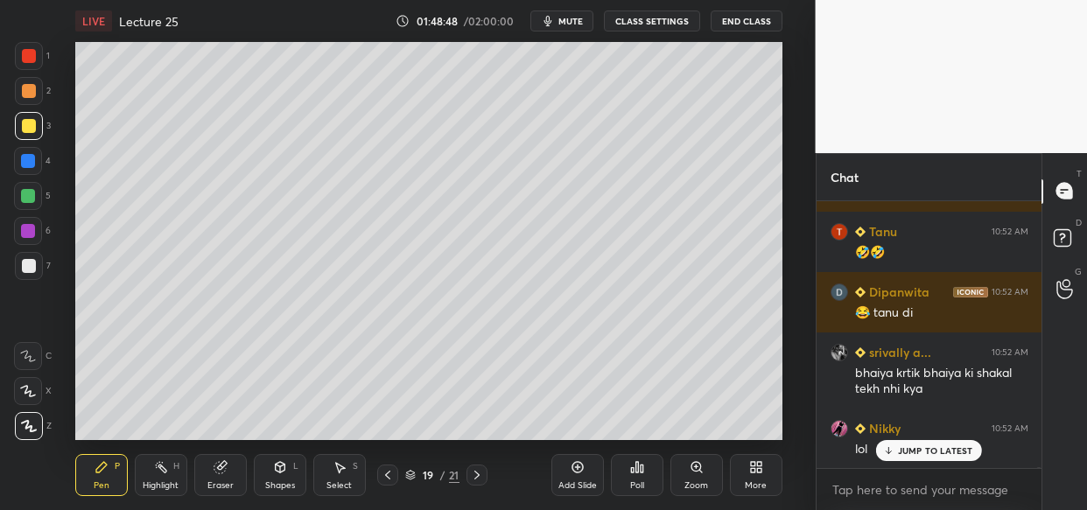
scroll to position [154234, 0]
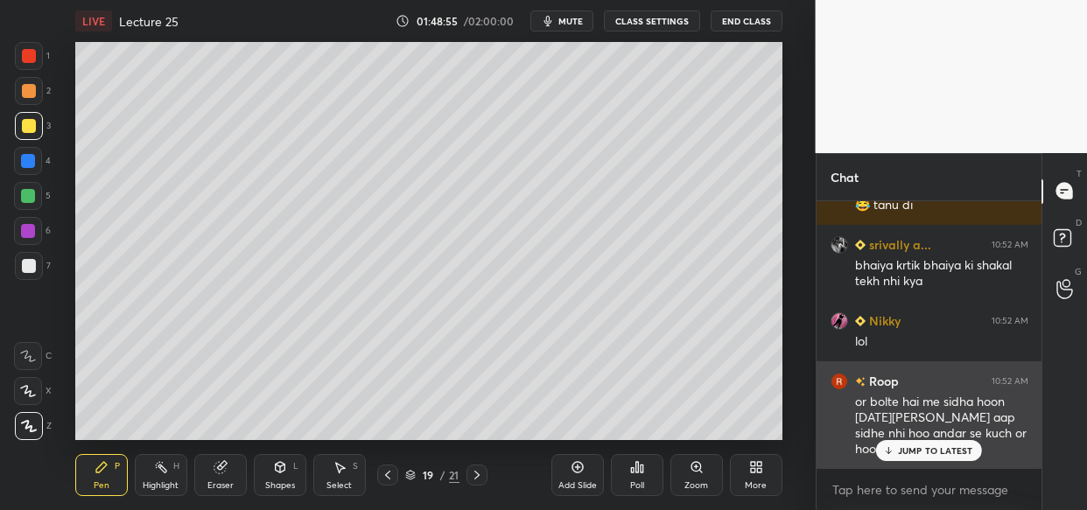
click at [914, 446] on p "JUMP TO LATEST" at bounding box center [935, 451] width 75 height 11
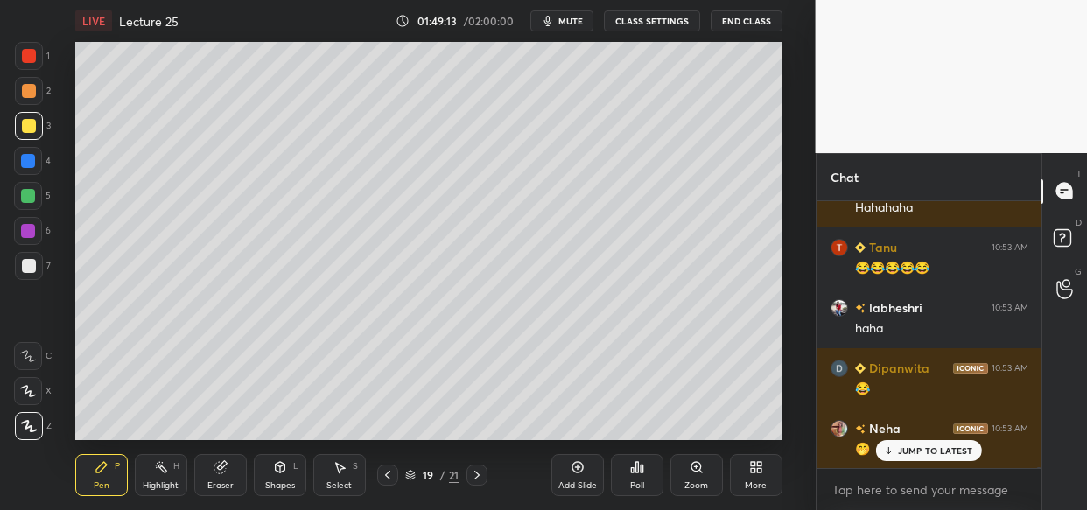
scroll to position [154596, 0]
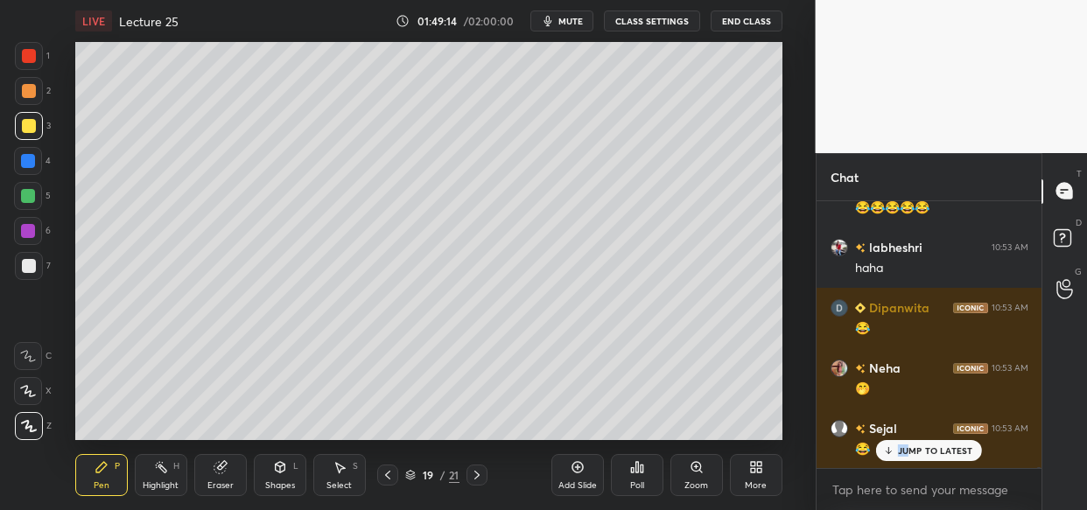
drag, startPoint x: 911, startPoint y: 438, endPoint x: 894, endPoint y: 456, distance: 25.4
click at [910, 444] on div "Mahi 10:52 AM example dia [DATE] ne...haha kuhu 10:52 AM community service karn…" at bounding box center [930, 334] width 226 height 267
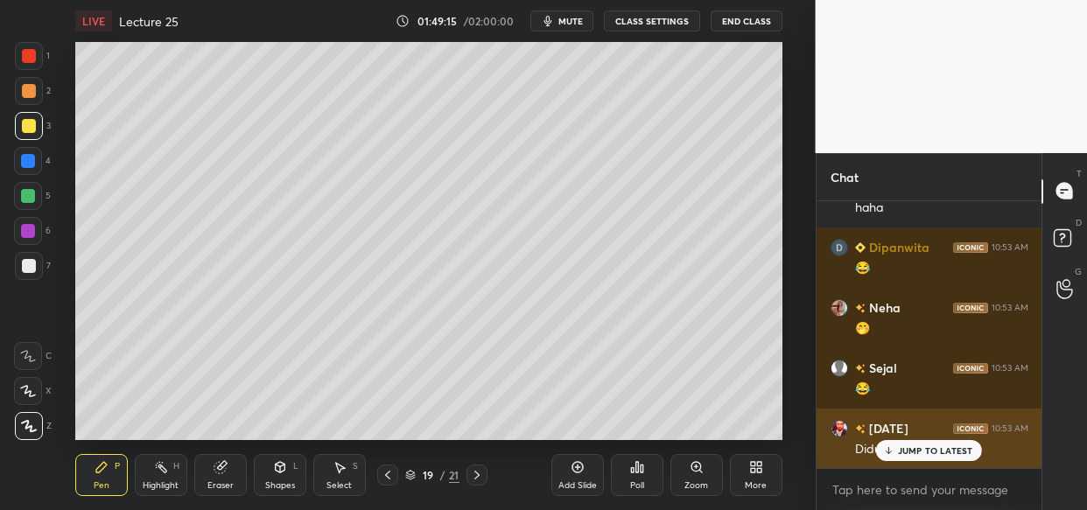
drag, startPoint x: 972, startPoint y: 446, endPoint x: 943, endPoint y: 464, distance: 35.0
click at [968, 451] on div "JUMP TO LATEST" at bounding box center [928, 450] width 105 height 21
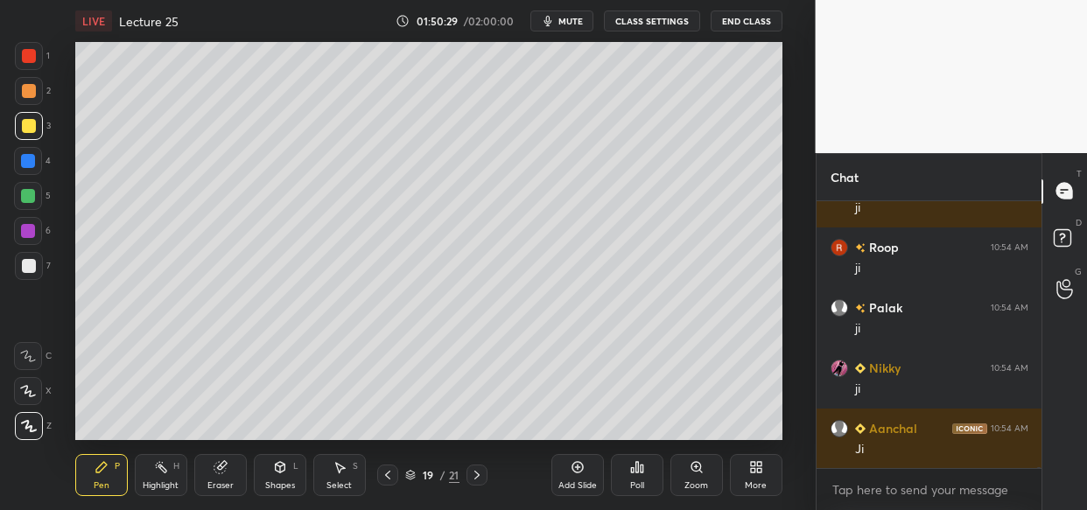
scroll to position [156062, 0]
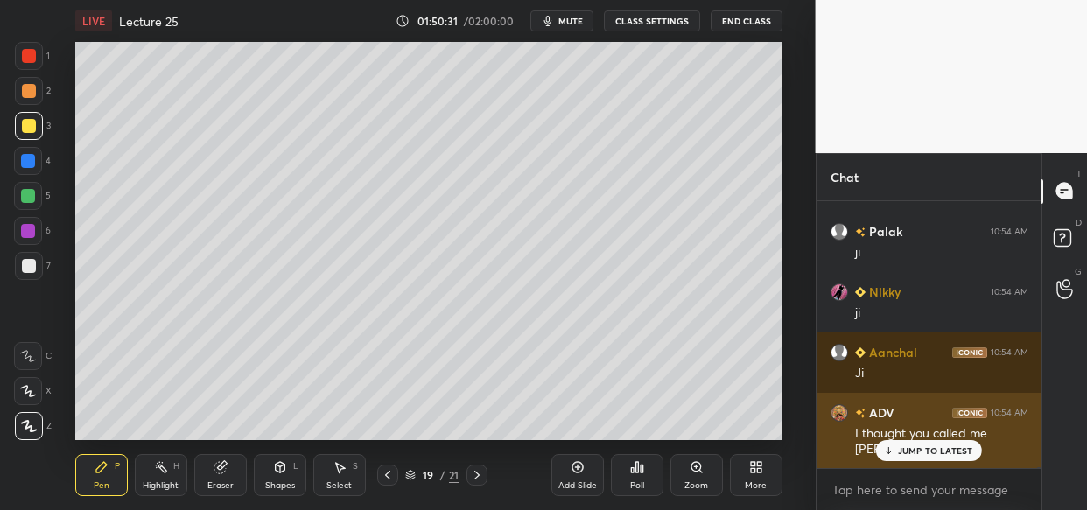
click at [932, 446] on p "JUMP TO LATEST" at bounding box center [935, 451] width 75 height 11
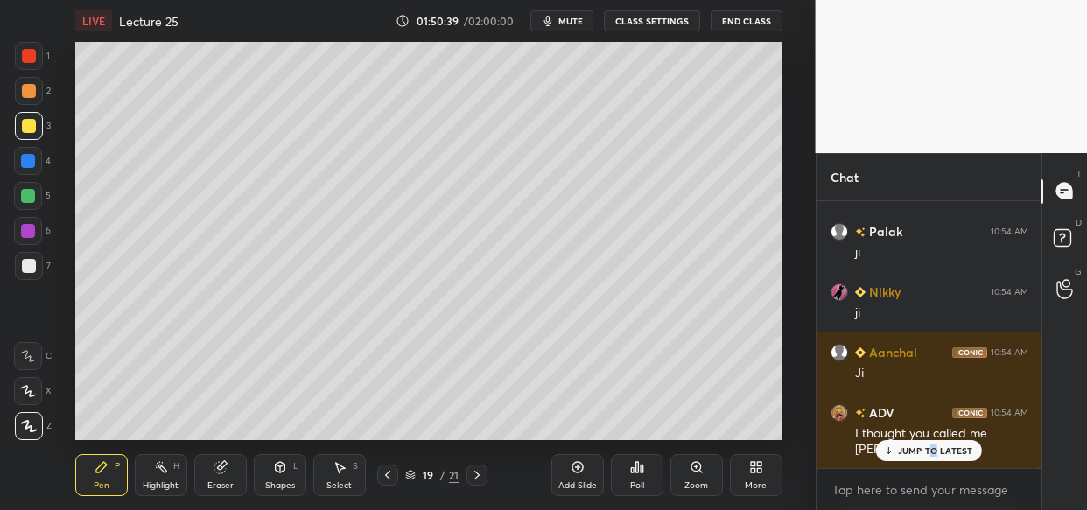
scroll to position [156122, 0]
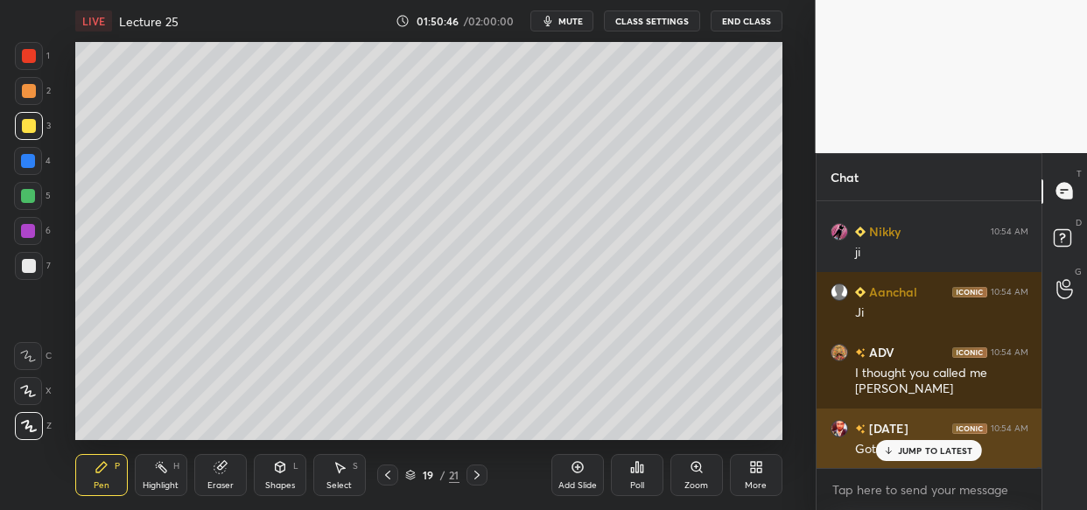
click at [934, 438] on div "Got that sir" at bounding box center [941, 448] width 173 height 21
click at [935, 442] on body "1 2 3 4 5 6 7 C X Z C X Z E E Erase all H H LIVE Lecture 25 01:50:46 / 02:00:00…" at bounding box center [543, 255] width 1087 height 510
click at [926, 440] on div "JUMP TO LATEST" at bounding box center [928, 450] width 105 height 21
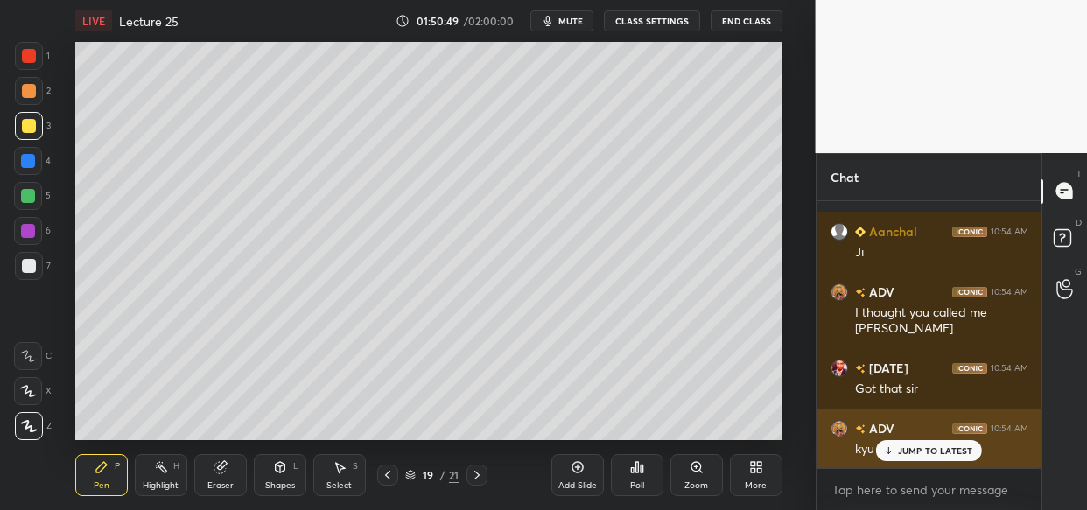
click at [906, 456] on div "JUMP TO LATEST" at bounding box center [928, 450] width 105 height 21
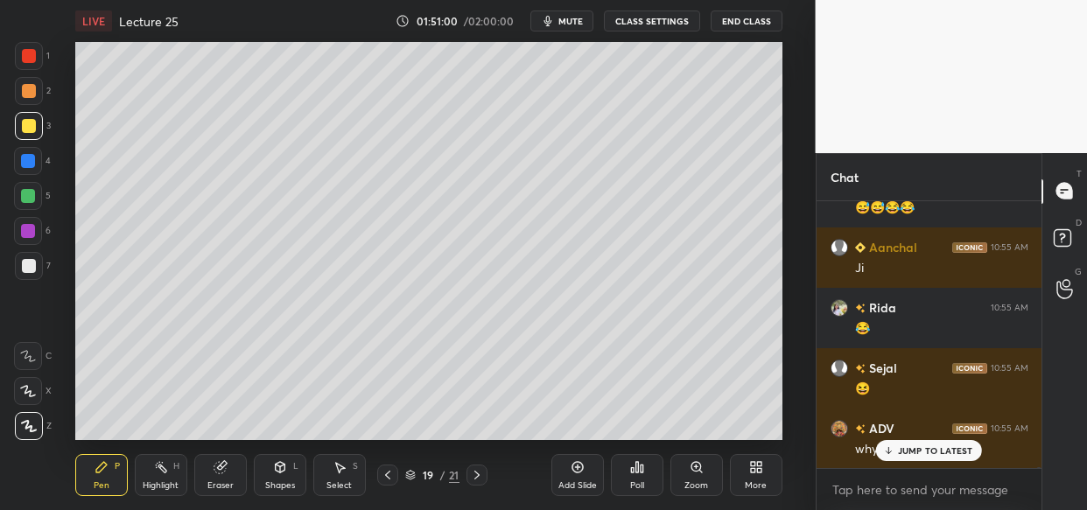
scroll to position [156545, 0]
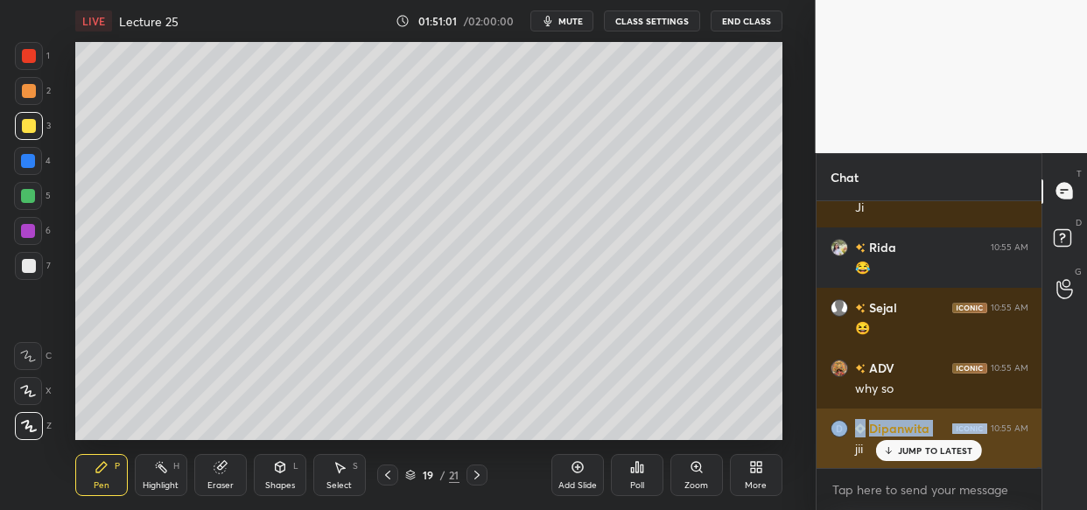
drag, startPoint x: 989, startPoint y: 404, endPoint x: 958, endPoint y: 423, distance: 36.9
click at [916, 446] on p "JUMP TO LATEST" at bounding box center [935, 451] width 75 height 11
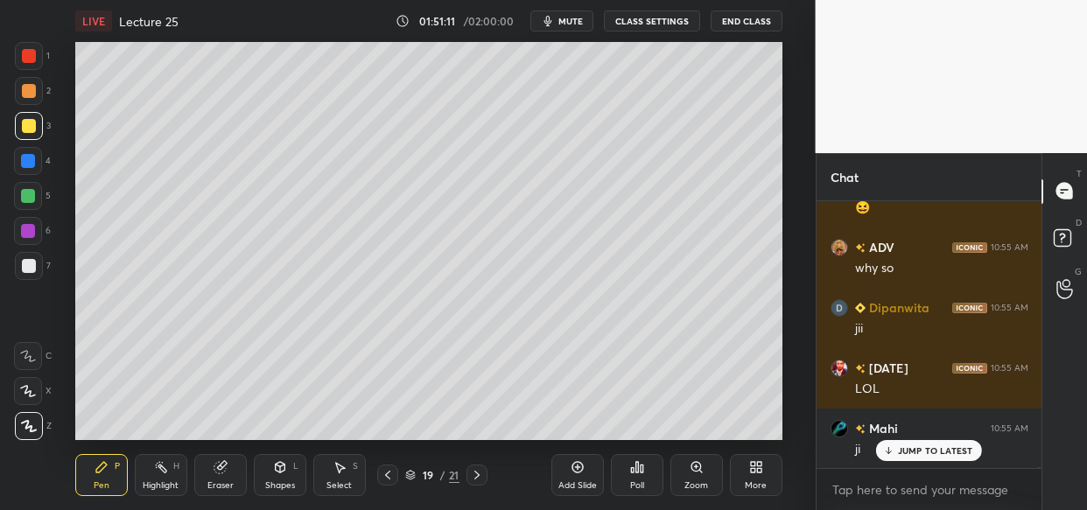
scroll to position [156726, 0]
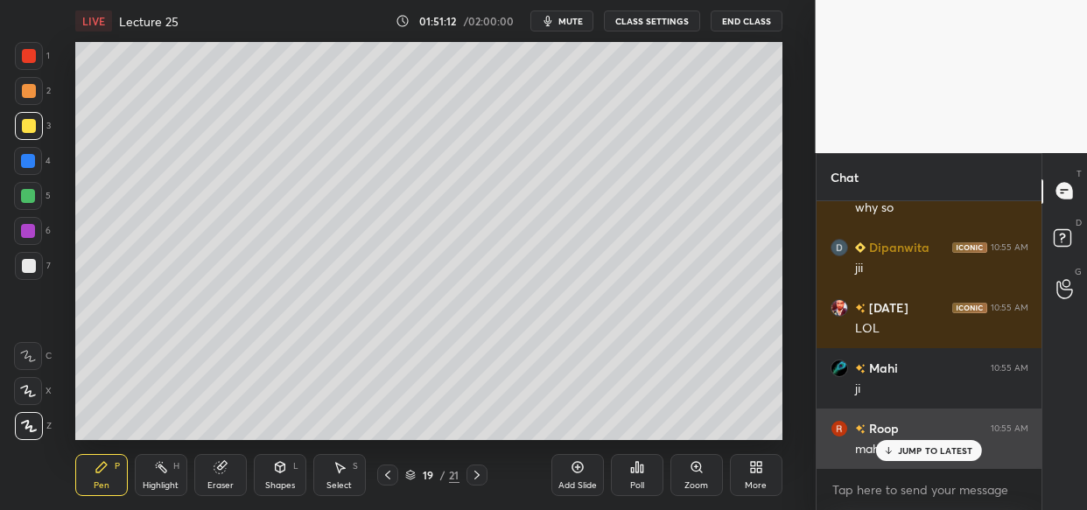
click at [913, 448] on p "JUMP TO LATEST" at bounding box center [935, 451] width 75 height 11
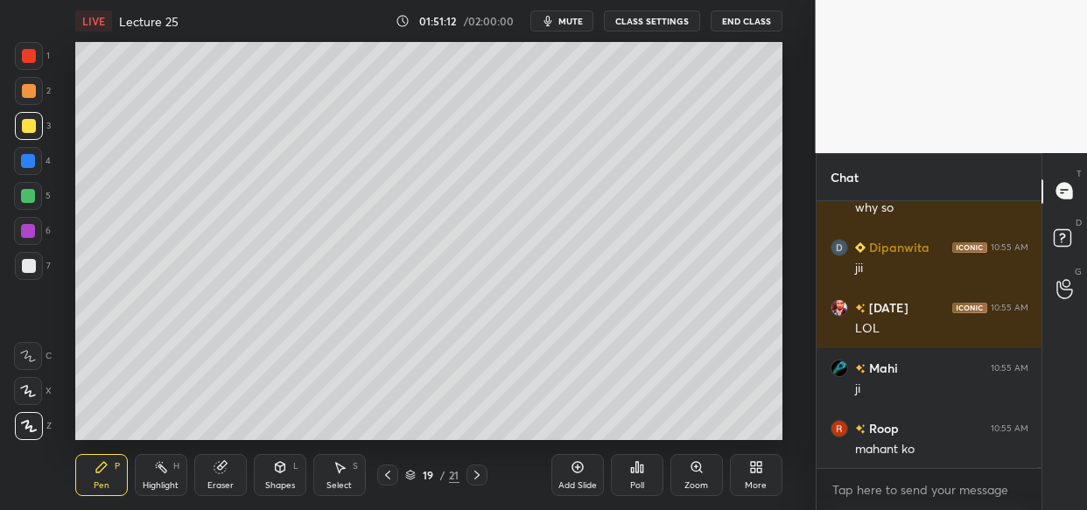
scroll to position [156787, 0]
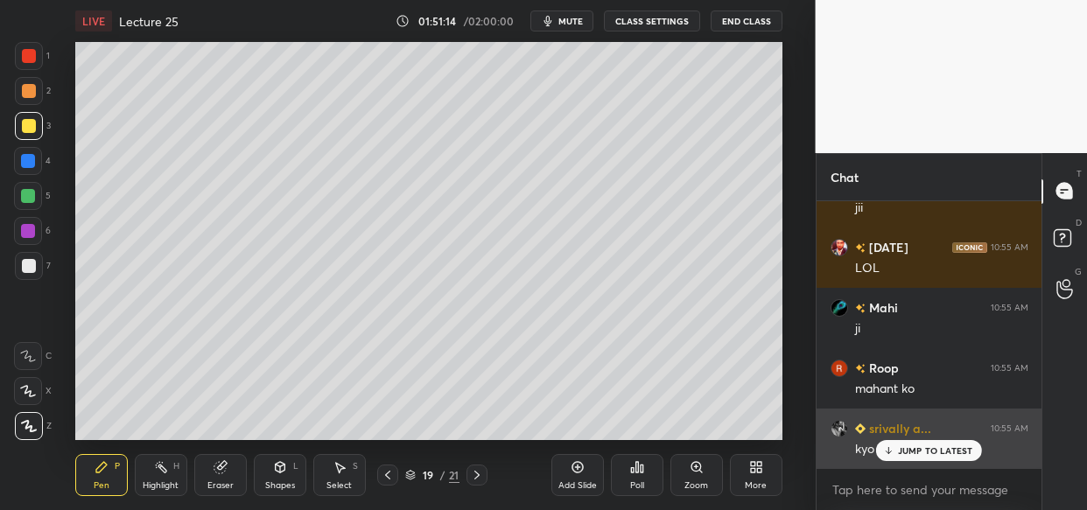
drag, startPoint x: 926, startPoint y: 452, endPoint x: 917, endPoint y: 455, distance: 9.4
click at [925, 452] on p "JUMP TO LATEST" at bounding box center [935, 451] width 75 height 11
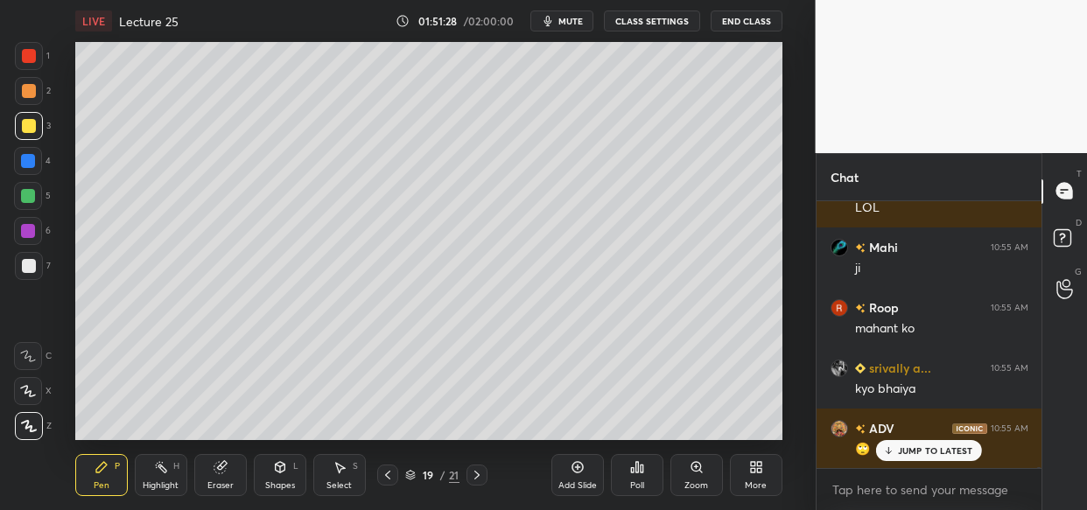
scroll to position [156907, 0]
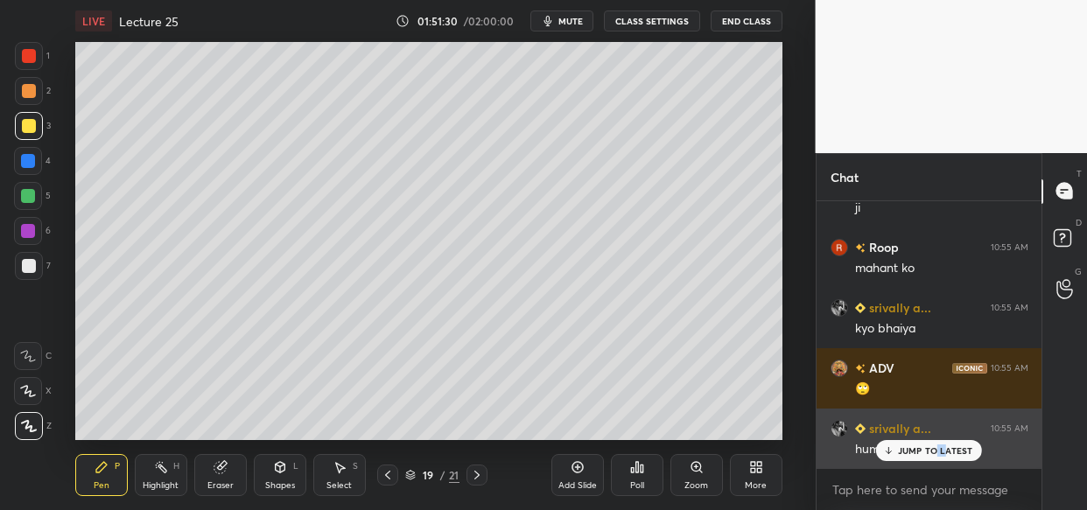
drag, startPoint x: 942, startPoint y: 453, endPoint x: 926, endPoint y: 462, distance: 18.0
click at [937, 455] on div "JUMP TO LATEST" at bounding box center [928, 450] width 105 height 21
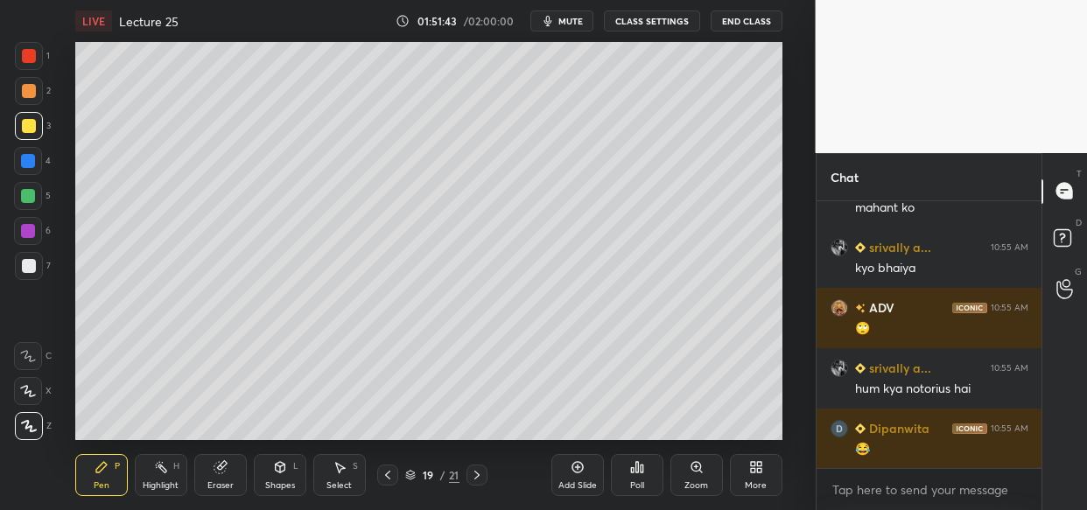
scroll to position [157028, 0]
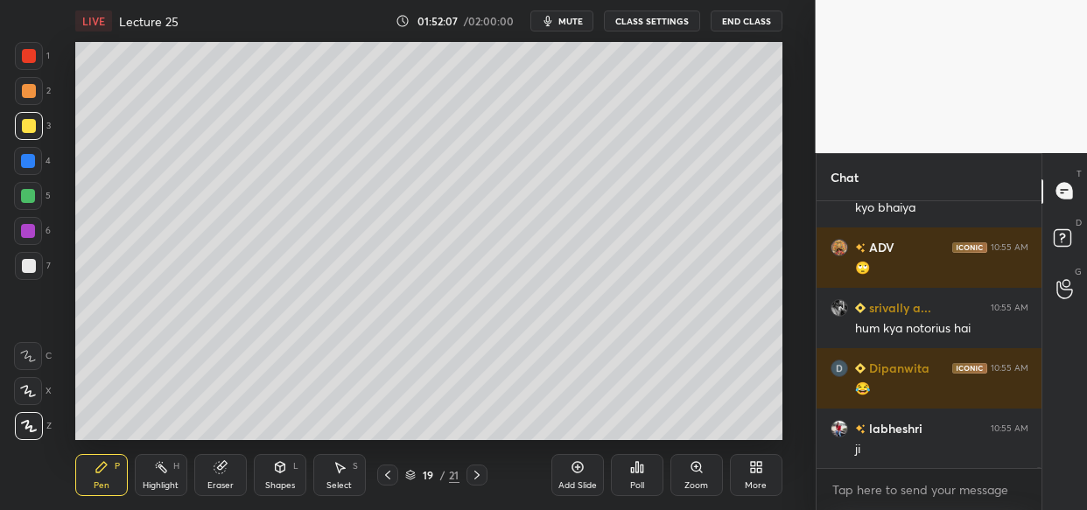
drag, startPoint x: 734, startPoint y: 440, endPoint x: 734, endPoint y: 432, distance: 8.8
click at [734, 432] on div "Add Slide Poll Zoom More" at bounding box center [666, 475] width 231 height 98
click at [741, 420] on div "LIVE Lecture 25 01:52:07 / 02:00:00 mute CLASS SETTINGS End Class Setting up yo…" at bounding box center [429, 255] width 746 height 510
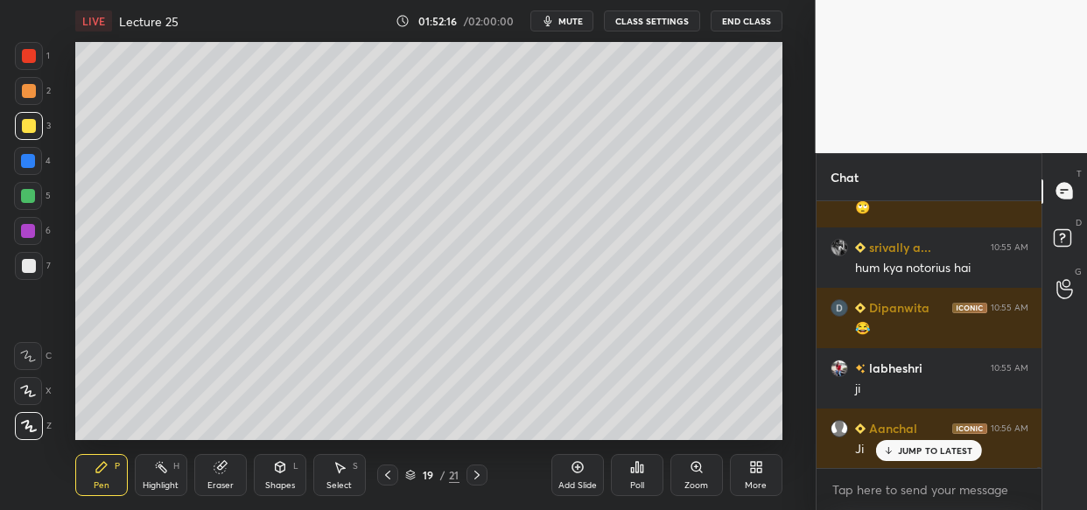
click at [582, 482] on div "Add Slide" at bounding box center [577, 485] width 39 height 9
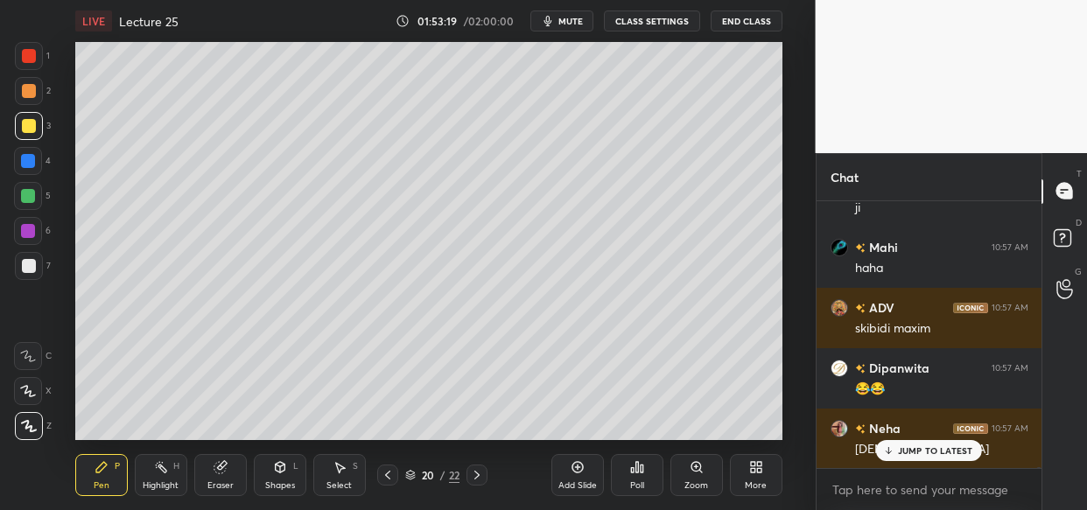
scroll to position [157770, 0]
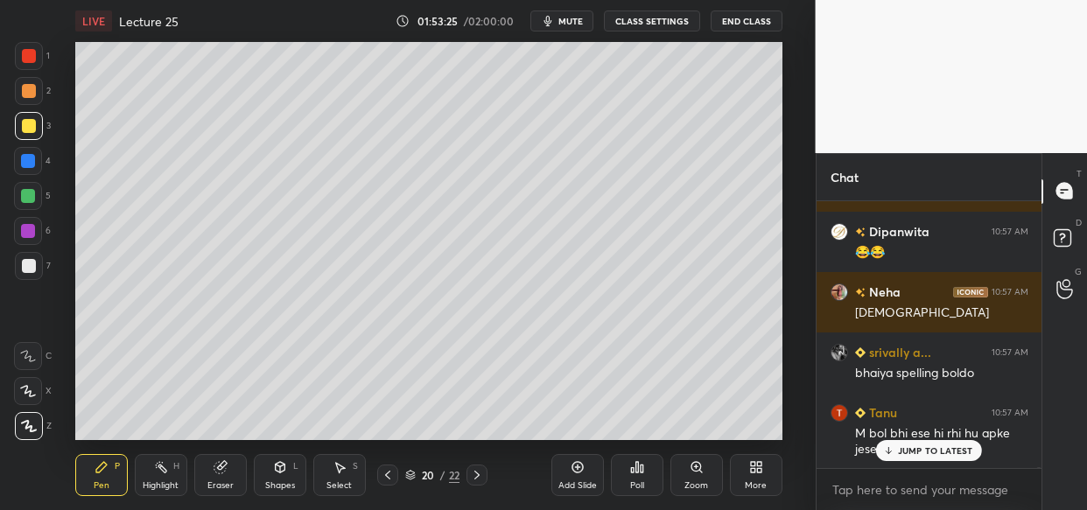
click at [916, 444] on div "JUMP TO LATEST" at bounding box center [928, 450] width 105 height 21
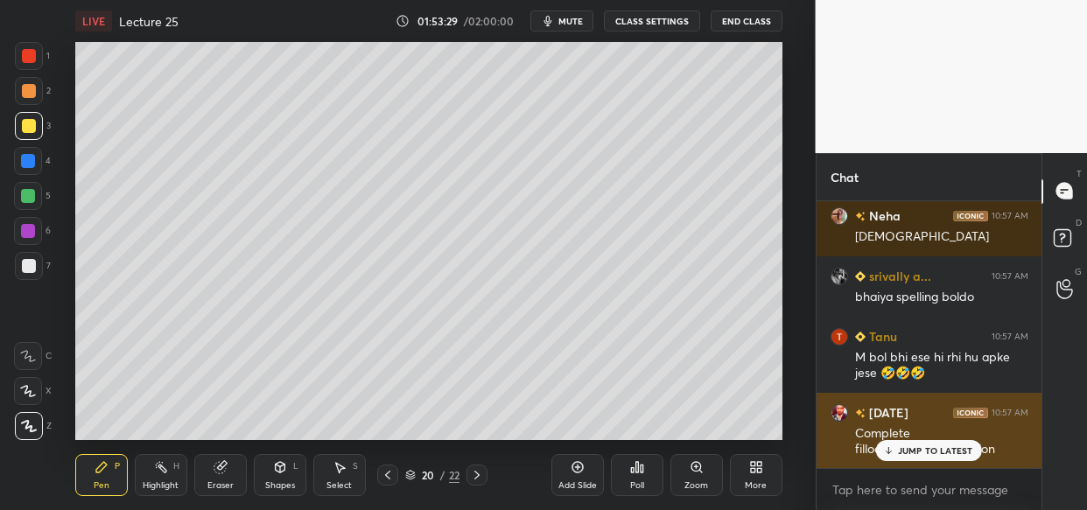
click at [915, 464] on div "Aanchal 10:56 AM [PERSON_NAME] 10:56 AM [PERSON_NAME] 10:57 AM jii Palak 10:57 …" at bounding box center [930, 334] width 226 height 267
drag, startPoint x: 953, startPoint y: 444, endPoint x: 951, endPoint y: 453, distance: 8.9
click at [954, 446] on div "JUMP TO LATEST" at bounding box center [928, 450] width 105 height 21
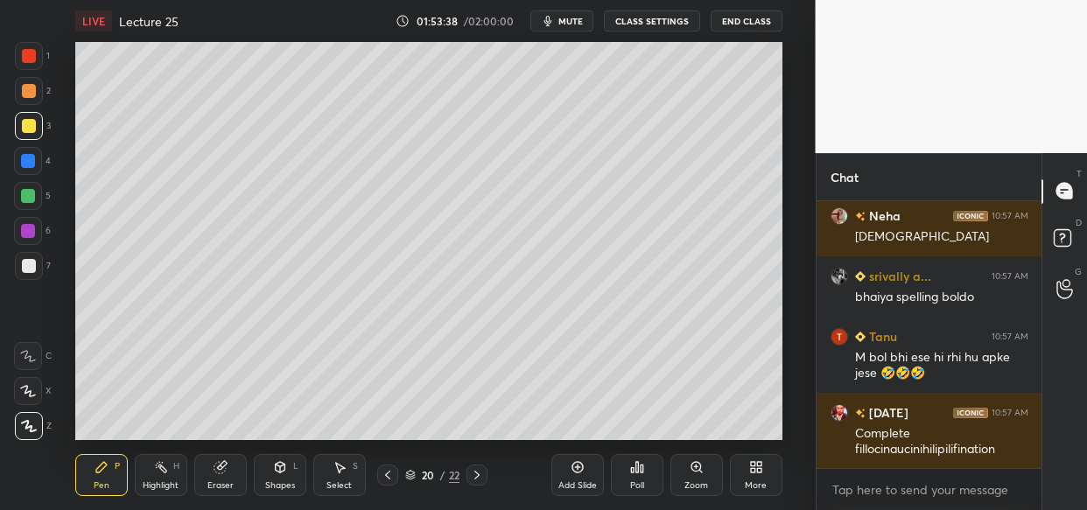
scroll to position [157983, 0]
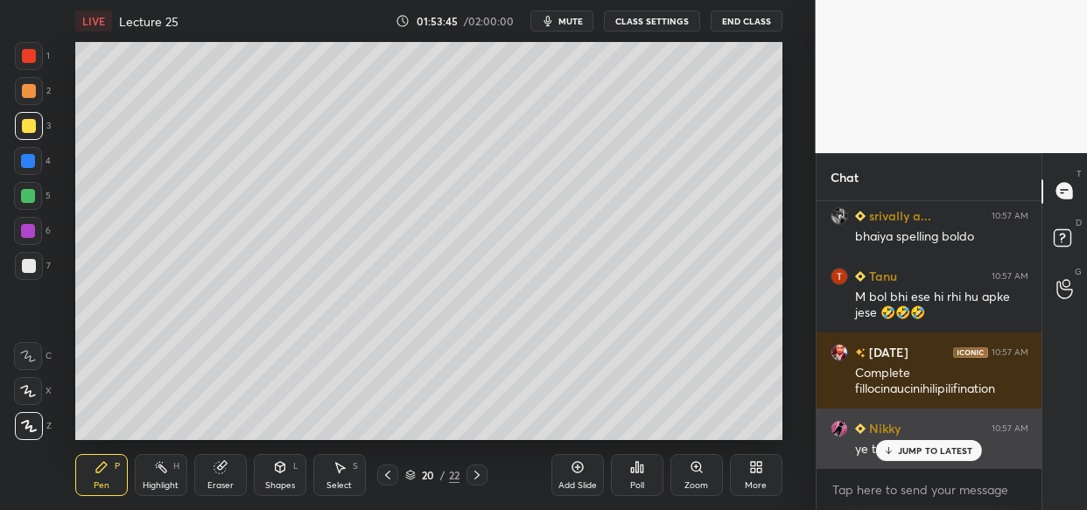
drag, startPoint x: 930, startPoint y: 454, endPoint x: 921, endPoint y: 455, distance: 9.7
click at [928, 453] on p "JUMP TO LATEST" at bounding box center [935, 451] width 75 height 11
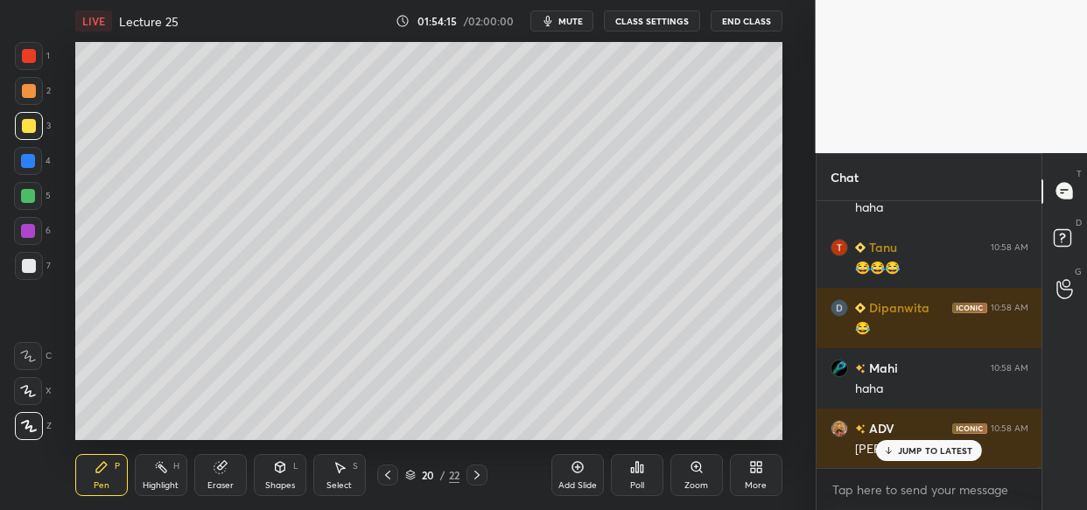
scroll to position [158527, 0]
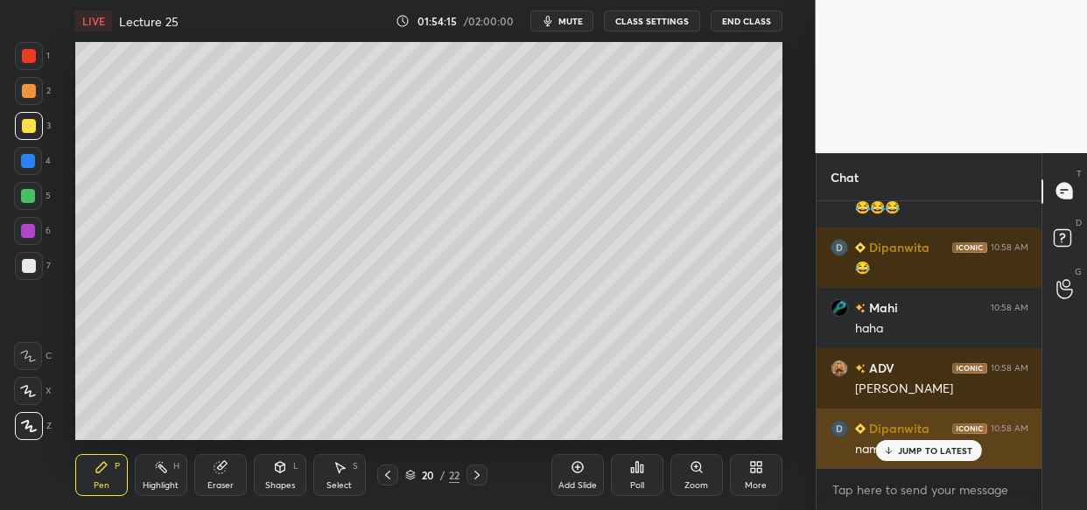
drag, startPoint x: 923, startPoint y: 452, endPoint x: 903, endPoint y: 444, distance: 21.6
click at [922, 450] on p "JUMP TO LATEST" at bounding box center [935, 451] width 75 height 11
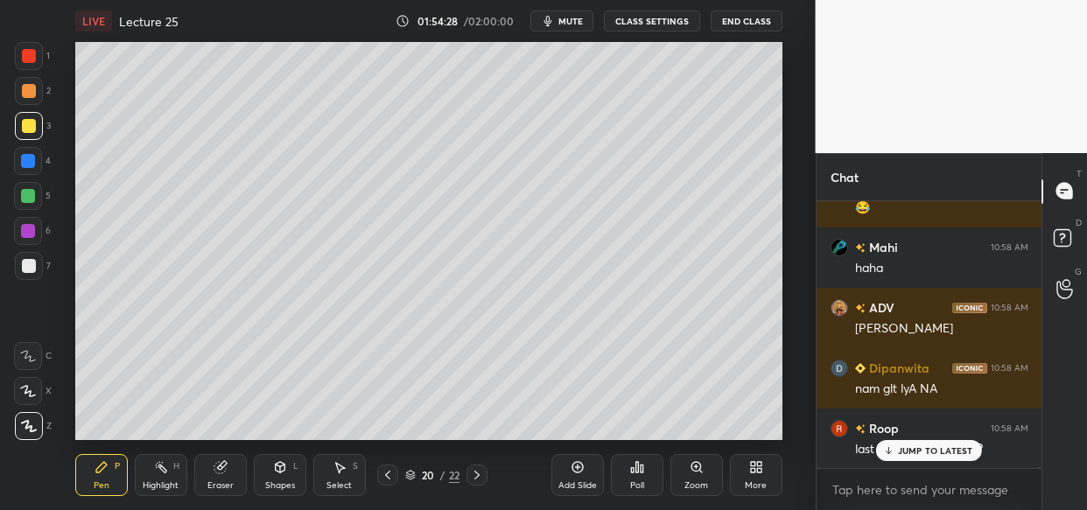
scroll to position [158648, 0]
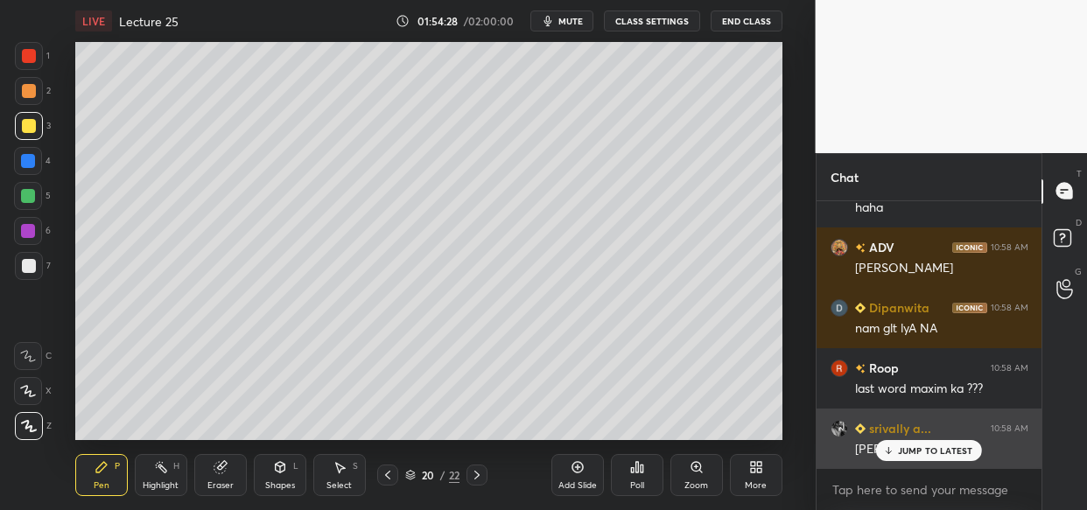
drag, startPoint x: 944, startPoint y: 449, endPoint x: 907, endPoint y: 461, distance: 38.8
click at [943, 454] on p "JUMP TO LATEST" at bounding box center [935, 451] width 75 height 11
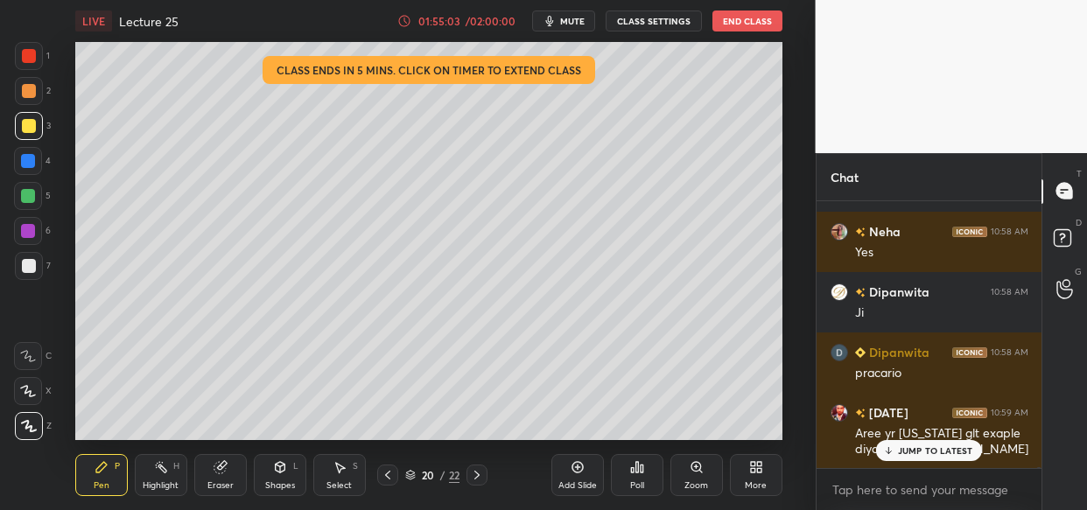
scroll to position [159146, 0]
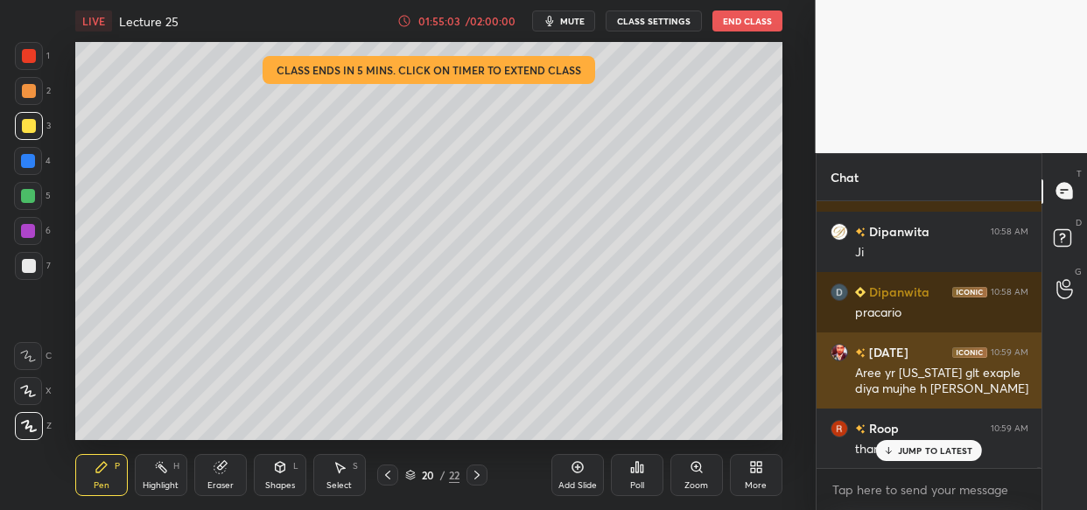
click at [821, 310] on div "1 2 3 4 5 6 7 C X Z C X Z E E Erase all H H LIVE Lecture 25 01:55:03 / 02:00:00…" at bounding box center [543, 255] width 1087 height 510
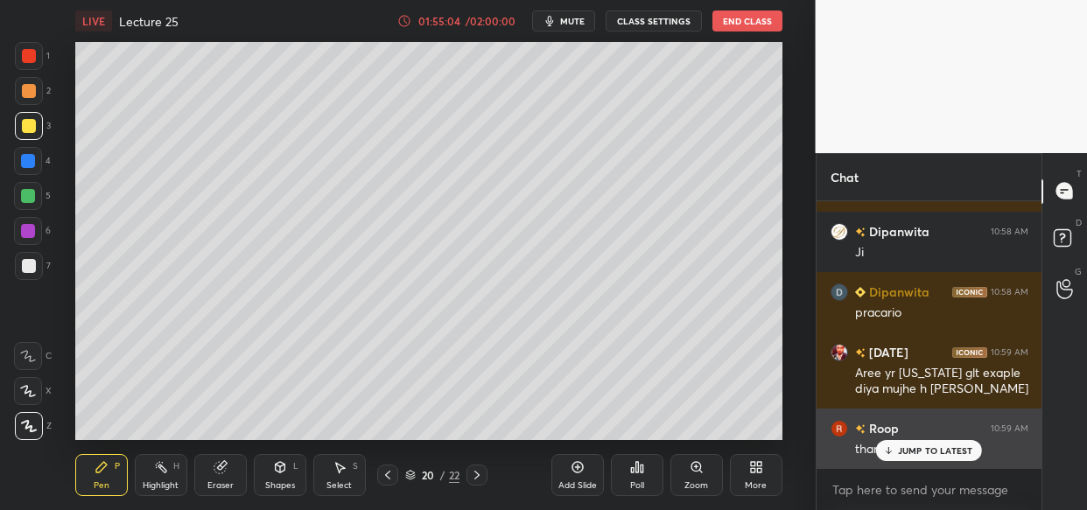
drag, startPoint x: 951, startPoint y: 450, endPoint x: 911, endPoint y: 467, distance: 43.6
click at [949, 453] on p "JUMP TO LATEST" at bounding box center [935, 451] width 75 height 11
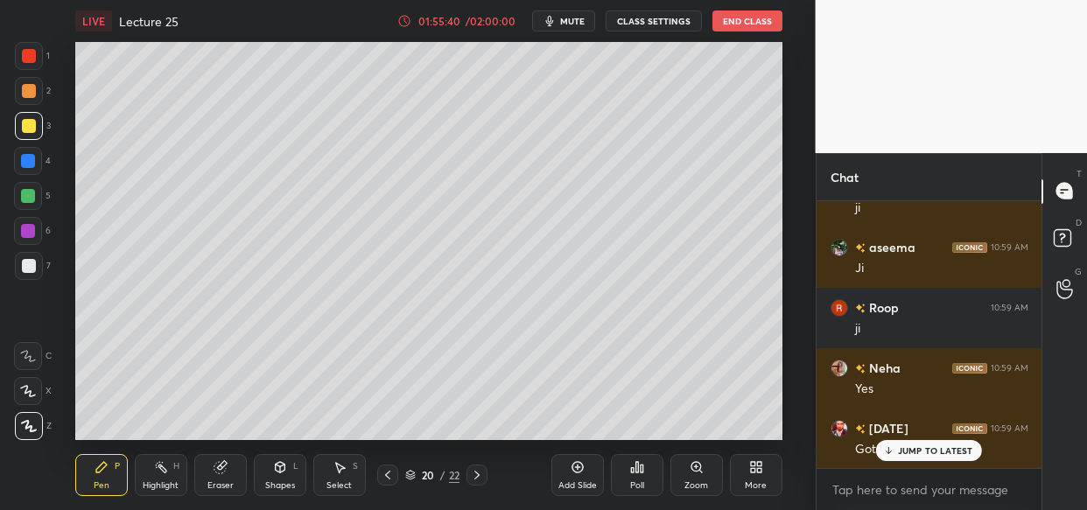
scroll to position [159871, 0]
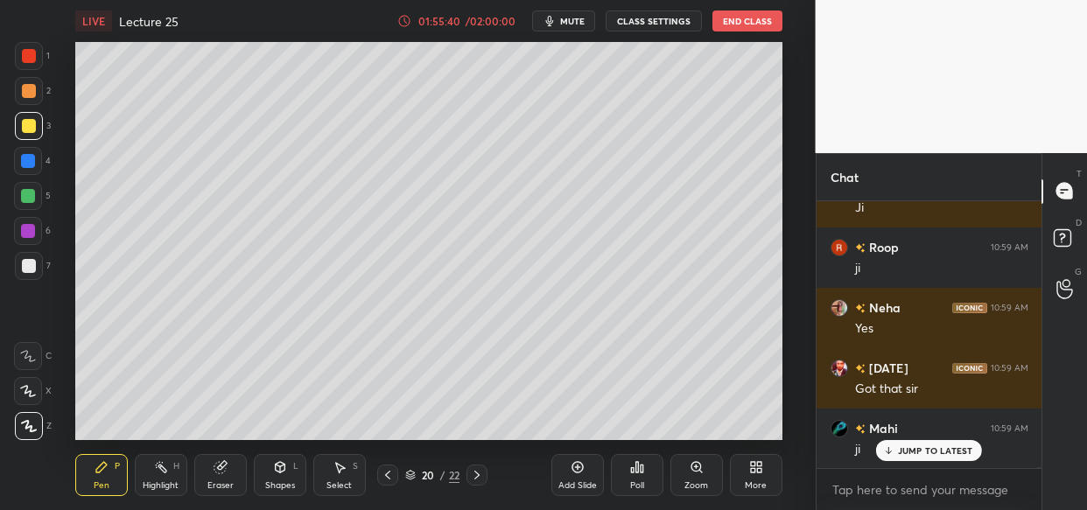
click at [902, 446] on p "JUMP TO LATEST" at bounding box center [935, 451] width 75 height 11
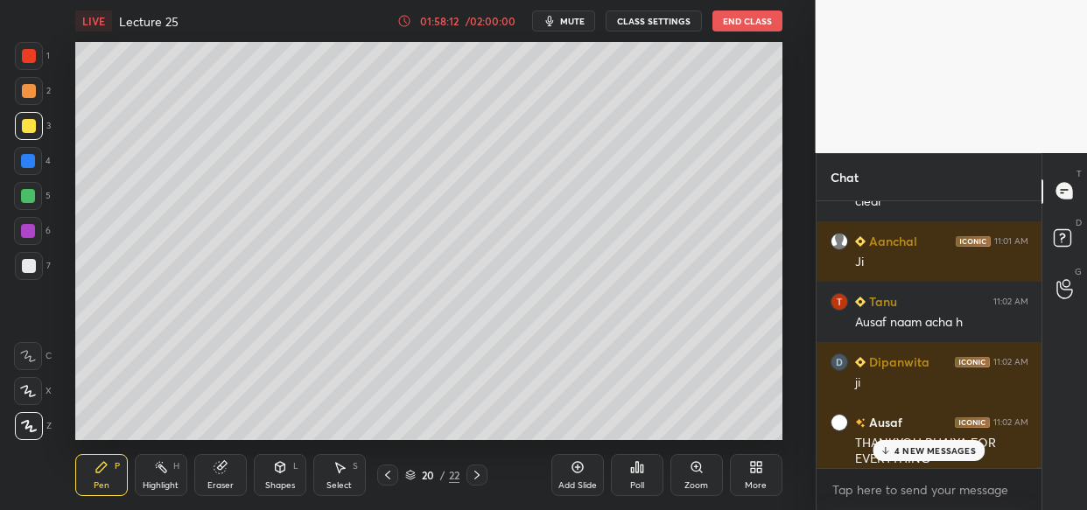
scroll to position [163007, 0]
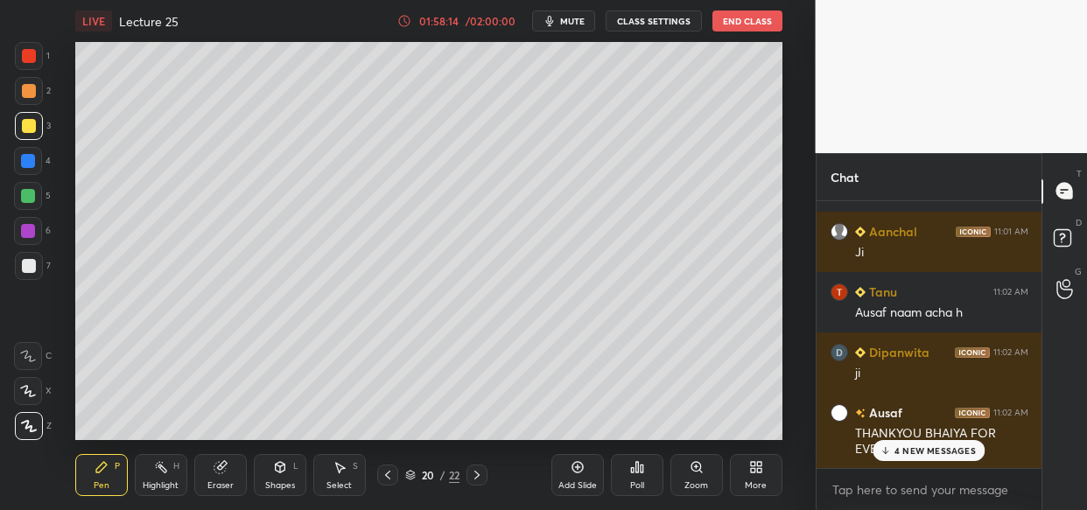
click at [940, 455] on p "4 NEW MESSAGES" at bounding box center [935, 451] width 81 height 11
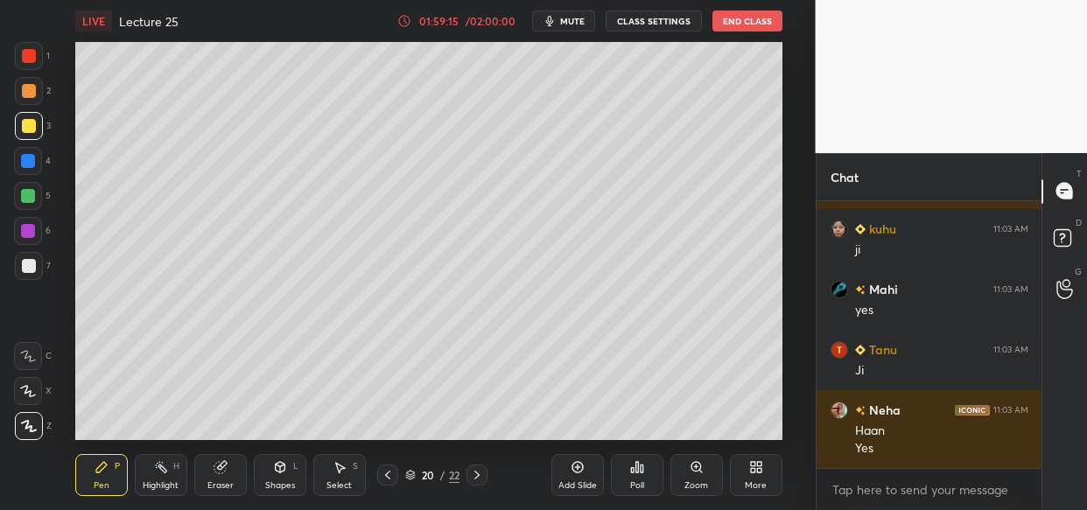
scroll to position [164867, 0]
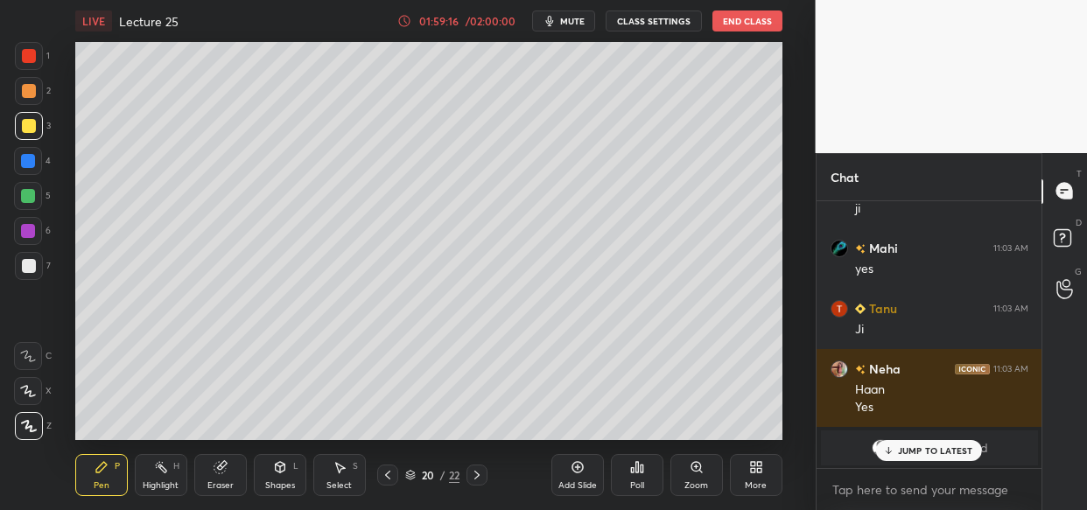
click at [921, 446] on p "JUMP TO LATEST" at bounding box center [935, 451] width 75 height 11
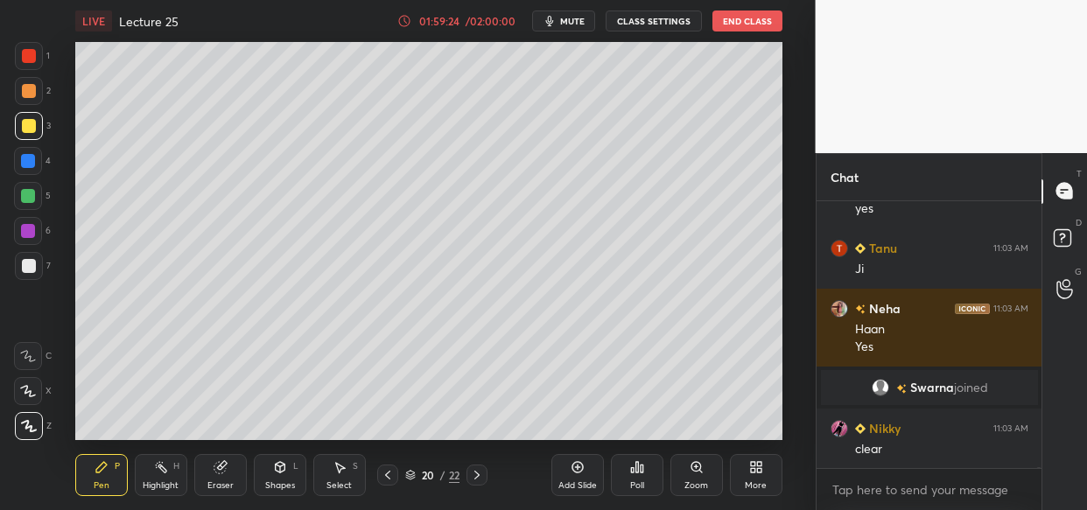
click at [574, 479] on div "Add Slide" at bounding box center [577, 475] width 53 height 42
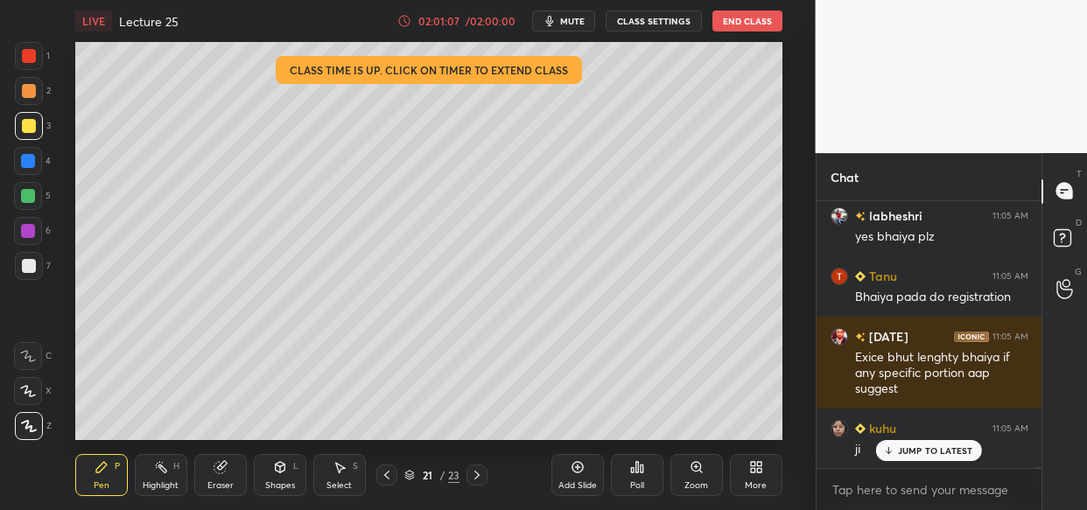
scroll to position [121866, 0]
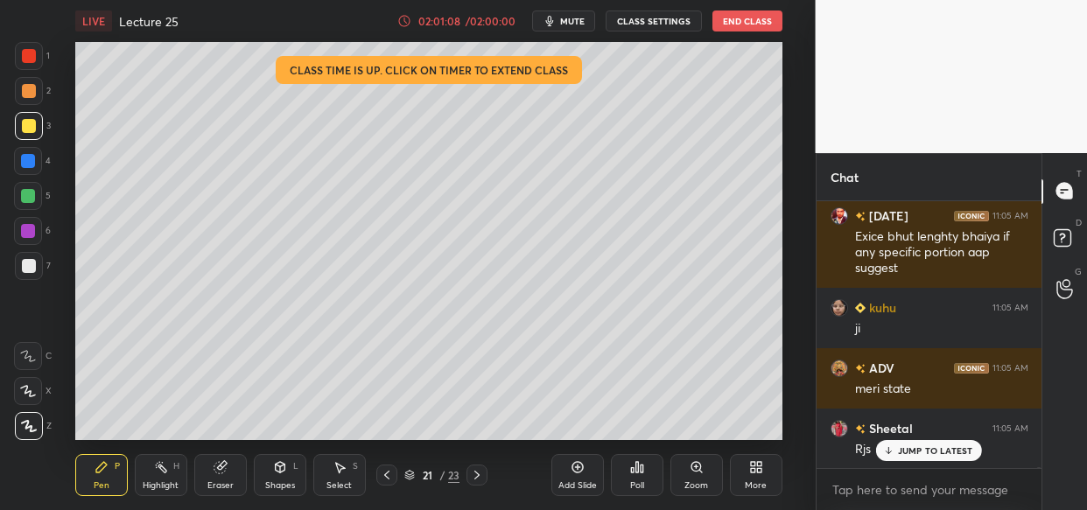
click at [951, 453] on p "JUMP TO LATEST" at bounding box center [935, 451] width 75 height 11
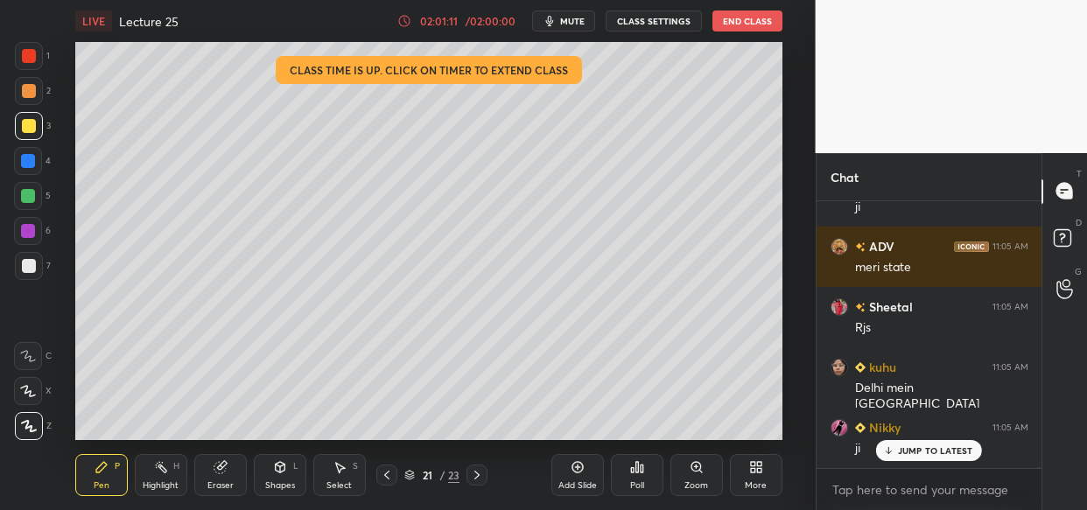
scroll to position [122108, 0]
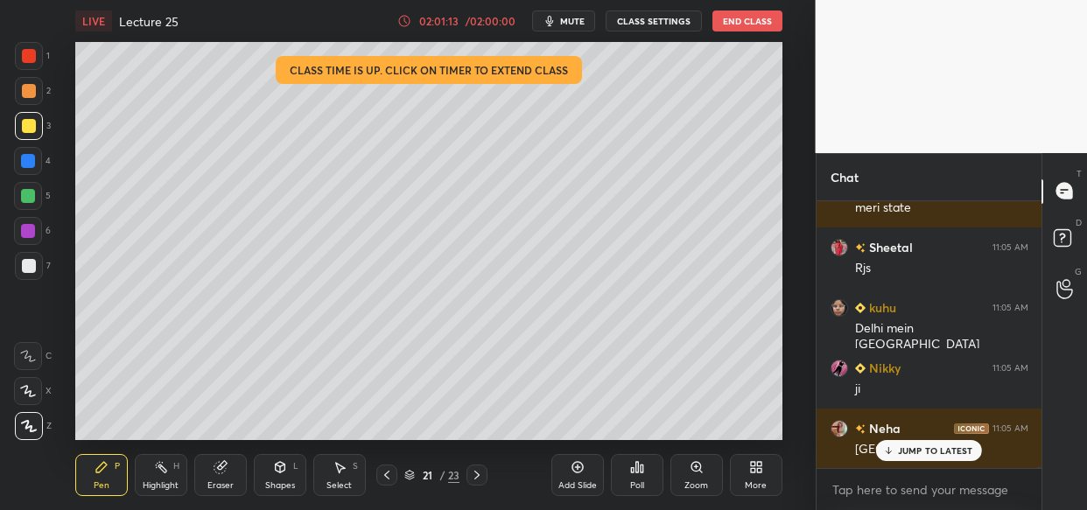
click at [902, 452] on p "JUMP TO LATEST" at bounding box center [935, 451] width 75 height 11
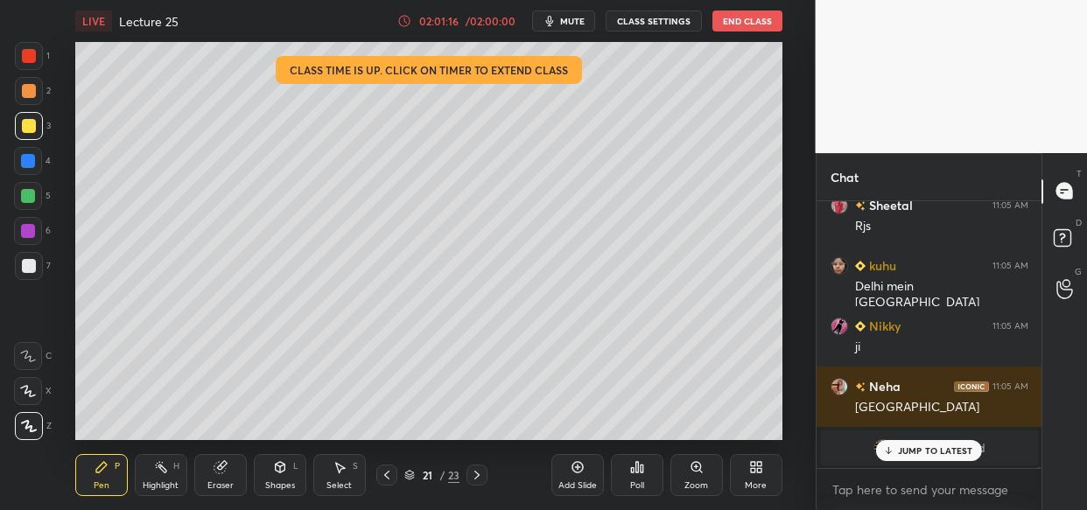
click at [948, 456] on div "JUMP TO LATEST" at bounding box center [928, 450] width 105 height 21
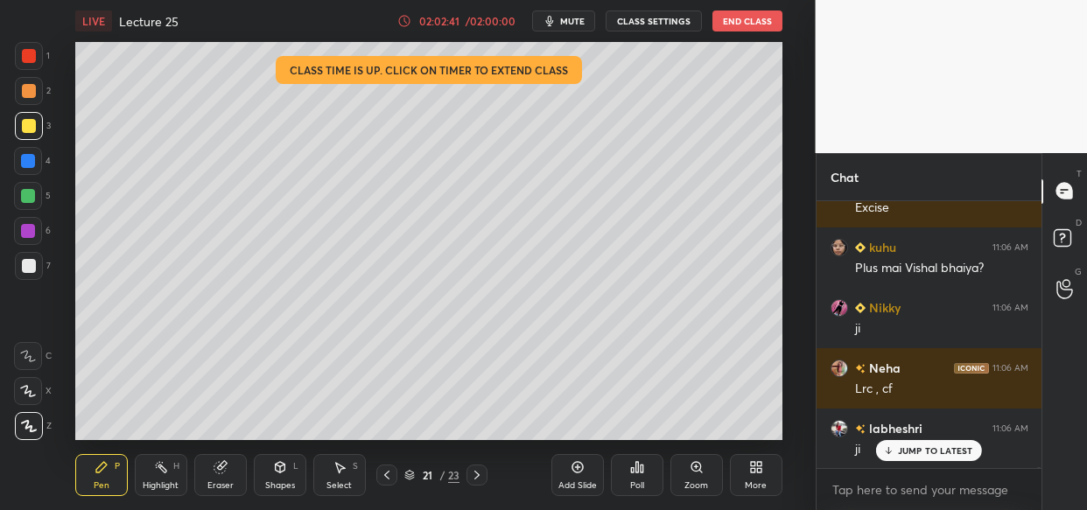
scroll to position [122913, 0]
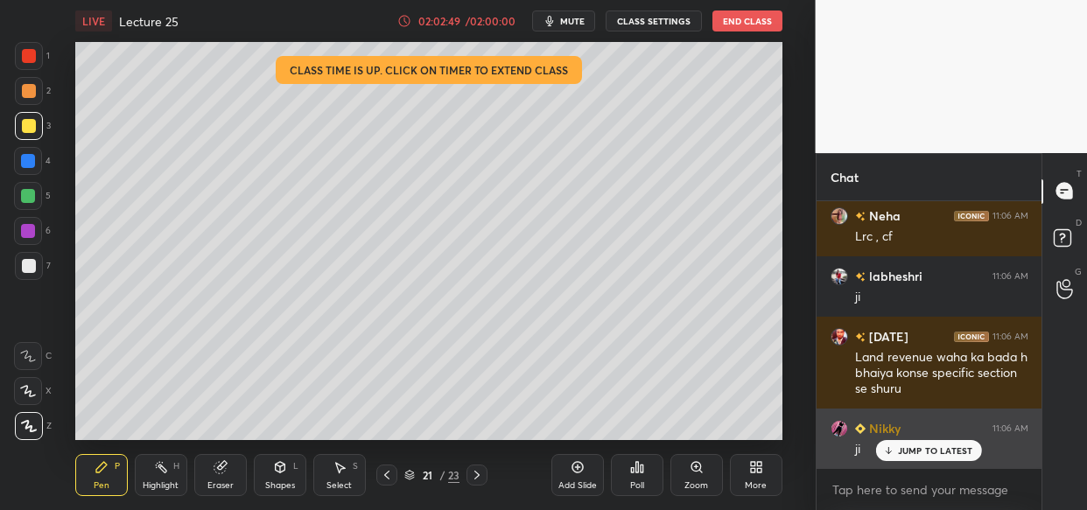
click at [904, 451] on p "JUMP TO LATEST" at bounding box center [935, 451] width 75 height 11
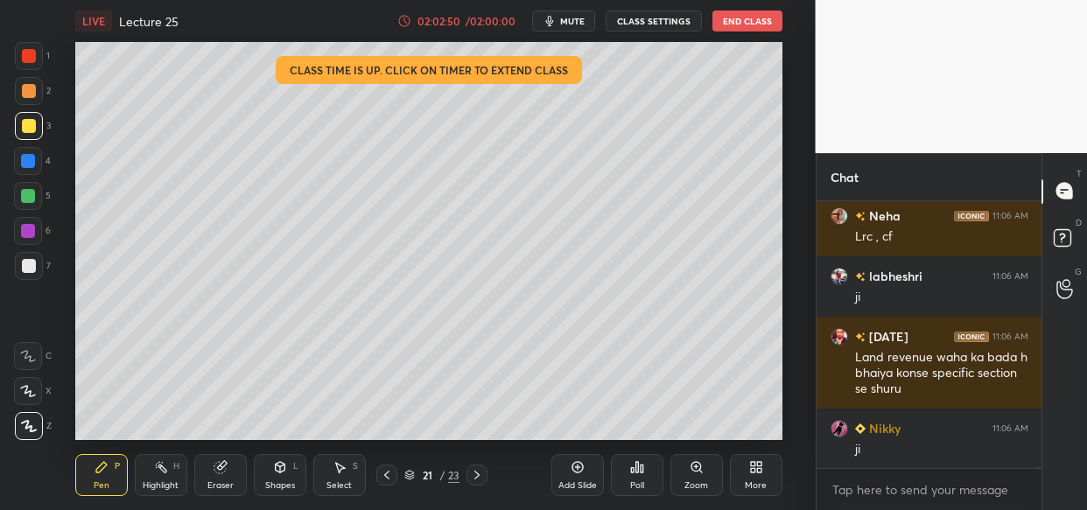
scroll to position [123034, 0]
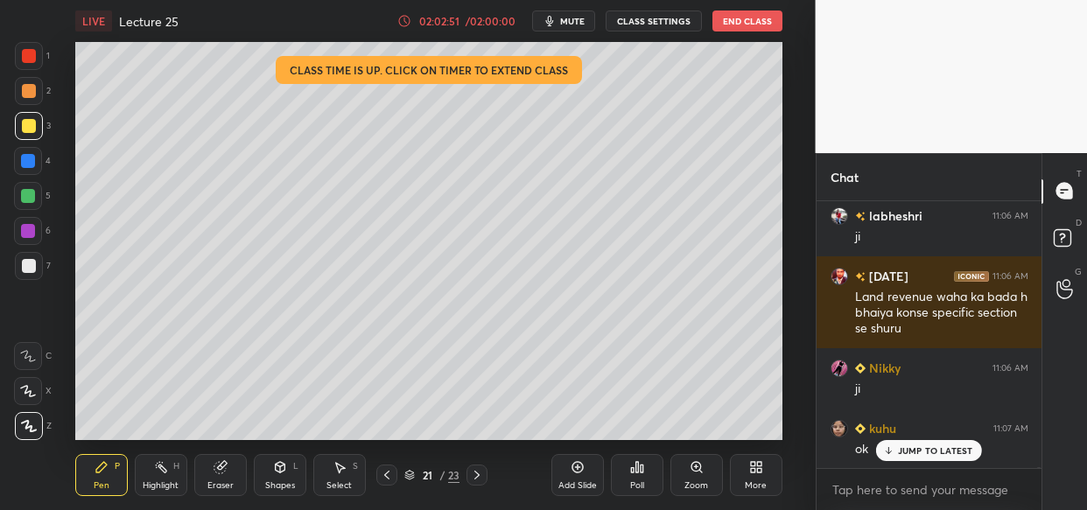
click at [944, 458] on div "JUMP TO LATEST" at bounding box center [928, 450] width 105 height 21
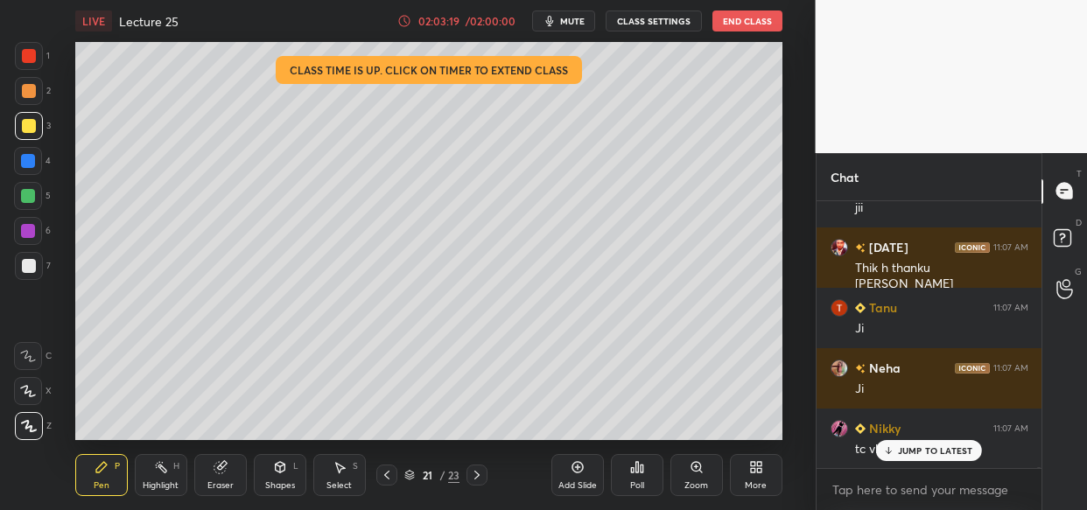
scroll to position [124362, 0]
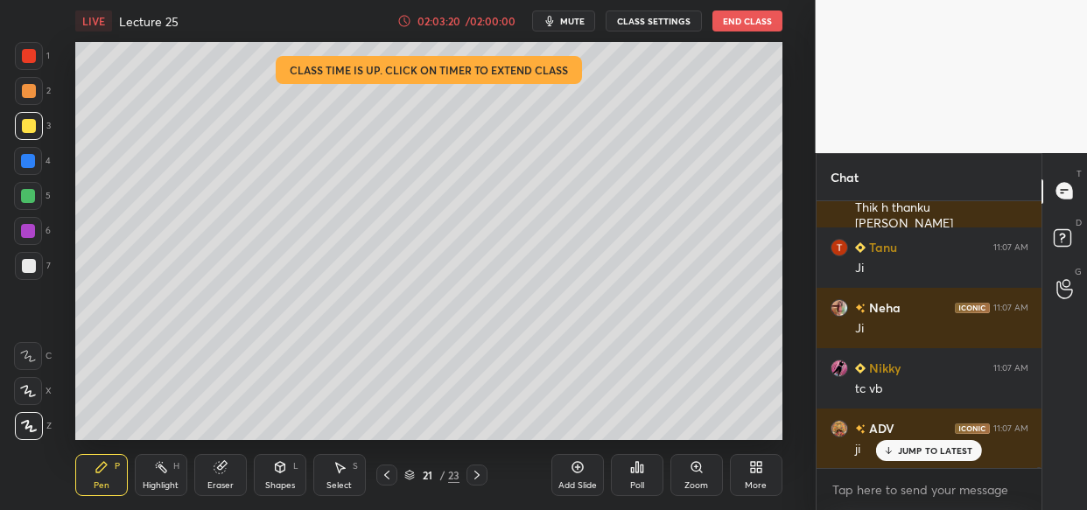
drag, startPoint x: 575, startPoint y: 471, endPoint x: 565, endPoint y: 475, distance: 11.4
click at [578, 470] on icon at bounding box center [578, 467] width 14 height 14
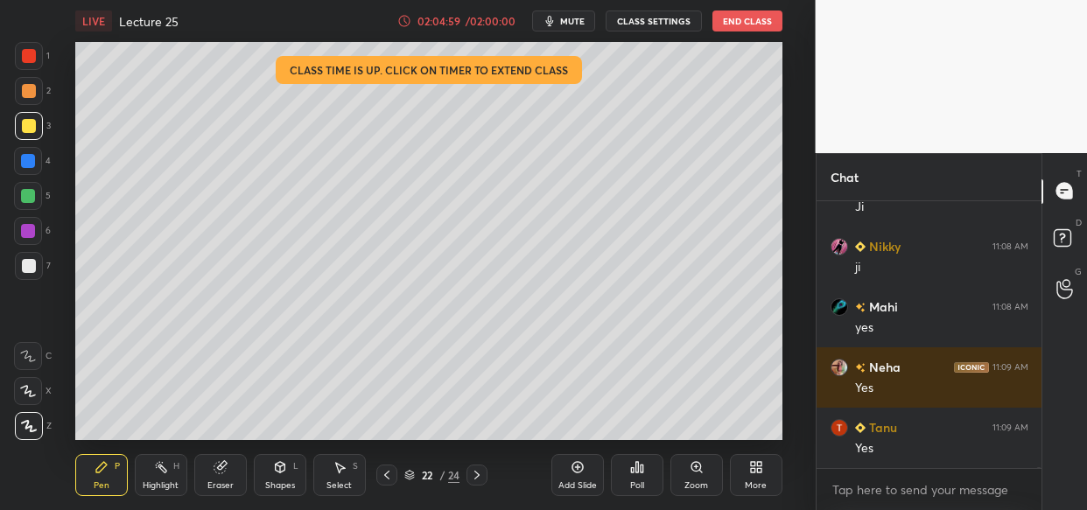
scroll to position [126344, 0]
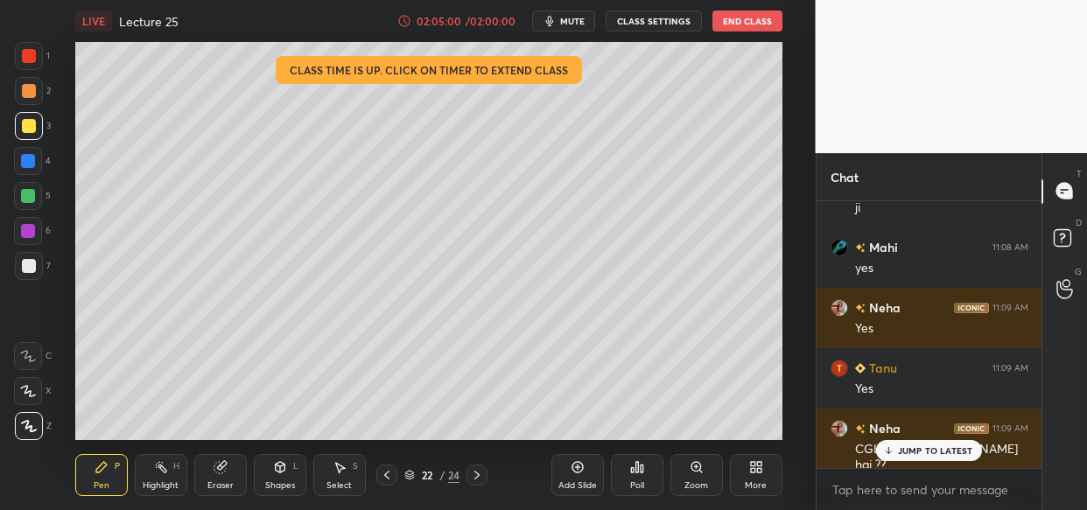
click at [189, 248] on body "1 2 3 4 5 6 7 C X Z C X Z E E Erase all H H LIVE Lecture 25 02:05:00 / 02:00:00…" at bounding box center [543, 255] width 1087 height 510
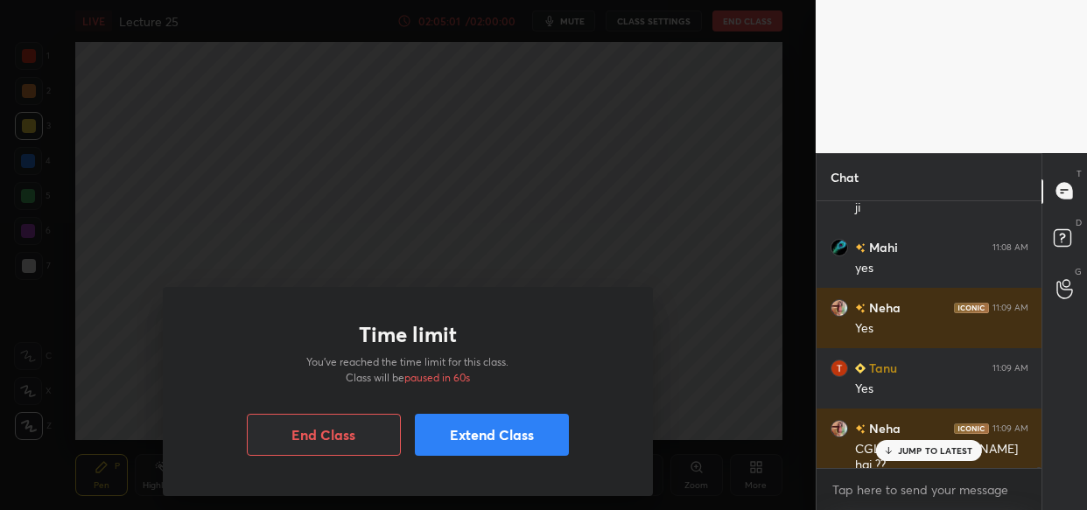
scroll to position [126405, 0]
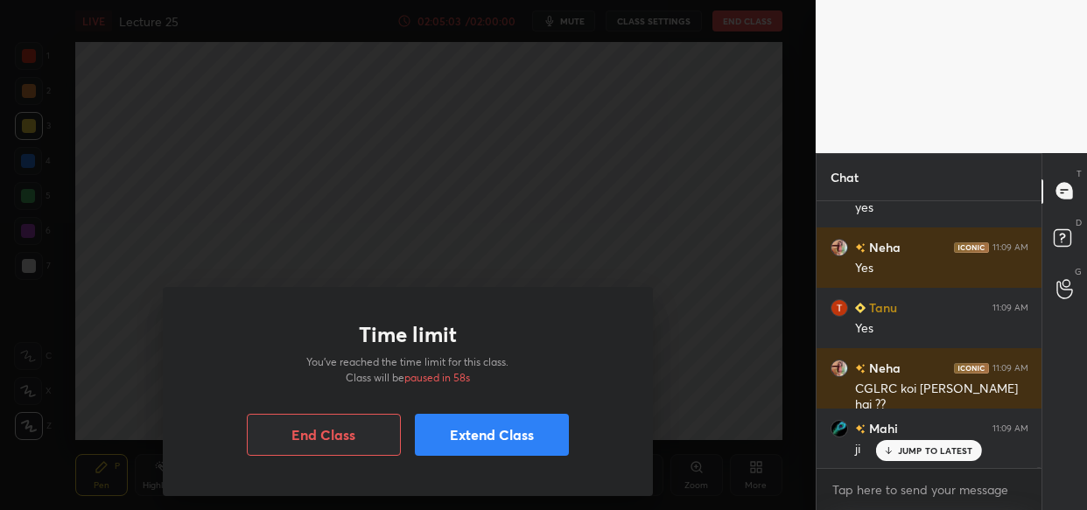
click at [516, 439] on button "Extend Class" at bounding box center [492, 435] width 154 height 42
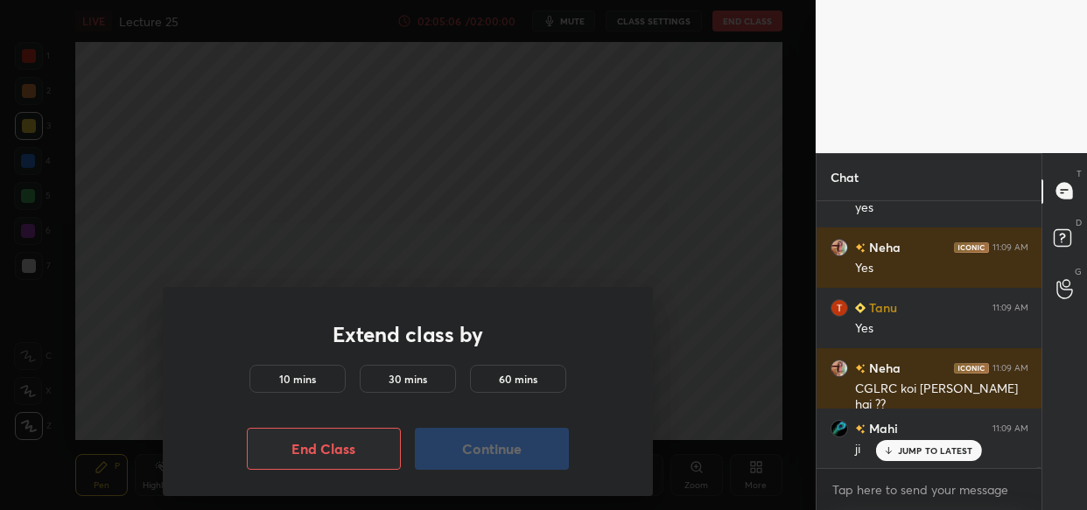
click at [305, 376] on h5 "10 mins" at bounding box center [297, 379] width 37 height 16
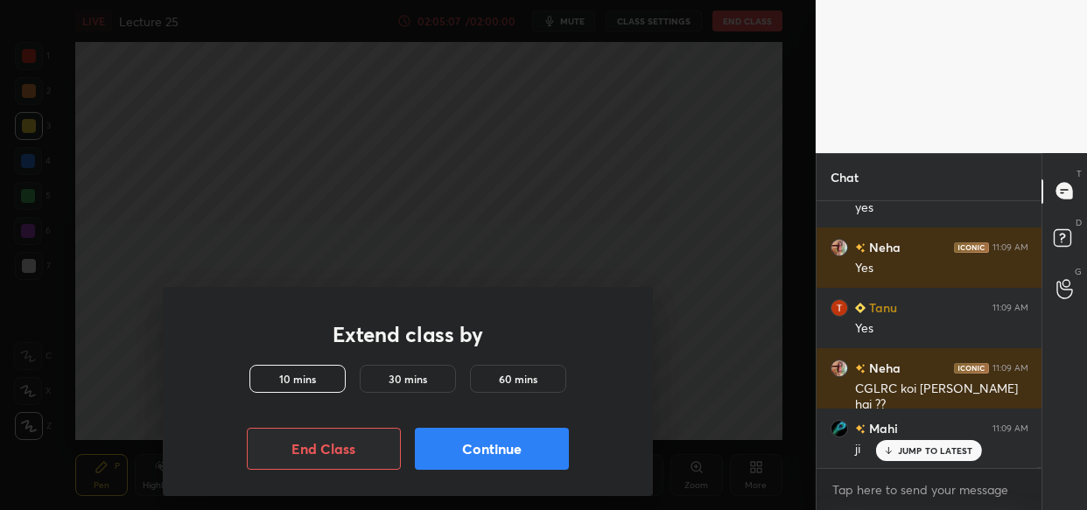
click at [481, 437] on button "Continue" at bounding box center [492, 449] width 154 height 42
click at [495, 448] on button "Continue" at bounding box center [492, 449] width 154 height 42
click at [504, 452] on button "Continue" at bounding box center [492, 449] width 154 height 42
click at [513, 449] on button "Continue" at bounding box center [492, 449] width 154 height 42
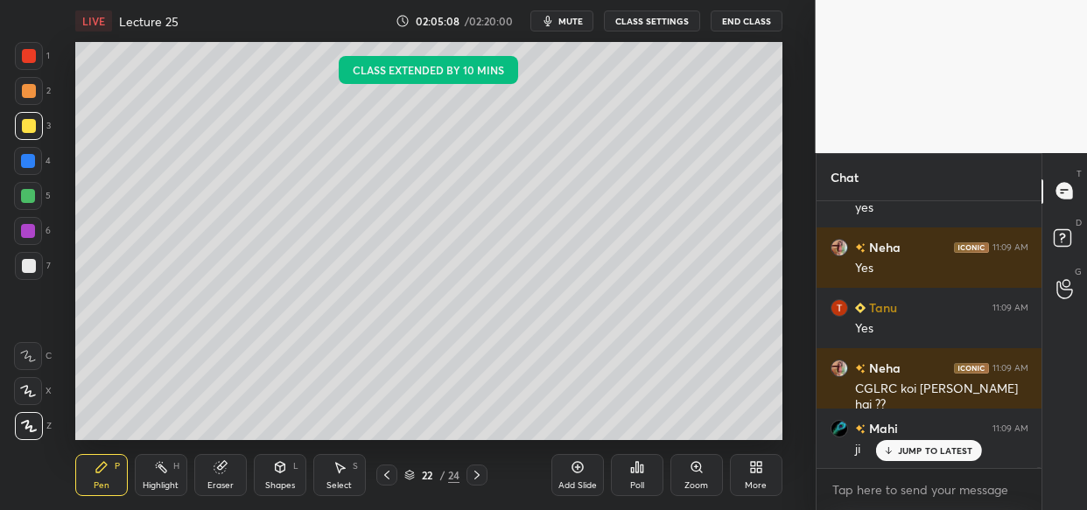
drag, startPoint x: 513, startPoint y: 456, endPoint x: 528, endPoint y: 459, distance: 15.1
click at [513, 454] on div "Pen P Highlight H Eraser Shapes L Select S 22 / 24 Add Slide Poll Zoom More" at bounding box center [428, 475] width 707 height 70
click at [516, 455] on div "Pen P Highlight H Eraser Shapes L Select S 22 / 24 Add Slide Poll Zoom More" at bounding box center [428, 475] width 707 height 70
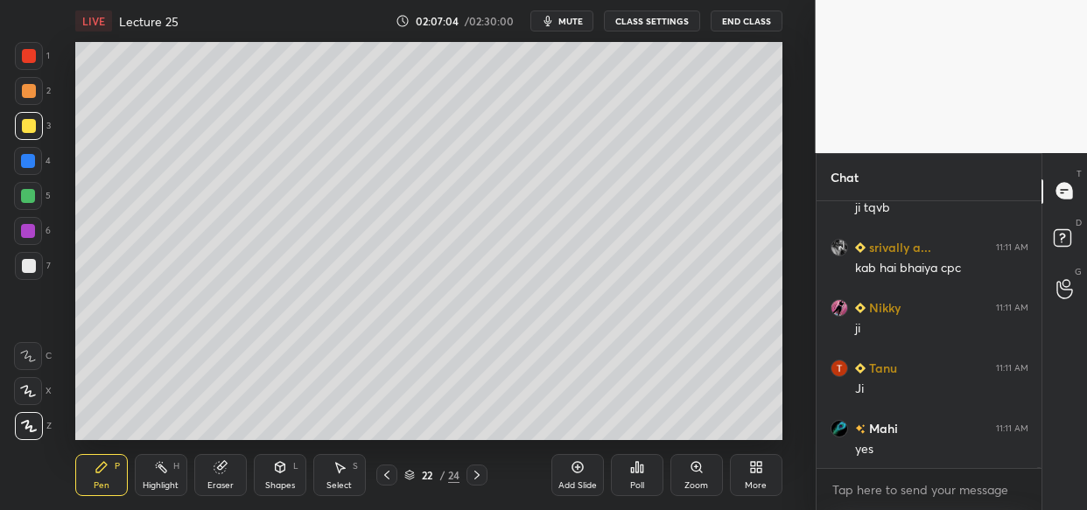
scroll to position [128451, 0]
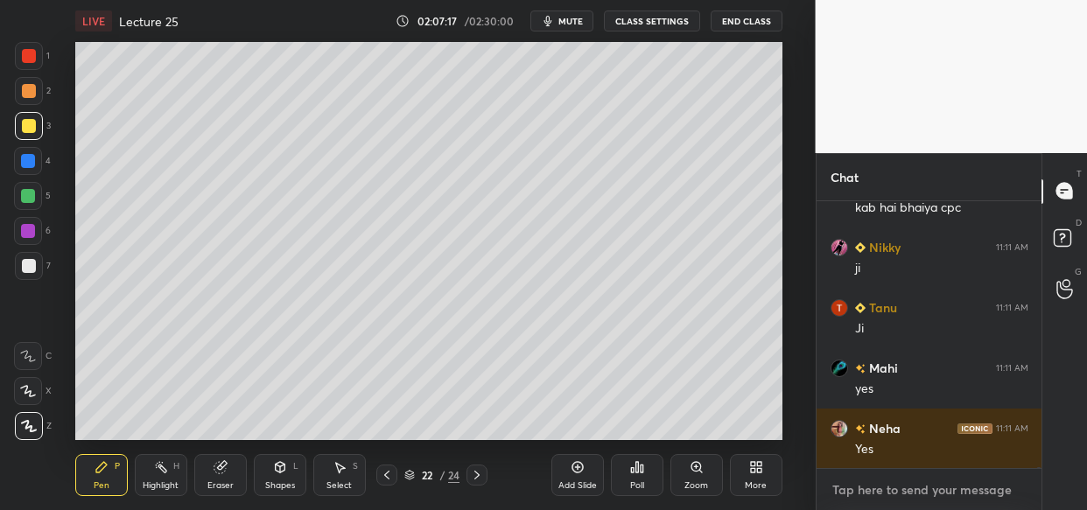
type textarea "x"
click at [860, 484] on textarea at bounding box center [930, 490] width 198 height 28
paste textarea "[URL][DOMAIN_NAME]"
type textarea "[URL][DOMAIN_NAME]"
type textarea "x"
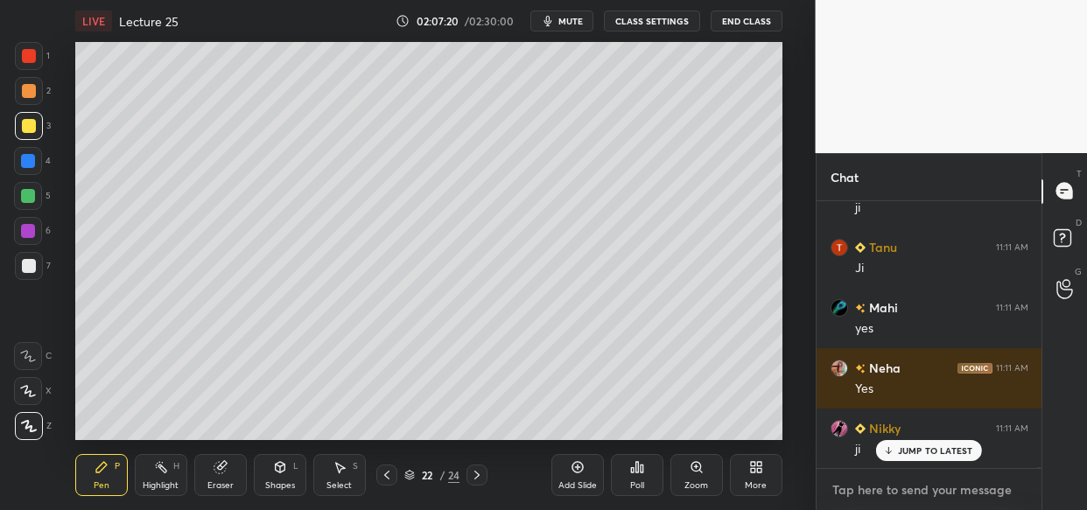
scroll to position [128610, 0]
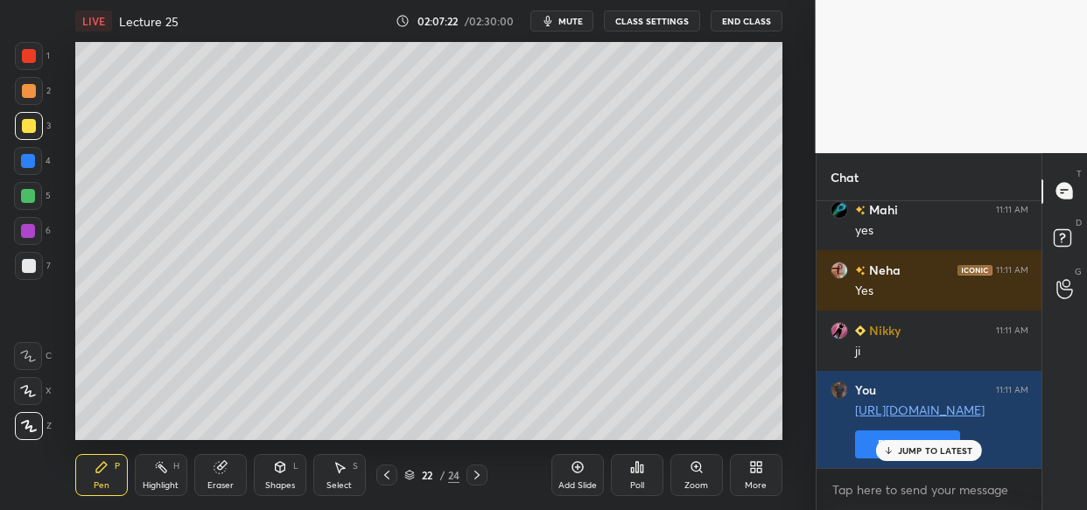
click at [923, 451] on p "JUMP TO LATEST" at bounding box center [935, 451] width 75 height 11
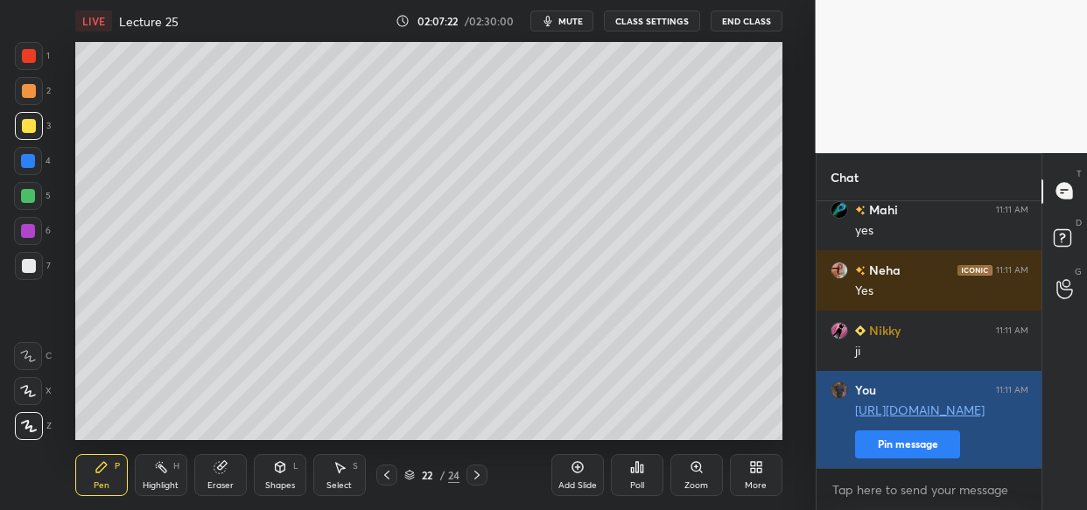
click at [888, 437] on button "Pin message" at bounding box center [907, 445] width 105 height 28
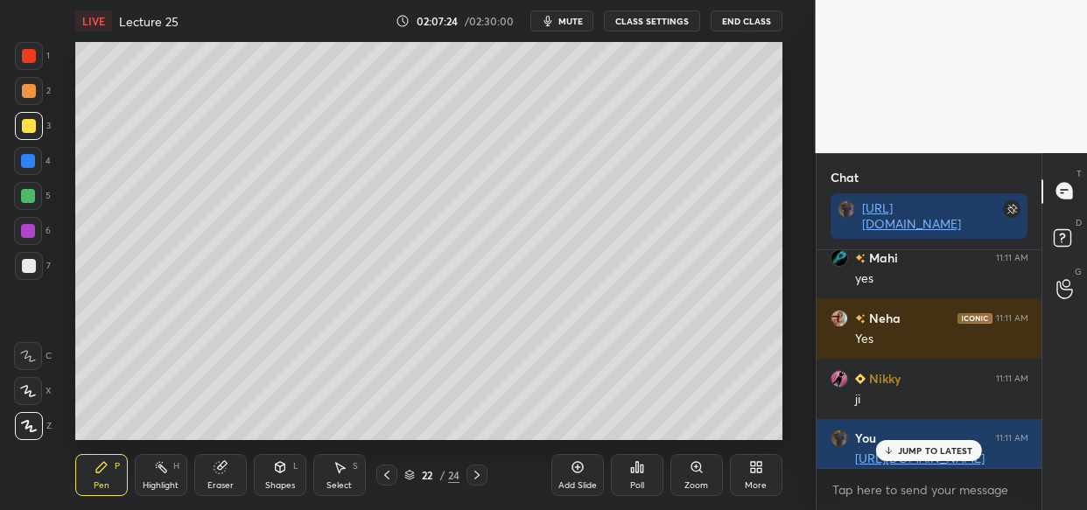
click at [934, 446] on p "JUMP TO LATEST" at bounding box center [935, 451] width 75 height 11
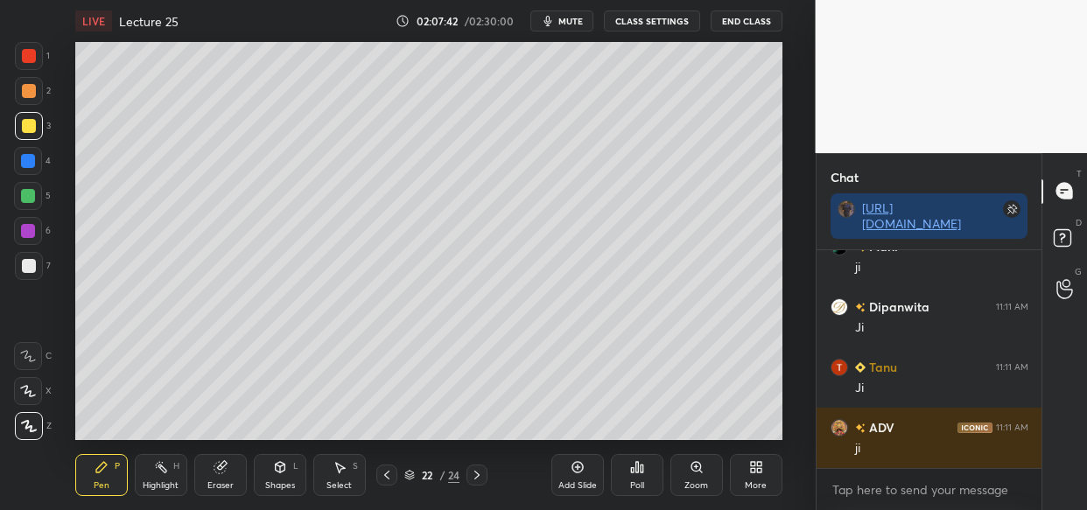
scroll to position [129022, 0]
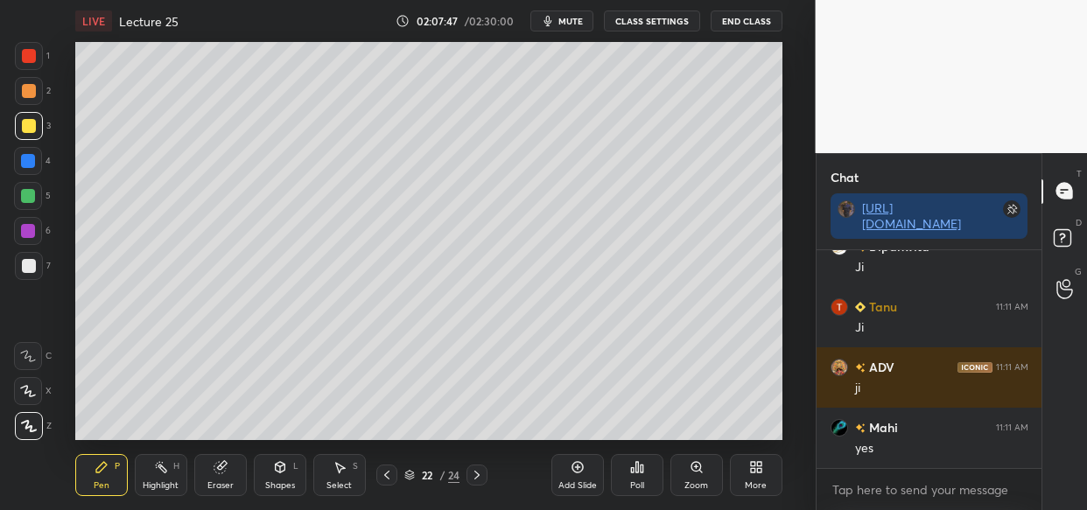
click at [752, 18] on button "End Class" at bounding box center [747, 21] width 72 height 21
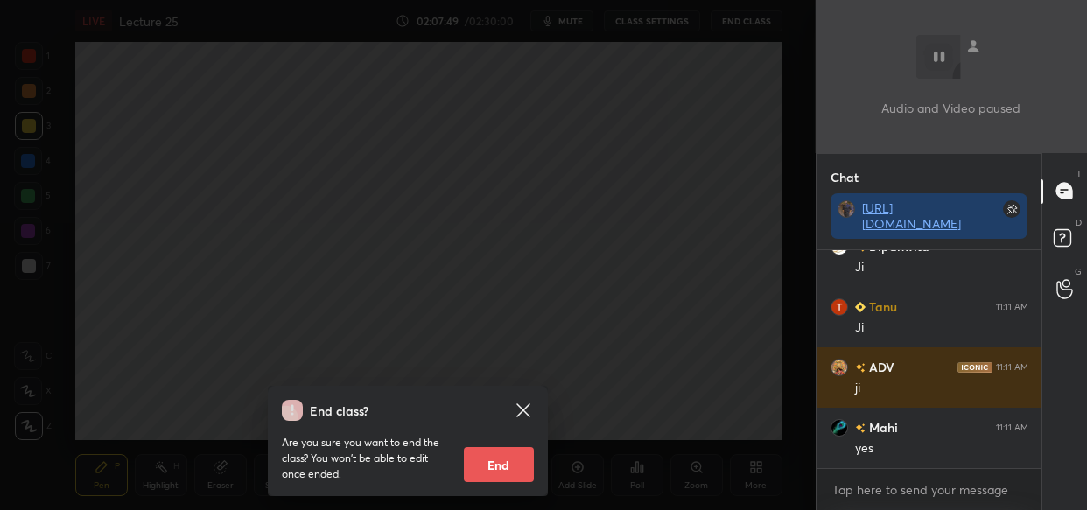
scroll to position [129082, 0]
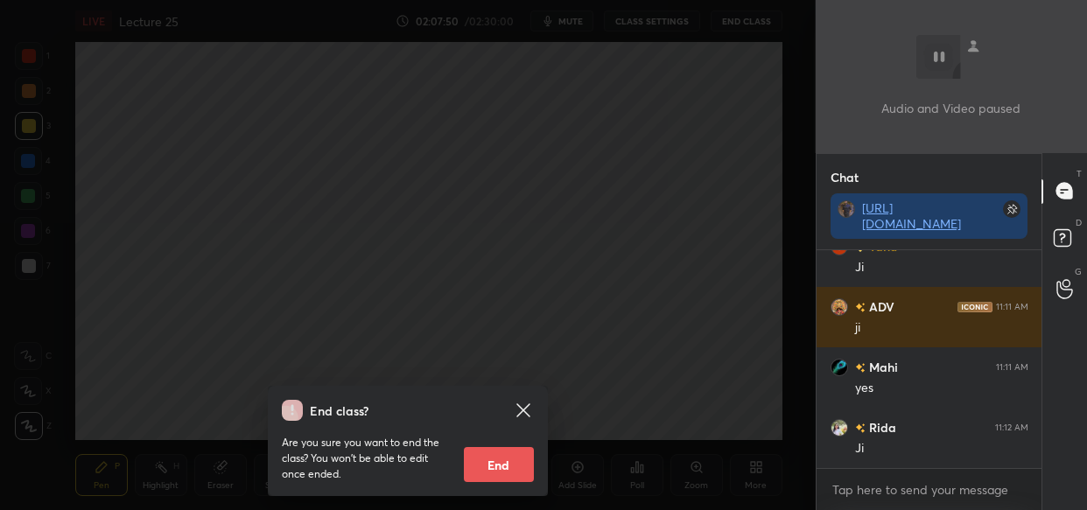
drag, startPoint x: 509, startPoint y: 459, endPoint x: 518, endPoint y: 464, distance: 10.2
click at [512, 460] on button "End" at bounding box center [499, 464] width 70 height 35
type textarea "x"
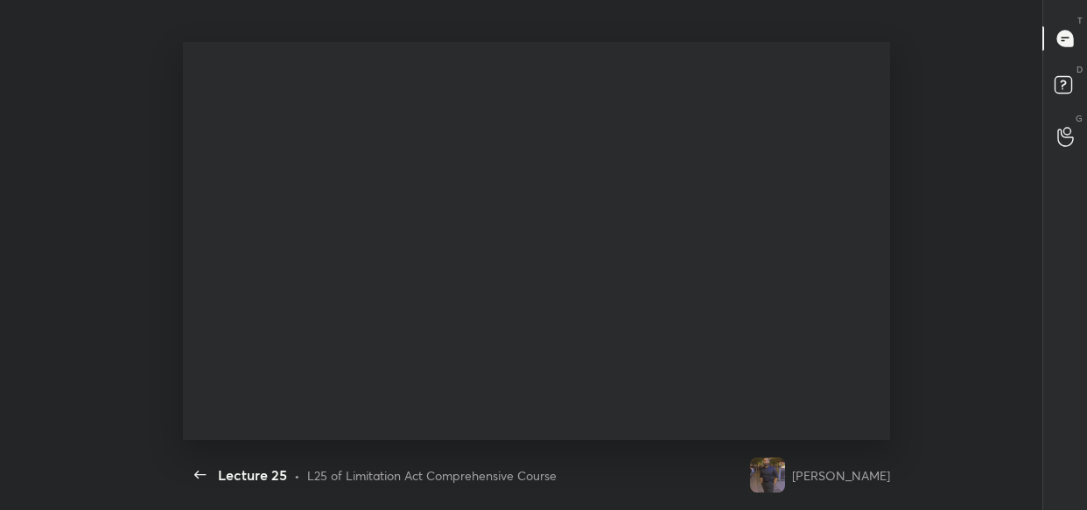
scroll to position [0, 0]
